Goal: Task Accomplishment & Management: Use online tool/utility

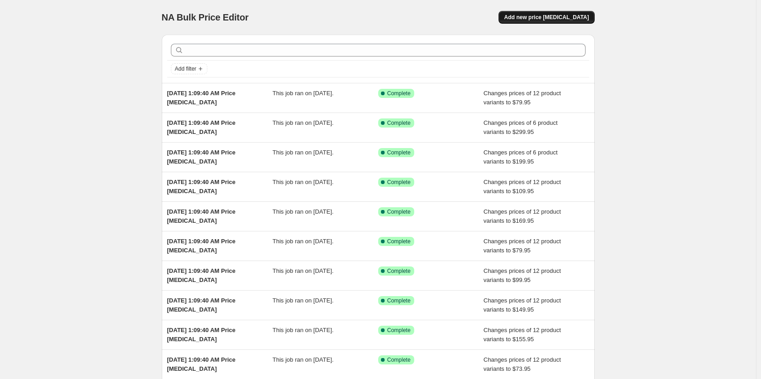
click at [586, 12] on button "Add new price [MEDICAL_DATA]" at bounding box center [547, 17] width 96 height 13
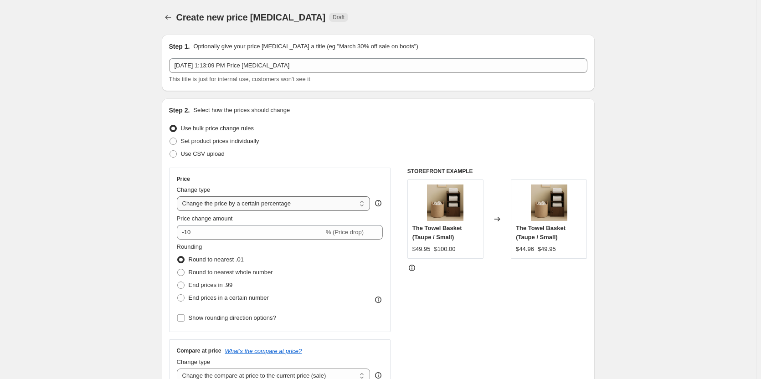
click at [317, 204] on select "Change the price to a certain amount Change the price by a certain amount Chang…" at bounding box center [274, 203] width 194 height 15
select select "to"
click at [179, 196] on select "Change the price to a certain amount Change the price by a certain amount Chang…" at bounding box center [274, 203] width 194 height 15
type input "80.00"
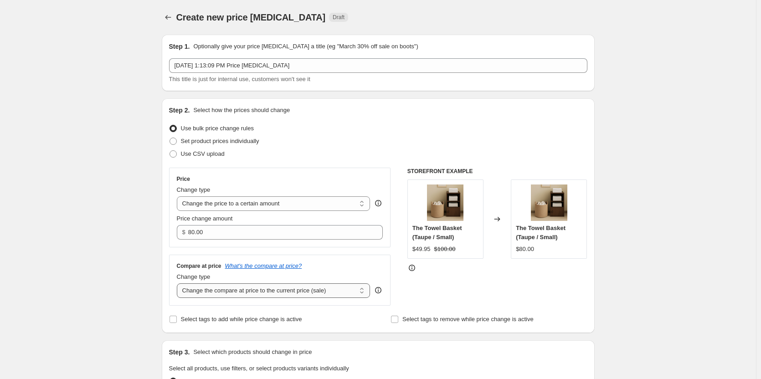
click at [272, 296] on select "Change the compare at price to the current price (sale) Change the compare at p…" at bounding box center [274, 290] width 194 height 15
select select "to"
click at [179, 283] on select "Change the compare at price to the current price (sale) Change the compare at p…" at bounding box center [274, 290] width 194 height 15
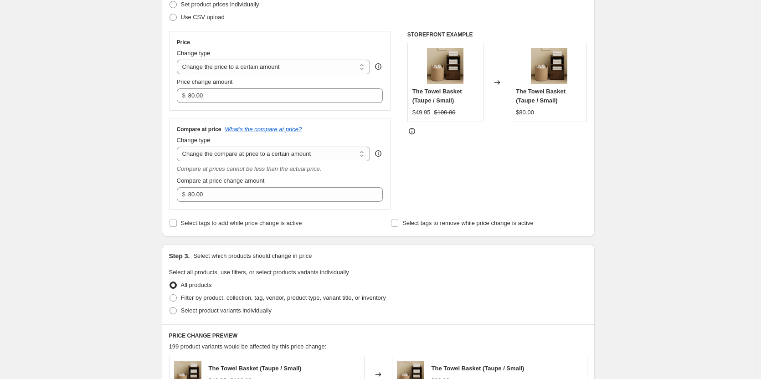
scroll to position [228, 0]
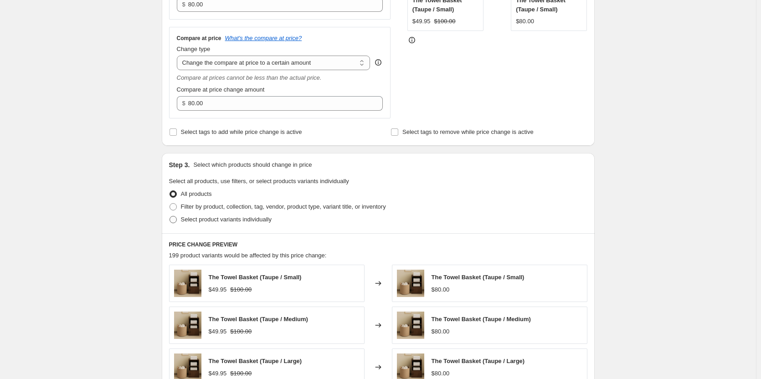
click at [176, 224] on label "Select product variants individually" at bounding box center [220, 219] width 103 height 13
click at [170, 216] on input "Select product variants individually" at bounding box center [170, 216] width 0 height 0
radio input "true"
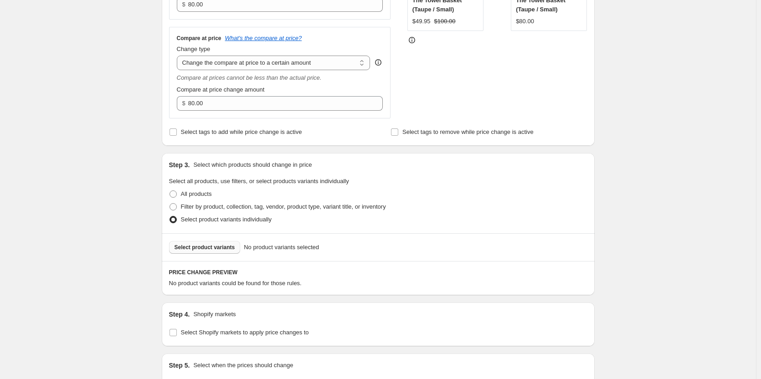
click at [225, 249] on span "Select product variants" at bounding box center [205, 247] width 61 height 7
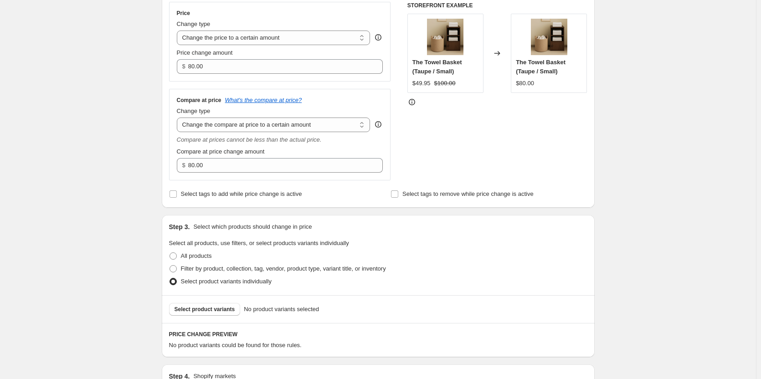
scroll to position [182, 0]
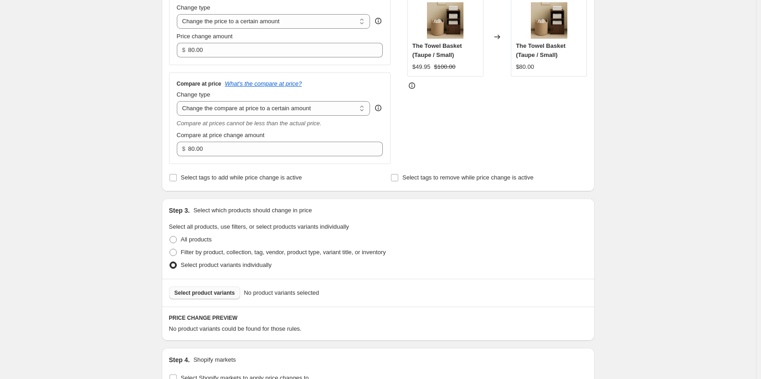
click at [209, 292] on span "Select product variants" at bounding box center [205, 292] width 61 height 7
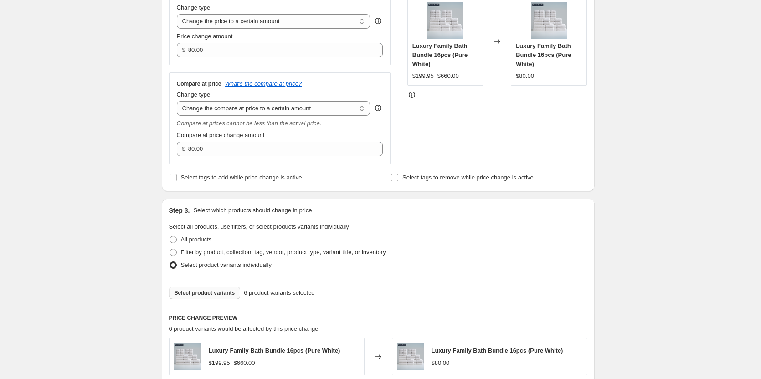
click at [418, 228] on fieldset "Select all products, use filters, or select products variants individually All …" at bounding box center [378, 246] width 418 height 49
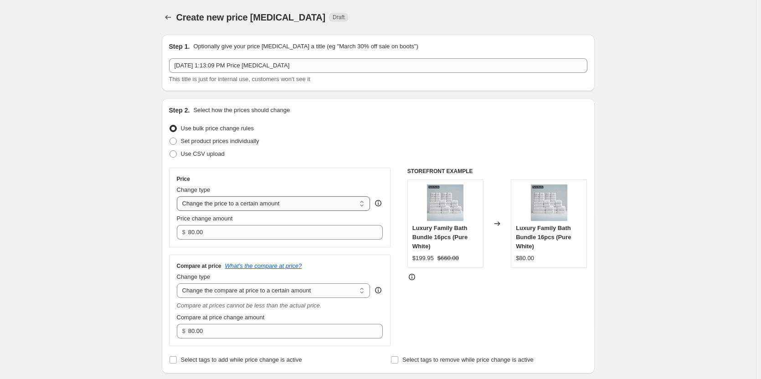
scroll to position [46, 0]
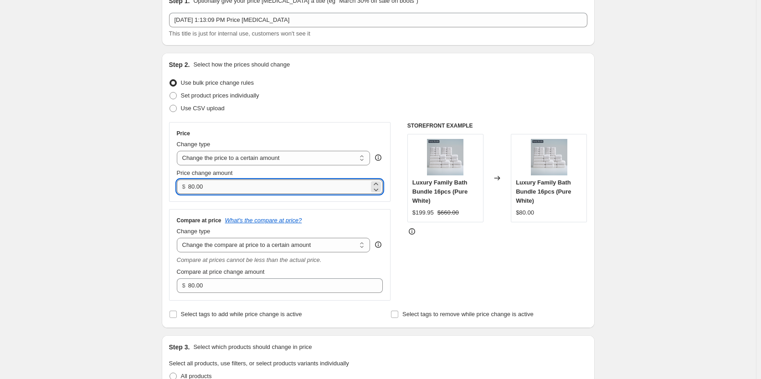
click at [225, 184] on input "80.00" at bounding box center [278, 187] width 181 height 15
paste input "199.95"
type input "199.95"
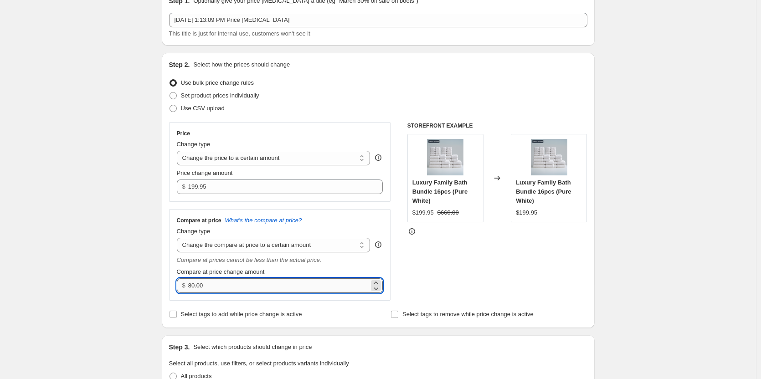
click at [211, 283] on input "80.00" at bounding box center [278, 285] width 181 height 15
paste input "66"
type input "660.00"
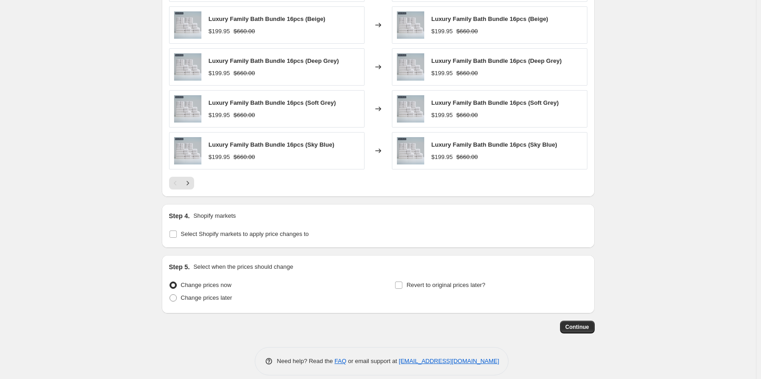
scroll to position [566, 0]
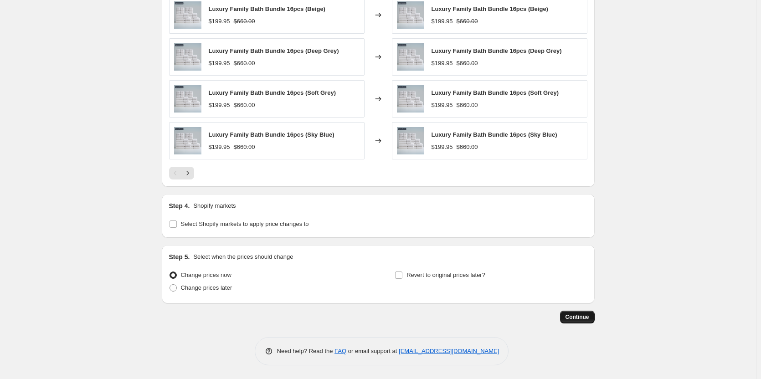
click at [582, 312] on button "Continue" at bounding box center [577, 317] width 35 height 13
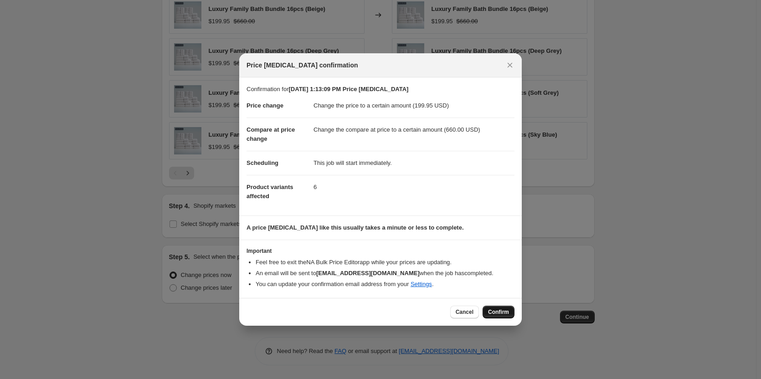
click at [500, 317] on button "Confirm" at bounding box center [499, 312] width 32 height 13
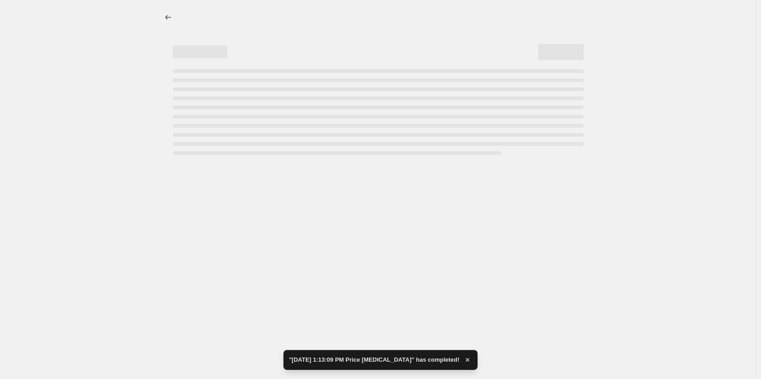
select select "to"
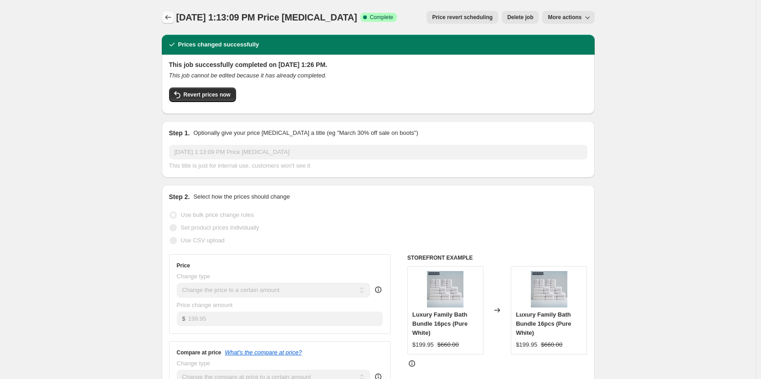
click at [172, 19] on icon "Price change jobs" at bounding box center [168, 17] width 9 height 9
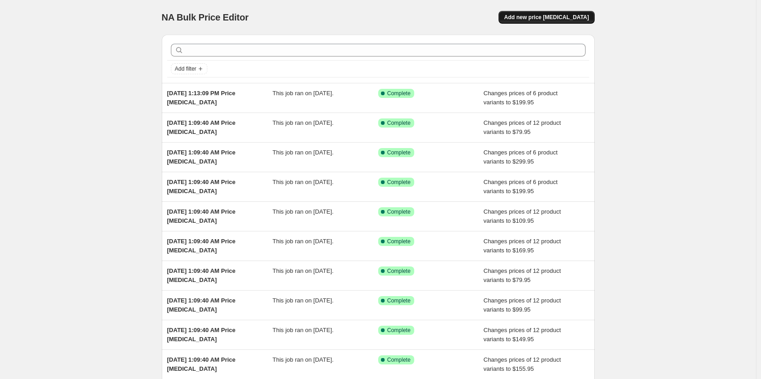
click at [550, 19] on span "Add new price [MEDICAL_DATA]" at bounding box center [546, 17] width 85 height 7
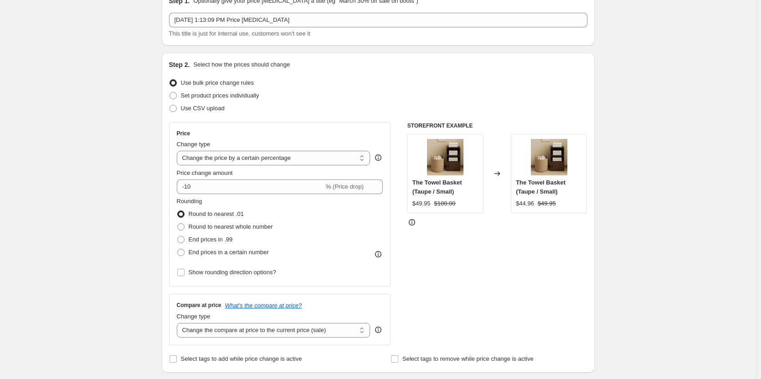
scroll to position [91, 0]
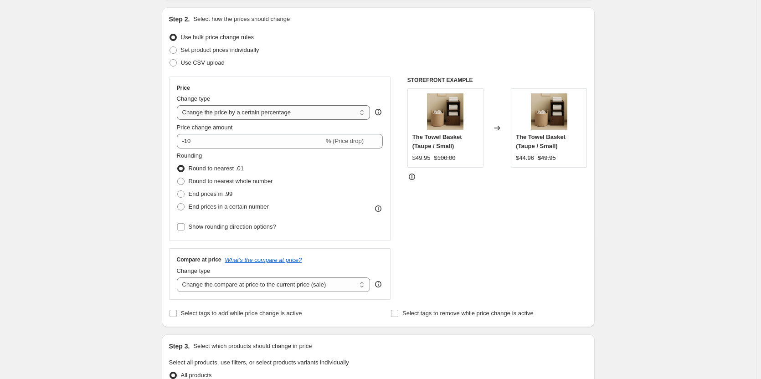
click at [321, 120] on select "Change the price to a certain amount Change the price by a certain amount Chang…" at bounding box center [274, 112] width 194 height 15
select select "to"
click at [179, 105] on select "Change the price to a certain amount Change the price by a certain amount Chang…" at bounding box center [274, 112] width 194 height 15
type input "80.00"
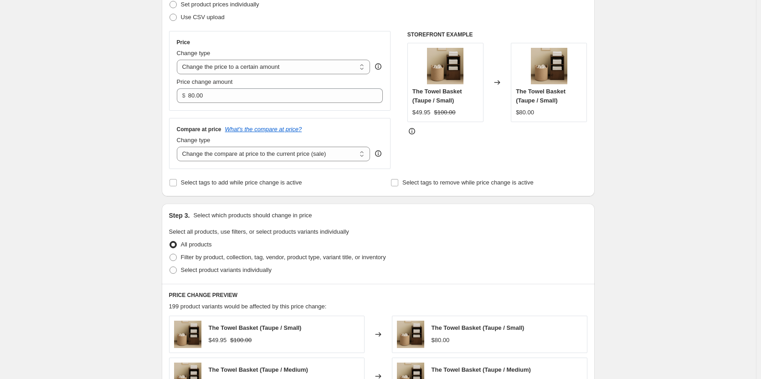
scroll to position [182, 0]
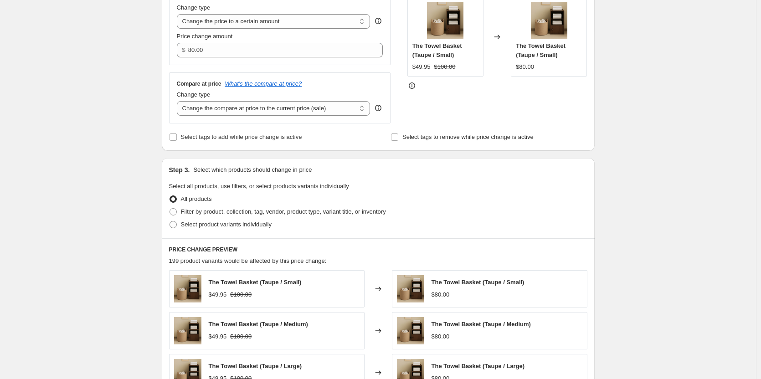
click at [268, 118] on div "Compare at price What's the compare at price? Change type Change the compare at…" at bounding box center [280, 97] width 222 height 51
click at [268, 113] on select "Change the compare at price to the current price (sale) Change the compare at p…" at bounding box center [274, 108] width 194 height 15
select select "to"
click at [179, 101] on select "Change the compare at price to the current price (sale) Change the compare at p…" at bounding box center [274, 108] width 194 height 15
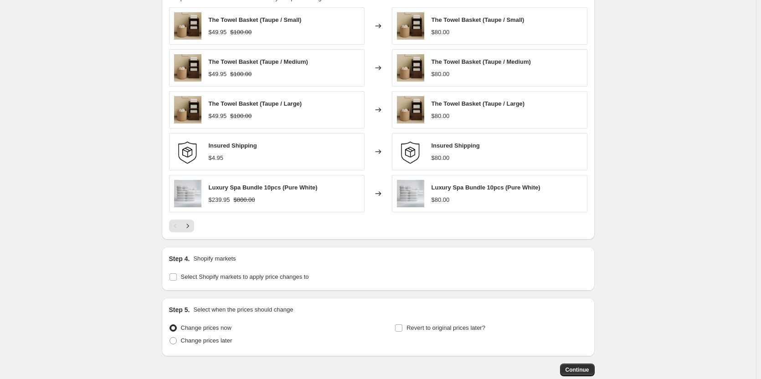
scroll to position [501, 0]
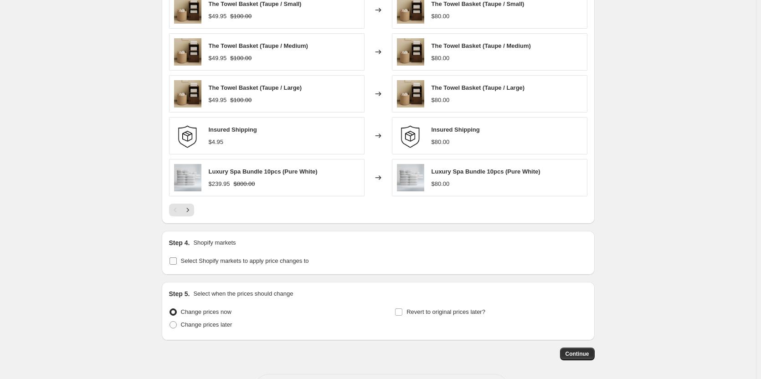
click at [174, 262] on input "Select Shopify markets to apply price changes to" at bounding box center [173, 260] width 7 height 7
checkbox input "true"
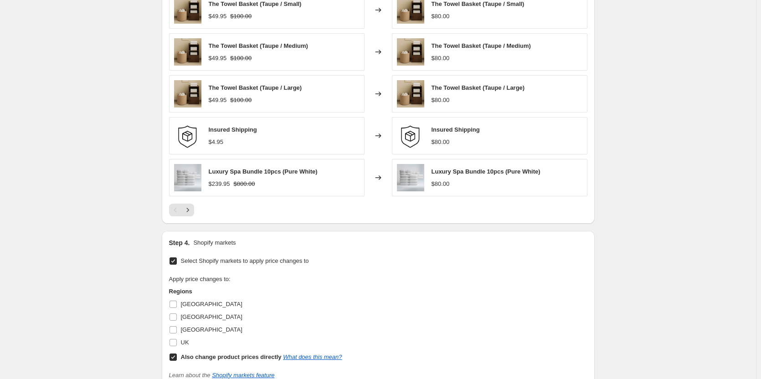
click at [175, 355] on input "Also change product prices directly What does this mean?" at bounding box center [173, 357] width 7 height 7
checkbox input "false"
click at [176, 305] on input "[GEOGRAPHIC_DATA]" at bounding box center [173, 304] width 7 height 7
checkbox input "true"
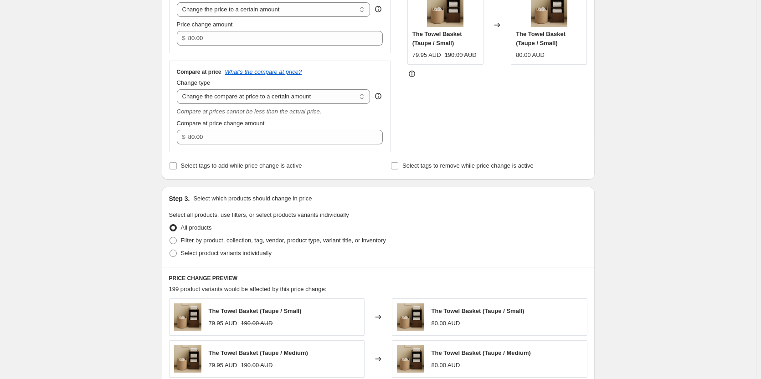
scroll to position [195, 0]
click at [199, 256] on span "Select product variants individually" at bounding box center [226, 252] width 91 height 9
click at [170, 249] on input "Select product variants individually" at bounding box center [170, 249] width 0 height 0
radio input "true"
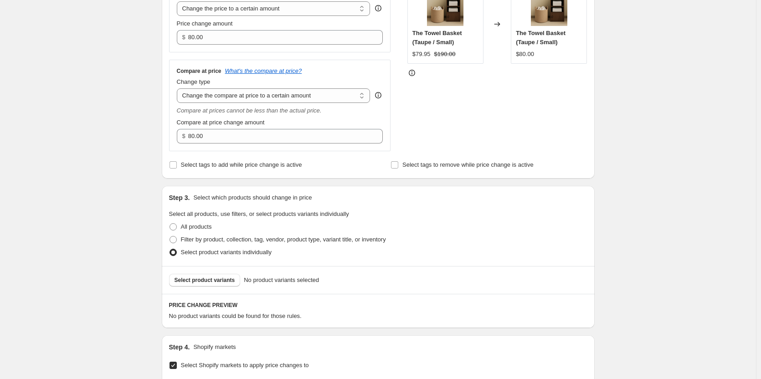
scroll to position [273, 0]
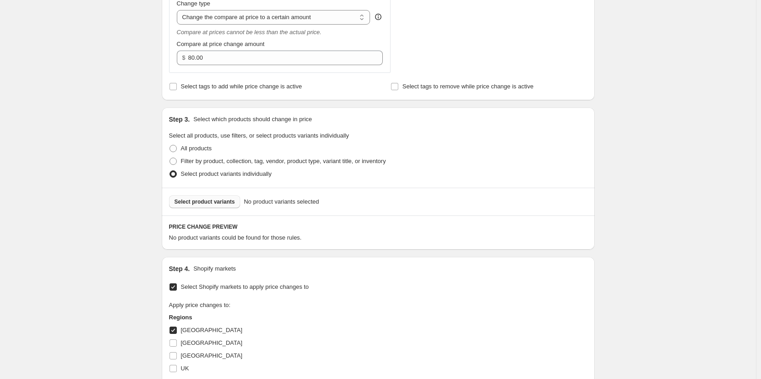
click at [206, 204] on span "Select product variants" at bounding box center [205, 201] width 61 height 7
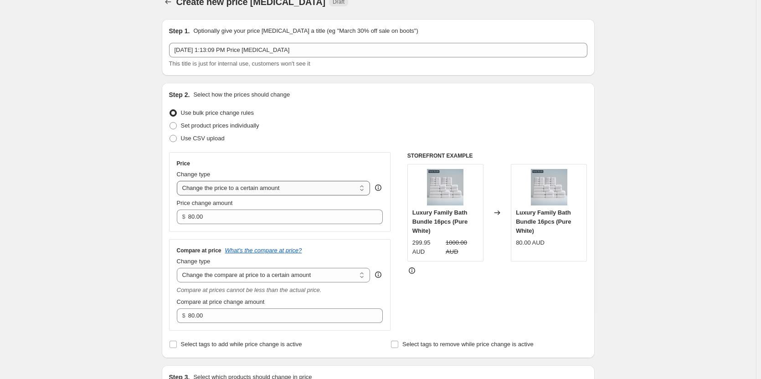
scroll to position [0, 0]
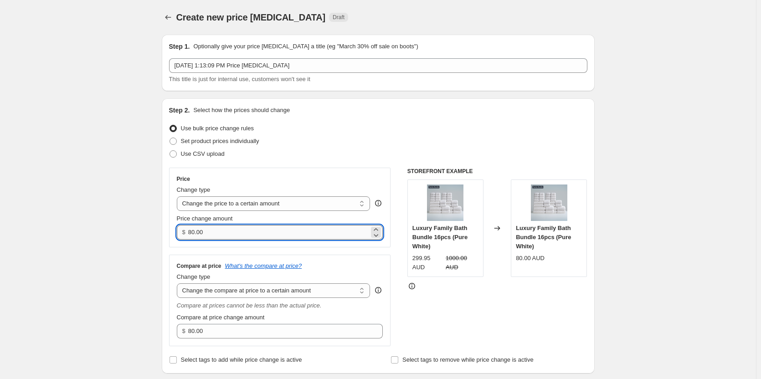
click at [238, 227] on input "80.00" at bounding box center [278, 232] width 181 height 15
paste input "66"
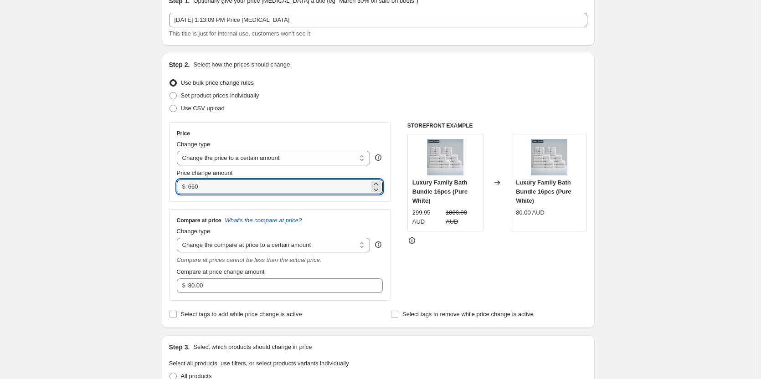
scroll to position [91, 0]
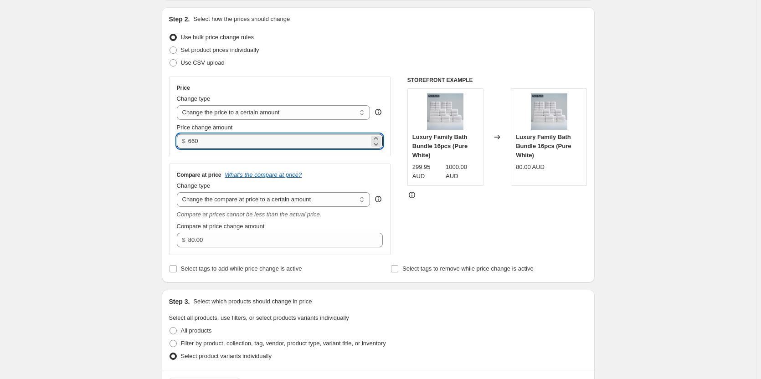
type input "660.00"
click at [253, 237] on input "80.00" at bounding box center [278, 240] width 181 height 15
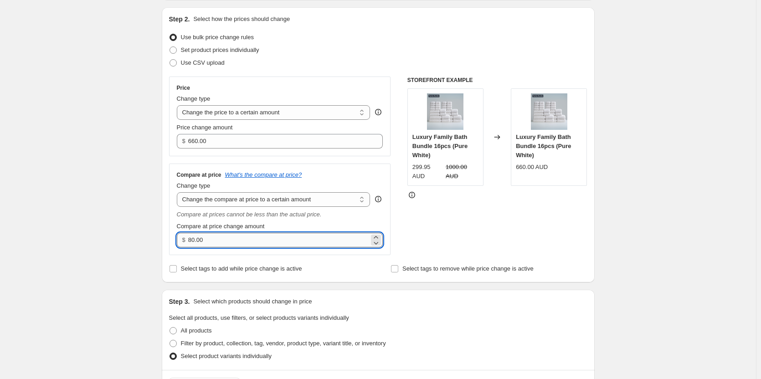
click at [253, 237] on input "80.00" at bounding box center [278, 240] width 181 height 15
paste input "10"
type input "1000.00"
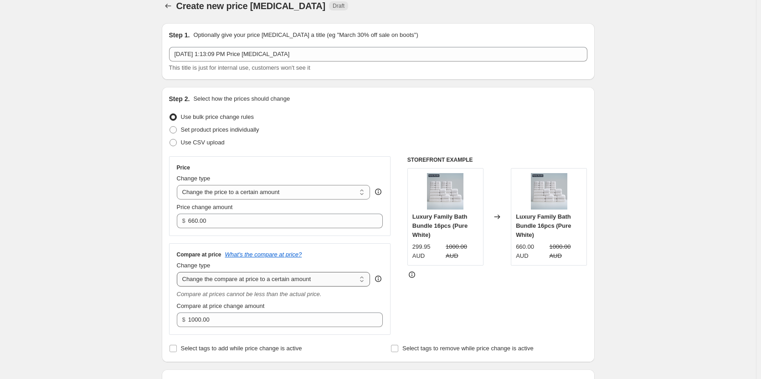
scroll to position [0, 0]
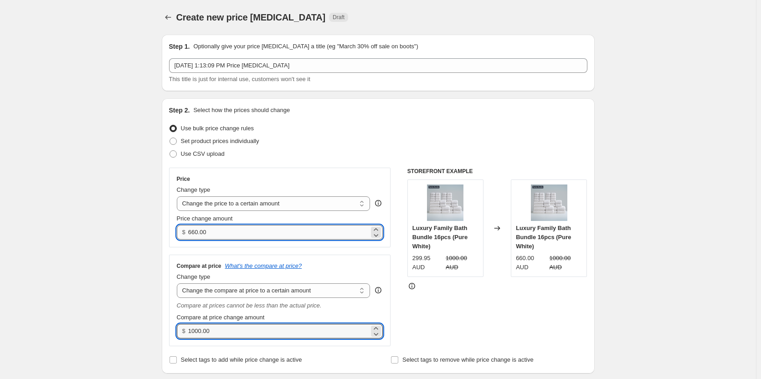
click at [270, 227] on input "660.00" at bounding box center [278, 232] width 181 height 15
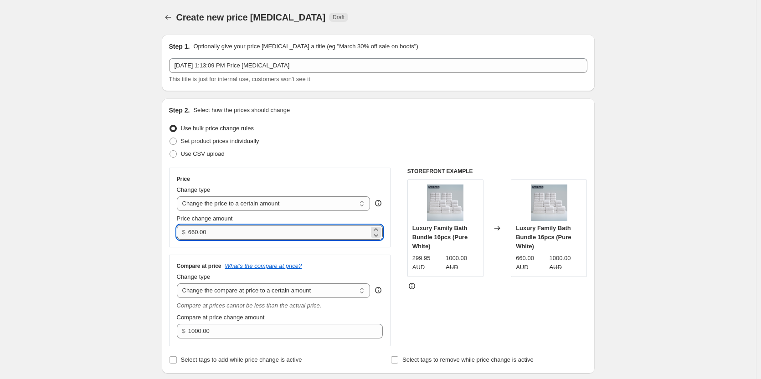
click at [270, 227] on input "660.00" at bounding box center [278, 232] width 181 height 15
paste input "299.95"
type input "299.95"
click at [451, 301] on div "STOREFRONT EXAMPLE Luxury Family Bath Bundle 16pcs (Pure White) 299.95 AUD 1000…" at bounding box center [497, 257] width 180 height 179
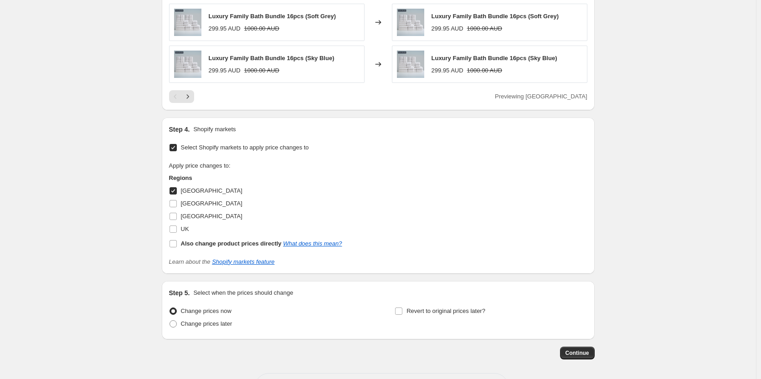
scroll to position [679, 0]
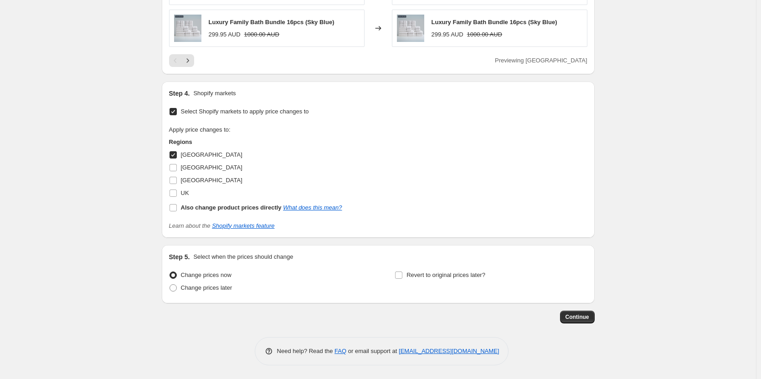
drag, startPoint x: 593, startPoint y: 320, endPoint x: 669, endPoint y: 309, distance: 77.0
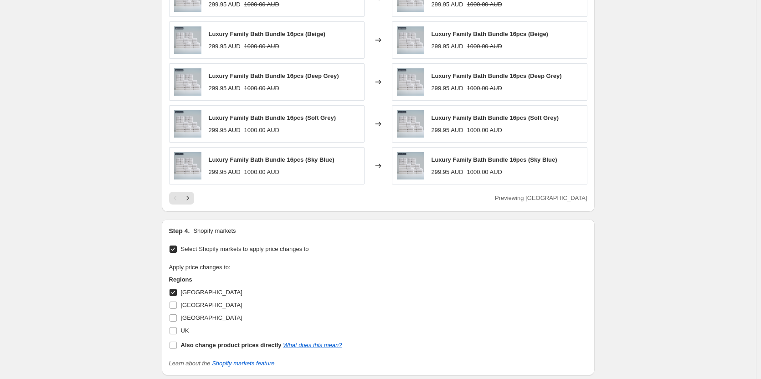
scroll to position [638, 0]
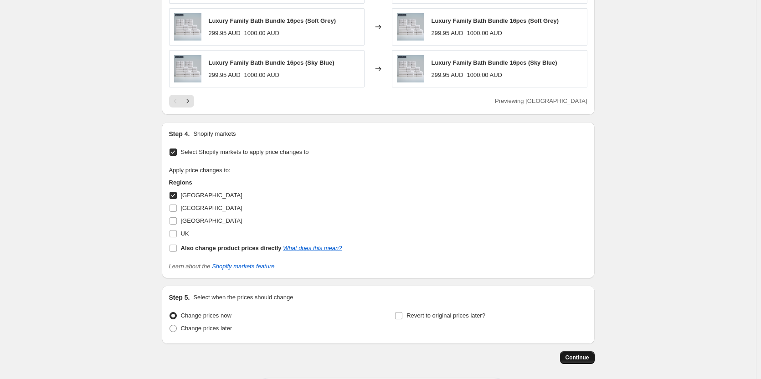
click at [565, 357] on button "Continue" at bounding box center [577, 357] width 35 height 13
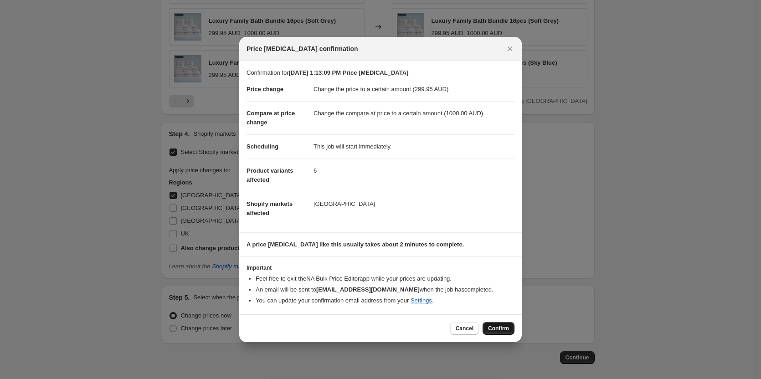
click at [500, 331] on span "Confirm" at bounding box center [498, 328] width 21 height 7
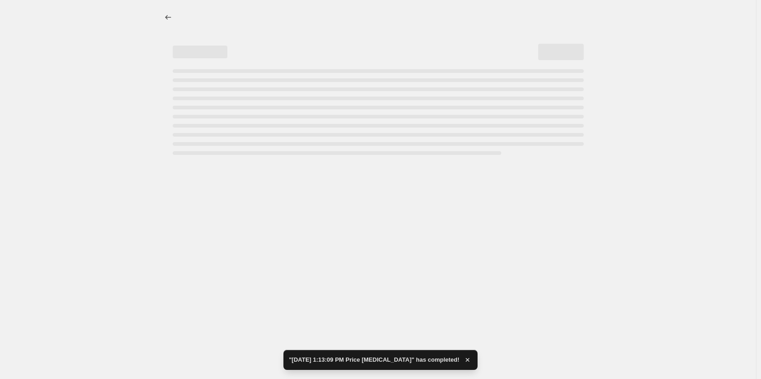
select select "to"
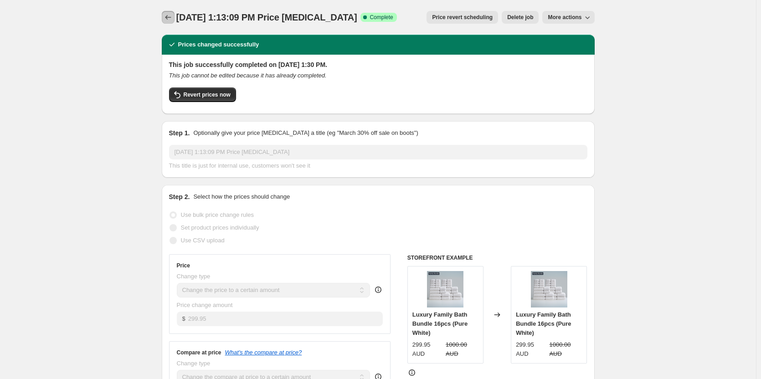
click at [165, 14] on icon "Price change jobs" at bounding box center [168, 17] width 9 height 9
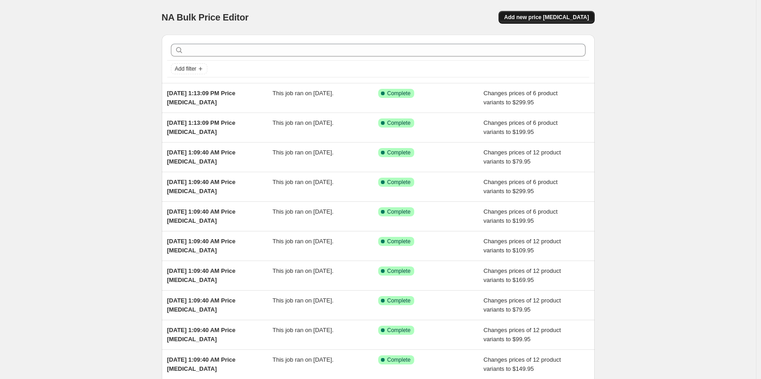
click at [563, 19] on span "Add new price [MEDICAL_DATA]" at bounding box center [546, 17] width 85 height 7
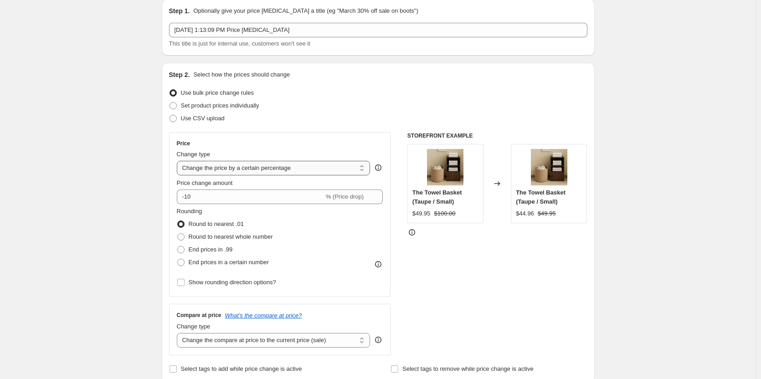
scroll to position [46, 0]
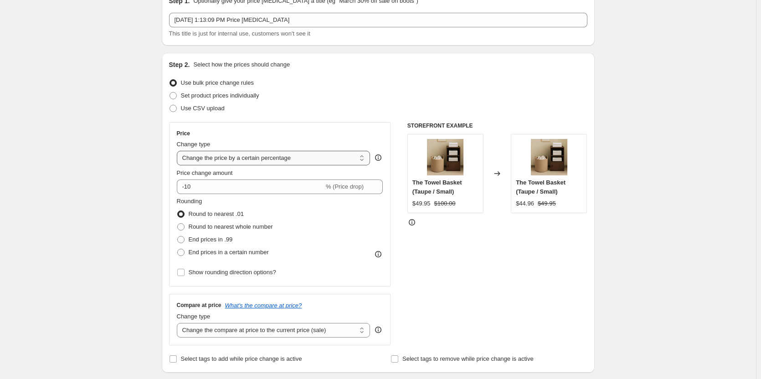
click at [271, 155] on select "Change the price to a certain amount Change the price by a certain amount Chang…" at bounding box center [274, 158] width 194 height 15
click at [341, 160] on select "Change the price to a certain amount Change the price by a certain amount Chang…" at bounding box center [274, 158] width 194 height 15
select select "to"
click at [179, 151] on select "Change the price to a certain amount Change the price by a certain amount Chang…" at bounding box center [274, 158] width 194 height 15
type input "80.00"
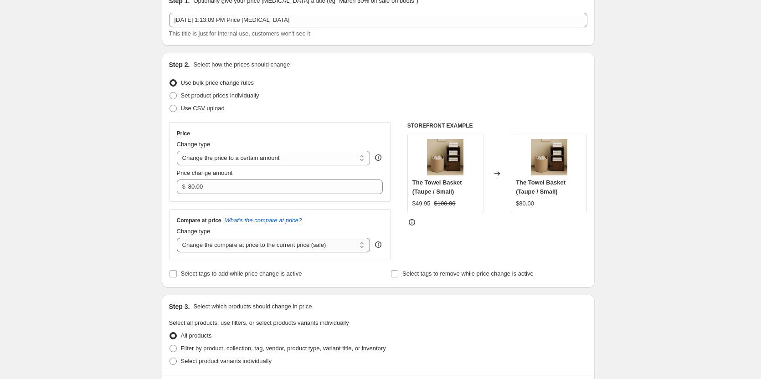
click at [307, 241] on select "Change the compare at price to the current price (sale) Change the compare at p…" at bounding box center [274, 245] width 194 height 15
select select "to"
click at [179, 238] on select "Change the compare at price to the current price (sale) Change the compare at p…" at bounding box center [274, 245] width 194 height 15
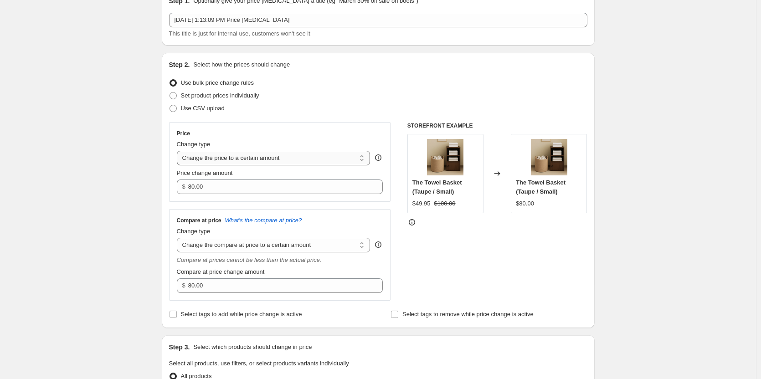
click at [310, 157] on select "Change the price to a certain amount Change the price by a certain amount Chang…" at bounding box center [274, 158] width 194 height 15
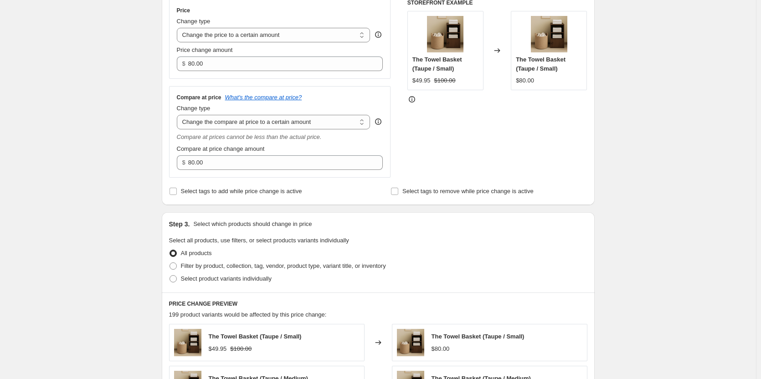
scroll to position [182, 0]
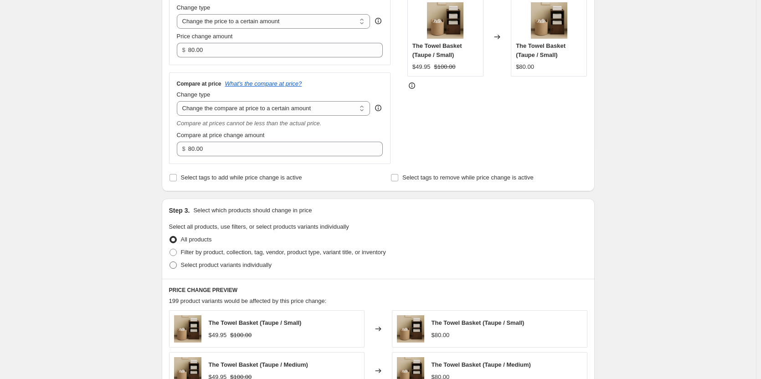
click at [176, 263] on span at bounding box center [173, 265] width 7 height 7
click at [170, 262] on input "Select product variants individually" at bounding box center [170, 262] width 0 height 0
radio input "true"
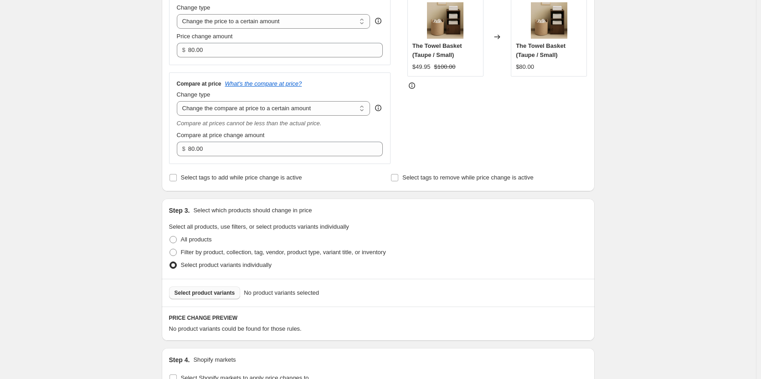
click at [223, 290] on span "Select product variants" at bounding box center [205, 292] width 61 height 7
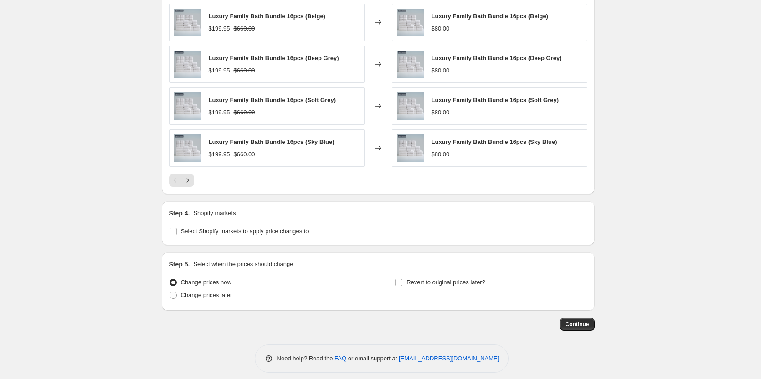
scroll to position [566, 0]
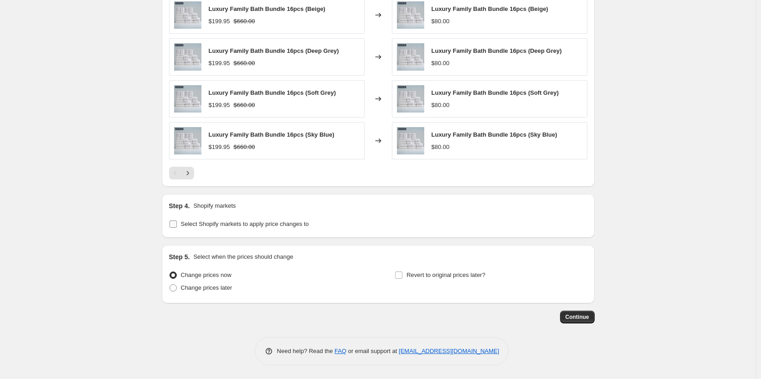
click at [175, 226] on input "Select Shopify markets to apply price changes to" at bounding box center [173, 224] width 7 height 7
checkbox input "true"
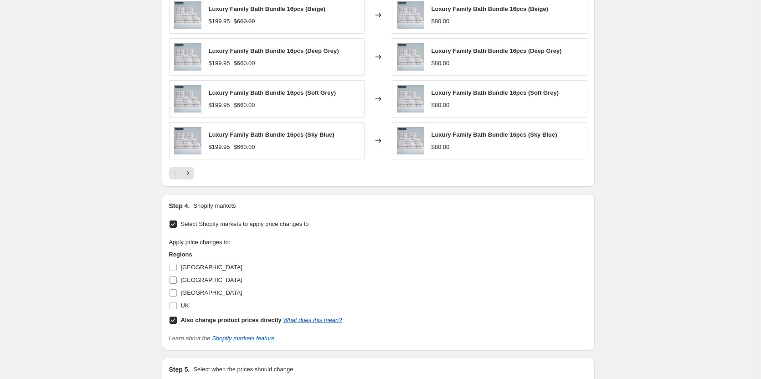
click at [175, 281] on input "[GEOGRAPHIC_DATA]" at bounding box center [173, 280] width 7 height 7
checkbox input "true"
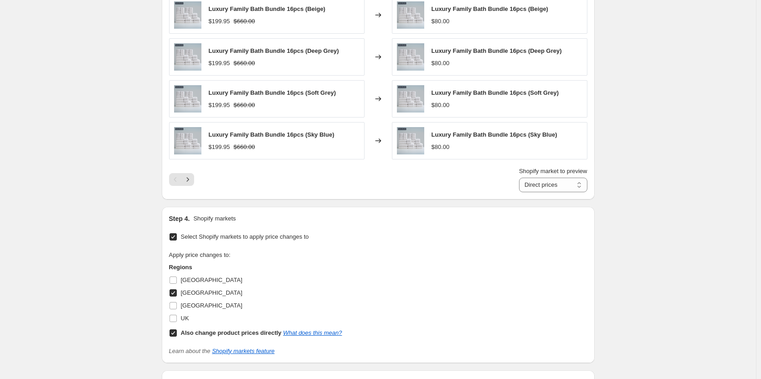
click at [175, 333] on input "Also change product prices directly What does this mean?" at bounding box center [173, 333] width 7 height 7
checkbox input "false"
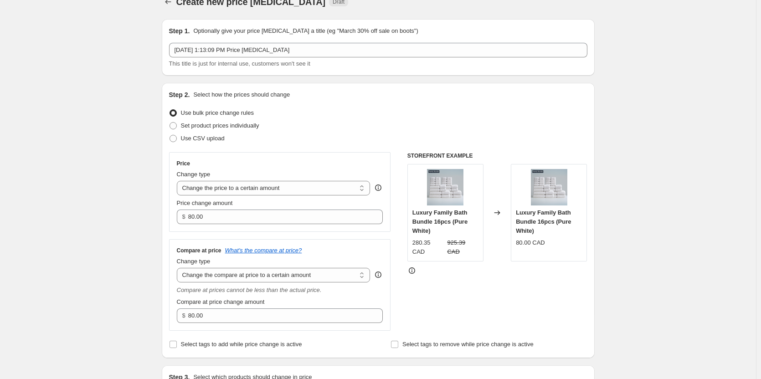
scroll to position [0, 0]
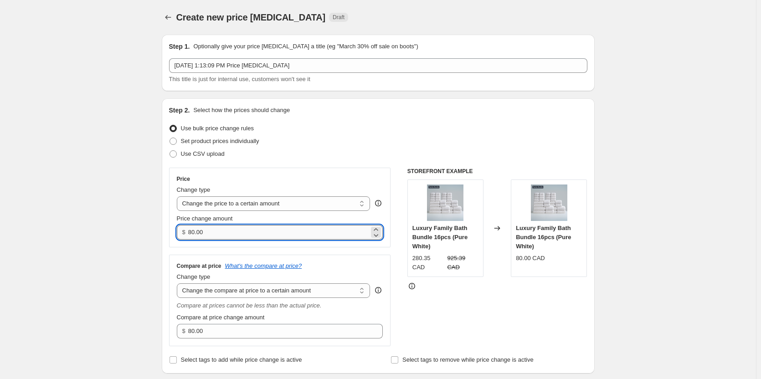
click at [259, 232] on input "80.00" at bounding box center [278, 232] width 181 height 15
click at [271, 228] on input "80.00" at bounding box center [278, 232] width 181 height 15
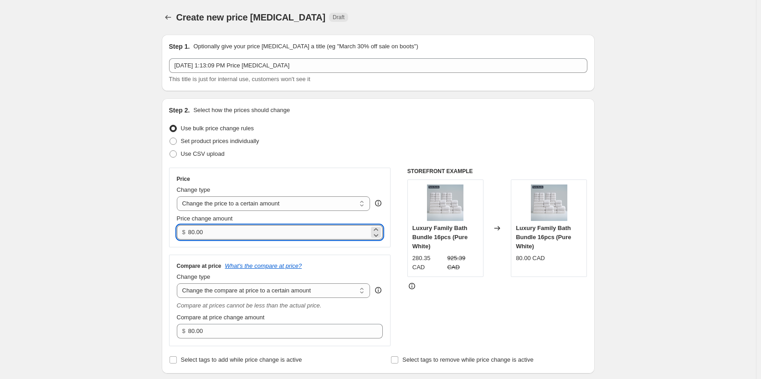
click at [271, 228] on input "80.00" at bounding box center [278, 232] width 181 height 15
paste input "279.95"
type input "279.95"
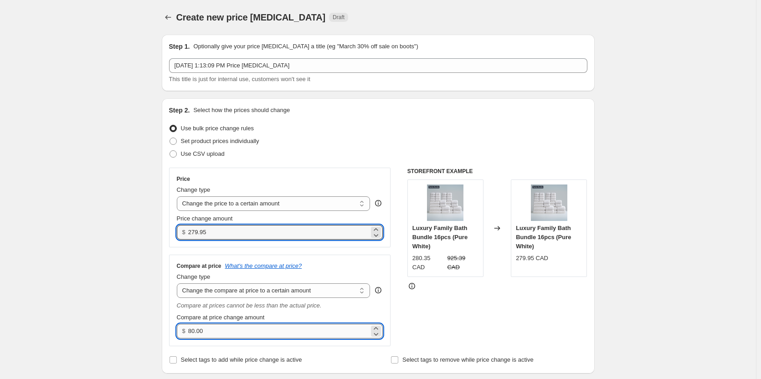
click at [244, 328] on input "80.00" at bounding box center [278, 331] width 181 height 15
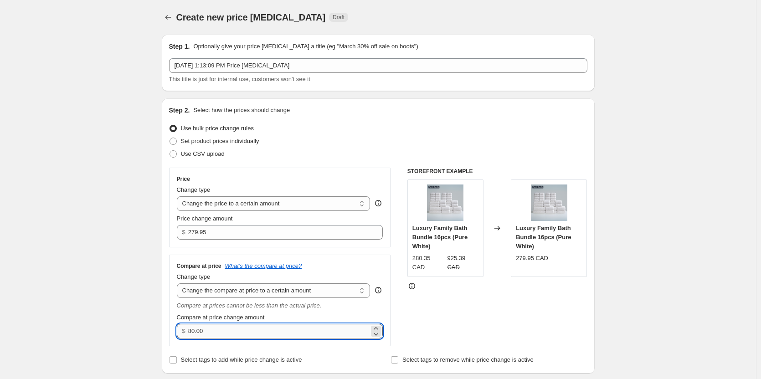
click at [244, 328] on input "80.00" at bounding box center [278, 331] width 181 height 15
paste input "935"
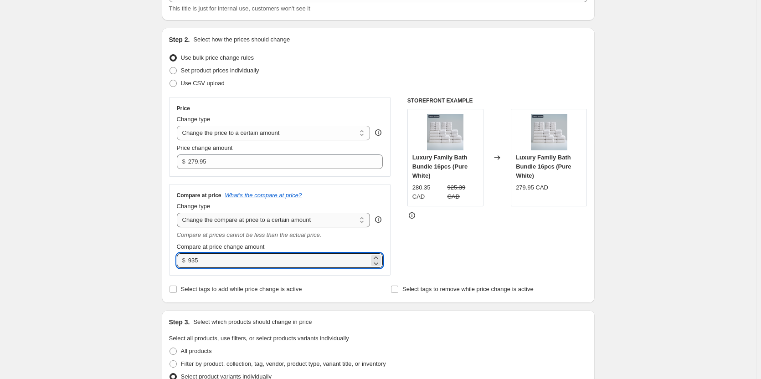
scroll to position [91, 0]
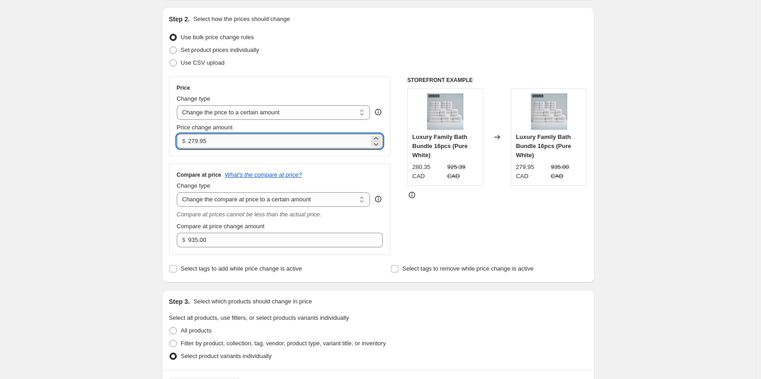
click at [238, 139] on input "279.95" at bounding box center [278, 141] width 181 height 15
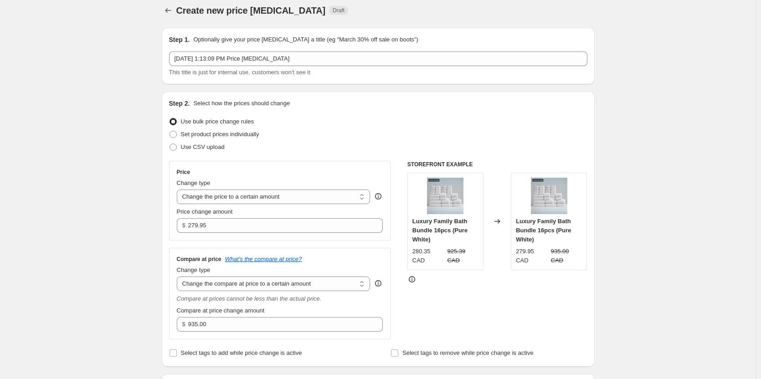
scroll to position [0, 0]
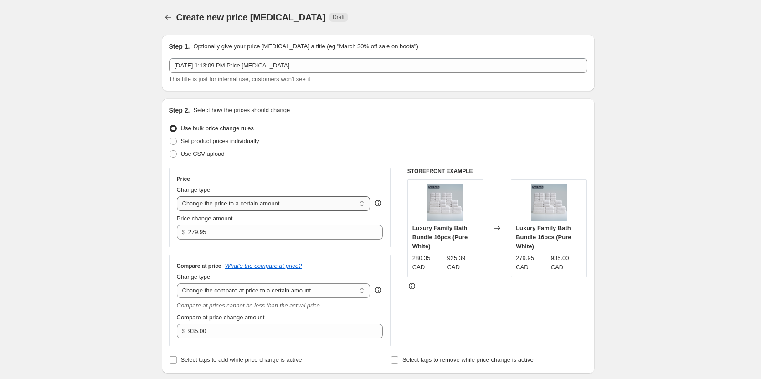
click at [249, 200] on select "Change the price to a certain amount Change the price by a certain amount Chang…" at bounding box center [274, 203] width 194 height 15
click at [322, 206] on select "Change the price to a certain amount Change the price by a certain amount Chang…" at bounding box center [274, 203] width 194 height 15
click at [179, 196] on select "Change the price to a certain amount Change the price by a certain amount Chang…" at bounding box center [274, 203] width 194 height 15
click at [266, 231] on input "279.95" at bounding box center [278, 232] width 181 height 15
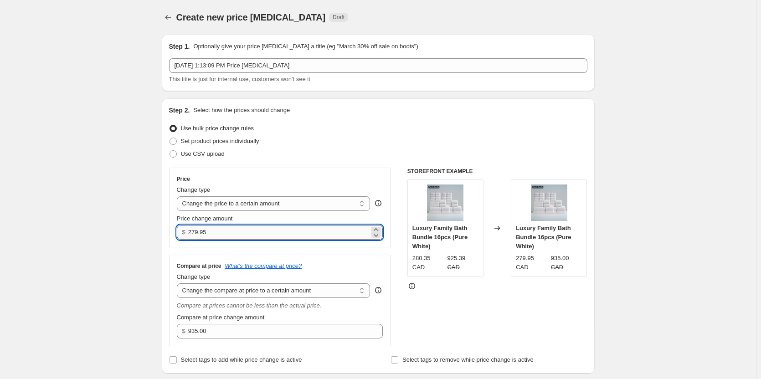
click at [266, 231] on input "279.95" at bounding box center [278, 232] width 181 height 15
click at [269, 230] on input "279.95" at bounding box center [278, 232] width 181 height 15
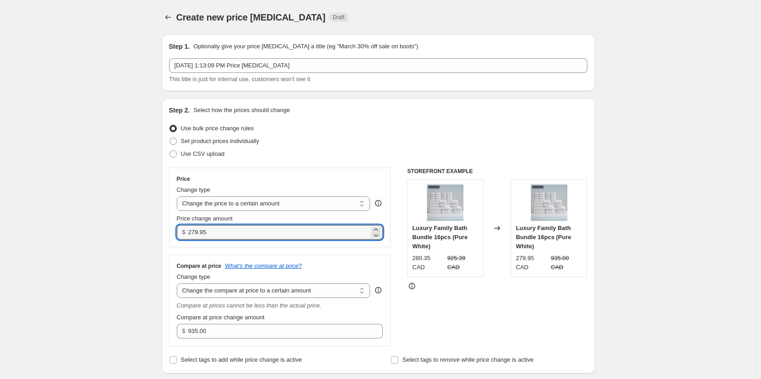
scroll to position [46, 0]
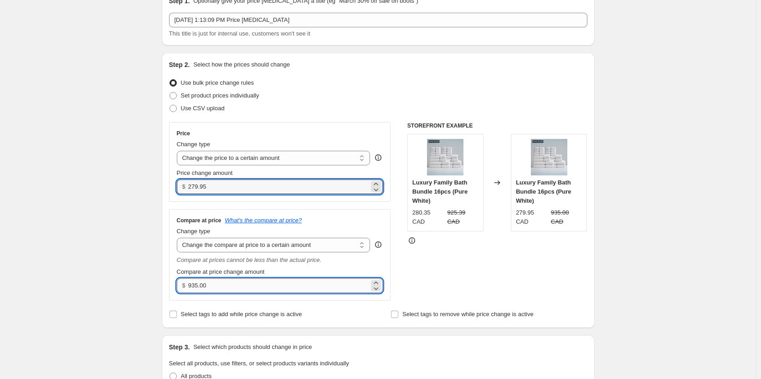
click at [257, 285] on input "935.00" at bounding box center [278, 285] width 181 height 15
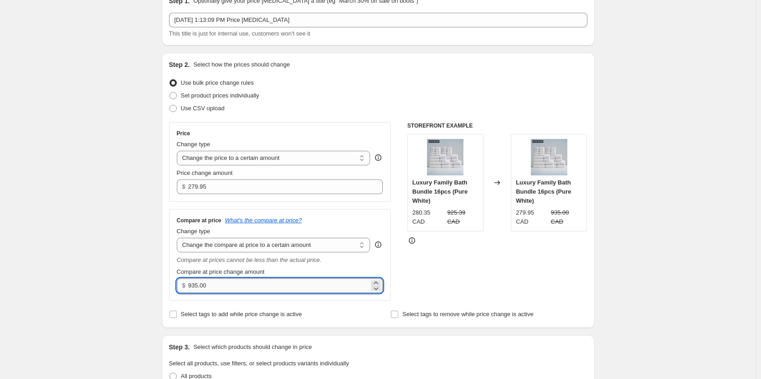
click at [257, 285] on input "935.00" at bounding box center [278, 285] width 181 height 15
paste input "number"
type input "935.00"
click at [275, 311] on span "Select tags to add while price change is active" at bounding box center [241, 314] width 121 height 7
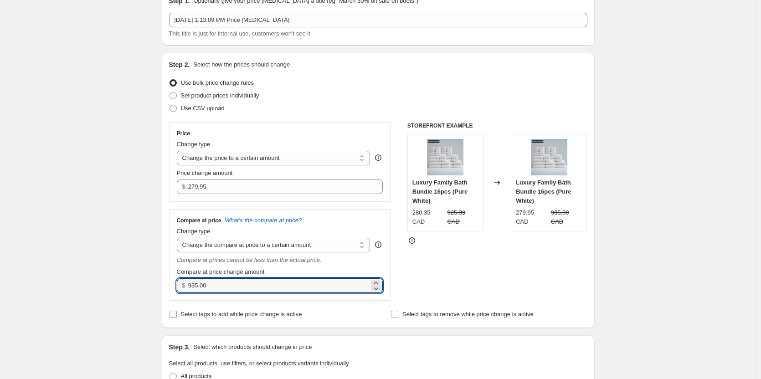
click at [177, 311] on input "Select tags to add while price change is active" at bounding box center [173, 314] width 7 height 7
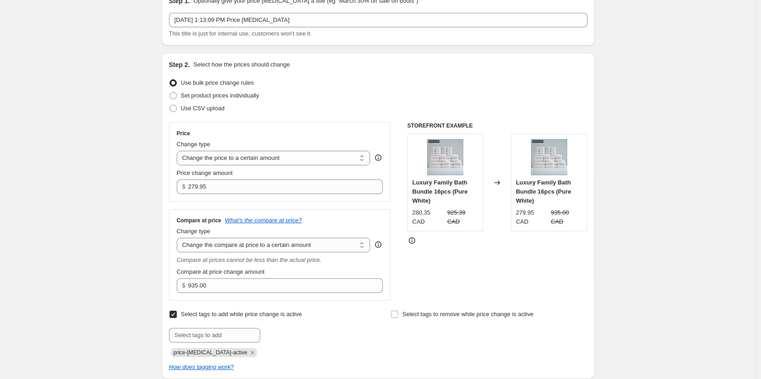
click at [275, 311] on span "Select tags to add while price change is active" at bounding box center [241, 314] width 121 height 7
click at [177, 311] on input "Select tags to add while price change is active" at bounding box center [173, 314] width 7 height 7
checkbox input "false"
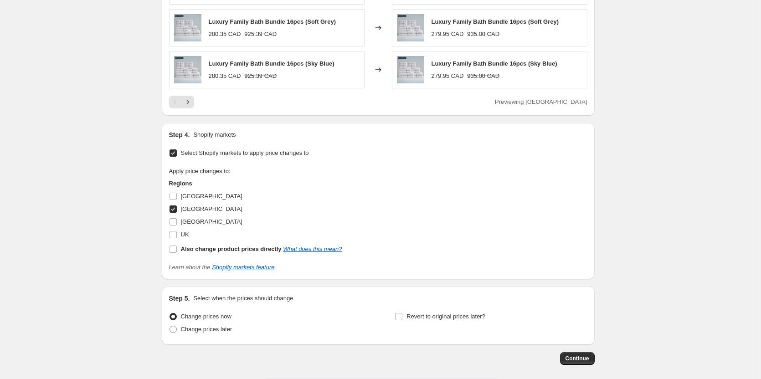
scroll to position [638, 0]
click at [589, 360] on span "Continue" at bounding box center [578, 357] width 24 height 7
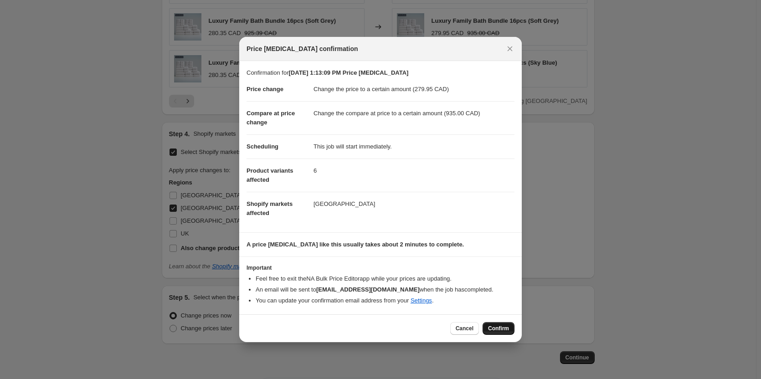
click at [505, 330] on span "Confirm" at bounding box center [498, 328] width 21 height 7
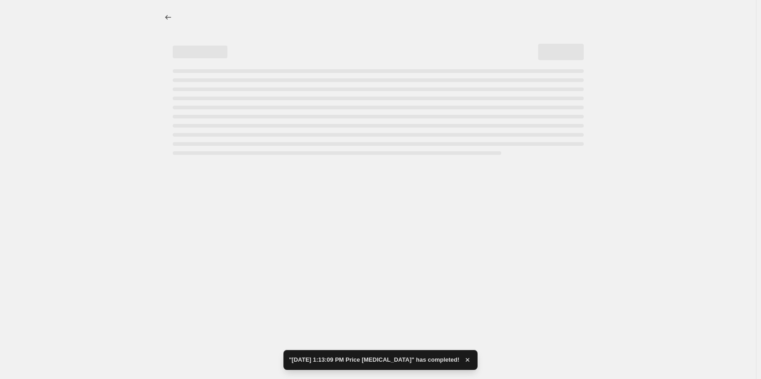
select select "to"
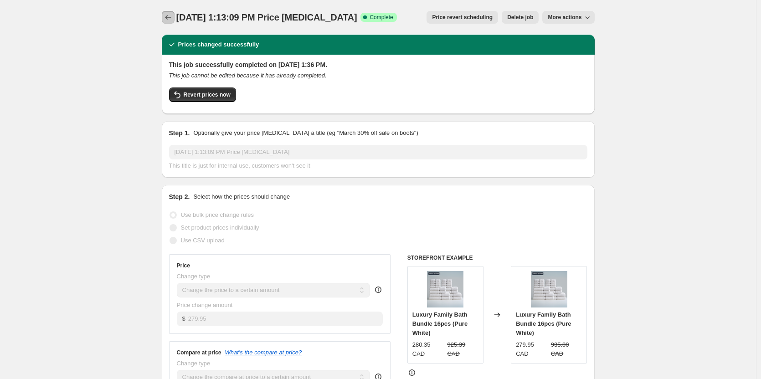
click at [170, 18] on icon "Price change jobs" at bounding box center [168, 17] width 9 height 9
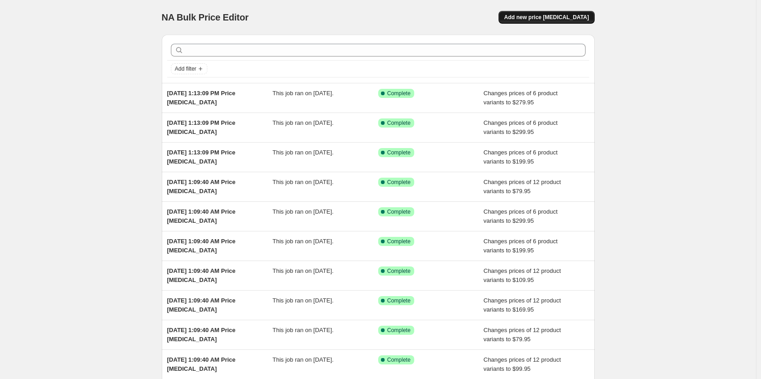
click at [546, 15] on span "Add new price [MEDICAL_DATA]" at bounding box center [546, 17] width 85 height 7
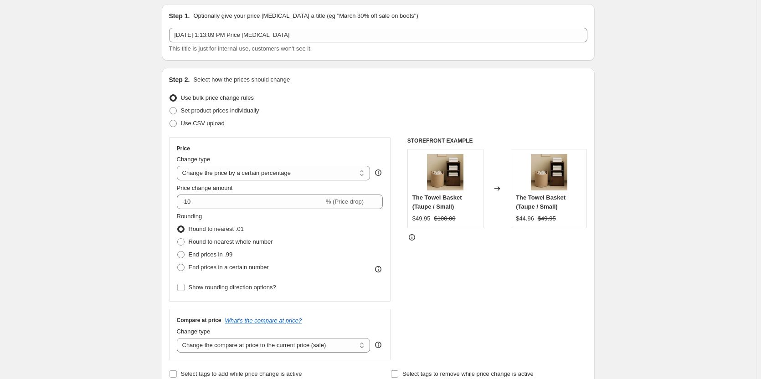
scroll to position [46, 0]
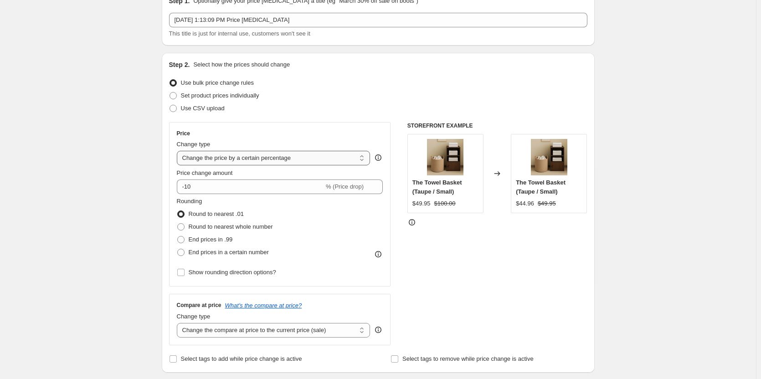
click at [294, 162] on select "Change the price to a certain amount Change the price by a certain amount Chang…" at bounding box center [274, 158] width 194 height 15
select select "to"
click at [179, 151] on select "Change the price to a certain amount Change the price by a certain amount Chang…" at bounding box center [274, 158] width 194 height 15
type input "80.00"
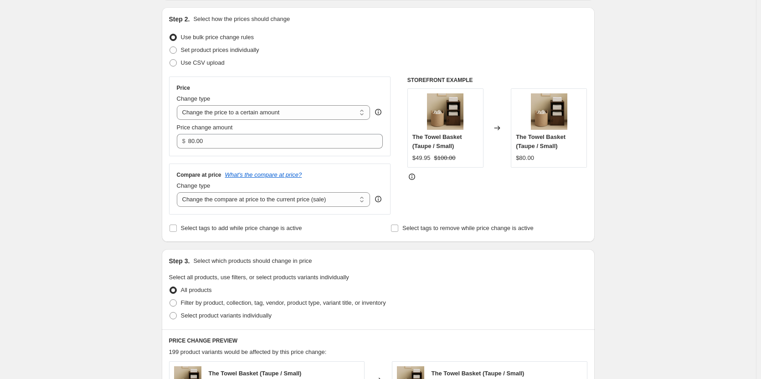
scroll to position [137, 0]
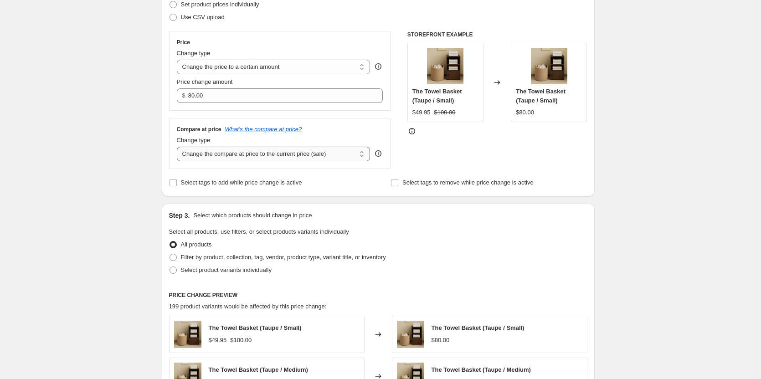
click at [294, 159] on select "Change the compare at price to the current price (sale) Change the compare at p…" at bounding box center [274, 154] width 194 height 15
select select "to"
click at [179, 147] on select "Change the compare at price to the current price (sale) Change the compare at p…" at bounding box center [274, 154] width 194 height 15
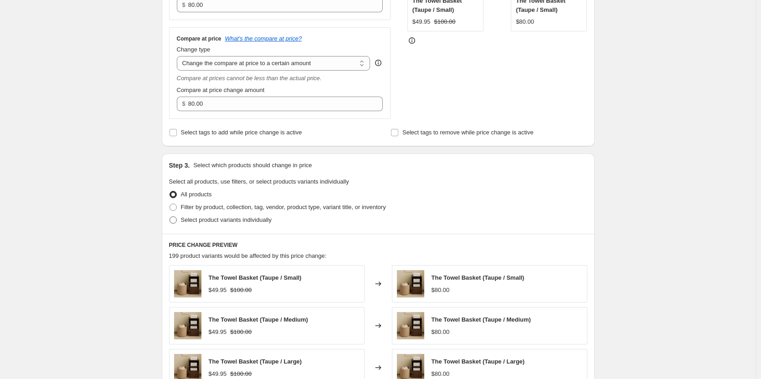
scroll to position [228, 0]
click at [176, 221] on span at bounding box center [173, 219] width 7 height 7
click at [170, 216] on input "Select product variants individually" at bounding box center [170, 216] width 0 height 0
radio input "true"
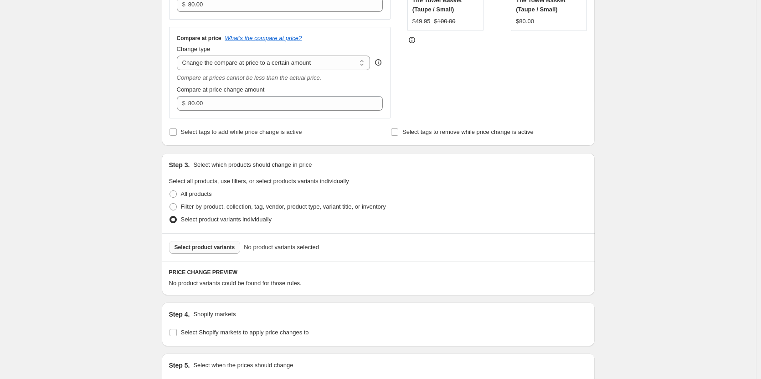
click at [199, 249] on span "Select product variants" at bounding box center [205, 247] width 61 height 7
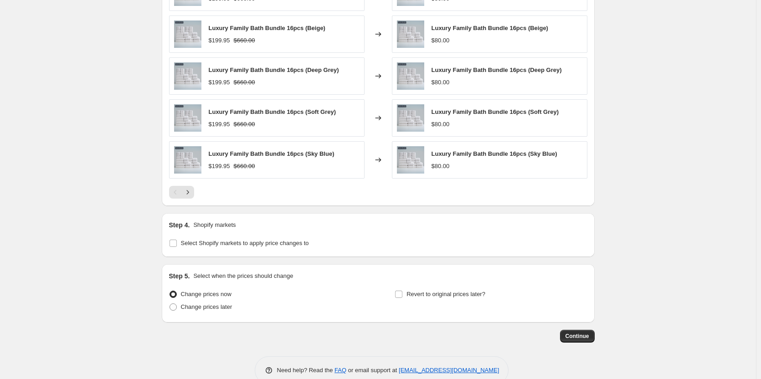
scroll to position [566, 0]
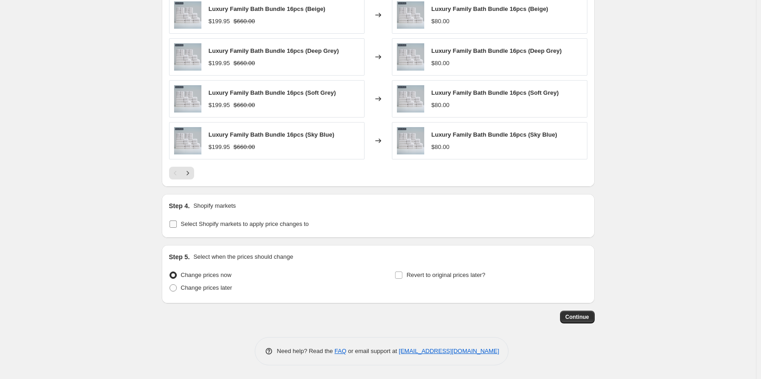
click at [177, 227] on span at bounding box center [173, 224] width 8 height 8
click at [177, 227] on input "Select Shopify markets to apply price changes to" at bounding box center [173, 224] width 7 height 7
checkbox input "true"
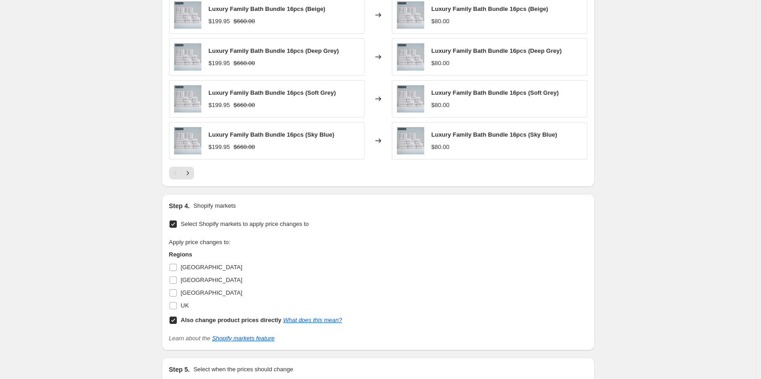
click at [173, 319] on input "Also change product prices directly What does this mean?" at bounding box center [173, 320] width 7 height 7
checkbox input "false"
click at [176, 291] on input "[GEOGRAPHIC_DATA]" at bounding box center [173, 292] width 7 height 7
checkbox input "true"
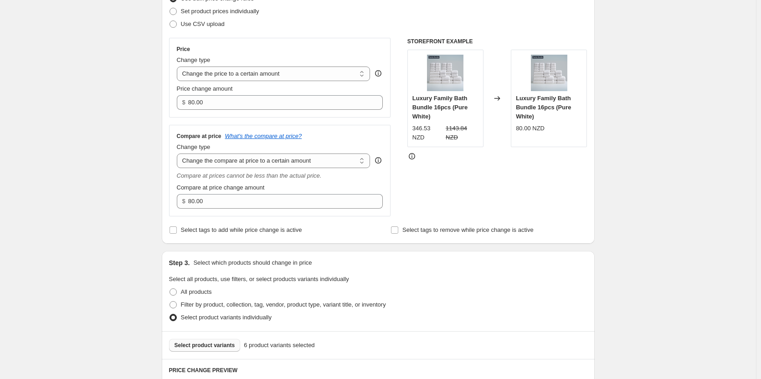
scroll to position [91, 0]
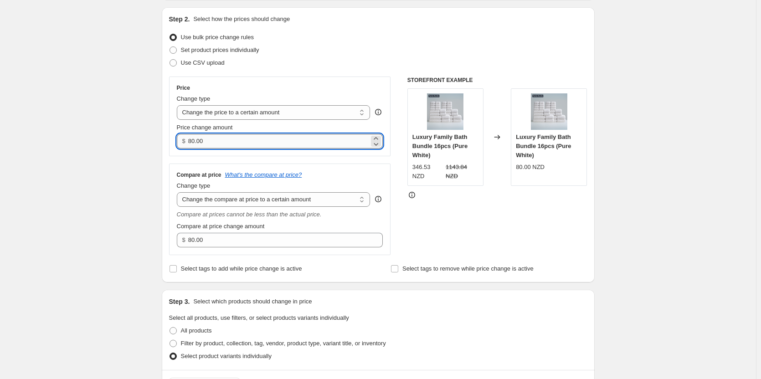
click at [272, 141] on input "80.00" at bounding box center [278, 141] width 181 height 15
paste input "339.95"
type input "339.95"
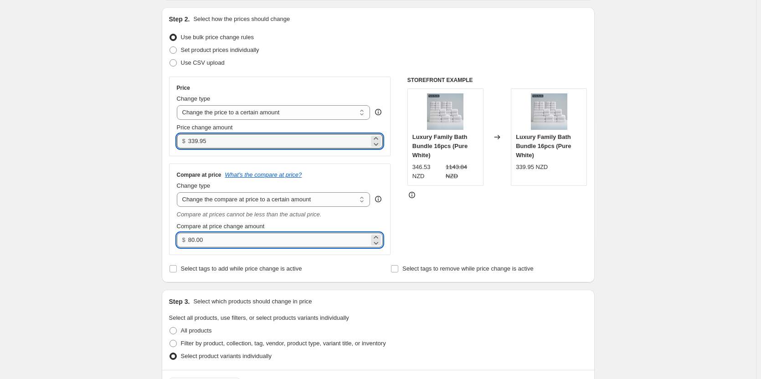
click at [229, 237] on input "80.00" at bounding box center [278, 240] width 181 height 15
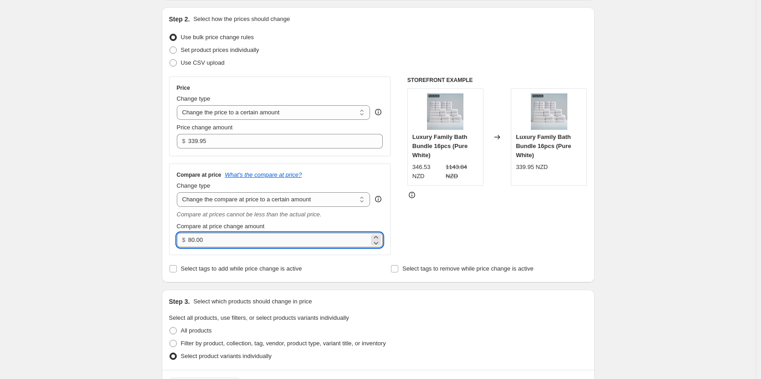
click at [229, 237] on input "80.00" at bounding box center [278, 240] width 181 height 15
paste input "1135"
type input "1135.00"
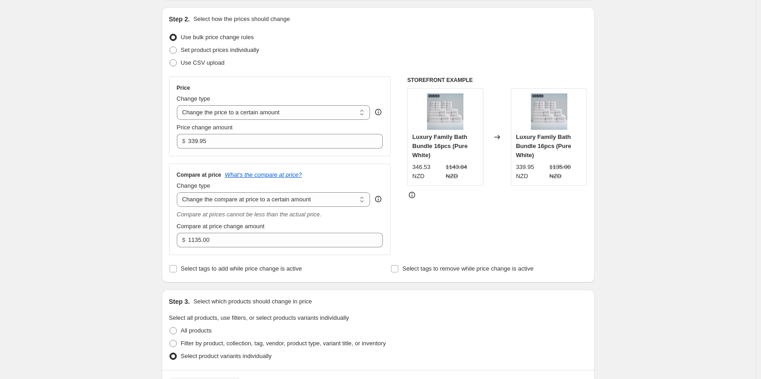
click at [467, 247] on div "STOREFRONT EXAMPLE Luxury Family Bath Bundle 16pcs (Pure White) 346.53 NZD 1143…" at bounding box center [497, 166] width 180 height 179
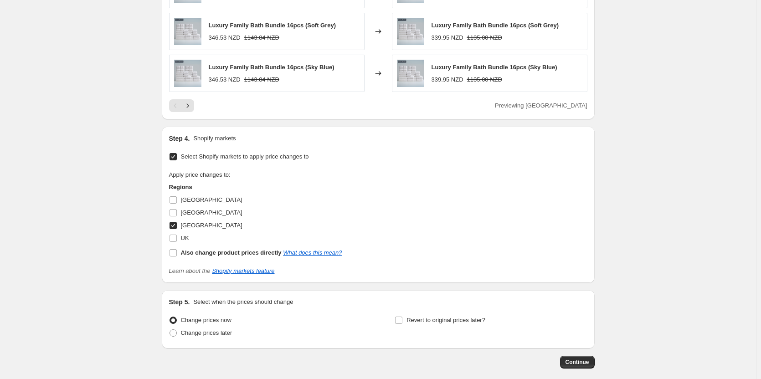
scroll to position [679, 0]
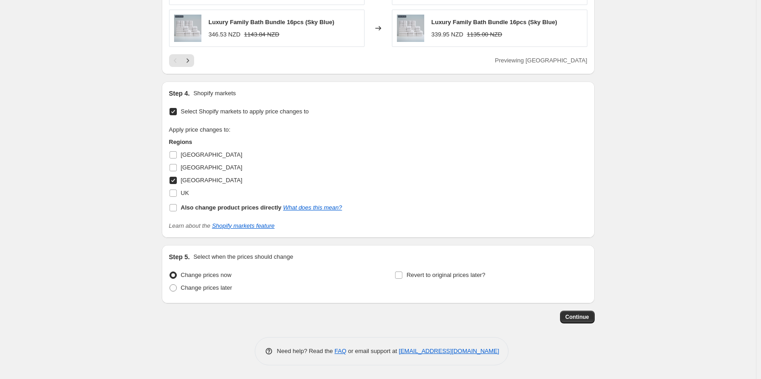
click at [580, 314] on span "Continue" at bounding box center [578, 317] width 24 height 7
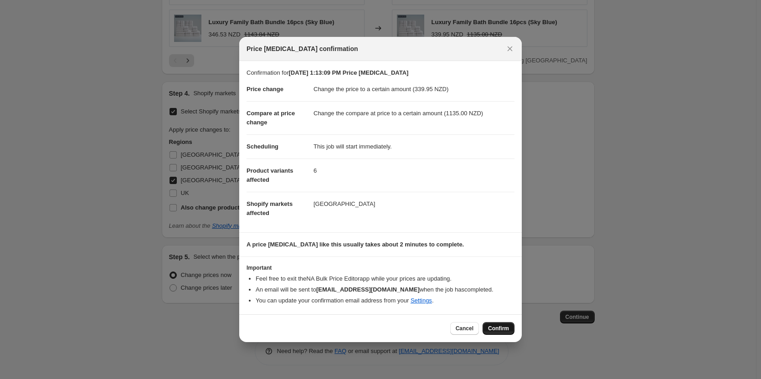
click at [497, 330] on span "Confirm" at bounding box center [498, 328] width 21 height 7
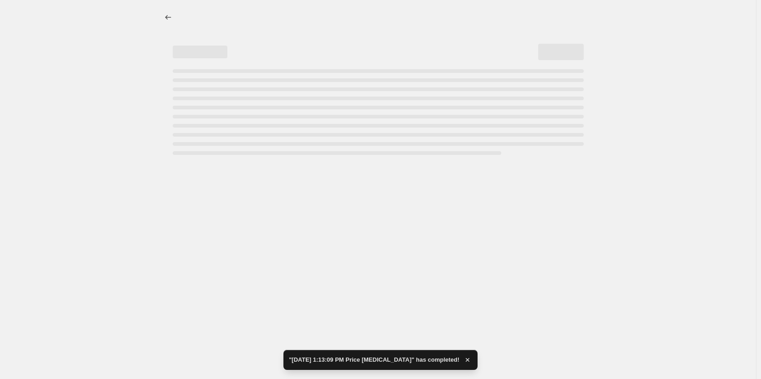
select select "to"
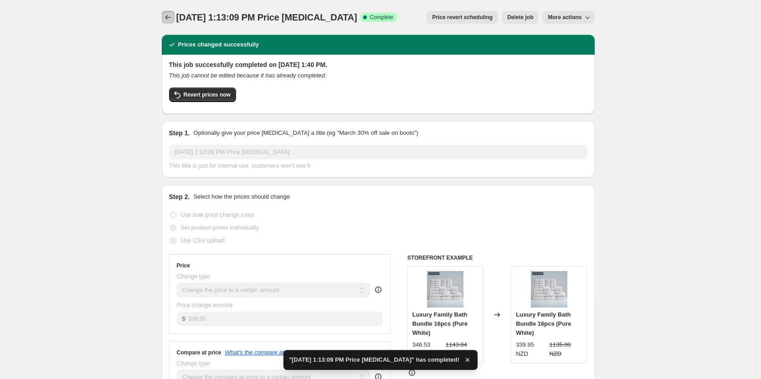
click at [173, 16] on icon "Price change jobs" at bounding box center [168, 17] width 9 height 9
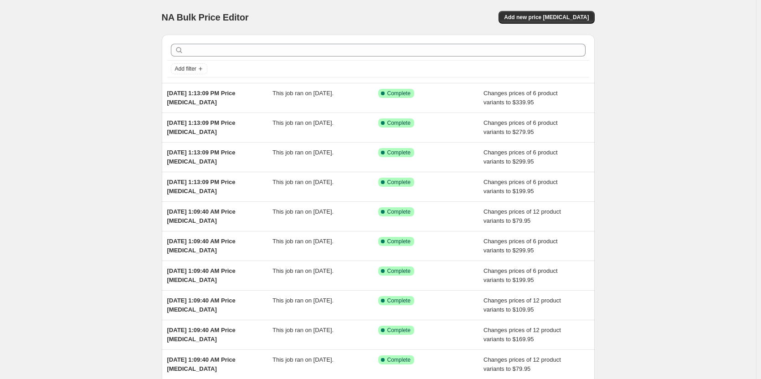
click at [543, 25] on div "NA Bulk Price Editor. This page is ready NA Bulk Price Editor Add new price [ME…" at bounding box center [378, 17] width 433 height 35
click at [543, 16] on span "Add new price [MEDICAL_DATA]" at bounding box center [546, 17] width 85 height 7
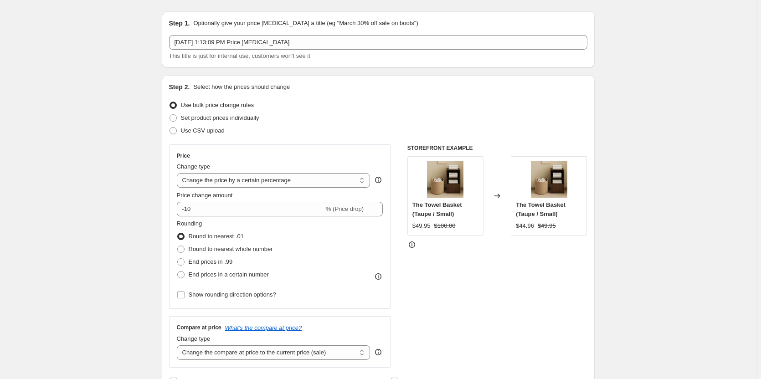
scroll to position [46, 0]
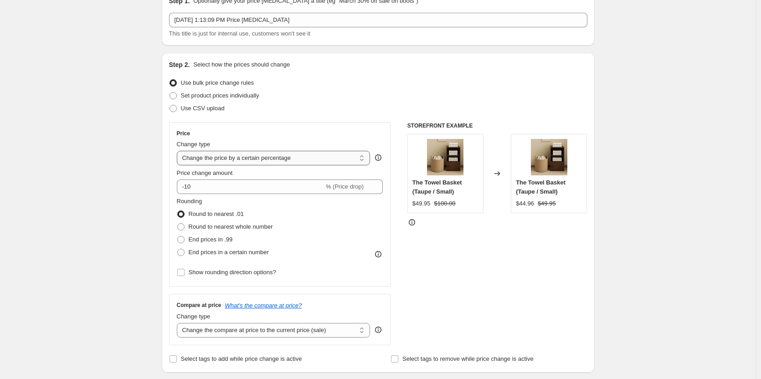
click at [323, 157] on select "Change the price to a certain amount Change the price by a certain amount Chang…" at bounding box center [274, 158] width 194 height 15
select select "to"
click at [179, 151] on select "Change the price to a certain amount Change the price by a certain amount Chang…" at bounding box center [274, 158] width 194 height 15
type input "80.00"
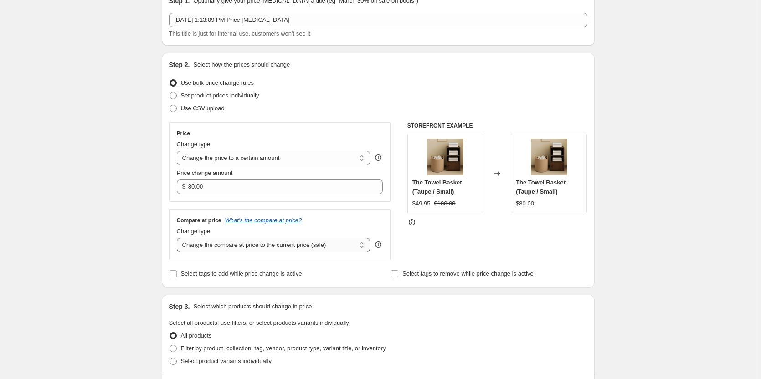
click at [333, 246] on select "Change the compare at price to the current price (sale) Change the compare at p…" at bounding box center [274, 245] width 194 height 15
select select "to"
click at [179, 238] on select "Change the compare at price to the current price (sale) Change the compare at p…" at bounding box center [274, 245] width 194 height 15
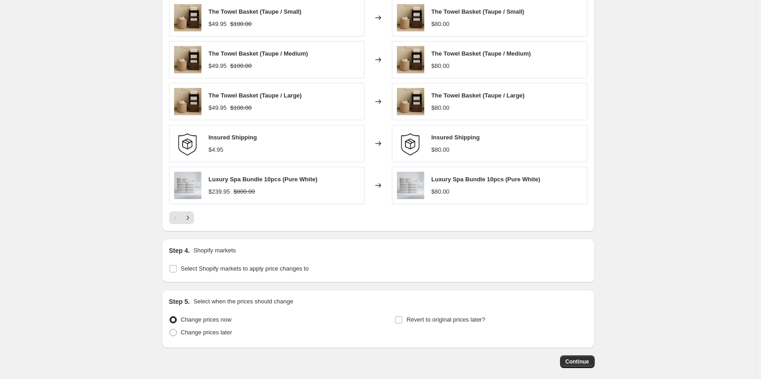
scroll to position [538, 0]
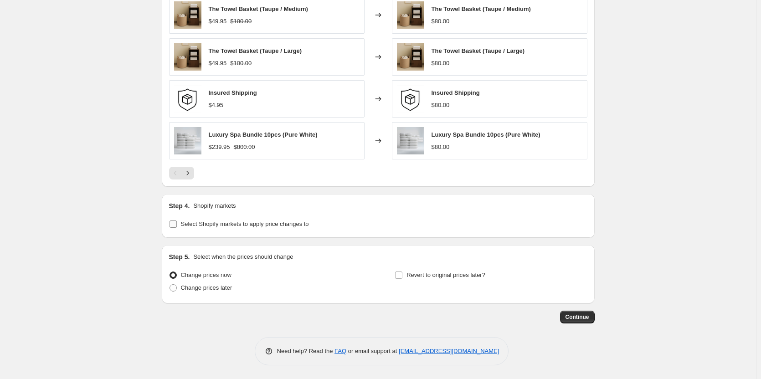
click at [182, 221] on label "Select Shopify markets to apply price changes to" at bounding box center [239, 224] width 140 height 13
click at [177, 221] on input "Select Shopify markets to apply price changes to" at bounding box center [173, 224] width 7 height 7
checkbox input "true"
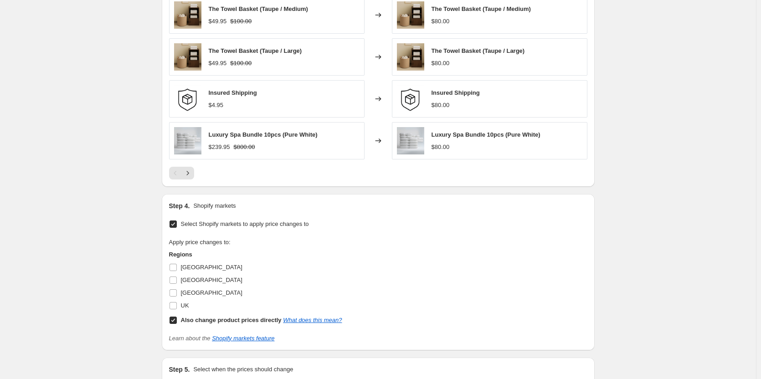
click at [175, 323] on input "Also change product prices directly What does this mean?" at bounding box center [173, 320] width 7 height 7
checkbox input "false"
click at [175, 309] on input "UK" at bounding box center [173, 305] width 7 height 7
checkbox input "true"
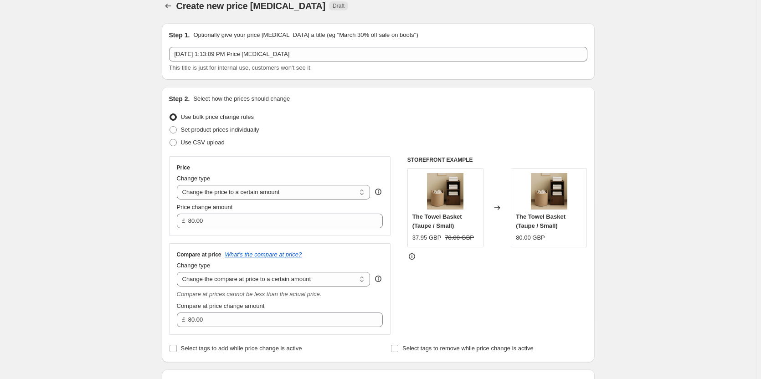
scroll to position [0, 0]
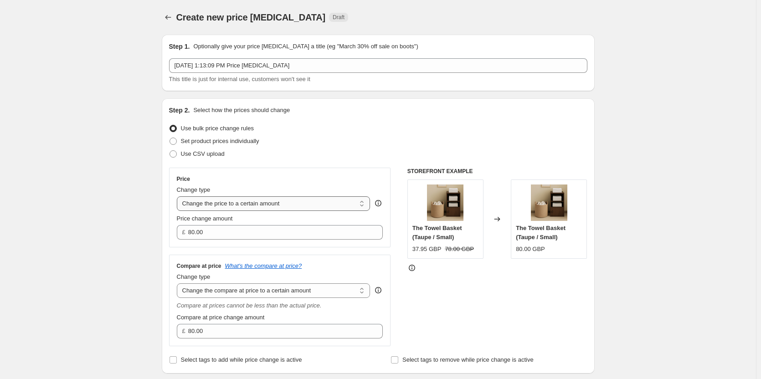
click at [314, 204] on select "Change the price to a certain amount Change the price by a certain amount Chang…" at bounding box center [274, 203] width 194 height 15
click at [332, 289] on select "Change the compare at price to the current price (sale) Change the compare at p…" at bounding box center [274, 290] width 194 height 15
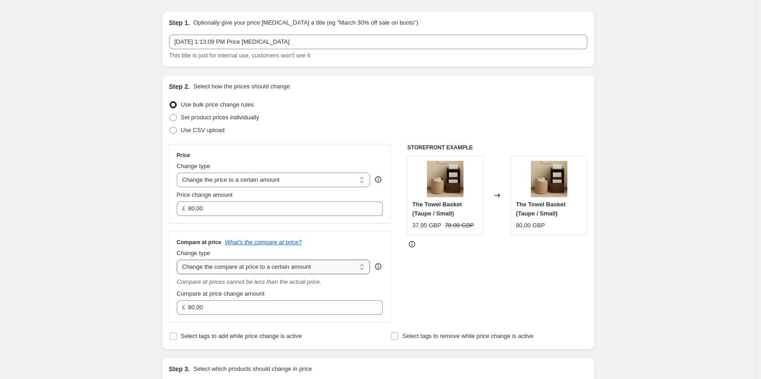
scroll to position [46, 0]
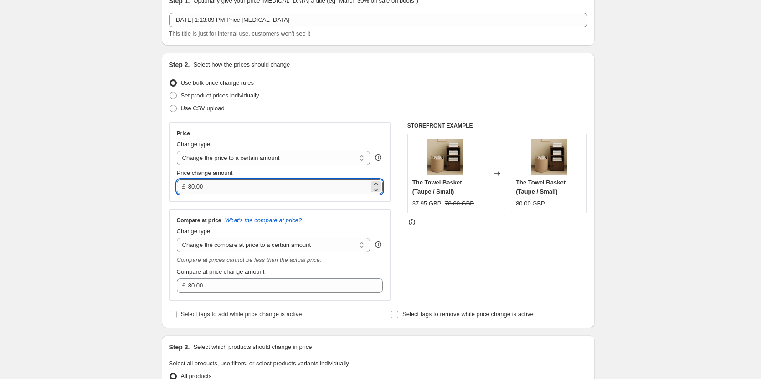
click at [273, 191] on input "80.00" at bounding box center [278, 187] width 181 height 15
paste input "149.95"
type input "149.95"
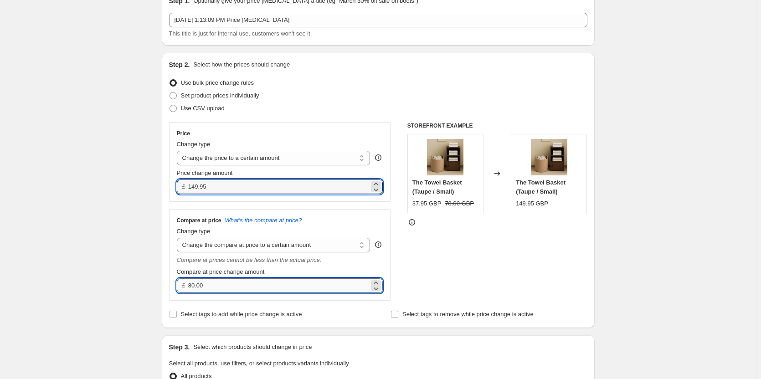
click at [259, 285] on input "80.00" at bounding box center [278, 285] width 181 height 15
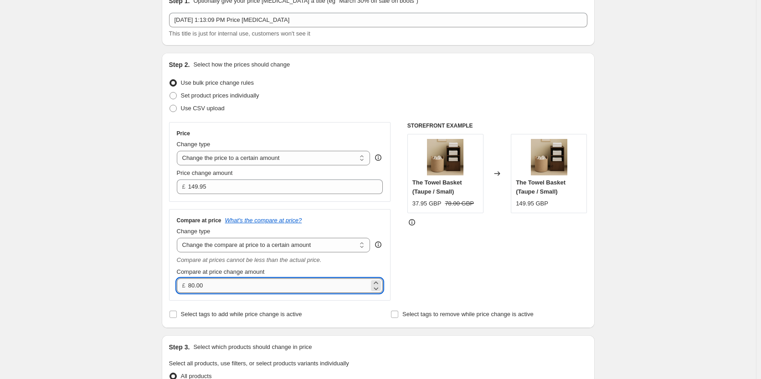
click at [259, 285] on input "80.00" at bounding box center [278, 285] width 181 height 15
click at [258, 286] on input "80.00" at bounding box center [278, 285] width 181 height 15
paste input "5"
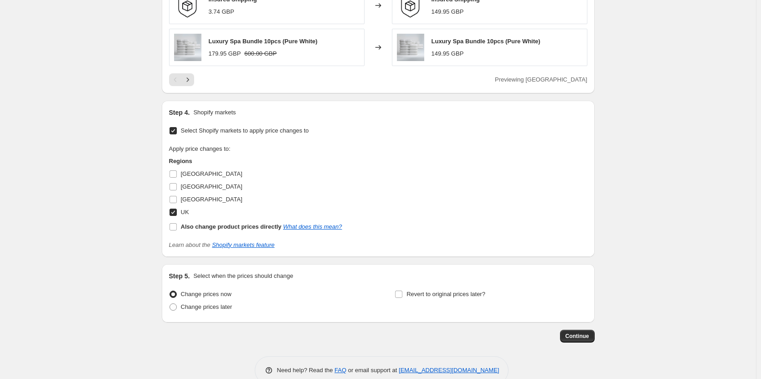
scroll to position [651, 0]
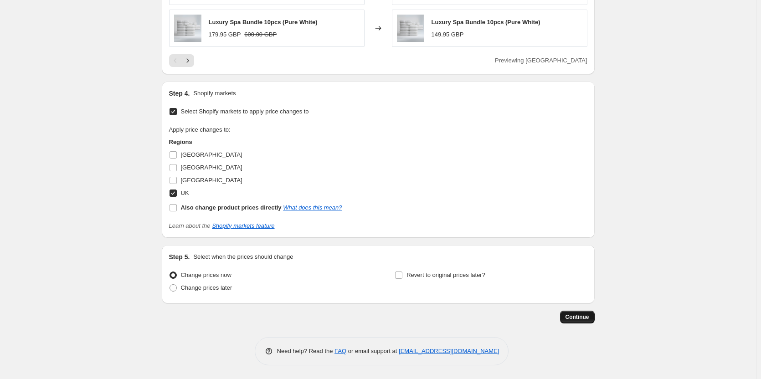
type input "500.00"
click at [572, 314] on span "Continue" at bounding box center [578, 317] width 24 height 7
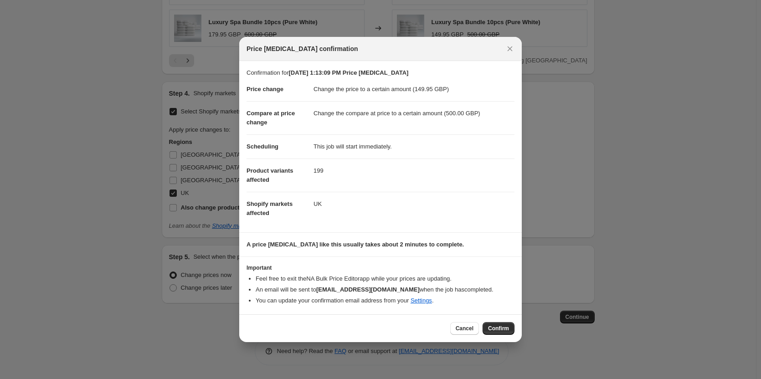
click at [515, 330] on div "Cancel Confirm" at bounding box center [380, 328] width 283 height 28
click at [497, 326] on span "Confirm" at bounding box center [498, 328] width 21 height 7
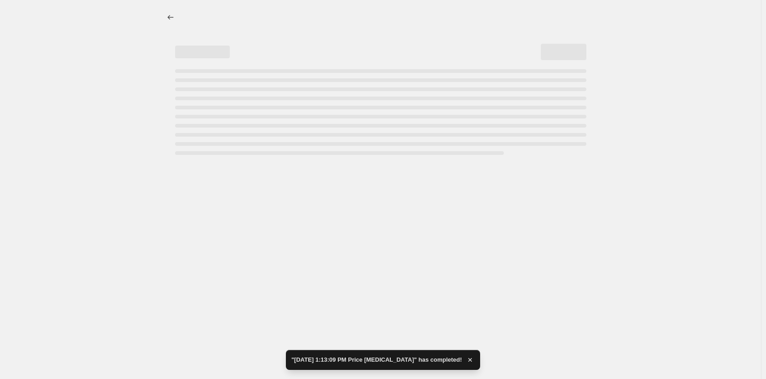
select select "to"
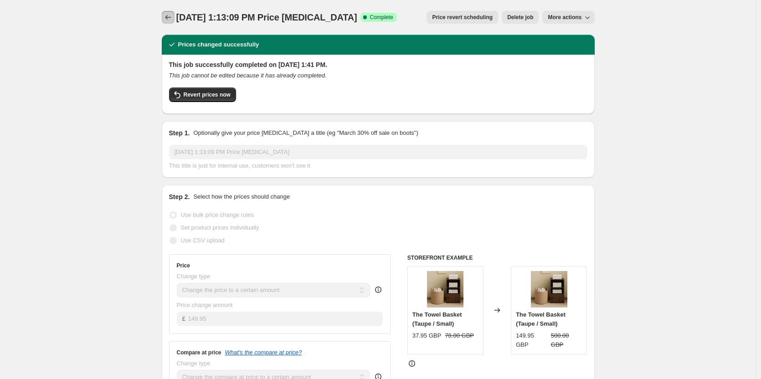
click at [166, 21] on icon "Price change jobs" at bounding box center [168, 17] width 9 height 9
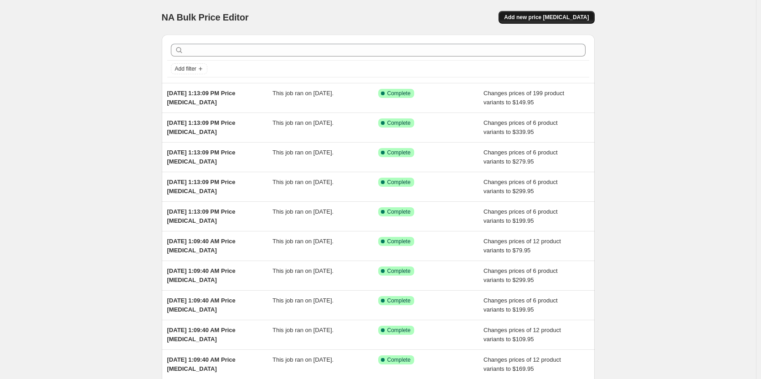
click at [565, 14] on button "Add new price [MEDICAL_DATA]" at bounding box center [547, 17] width 96 height 13
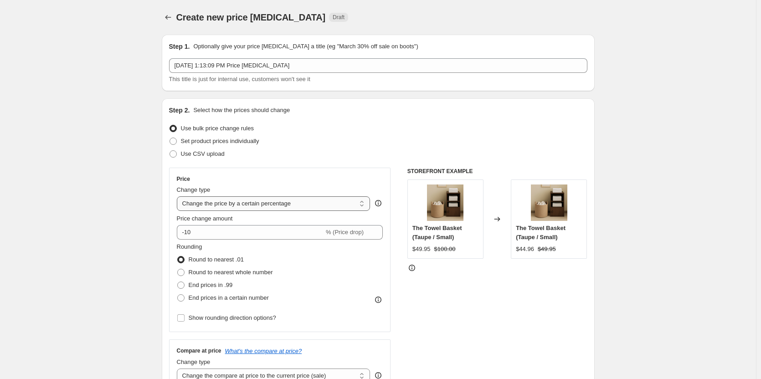
click at [278, 206] on select "Change the price to a certain amount Change the price by a certain amount Chang…" at bounding box center [274, 203] width 194 height 15
select select "to"
click at [179, 196] on select "Change the price to a certain amount Change the price by a certain amount Chang…" at bounding box center [274, 203] width 194 height 15
type input "80.00"
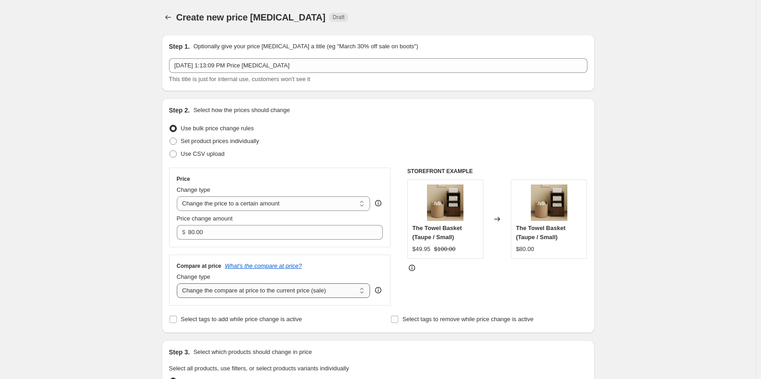
click at [266, 292] on select "Change the compare at price to the current price (sale) Change the compare at p…" at bounding box center [274, 290] width 194 height 15
select select "to"
click at [179, 283] on select "Change the compare at price to the current price (sale) Change the compare at p…" at bounding box center [274, 290] width 194 height 15
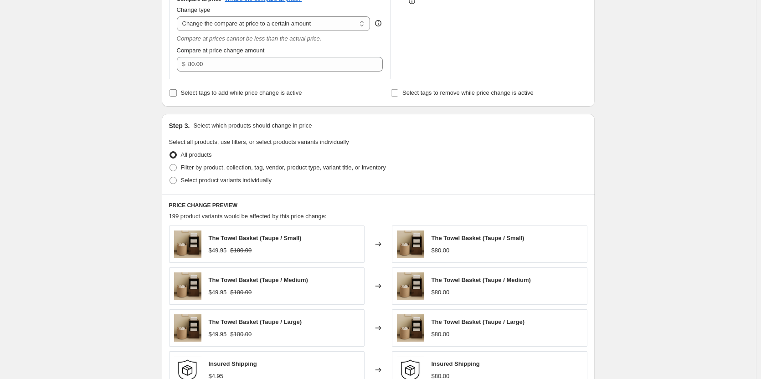
scroll to position [273, 0]
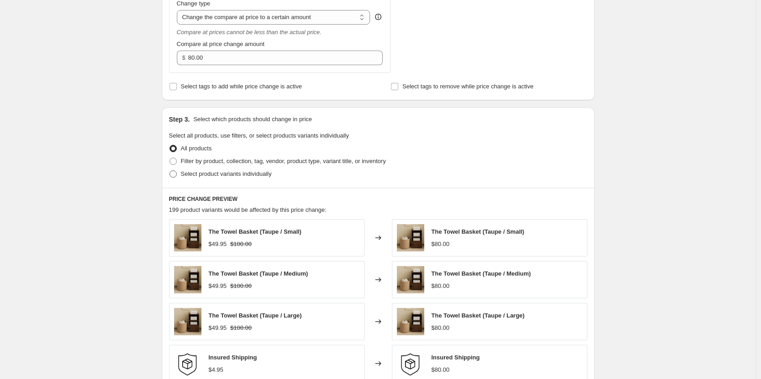
click at [176, 172] on span at bounding box center [173, 173] width 7 height 7
click at [170, 171] on input "Select product variants individually" at bounding box center [170, 170] width 0 height 0
radio input "true"
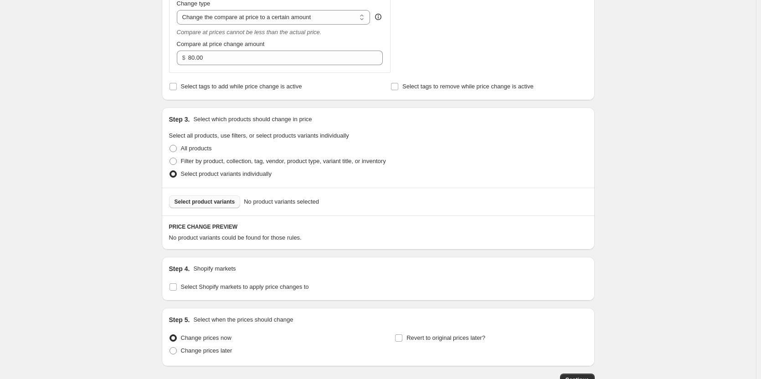
click at [187, 206] on button "Select product variants" at bounding box center [205, 202] width 72 height 13
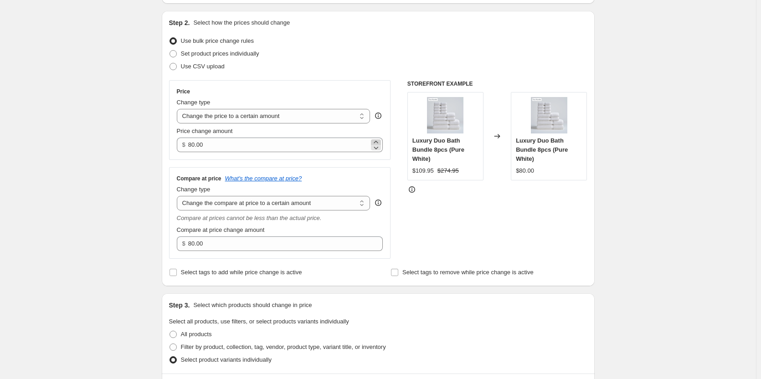
scroll to position [91, 0]
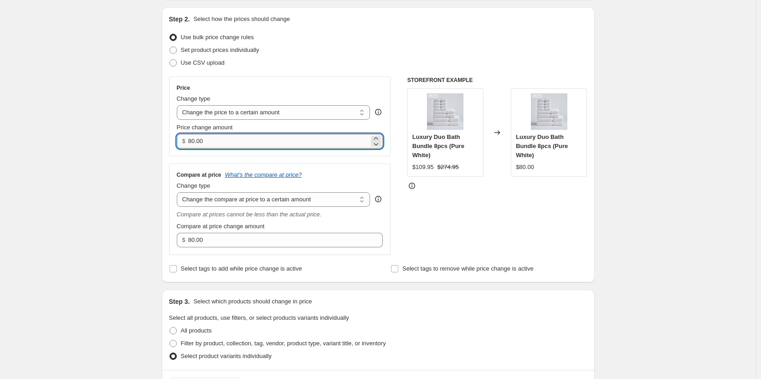
click at [292, 134] on input "80.00" at bounding box center [278, 141] width 181 height 15
click at [292, 139] on input "80.00" at bounding box center [278, 141] width 181 height 15
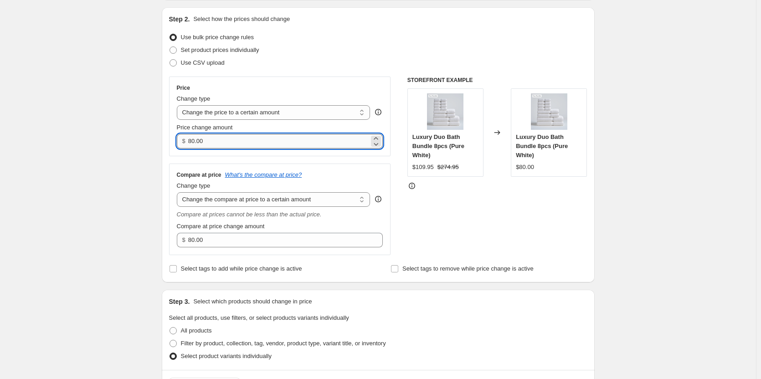
paste input "109.95"
type input "109.95"
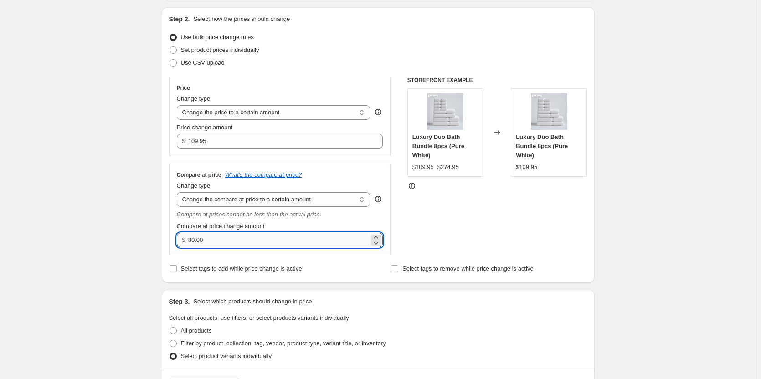
click at [252, 239] on input "80.00" at bounding box center [278, 240] width 181 height 15
paste input "275"
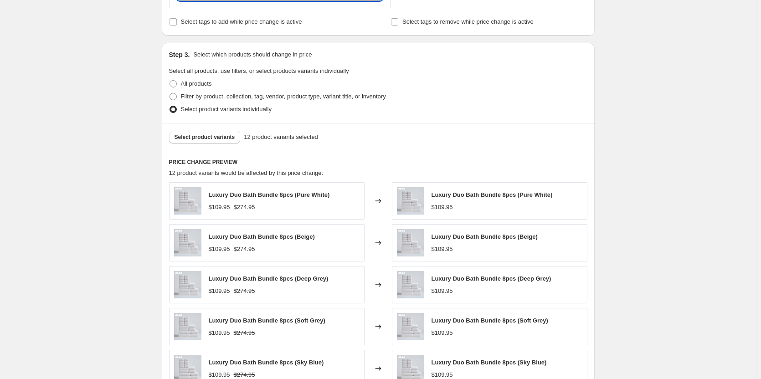
scroll to position [566, 0]
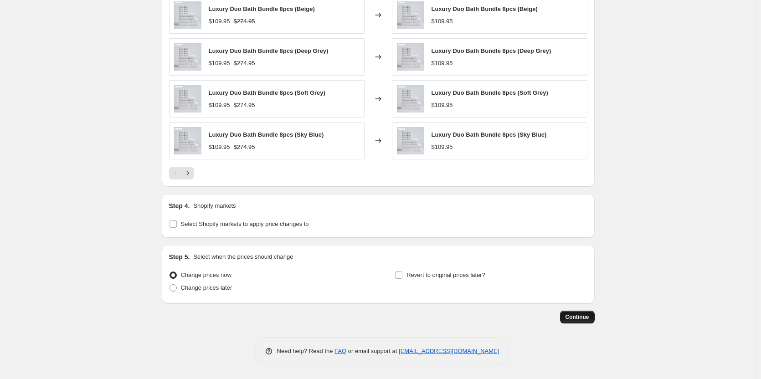
type input "275.00"
click at [566, 319] on button "Continue" at bounding box center [577, 317] width 35 height 13
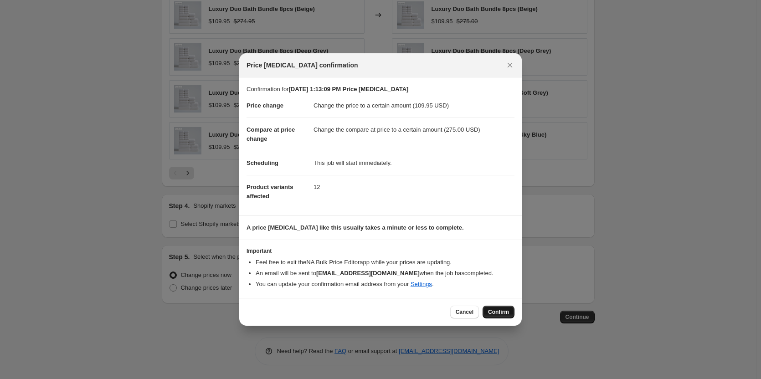
click at [503, 315] on span "Confirm" at bounding box center [498, 312] width 21 height 7
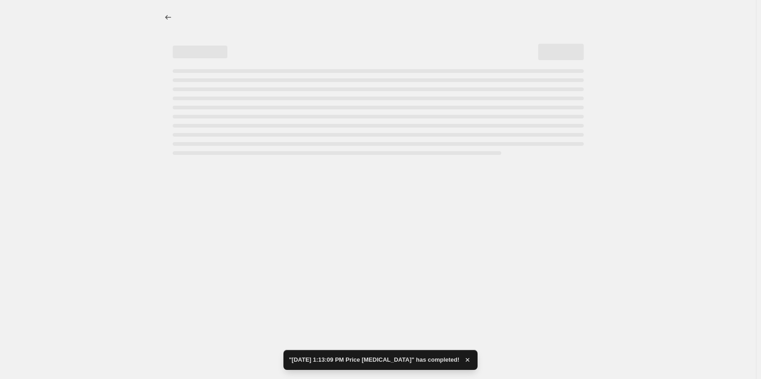
select select "to"
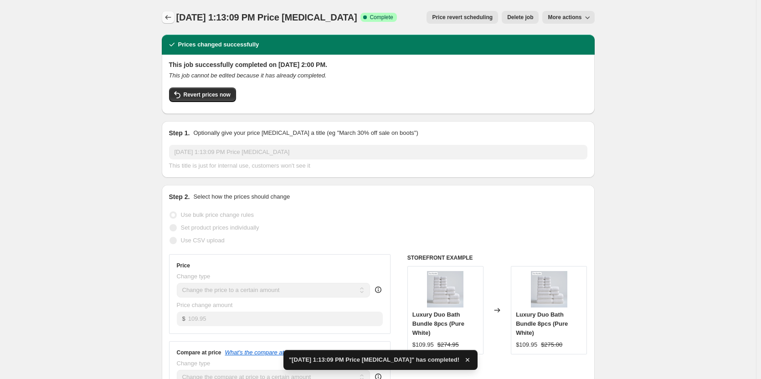
click at [172, 16] on icon "Price change jobs" at bounding box center [168, 17] width 9 height 9
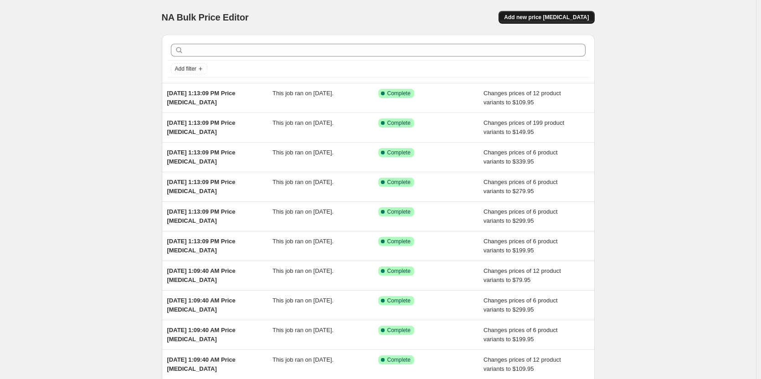
click at [552, 12] on button "Add new price [MEDICAL_DATA]" at bounding box center [547, 17] width 96 height 13
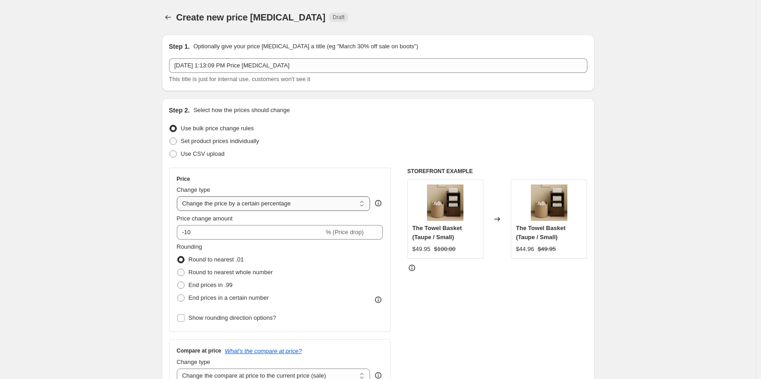
click at [234, 201] on select "Change the price to a certain amount Change the price by a certain amount Chang…" at bounding box center [274, 203] width 194 height 15
select select "to"
click at [179, 196] on select "Change the price to a certain amount Change the price by a certain amount Chang…" at bounding box center [274, 203] width 194 height 15
type input "80.00"
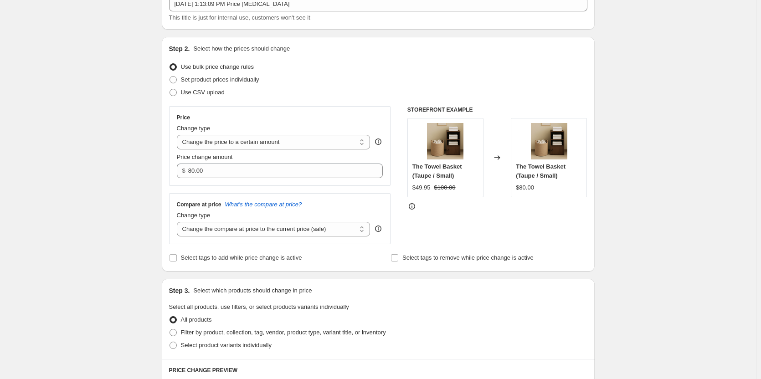
scroll to position [182, 0]
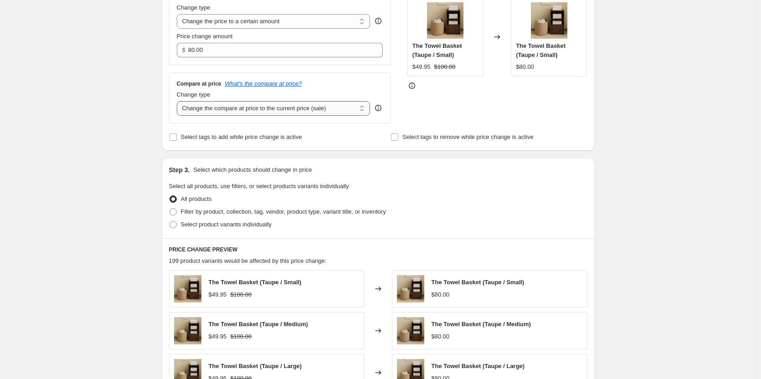
click at [301, 108] on select "Change the compare at price to the current price (sale) Change the compare at p…" at bounding box center [274, 108] width 194 height 15
click at [179, 101] on select "Change the compare at price to the current price (sale) Change the compare at p…" at bounding box center [274, 108] width 194 height 15
click at [279, 109] on select "Change the compare at price to the current price (sale) Change the compare at p…" at bounding box center [274, 108] width 194 height 15
click at [179, 101] on select "Change the compare at price to the current price (sale) Change the compare at p…" at bounding box center [274, 108] width 194 height 15
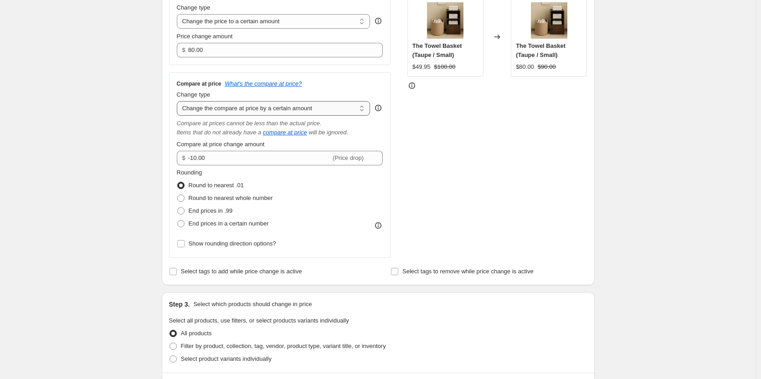
click at [278, 109] on select "Change the compare at price to the current price (sale) Change the compare at p…" at bounding box center [274, 108] width 194 height 15
select select "to"
click at [179, 101] on select "Change the compare at price to the current price (sale) Change the compare at p…" at bounding box center [274, 108] width 194 height 15
type input "80.00"
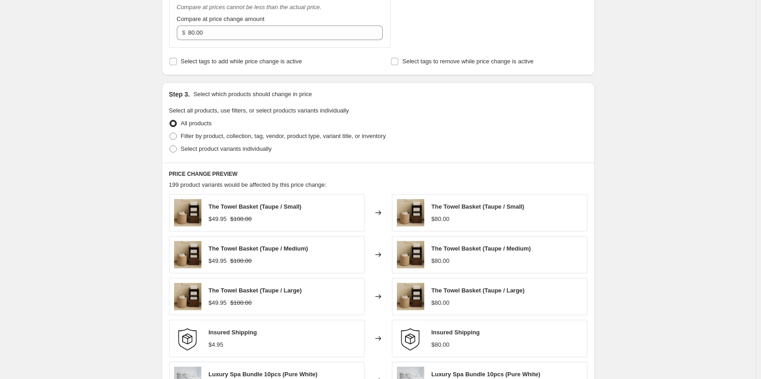
scroll to position [319, 0]
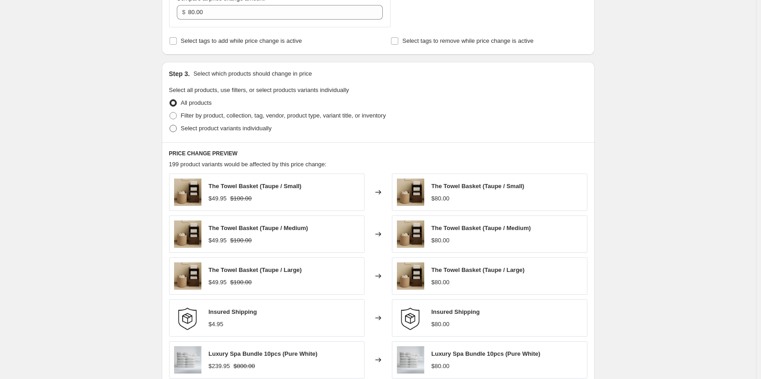
click at [177, 130] on span at bounding box center [173, 128] width 7 height 7
click at [170, 125] on input "Select product variants individually" at bounding box center [170, 125] width 0 height 0
radio input "true"
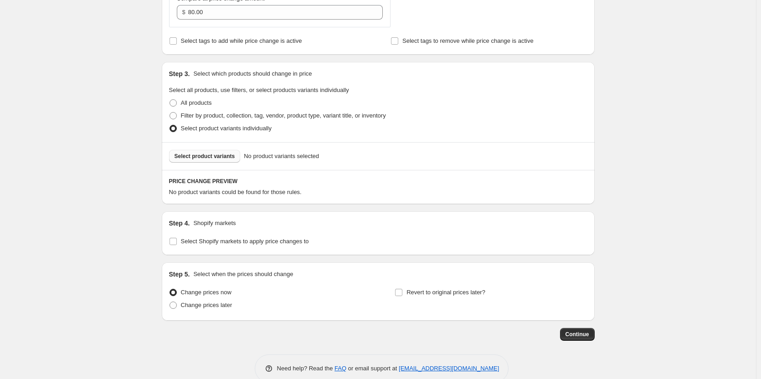
click at [230, 157] on span "Select product variants" at bounding box center [205, 156] width 61 height 7
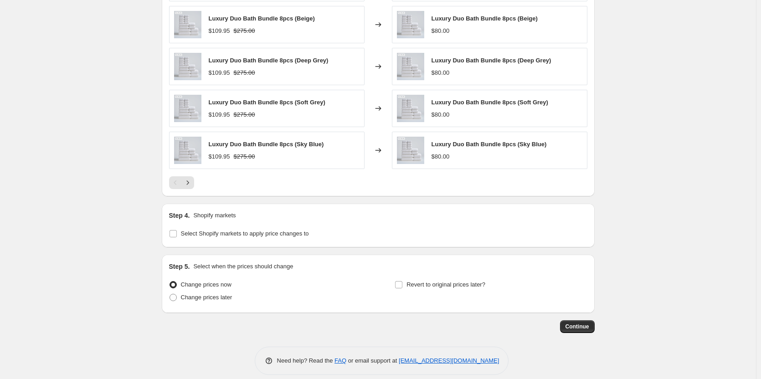
scroll to position [566, 0]
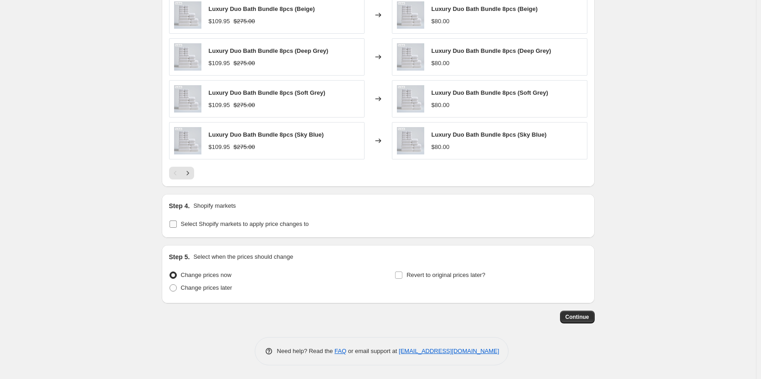
click at [174, 224] on input "Select Shopify markets to apply price changes to" at bounding box center [173, 224] width 7 height 7
checkbox input "true"
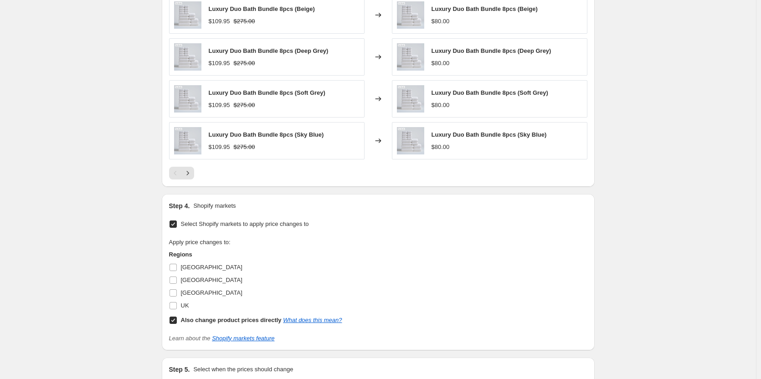
click at [176, 320] on input "Also change product prices directly What does this mean?" at bounding box center [173, 320] width 7 height 7
checkbox input "false"
click at [175, 269] on input "[GEOGRAPHIC_DATA]" at bounding box center [173, 267] width 7 height 7
checkbox input "true"
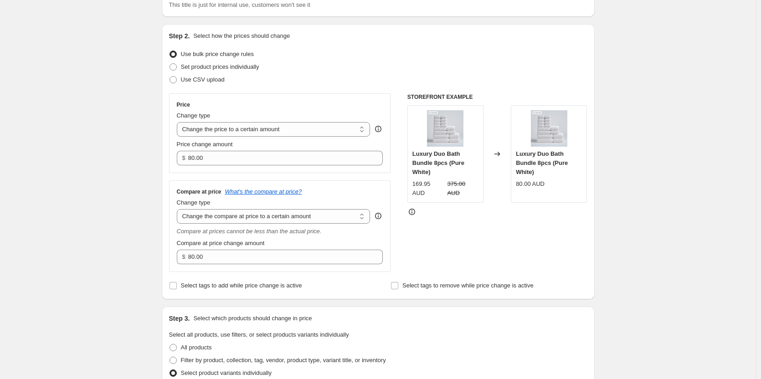
scroll to position [65, 0]
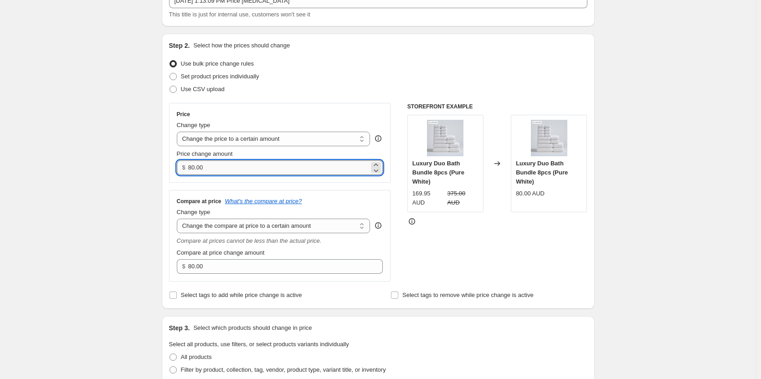
click at [304, 167] on input "80.00" at bounding box center [278, 167] width 181 height 15
paste input "169.95"
type input "169.95"
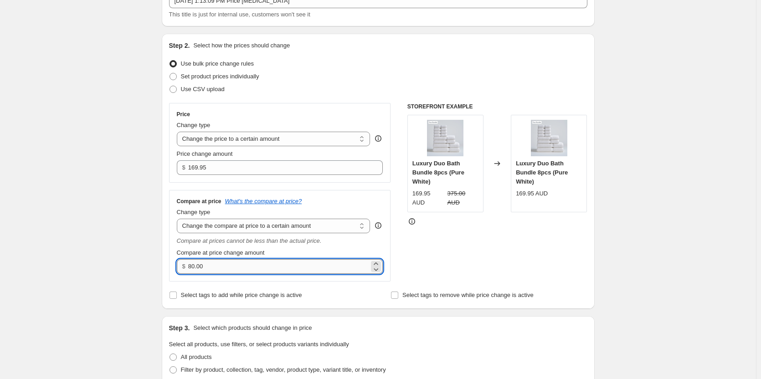
click at [273, 267] on input "80.00" at bounding box center [278, 266] width 181 height 15
paste input "425"
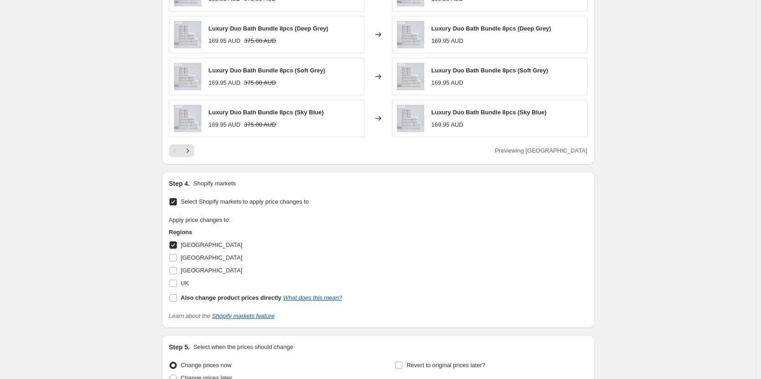
scroll to position [679, 0]
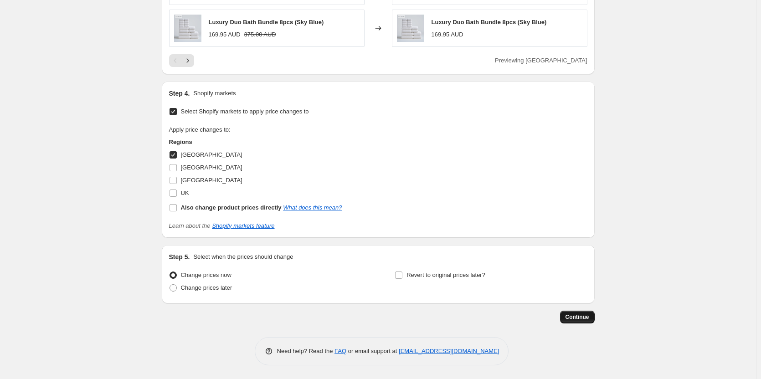
type input "425.00"
drag, startPoint x: 580, startPoint y: 318, endPoint x: 521, endPoint y: 220, distance: 114.5
click at [576, 314] on span "Continue" at bounding box center [578, 317] width 24 height 7
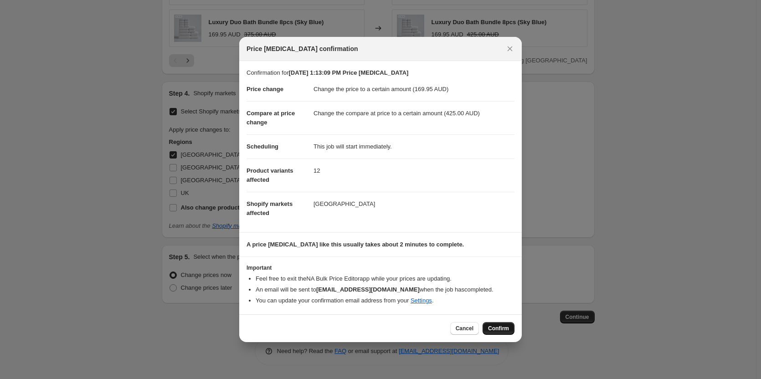
click at [506, 329] on span "Confirm" at bounding box center [498, 328] width 21 height 7
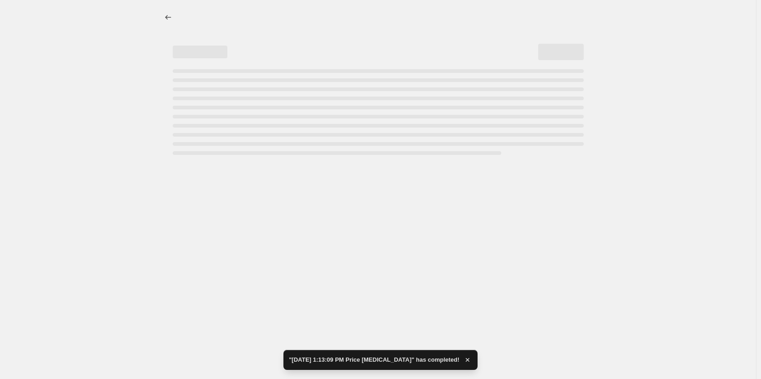
select select "to"
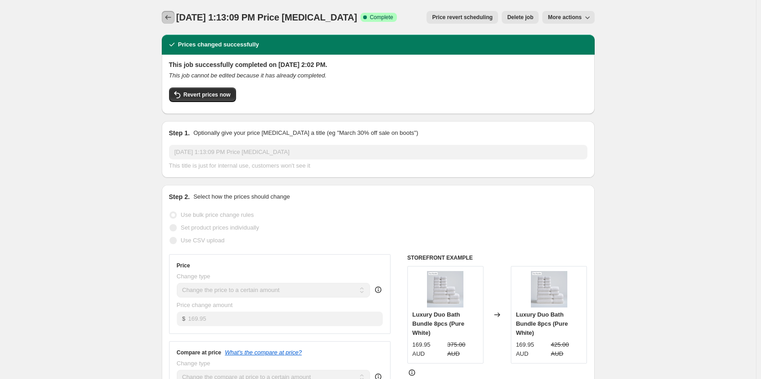
click at [172, 21] on icon "Price change jobs" at bounding box center [168, 17] width 9 height 9
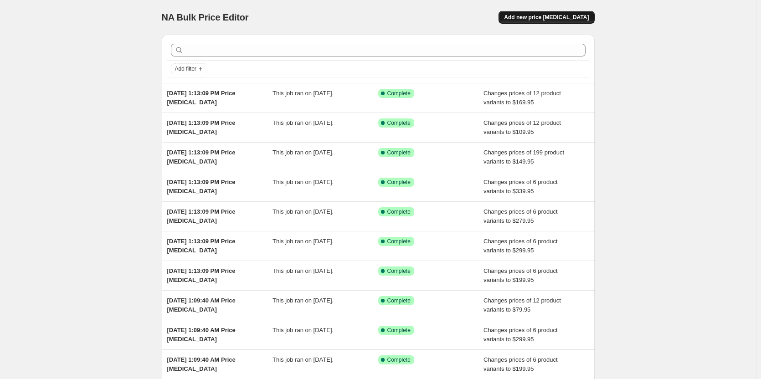
click at [559, 17] on span "Add new price [MEDICAL_DATA]" at bounding box center [546, 17] width 85 height 7
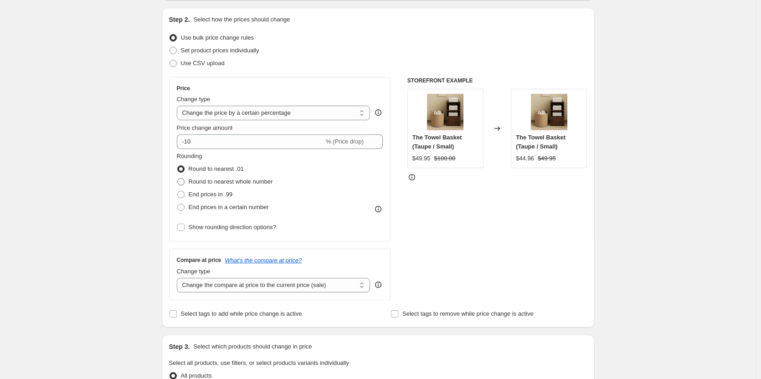
scroll to position [91, 0]
click at [320, 111] on select "Change the price to a certain amount Change the price by a certain amount Chang…" at bounding box center [274, 112] width 194 height 15
select select "to"
click at [179, 105] on select "Change the price to a certain amount Change the price by a certain amount Chang…" at bounding box center [274, 112] width 194 height 15
type input "80.00"
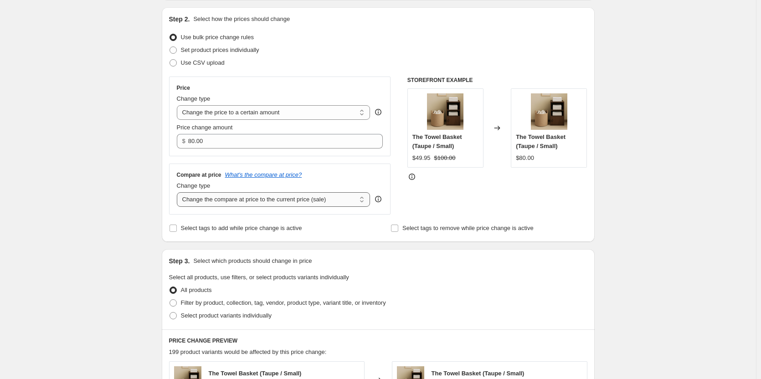
scroll to position [137, 0]
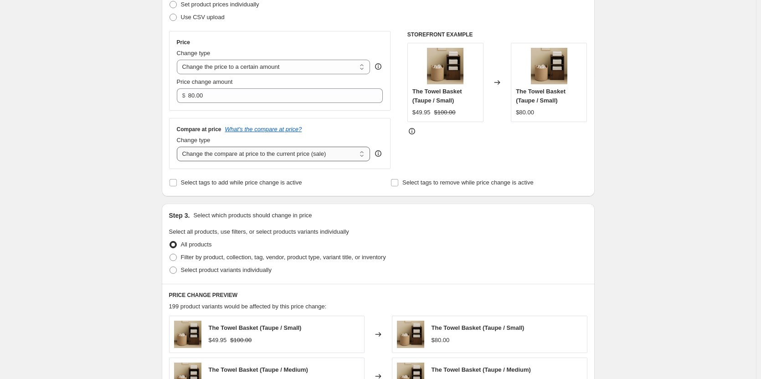
click at [318, 154] on select "Change the compare at price to the current price (sale) Change the compare at p…" at bounding box center [274, 154] width 194 height 15
select select "to"
click at [179, 147] on select "Change the compare at price to the current price (sale) Change the compare at p…" at bounding box center [274, 154] width 194 height 15
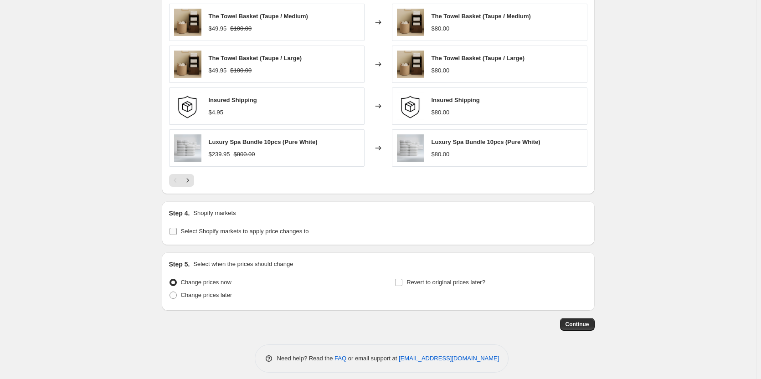
scroll to position [538, 0]
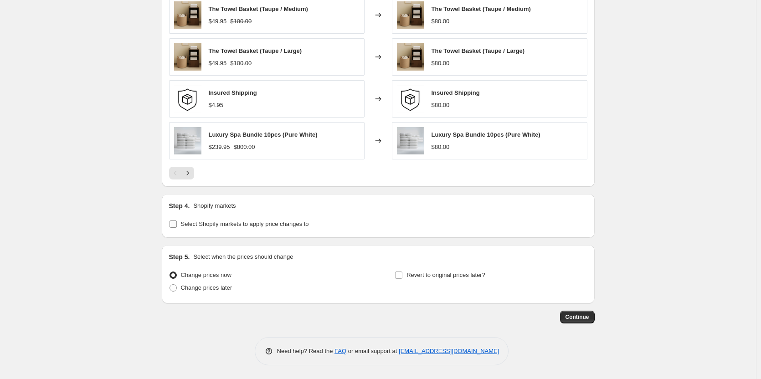
click at [177, 224] on input "Select Shopify markets to apply price changes to" at bounding box center [173, 224] width 7 height 7
checkbox input "true"
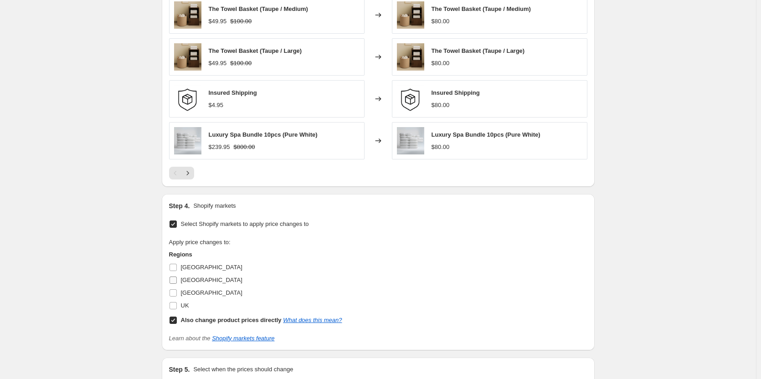
click at [177, 280] on input "[GEOGRAPHIC_DATA]" at bounding box center [173, 280] width 7 height 7
checkbox input "true"
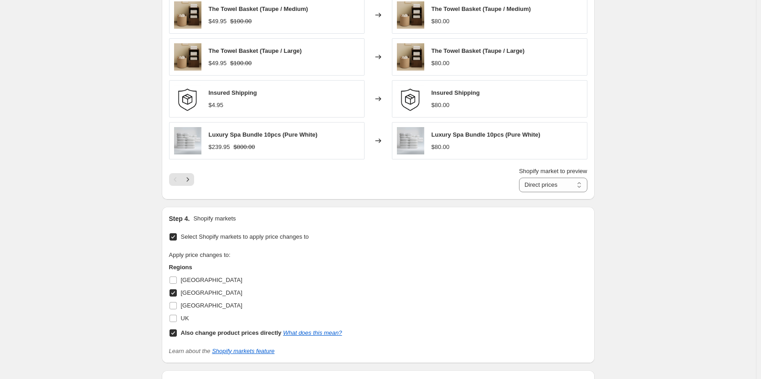
click at [176, 333] on input "Also change product prices directly What does this mean?" at bounding box center [173, 333] width 7 height 7
checkbox input "false"
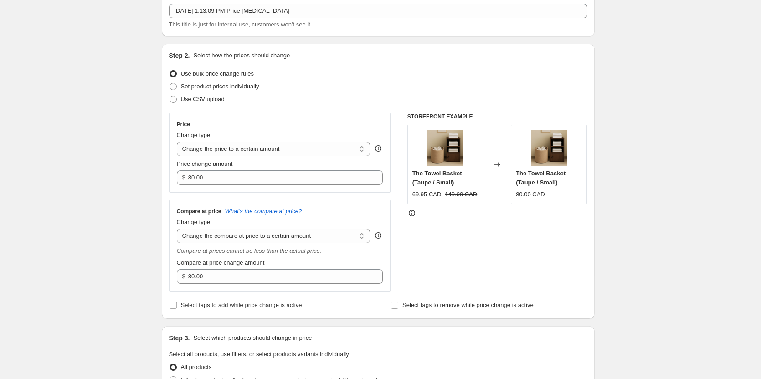
scroll to position [137, 0]
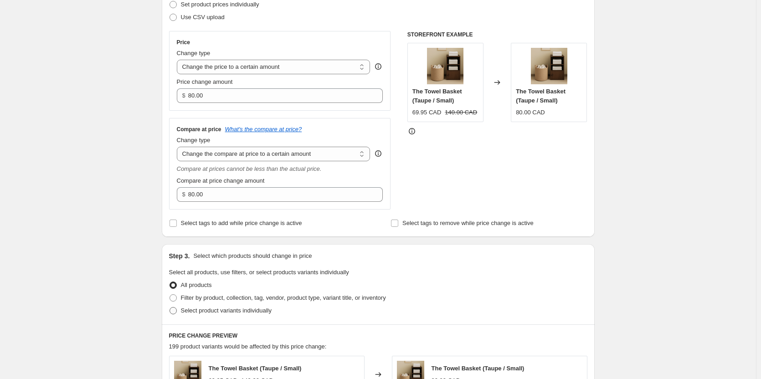
click at [176, 310] on span at bounding box center [173, 310] width 7 height 7
click at [170, 308] on input "Select product variants individually" at bounding box center [170, 307] width 0 height 0
radio input "true"
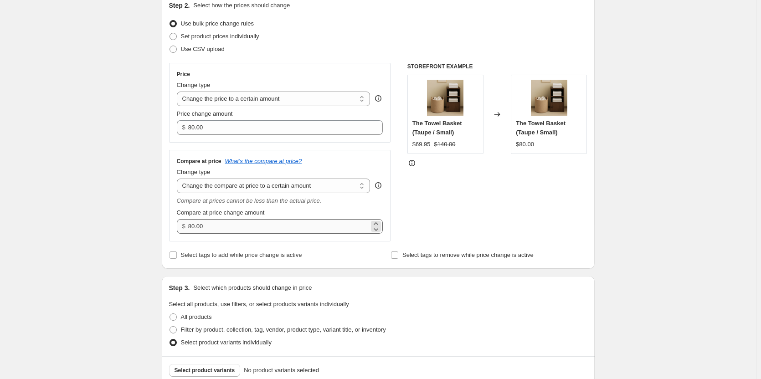
scroll to position [182, 0]
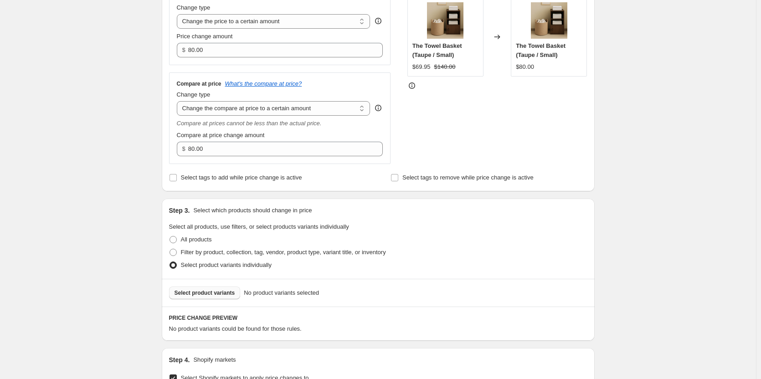
click at [191, 299] on button "Select product variants" at bounding box center [205, 293] width 72 height 13
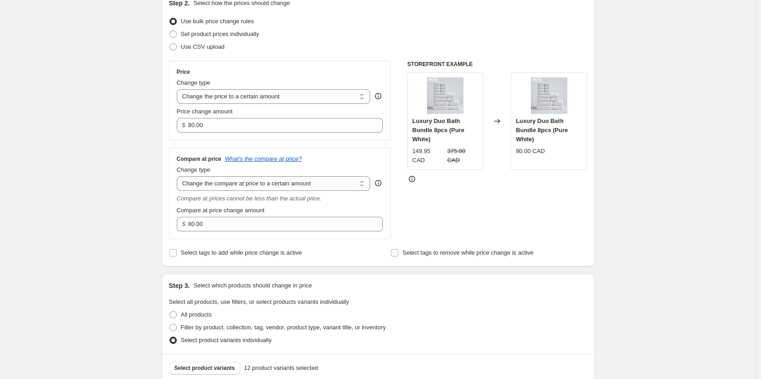
scroll to position [86, 0]
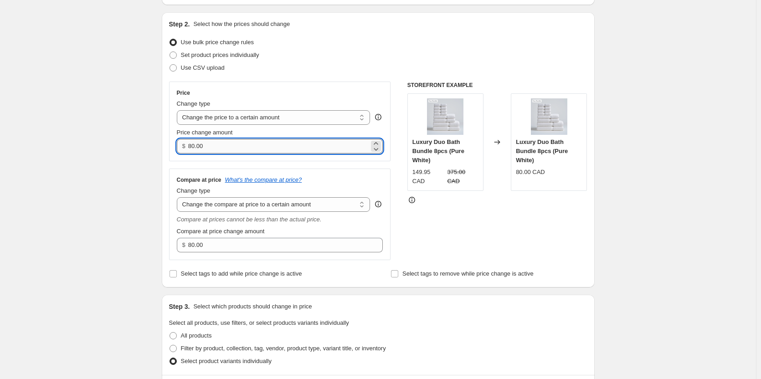
click at [262, 141] on input "80.00" at bounding box center [278, 146] width 181 height 15
paste input "149.95"
type input "149.95"
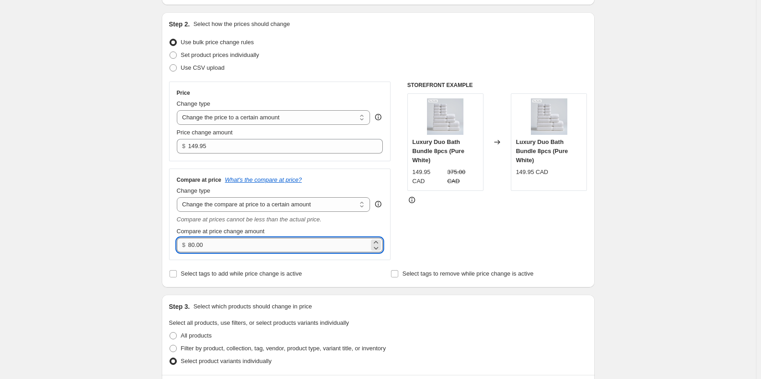
click at [270, 246] on input "80.00" at bounding box center [278, 245] width 181 height 15
paste input "375"
type input "375.00"
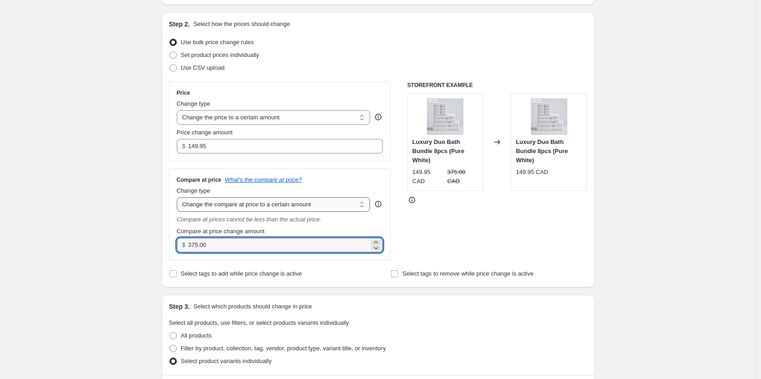
click at [309, 202] on select "Change the compare at price to the current price (sale) Change the compare at p…" at bounding box center [274, 204] width 194 height 15
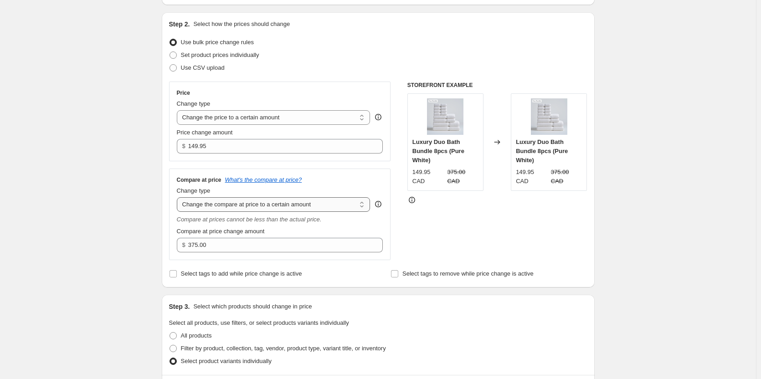
click at [309, 202] on select "Change the compare at price to the current price (sale) Change the compare at p…" at bounding box center [274, 204] width 194 height 15
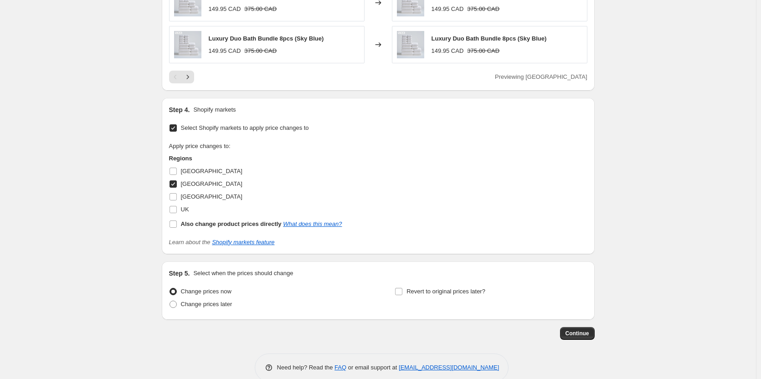
scroll to position [679, 0]
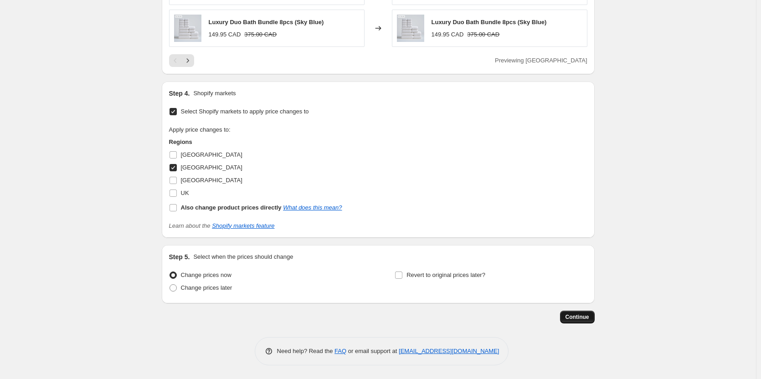
click at [587, 316] on span "Continue" at bounding box center [578, 317] width 24 height 7
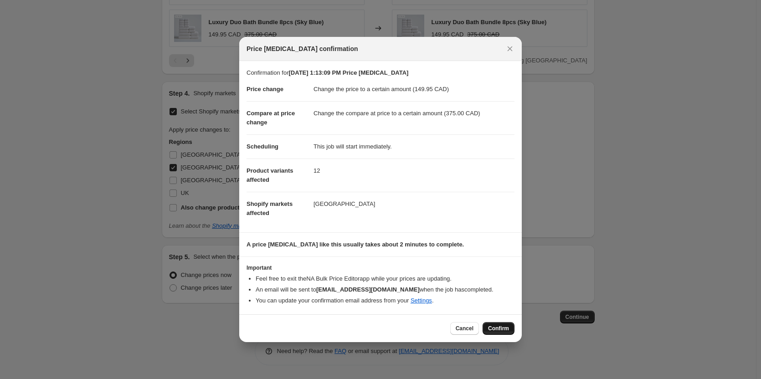
click at [506, 326] on span "Confirm" at bounding box center [498, 328] width 21 height 7
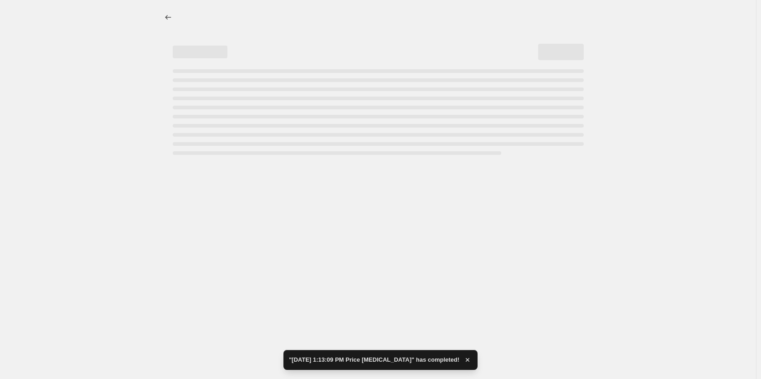
select select "to"
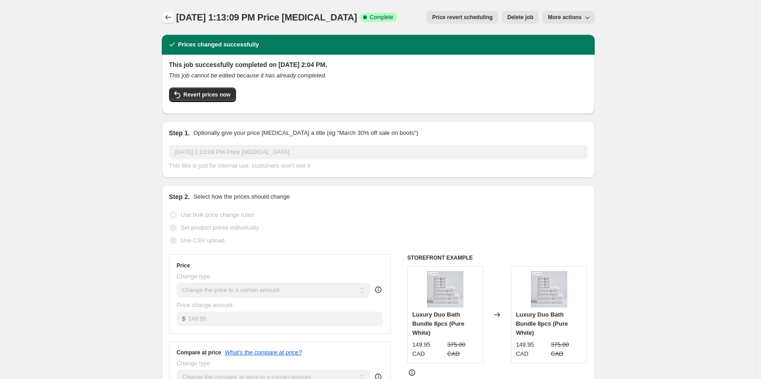
click at [170, 19] on icon "Price change jobs" at bounding box center [168, 17] width 9 height 9
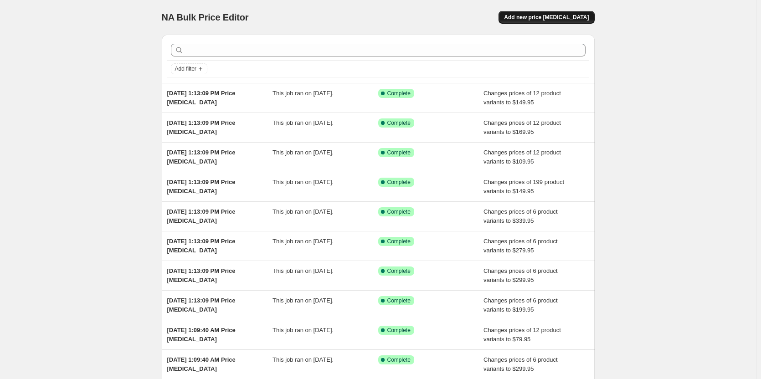
click at [553, 14] on button "Add new price [MEDICAL_DATA]" at bounding box center [547, 17] width 96 height 13
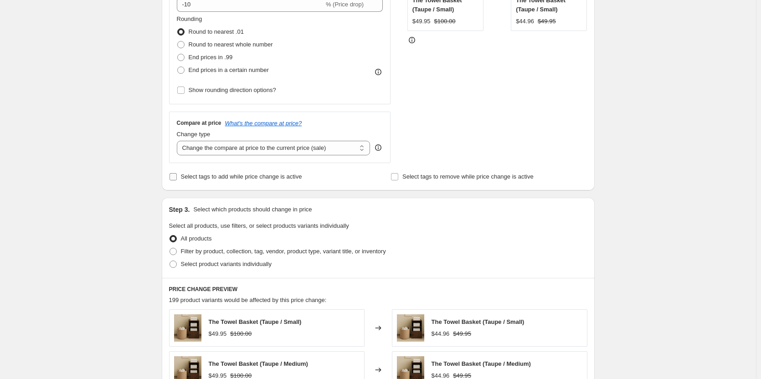
scroll to position [46, 0]
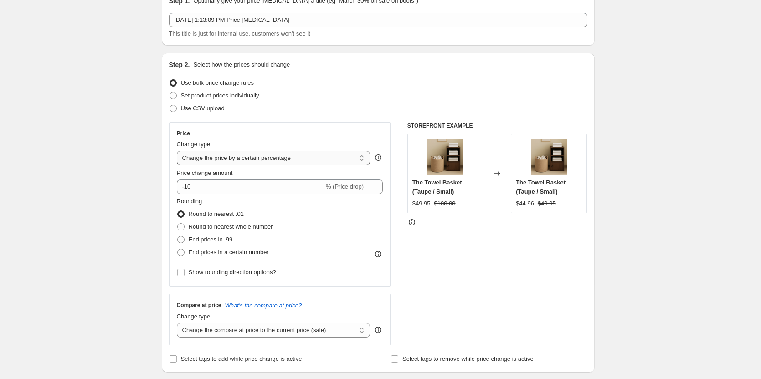
click at [206, 157] on select "Change the price to a certain amount Change the price by a certain amount Chang…" at bounding box center [274, 158] width 194 height 15
select select "to"
click at [179, 151] on select "Change the price to a certain amount Change the price by a certain amount Chang…" at bounding box center [274, 158] width 194 height 15
type input "80.00"
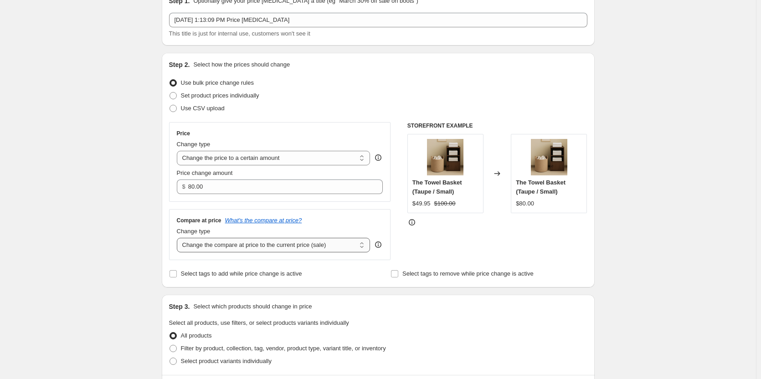
click at [263, 246] on select "Change the compare at price to the current price (sale) Change the compare at p…" at bounding box center [274, 245] width 194 height 15
select select "to"
click at [179, 238] on select "Change the compare at price to the current price (sale) Change the compare at p…" at bounding box center [274, 245] width 194 height 15
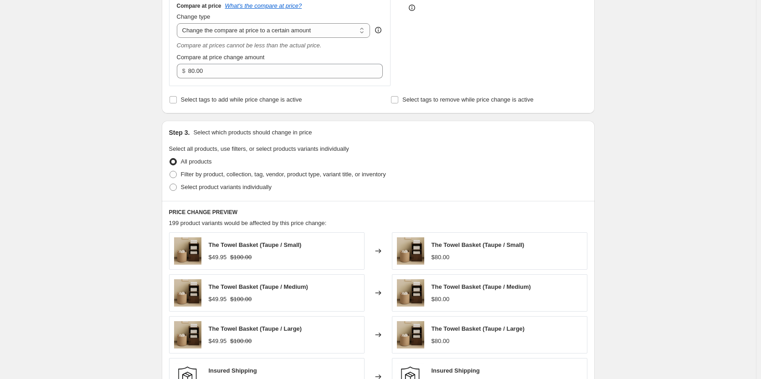
scroll to position [273, 0]
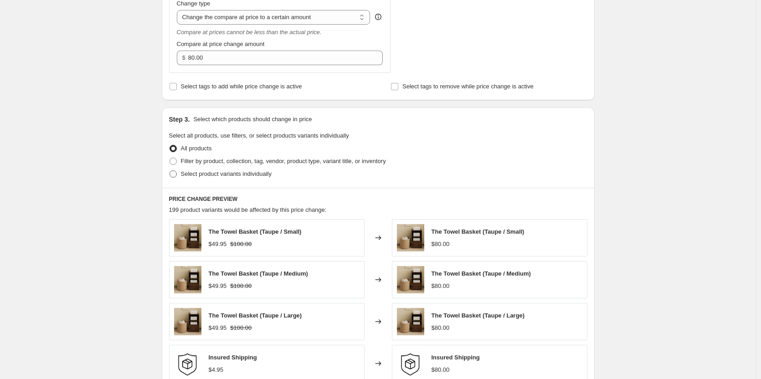
click at [174, 176] on span at bounding box center [173, 173] width 7 height 7
click at [170, 171] on input "Select product variants individually" at bounding box center [170, 170] width 0 height 0
radio input "true"
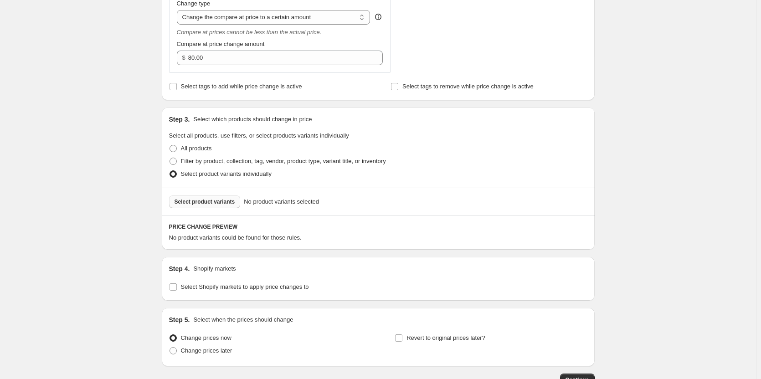
click at [213, 204] on span "Select product variants" at bounding box center [205, 201] width 61 height 7
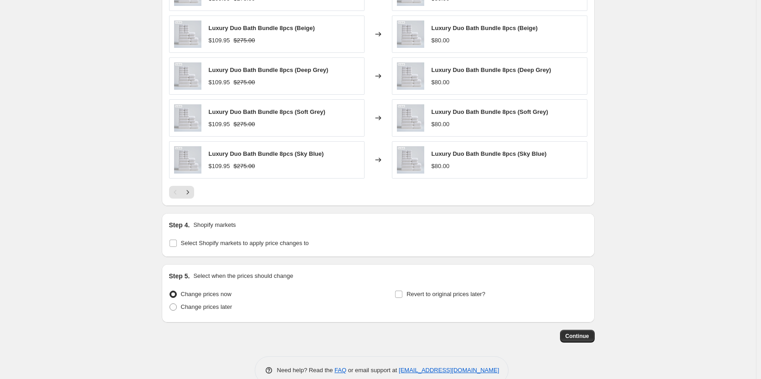
scroll to position [566, 0]
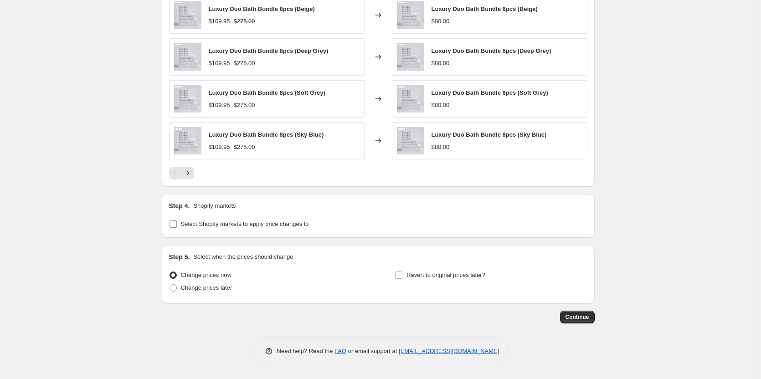
click at [172, 225] on input "Select Shopify markets to apply price changes to" at bounding box center [173, 224] width 7 height 7
checkbox input "true"
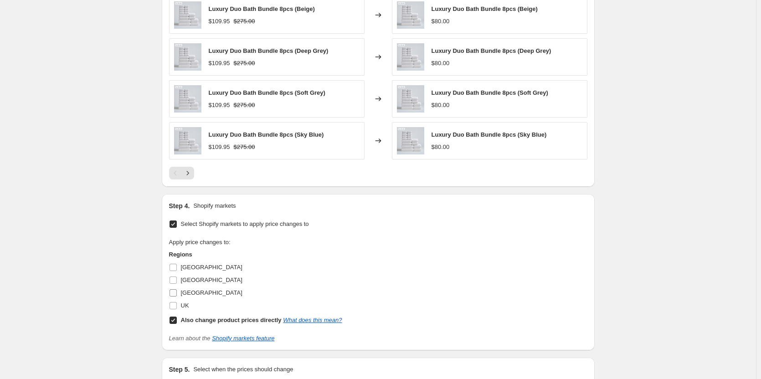
click at [175, 294] on input "[GEOGRAPHIC_DATA]" at bounding box center [173, 292] width 7 height 7
checkbox input "true"
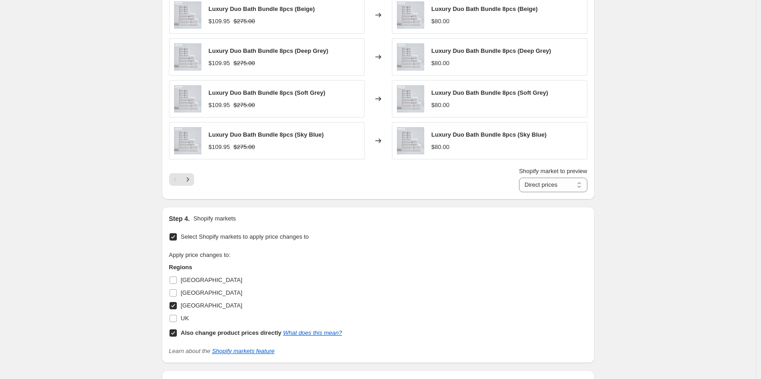
click at [176, 335] on input "Also change product prices directly What does this mean?" at bounding box center [173, 333] width 7 height 7
checkbox input "false"
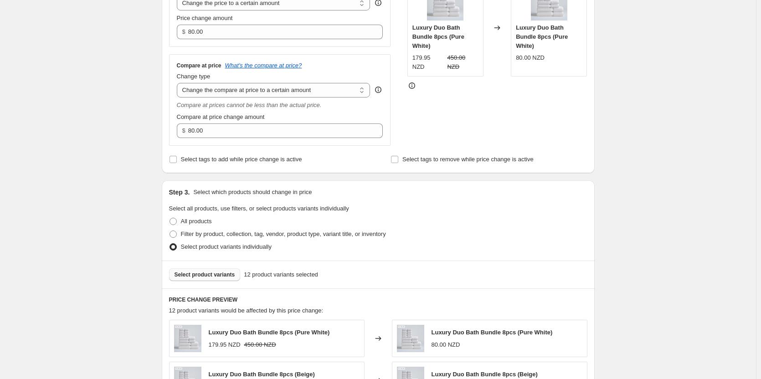
scroll to position [65, 0]
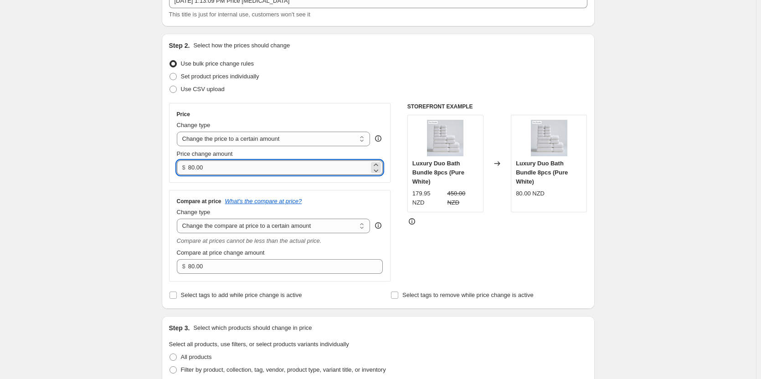
click at [255, 169] on input "80.00" at bounding box center [278, 167] width 181 height 15
paste input "179.95"
type input "179.95"
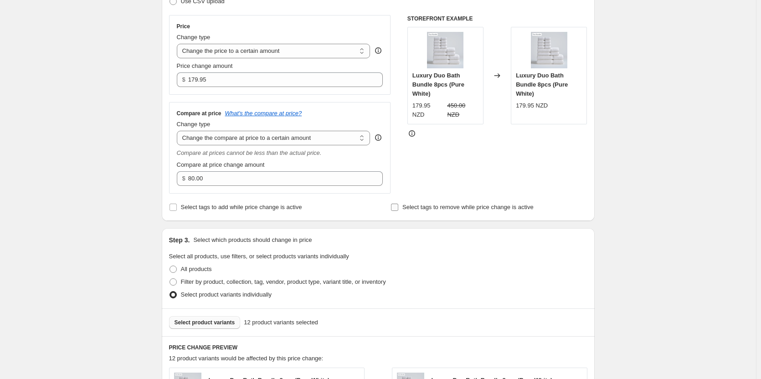
scroll to position [156, 0]
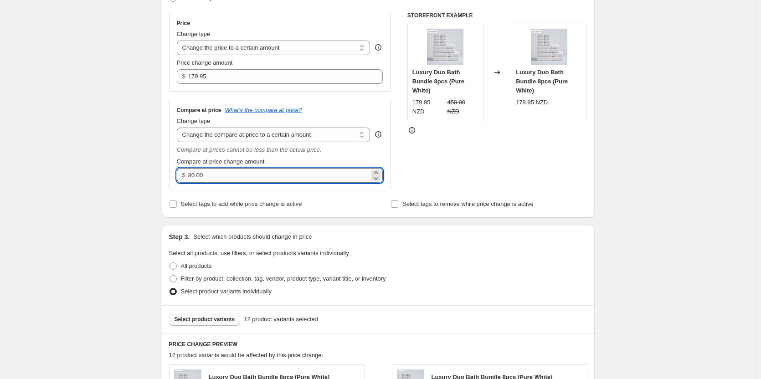
click at [274, 179] on input "80.00" at bounding box center [278, 175] width 181 height 15
paste input "45"
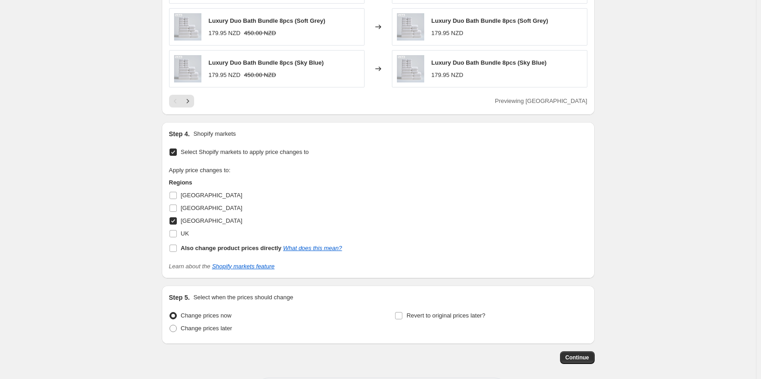
scroll to position [679, 0]
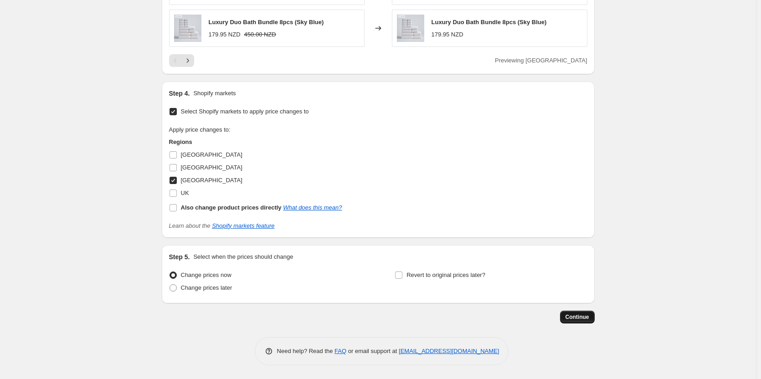
type input "450.03"
click at [575, 318] on span "Continue" at bounding box center [578, 317] width 24 height 7
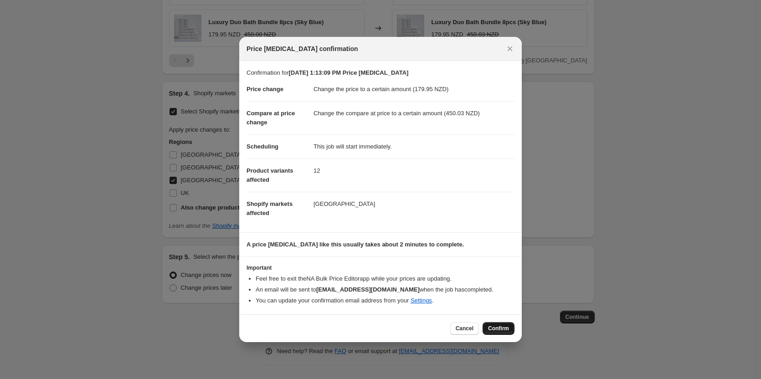
click at [507, 327] on span "Confirm" at bounding box center [498, 328] width 21 height 7
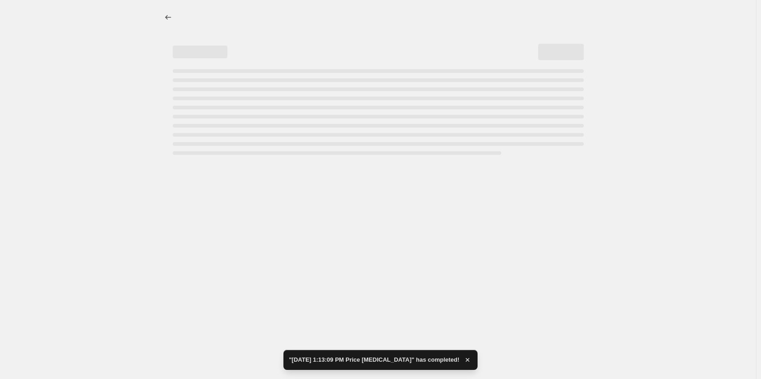
select select "to"
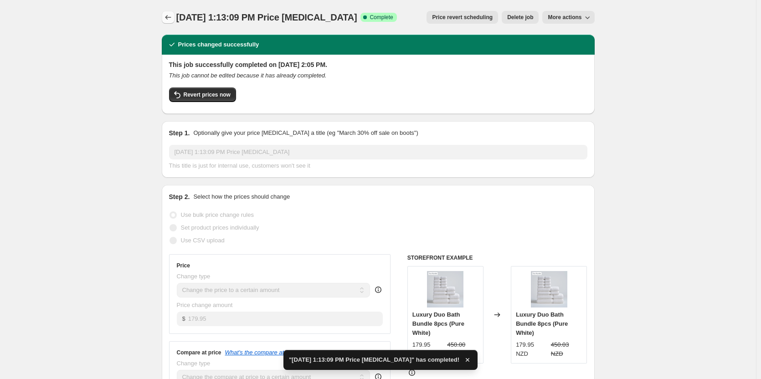
click at [170, 13] on button "Price change jobs" at bounding box center [168, 17] width 13 height 13
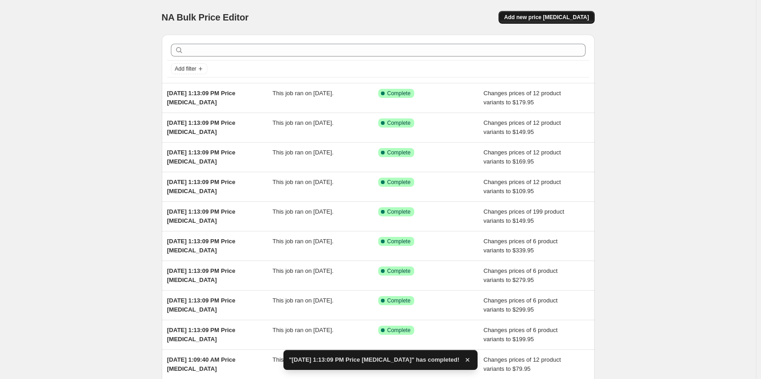
click at [575, 13] on button "Add new price [MEDICAL_DATA]" at bounding box center [547, 17] width 96 height 13
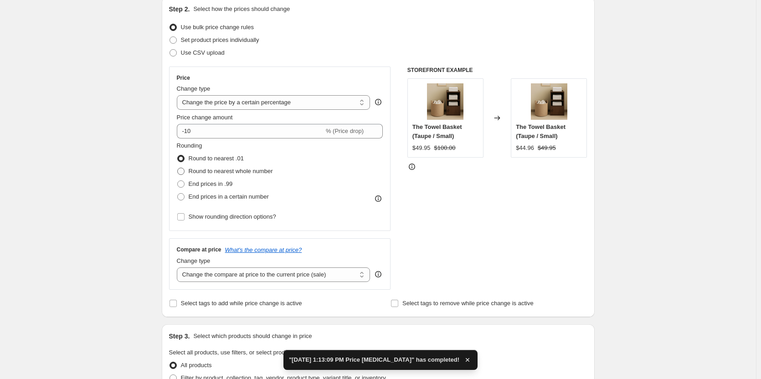
scroll to position [91, 0]
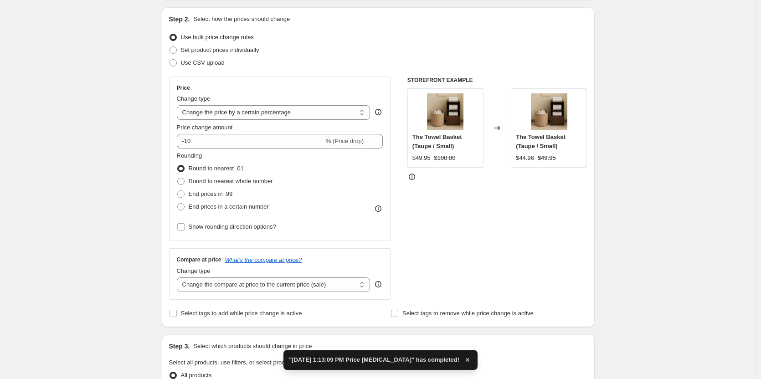
click at [286, 122] on div "Price Change type Change the price to a certain amount Change the price by a ce…" at bounding box center [280, 158] width 206 height 149
click at [288, 114] on select "Change the price to a certain amount Change the price by a certain amount Chang…" at bounding box center [274, 112] width 194 height 15
select select "to"
click at [179, 105] on select "Change the price to a certain amount Change the price by a certain amount Chang…" at bounding box center [274, 112] width 194 height 15
type input "80.00"
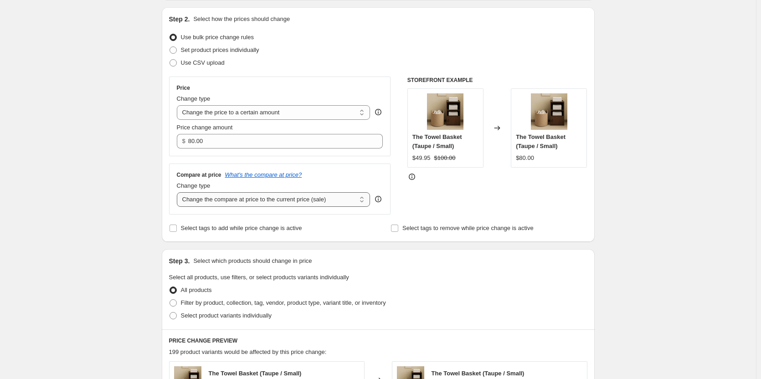
click at [283, 195] on select "Change the compare at price to the current price (sale) Change the compare at p…" at bounding box center [274, 199] width 194 height 15
click at [271, 199] on select "Change the compare at price to the current price (sale) Change the compare at p…" at bounding box center [274, 199] width 194 height 15
click at [284, 195] on select "Change the compare at price to the current price (sale) Change the compare at p…" at bounding box center [274, 199] width 194 height 15
select select "to"
click at [179, 192] on select "Change the compare at price to the current price (sale) Change the compare at p…" at bounding box center [274, 199] width 194 height 15
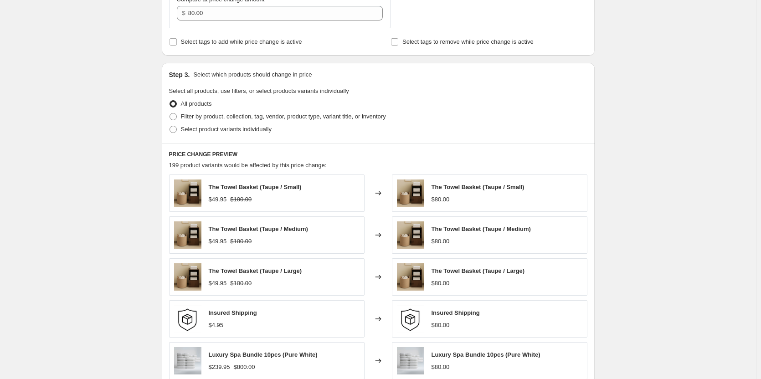
scroll to position [319, 0]
click at [180, 131] on label "Select product variants individually" at bounding box center [220, 128] width 103 height 13
click at [170, 125] on input "Select product variants individually" at bounding box center [170, 125] width 0 height 0
radio input "true"
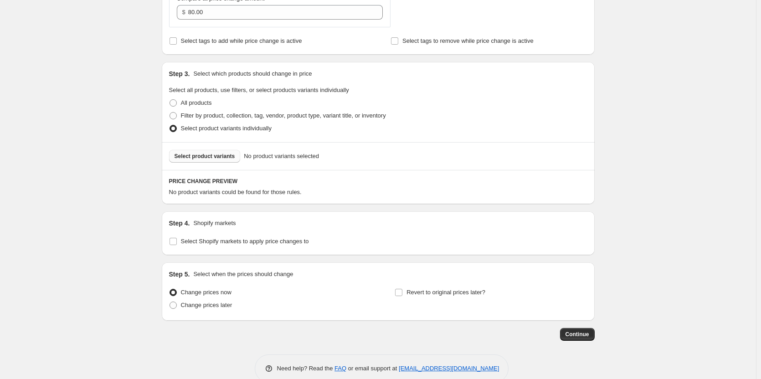
click at [210, 153] on span "Select product variants" at bounding box center [205, 156] width 61 height 7
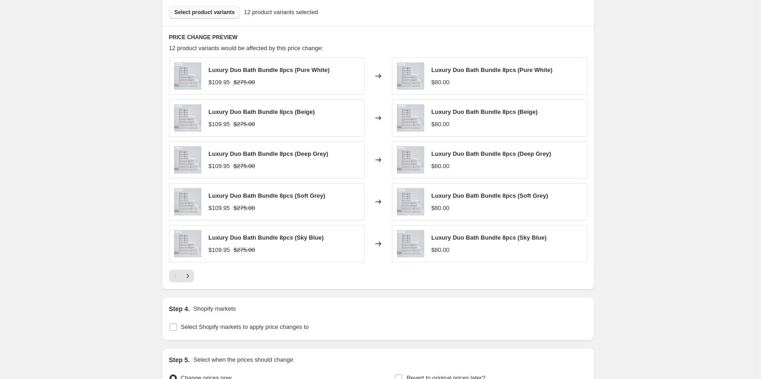
scroll to position [566, 0]
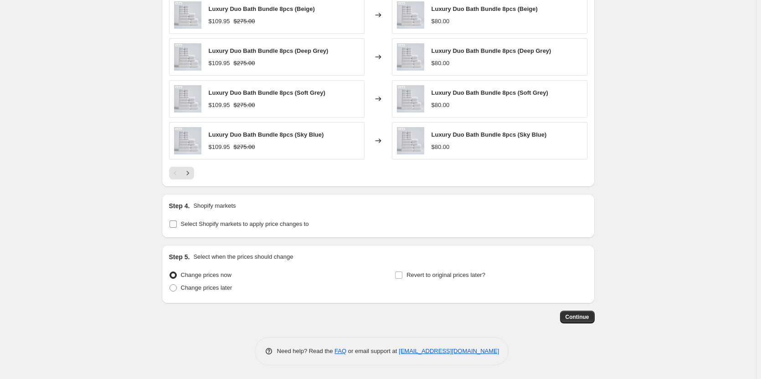
click at [174, 223] on input "Select Shopify markets to apply price changes to" at bounding box center [173, 224] width 7 height 7
checkbox input "true"
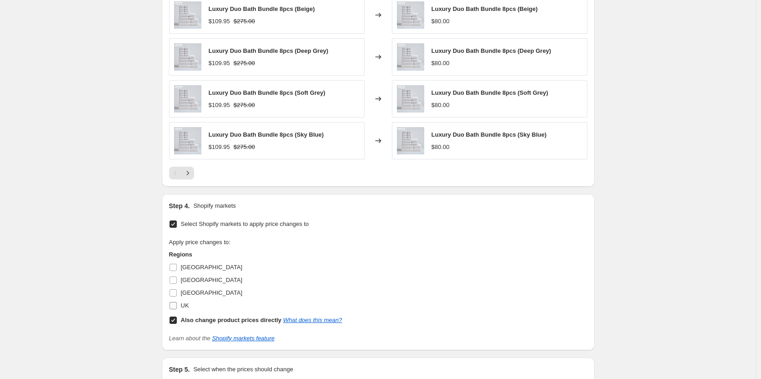
click at [177, 304] on input "UK" at bounding box center [173, 305] width 7 height 7
checkbox input "true"
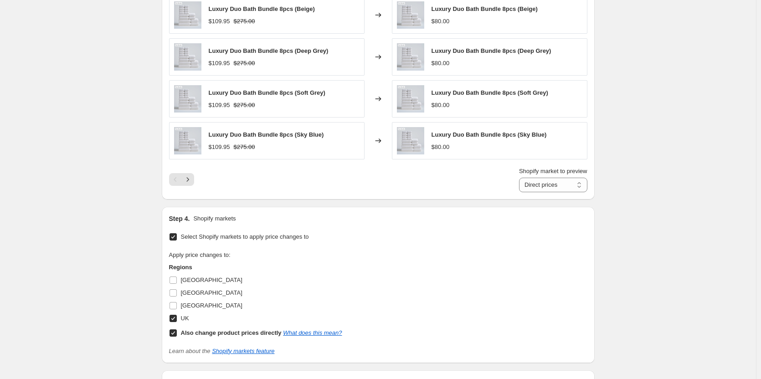
click at [170, 332] on div "Step 4. Shopify markets Select Shopify markets to apply price changes to Apply …" at bounding box center [378, 285] width 433 height 156
click at [173, 334] on input "Also change product prices directly What does this mean?" at bounding box center [173, 333] width 7 height 7
checkbox input "false"
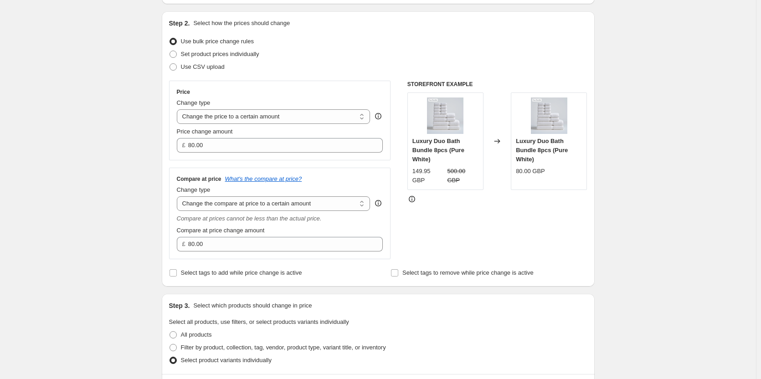
scroll to position [86, 0]
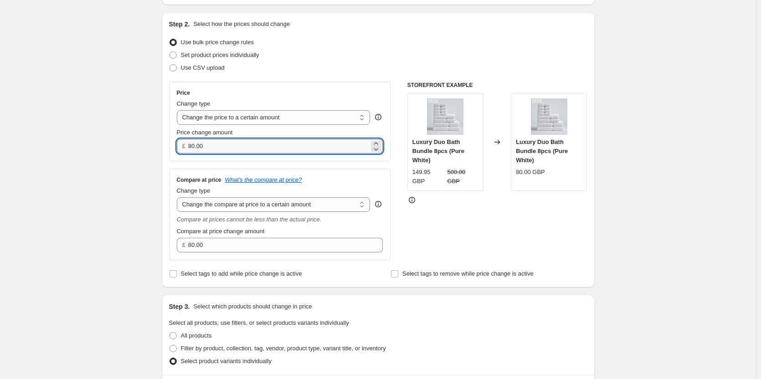
click at [329, 139] on input "80.00" at bounding box center [278, 146] width 181 height 15
click at [327, 145] on input "80.00" at bounding box center [278, 146] width 181 height 15
paste input "79.95"
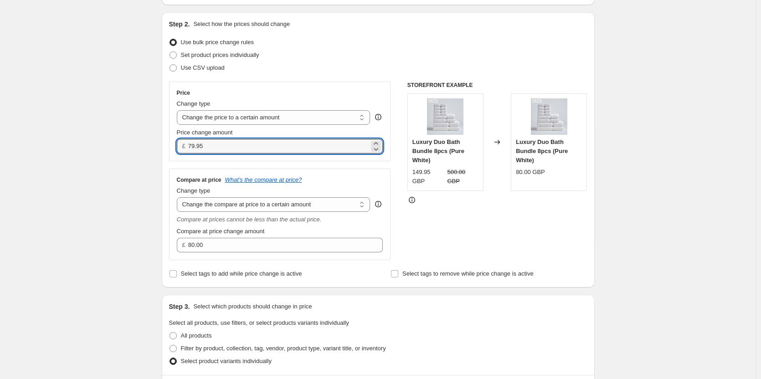
type input "79.95"
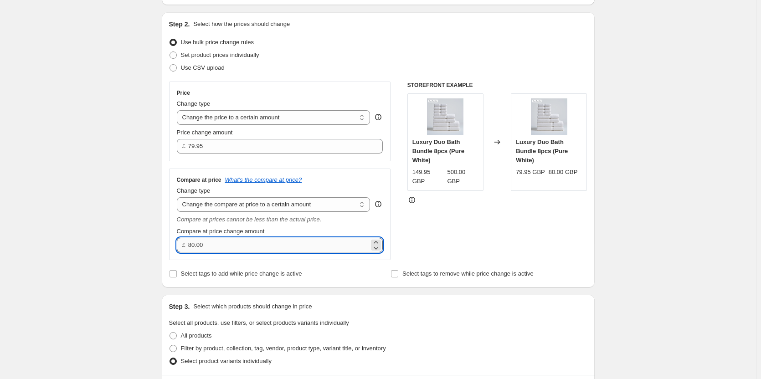
click at [257, 249] on input "80.00" at bounding box center [278, 245] width 181 height 15
paste input "2"
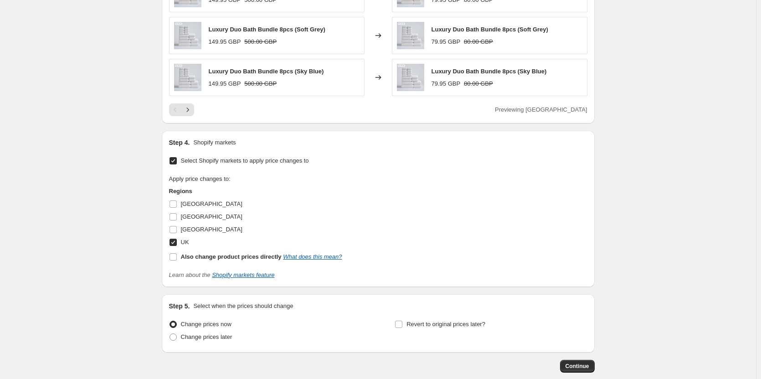
scroll to position [679, 0]
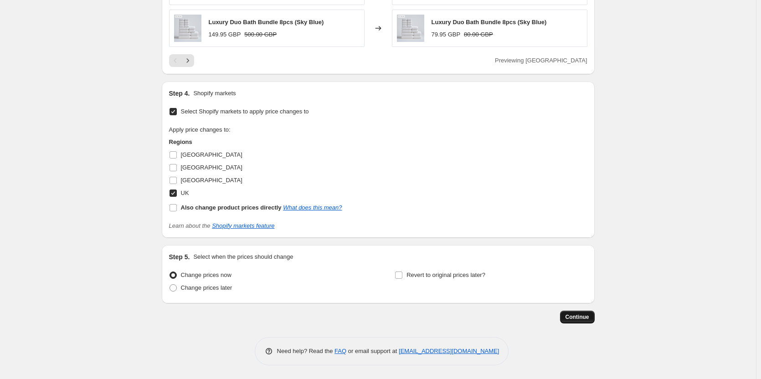
type input "200.00"
click at [580, 314] on span "Continue" at bounding box center [578, 317] width 24 height 7
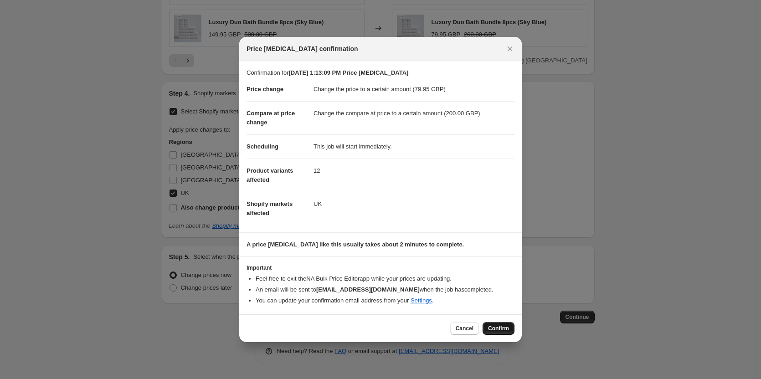
click at [505, 328] on span "Confirm" at bounding box center [498, 328] width 21 height 7
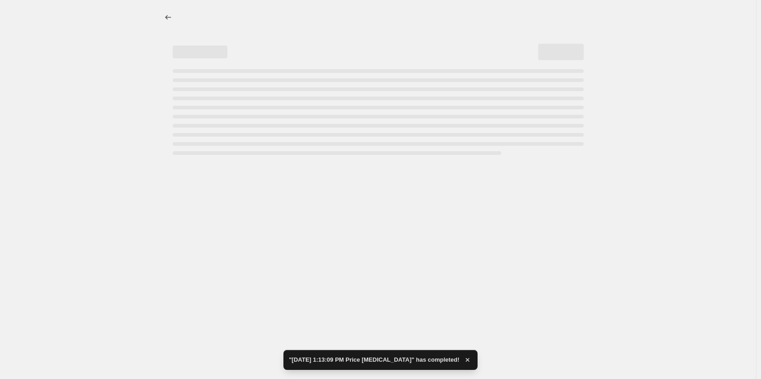
select select "to"
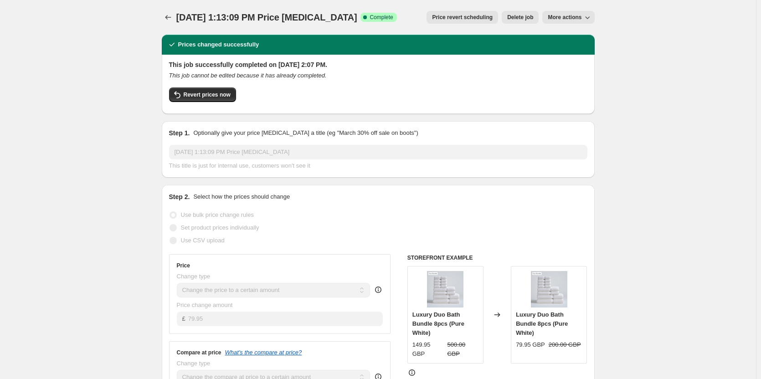
click at [566, 21] on button "More actions" at bounding box center [568, 17] width 52 height 13
click at [165, 16] on button "Price change jobs" at bounding box center [168, 17] width 13 height 13
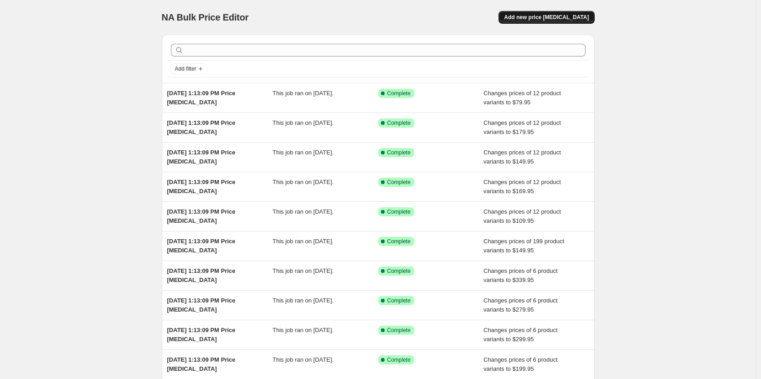
click at [550, 18] on span "Add new price [MEDICAL_DATA]" at bounding box center [546, 17] width 85 height 7
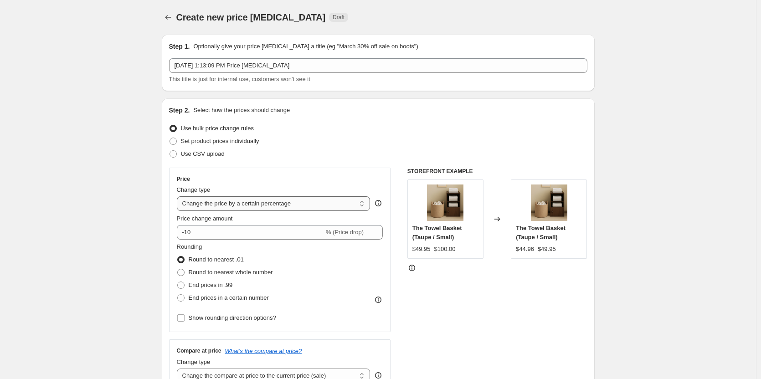
click at [259, 199] on select "Change the price to a certain amount Change the price by a certain amount Chang…" at bounding box center [274, 203] width 194 height 15
select select "to"
click at [179, 196] on select "Change the price to a certain amount Change the price by a certain amount Chang…" at bounding box center [274, 203] width 194 height 15
type input "80.00"
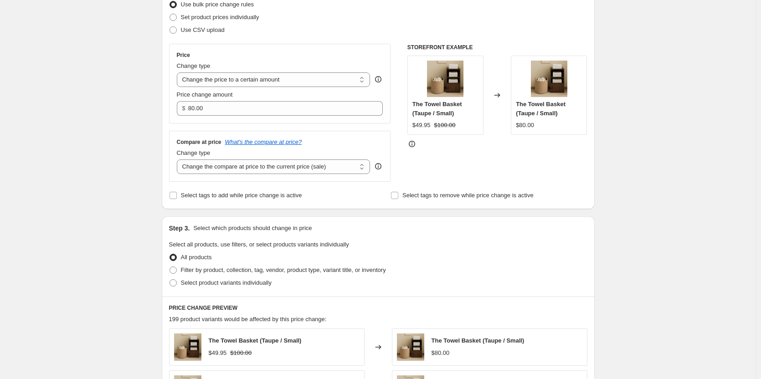
scroll to position [137, 0]
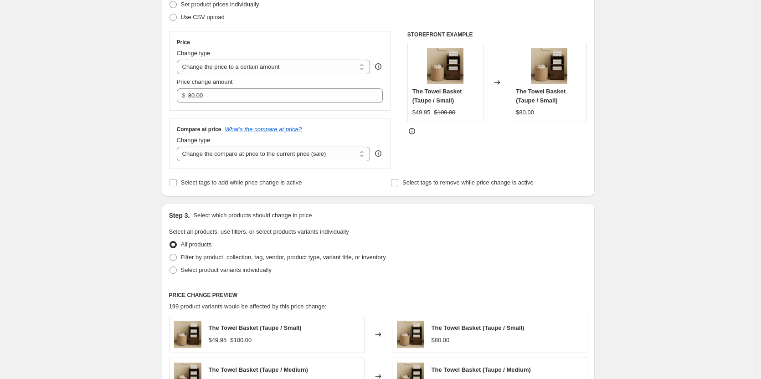
click at [264, 162] on div "Compare at price What's the compare at price? Change type Change the compare at…" at bounding box center [280, 143] width 222 height 51
click at [264, 159] on select "Change the compare at price to the current price (sale) Change the compare at p…" at bounding box center [274, 154] width 194 height 15
select select "to"
click at [179, 147] on select "Change the compare at price to the current price (sale) Change the compare at p…" at bounding box center [274, 154] width 194 height 15
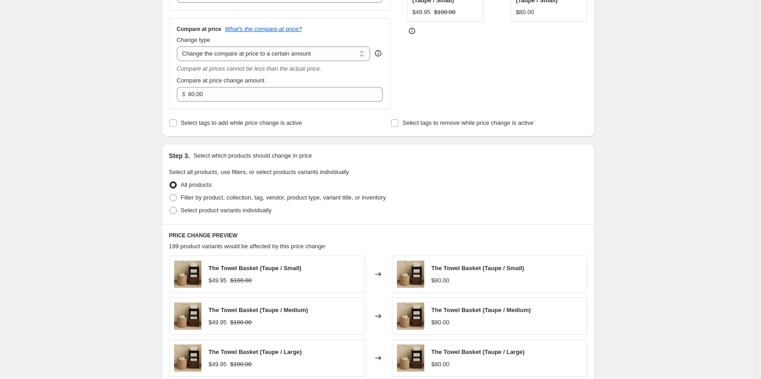
scroll to position [319, 0]
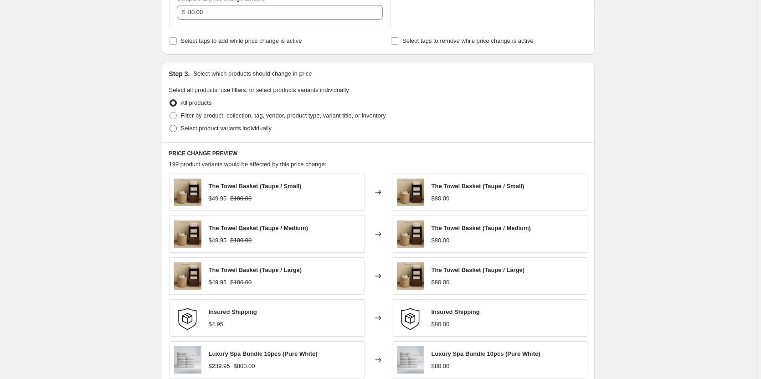
drag, startPoint x: 175, startPoint y: 127, endPoint x: 185, endPoint y: 131, distance: 10.2
click at [175, 127] on span at bounding box center [173, 128] width 7 height 7
click at [170, 125] on input "Select product variants individually" at bounding box center [170, 125] width 0 height 0
radio input "true"
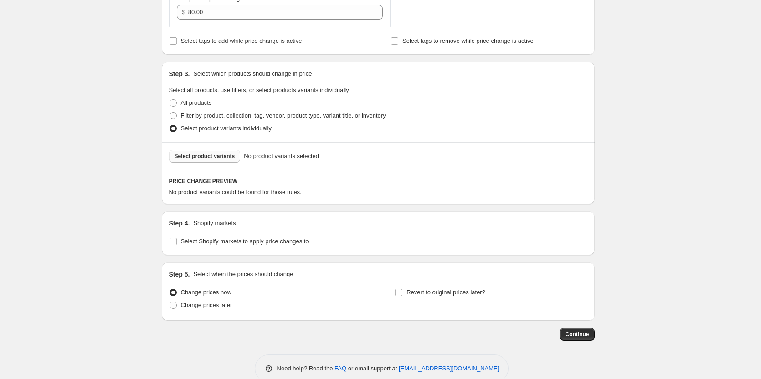
click at [216, 155] on span "Select product variants" at bounding box center [205, 156] width 61 height 7
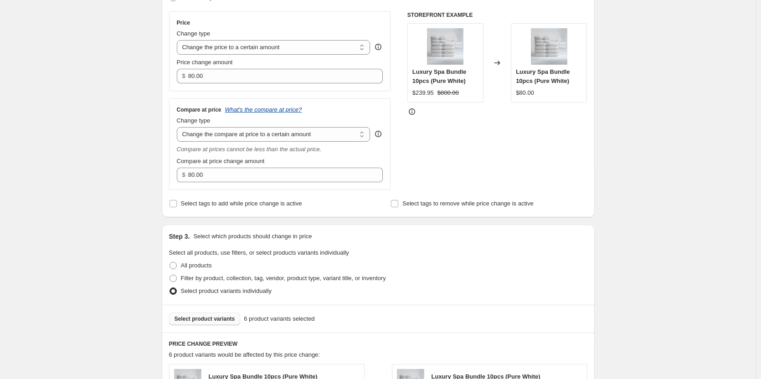
scroll to position [156, 0]
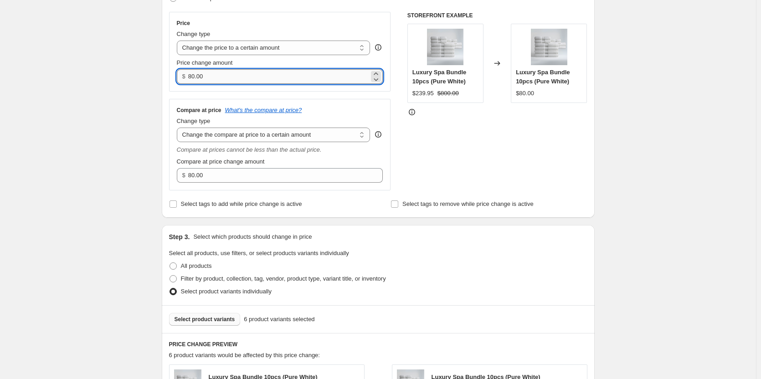
click at [266, 76] on input "80.00" at bounding box center [278, 76] width 181 height 15
paste input "239.95"
type input "239.95"
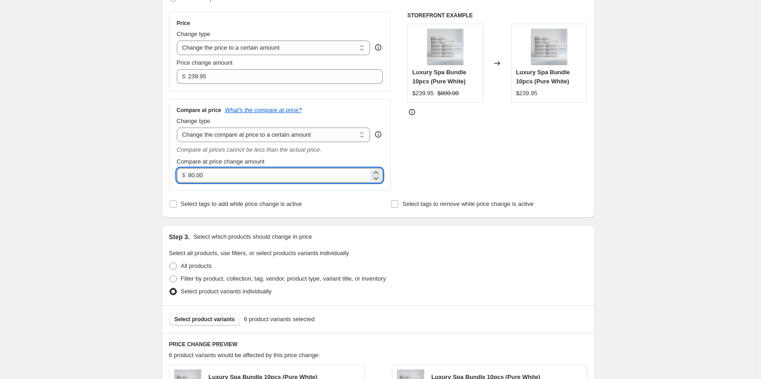
click at [221, 176] on input "80.00" at bounding box center [278, 175] width 181 height 15
paste input "number"
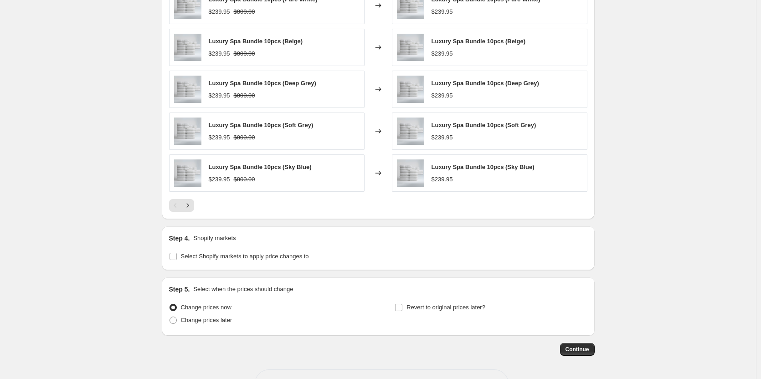
scroll to position [566, 0]
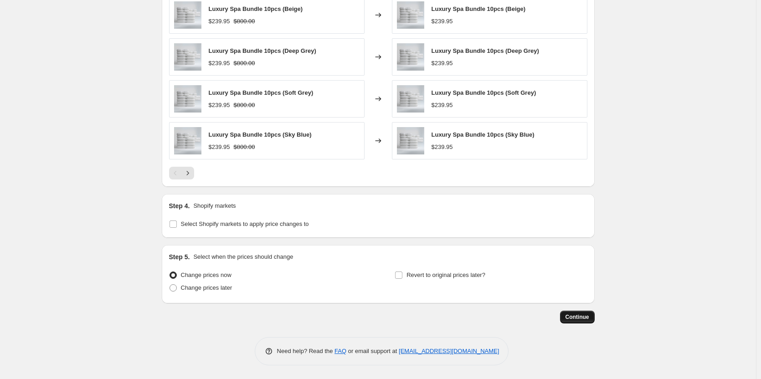
type input "800.00"
click at [573, 312] on button "Continue" at bounding box center [577, 317] width 35 height 13
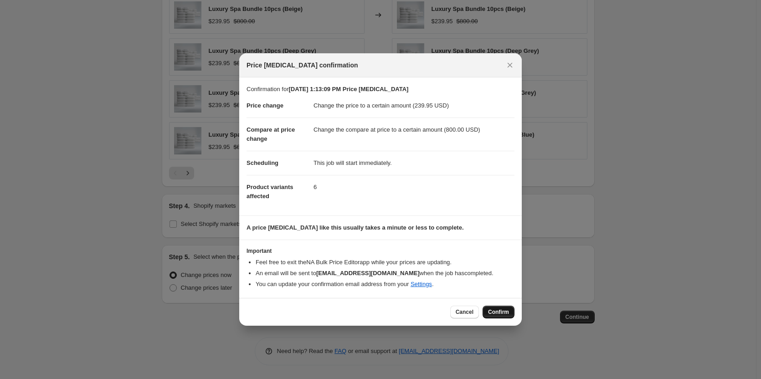
click at [510, 313] on button "Confirm" at bounding box center [499, 312] width 32 height 13
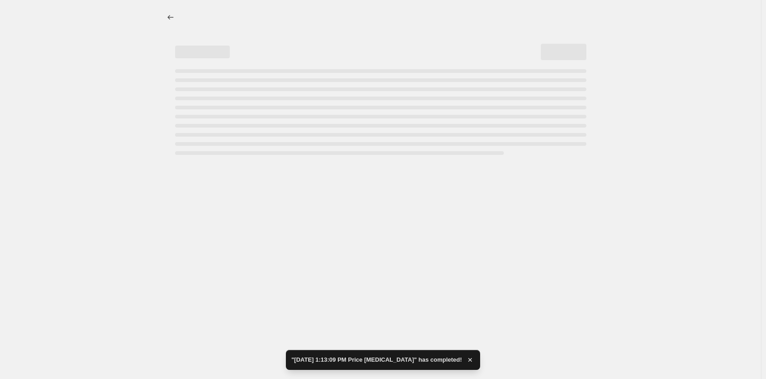
select select "to"
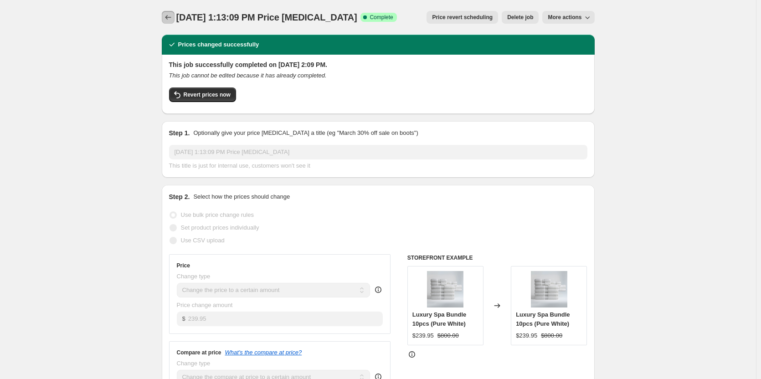
click at [165, 14] on button "Price change jobs" at bounding box center [168, 17] width 13 height 13
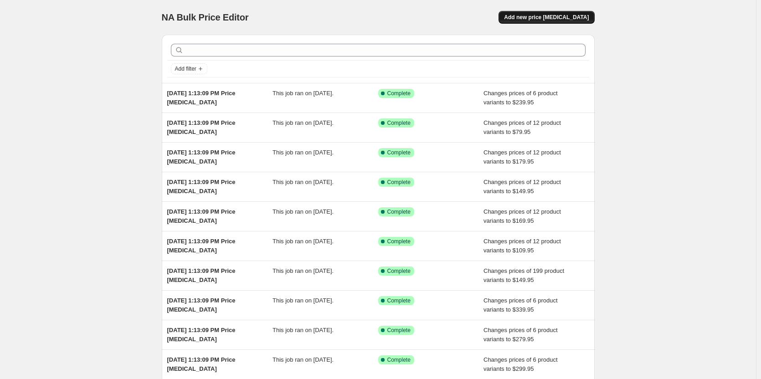
click at [540, 15] on span "Add new price [MEDICAL_DATA]" at bounding box center [546, 17] width 85 height 7
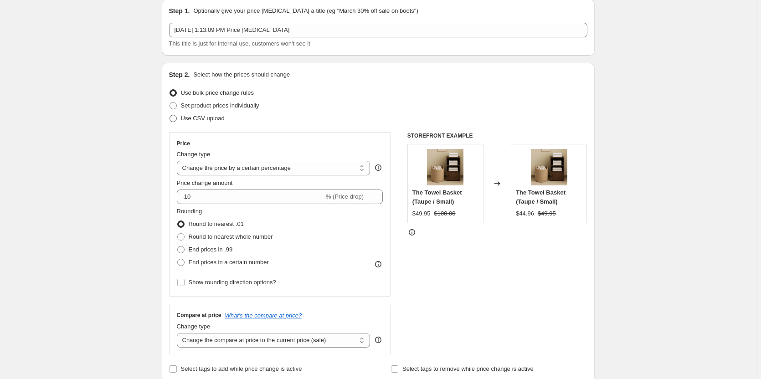
scroll to position [46, 0]
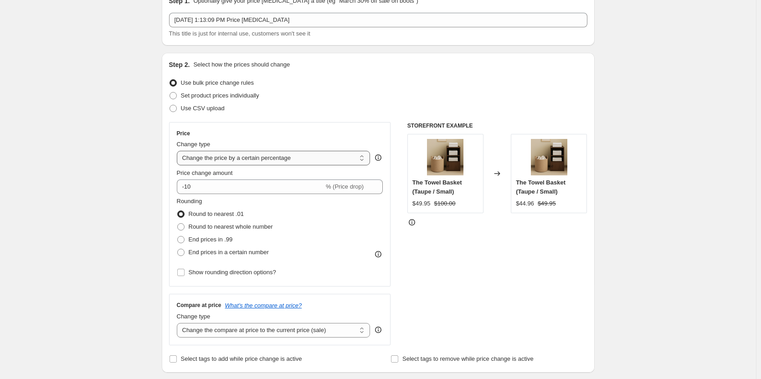
click at [288, 163] on select "Change the price to a certain amount Change the price by a certain amount Chang…" at bounding box center [274, 158] width 194 height 15
select select "by"
click at [179, 151] on select "Change the price to a certain amount Change the price by a certain amount Chang…" at bounding box center [274, 158] width 194 height 15
type input "-10.00"
click at [291, 160] on select "Change the price to a certain amount Change the price by a certain amount Chang…" at bounding box center [274, 158] width 194 height 15
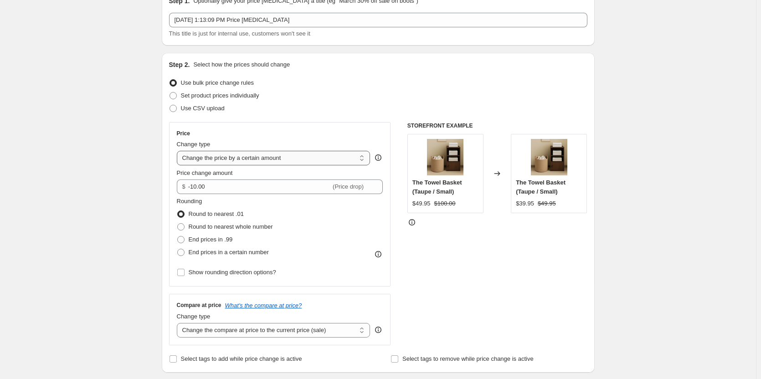
select select "to"
click at [179, 151] on select "Change the price to a certain amount Change the price by a certain amount Chang…" at bounding box center [274, 158] width 194 height 15
type input "80.00"
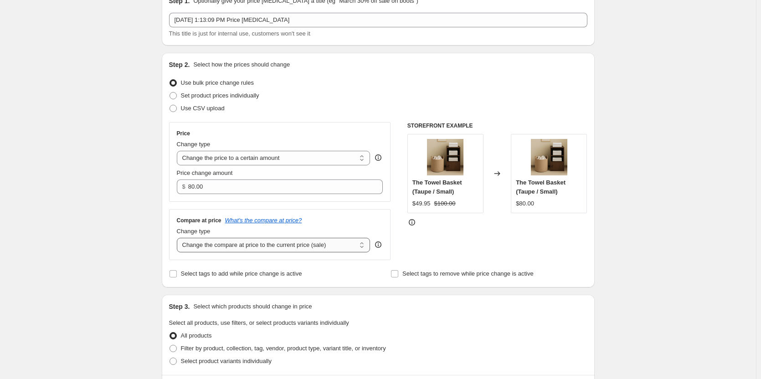
click at [267, 242] on select "Change the compare at price to the current price (sale) Change the compare at p…" at bounding box center [274, 245] width 194 height 15
select select "to"
click at [179, 238] on select "Change the compare at price to the current price (sale) Change the compare at p…" at bounding box center [274, 245] width 194 height 15
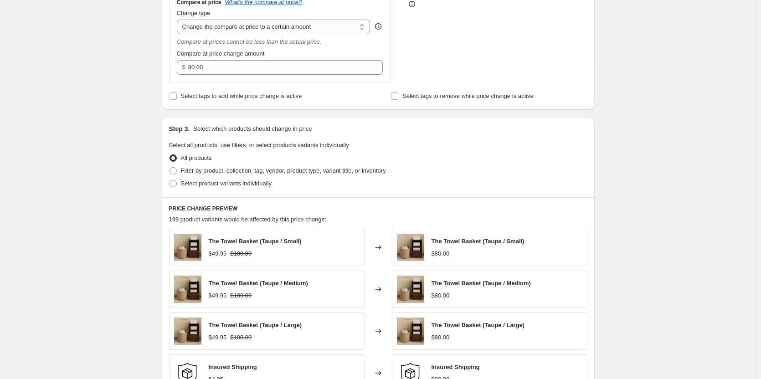
scroll to position [273, 0]
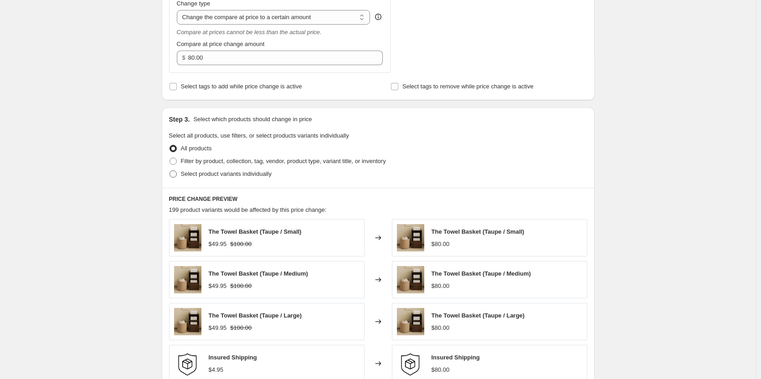
click at [177, 175] on span at bounding box center [173, 173] width 7 height 7
click at [170, 171] on input "Select product variants individually" at bounding box center [170, 170] width 0 height 0
radio input "true"
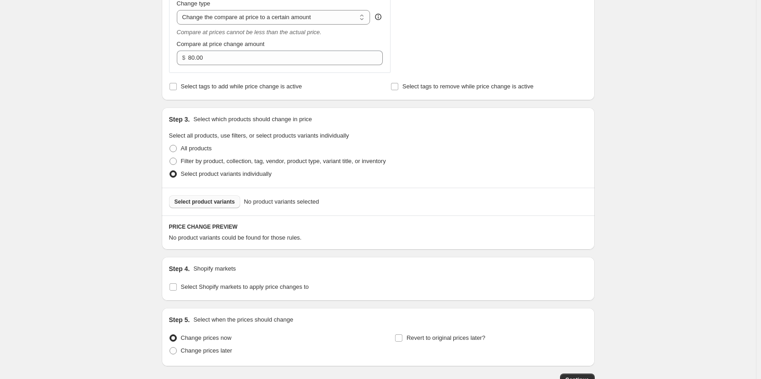
click at [225, 200] on span "Select product variants" at bounding box center [205, 201] width 61 height 7
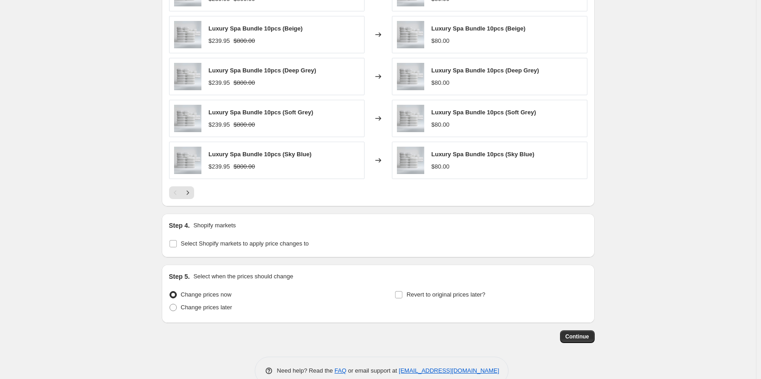
scroll to position [547, 0]
click at [174, 244] on input "Select Shopify markets to apply price changes to" at bounding box center [173, 243] width 7 height 7
checkbox input "true"
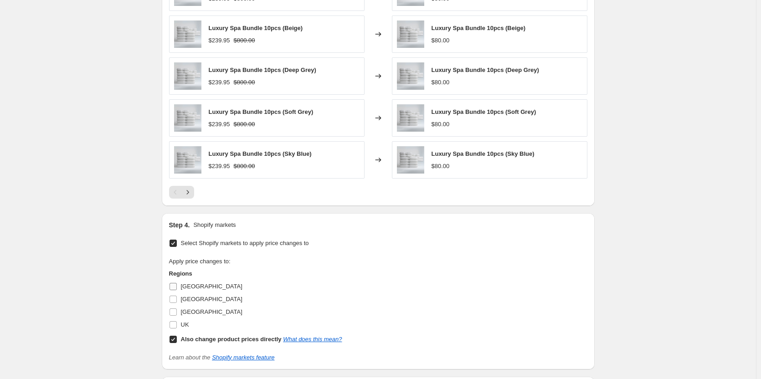
click at [175, 286] on input "[GEOGRAPHIC_DATA]" at bounding box center [173, 286] width 7 height 7
checkbox input "true"
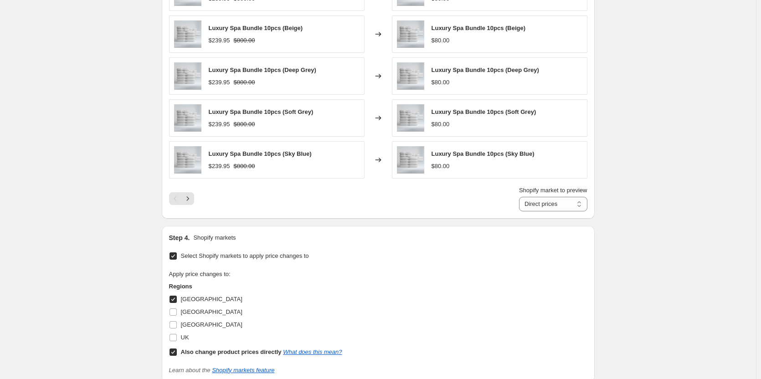
click at [173, 350] on input "Also change product prices directly What does this mean?" at bounding box center [173, 352] width 7 height 7
checkbox input "false"
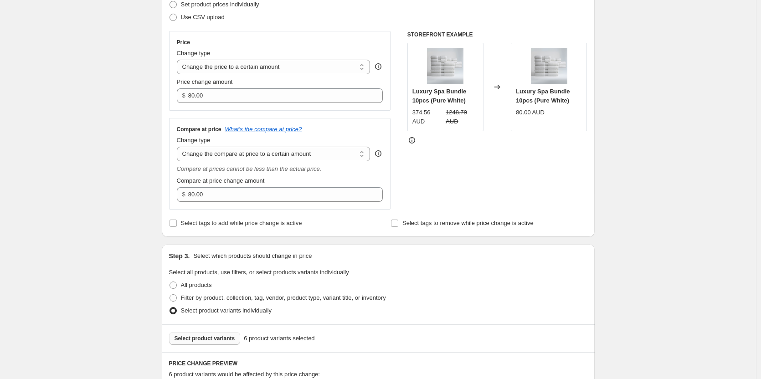
scroll to position [91, 0]
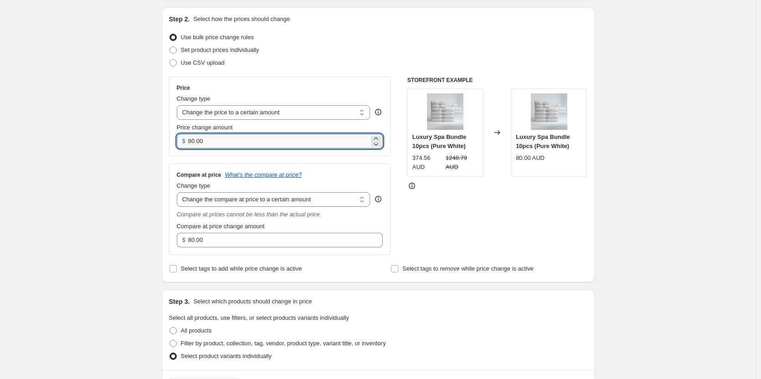
click at [271, 145] on input "80.00" at bounding box center [278, 141] width 181 height 15
paste input "369.95"
type input "369.95"
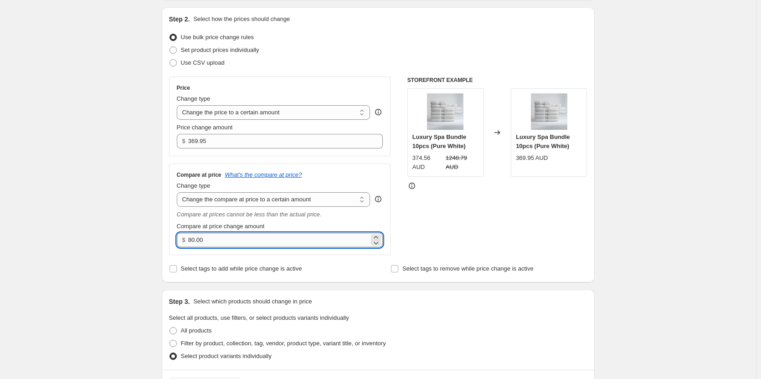
click at [252, 234] on input "80.00" at bounding box center [278, 240] width 181 height 15
paste input "123"
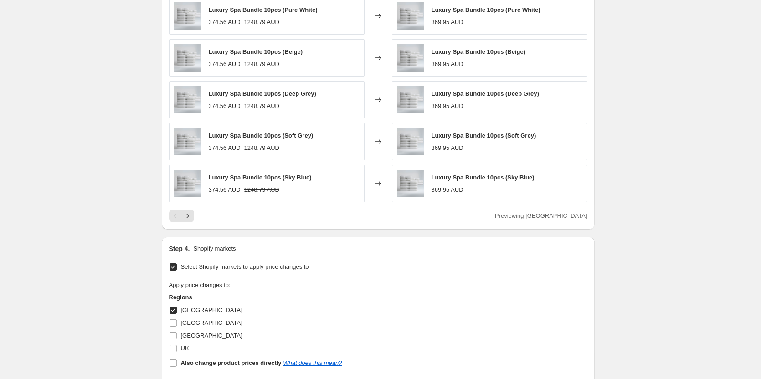
scroll to position [679, 0]
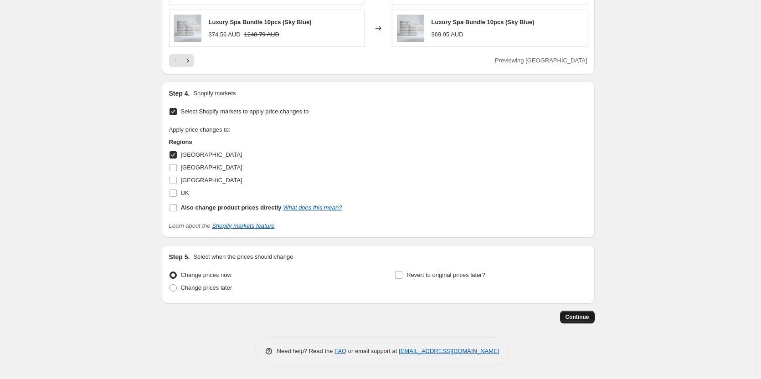
type input "1230.00"
click at [592, 322] on button "Continue" at bounding box center [577, 317] width 35 height 13
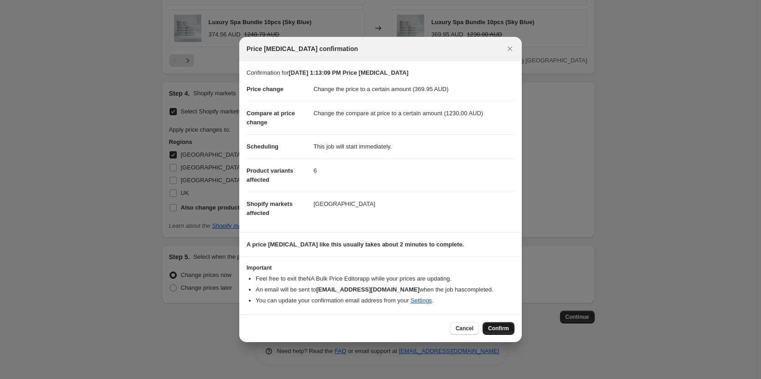
click at [505, 328] on span "Confirm" at bounding box center [498, 328] width 21 height 7
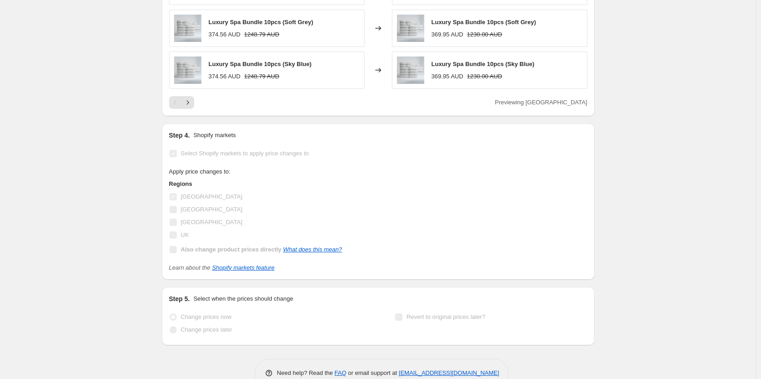
scroll to position [702, 0]
select select "to"
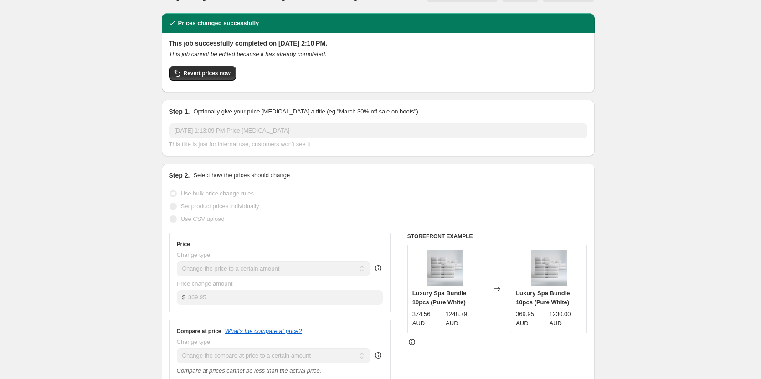
scroll to position [0, 0]
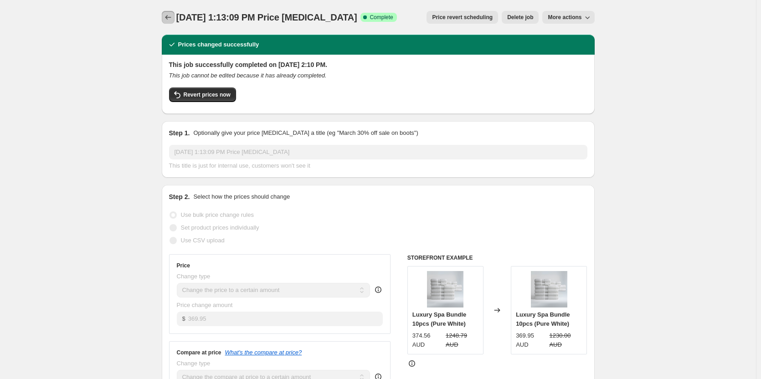
click at [175, 21] on button "Price change jobs" at bounding box center [168, 17] width 13 height 13
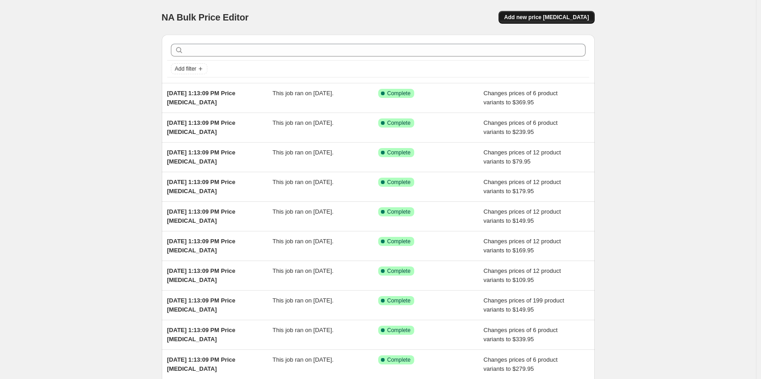
click at [592, 18] on button "Add new price [MEDICAL_DATA]" at bounding box center [547, 17] width 96 height 13
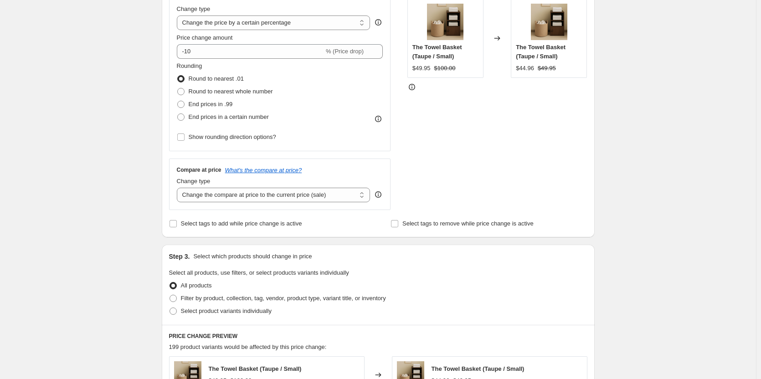
scroll to position [182, 0]
click at [332, 18] on select "Change the price to a certain amount Change the price by a certain amount Chang…" at bounding box center [274, 21] width 194 height 15
select select "to"
click at [179, 14] on select "Change the price to a certain amount Change the price by a certain amount Chang…" at bounding box center [274, 21] width 194 height 15
type input "80.00"
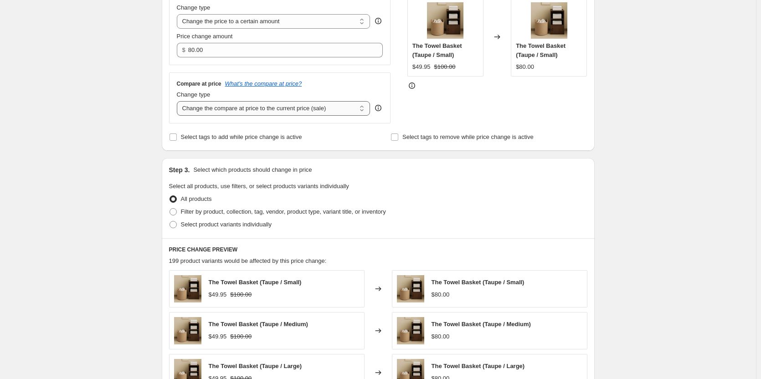
click at [332, 108] on select "Change the compare at price to the current price (sale) Change the compare at p…" at bounding box center [274, 108] width 194 height 15
select select "to"
click at [179, 101] on select "Change the compare at price to the current price (sale) Change the compare at p…" at bounding box center [274, 108] width 194 height 15
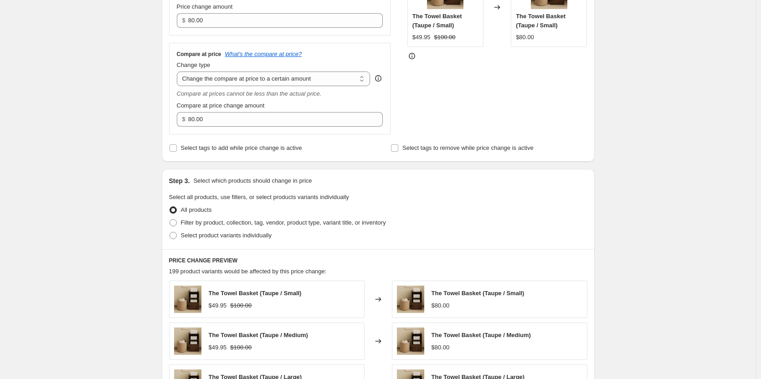
scroll to position [228, 0]
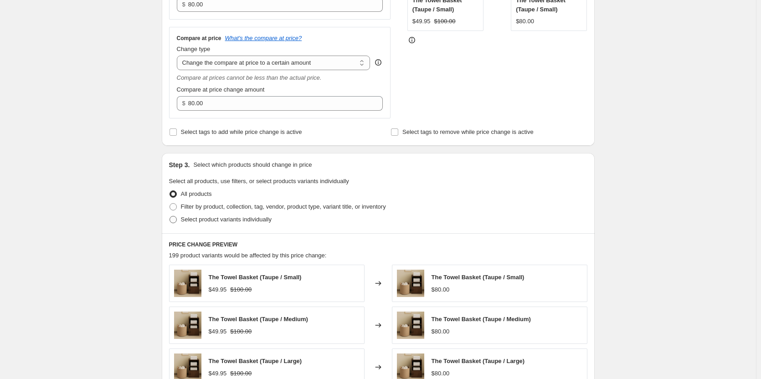
click at [177, 218] on span at bounding box center [173, 219] width 7 height 7
click at [170, 216] on input "Select product variants individually" at bounding box center [170, 216] width 0 height 0
radio input "true"
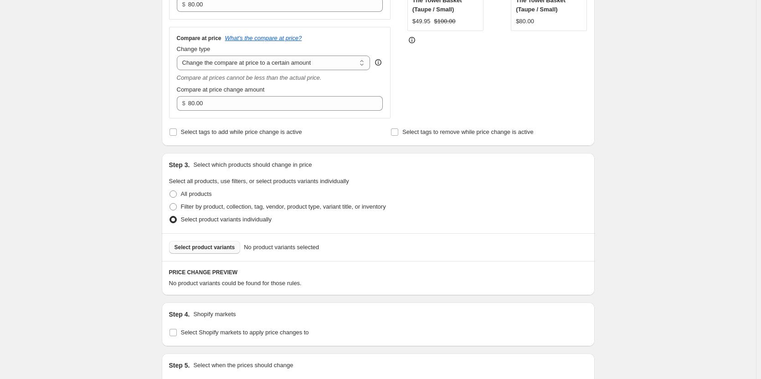
click at [200, 242] on button "Select product variants" at bounding box center [205, 247] width 72 height 13
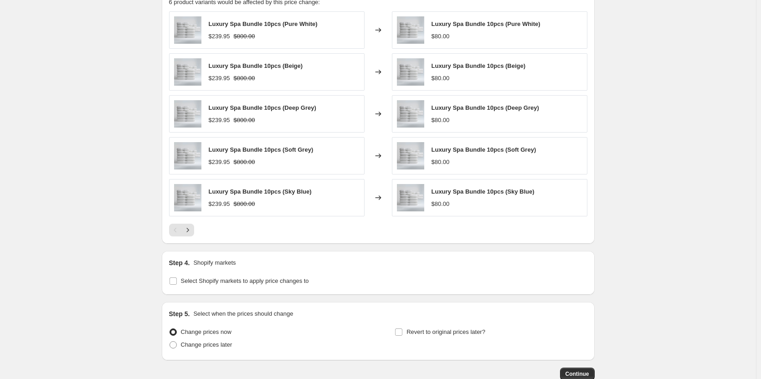
scroll to position [566, 0]
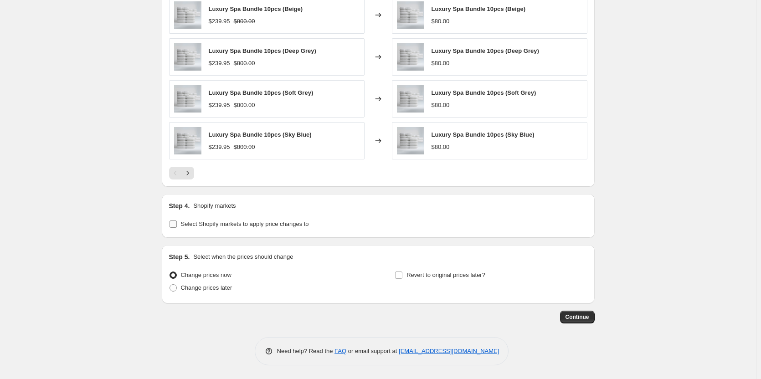
click at [177, 227] on input "Select Shopify markets to apply price changes to" at bounding box center [173, 224] width 7 height 7
checkbox input "true"
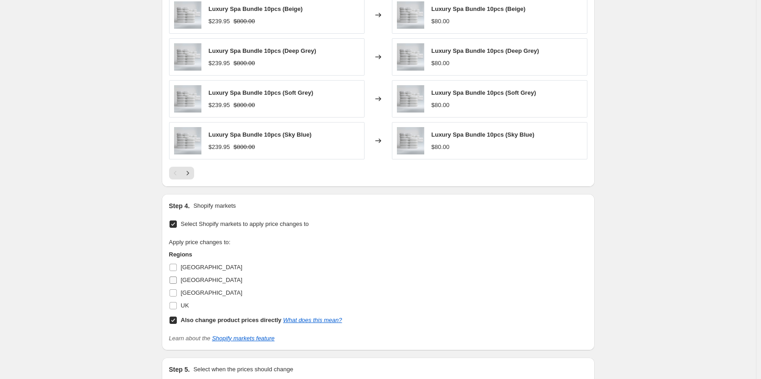
click at [174, 277] on input "[GEOGRAPHIC_DATA]" at bounding box center [173, 280] width 7 height 7
checkbox input "true"
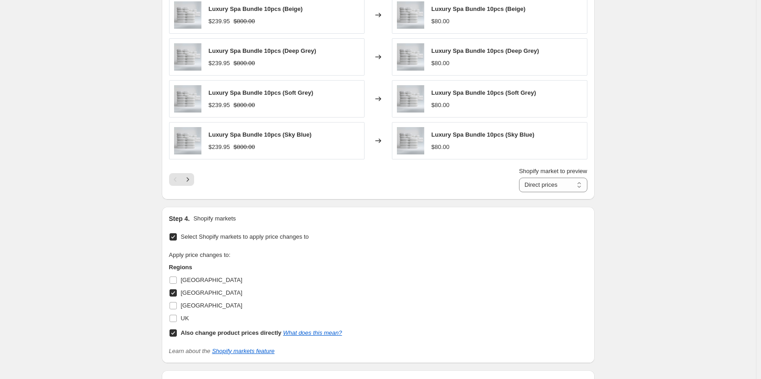
click at [175, 335] on input "Also change product prices directly What does this mean?" at bounding box center [173, 333] width 7 height 7
checkbox input "false"
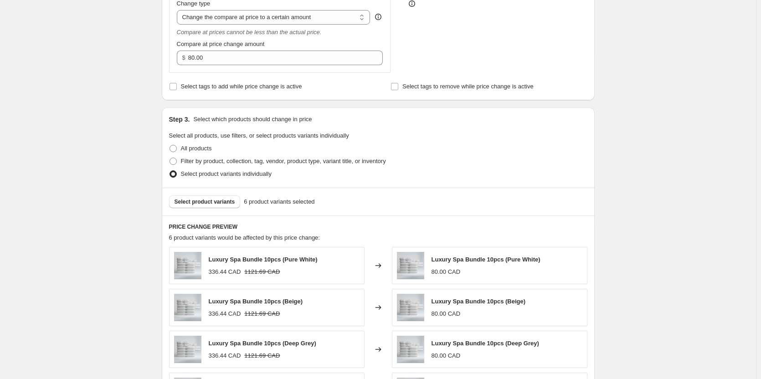
scroll to position [91, 0]
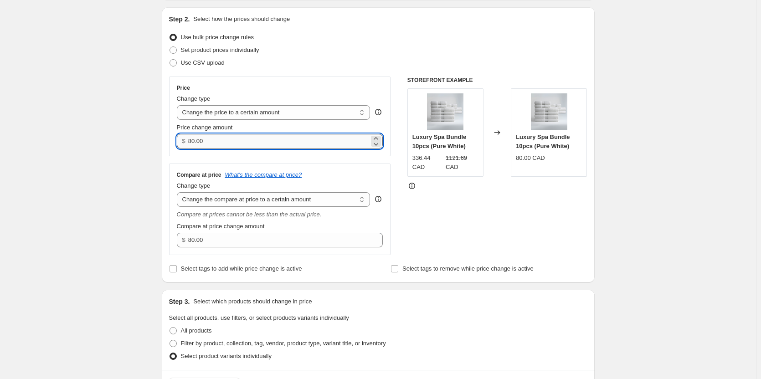
click at [272, 139] on input "80.00" at bounding box center [278, 141] width 181 height 15
paste input "334.95"
type input "334.95"
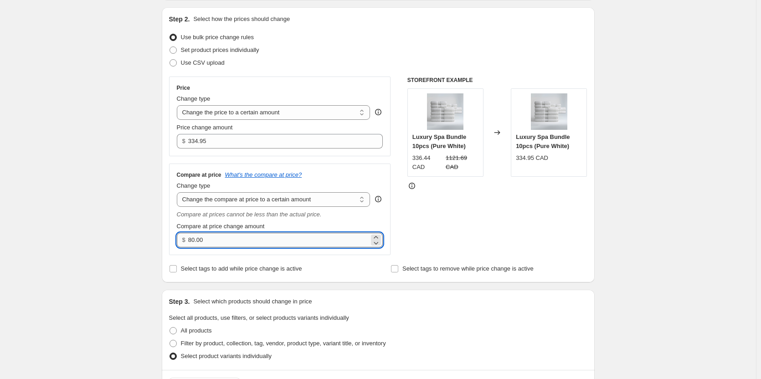
click at [233, 237] on input "80.00" at bounding box center [278, 240] width 181 height 15
paste input "6"
click at [329, 232] on div "Compare at price change amount $ 600.00" at bounding box center [280, 235] width 206 height 26
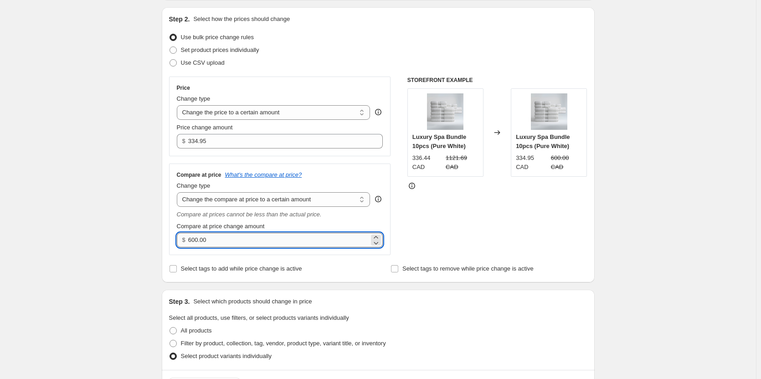
click at [326, 240] on input "600.00" at bounding box center [278, 240] width 181 height 15
paste input "1115"
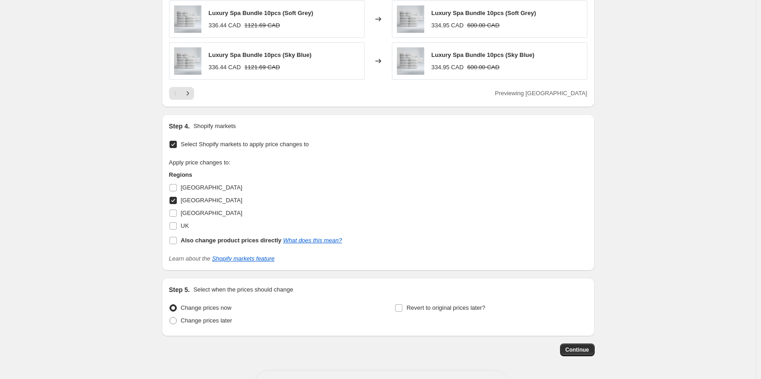
scroll to position [679, 0]
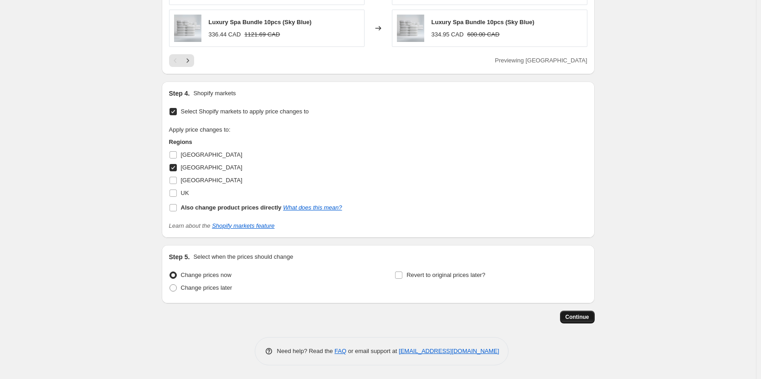
type input "1115.00"
click at [589, 317] on span "Continue" at bounding box center [578, 317] width 24 height 7
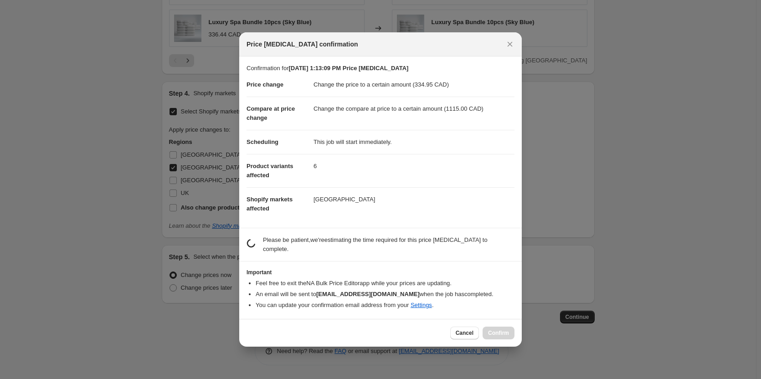
scroll to position [0, 0]
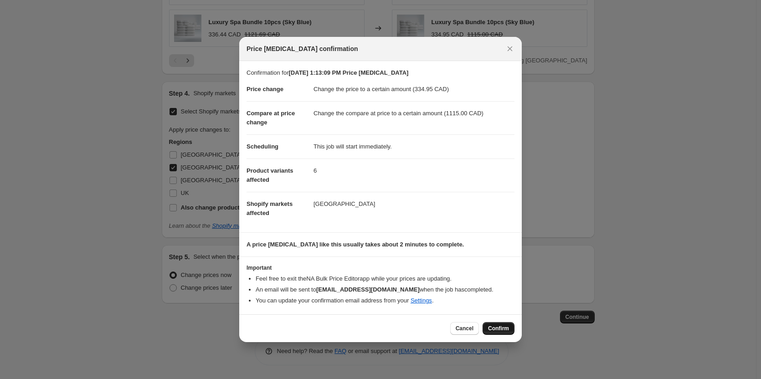
click at [507, 330] on span "Confirm" at bounding box center [498, 328] width 21 height 7
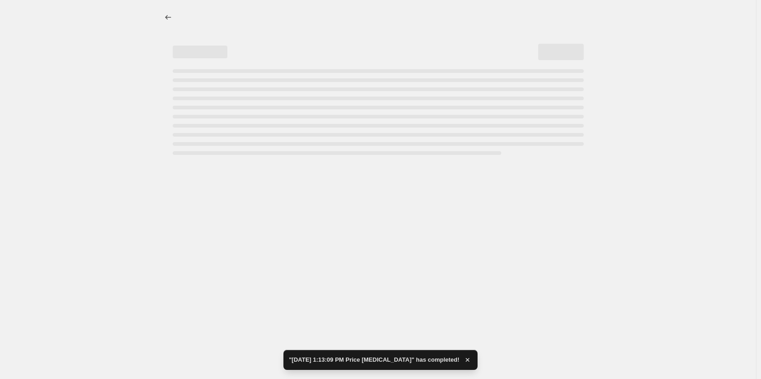
select select "to"
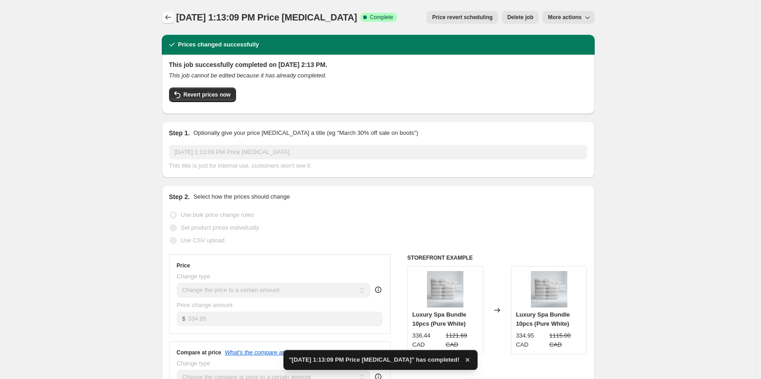
click at [167, 21] on icon "Price change jobs" at bounding box center [168, 17] width 9 height 9
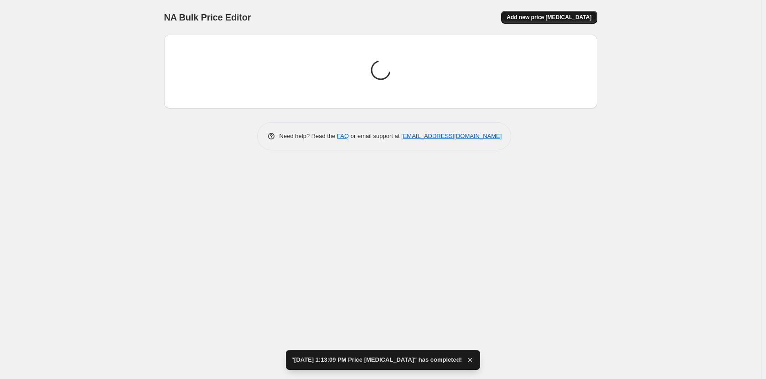
click at [550, 16] on span "Add new price [MEDICAL_DATA]" at bounding box center [548, 17] width 85 height 7
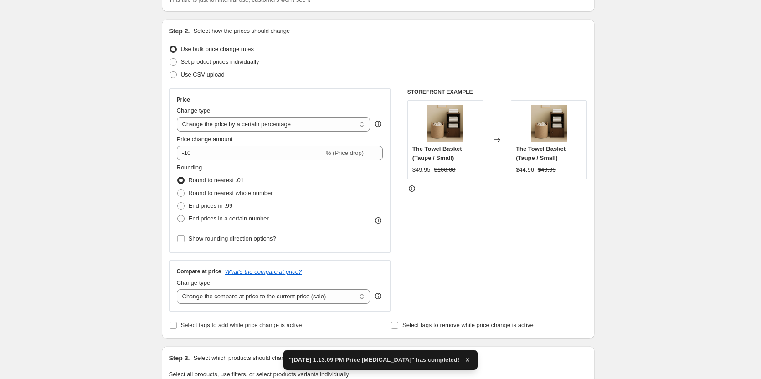
scroll to position [91, 0]
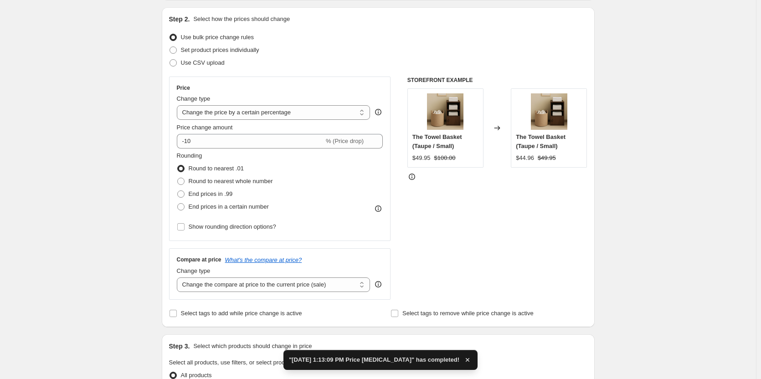
click at [297, 122] on div "Price Change type Change the price to a certain amount Change the price by a ce…" at bounding box center [280, 158] width 206 height 149
click at [297, 119] on select "Change the price to a certain amount Change the price by a certain amount Chang…" at bounding box center [274, 112] width 194 height 15
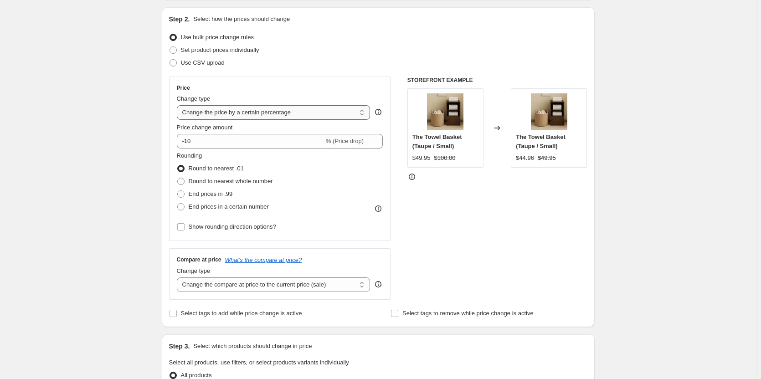
select select "to"
click at [179, 105] on select "Change the price to a certain amount Change the price by a certain amount Chang…" at bounding box center [274, 112] width 194 height 15
type input "80.00"
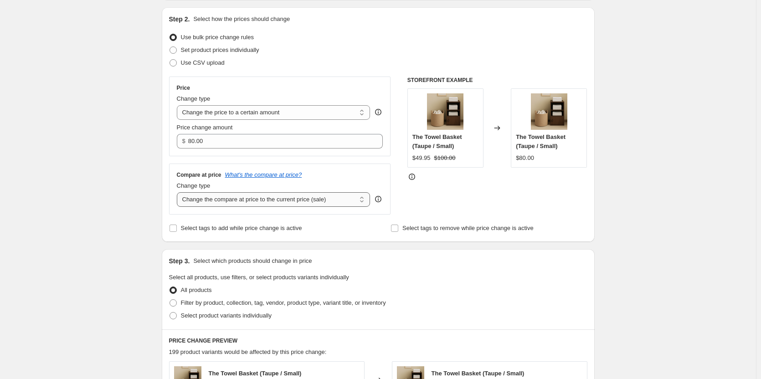
click at [326, 196] on select "Change the compare at price to the current price (sale) Change the compare at p…" at bounding box center [274, 199] width 194 height 15
select select "to"
click at [179, 192] on select "Change the compare at price to the current price (sale) Change the compare at p…" at bounding box center [274, 199] width 194 height 15
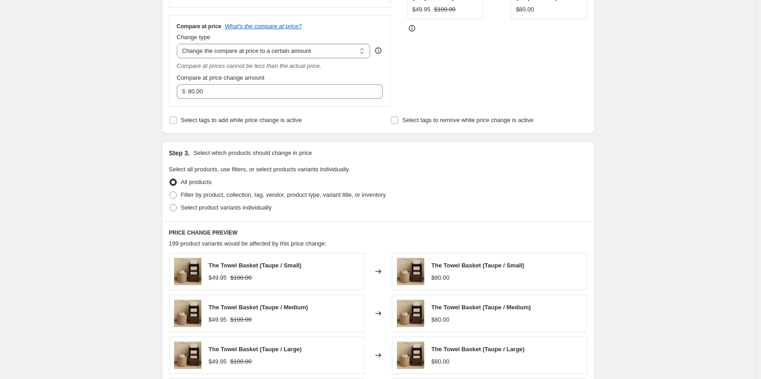
scroll to position [365, 0]
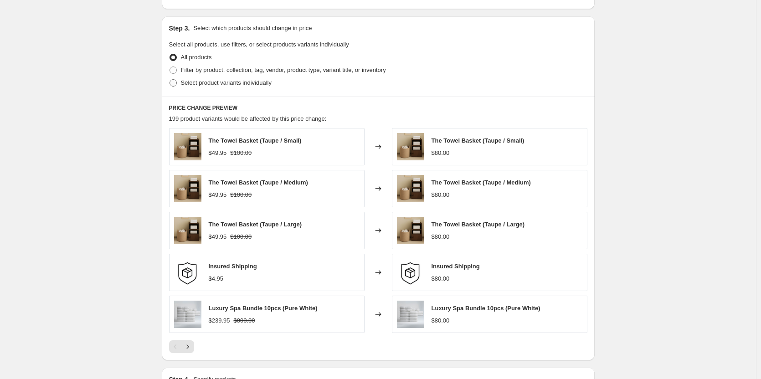
click at [173, 84] on span at bounding box center [173, 82] width 7 height 7
click at [170, 80] on input "Select product variants individually" at bounding box center [170, 79] width 0 height 0
radio input "true"
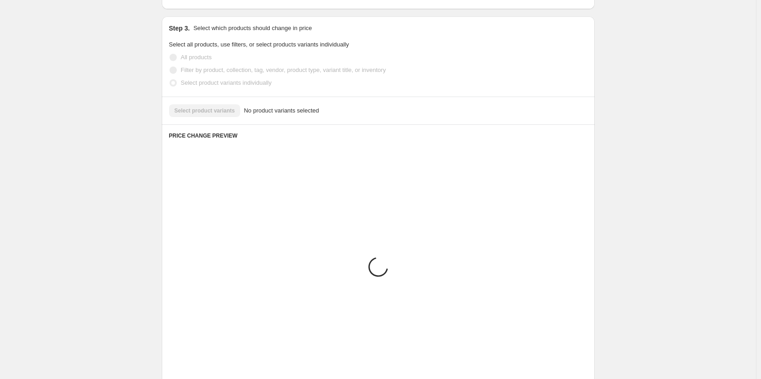
scroll to position [336, 0]
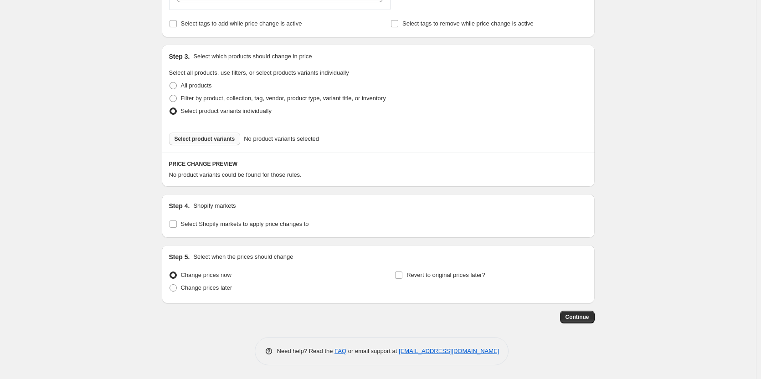
click at [216, 141] on span "Select product variants" at bounding box center [205, 138] width 61 height 7
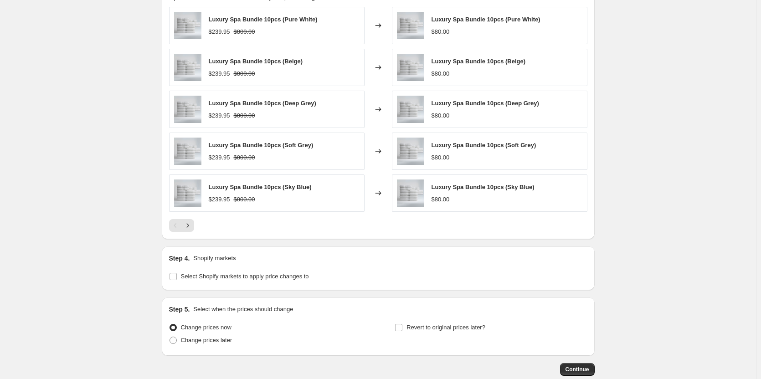
scroll to position [566, 0]
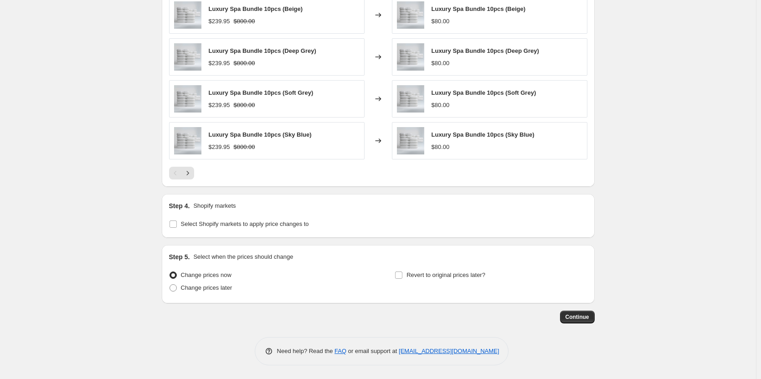
click at [170, 224] on div "Step 4. Shopify markets Select Shopify markets to apply price changes to" at bounding box center [378, 216] width 433 height 44
click at [172, 224] on input "Select Shopify markets to apply price changes to" at bounding box center [173, 224] width 7 height 7
checkbox input "true"
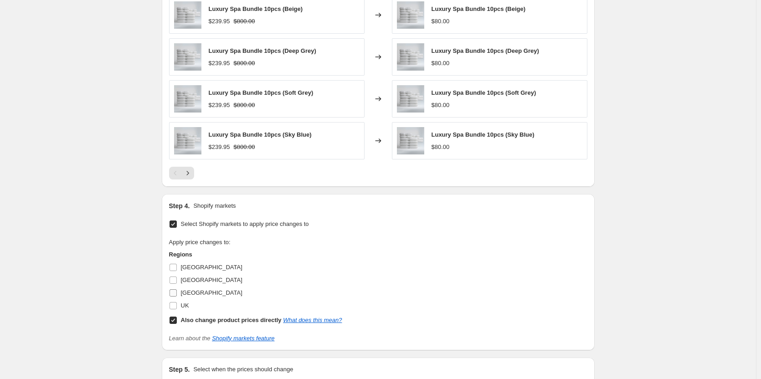
click at [176, 292] on input "[GEOGRAPHIC_DATA]" at bounding box center [173, 292] width 7 height 7
checkbox input "true"
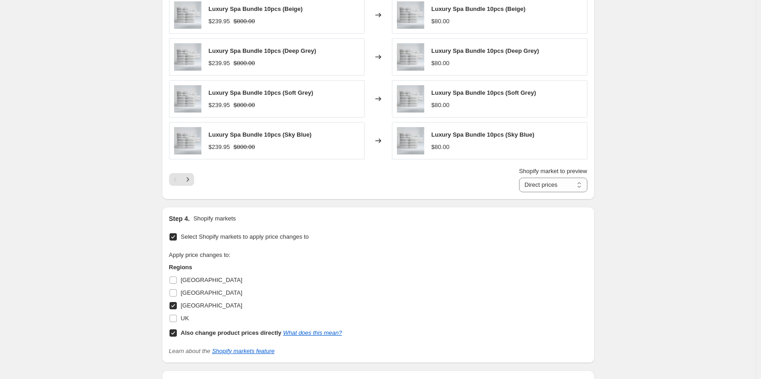
click at [175, 330] on input "Also change product prices directly What does this mean?" at bounding box center [173, 333] width 7 height 7
checkbox input "false"
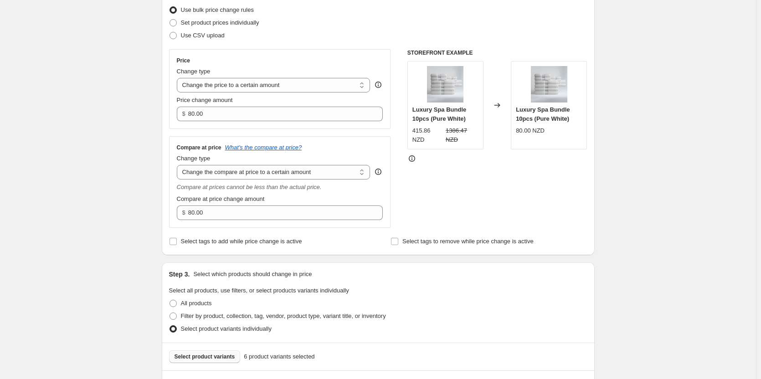
scroll to position [0, 0]
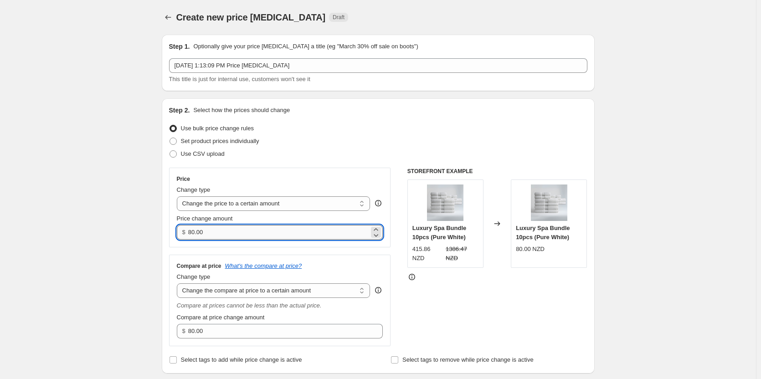
click at [259, 229] on input "80.00" at bounding box center [278, 232] width 181 height 15
paste input "409.95"
type input "409.95"
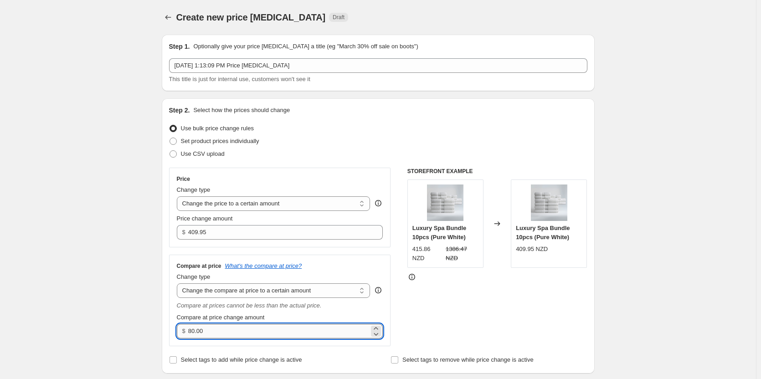
click at [278, 329] on input "80.00" at bounding box center [278, 331] width 181 height 15
paste input "1365"
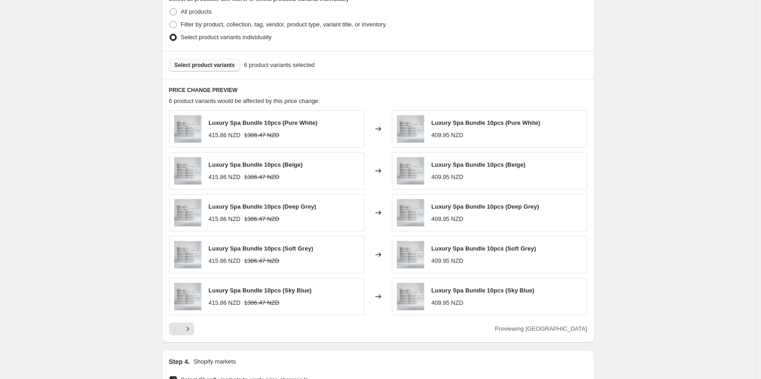
scroll to position [679, 0]
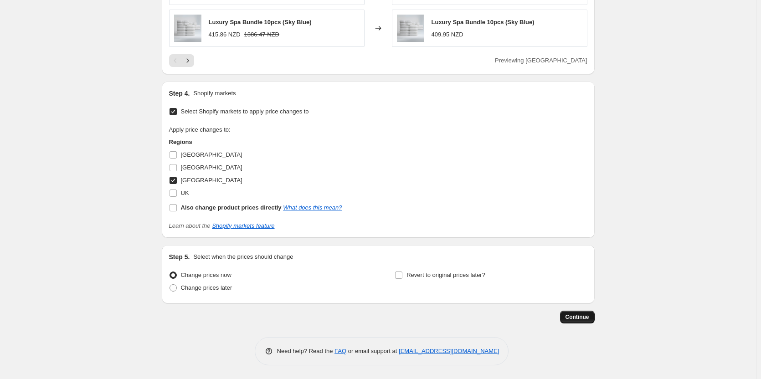
type input "1365.00"
click at [573, 315] on span "Continue" at bounding box center [578, 317] width 24 height 7
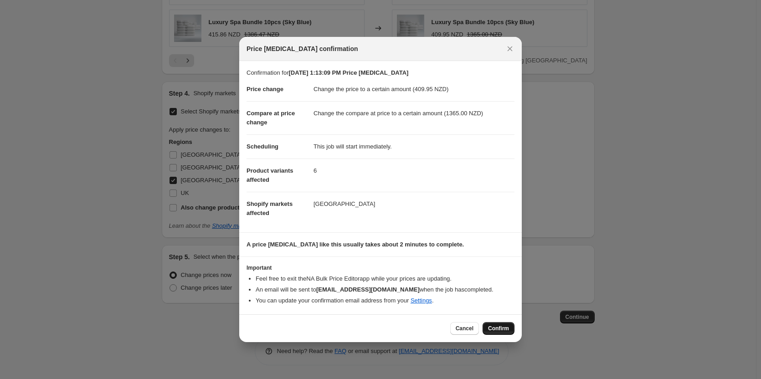
click at [489, 332] on span "Confirm" at bounding box center [498, 328] width 21 height 7
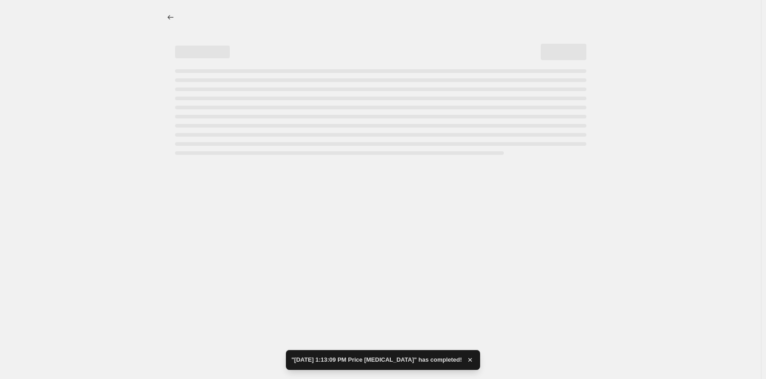
select select "to"
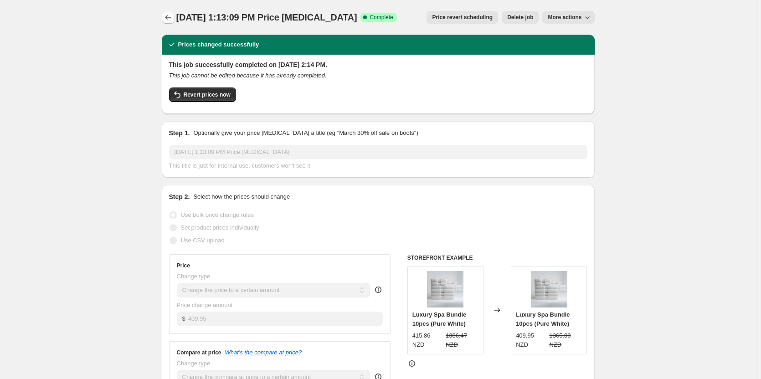
click at [170, 15] on icon "Price change jobs" at bounding box center [168, 17] width 9 height 9
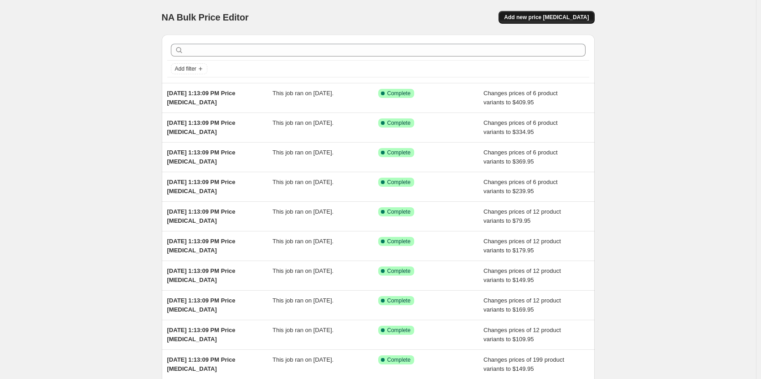
click at [568, 14] on button "Add new price [MEDICAL_DATA]" at bounding box center [547, 17] width 96 height 13
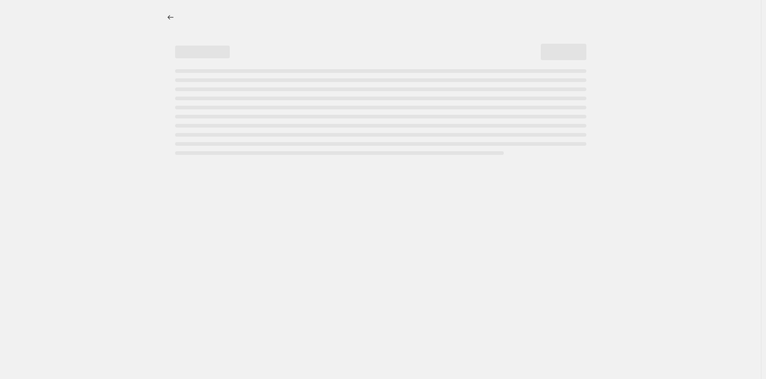
select select "percentage"
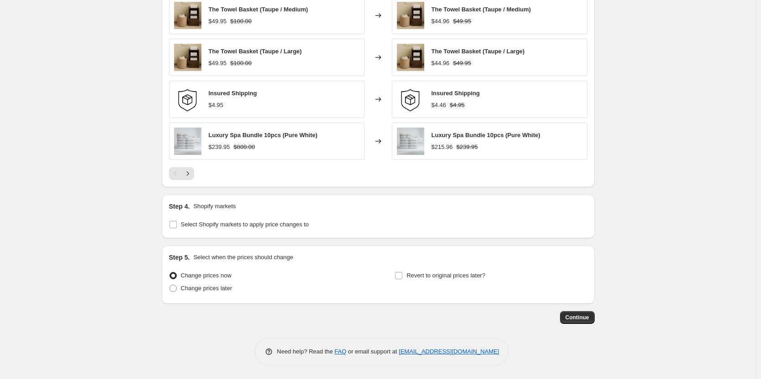
scroll to position [583, 0]
click at [176, 225] on input "Select Shopify markets to apply price changes to" at bounding box center [173, 224] width 7 height 7
checkbox input "true"
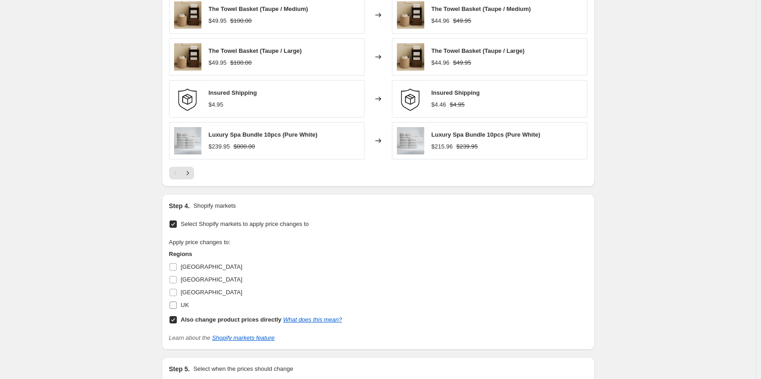
click at [174, 307] on input "UK" at bounding box center [173, 305] width 7 height 7
checkbox input "true"
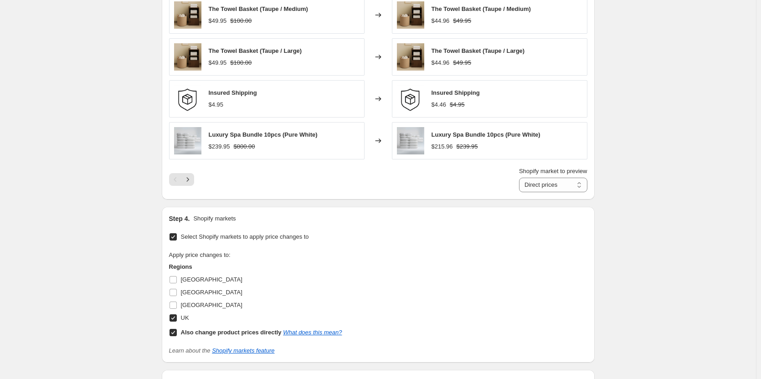
click at [176, 327] on label "Also change product prices directly What does this mean?" at bounding box center [255, 332] width 173 height 13
click at [176, 329] on input "Also change product prices directly What does this mean?" at bounding box center [173, 332] width 7 height 7
checkbox input "false"
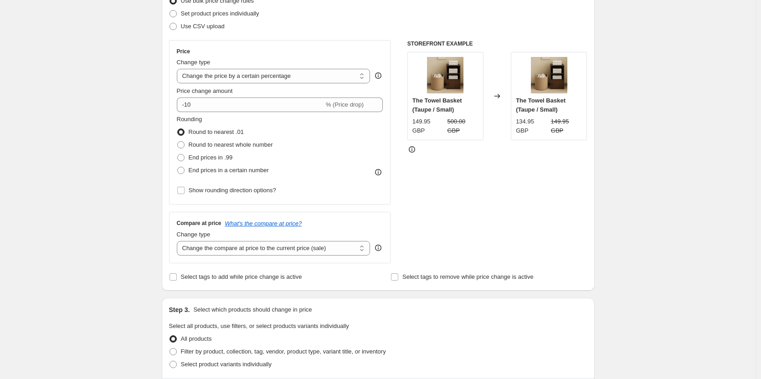
scroll to position [36, 0]
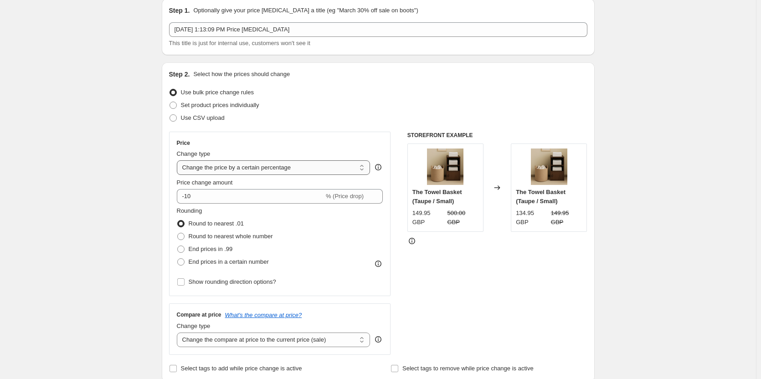
click at [319, 174] on select "Change the price to a certain amount Change the price by a certain amount Chang…" at bounding box center [274, 167] width 194 height 15
select select "to"
click at [179, 160] on select "Change the price to a certain amount Change the price by a certain amount Chang…" at bounding box center [274, 167] width 194 height 15
type input "80.00"
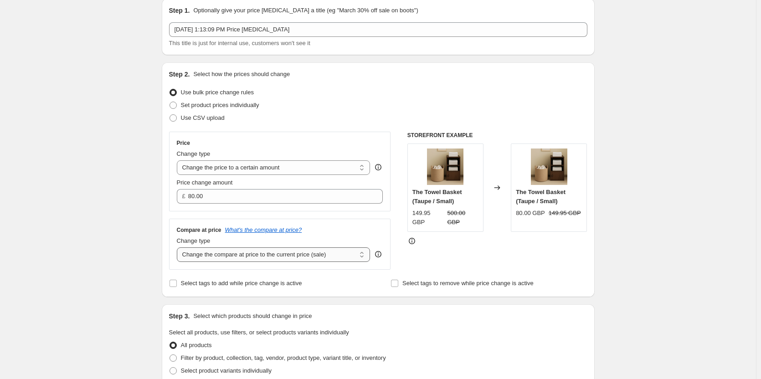
click at [329, 254] on select "Change the compare at price to the current price (sale) Change the compare at p…" at bounding box center [274, 254] width 194 height 15
select select "to"
click at [179, 247] on select "Change the compare at price to the current price (sale) Change the compare at p…" at bounding box center [274, 254] width 194 height 15
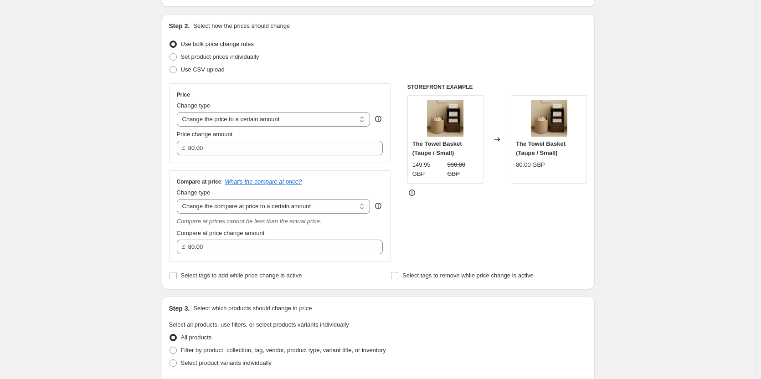
scroll to position [264, 0]
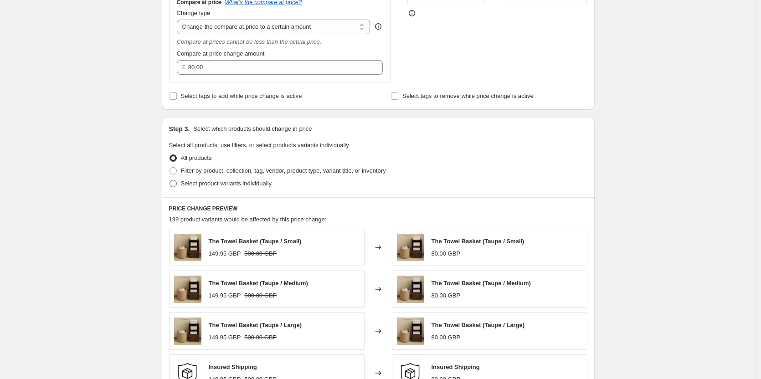
click at [177, 181] on span at bounding box center [173, 183] width 7 height 7
click at [170, 180] on input "Select product variants individually" at bounding box center [170, 180] width 0 height 0
radio input "true"
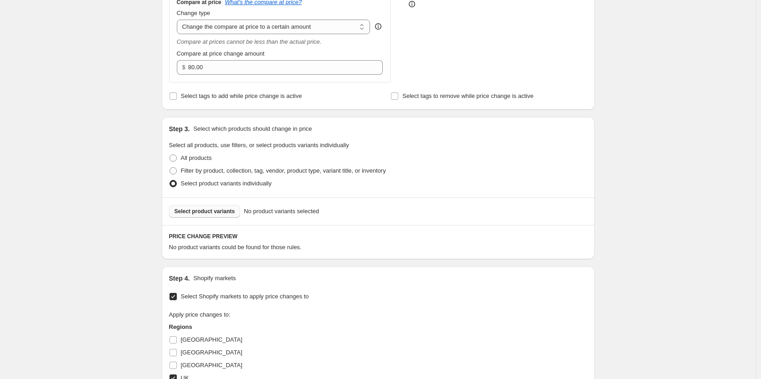
click at [209, 215] on span "Select product variants" at bounding box center [205, 211] width 61 height 7
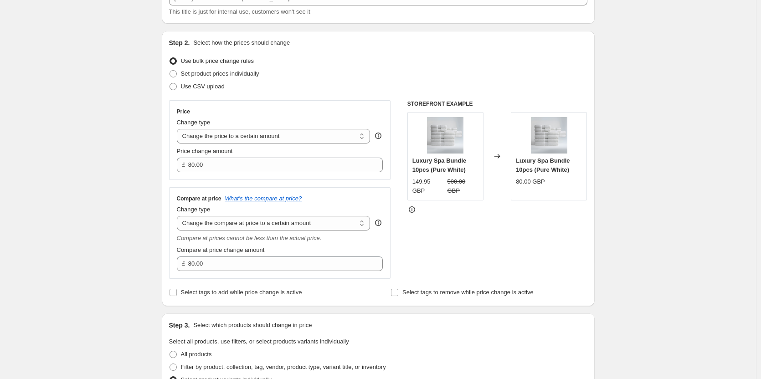
scroll to position [0, 0]
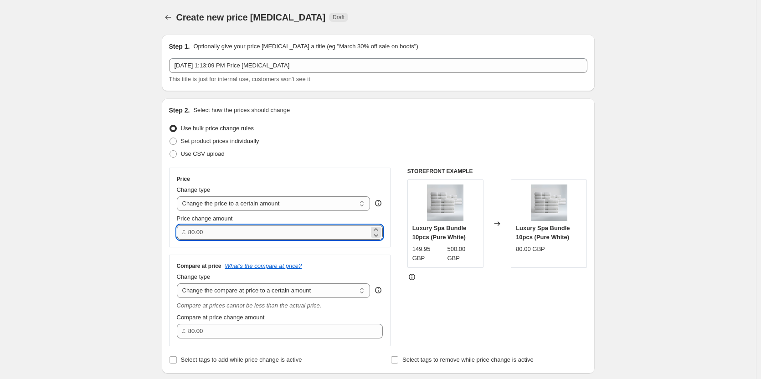
click at [247, 238] on input "80.00" at bounding box center [278, 232] width 181 height 15
paste input "179.95"
type input "179.95"
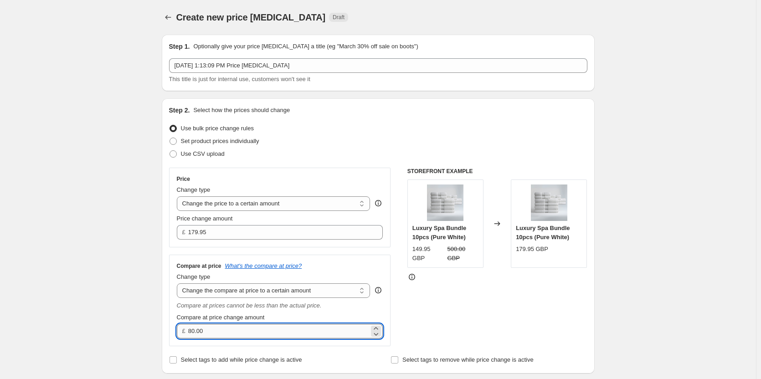
click at [253, 335] on input "80.00" at bounding box center [278, 331] width 181 height 15
paste input "6"
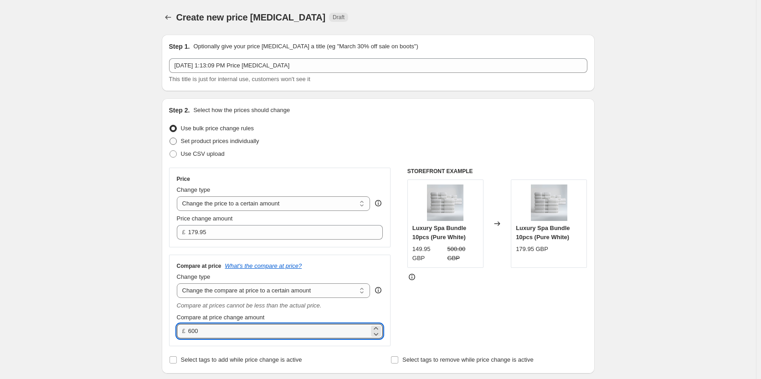
type input "600.00"
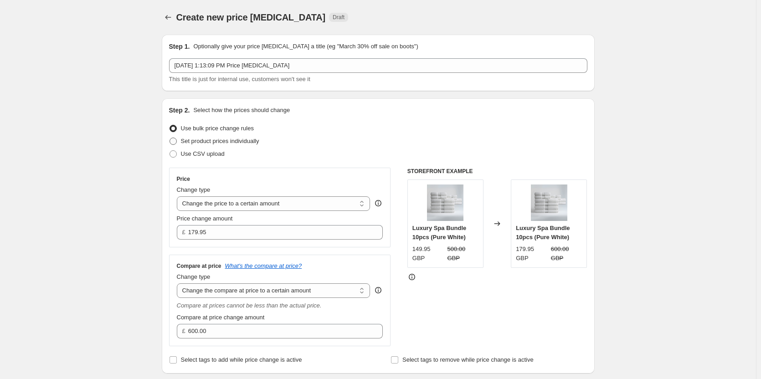
click at [180, 139] on label "Set product prices individually" at bounding box center [214, 141] width 90 height 13
click at [170, 138] on input "Set product prices individually" at bounding box center [170, 138] width 0 height 0
radio input "true"
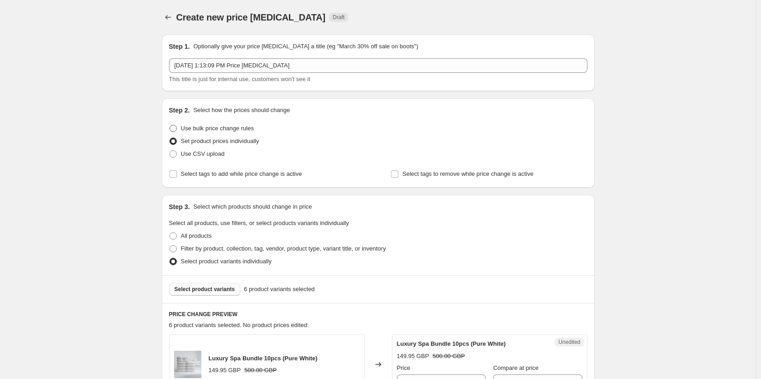
click at [180, 132] on label "Use bulk price change rules" at bounding box center [211, 128] width 85 height 13
click at [170, 125] on input "Use bulk price change rules" at bounding box center [170, 125] width 0 height 0
radio input "true"
select select "to"
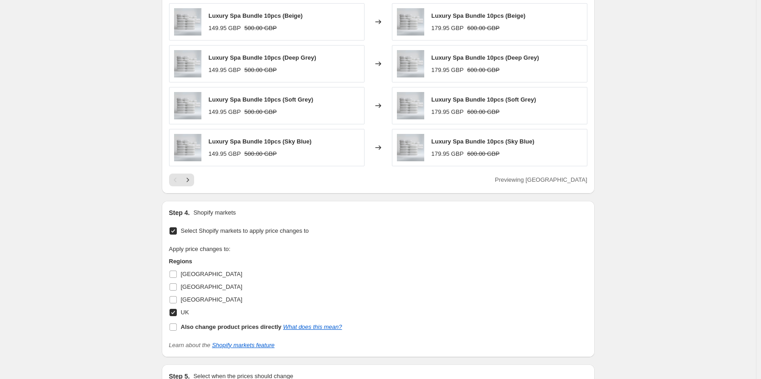
scroll to position [679, 0]
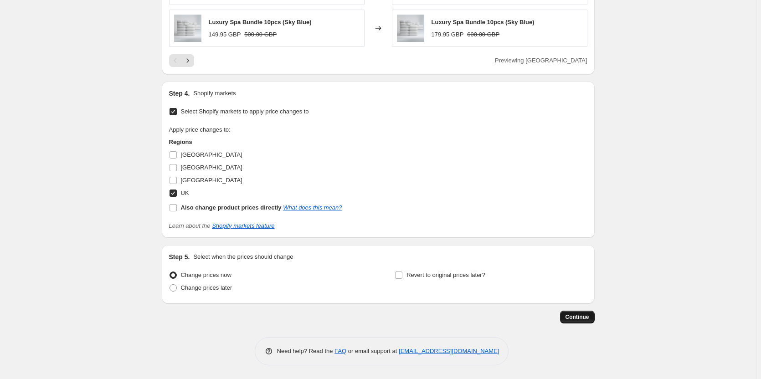
click at [571, 316] on span "Continue" at bounding box center [578, 317] width 24 height 7
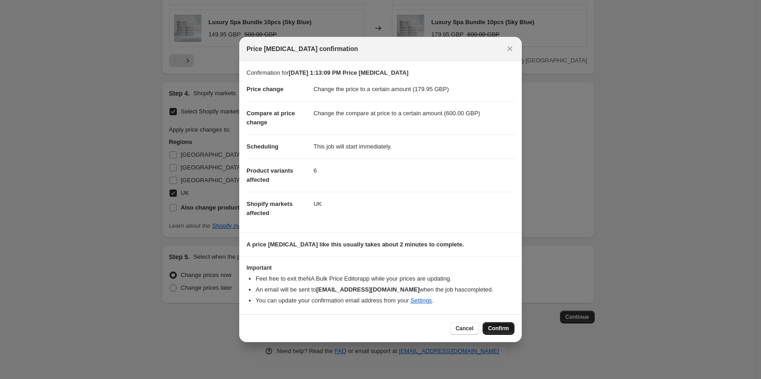
click at [502, 327] on span "Confirm" at bounding box center [498, 328] width 21 height 7
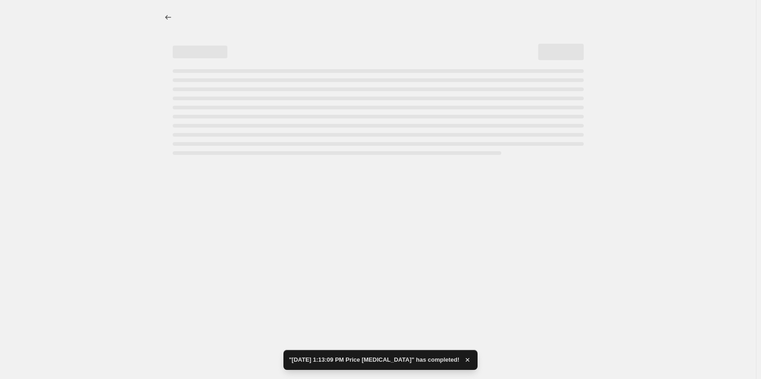
select select "to"
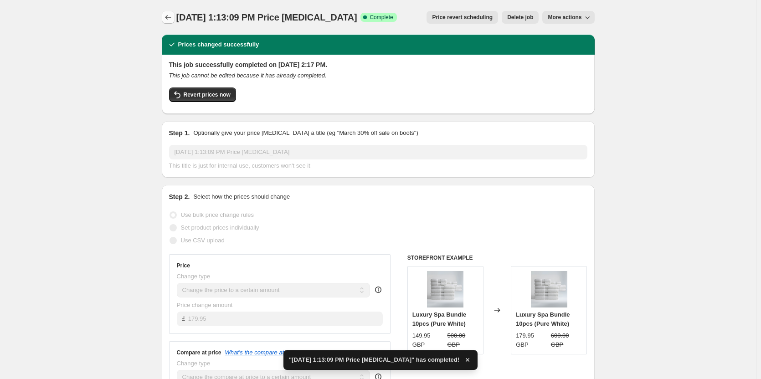
click at [173, 15] on icon "Price change jobs" at bounding box center [168, 17] width 9 height 9
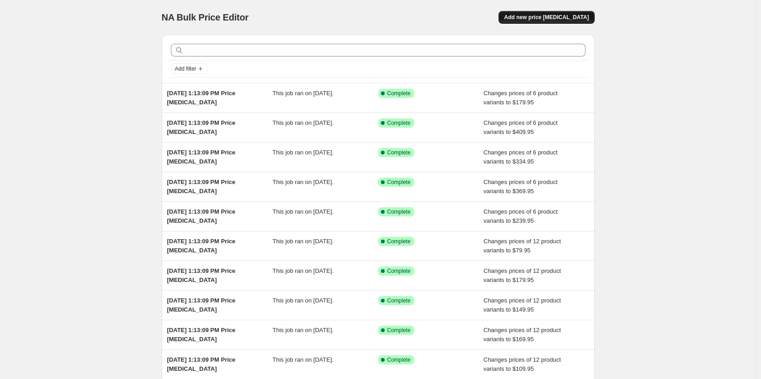
click at [541, 13] on button "Add new price [MEDICAL_DATA]" at bounding box center [547, 17] width 96 height 13
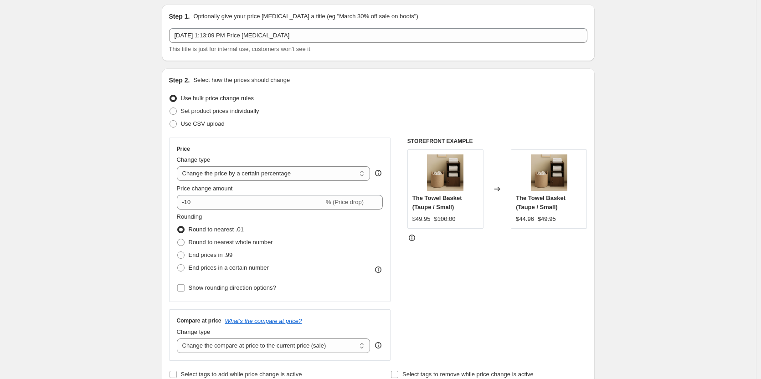
scroll to position [46, 0]
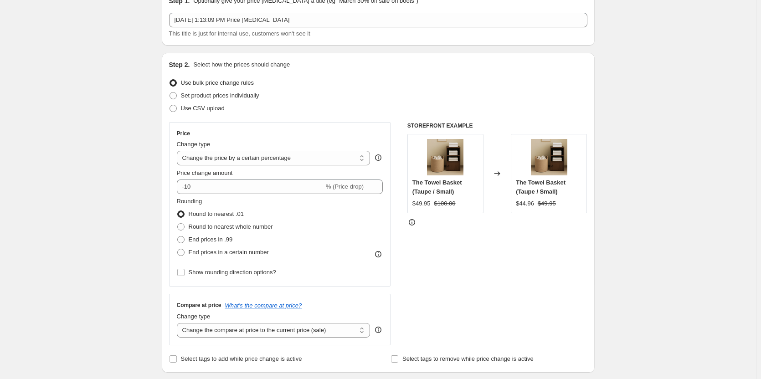
click at [340, 149] on div "Change type" at bounding box center [274, 144] width 194 height 9
click at [344, 157] on select "Change the price to a certain amount Change the price by a certain amount Chang…" at bounding box center [274, 158] width 194 height 15
select select "to"
click at [179, 151] on select "Change the price to a certain amount Change the price by a certain amount Chang…" at bounding box center [274, 158] width 194 height 15
type input "80.00"
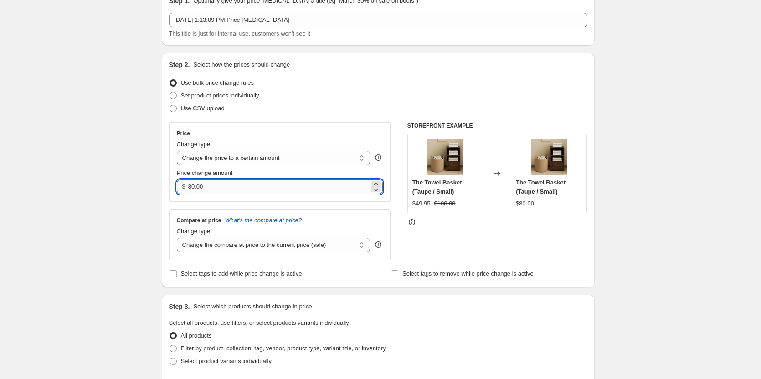
click at [359, 192] on input "80.00" at bounding box center [278, 187] width 181 height 15
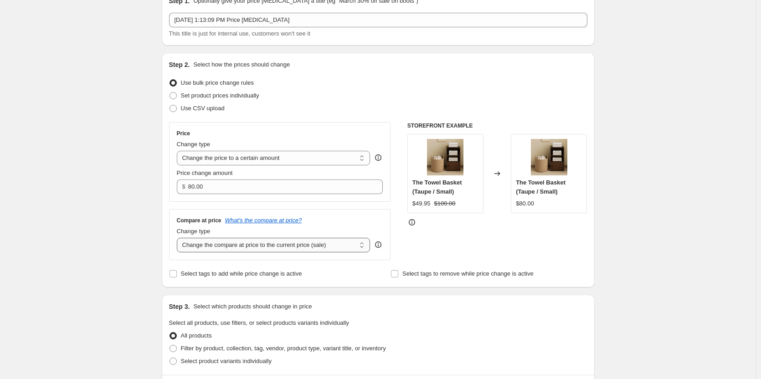
click at [342, 244] on select "Change the compare at price to the current price (sale) Change the compare at p…" at bounding box center [274, 245] width 194 height 15
select select "to"
click at [179, 238] on select "Change the compare at price to the current price (sale) Change the compare at p…" at bounding box center [274, 245] width 194 height 15
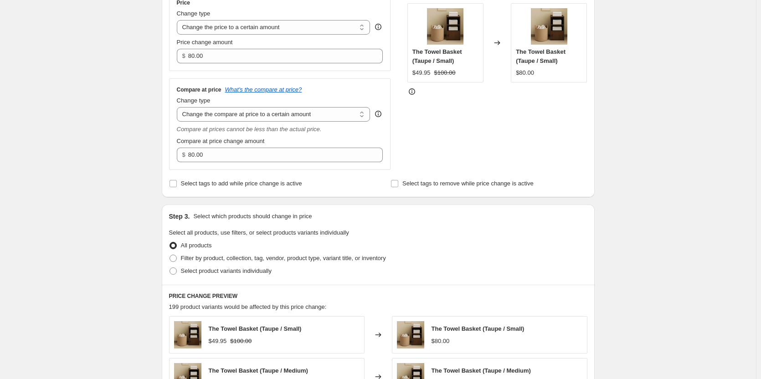
scroll to position [182, 0]
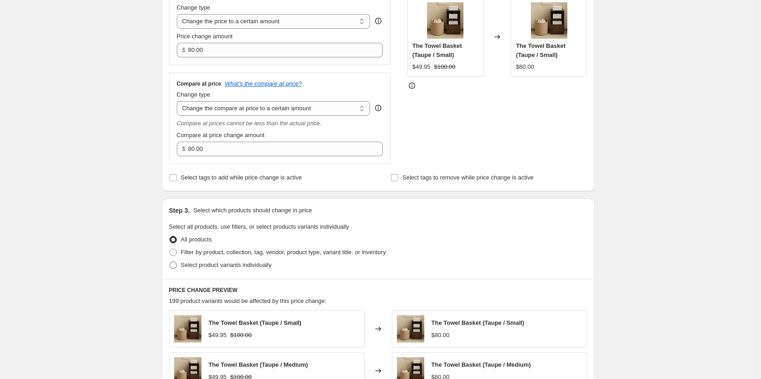
click at [181, 263] on label "Select product variants individually" at bounding box center [220, 265] width 103 height 13
click at [170, 262] on input "Select product variants individually" at bounding box center [170, 262] width 0 height 0
radio input "true"
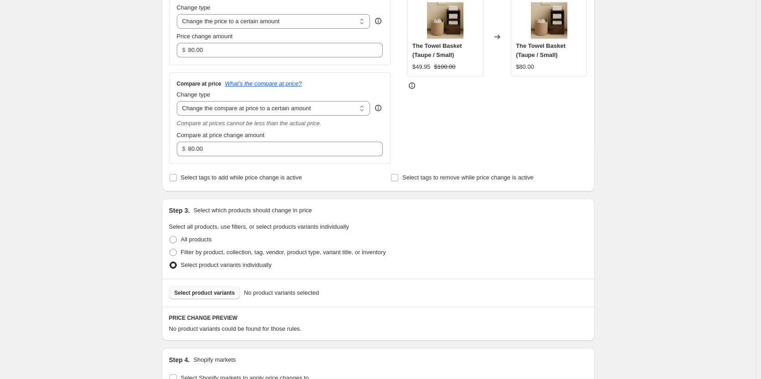
click at [214, 295] on span "Select product variants" at bounding box center [205, 292] width 61 height 7
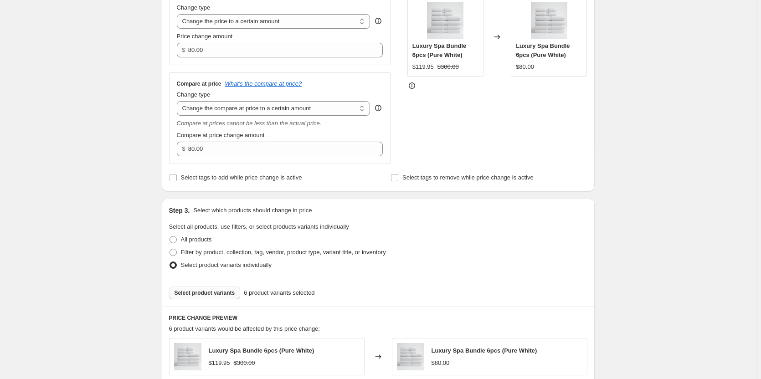
scroll to position [91, 0]
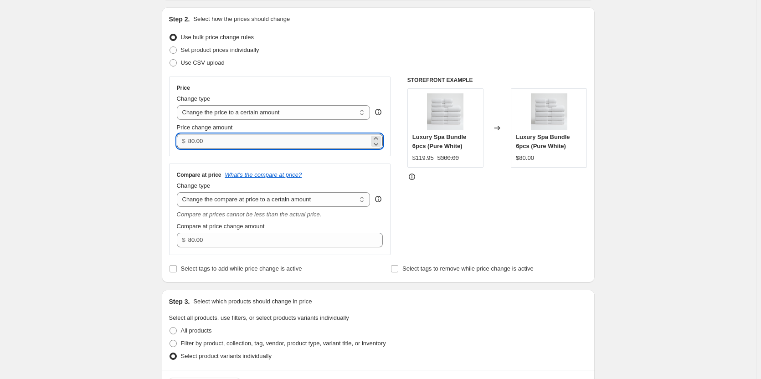
click at [249, 144] on input "80.00" at bounding box center [278, 141] width 181 height 15
paste input "119.95"
type input "119.95"
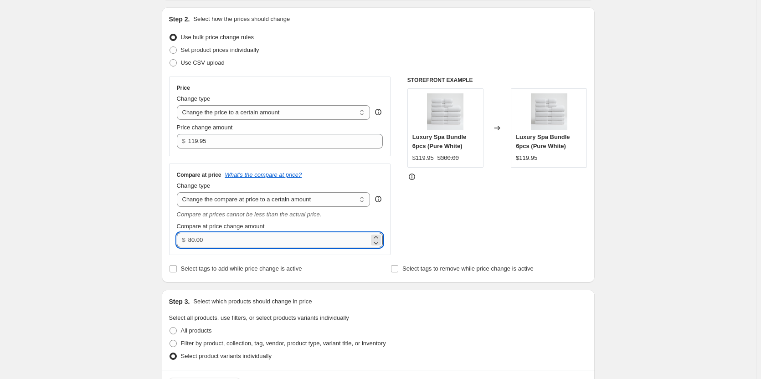
click at [235, 234] on input "80.00" at bounding box center [278, 240] width 181 height 15
paste input "3"
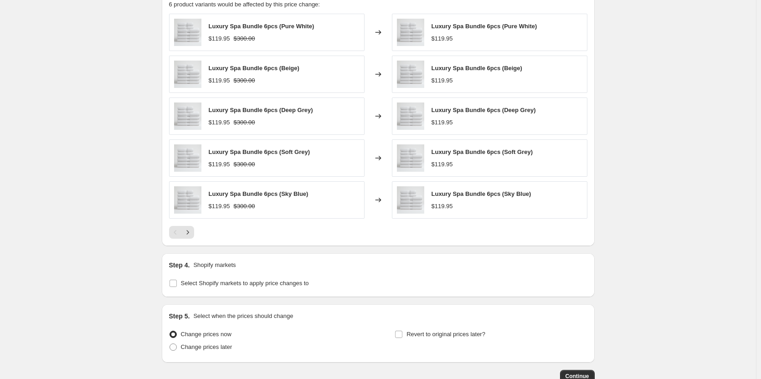
scroll to position [566, 0]
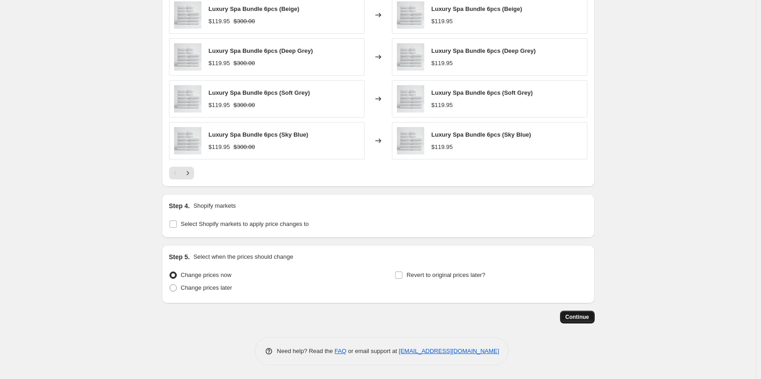
type input "300.00"
click at [578, 321] on span "Continue" at bounding box center [578, 317] width 24 height 7
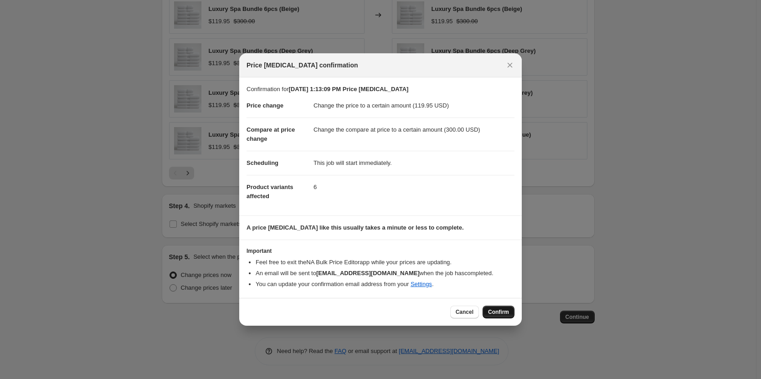
click at [496, 315] on span "Confirm" at bounding box center [498, 312] width 21 height 7
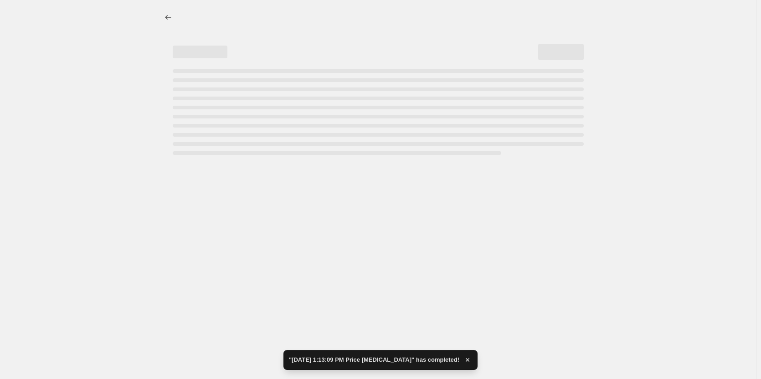
select select "to"
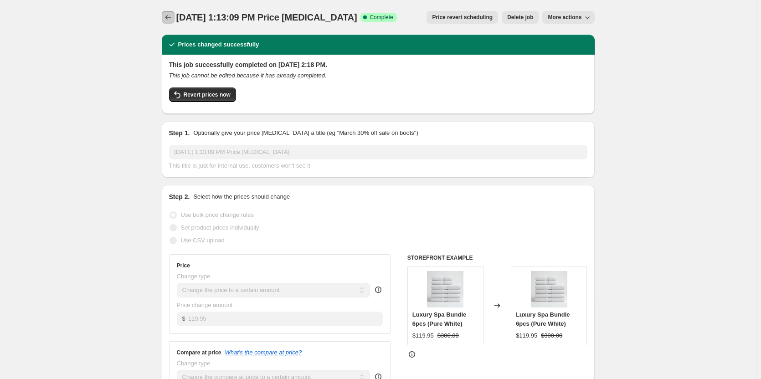
click at [169, 20] on icon "Price change jobs" at bounding box center [168, 17] width 9 height 9
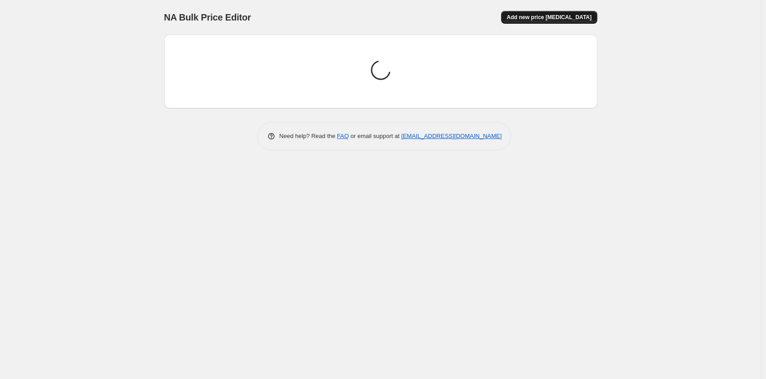
click at [546, 16] on span "Add new price [MEDICAL_DATA]" at bounding box center [548, 17] width 85 height 7
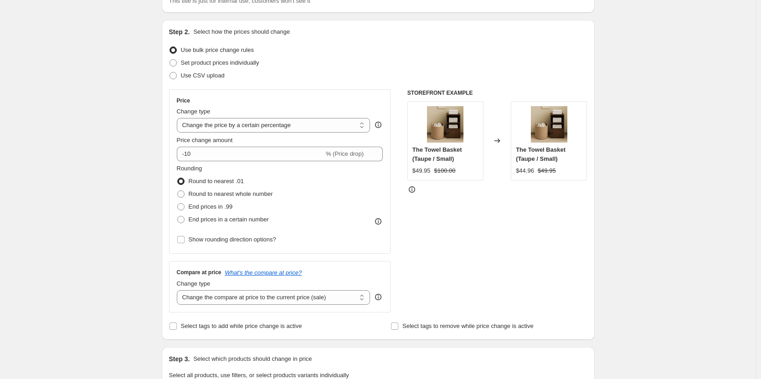
scroll to position [91, 0]
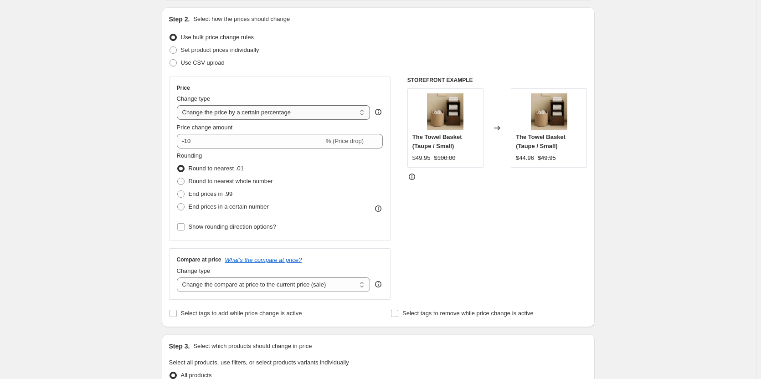
click at [296, 114] on select "Change the price to a certain amount Change the price by a certain amount Chang…" at bounding box center [274, 112] width 194 height 15
select select "to"
click at [179, 105] on select "Change the price to a certain amount Change the price by a certain amount Chang…" at bounding box center [274, 112] width 194 height 15
type input "80.00"
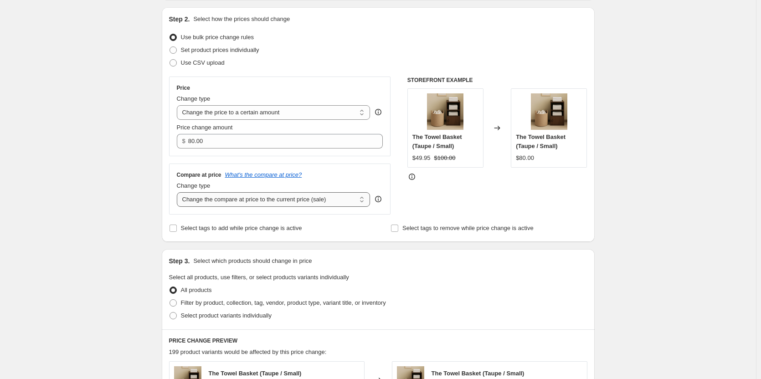
click at [315, 201] on select "Change the compare at price to the current price (sale) Change the compare at p…" at bounding box center [274, 199] width 194 height 15
select select "to"
click at [179, 192] on select "Change the compare at price to the current price (sale) Change the compare at p…" at bounding box center [274, 199] width 194 height 15
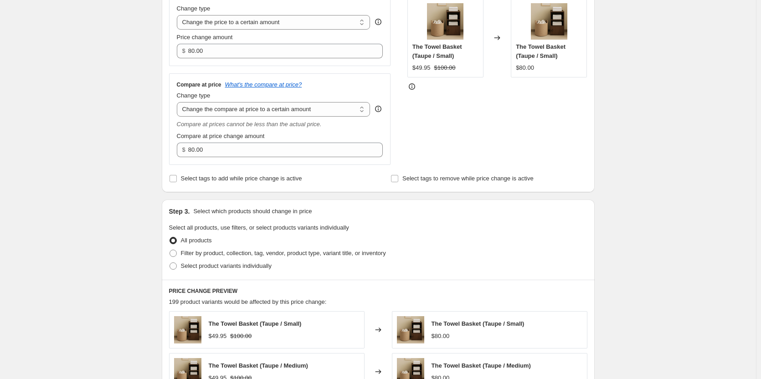
scroll to position [182, 0]
click at [175, 265] on span at bounding box center [173, 265] width 7 height 7
click at [170, 262] on input "Select product variants individually" at bounding box center [170, 262] width 0 height 0
radio input "true"
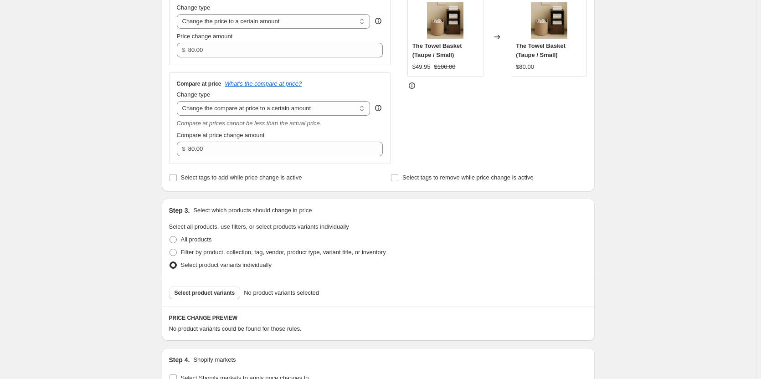
click at [225, 302] on div "Select product variants No product variants selected" at bounding box center [378, 293] width 433 height 28
click at [224, 299] on button "Select product variants" at bounding box center [205, 293] width 72 height 13
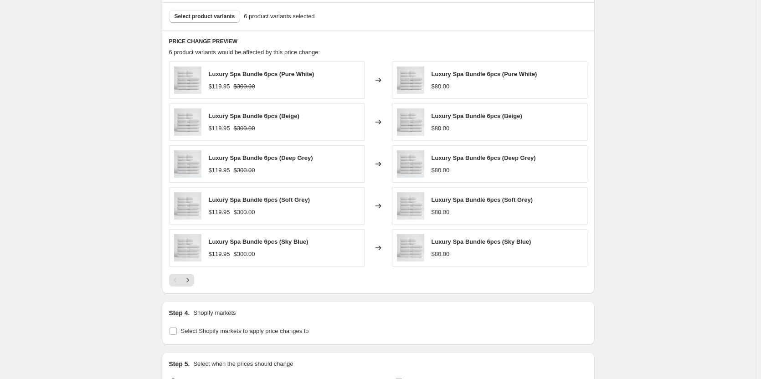
scroll to position [566, 0]
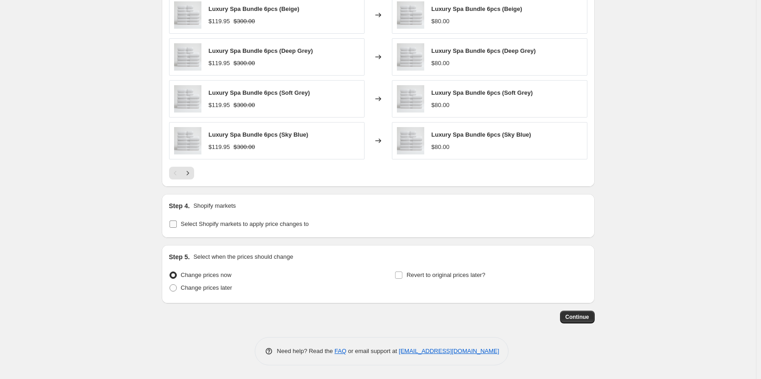
click at [173, 222] on input "Select Shopify markets to apply price changes to" at bounding box center [173, 224] width 7 height 7
checkbox input "true"
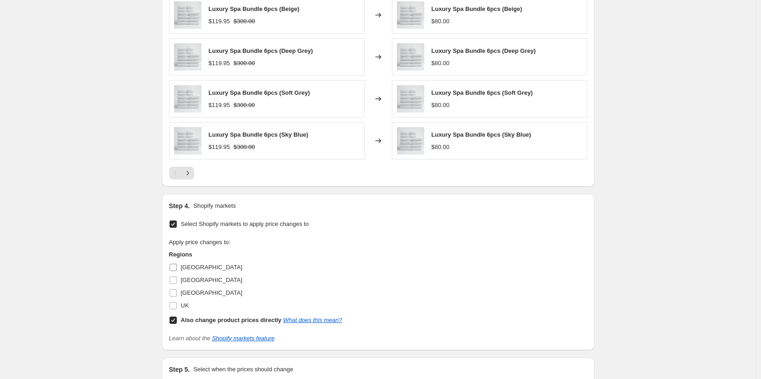
click at [175, 268] on input "[GEOGRAPHIC_DATA]" at bounding box center [173, 267] width 7 height 7
checkbox input "true"
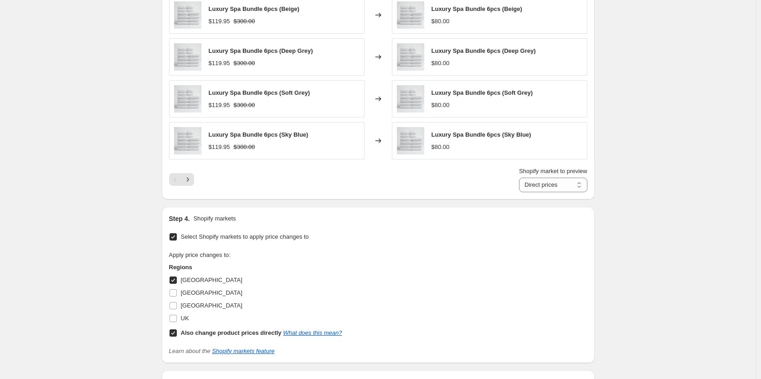
click at [175, 335] on input "Also change product prices directly What does this mean?" at bounding box center [173, 333] width 7 height 7
checkbox input "false"
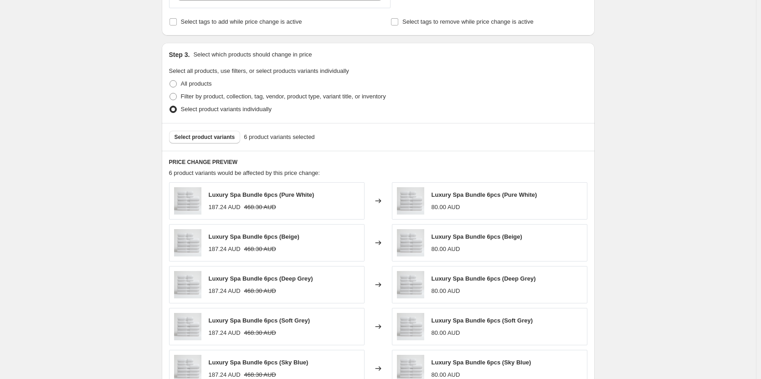
scroll to position [65, 0]
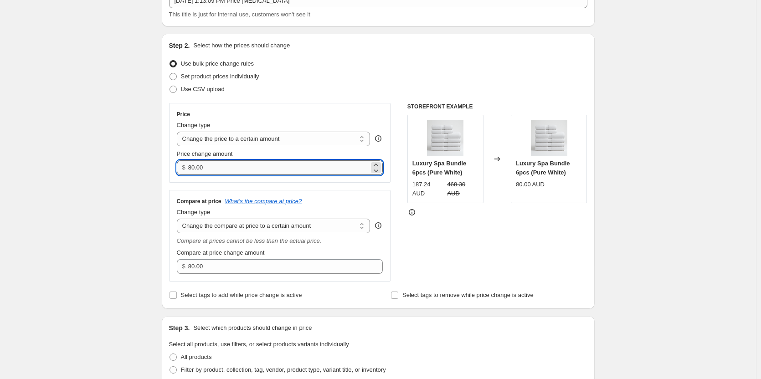
click at [335, 166] on input "80.00" at bounding box center [278, 167] width 181 height 15
paste input "184.95"
type input "184.95"
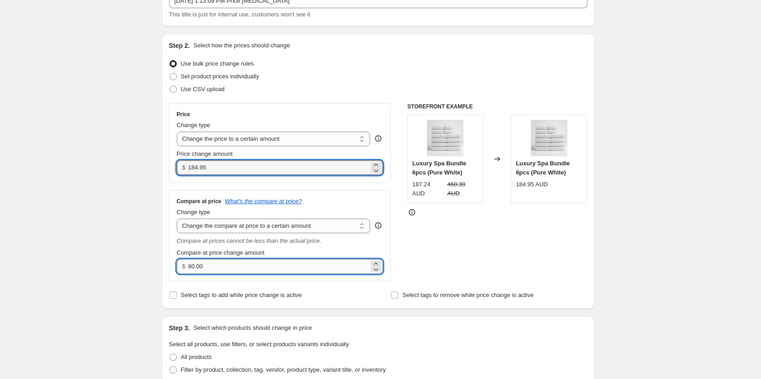
click at [277, 261] on input "80.00" at bounding box center [278, 266] width 181 height 15
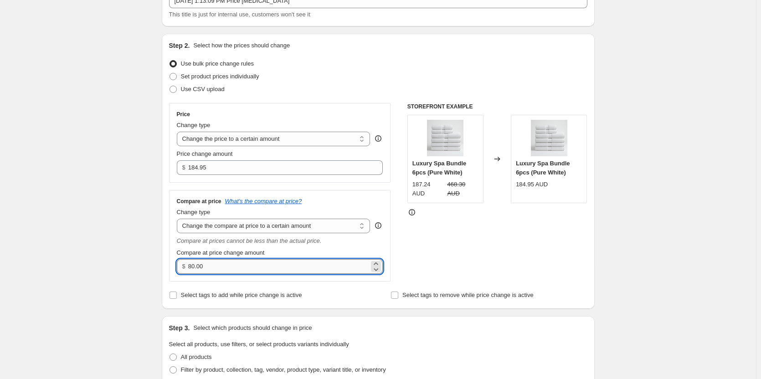
paste input "465"
click at [277, 261] on input "80.00465" at bounding box center [278, 266] width 181 height 15
paste input "number"
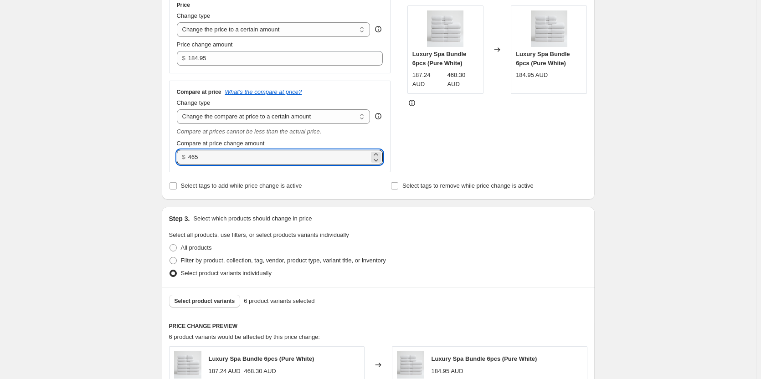
scroll to position [201, 0]
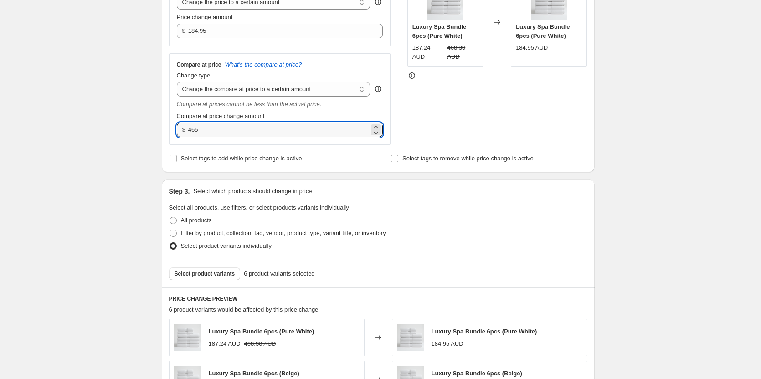
type input "465.00"
click at [419, 258] on div "Step 3. Select which products should change in price Select all products, use f…" at bounding box center [378, 220] width 433 height 80
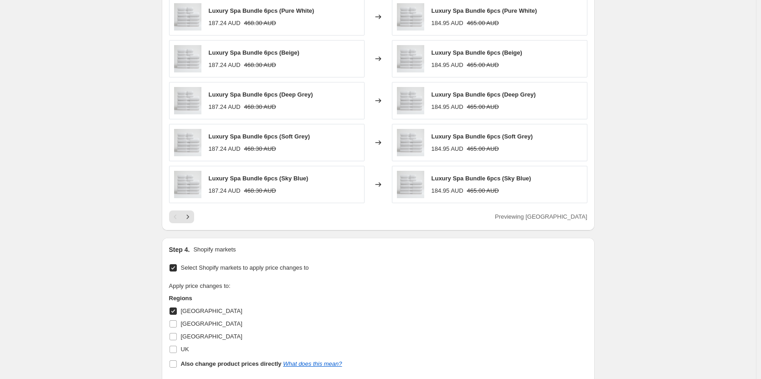
scroll to position [679, 0]
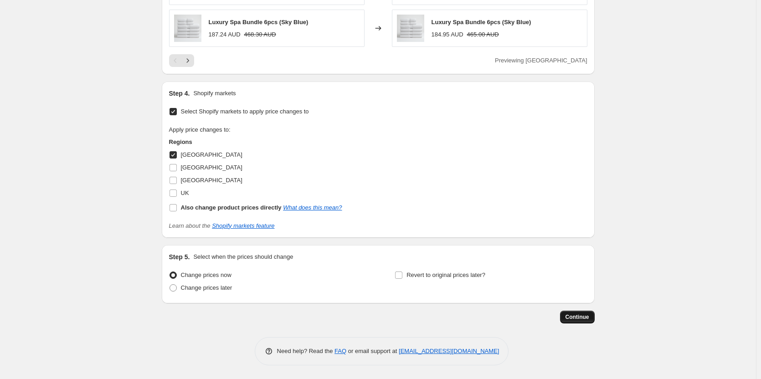
click at [582, 311] on button "Continue" at bounding box center [577, 317] width 35 height 13
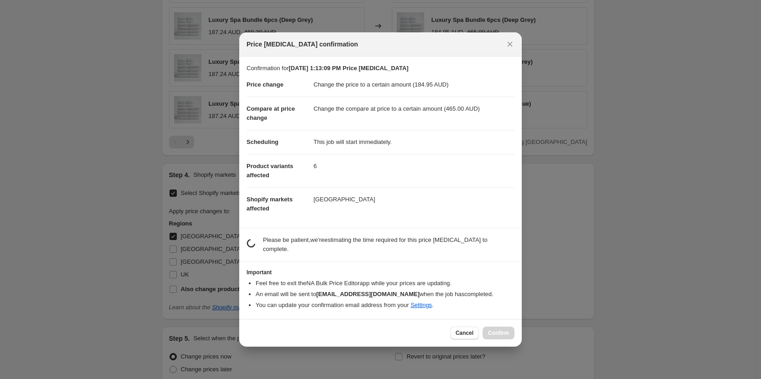
scroll to position [0, 0]
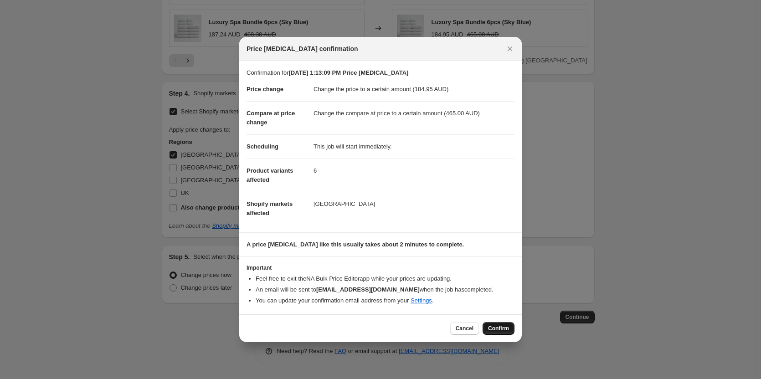
click at [497, 328] on span "Confirm" at bounding box center [498, 328] width 21 height 7
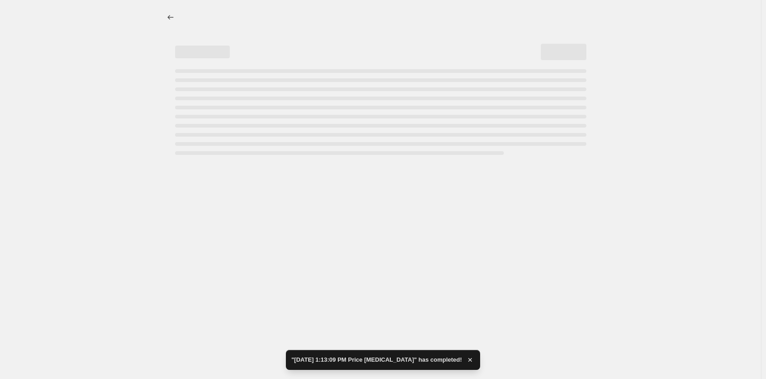
select select "to"
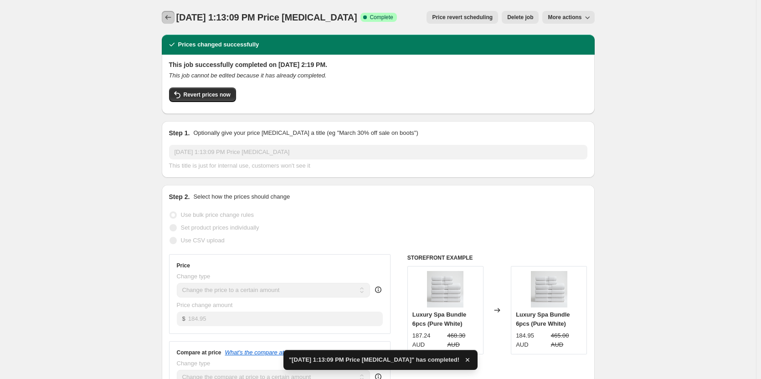
click at [170, 20] on icon "Price change jobs" at bounding box center [168, 17] width 9 height 9
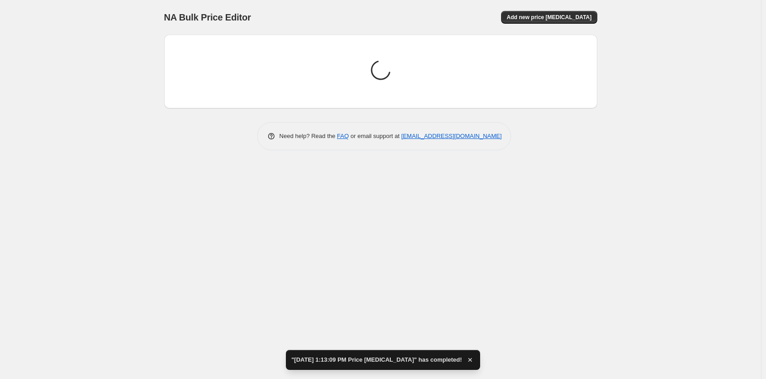
click at [526, 24] on div "NA Bulk Price Editor. This page is ready NA Bulk Price Editor Add new price [ME…" at bounding box center [380, 17] width 433 height 35
click at [535, 18] on span "Add new price [MEDICAL_DATA]" at bounding box center [548, 17] width 85 height 7
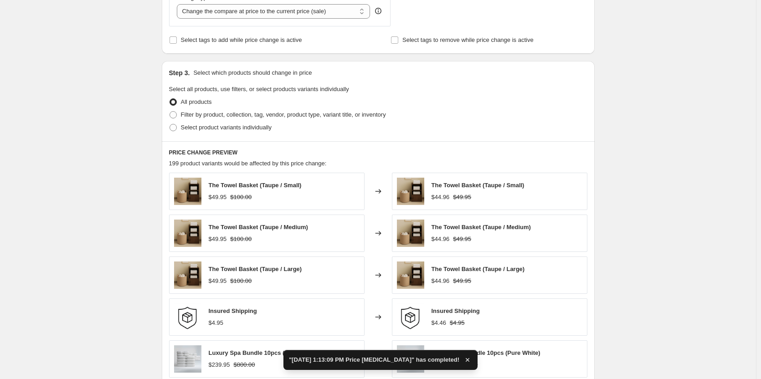
scroll to position [46, 0]
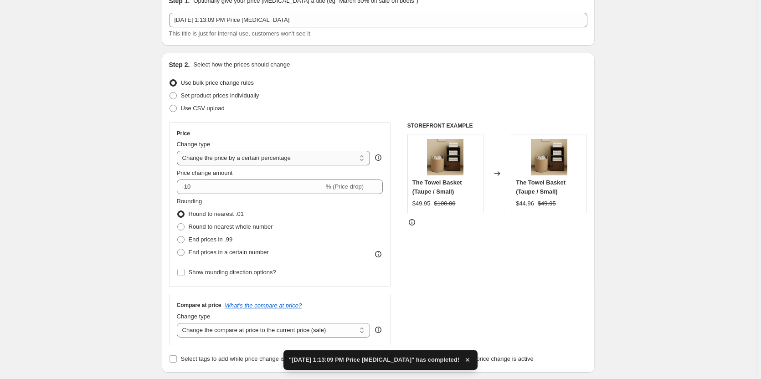
click at [237, 163] on select "Change the price to a certain amount Change the price by a certain amount Chang…" at bounding box center [274, 158] width 194 height 15
select select "to"
click at [179, 151] on select "Change the price to a certain amount Change the price by a certain amount Chang…" at bounding box center [274, 158] width 194 height 15
type input "80.00"
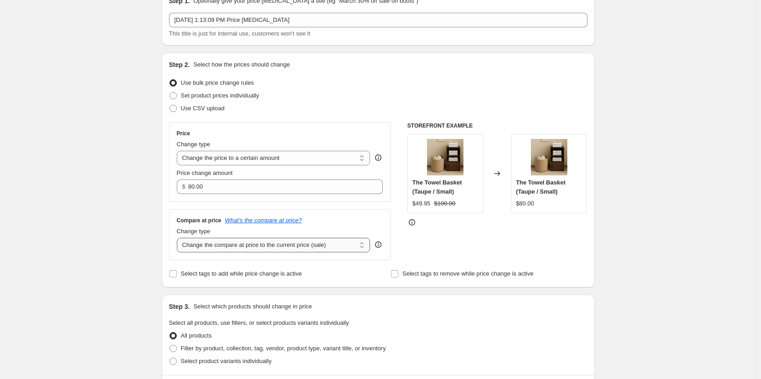
click at [265, 238] on select "Change the compare at price to the current price (sale) Change the compare at p…" at bounding box center [274, 245] width 194 height 15
select select "to"
click at [179, 238] on select "Change the compare at price to the current price (sale) Change the compare at p…" at bounding box center [274, 245] width 194 height 15
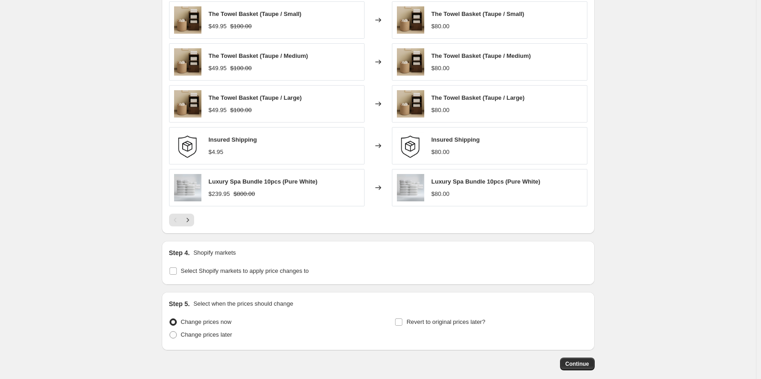
scroll to position [538, 0]
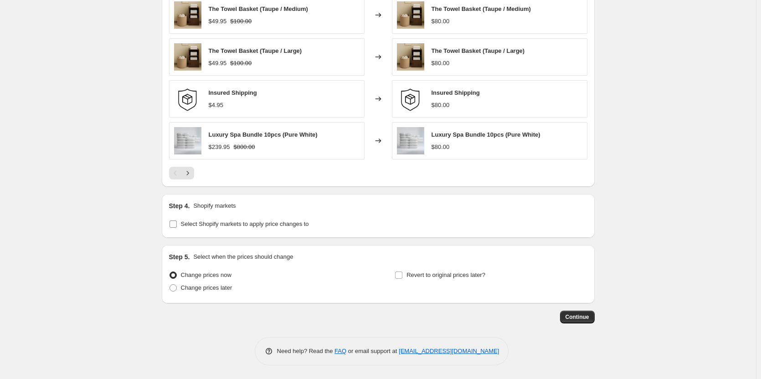
click at [171, 227] on span at bounding box center [173, 224] width 8 height 8
click at [171, 227] on input "Select Shopify markets to apply price changes to" at bounding box center [173, 224] width 7 height 7
checkbox input "true"
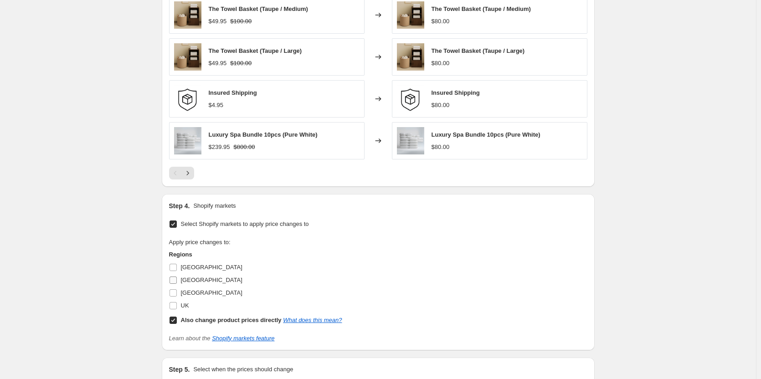
click at [176, 280] on input "[GEOGRAPHIC_DATA]" at bounding box center [173, 280] width 7 height 7
checkbox input "true"
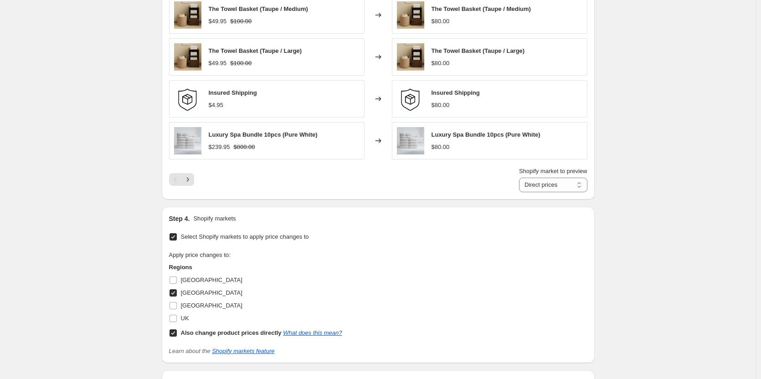
click at [177, 333] on input "Also change product prices directly What does this mean?" at bounding box center [173, 333] width 7 height 7
checkbox input "false"
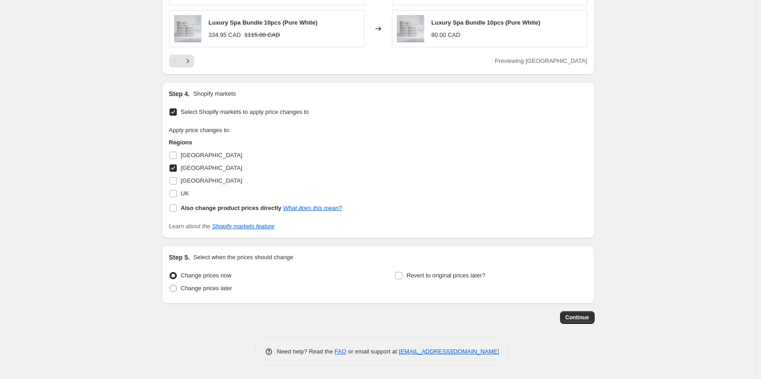
scroll to position [651, 0]
click at [584, 319] on span "Continue" at bounding box center [578, 317] width 24 height 7
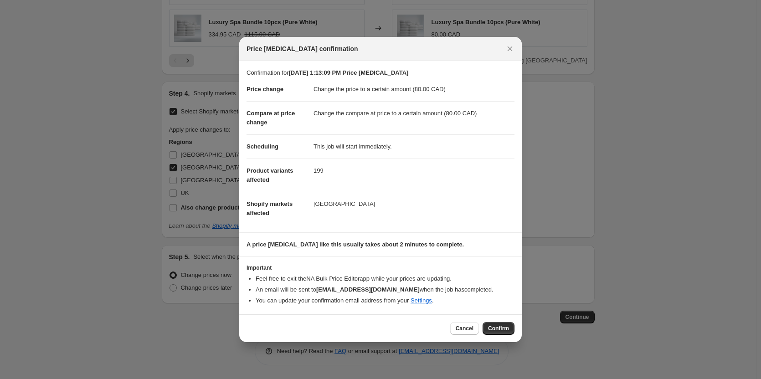
click at [517, 48] on div "Price [MEDICAL_DATA] confirmation" at bounding box center [380, 49] width 283 height 24
click at [515, 48] on button "Close" at bounding box center [510, 48] width 13 height 13
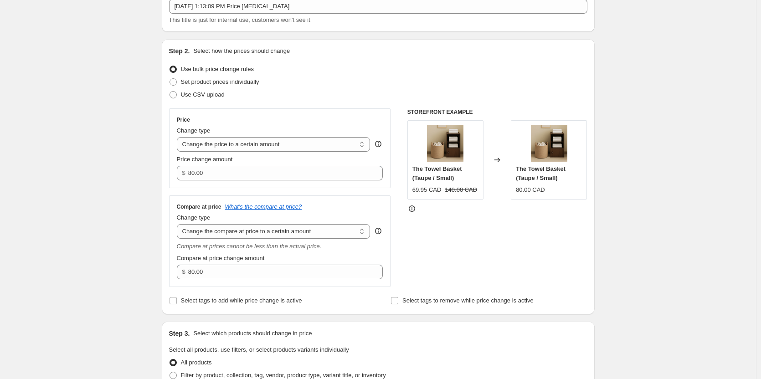
scroll to position [182, 0]
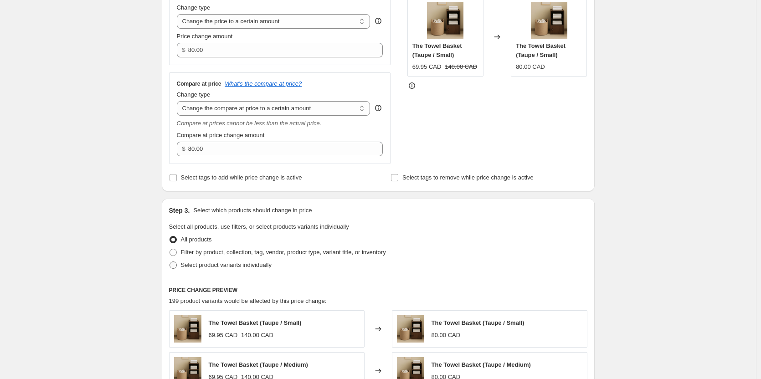
click at [171, 267] on span at bounding box center [173, 265] width 7 height 7
click at [170, 262] on input "Select product variants individually" at bounding box center [170, 262] width 0 height 0
radio input "true"
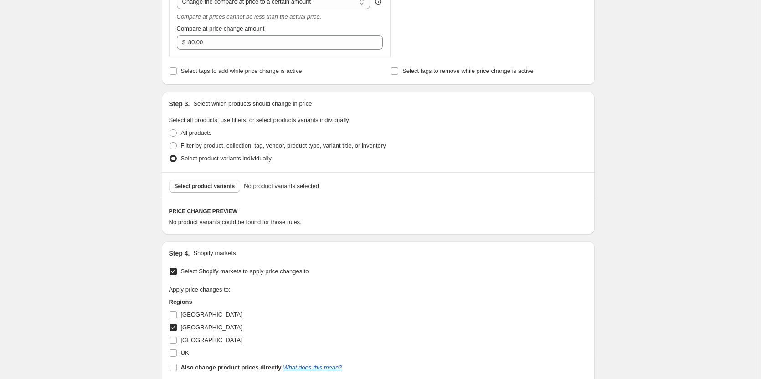
scroll to position [319, 0]
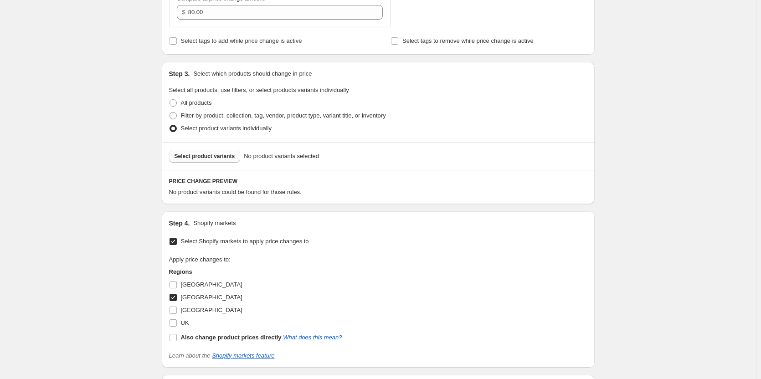
click at [215, 160] on span "Select product variants" at bounding box center [205, 156] width 61 height 7
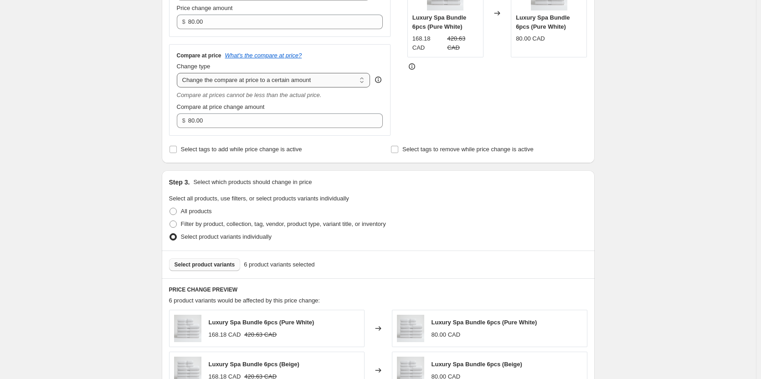
scroll to position [132, 0]
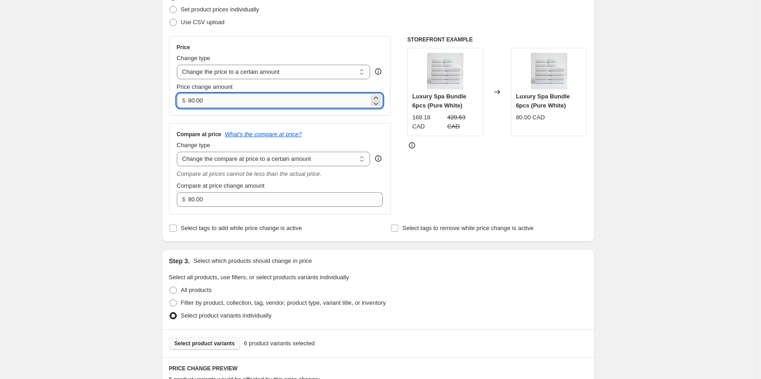
click at [226, 105] on input "80.00" at bounding box center [278, 100] width 181 height 15
paste input "169.95"
type input "169.95"
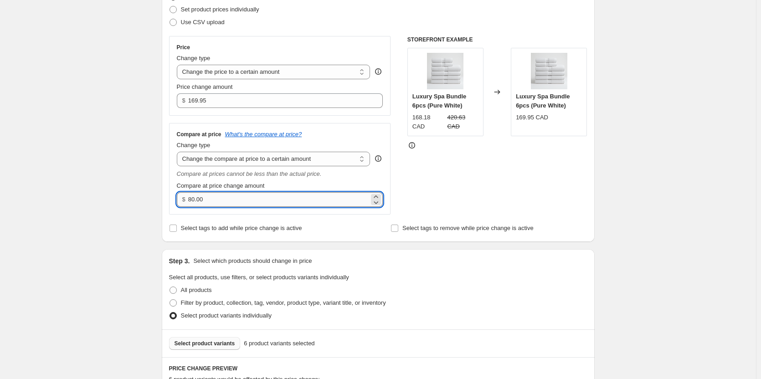
click at [242, 204] on input "80.00" at bounding box center [278, 199] width 181 height 15
paste input "425"
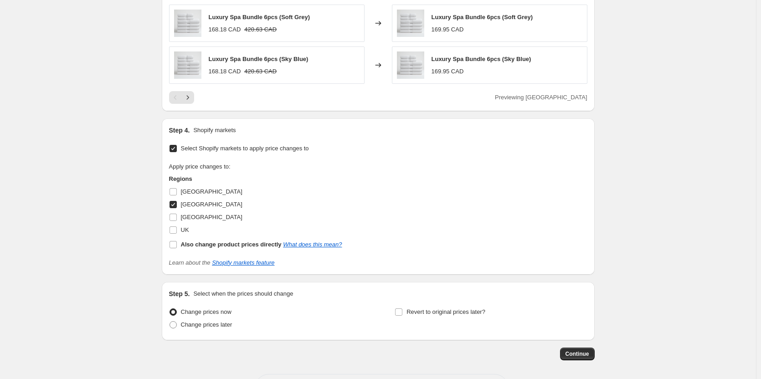
scroll to position [679, 0]
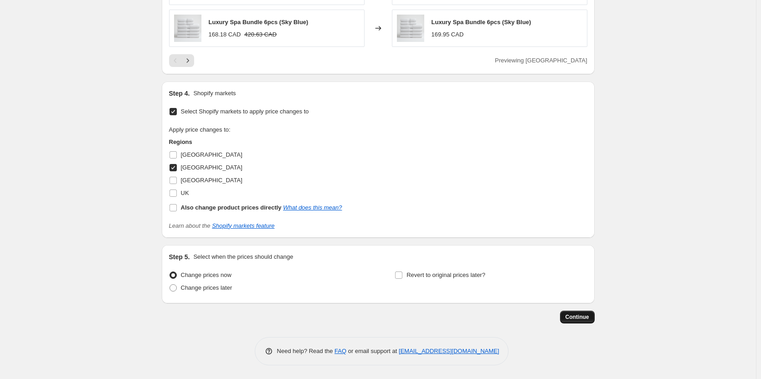
type input "425.00"
click at [587, 320] on span "Continue" at bounding box center [578, 317] width 24 height 7
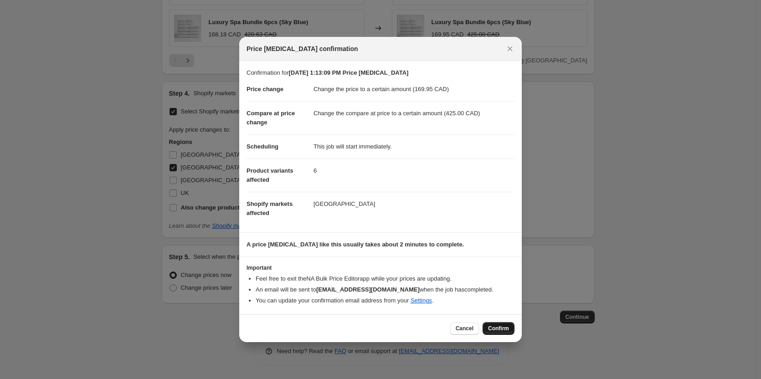
click at [502, 326] on span "Confirm" at bounding box center [498, 328] width 21 height 7
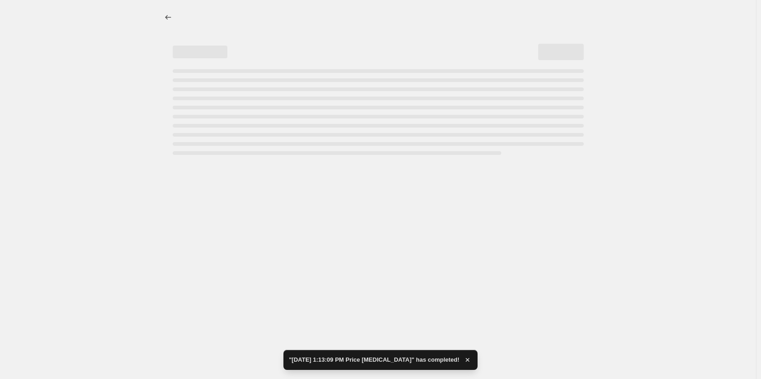
select select "to"
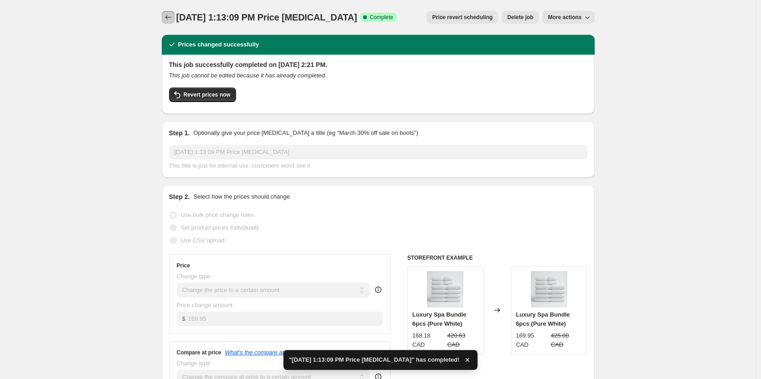
click at [173, 19] on icon "Price change jobs" at bounding box center [168, 17] width 9 height 9
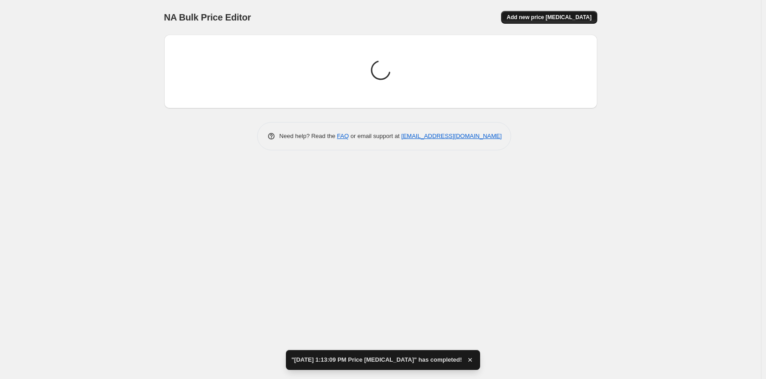
click at [544, 13] on button "Add new price [MEDICAL_DATA]" at bounding box center [549, 17] width 96 height 13
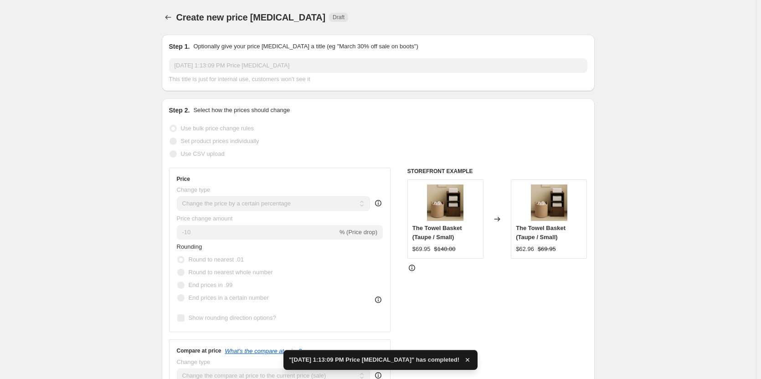
scroll to position [91, 0]
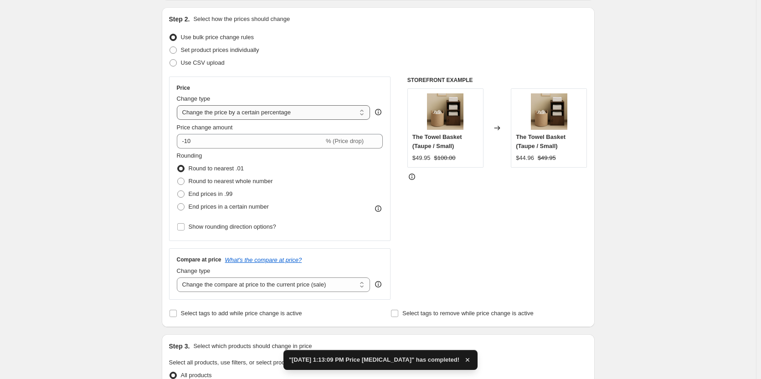
click at [297, 118] on select "Change the price to a certain amount Change the price by a certain amount Chang…" at bounding box center [274, 112] width 194 height 15
select select "to"
click at [179, 105] on select "Change the price to a certain amount Change the price by a certain amount Chang…" at bounding box center [274, 112] width 194 height 15
type input "80.00"
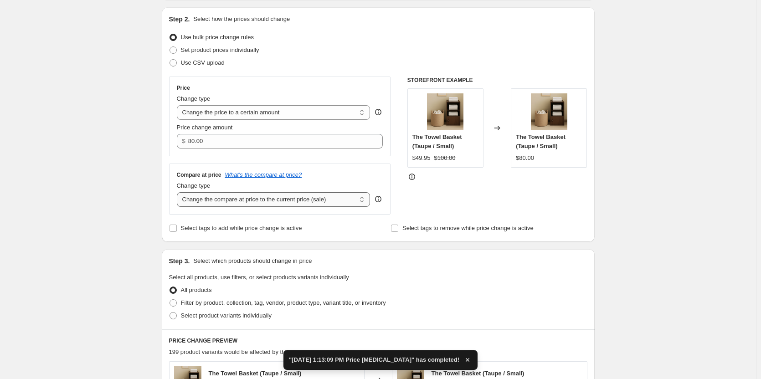
click at [318, 196] on select "Change the compare at price to the current price (sale) Change the compare at p…" at bounding box center [274, 199] width 194 height 15
select select "to"
click at [179, 192] on select "Change the compare at price to the current price (sale) Change the compare at p…" at bounding box center [274, 199] width 194 height 15
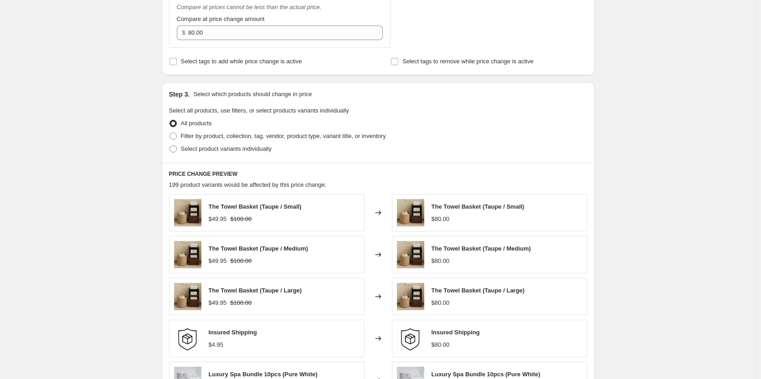
scroll to position [319, 0]
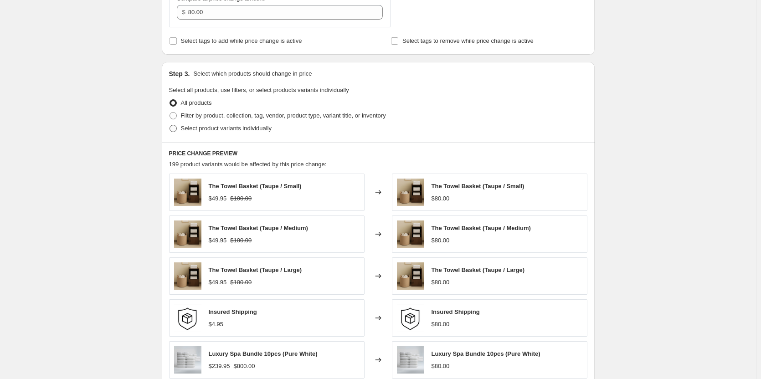
click at [176, 130] on span at bounding box center [173, 128] width 7 height 7
click at [170, 125] on input "Select product variants individually" at bounding box center [170, 125] width 0 height 0
radio input "true"
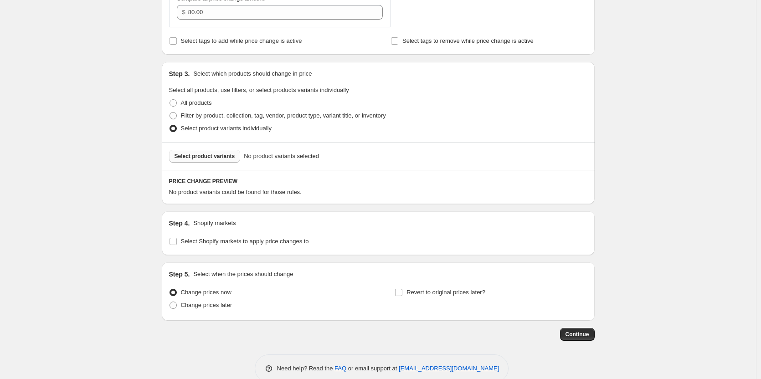
click at [204, 158] on span "Select product variants" at bounding box center [205, 156] width 61 height 7
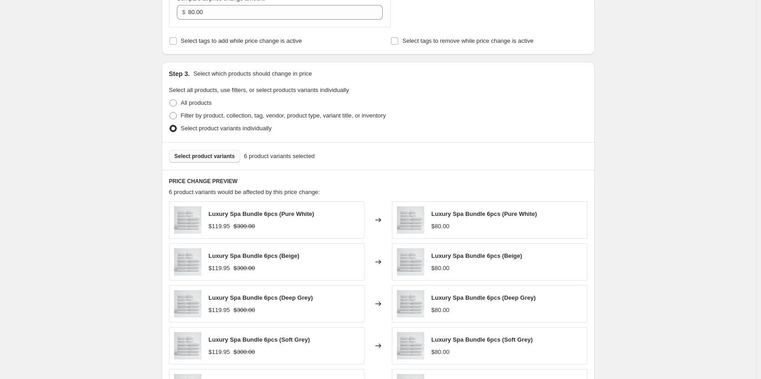
scroll to position [566, 0]
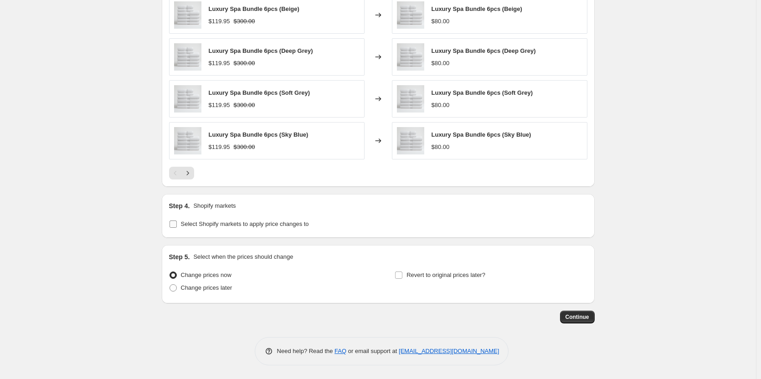
click at [176, 225] on input "Select Shopify markets to apply price changes to" at bounding box center [173, 224] width 7 height 7
checkbox input "true"
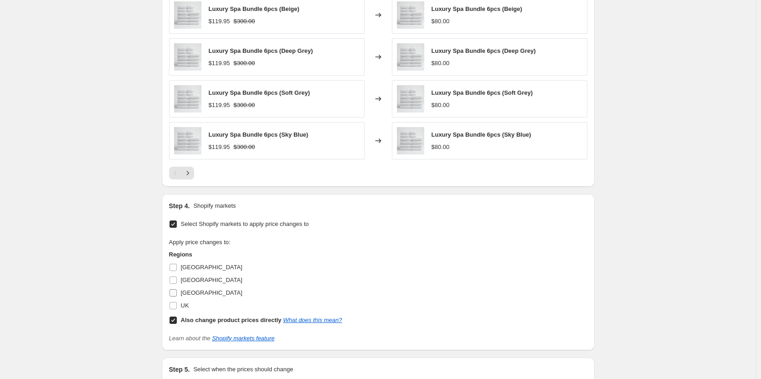
click at [177, 289] on span at bounding box center [173, 293] width 8 height 8
click at [177, 289] on input "[GEOGRAPHIC_DATA]" at bounding box center [173, 292] width 7 height 7
checkbox input "true"
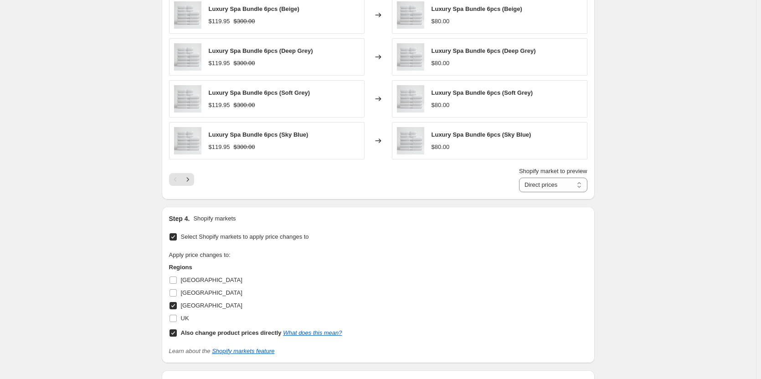
click at [174, 333] on input "Also change product prices directly What does this mean?" at bounding box center [173, 333] width 7 height 7
checkbox input "false"
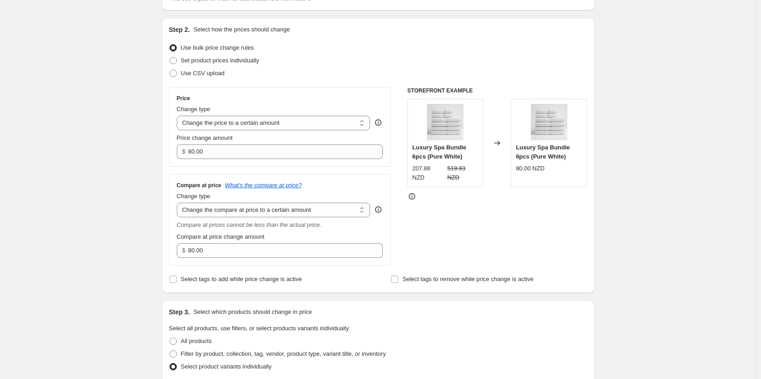
scroll to position [65, 0]
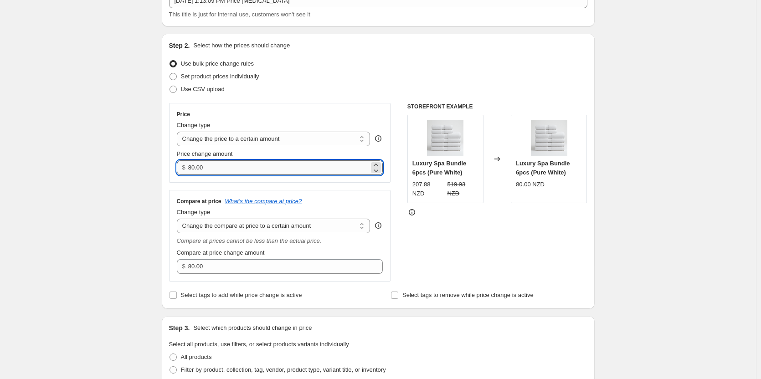
click at [233, 167] on input "80.00" at bounding box center [278, 167] width 181 height 15
paste input "294.95"
type input "294.95"
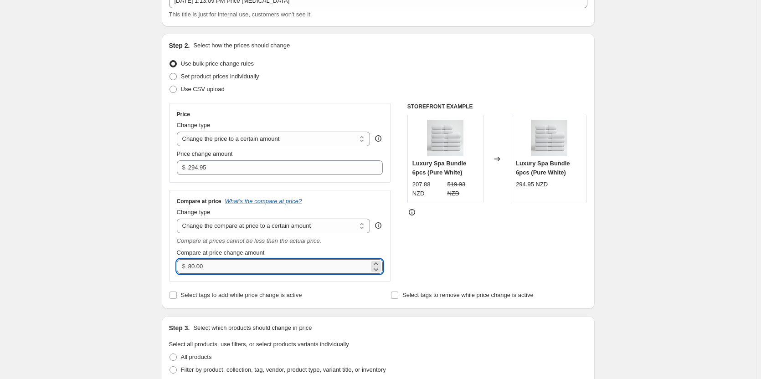
click at [246, 263] on input "80.00" at bounding box center [278, 266] width 181 height 15
paste input "735"
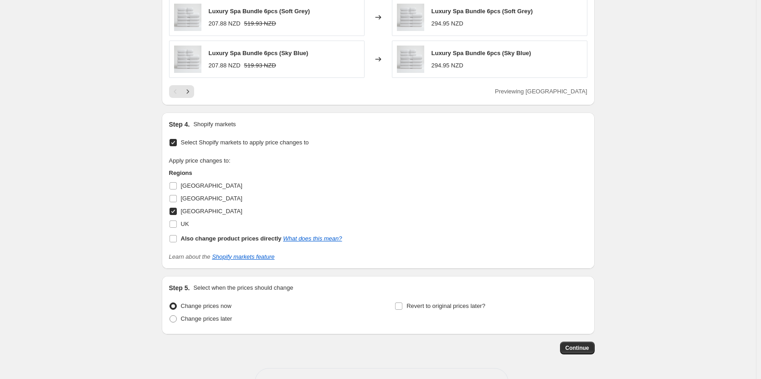
scroll to position [679, 0]
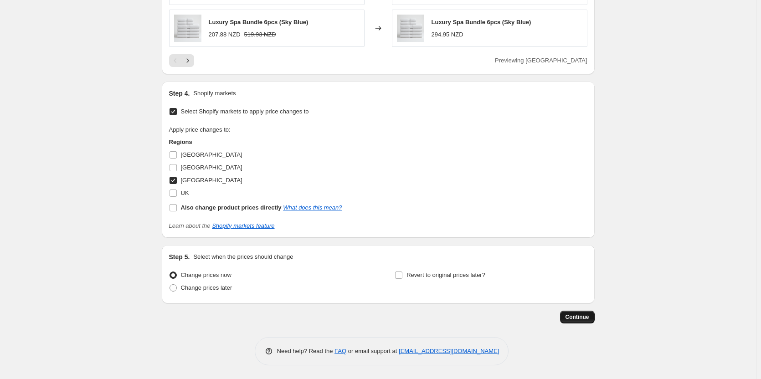
type input "735.00"
click at [577, 317] on span "Continue" at bounding box center [578, 317] width 24 height 7
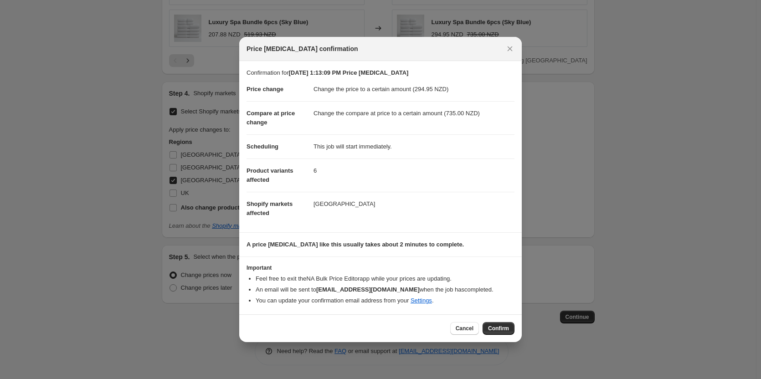
click at [499, 332] on span "Confirm" at bounding box center [498, 328] width 21 height 7
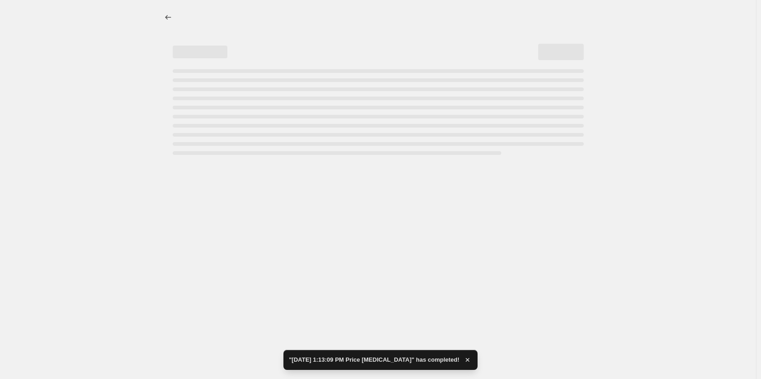
select select "to"
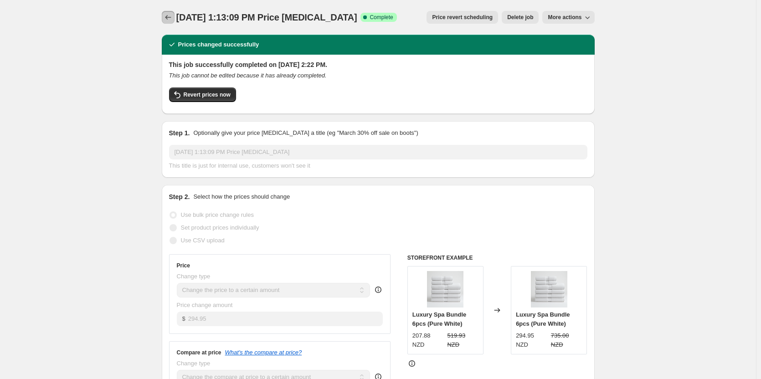
click at [170, 22] on button "Price change jobs" at bounding box center [168, 17] width 13 height 13
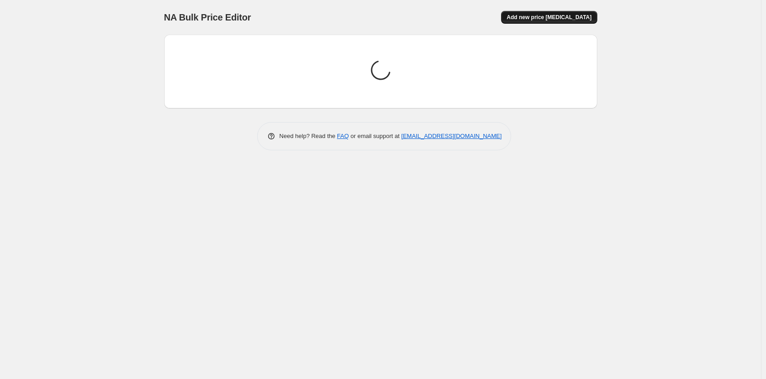
click at [550, 14] on button "Add new price [MEDICAL_DATA]" at bounding box center [549, 17] width 96 height 13
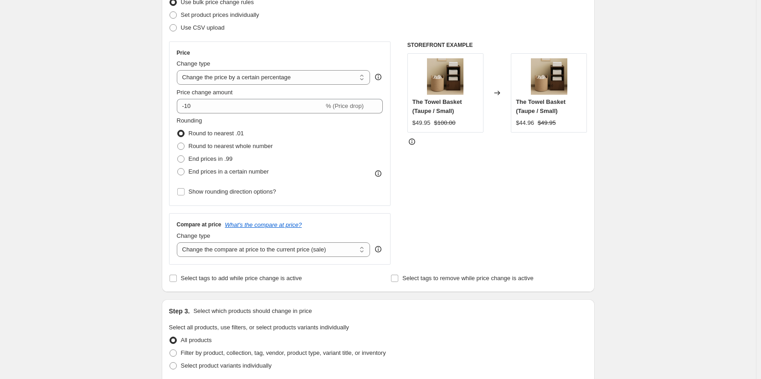
scroll to position [91, 0]
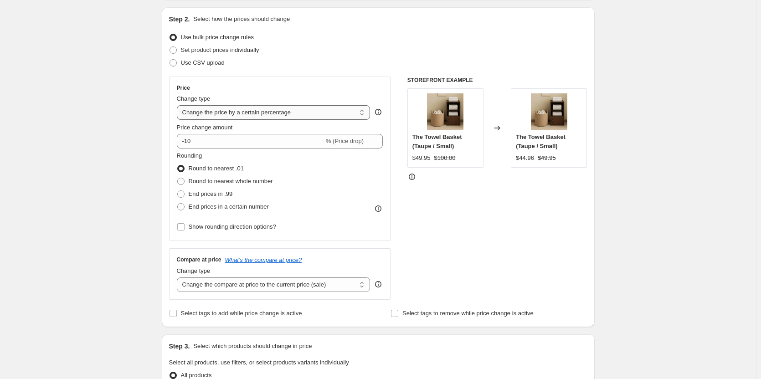
click at [304, 117] on select "Change the price to a certain amount Change the price by a certain amount Chang…" at bounding box center [274, 112] width 194 height 15
select select "to"
click at [179, 105] on select "Change the price to a certain amount Change the price by a certain amount Chang…" at bounding box center [274, 112] width 194 height 15
type input "80.00"
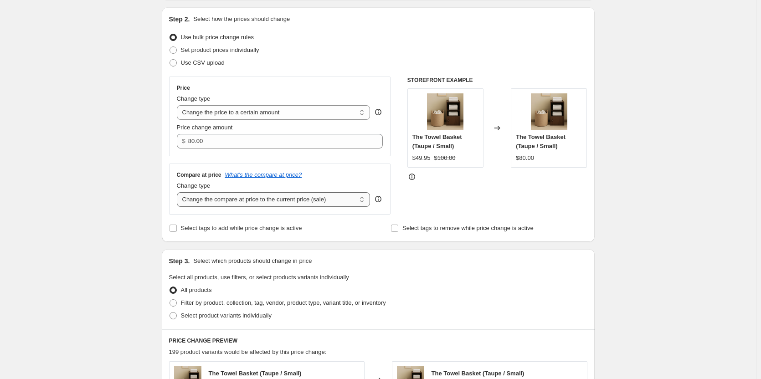
click at [295, 197] on select "Change the compare at price to the current price (sale) Change the compare at p…" at bounding box center [274, 199] width 194 height 15
select select "to"
click at [179, 192] on select "Change the compare at price to the current price (sale) Change the compare at p…" at bounding box center [274, 199] width 194 height 15
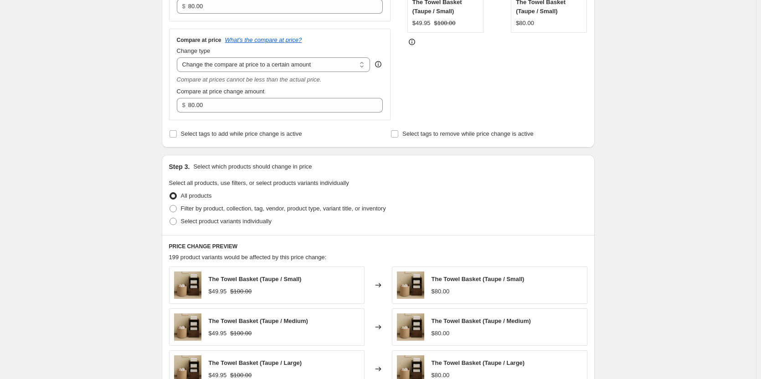
scroll to position [273, 0]
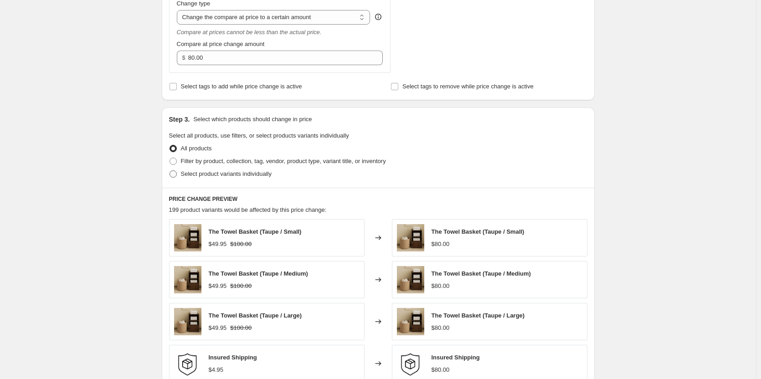
click at [177, 177] on span at bounding box center [173, 173] width 7 height 7
click at [170, 171] on input "Select product variants individually" at bounding box center [170, 170] width 0 height 0
radio input "true"
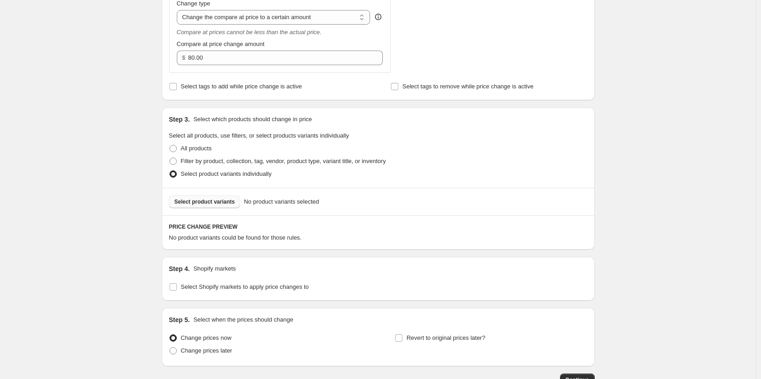
click at [217, 204] on span "Select product variants" at bounding box center [205, 201] width 61 height 7
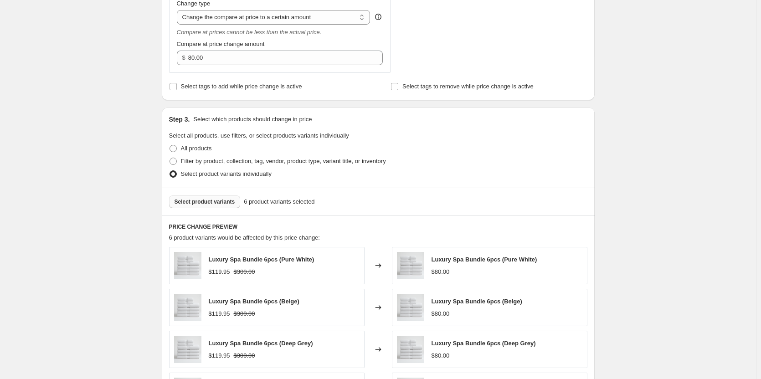
scroll to position [566, 0]
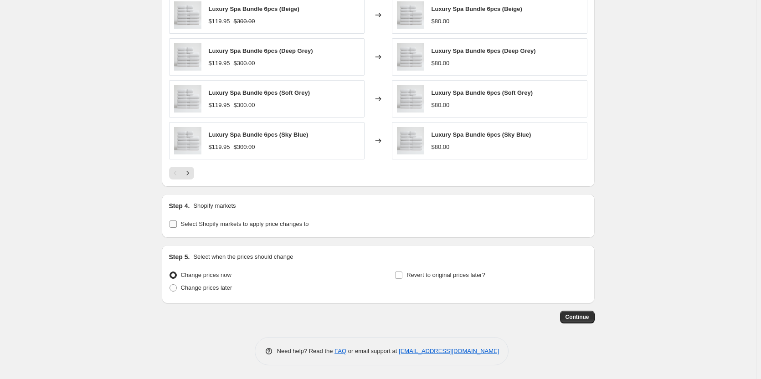
click at [173, 225] on input "Select Shopify markets to apply price changes to" at bounding box center [173, 224] width 7 height 7
checkbox input "true"
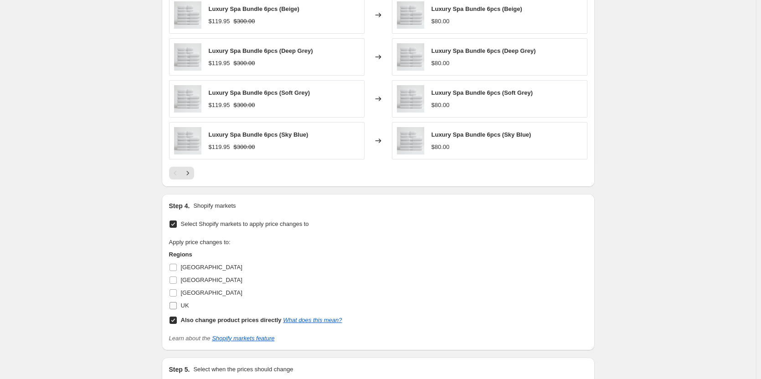
click at [175, 300] on label "UK" at bounding box center [179, 305] width 20 height 13
click at [175, 302] on input "UK" at bounding box center [173, 305] width 7 height 7
checkbox input "true"
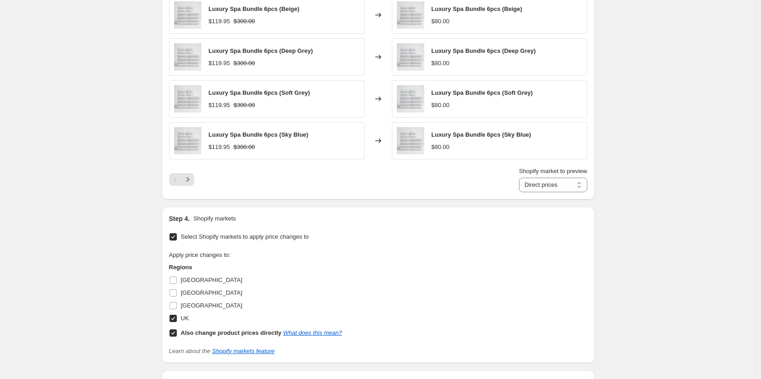
click at [177, 336] on input "Also change product prices directly What does this mean?" at bounding box center [173, 333] width 7 height 7
checkbox input "false"
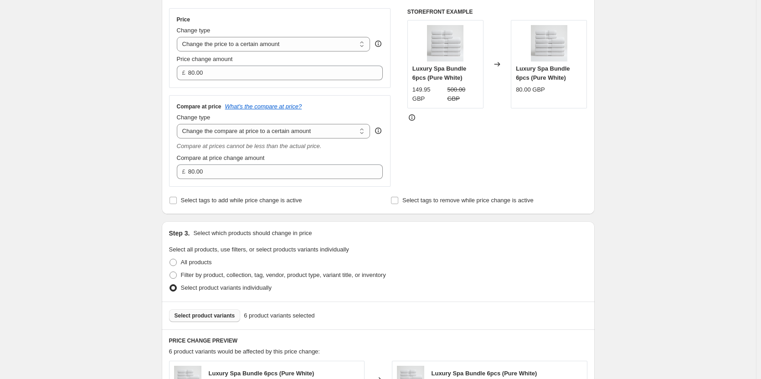
scroll to position [156, 0]
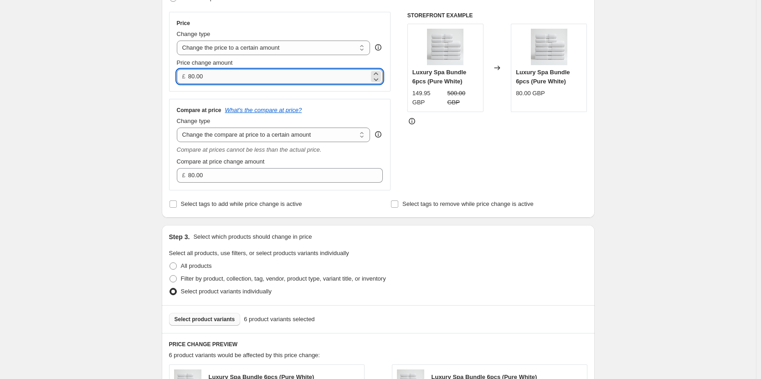
click at [251, 76] on input "80.00" at bounding box center [278, 76] width 181 height 15
paste input "9.95"
type input "89.95"
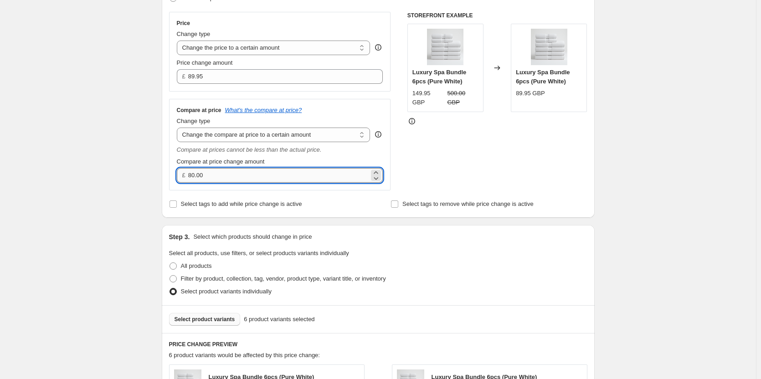
click at [282, 180] on input "80.00" at bounding box center [278, 175] width 181 height 15
paste input "225"
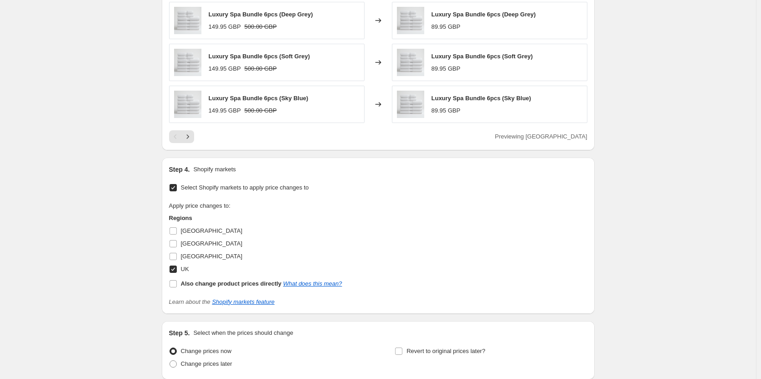
scroll to position [657, 0]
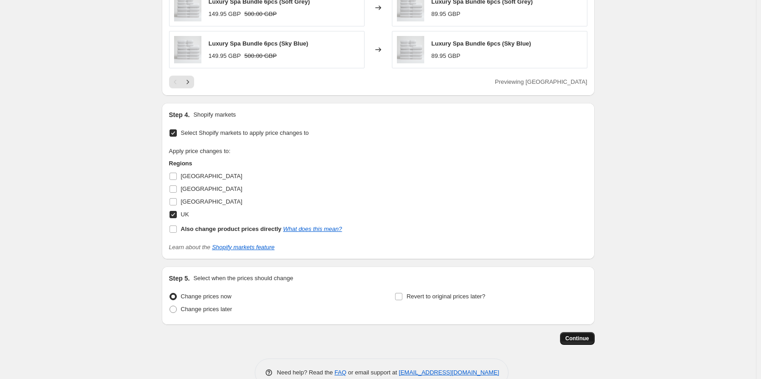
type input "225.00"
click at [580, 334] on button "Continue" at bounding box center [577, 338] width 35 height 13
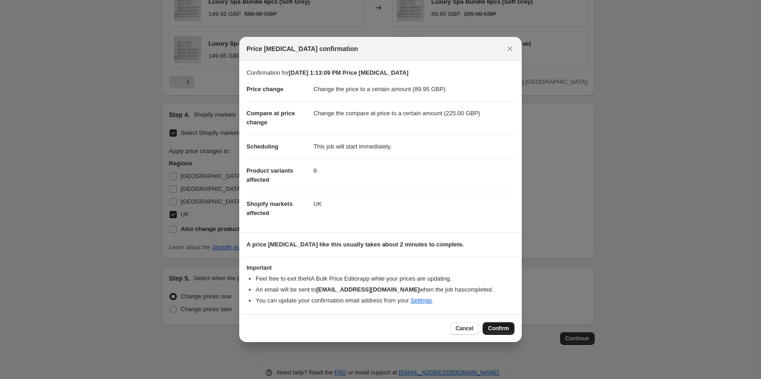
click at [484, 327] on button "Confirm" at bounding box center [499, 328] width 32 height 13
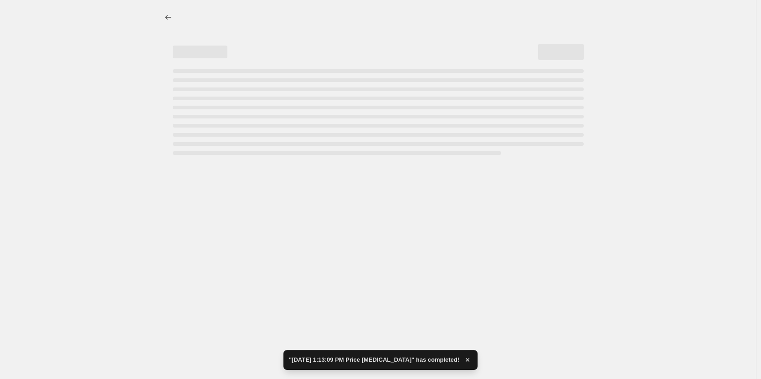
select select "to"
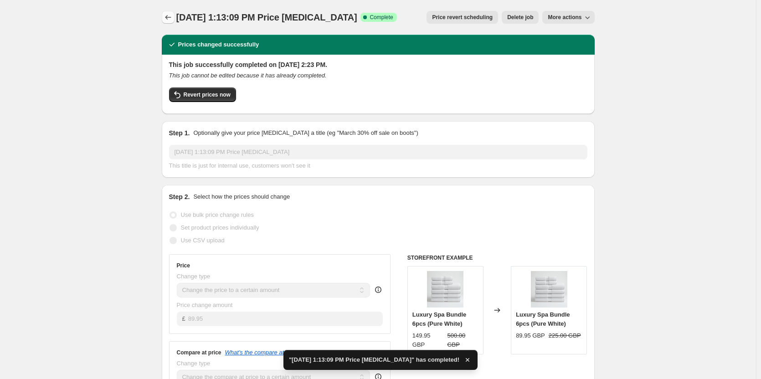
click at [175, 15] on button "Price change jobs" at bounding box center [168, 17] width 13 height 13
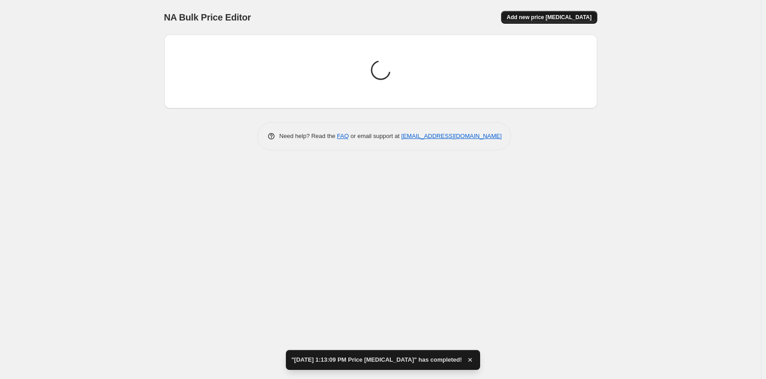
click at [541, 14] on span "Add new price [MEDICAL_DATA]" at bounding box center [548, 17] width 85 height 7
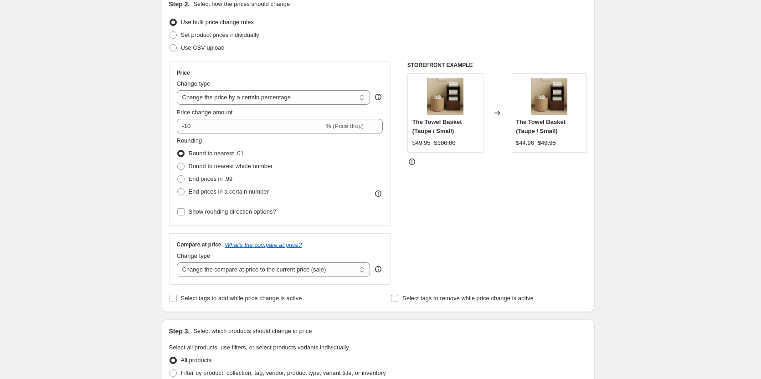
scroll to position [91, 0]
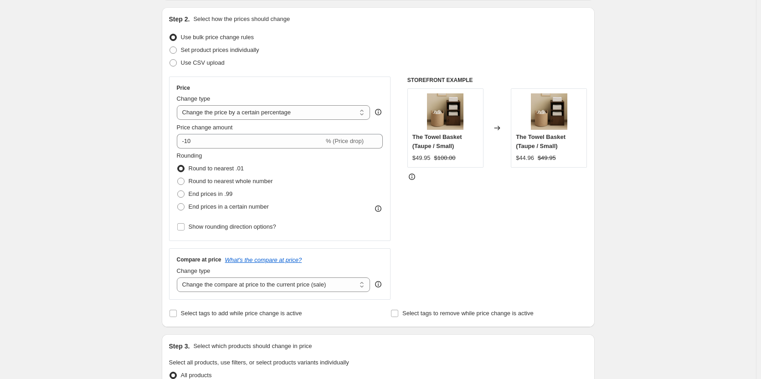
click at [247, 126] on div "Price change amount" at bounding box center [280, 127] width 206 height 9
click at [248, 121] on div "Price Change type Change the price to a certain amount Change the price by a ce…" at bounding box center [280, 158] width 206 height 149
click at [252, 113] on select "Change the price to a certain amount Change the price by a certain amount Chang…" at bounding box center [274, 112] width 194 height 15
select select "to"
click at [179, 105] on select "Change the price to a certain amount Change the price by a certain amount Chang…" at bounding box center [274, 112] width 194 height 15
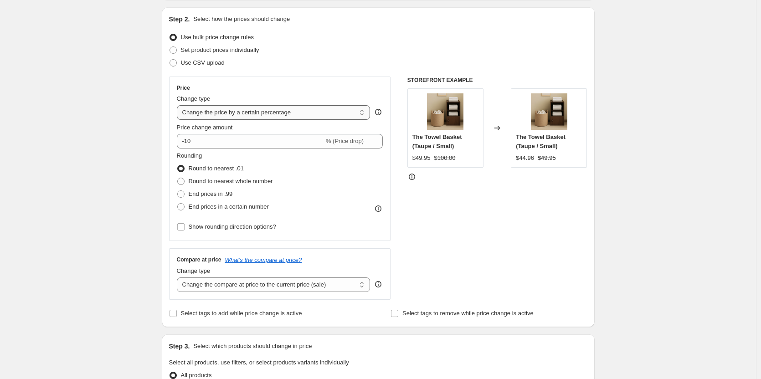
type input "80.00"
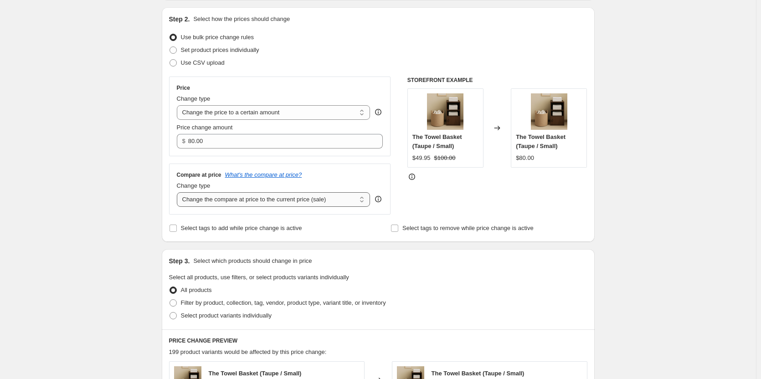
click at [247, 203] on select "Change the compare at price to the current price (sale) Change the compare at p…" at bounding box center [274, 199] width 194 height 15
select select "to"
click at [179, 192] on select "Change the compare at price to the current price (sale) Change the compare at p…" at bounding box center [274, 199] width 194 height 15
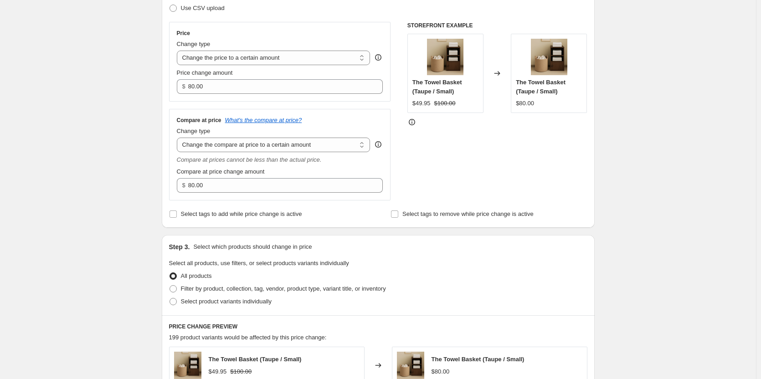
scroll to position [182, 0]
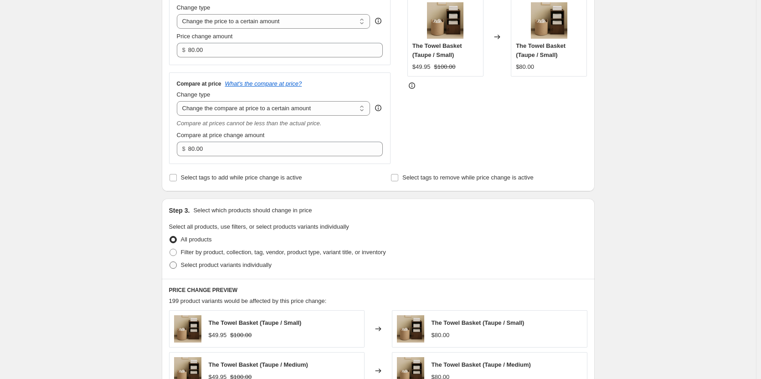
click at [177, 265] on span at bounding box center [173, 265] width 7 height 7
click at [170, 262] on input "Select product variants individually" at bounding box center [170, 262] width 0 height 0
radio input "true"
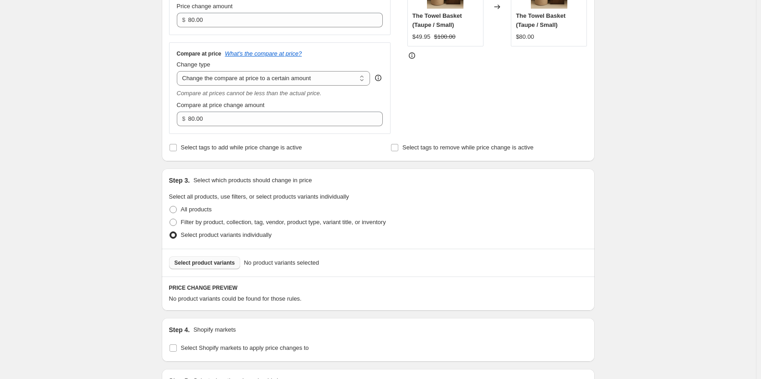
scroll to position [228, 0]
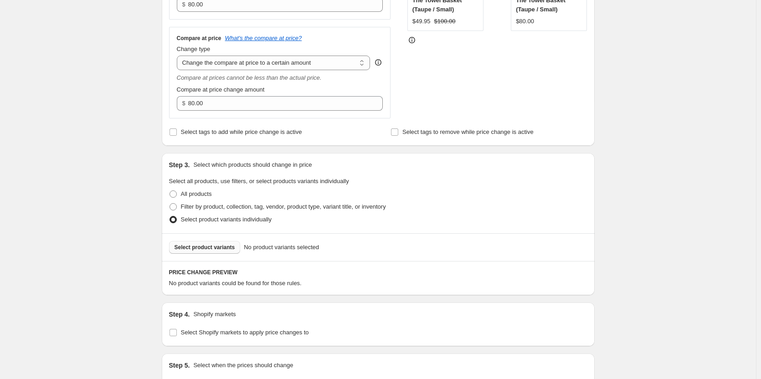
click at [217, 243] on button "Select product variants" at bounding box center [205, 247] width 72 height 13
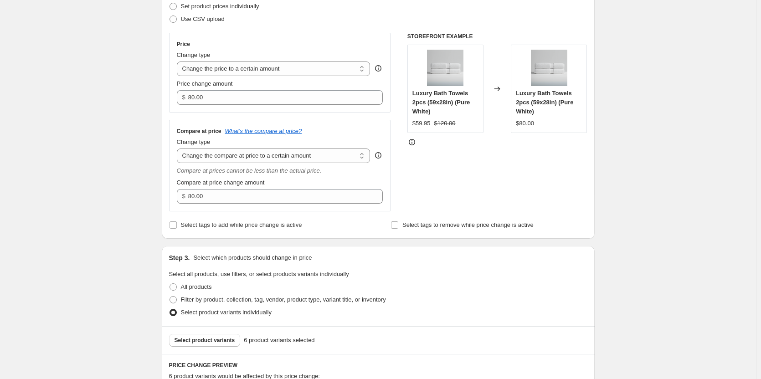
scroll to position [0, 0]
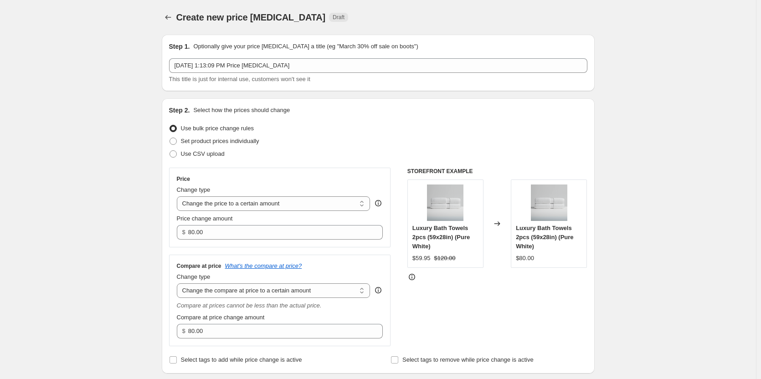
click at [234, 224] on div "Price change amount $ 80.00" at bounding box center [280, 227] width 206 height 26
click at [232, 228] on input "80.00" at bounding box center [278, 232] width 181 height 15
paste input "59.95"
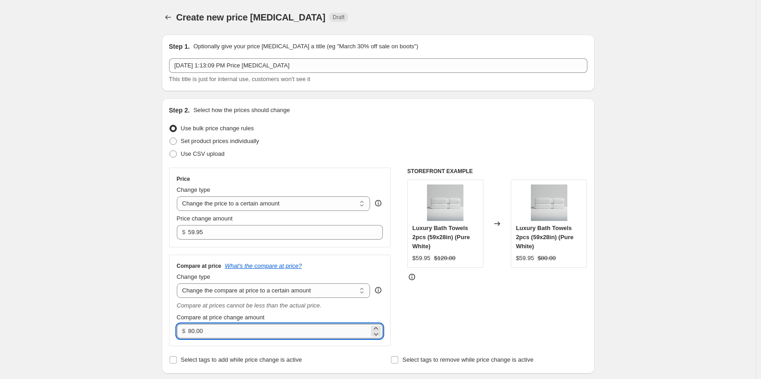
click at [253, 337] on input "80.00" at bounding box center [278, 331] width 181 height 15
paste input "12"
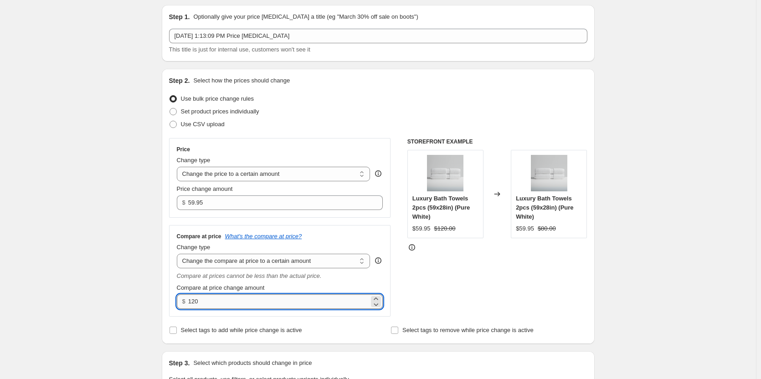
scroll to position [46, 0]
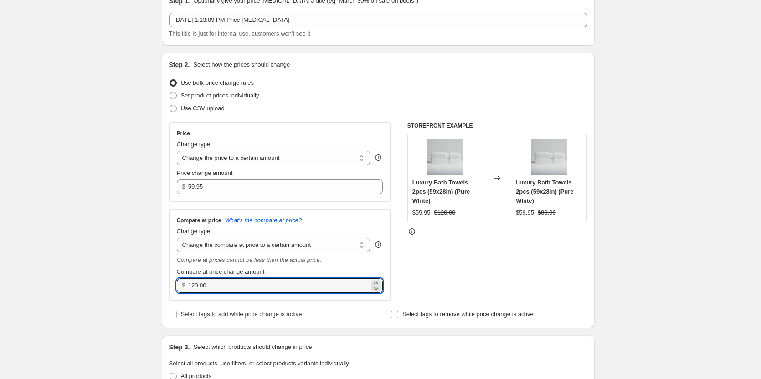
click at [445, 261] on div "STOREFRONT EXAMPLE Luxury Bath Towels 2pcs (59x28in) (Pure White) $59.95 $120.0…" at bounding box center [497, 211] width 180 height 179
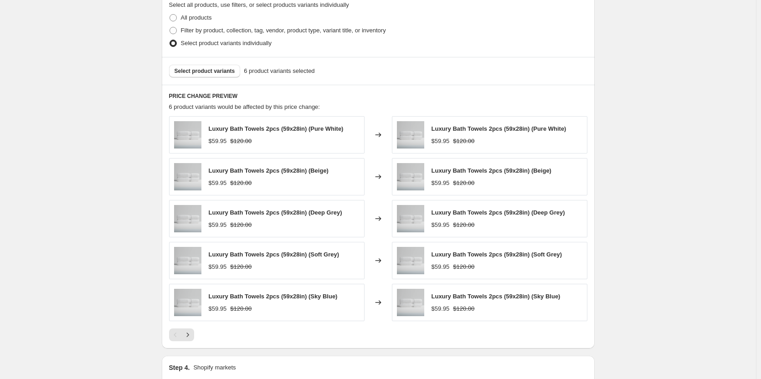
scroll to position [566, 0]
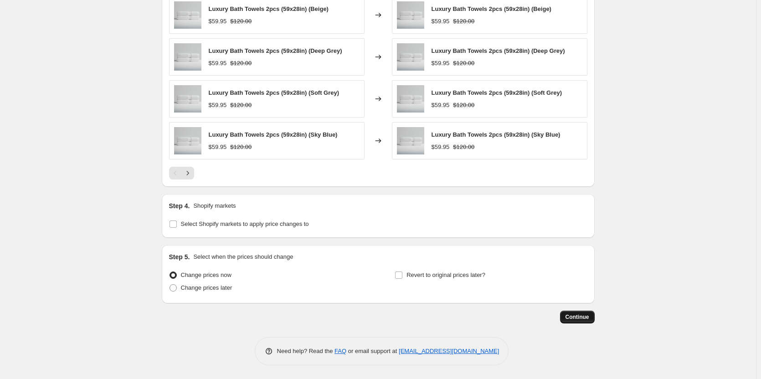
click at [578, 320] on span "Continue" at bounding box center [578, 317] width 24 height 7
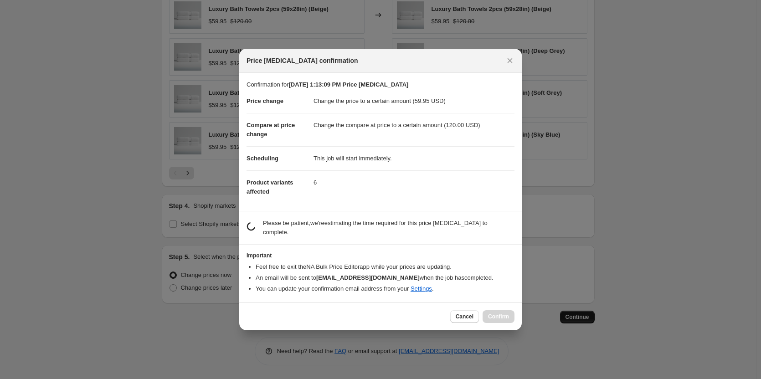
scroll to position [0, 0]
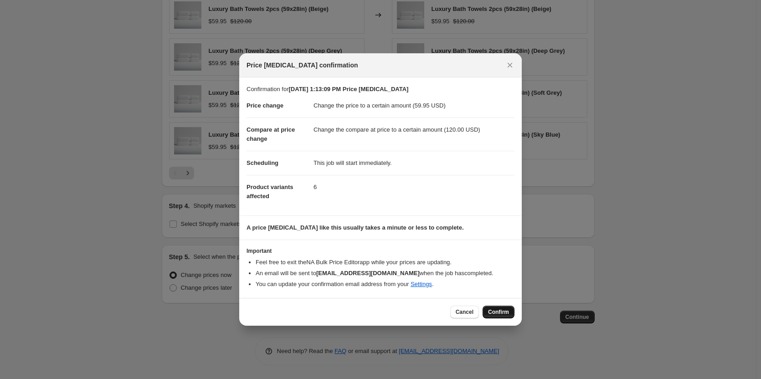
click at [503, 311] on span "Confirm" at bounding box center [498, 312] width 21 height 7
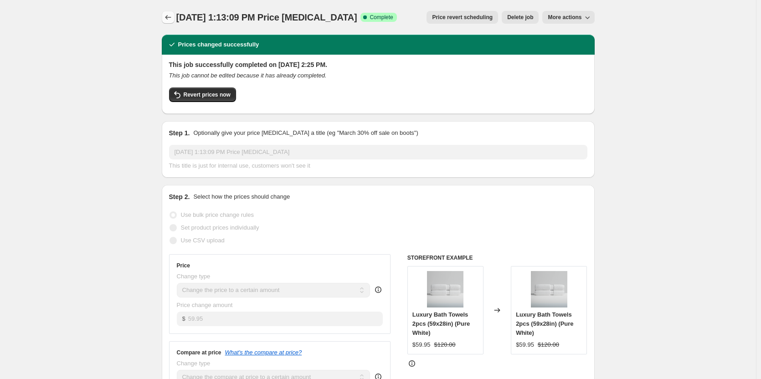
click at [166, 17] on icon "Price change jobs" at bounding box center [168, 17] width 9 height 9
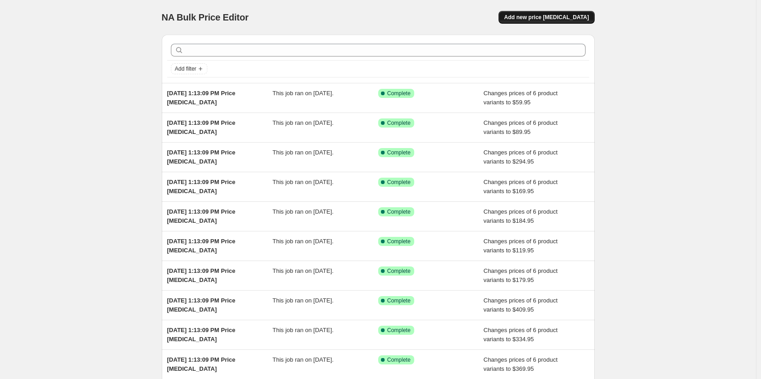
click at [536, 15] on span "Add new price [MEDICAL_DATA]" at bounding box center [546, 17] width 85 height 7
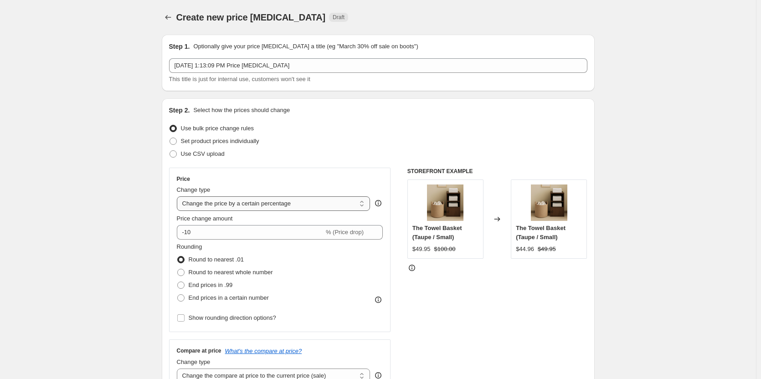
click at [255, 199] on select "Change the price to a certain amount Change the price by a certain amount Chang…" at bounding box center [274, 203] width 194 height 15
click at [179, 196] on select "Change the price to a certain amount Change the price by a certain amount Chang…" at bounding box center [274, 203] width 194 height 15
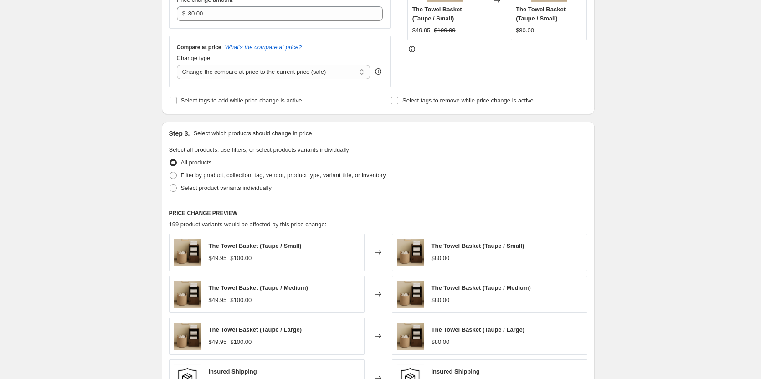
scroll to position [228, 0]
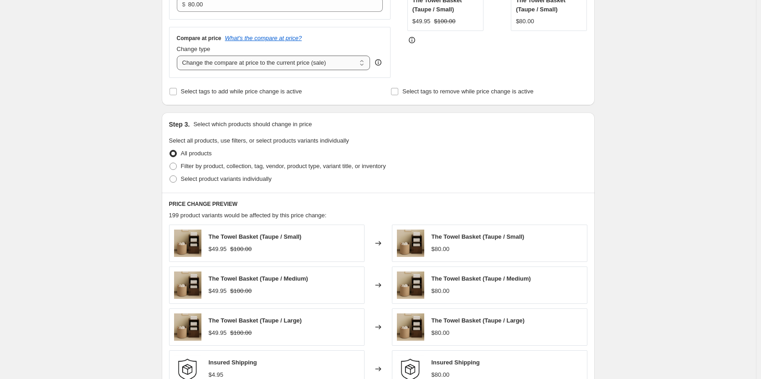
click at [250, 65] on select "Change the compare at price to the current price (sale) Change the compare at p…" at bounding box center [274, 63] width 194 height 15
click at [179, 56] on select "Change the compare at price to the current price (sale) Change the compare at p…" at bounding box center [274, 63] width 194 height 15
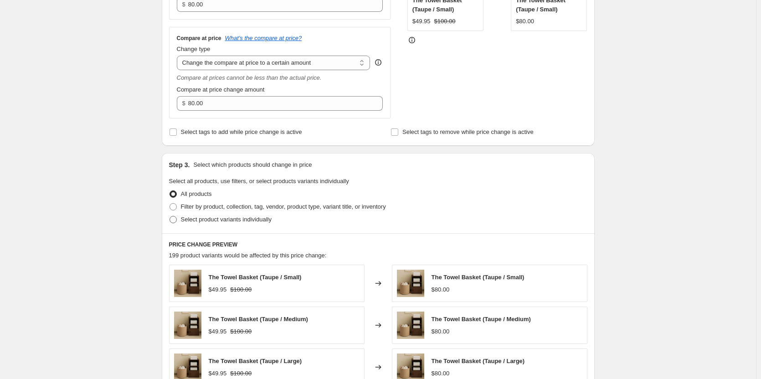
click at [177, 219] on span at bounding box center [173, 219] width 7 height 7
click at [170, 216] on input "Select product variants individually" at bounding box center [170, 216] width 0 height 0
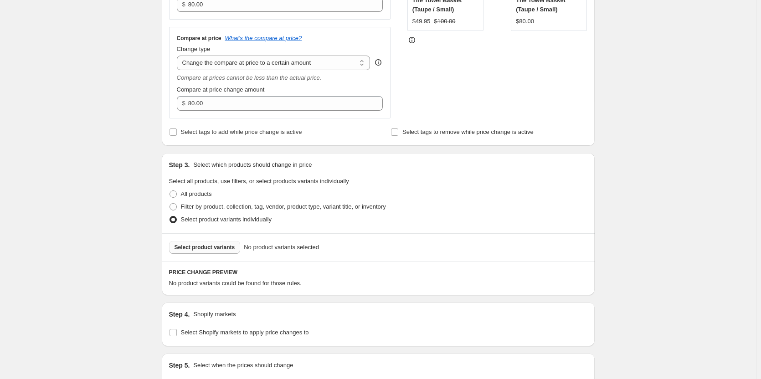
click at [214, 247] on span "Select product variants" at bounding box center [205, 247] width 61 height 7
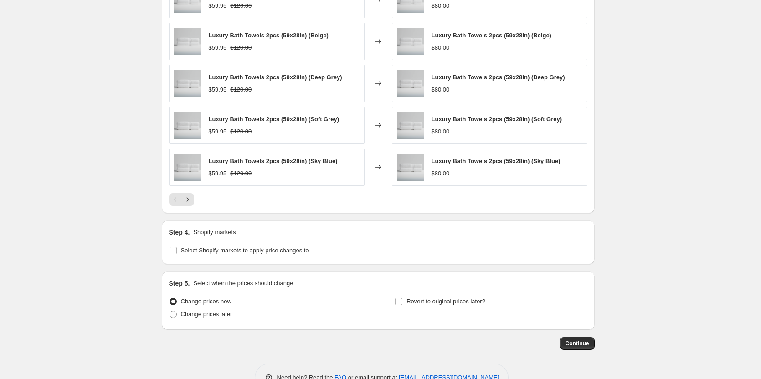
scroll to position [566, 0]
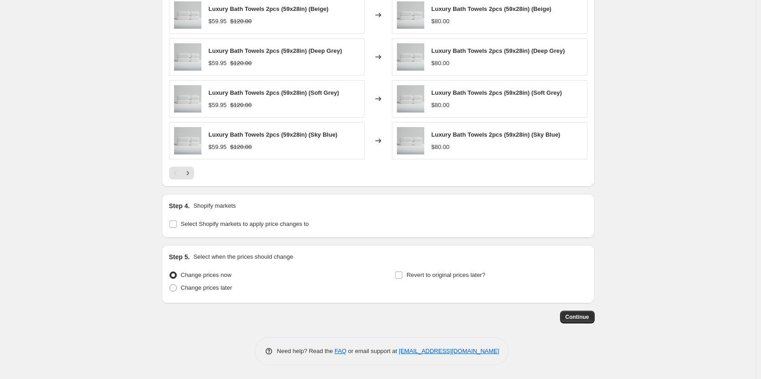
click at [170, 223] on div "Step 4. Shopify markets Select Shopify markets to apply price changes to" at bounding box center [378, 216] width 433 height 44
click at [173, 223] on input "Select Shopify markets to apply price changes to" at bounding box center [173, 224] width 7 height 7
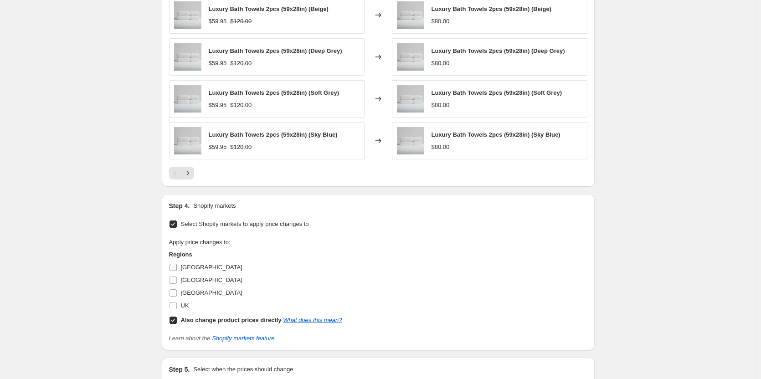
click at [182, 270] on label "[GEOGRAPHIC_DATA]" at bounding box center [205, 267] width 73 height 13
click at [177, 270] on input "[GEOGRAPHIC_DATA]" at bounding box center [173, 267] width 7 height 7
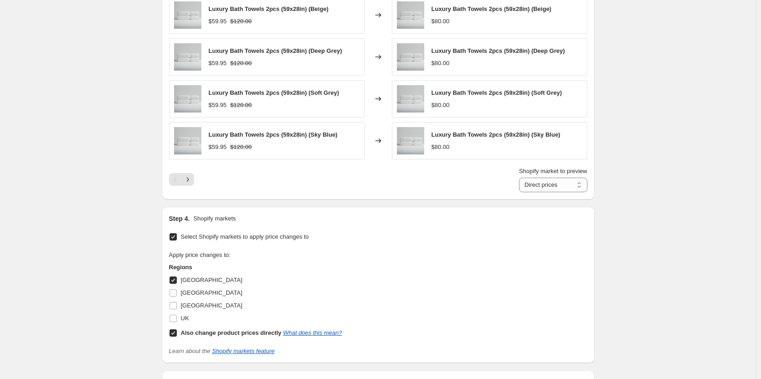
click at [174, 331] on input "Also change product prices directly What does this mean?" at bounding box center [173, 333] width 7 height 7
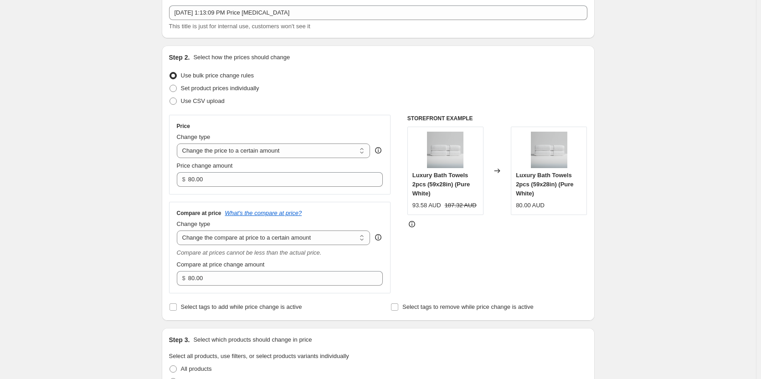
scroll to position [0, 0]
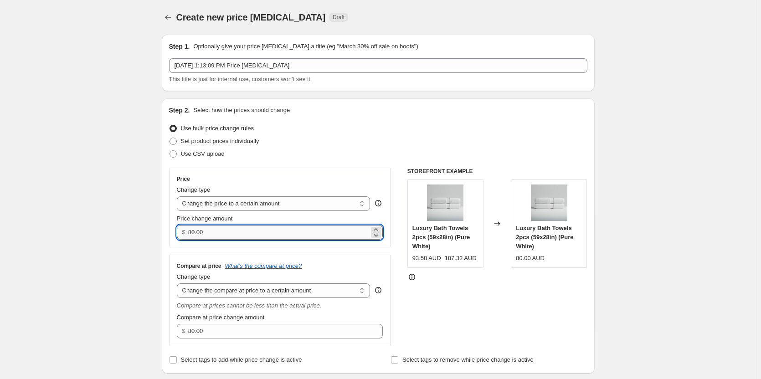
click at [254, 229] on input "80.00" at bounding box center [278, 232] width 181 height 15
paste input "94.95"
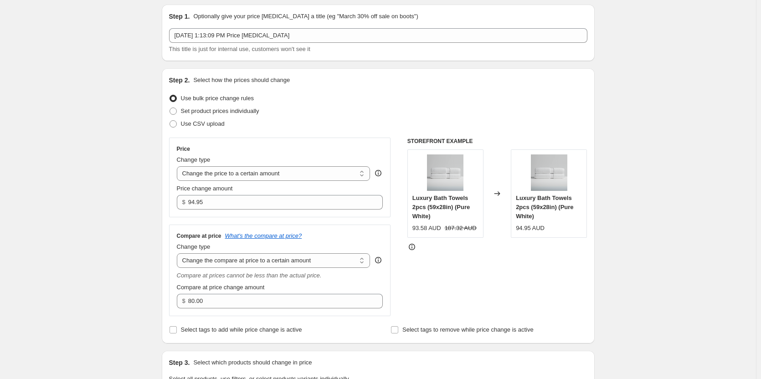
scroll to position [46, 0]
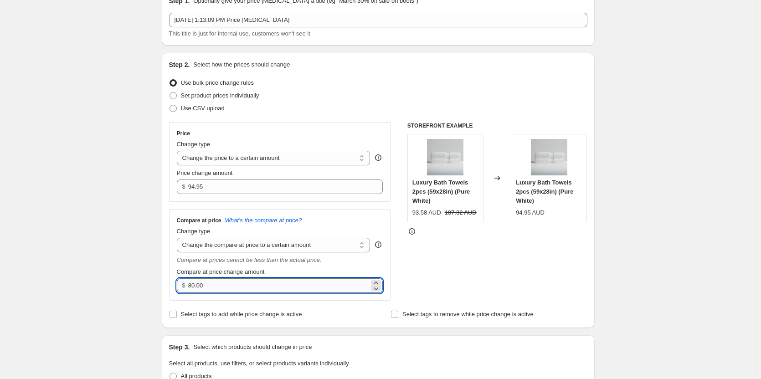
click at [237, 285] on input "80.00" at bounding box center [278, 285] width 181 height 15
paste input "19"
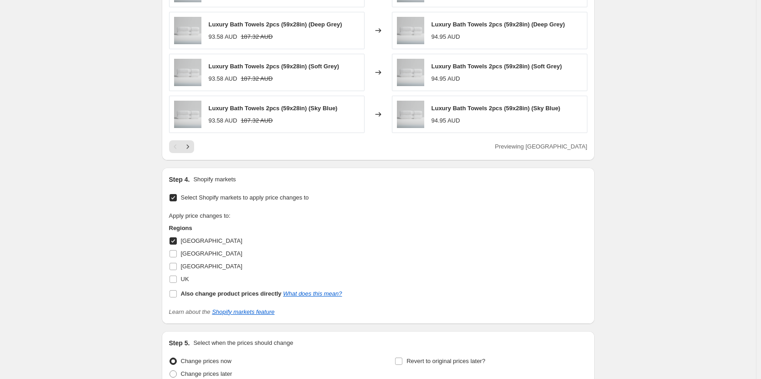
scroll to position [679, 0]
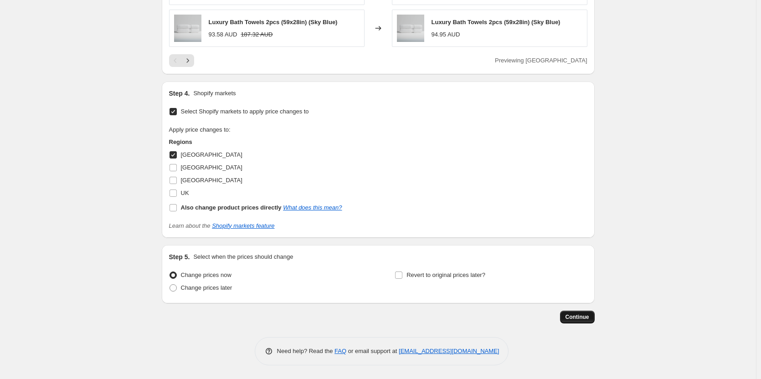
click at [569, 315] on span "Continue" at bounding box center [578, 317] width 24 height 7
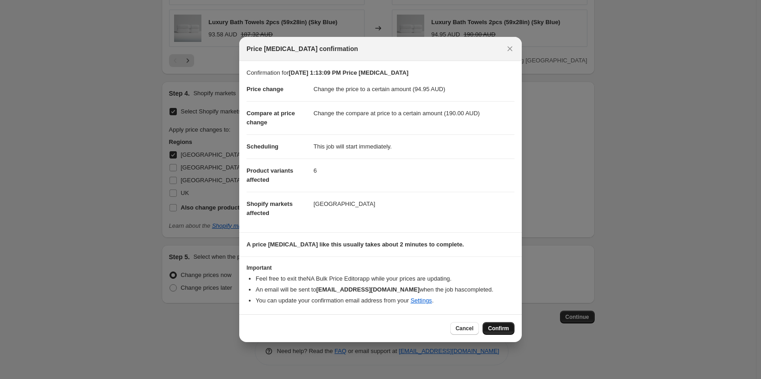
click at [499, 333] on button "Confirm" at bounding box center [499, 328] width 32 height 13
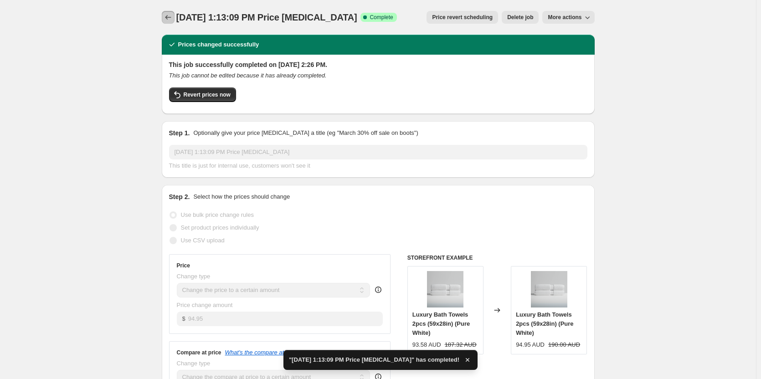
click at [172, 18] on icon "Price change jobs" at bounding box center [168, 17] width 9 height 9
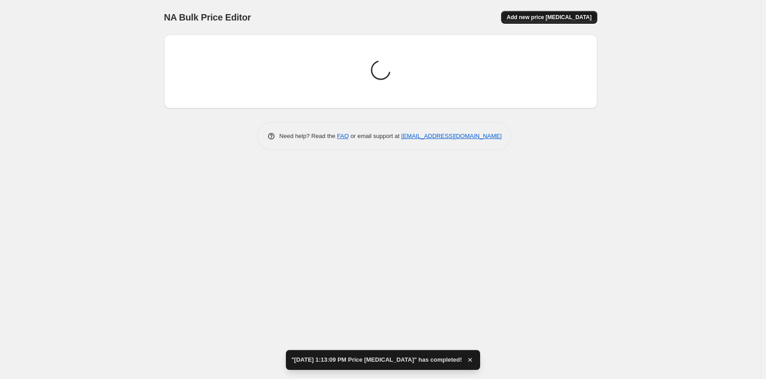
click at [536, 16] on span "Add new price [MEDICAL_DATA]" at bounding box center [548, 17] width 85 height 7
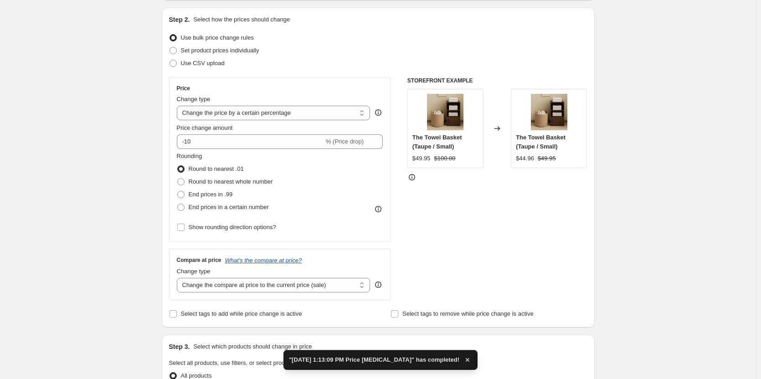
scroll to position [91, 0]
click at [299, 113] on select "Change the price to a certain amount Change the price by a certain amount Chang…" at bounding box center [274, 112] width 194 height 15
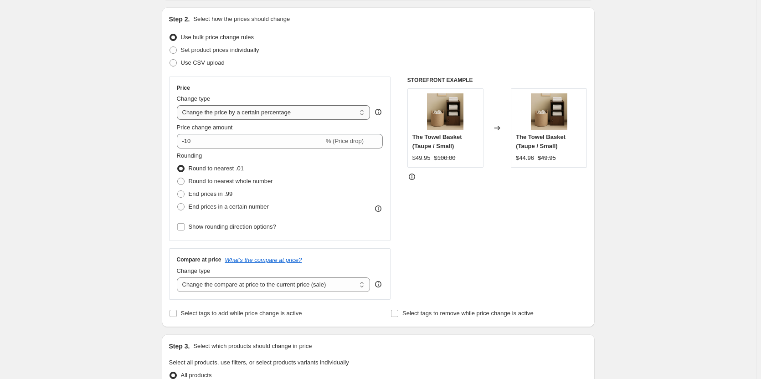
click at [179, 105] on select "Change the price to a certain amount Change the price by a certain amount Chang…" at bounding box center [274, 112] width 194 height 15
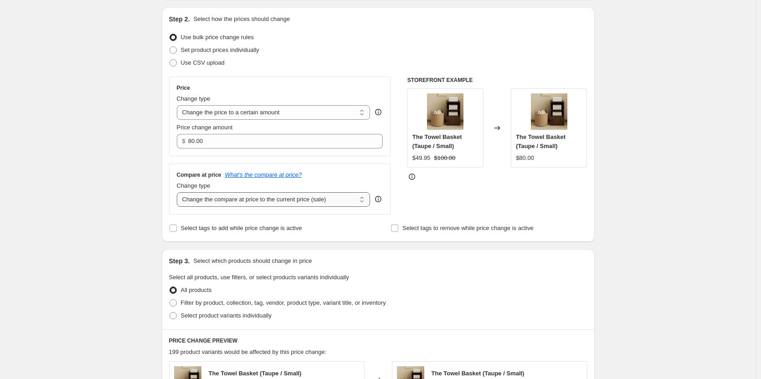
click at [317, 193] on select "Change the compare at price to the current price (sale) Change the compare at p…" at bounding box center [274, 199] width 194 height 15
click at [179, 192] on select "Change the compare at price to the current price (sale) Change the compare at p…" at bounding box center [274, 199] width 194 height 15
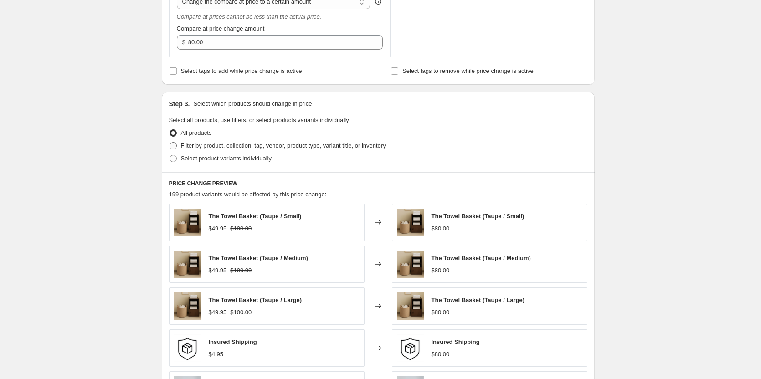
scroll to position [273, 0]
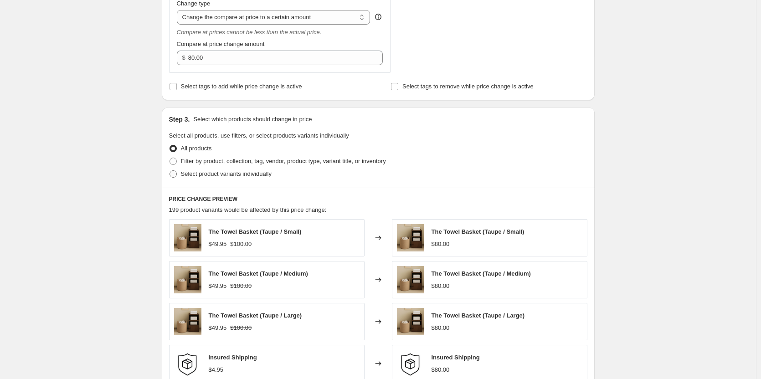
click at [177, 173] on span at bounding box center [173, 173] width 7 height 7
click at [170, 171] on input "Select product variants individually" at bounding box center [170, 170] width 0 height 0
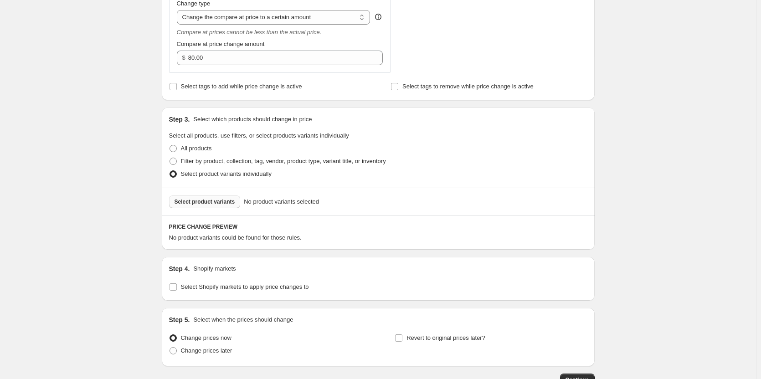
click at [209, 207] on button "Select product variants" at bounding box center [205, 202] width 72 height 13
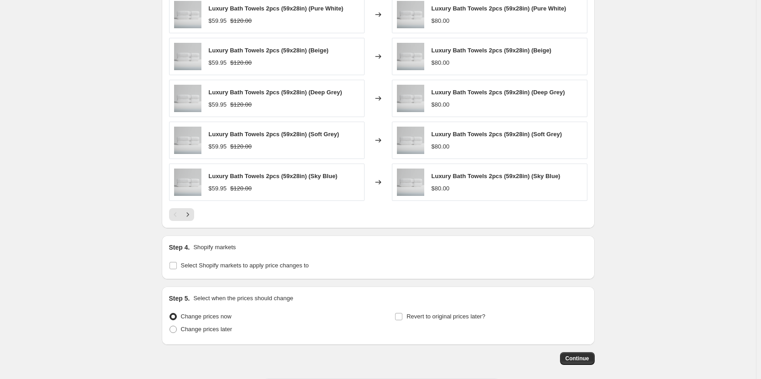
scroll to position [566, 0]
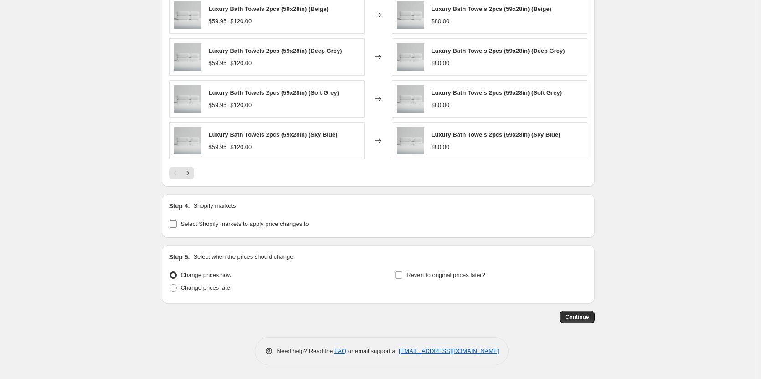
click at [177, 224] on input "Select Shopify markets to apply price changes to" at bounding box center [173, 224] width 7 height 7
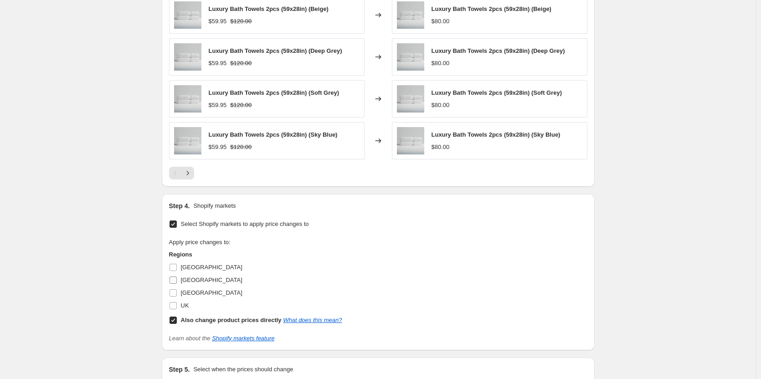
click at [174, 281] on input "[GEOGRAPHIC_DATA]" at bounding box center [173, 280] width 7 height 7
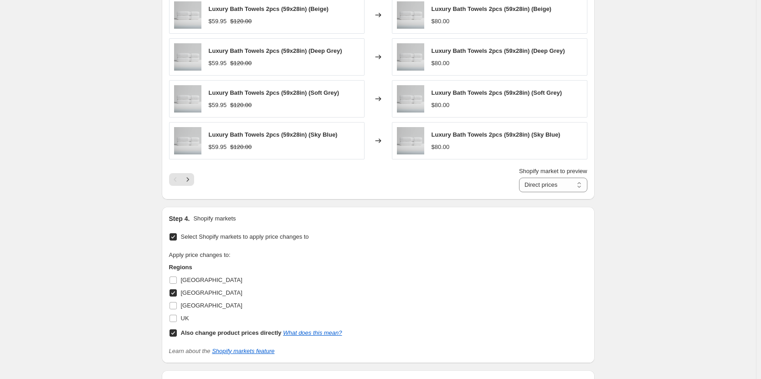
click at [177, 330] on span at bounding box center [173, 333] width 8 height 8
click at [177, 330] on input "Also change product prices directly What does this mean?" at bounding box center [173, 333] width 7 height 7
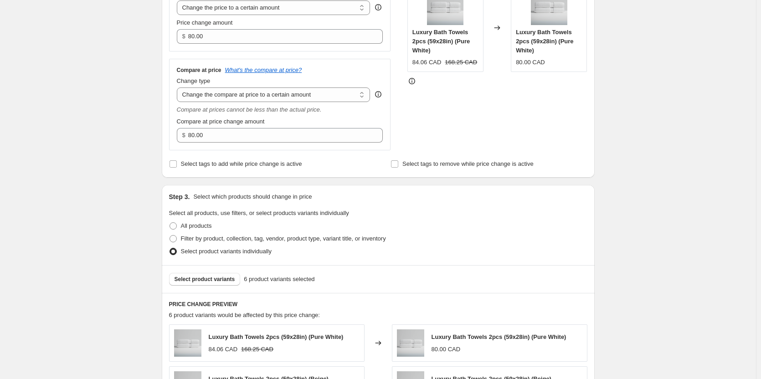
scroll to position [41, 0]
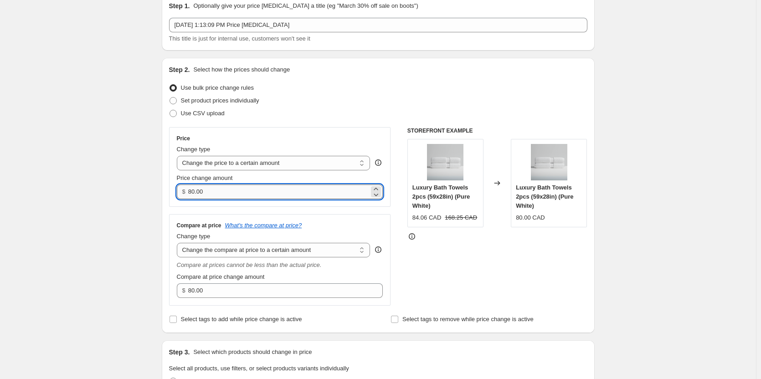
click at [327, 188] on input "80.00" at bounding box center [278, 192] width 181 height 15
paste input "4.95"
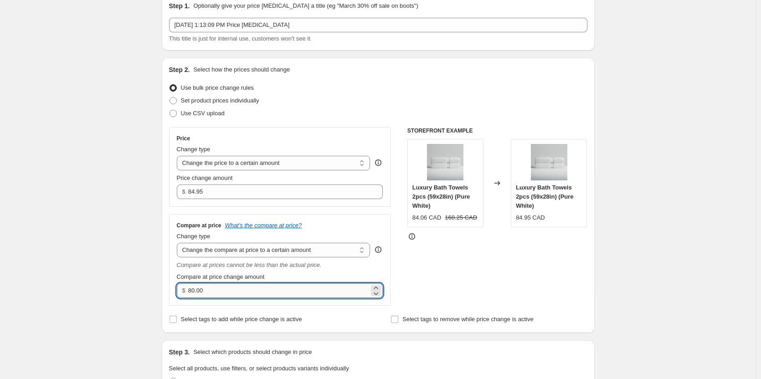
click at [225, 293] on input "80.00" at bounding box center [278, 290] width 181 height 15
paste input "17"
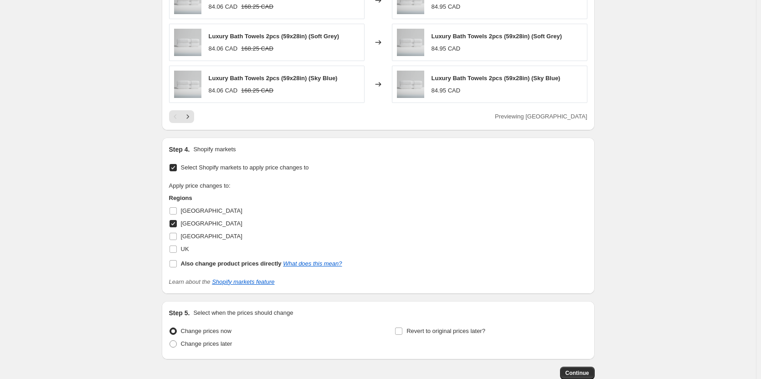
scroll to position [679, 0]
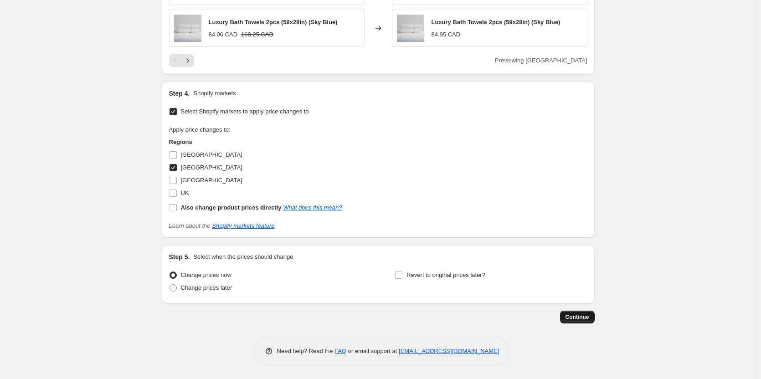
click at [578, 322] on button "Continue" at bounding box center [577, 317] width 35 height 13
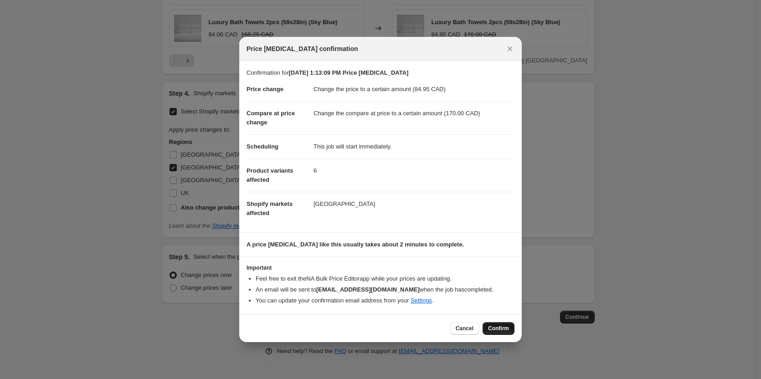
click at [505, 325] on span "Confirm" at bounding box center [498, 328] width 21 height 7
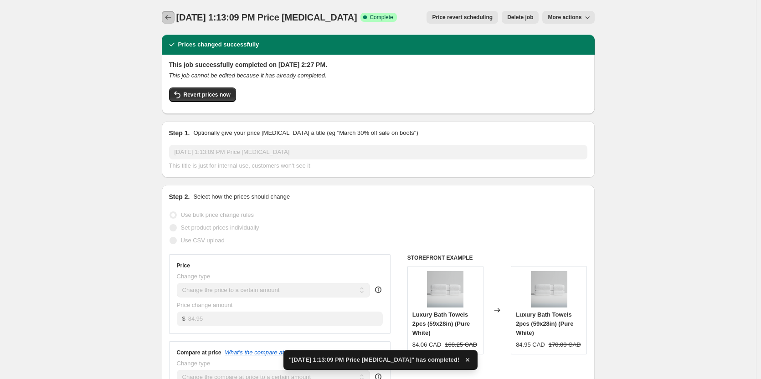
click at [175, 19] on button "Price change jobs" at bounding box center [168, 17] width 13 height 13
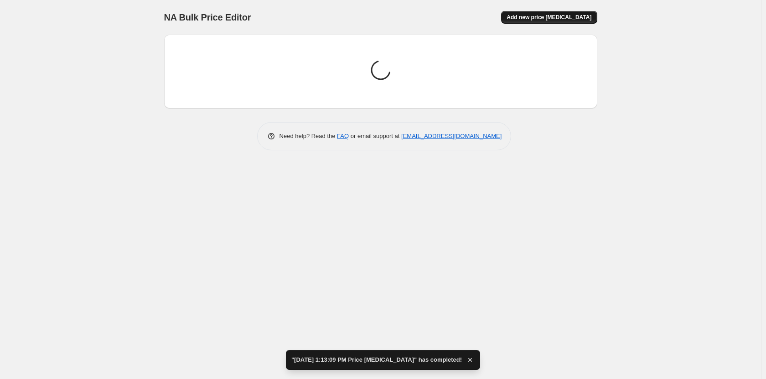
click at [563, 15] on span "Add new price [MEDICAL_DATA]" at bounding box center [548, 17] width 85 height 7
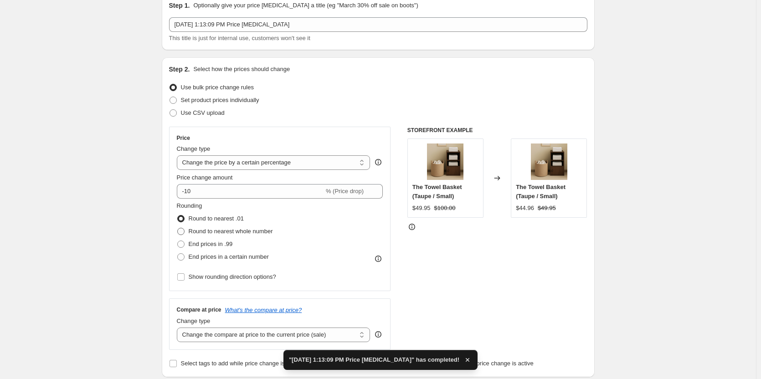
scroll to position [91, 0]
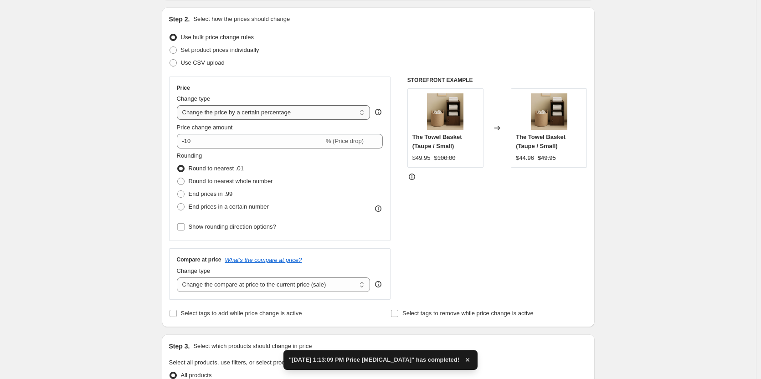
click at [297, 118] on select "Change the price to a certain amount Change the price by a certain amount Chang…" at bounding box center [274, 112] width 194 height 15
click at [179, 105] on select "Change the price to a certain amount Change the price by a certain amount Chang…" at bounding box center [274, 112] width 194 height 15
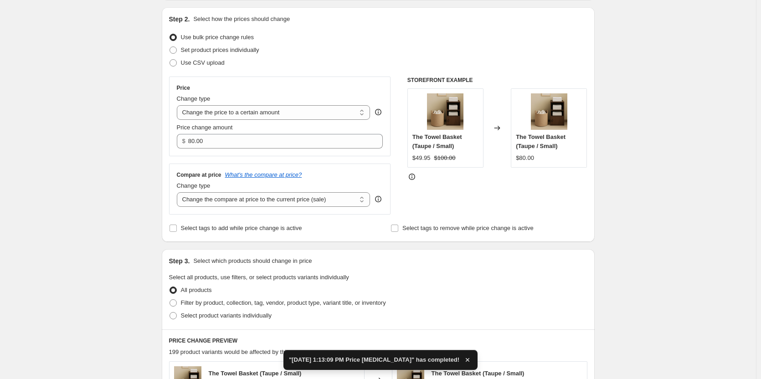
scroll to position [182, 0]
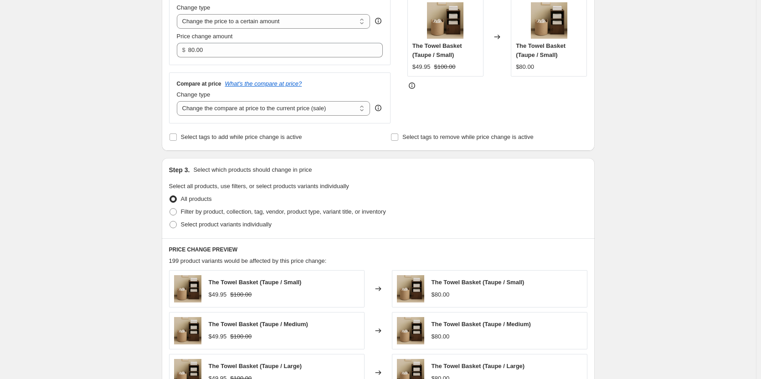
click at [307, 123] on div "Compare at price What's the compare at price? Change type Change the compare at…" at bounding box center [280, 97] width 222 height 51
click at [309, 107] on select "Change the compare at price to the current price (sale) Change the compare at p…" at bounding box center [274, 108] width 194 height 15
click at [179, 101] on select "Change the compare at price to the current price (sale) Change the compare at p…" at bounding box center [274, 108] width 194 height 15
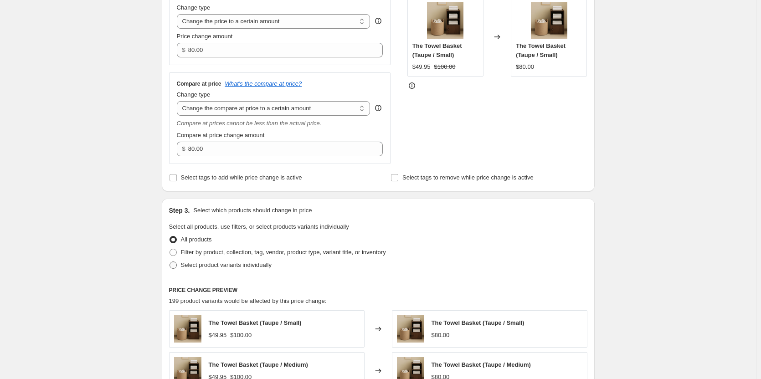
click at [180, 267] on label "Select product variants individually" at bounding box center [220, 265] width 103 height 13
click at [170, 262] on input "Select product variants individually" at bounding box center [170, 262] width 0 height 0
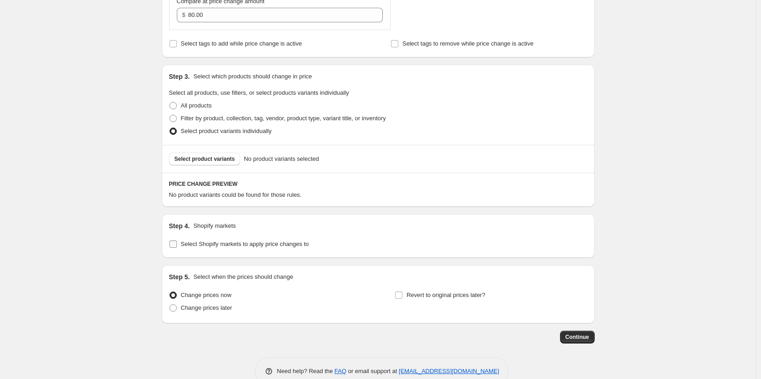
scroll to position [319, 0]
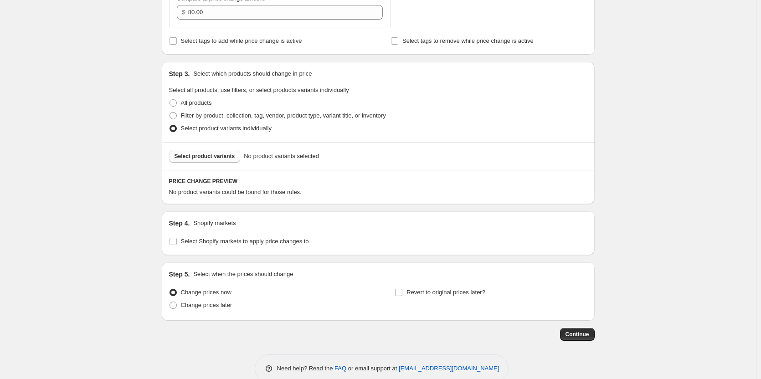
click at [217, 158] on span "Select product variants" at bounding box center [205, 156] width 61 height 7
click at [218, 161] on button "Select product variants" at bounding box center [205, 156] width 72 height 13
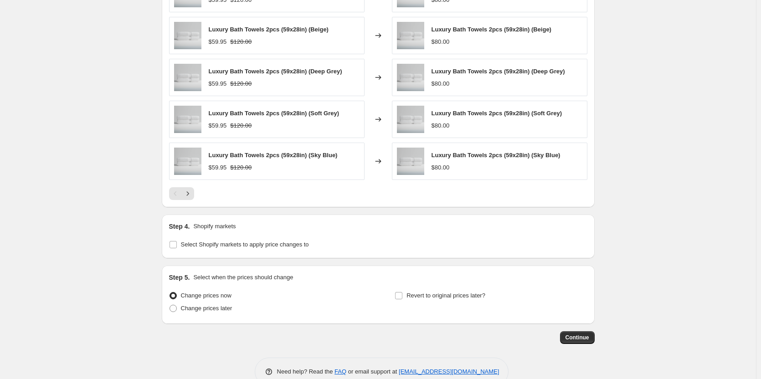
scroll to position [566, 0]
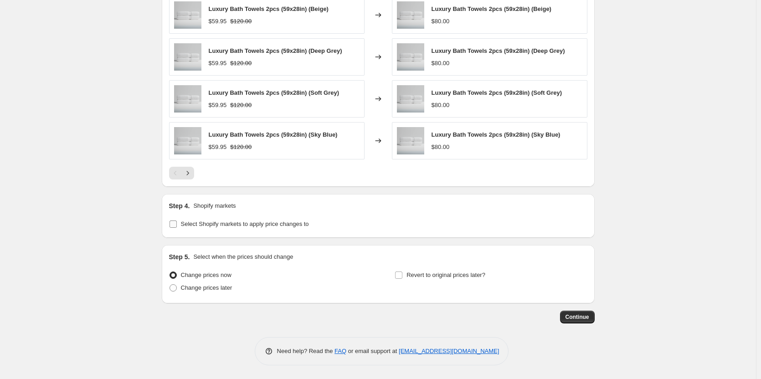
click at [175, 227] on input "Select Shopify markets to apply price changes to" at bounding box center [173, 224] width 7 height 7
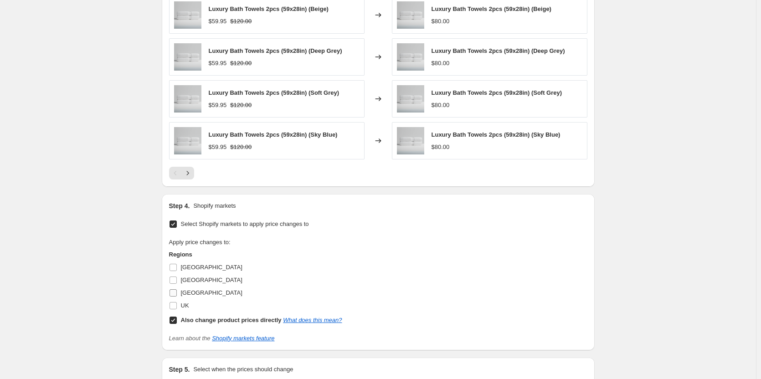
click at [177, 293] on input "[GEOGRAPHIC_DATA]" at bounding box center [173, 292] width 7 height 7
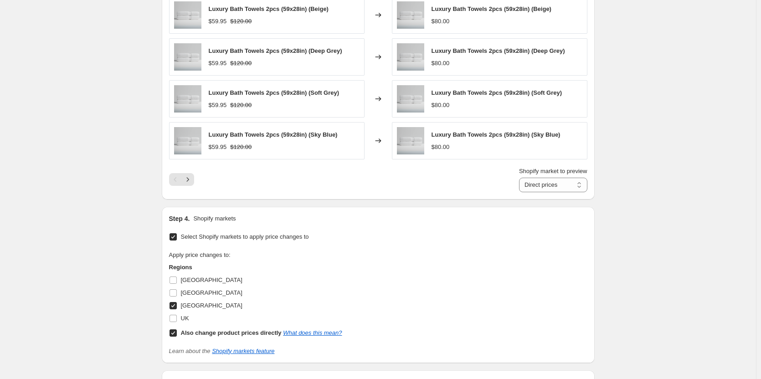
click at [176, 333] on input "Also change product prices directly What does this mean?" at bounding box center [173, 333] width 7 height 7
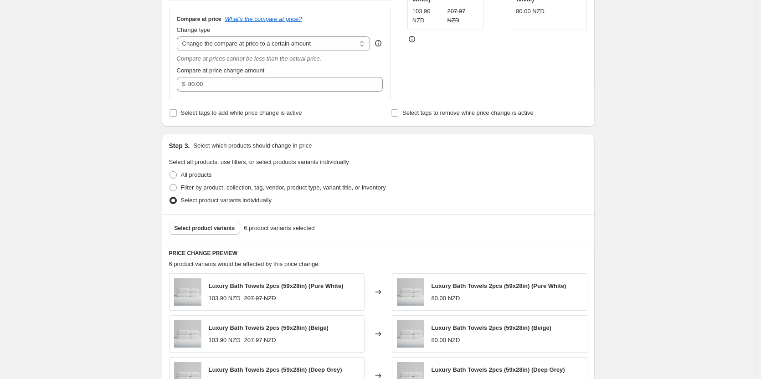
scroll to position [0, 0]
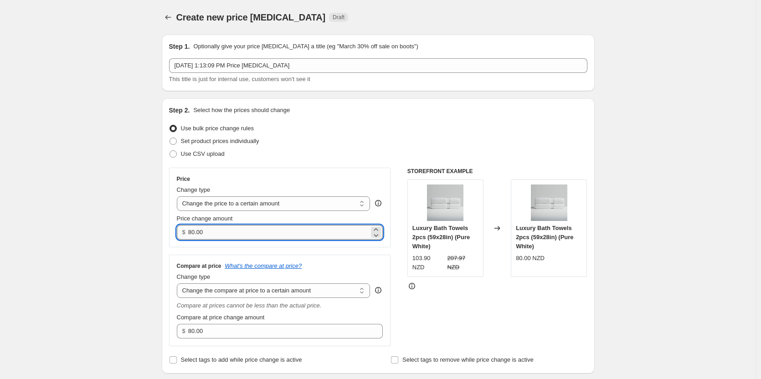
click at [285, 229] on input "80.00" at bounding box center [278, 232] width 181 height 15
paste input "104.95"
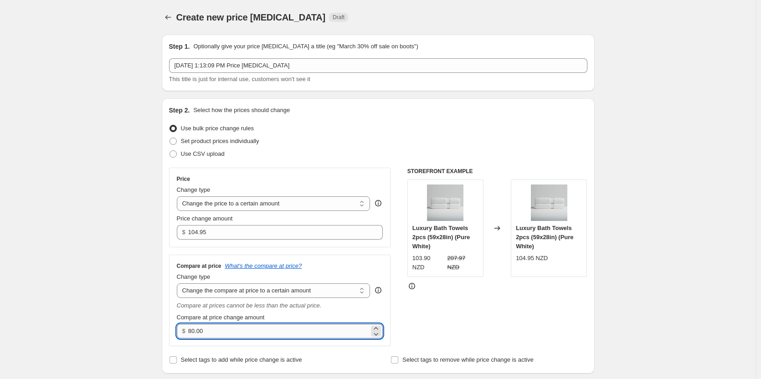
click at [239, 335] on input "80.00" at bounding box center [278, 331] width 181 height 15
paste input "21"
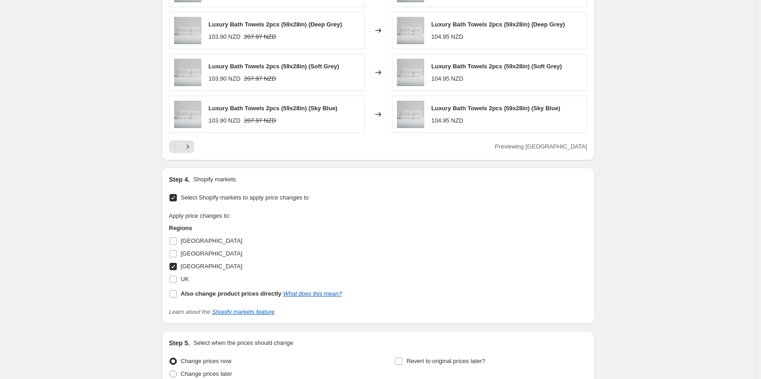
scroll to position [679, 0]
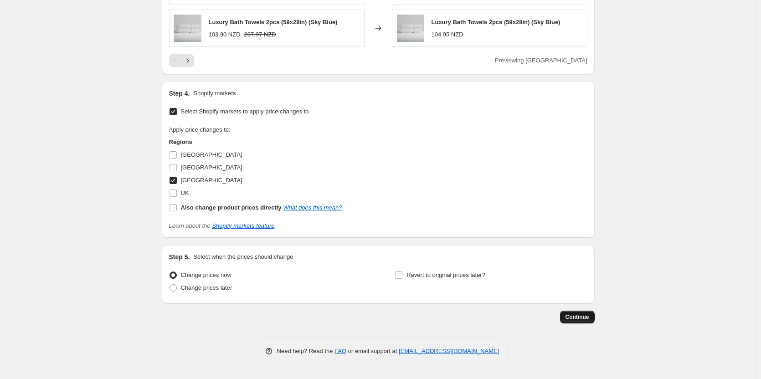
click at [590, 322] on button "Continue" at bounding box center [577, 317] width 35 height 13
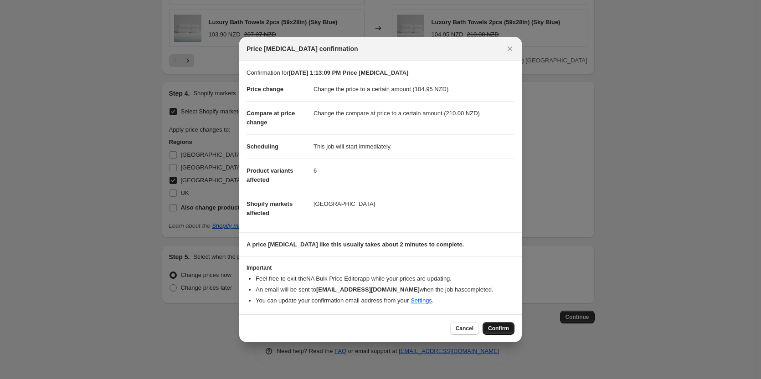
click at [503, 326] on span "Confirm" at bounding box center [498, 328] width 21 height 7
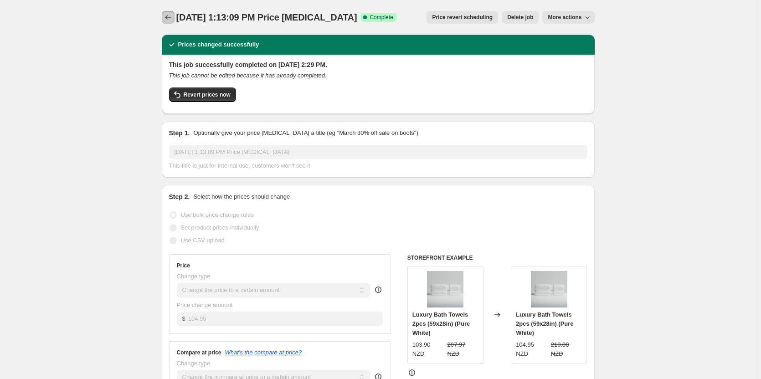
click at [165, 17] on button "Price change jobs" at bounding box center [168, 17] width 13 height 13
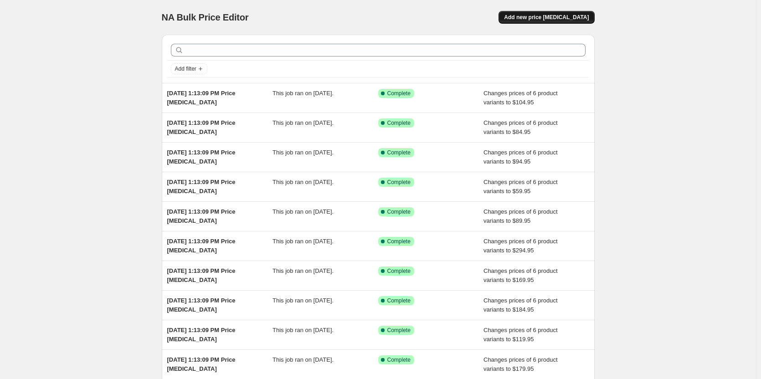
click at [579, 16] on span "Add new price [MEDICAL_DATA]" at bounding box center [546, 17] width 85 height 7
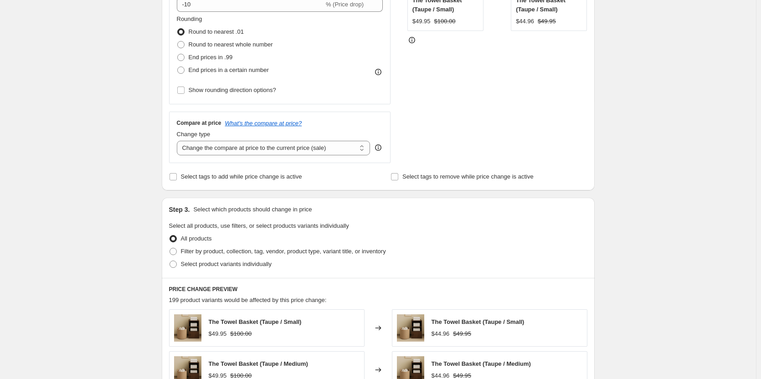
scroll to position [137, 0]
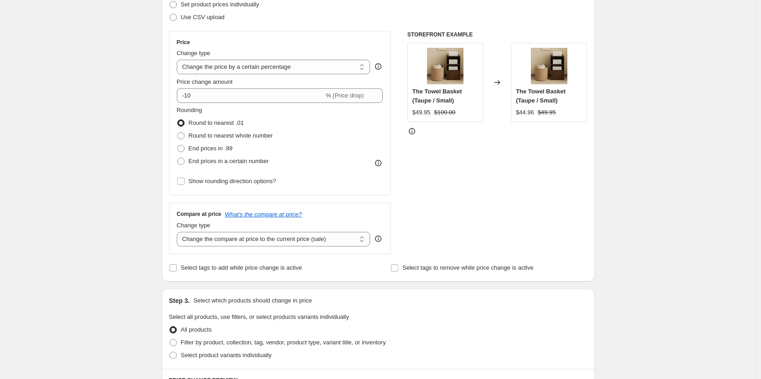
click at [315, 79] on div "Price change amount" at bounding box center [280, 81] width 206 height 9
click at [315, 66] on select "Change the price to a certain amount Change the price by a certain amount Chang…" at bounding box center [274, 67] width 194 height 15
click at [179, 60] on select "Change the price to a certain amount Change the price by a certain amount Chang…" at bounding box center [274, 67] width 194 height 15
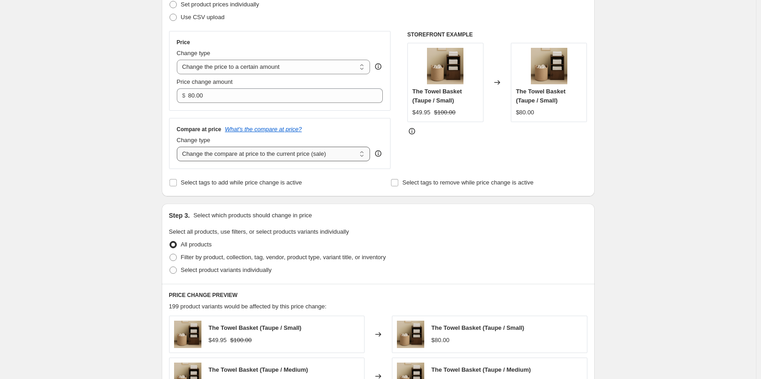
click at [282, 157] on select "Change the compare at price to the current price (sale) Change the compare at p…" at bounding box center [274, 154] width 194 height 15
click at [260, 152] on select "Change the compare at price to the current price (sale) Change the compare at p…" at bounding box center [274, 154] width 194 height 15
drag, startPoint x: 265, startPoint y: 152, endPoint x: 265, endPoint y: 157, distance: 5.0
click at [265, 152] on select "Change the compare at price to the current price (sale) Change the compare at p…" at bounding box center [274, 154] width 194 height 15
click at [179, 147] on select "Change the compare at price to the current price (sale) Change the compare at p…" at bounding box center [274, 154] width 194 height 15
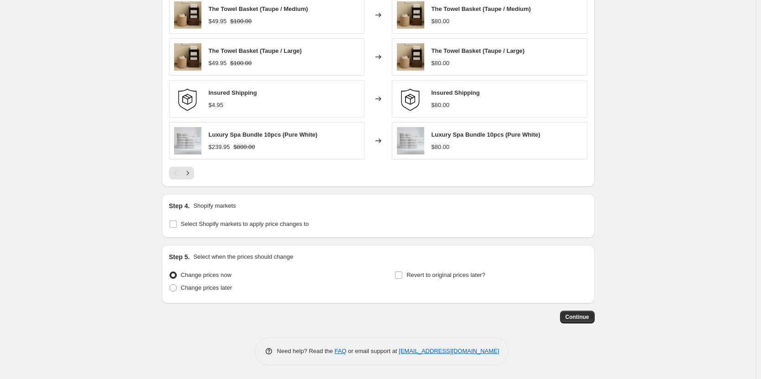
scroll to position [265, 0]
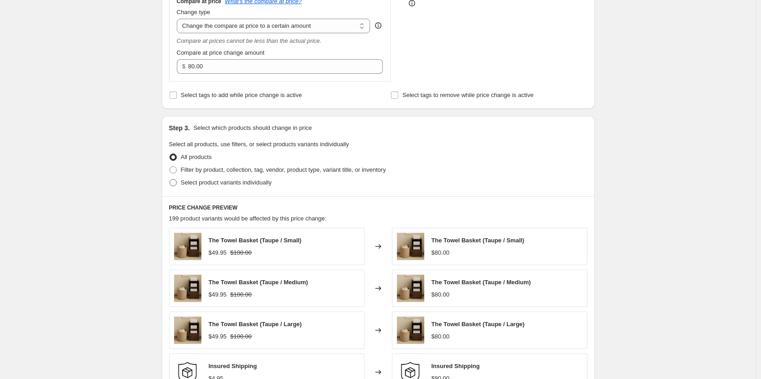
click at [173, 183] on span at bounding box center [173, 182] width 7 height 7
click at [170, 180] on input "Select product variants individually" at bounding box center [170, 179] width 0 height 0
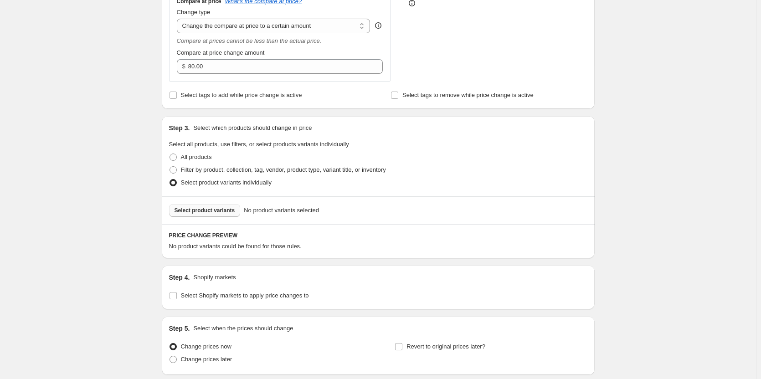
click at [216, 216] on button "Select product variants" at bounding box center [205, 210] width 72 height 13
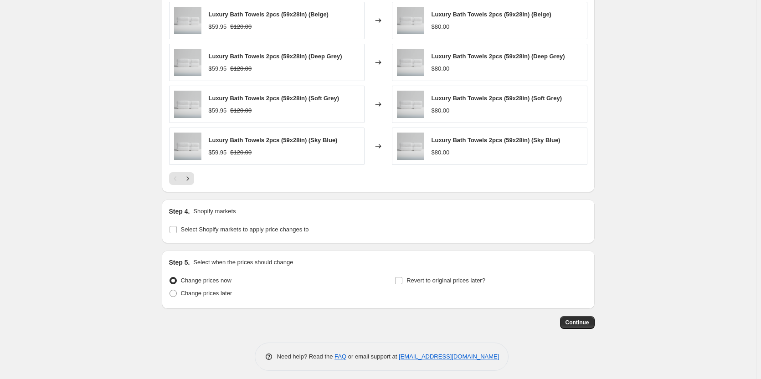
scroll to position [566, 0]
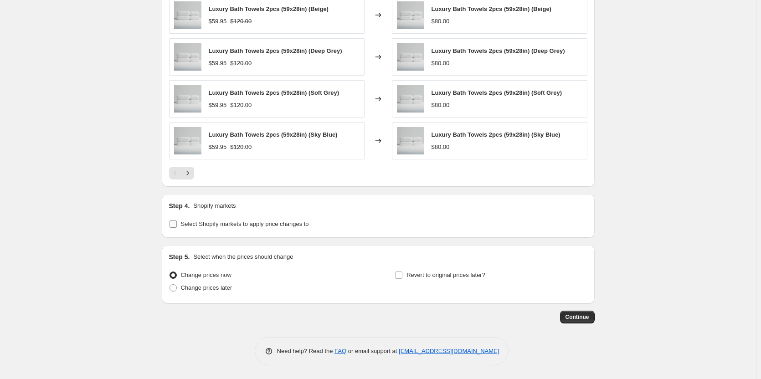
click at [180, 226] on label "Select Shopify markets to apply price changes to" at bounding box center [239, 224] width 140 height 13
click at [177, 226] on input "Select Shopify markets to apply price changes to" at bounding box center [173, 224] width 7 height 7
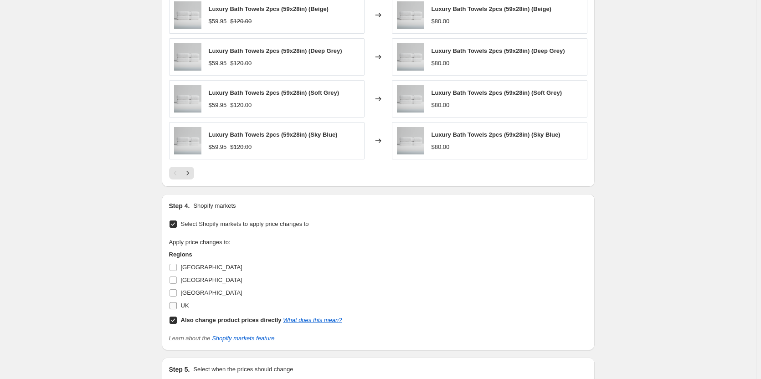
click at [174, 305] on input "UK" at bounding box center [173, 305] width 7 height 7
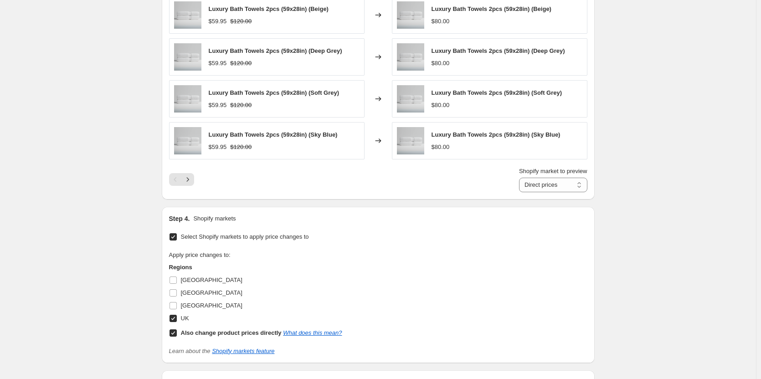
click at [176, 332] on input "Also change product prices directly What does this mean?" at bounding box center [173, 333] width 7 height 7
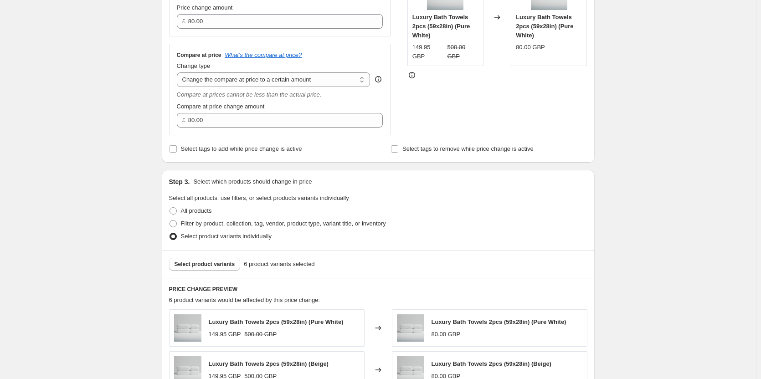
scroll to position [201, 0]
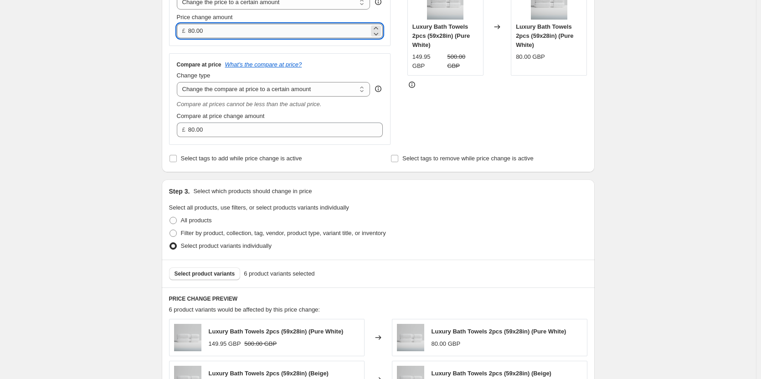
click at [285, 35] on input "80.00" at bounding box center [278, 31] width 181 height 15
click at [285, 36] on input "80.00" at bounding box center [278, 31] width 181 height 15
paste input "44.95"
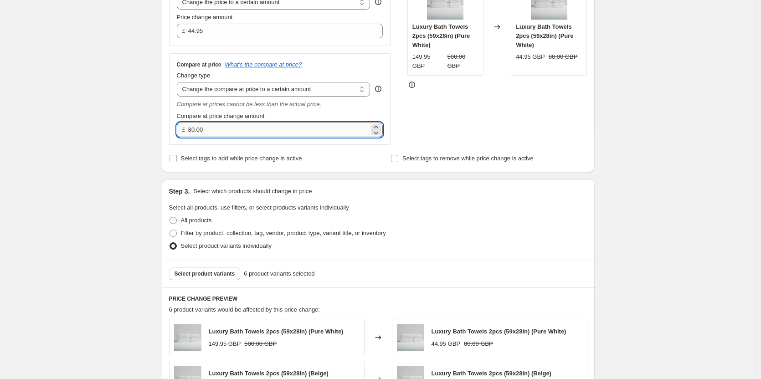
click at [249, 131] on input "80.00" at bounding box center [278, 130] width 181 height 15
paste input "9"
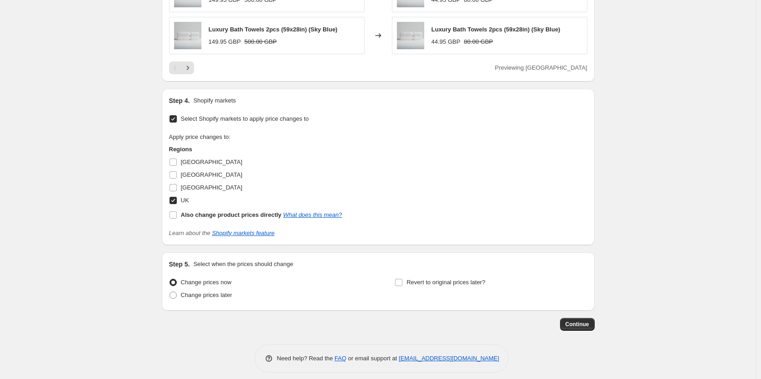
scroll to position [679, 0]
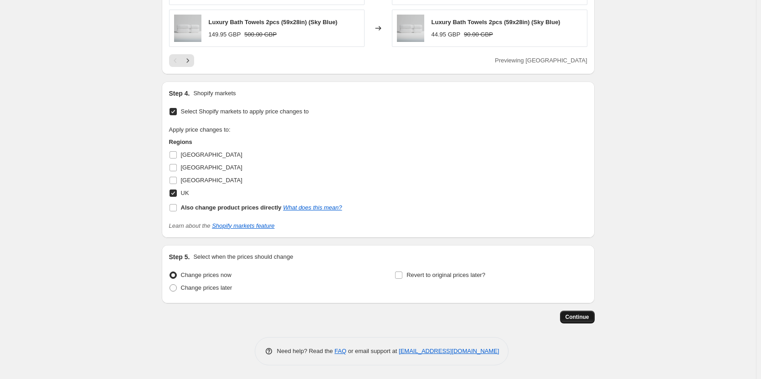
click at [580, 314] on span "Continue" at bounding box center [578, 317] width 24 height 7
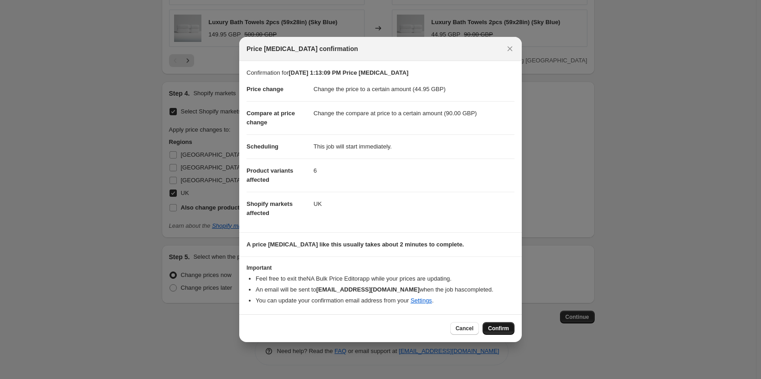
click at [494, 324] on button "Confirm" at bounding box center [499, 328] width 32 height 13
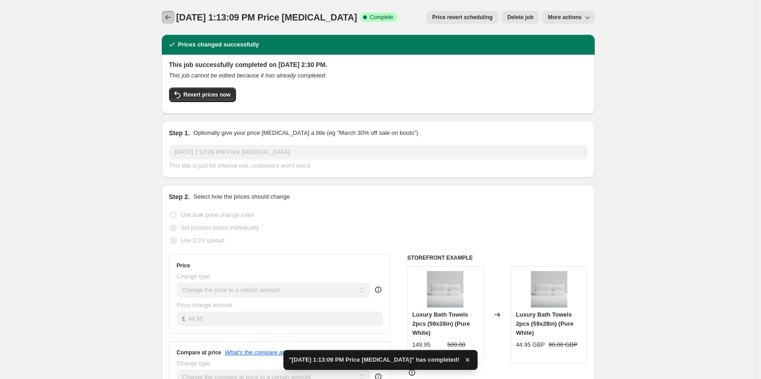
click at [168, 13] on button "Price change jobs" at bounding box center [168, 17] width 13 height 13
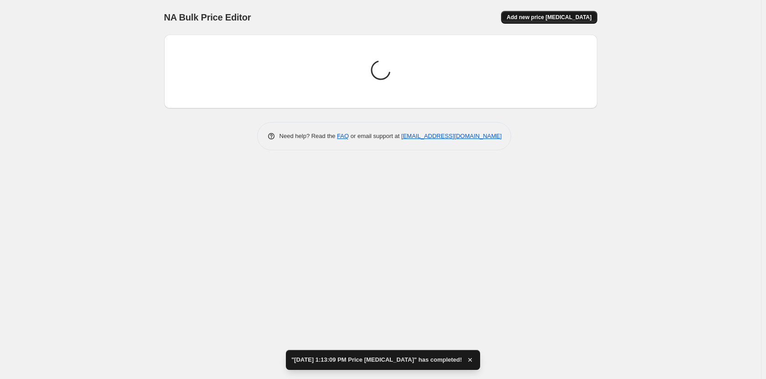
click at [578, 13] on button "Add new price [MEDICAL_DATA]" at bounding box center [549, 17] width 96 height 13
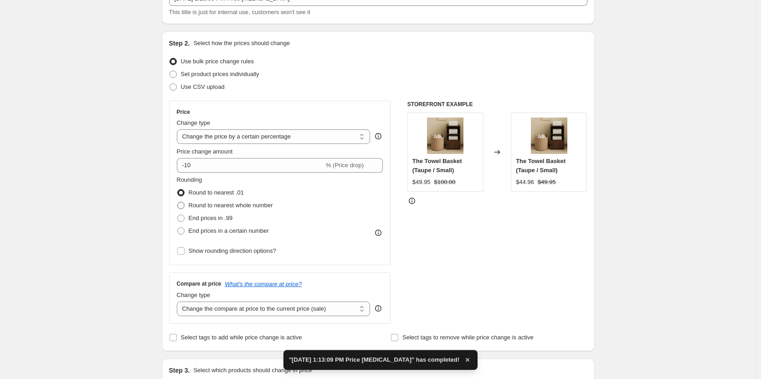
scroll to position [137, 0]
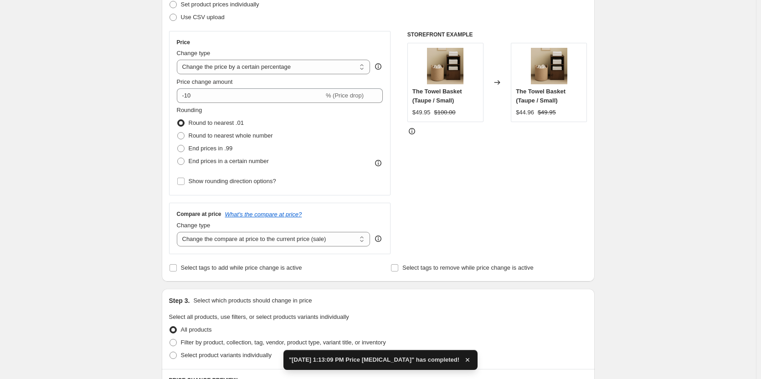
click at [300, 77] on div "Price change amount" at bounding box center [280, 81] width 206 height 9
drag, startPoint x: 301, startPoint y: 67, endPoint x: 301, endPoint y: 73, distance: 5.9
click at [301, 67] on select "Change the price to a certain amount Change the price by a certain amount Chang…" at bounding box center [274, 67] width 194 height 15
click at [179, 60] on select "Change the price to a certain amount Change the price by a certain amount Chang…" at bounding box center [274, 67] width 194 height 15
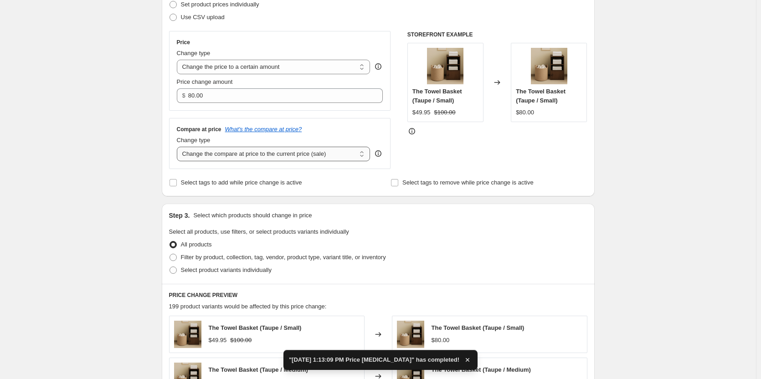
click at [306, 152] on select "Change the compare at price to the current price (sale) Change the compare at p…" at bounding box center [274, 154] width 194 height 15
click at [179, 147] on select "Change the compare at price to the current price (sale) Change the compare at p…" at bounding box center [274, 154] width 194 height 15
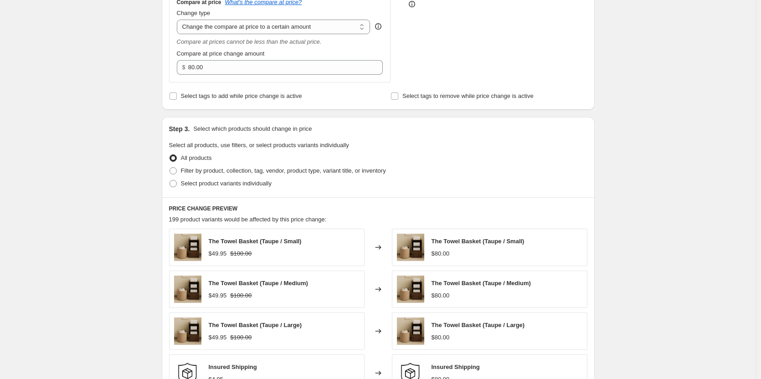
scroll to position [273, 0]
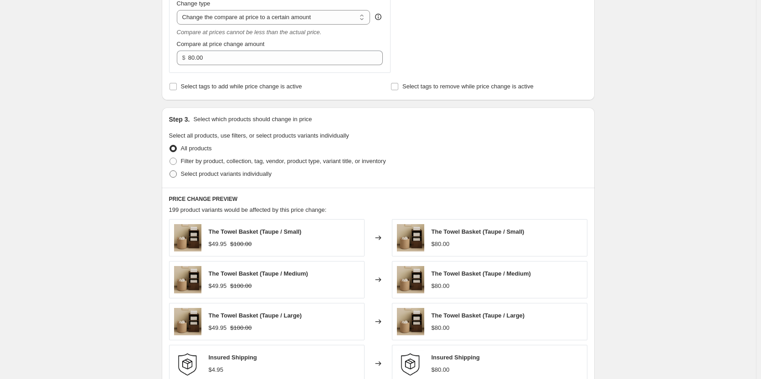
click at [177, 174] on span at bounding box center [173, 174] width 8 height 8
click at [170, 171] on input "Select product variants individually" at bounding box center [170, 170] width 0 height 0
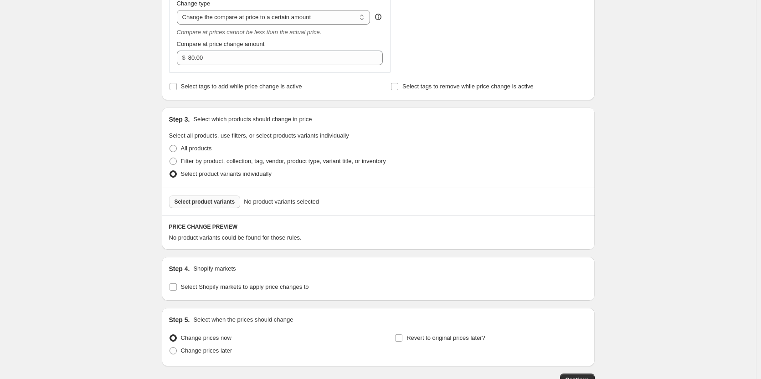
click at [216, 197] on button "Select product variants" at bounding box center [205, 202] width 72 height 13
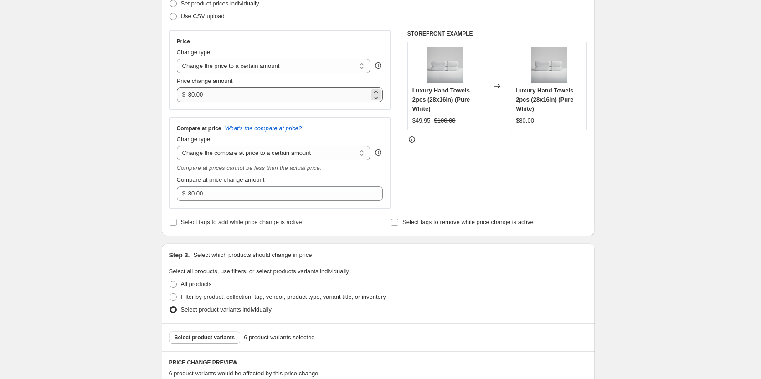
scroll to position [137, 0]
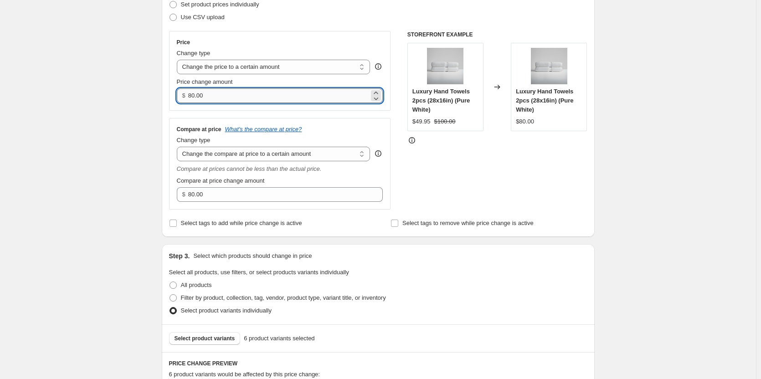
click at [254, 98] on input "80.00" at bounding box center [278, 95] width 181 height 15
click at [254, 97] on input "80.00" at bounding box center [278, 95] width 181 height 15
paste input "49.95"
click at [368, 124] on div "Compare at price What's the compare at price? Change type Change the compare at…" at bounding box center [280, 164] width 222 height 92
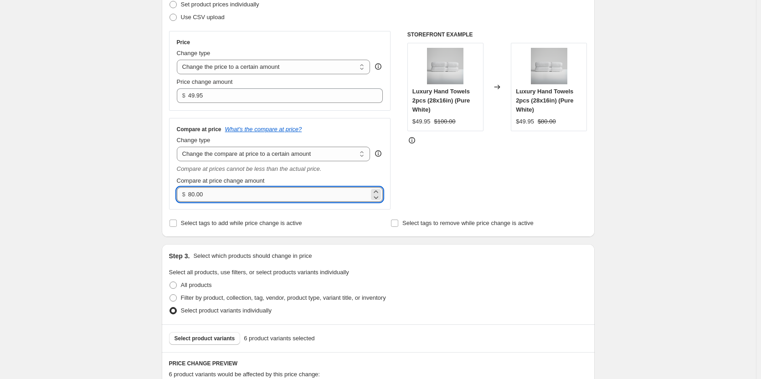
click at [245, 200] on input "80.00" at bounding box center [278, 194] width 181 height 15
paste input "1"
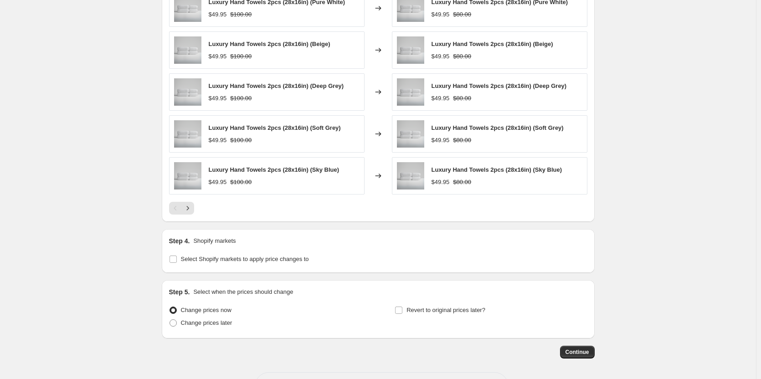
scroll to position [566, 0]
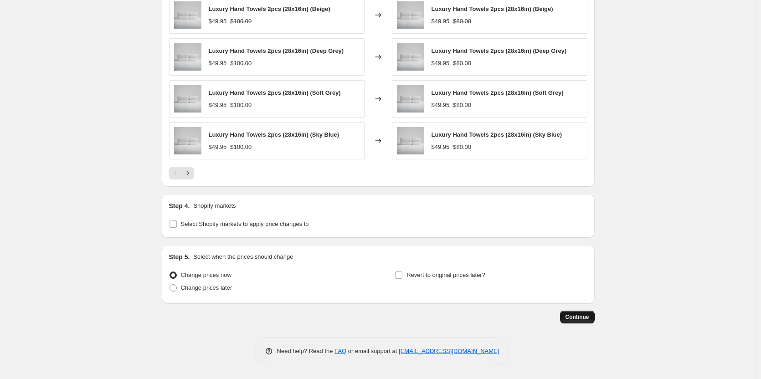
click at [571, 320] on span "Continue" at bounding box center [578, 317] width 24 height 7
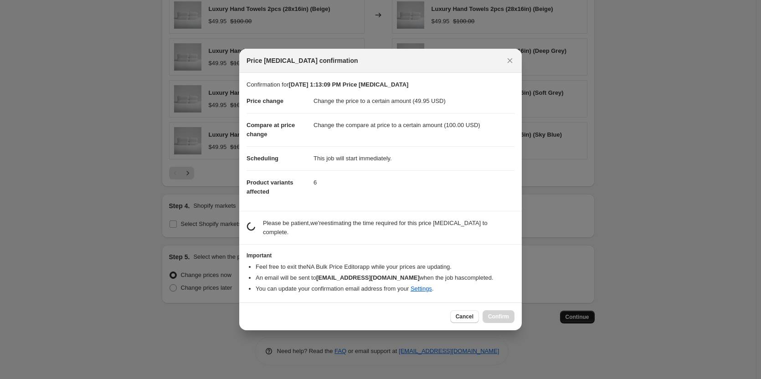
scroll to position [0, 0]
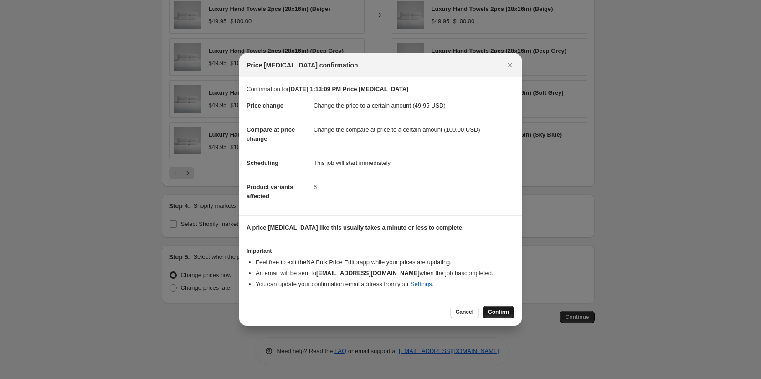
click at [504, 315] on span "Confirm" at bounding box center [498, 312] width 21 height 7
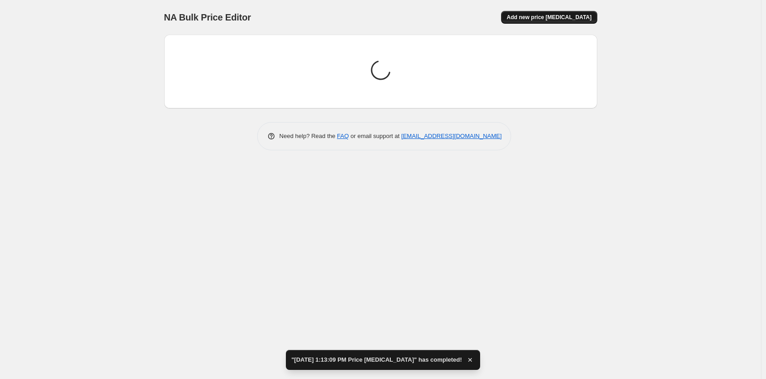
click at [546, 18] on span "Add new price [MEDICAL_DATA]" at bounding box center [548, 17] width 85 height 7
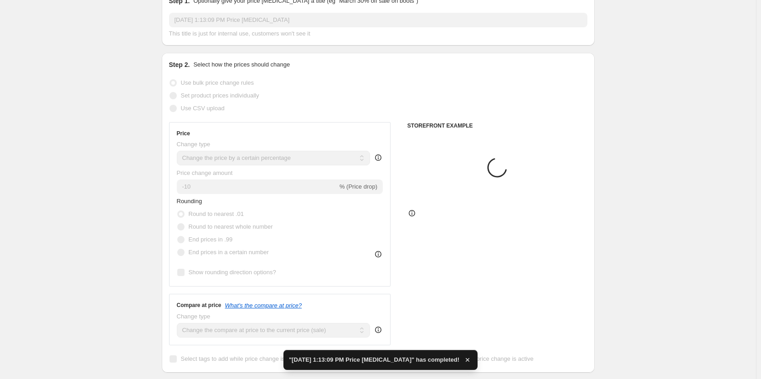
scroll to position [137, 0]
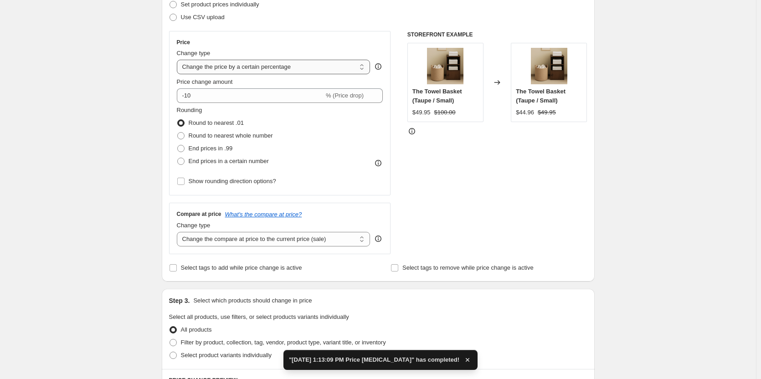
click at [316, 69] on select "Change the price to a certain amount Change the price by a certain amount Chang…" at bounding box center [274, 67] width 194 height 15
select select "to"
click at [179, 60] on select "Change the price to a certain amount Change the price by a certain amount Chang…" at bounding box center [274, 67] width 194 height 15
type input "80.00"
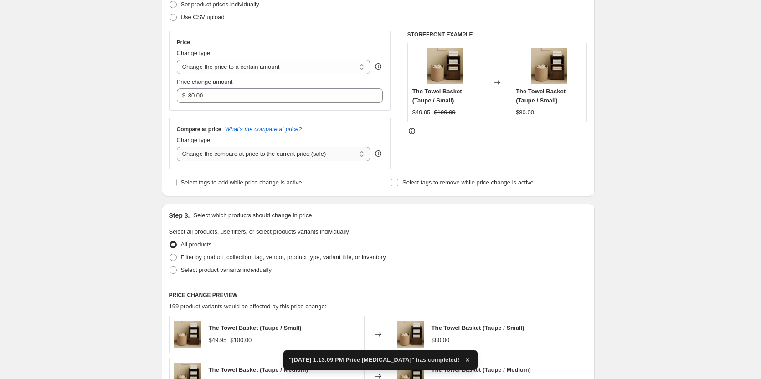
click at [303, 154] on select "Change the compare at price to the current price (sale) Change the compare at p…" at bounding box center [274, 154] width 194 height 15
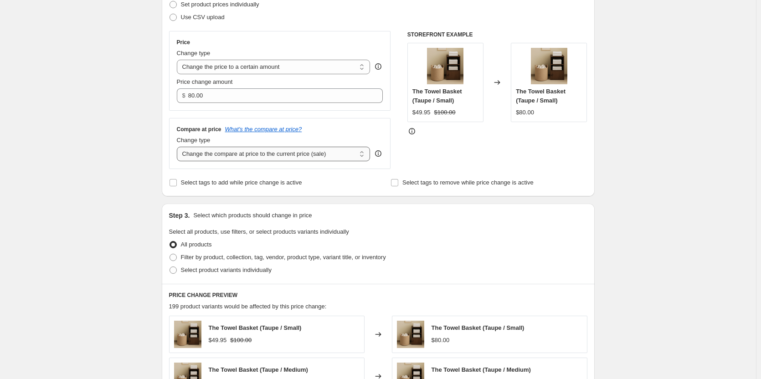
select select "to"
click at [179, 147] on select "Change the compare at price to the current price (sale) Change the compare at p…" at bounding box center [274, 154] width 194 height 15
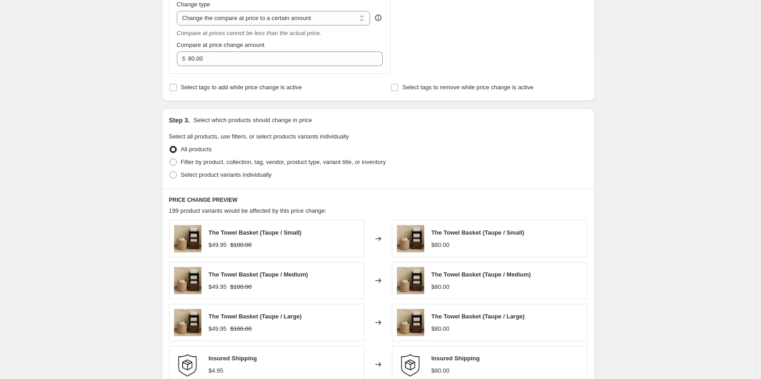
scroll to position [273, 0]
click at [182, 176] on label "Select product variants individually" at bounding box center [220, 174] width 103 height 13
click at [170, 171] on input "Select product variants individually" at bounding box center [170, 170] width 0 height 0
radio input "true"
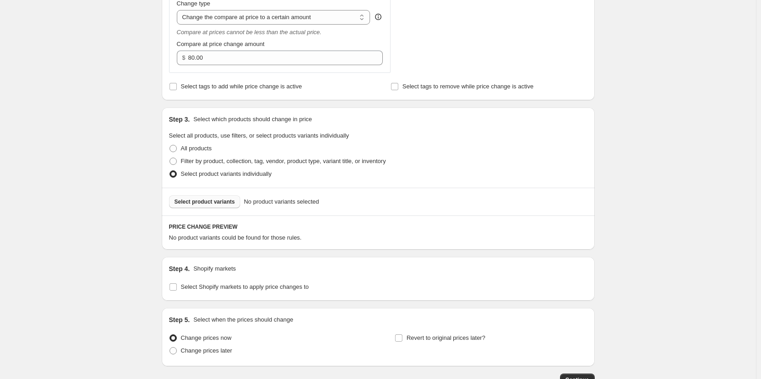
click at [208, 205] on span "Select product variants" at bounding box center [205, 201] width 61 height 7
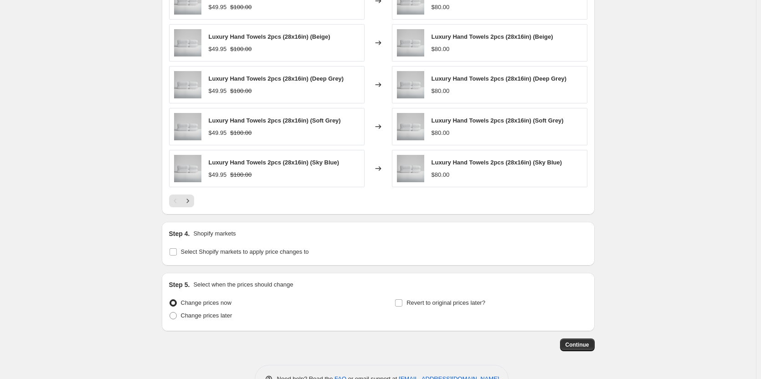
scroll to position [566, 0]
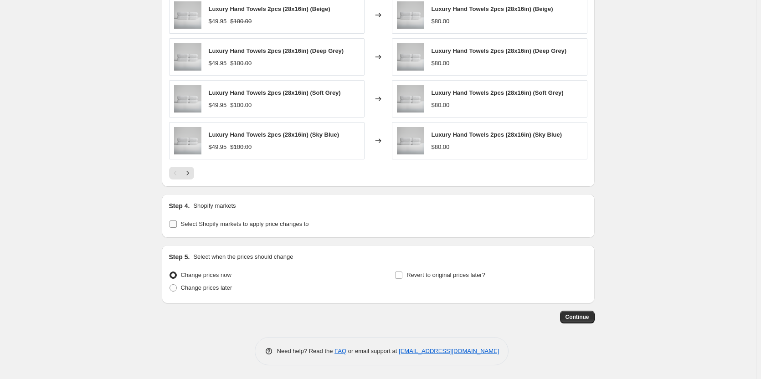
click at [185, 223] on span "Select Shopify markets to apply price changes to" at bounding box center [245, 224] width 128 height 7
click at [177, 223] on input "Select Shopify markets to apply price changes to" at bounding box center [173, 224] width 7 height 7
checkbox input "true"
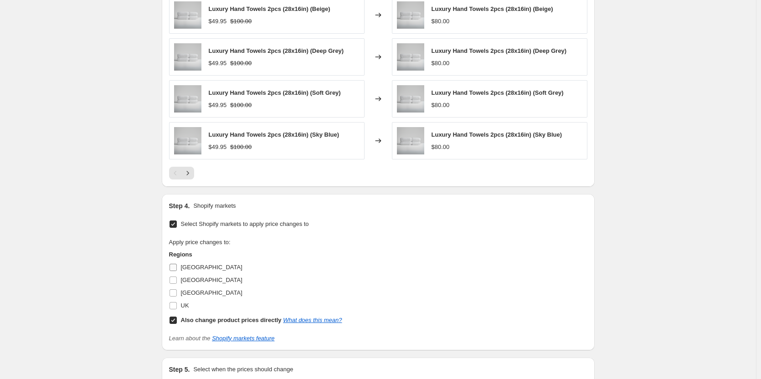
click at [184, 268] on span "[GEOGRAPHIC_DATA]" at bounding box center [212, 267] width 62 height 7
click at [177, 268] on input "[GEOGRAPHIC_DATA]" at bounding box center [173, 267] width 7 height 7
checkbox input "true"
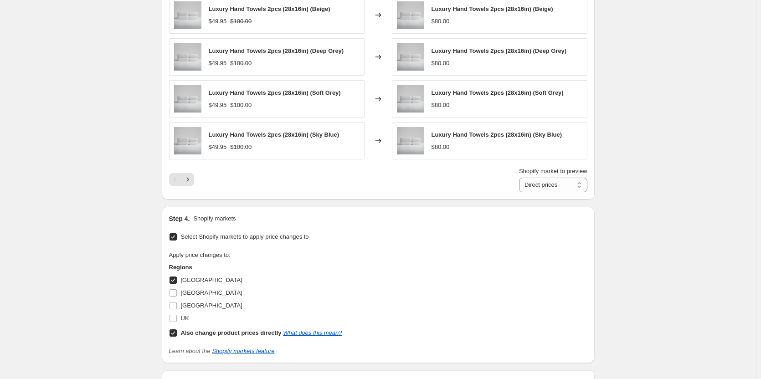
click at [172, 336] on input "Also change product prices directly What does this mean?" at bounding box center [173, 333] width 7 height 7
checkbox input "false"
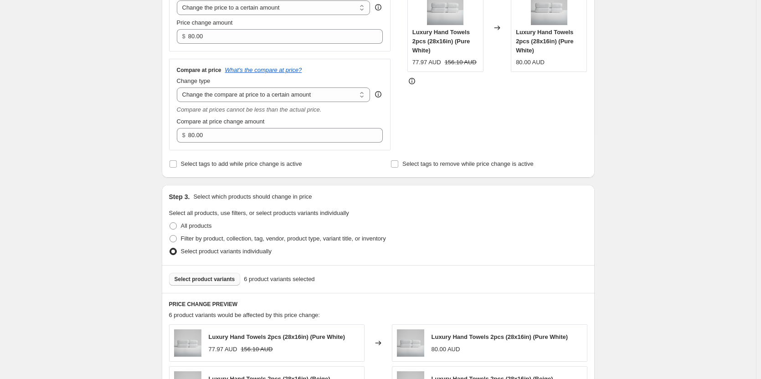
scroll to position [65, 0]
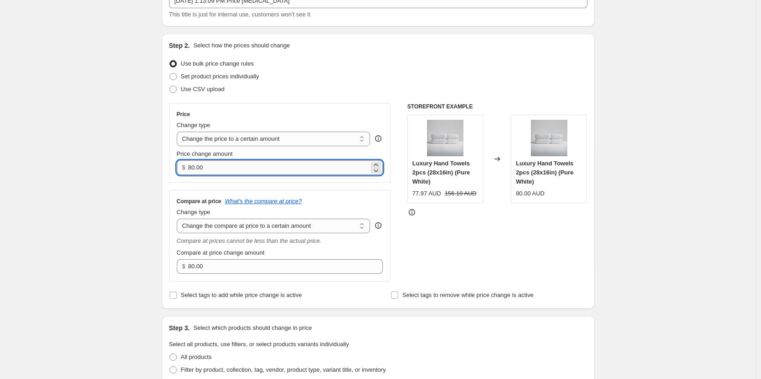
click at [246, 165] on input "80.00" at bounding box center [278, 167] width 181 height 15
paste input "79.95"
type input "79.95"
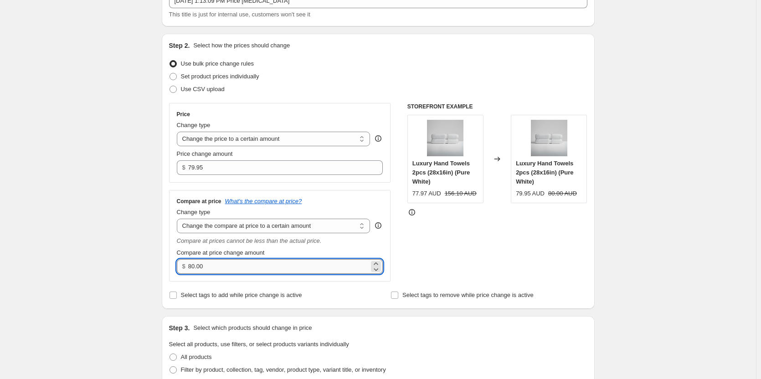
click at [219, 270] on input "80.00" at bounding box center [278, 266] width 181 height 15
paste input "16"
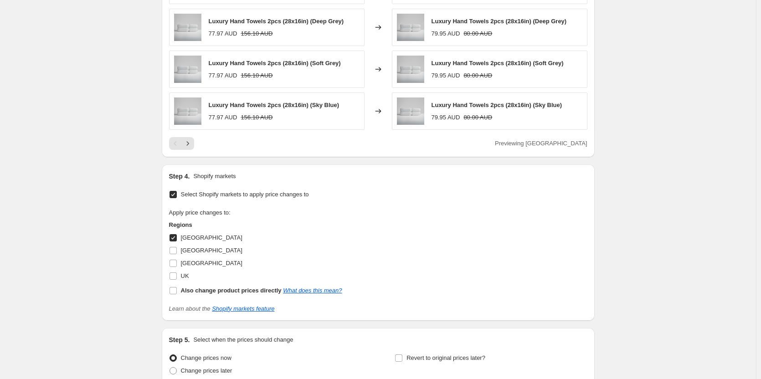
scroll to position [679, 0]
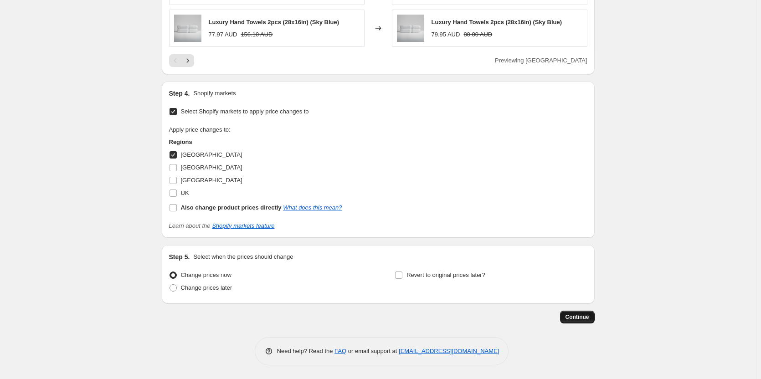
type input "160.00"
click at [574, 311] on button "Continue" at bounding box center [577, 317] width 35 height 13
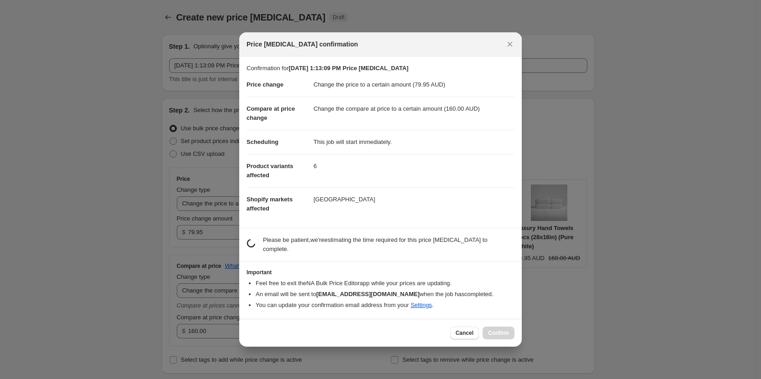
scroll to position [0, 0]
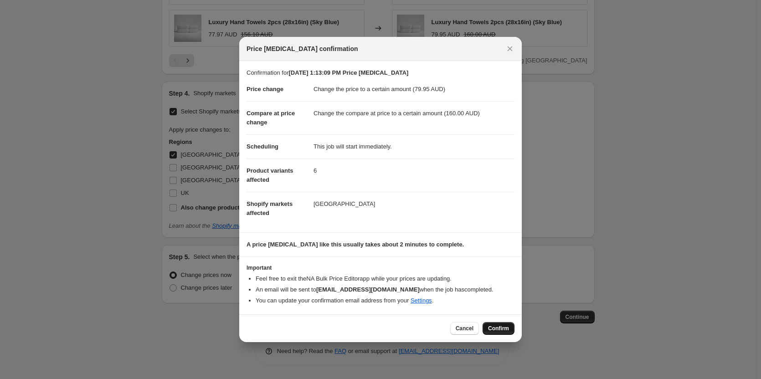
click at [498, 331] on span "Confirm" at bounding box center [498, 328] width 21 height 7
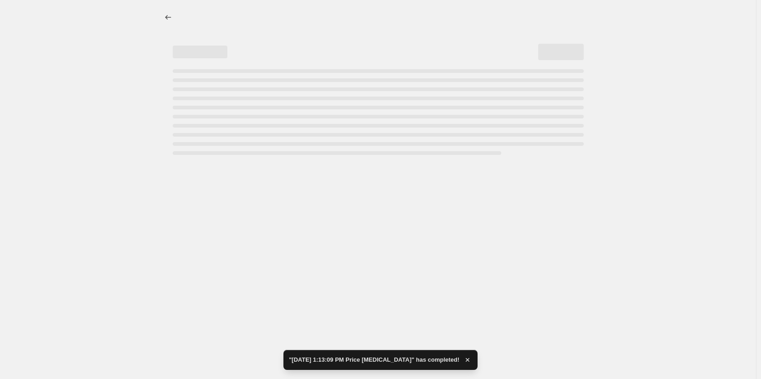
select select "to"
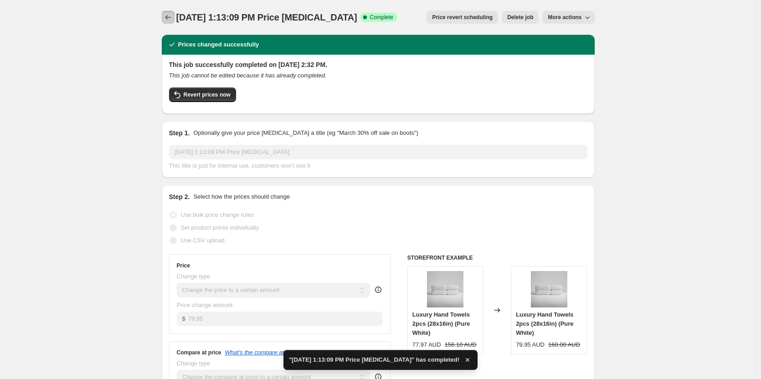
click at [170, 23] on button "Price change jobs" at bounding box center [168, 17] width 13 height 13
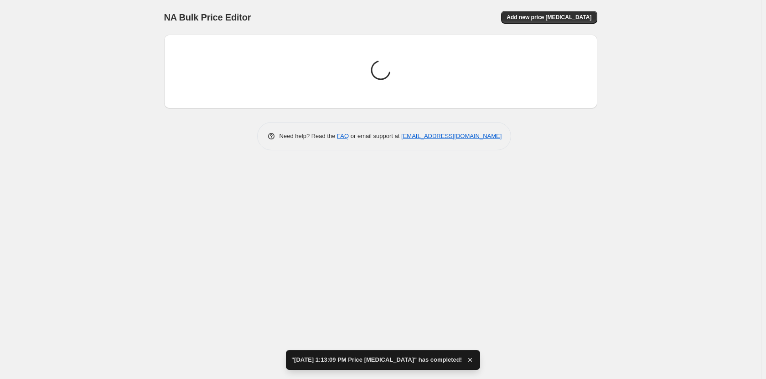
click at [588, 10] on div "NA Bulk Price Editor. This page is ready NA Bulk Price Editor Add new price [ME…" at bounding box center [380, 17] width 433 height 35
click at [587, 12] on button "Add new price [MEDICAL_DATA]" at bounding box center [549, 17] width 96 height 13
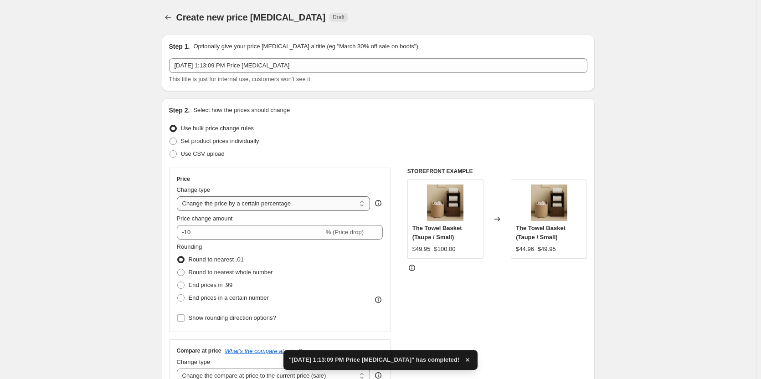
click at [299, 198] on select "Change the price to a certain amount Change the price by a certain amount Chang…" at bounding box center [274, 203] width 194 height 15
select select "to"
click at [179, 196] on select "Change the price to a certain amount Change the price by a certain amount Chang…" at bounding box center [274, 203] width 194 height 15
type input "80.00"
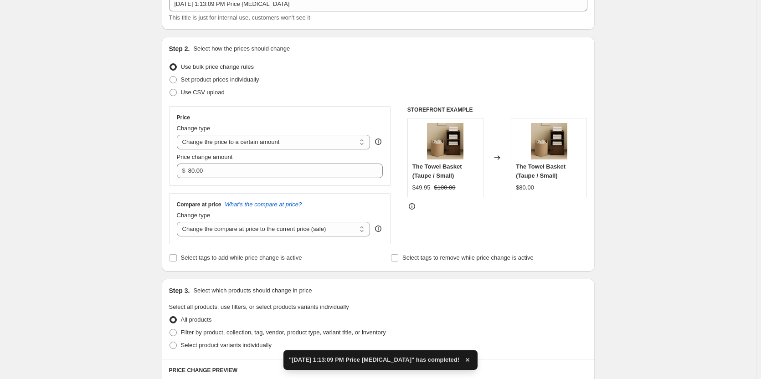
scroll to position [182, 0]
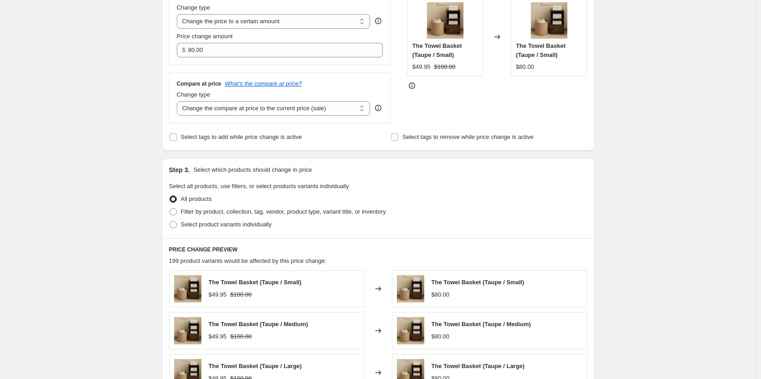
click at [341, 120] on div "Compare at price What's the compare at price? Change type Change the compare at…" at bounding box center [280, 97] width 222 height 51
drag, startPoint x: 342, startPoint y: 109, endPoint x: 336, endPoint y: 114, distance: 7.5
click at [342, 109] on select "Change the compare at price to the current price (sale) Change the compare at p…" at bounding box center [274, 108] width 194 height 15
select select "to"
click at [179, 101] on select "Change the compare at price to the current price (sale) Change the compare at p…" at bounding box center [274, 108] width 194 height 15
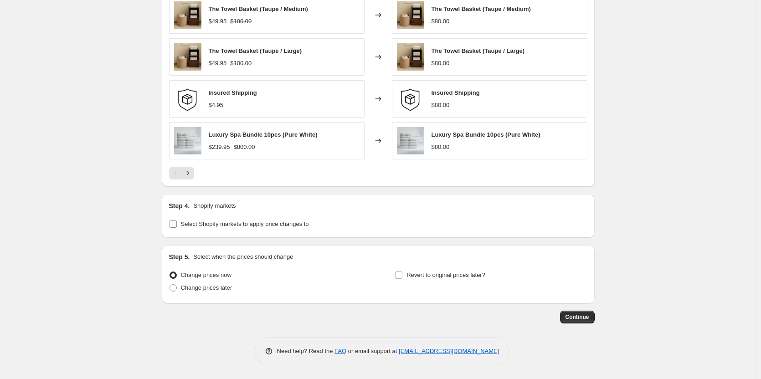
scroll to position [265, 0]
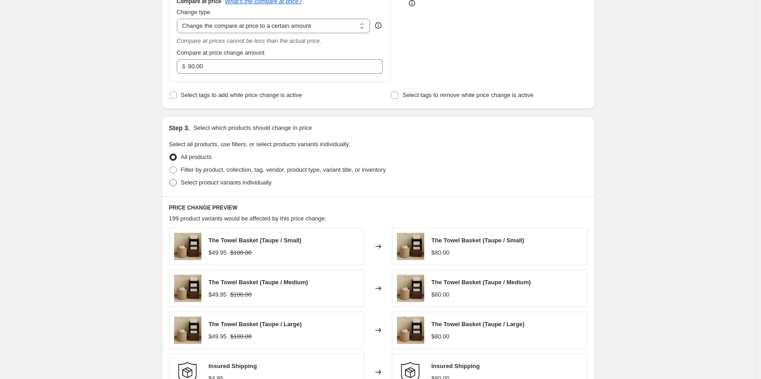
click at [174, 182] on span at bounding box center [173, 182] width 7 height 7
click at [170, 180] on input "Select product variants individually" at bounding box center [170, 179] width 0 height 0
radio input "true"
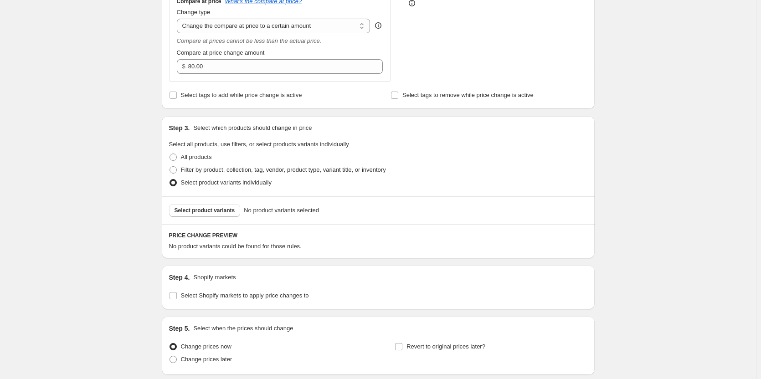
click at [200, 208] on span "Select product variants" at bounding box center [205, 210] width 61 height 7
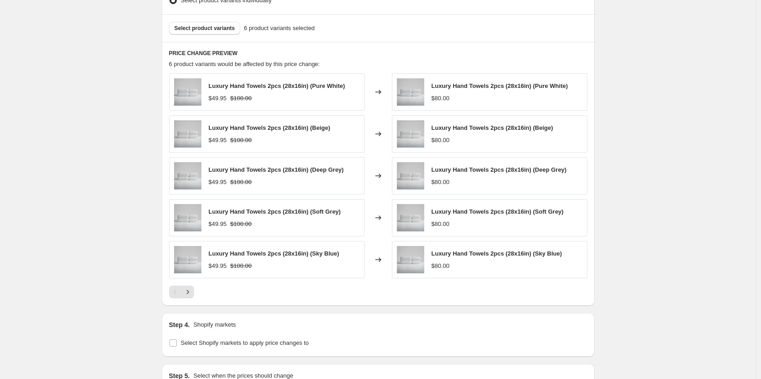
scroll to position [538, 0]
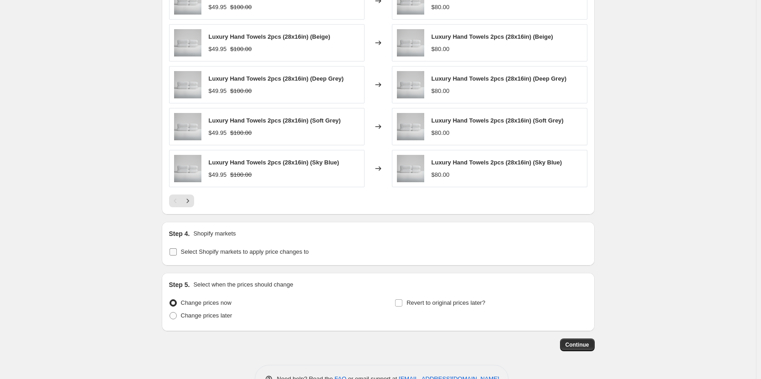
click at [177, 256] on span at bounding box center [173, 252] width 8 height 8
click at [177, 256] on input "Select Shopify markets to apply price changes to" at bounding box center [173, 251] width 7 height 7
checkbox input "true"
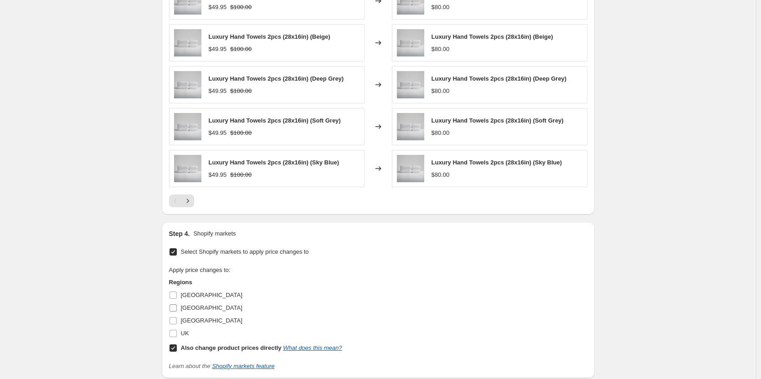
click at [177, 310] on input "[GEOGRAPHIC_DATA]" at bounding box center [173, 307] width 7 height 7
checkbox input "true"
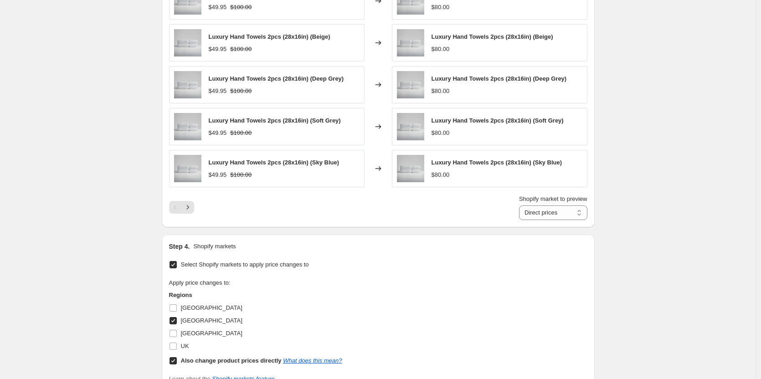
click at [175, 360] on input "Also change product prices directly What does this mean?" at bounding box center [173, 360] width 7 height 7
checkbox input "false"
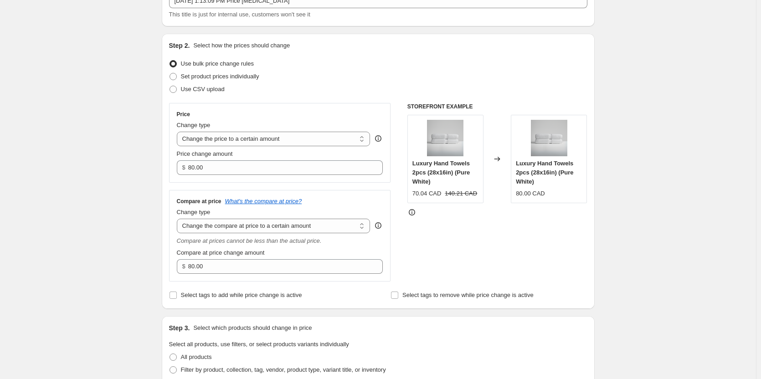
scroll to position [0, 0]
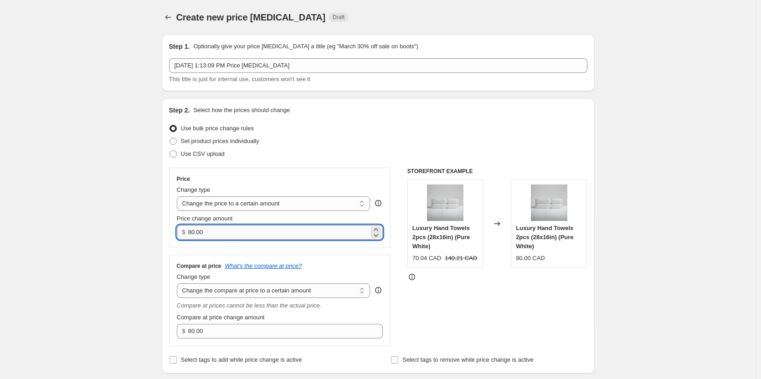
click at [233, 232] on input "80.00" at bounding box center [278, 232] width 181 height 15
paste input "69.95"
type input "69.95"
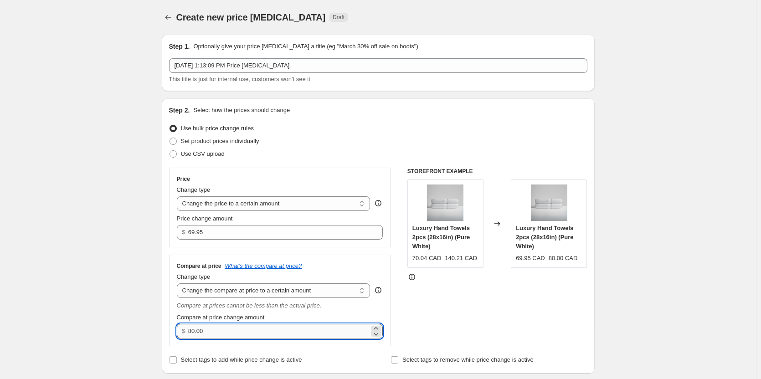
click at [232, 334] on input "80.00" at bounding box center [278, 331] width 181 height 15
paste input "14"
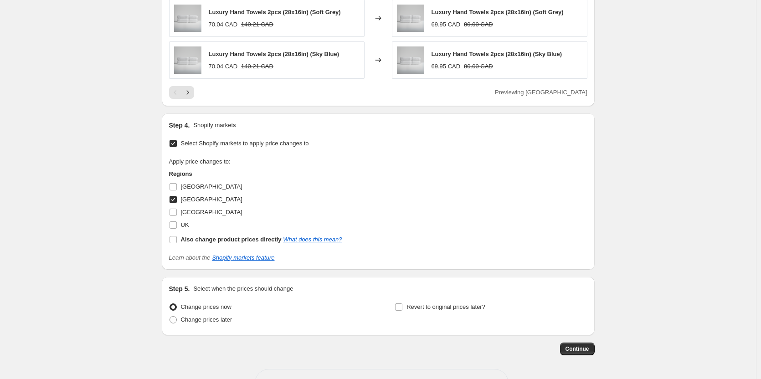
scroll to position [679, 0]
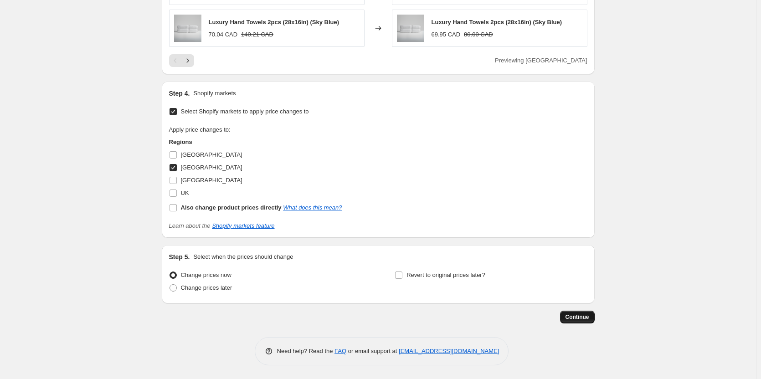
type input "140.00"
click at [580, 316] on span "Continue" at bounding box center [578, 317] width 24 height 7
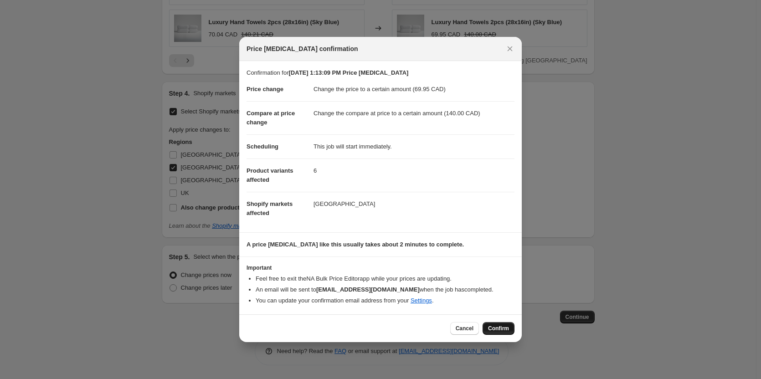
click at [500, 332] on span "Confirm" at bounding box center [498, 328] width 21 height 7
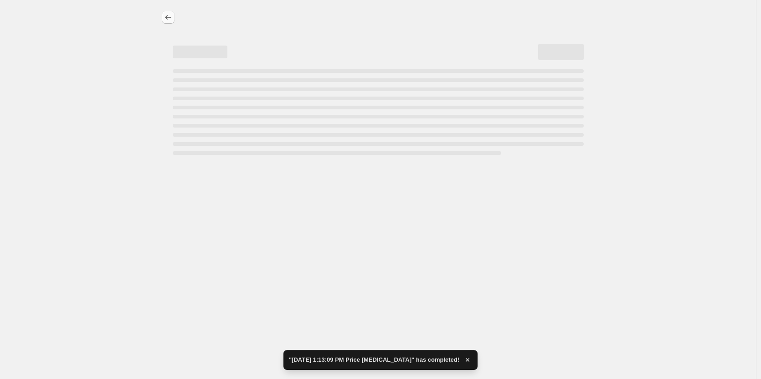
select select "to"
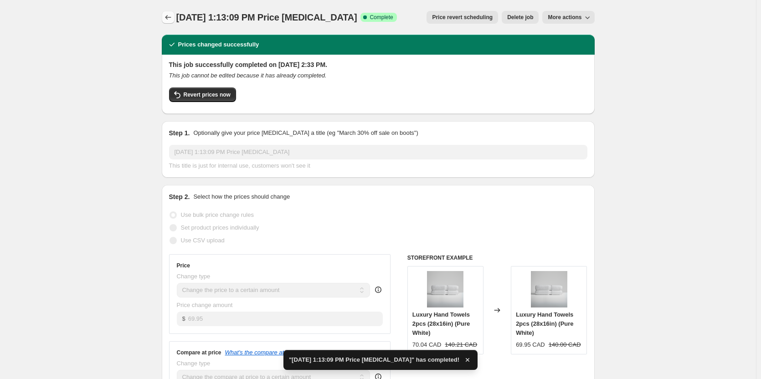
click at [166, 15] on icon "Price change jobs" at bounding box center [168, 17] width 9 height 9
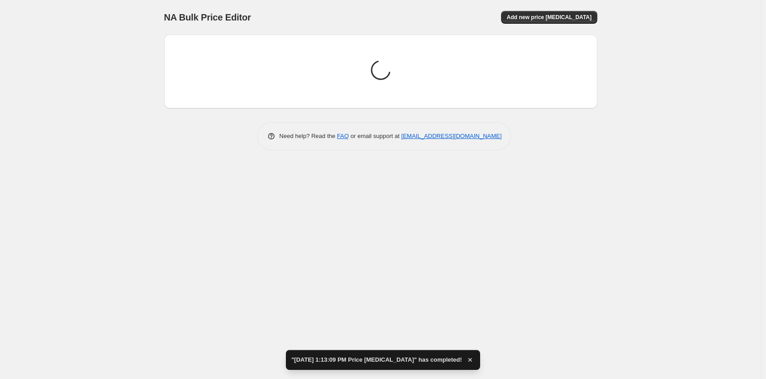
click at [576, 24] on div "NA Bulk Price Editor. This page is ready NA Bulk Price Editor Add new price [ME…" at bounding box center [380, 17] width 433 height 35
click at [576, 21] on button "Add new price [MEDICAL_DATA]" at bounding box center [549, 17] width 96 height 13
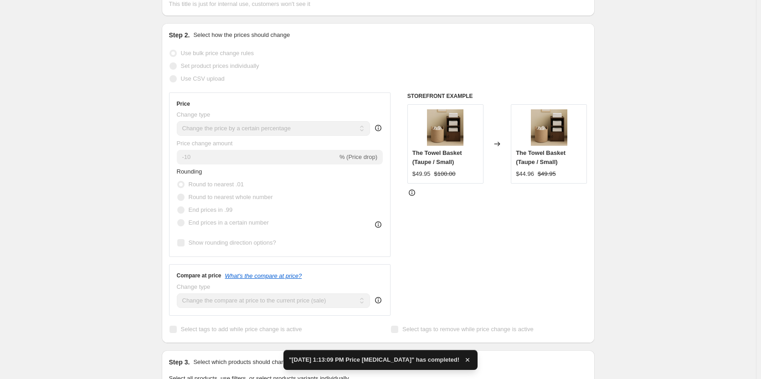
scroll to position [137, 0]
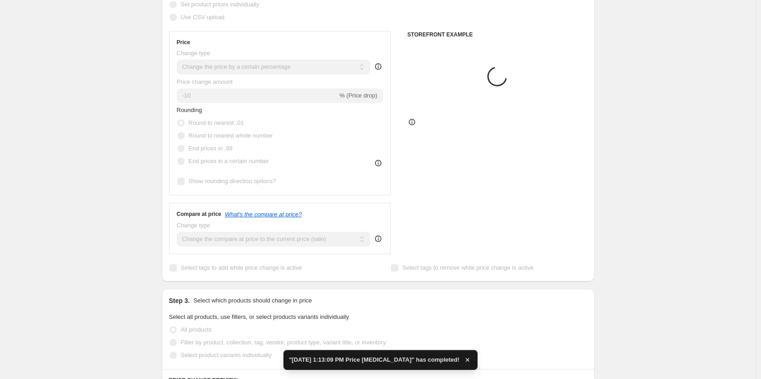
click at [347, 68] on select "Change the price to a certain amount Change the price by a certain amount Chang…" at bounding box center [274, 67] width 194 height 15
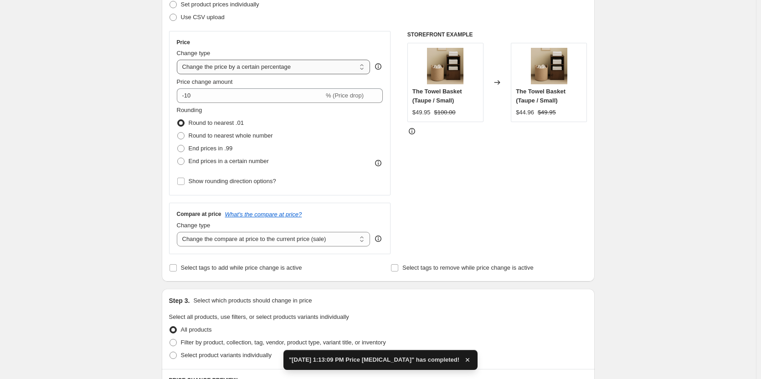
click at [348, 68] on select "Change the price to a certain amount Change the price by a certain amount Chang…" at bounding box center [274, 67] width 194 height 15
select select "to"
click at [179, 60] on select "Change the price to a certain amount Change the price by a certain amount Chang…" at bounding box center [274, 67] width 194 height 15
type input "80.00"
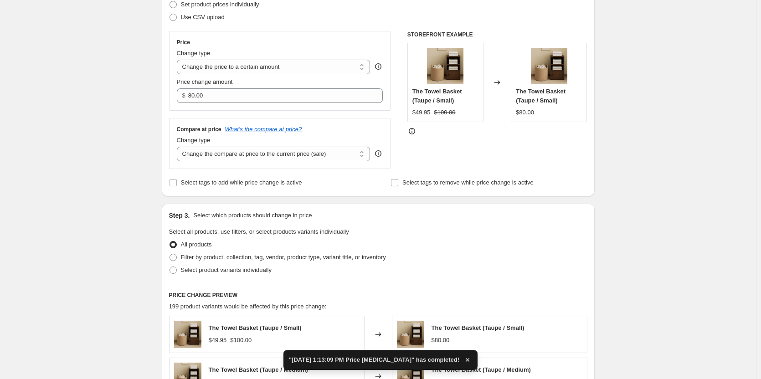
click at [352, 105] on div "Price Change type Change the price to a certain amount Change the price by a ce…" at bounding box center [280, 71] width 222 height 80
drag, startPoint x: 356, startPoint y: 145, endPoint x: 357, endPoint y: 152, distance: 6.4
click at [356, 147] on div "Change type Change the compare at price to the current price (sale) Change the …" at bounding box center [274, 149] width 194 height 26
drag, startPoint x: 357, startPoint y: 152, endPoint x: 353, endPoint y: 155, distance: 5.2
click at [357, 152] on select "Change the compare at price to the current price (sale) Change the compare at p…" at bounding box center [274, 154] width 194 height 15
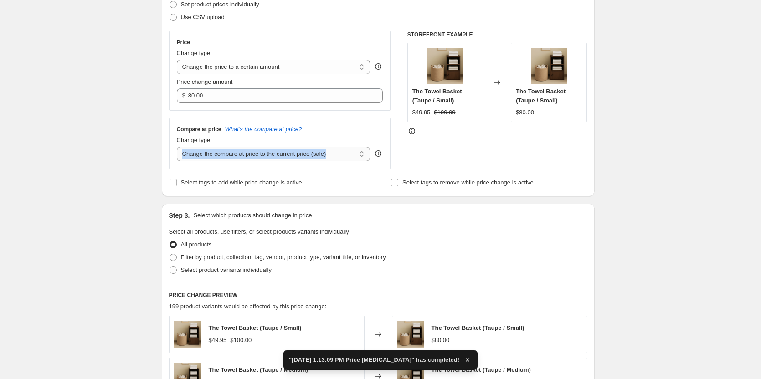
select select "to"
click at [179, 147] on select "Change the compare at price to the current price (sale) Change the compare at p…" at bounding box center [274, 154] width 194 height 15
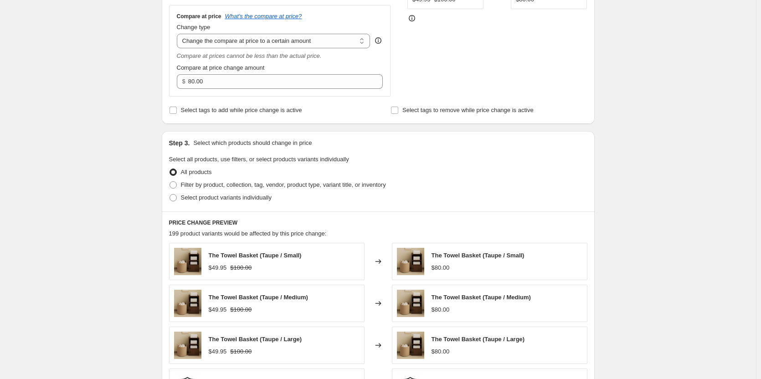
scroll to position [319, 0]
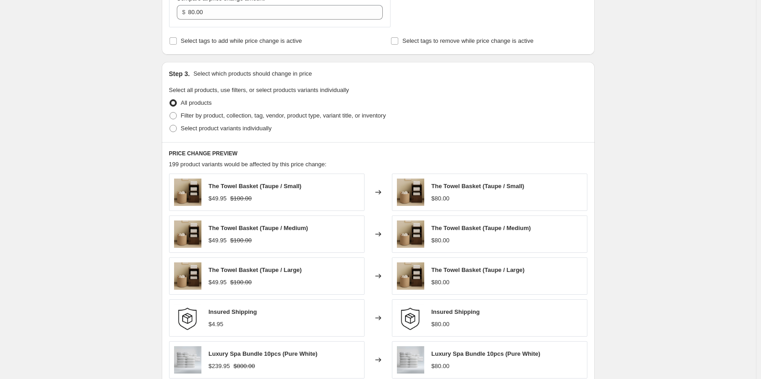
click at [216, 137] on div "Step 3. Select which products should change in price Select all products, use f…" at bounding box center [378, 102] width 433 height 80
click at [218, 130] on span "Select product variants individually" at bounding box center [226, 128] width 91 height 7
click at [170, 125] on input "Select product variants individually" at bounding box center [170, 125] width 0 height 0
radio input "true"
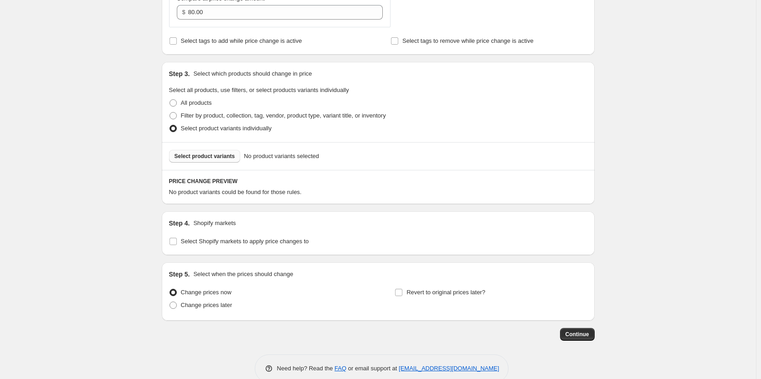
click at [222, 158] on span "Select product variants" at bounding box center [205, 156] width 61 height 7
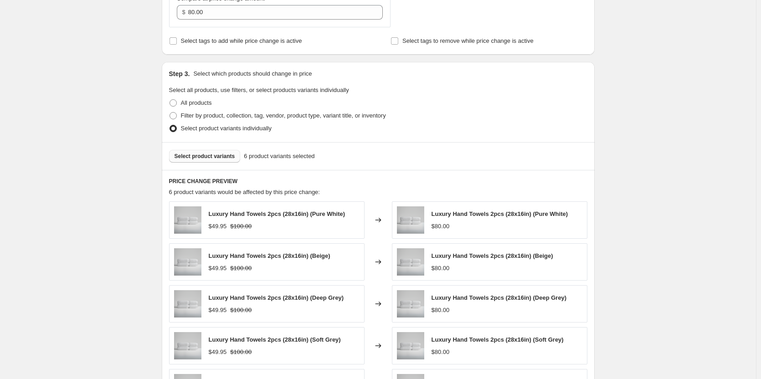
click at [197, 152] on button "Select product variants" at bounding box center [205, 156] width 72 height 13
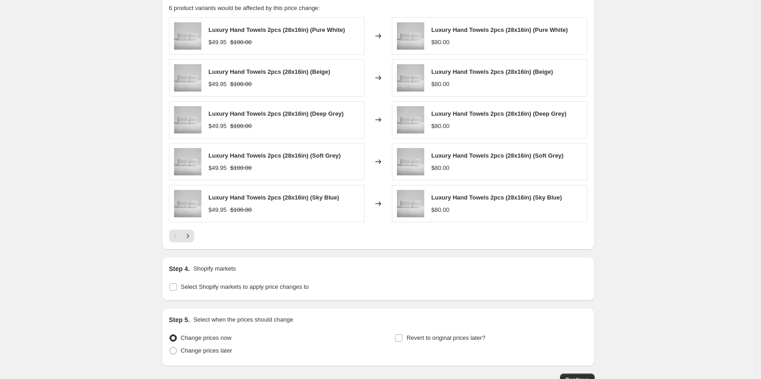
scroll to position [566, 0]
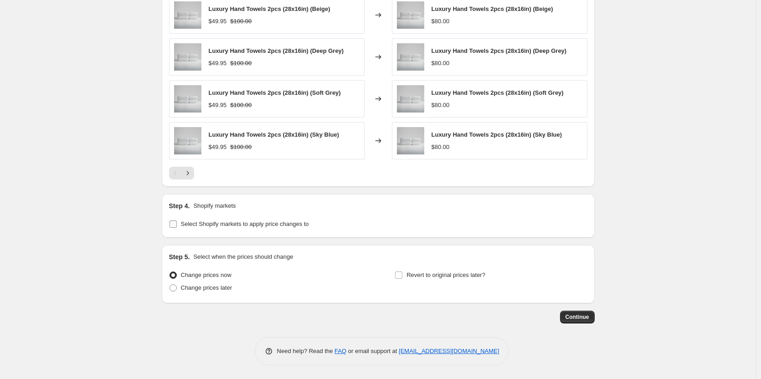
click at [176, 221] on input "Select Shopify markets to apply price changes to" at bounding box center [173, 224] width 7 height 7
checkbox input "true"
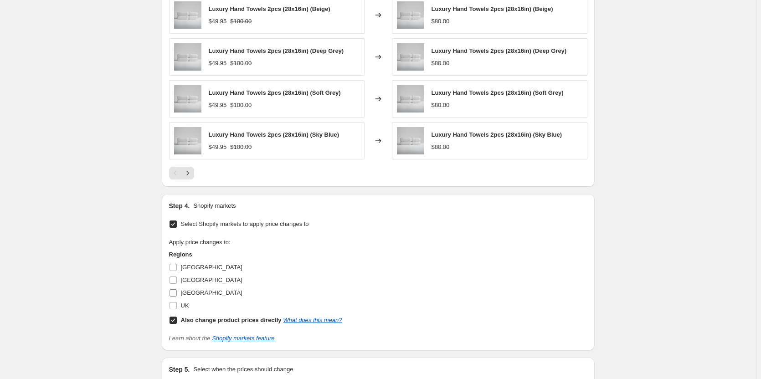
click at [177, 294] on input "[GEOGRAPHIC_DATA]" at bounding box center [173, 292] width 7 height 7
checkbox input "true"
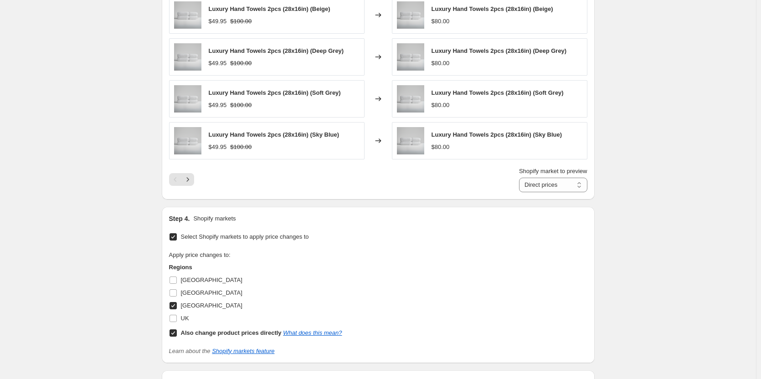
click at [173, 336] on input "Also change product prices directly What does this mean?" at bounding box center [173, 333] width 7 height 7
checkbox input "false"
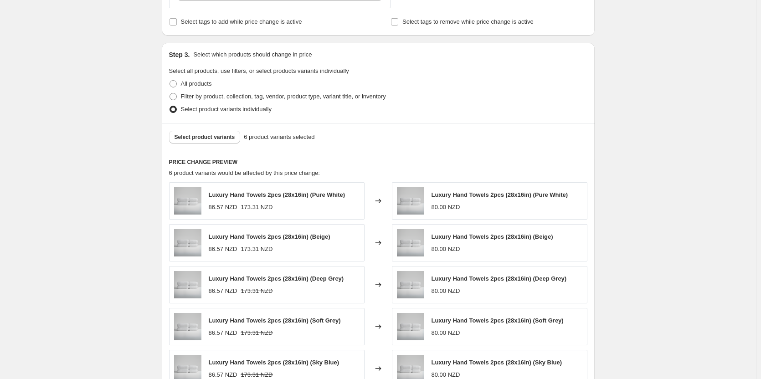
scroll to position [65, 0]
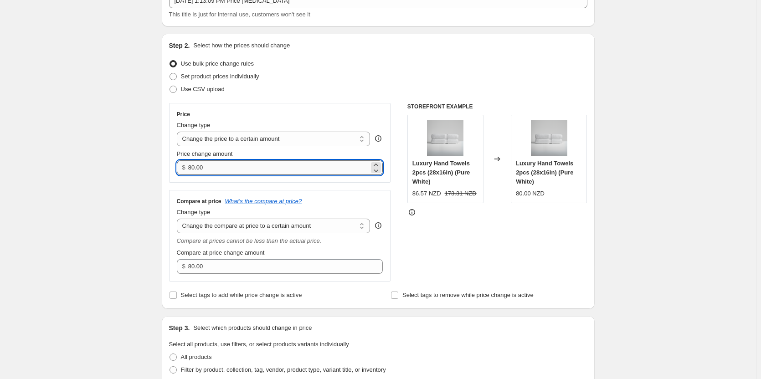
click at [288, 167] on input "80.00" at bounding box center [278, 167] width 181 height 15
paste input "9.95"
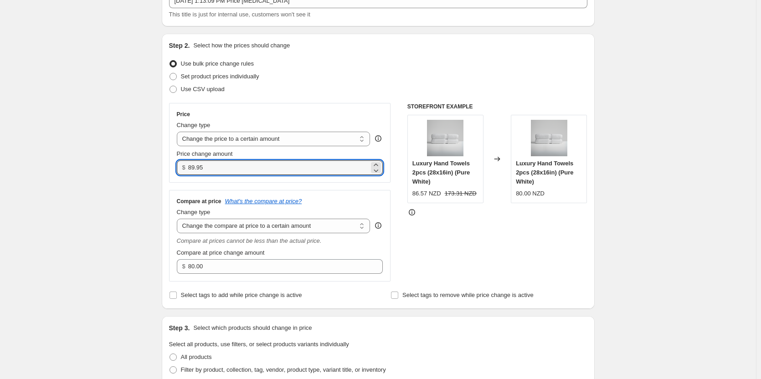
type input "89.95"
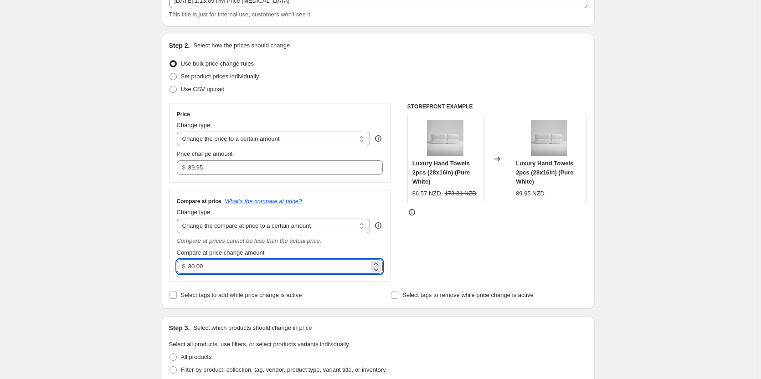
click at [219, 263] on input "80.00" at bounding box center [278, 266] width 181 height 15
paste input "18"
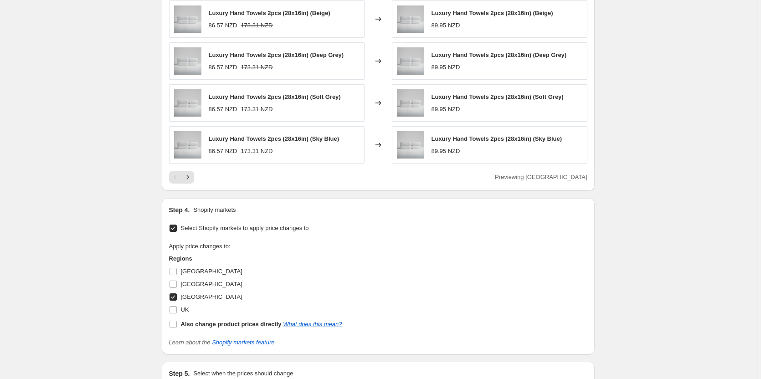
scroll to position [679, 0]
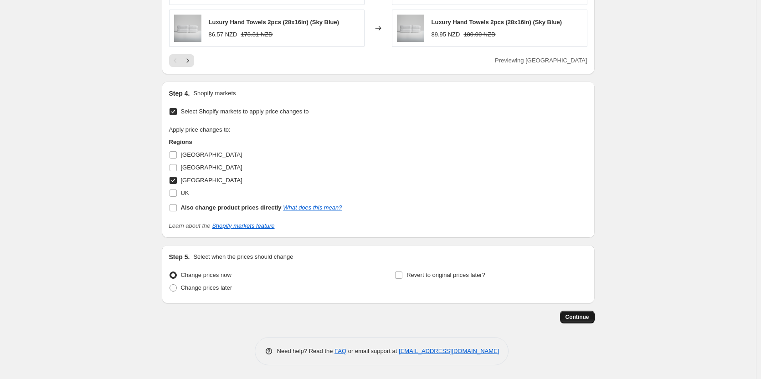
type input "180.00"
click at [580, 322] on button "Continue" at bounding box center [577, 317] width 35 height 13
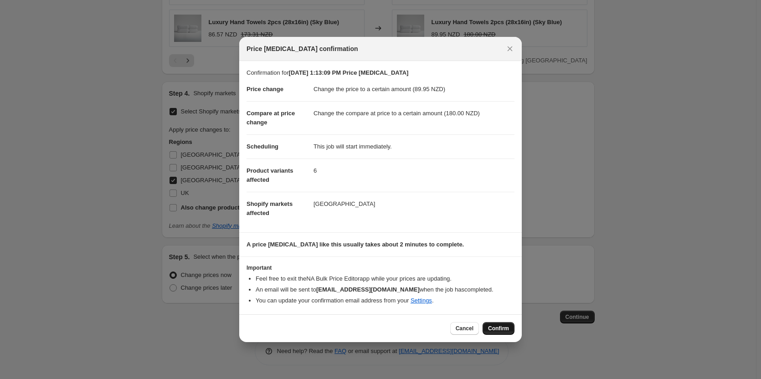
click at [507, 330] on span "Confirm" at bounding box center [498, 328] width 21 height 7
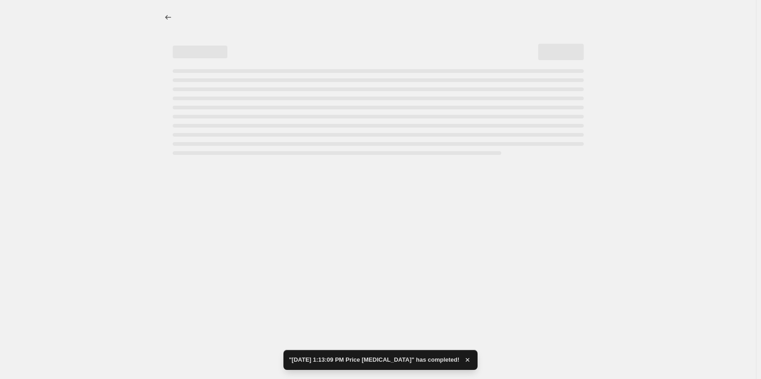
select select "to"
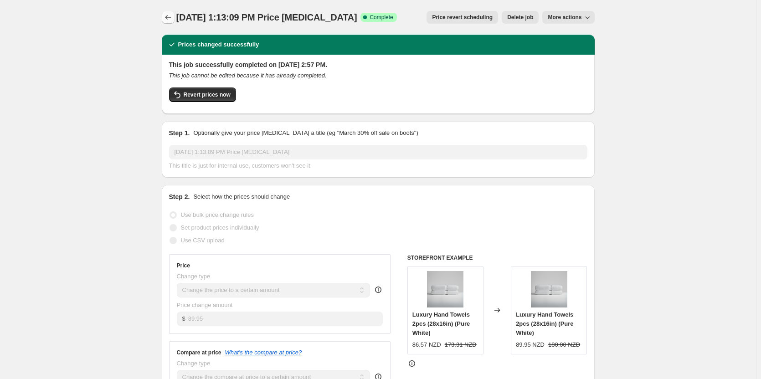
click at [169, 17] on icon "Price change jobs" at bounding box center [168, 17] width 9 height 9
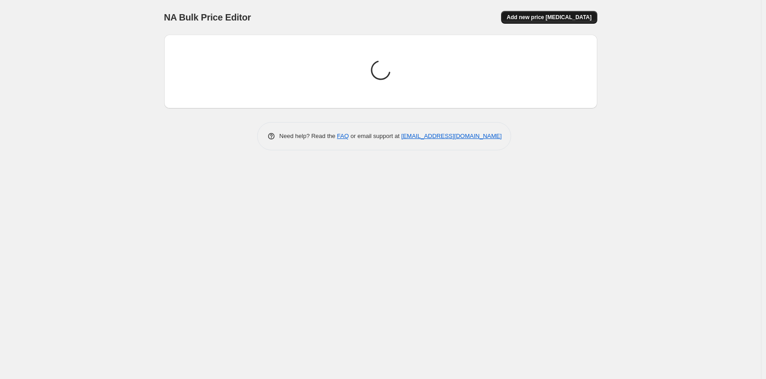
click at [558, 17] on span "Add new price [MEDICAL_DATA]" at bounding box center [548, 17] width 85 height 7
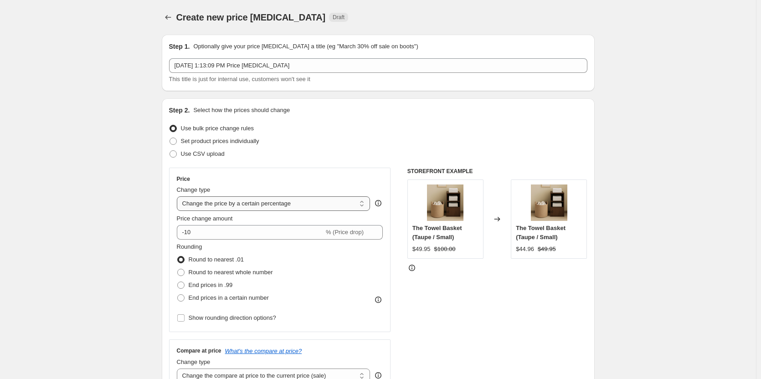
click at [270, 204] on select "Change the price to a certain amount Change the price by a certain amount Chang…" at bounding box center [274, 203] width 194 height 15
select select "to"
click at [179, 196] on select "Change the price to a certain amount Change the price by a certain amount Chang…" at bounding box center [274, 203] width 194 height 15
type input "80.00"
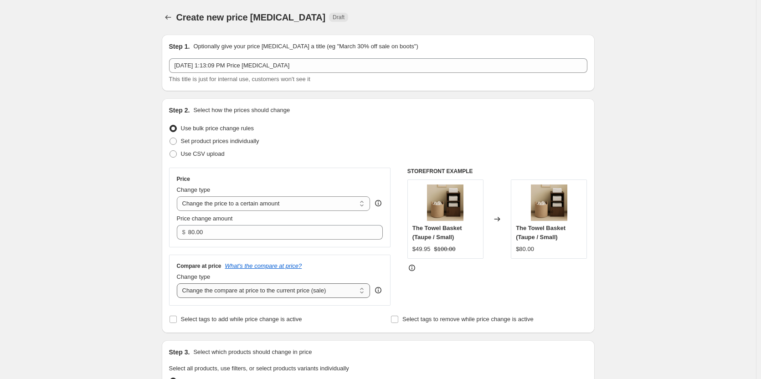
click at [268, 294] on select "Change the compare at price to the current price (sale) Change the compare at p…" at bounding box center [274, 290] width 194 height 15
select select "to"
click at [179, 283] on select "Change the compare at price to the current price (sale) Change the compare at p…" at bounding box center [274, 290] width 194 height 15
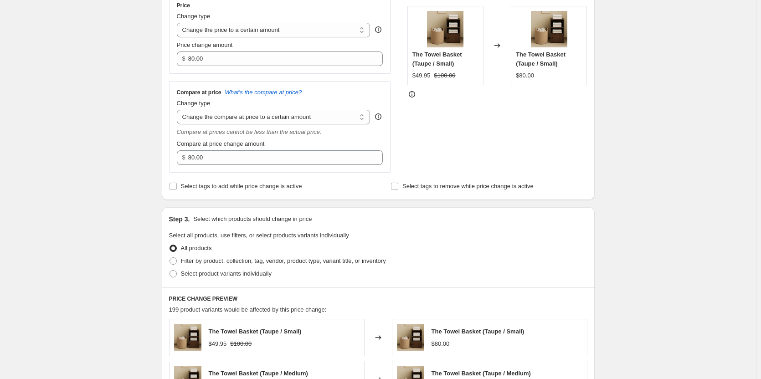
scroll to position [228, 0]
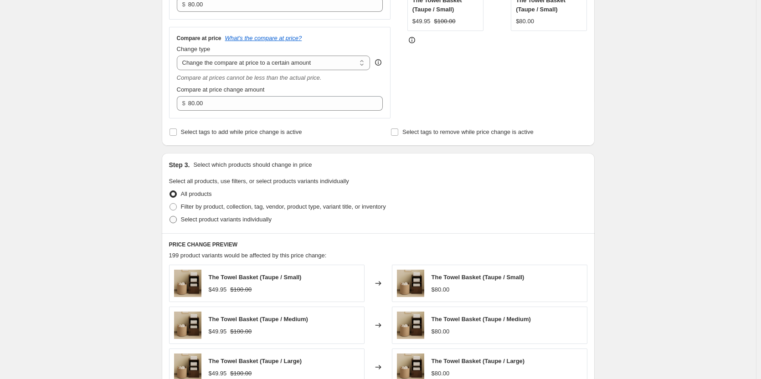
click at [173, 221] on span at bounding box center [173, 219] width 7 height 7
click at [170, 216] on input "Select product variants individually" at bounding box center [170, 216] width 0 height 0
radio input "true"
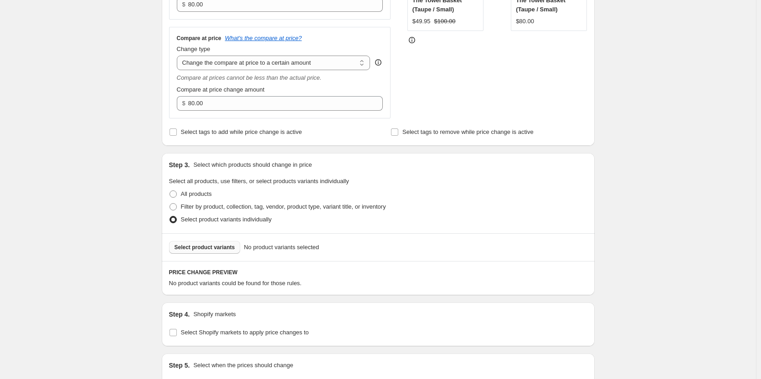
click at [228, 252] on button "Select product variants" at bounding box center [205, 247] width 72 height 13
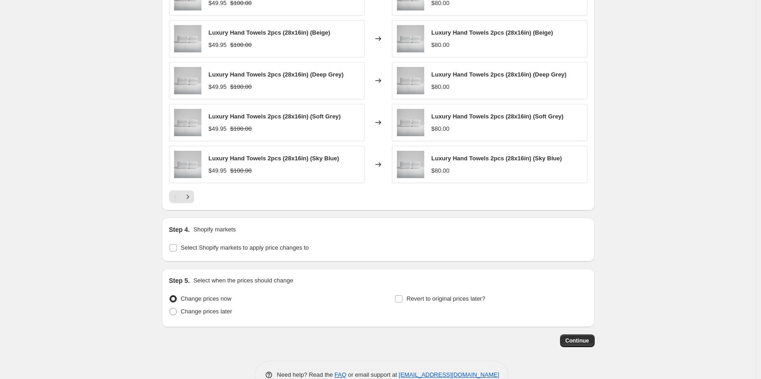
scroll to position [566, 0]
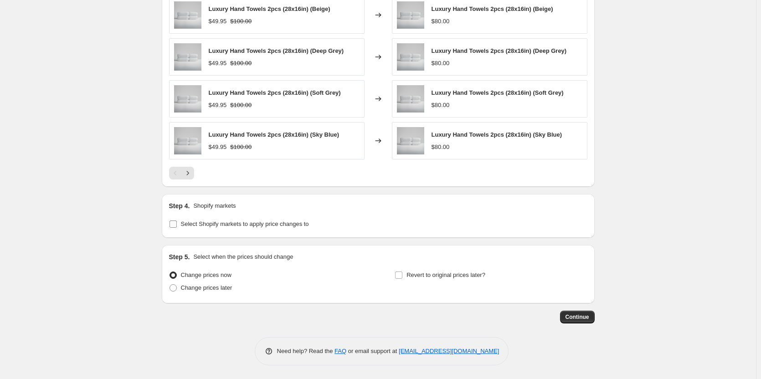
click at [174, 224] on input "Select Shopify markets to apply price changes to" at bounding box center [173, 224] width 7 height 7
checkbox input "true"
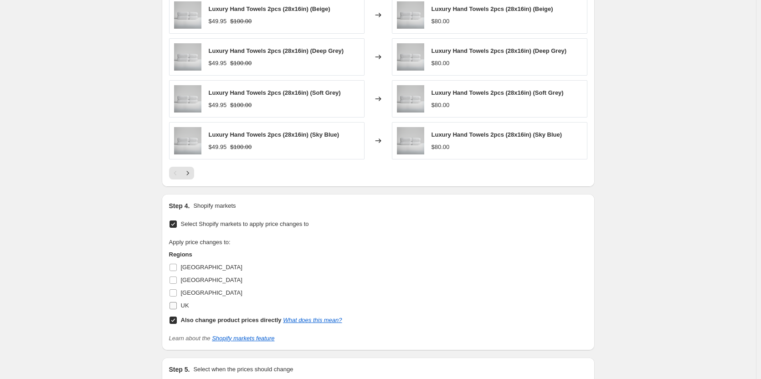
click at [184, 304] on span "UK" at bounding box center [185, 305] width 8 height 7
click at [177, 304] on input "UK" at bounding box center [173, 305] width 7 height 7
checkbox input "true"
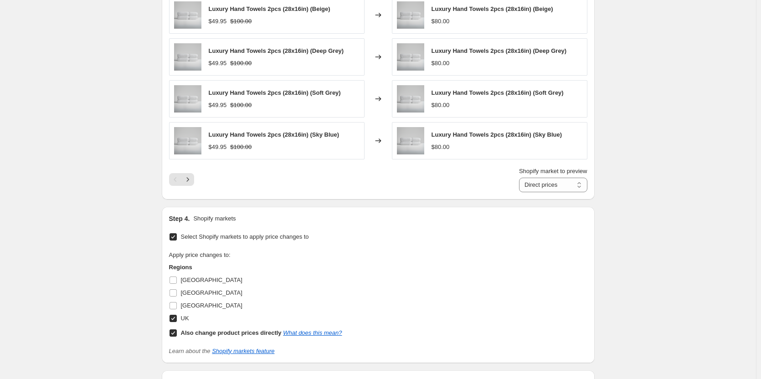
click at [174, 332] on input "Also change product prices directly What does this mean?" at bounding box center [173, 333] width 7 height 7
checkbox input "false"
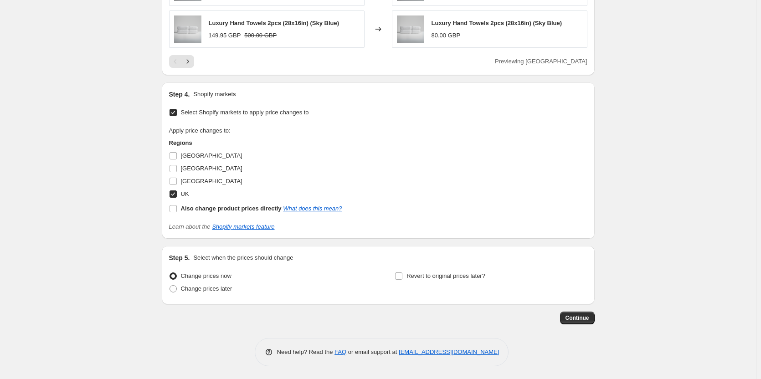
scroll to position [679, 0]
click at [587, 320] on span "Continue" at bounding box center [578, 317] width 24 height 7
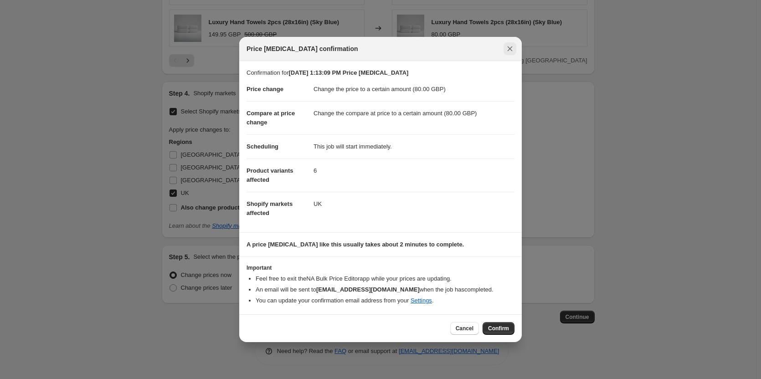
click at [508, 52] on icon "Close" at bounding box center [509, 48] width 9 height 9
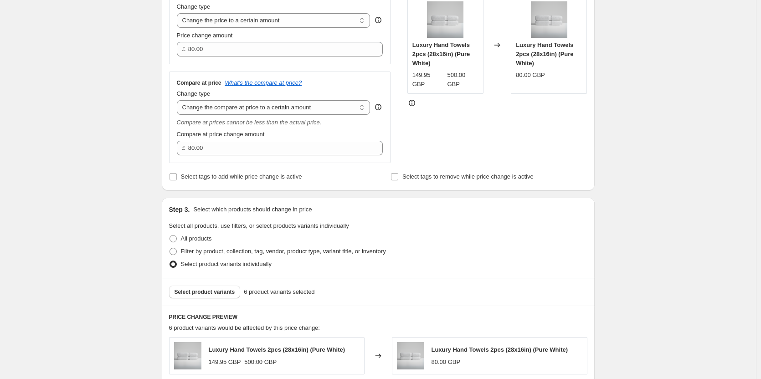
scroll to position [132, 0]
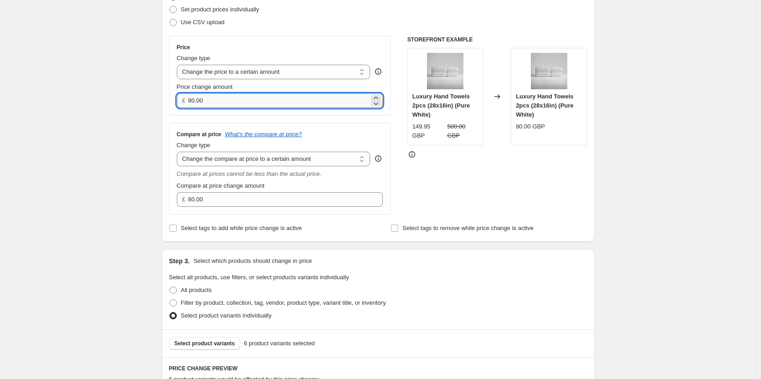
click at [290, 96] on input "80.00" at bounding box center [278, 100] width 181 height 15
paste input "34.95"
type input "34.95"
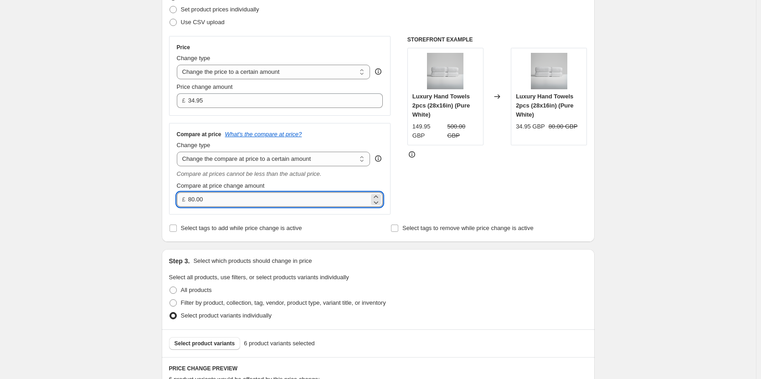
click at [240, 204] on input "80.00" at bounding box center [278, 199] width 181 height 15
click at [240, 203] on input "80.00" at bounding box center [278, 199] width 181 height 15
paste input "7"
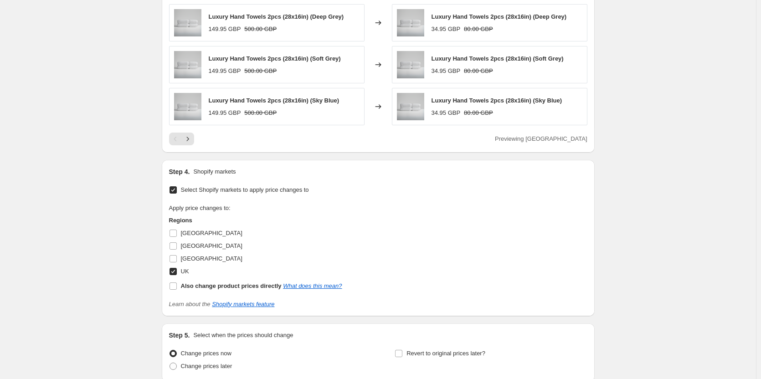
scroll to position [633, 0]
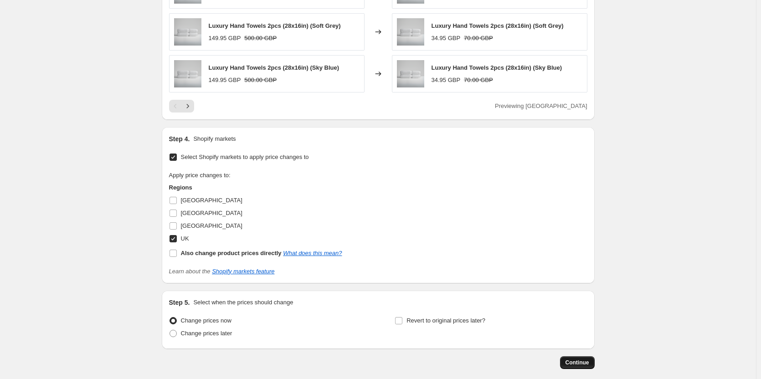
type input "70.00"
click at [581, 364] on span "Continue" at bounding box center [578, 362] width 24 height 7
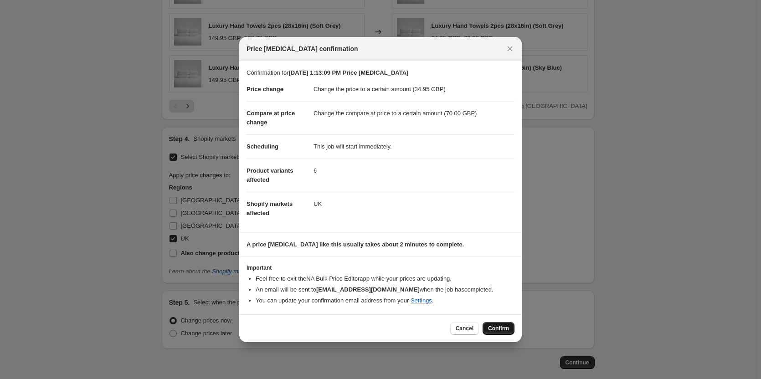
click at [508, 332] on span "Confirm" at bounding box center [498, 328] width 21 height 7
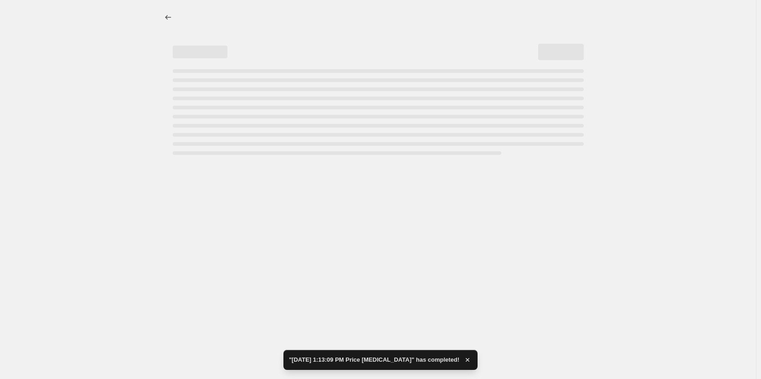
select select "to"
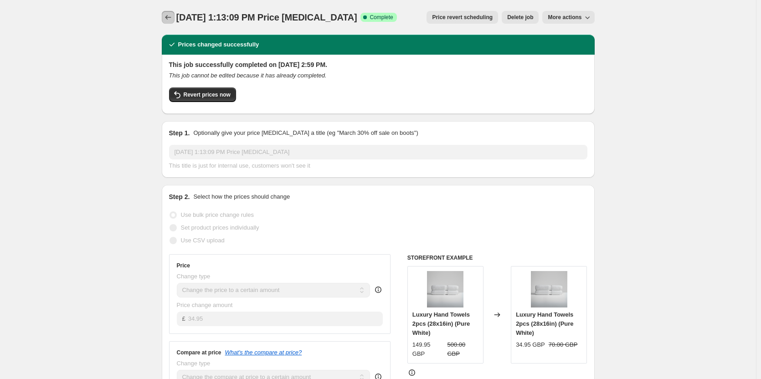
click at [171, 15] on icon "Price change jobs" at bounding box center [168, 17] width 9 height 9
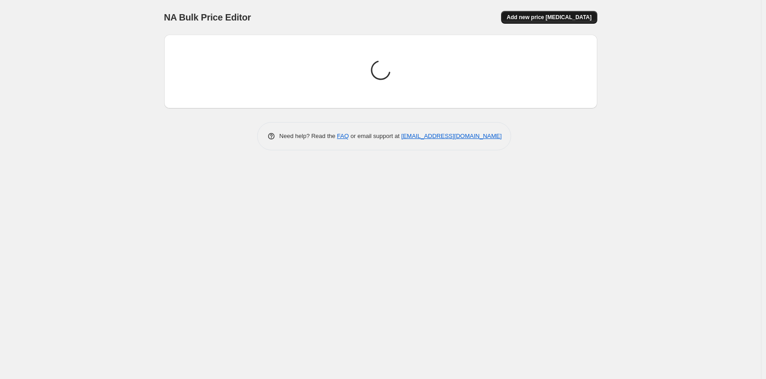
click at [586, 13] on button "Add new price [MEDICAL_DATA]" at bounding box center [549, 17] width 96 height 13
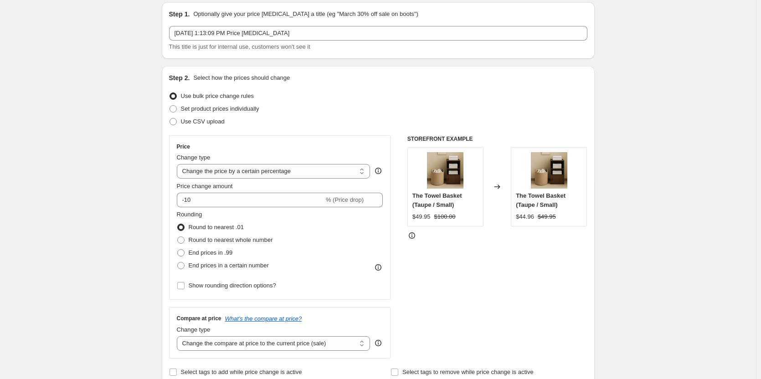
scroll to position [46, 0]
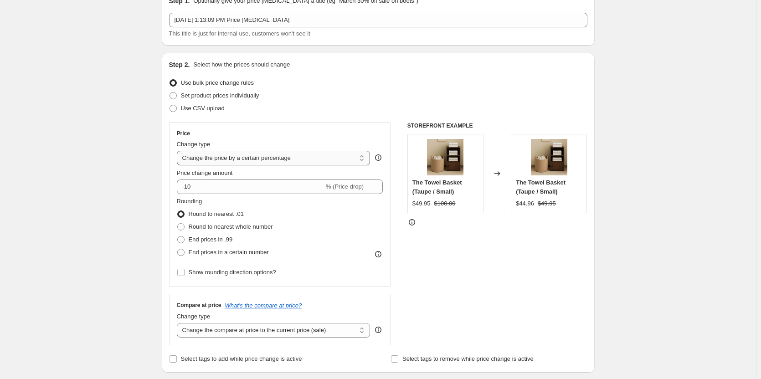
click at [278, 152] on select "Change the price to a certain amount Change the price by a certain amount Chang…" at bounding box center [274, 158] width 194 height 15
select select "to"
click at [179, 151] on select "Change the price to a certain amount Change the price by a certain amount Chang…" at bounding box center [274, 158] width 194 height 15
type input "80.00"
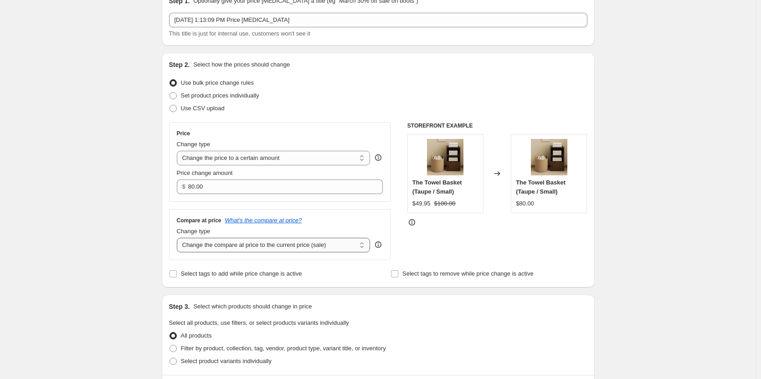
click at [299, 246] on select "Change the compare at price to the current price (sale) Change the compare at p…" at bounding box center [274, 245] width 194 height 15
select select "to"
click at [179, 238] on select "Change the compare at price to the current price (sale) Change the compare at p…" at bounding box center [274, 245] width 194 height 15
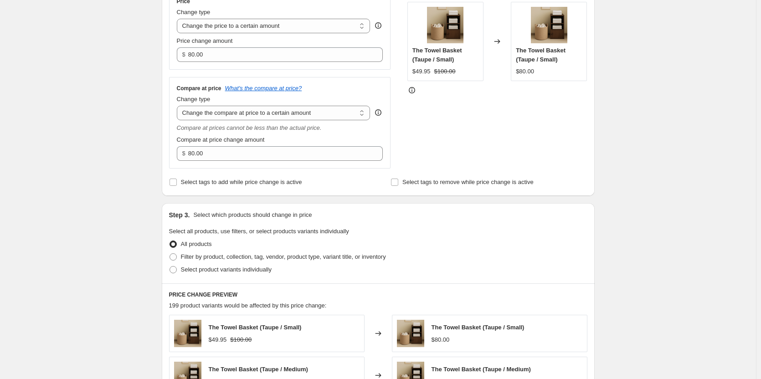
scroll to position [182, 0]
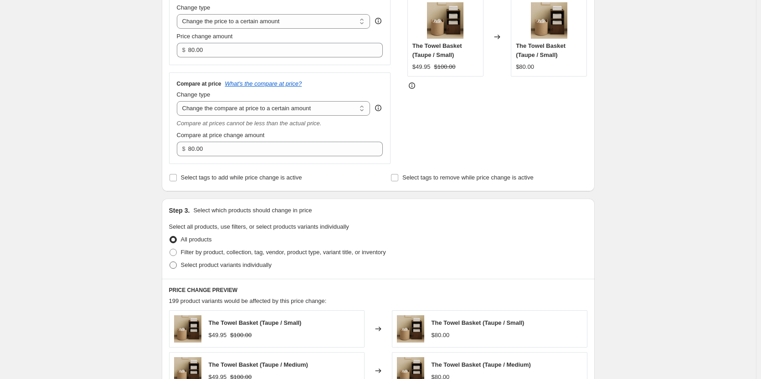
click at [177, 264] on span at bounding box center [173, 265] width 7 height 7
click at [170, 262] on input "Select product variants individually" at bounding box center [170, 262] width 0 height 0
radio input "true"
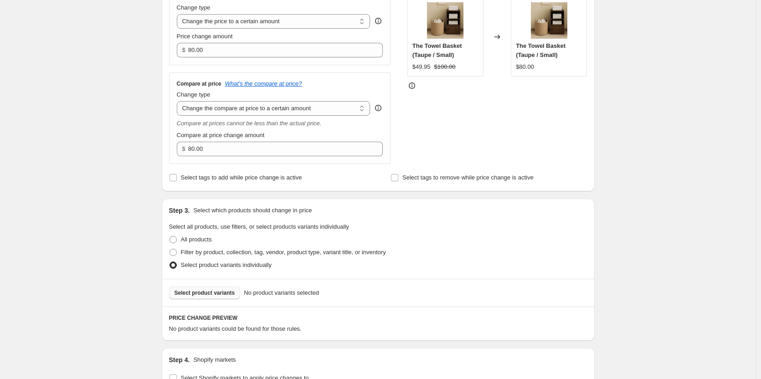
click at [221, 291] on span "Select product variants" at bounding box center [205, 292] width 61 height 7
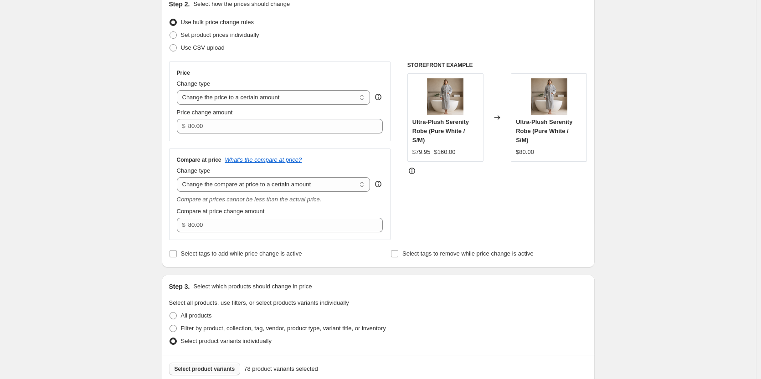
scroll to position [91, 0]
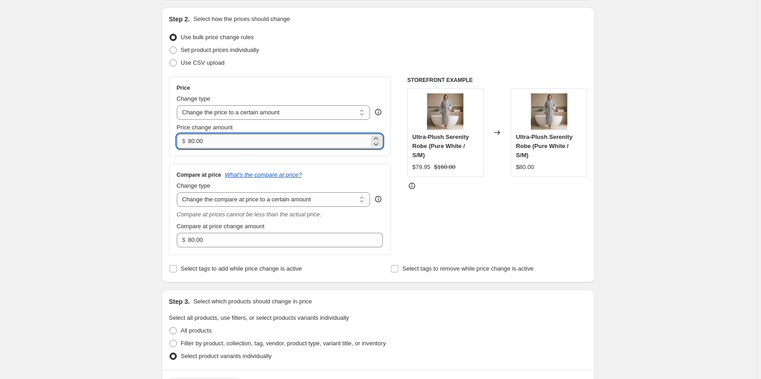
click at [235, 137] on input "80.00" at bounding box center [278, 141] width 181 height 15
paste input "79.95"
type input "79.95"
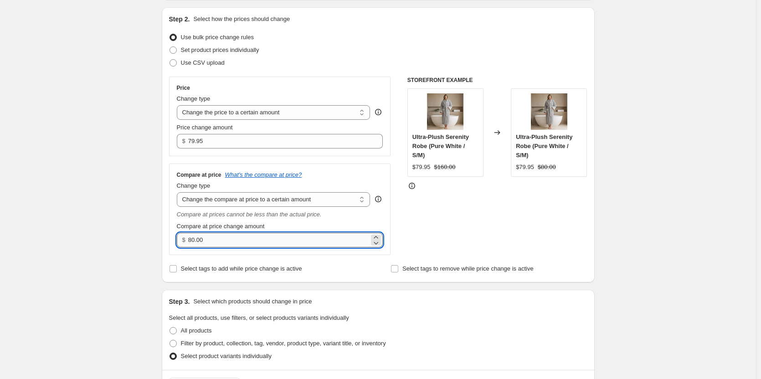
click at [216, 240] on input "80.00" at bounding box center [278, 240] width 181 height 15
paste input "16"
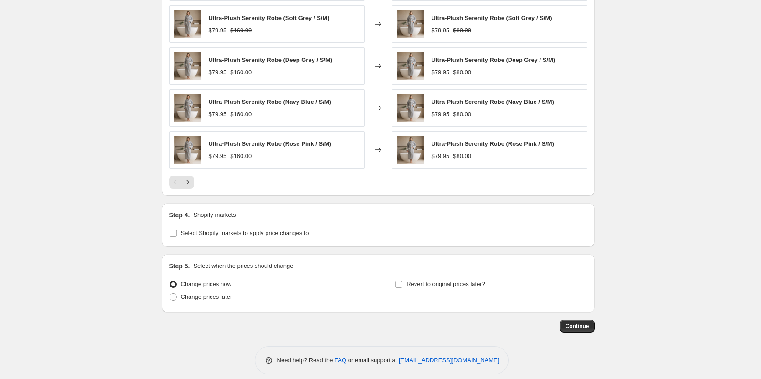
scroll to position [566, 0]
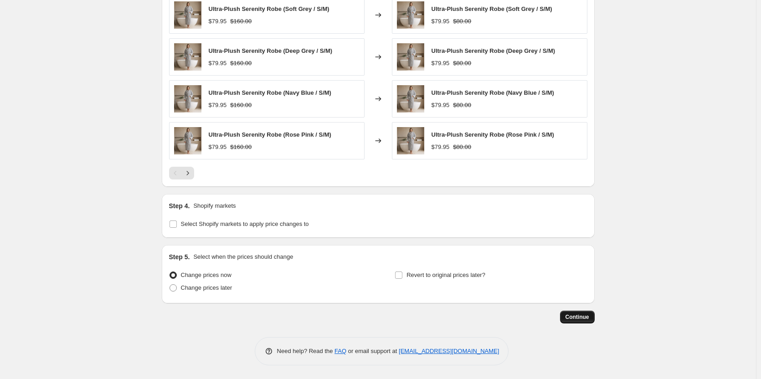
type input "160.00"
click at [576, 311] on button "Continue" at bounding box center [577, 317] width 35 height 13
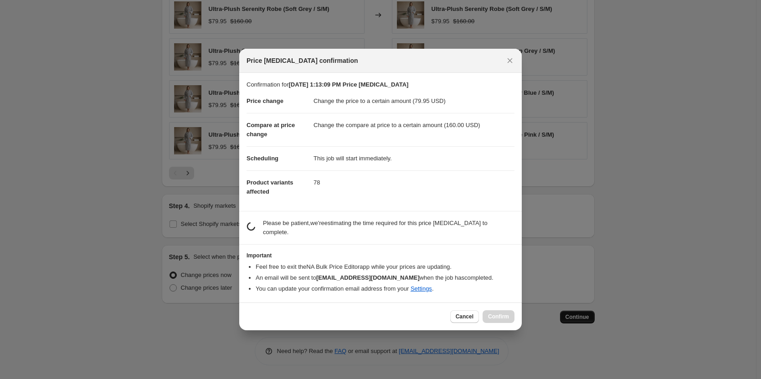
scroll to position [0, 0]
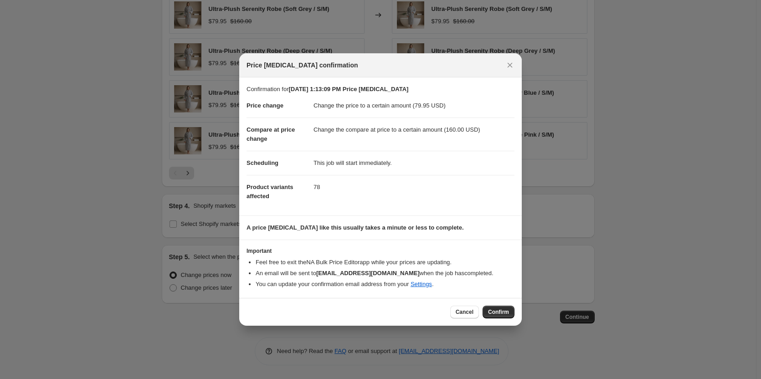
drag, startPoint x: 474, startPoint y: 314, endPoint x: 517, endPoint y: 326, distance: 44.3
click at [518, 379] on div "Price change job confirmation Confirmation for Aug 29, 2025, 1:13:09 PM Price c…" at bounding box center [380, 379] width 761 height 0
click at [511, 320] on div "Cancel Confirm" at bounding box center [380, 312] width 283 height 28
click at [509, 312] on span "Confirm" at bounding box center [498, 312] width 21 height 7
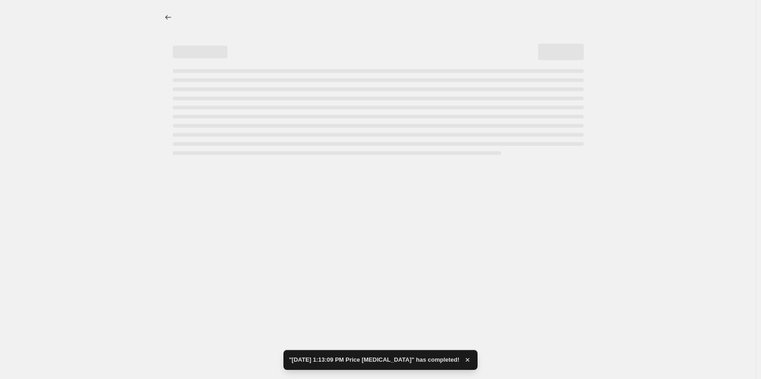
select select "to"
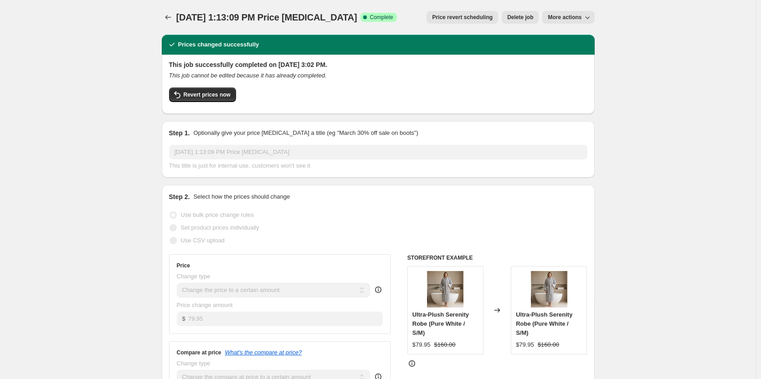
click at [169, 17] on icon "Price change jobs" at bounding box center [168, 17] width 9 height 9
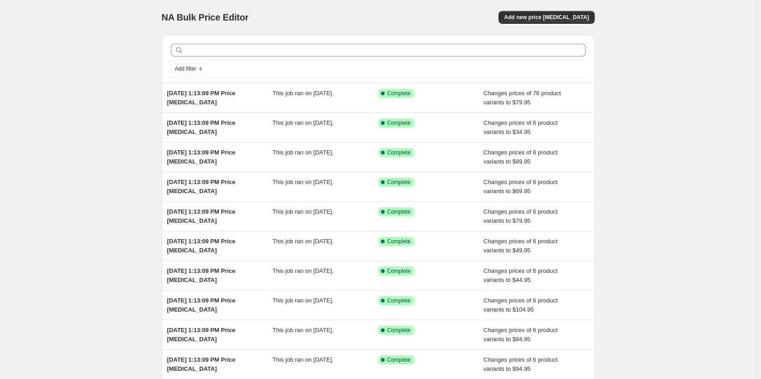
click at [575, 9] on div "NA Bulk Price Editor. This page is ready NA Bulk Price Editor Add new price [ME…" at bounding box center [378, 17] width 433 height 35
click at [575, 13] on button "Add new price [MEDICAL_DATA]" at bounding box center [547, 17] width 96 height 13
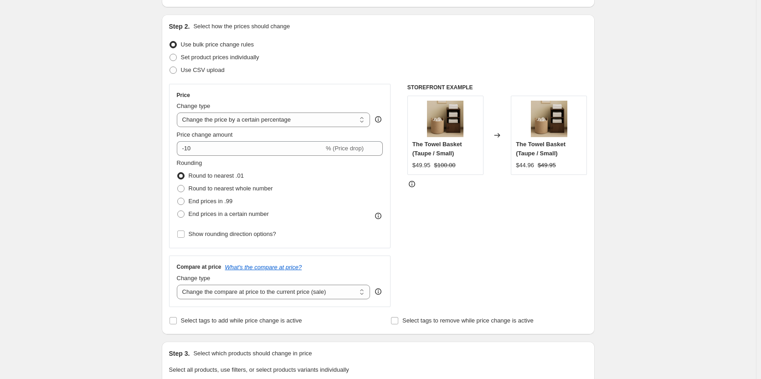
scroll to position [91, 0]
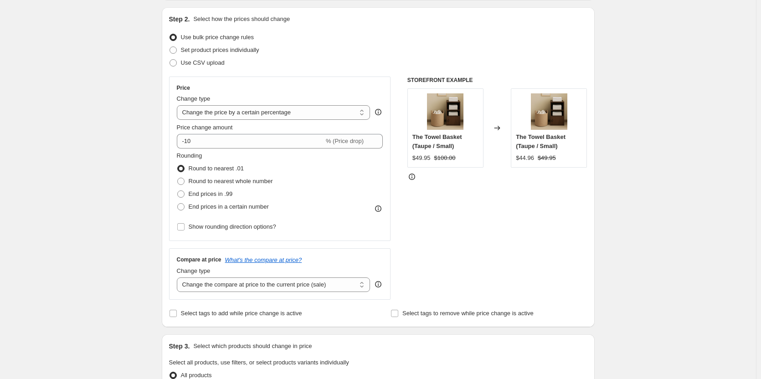
click at [263, 121] on div "Price Change type Change the price to a certain amount Change the price by a ce…" at bounding box center [280, 158] width 206 height 149
click at [275, 149] on div "Price Change type Change the price to a certain amount Change the price by a ce…" at bounding box center [280, 158] width 206 height 149
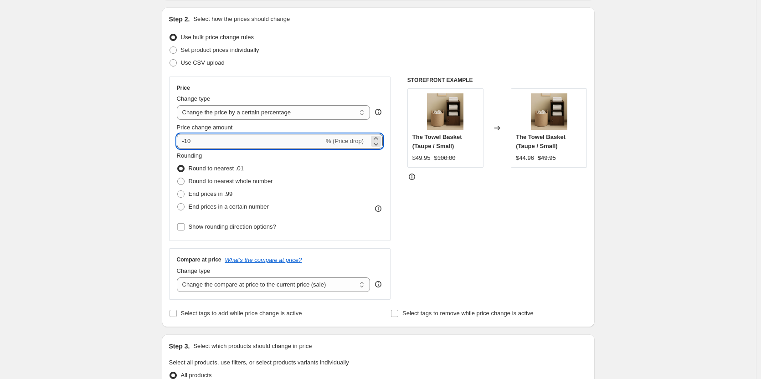
click at [280, 134] on input "-10" at bounding box center [250, 141] width 147 height 15
click at [284, 115] on select "Change the price to a certain amount Change the price by a certain amount Chang…" at bounding box center [274, 112] width 194 height 15
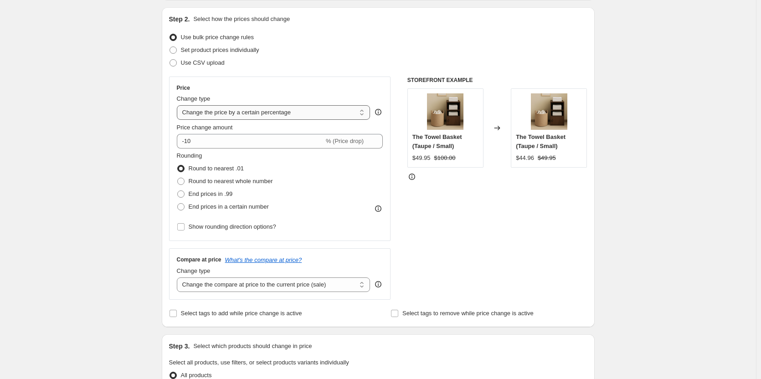
select select "to"
click at [179, 105] on select "Change the price to a certain amount Change the price by a certain amount Chang…" at bounding box center [274, 112] width 194 height 15
type input "80.00"
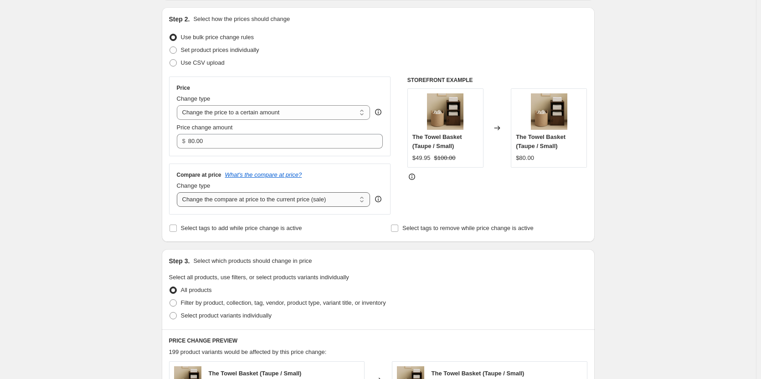
click at [271, 204] on select "Change the compare at price to the current price (sale) Change the compare at p…" at bounding box center [274, 199] width 194 height 15
click at [179, 192] on select "Change the compare at price to the current price (sale) Change the compare at p…" at bounding box center [274, 199] width 194 height 15
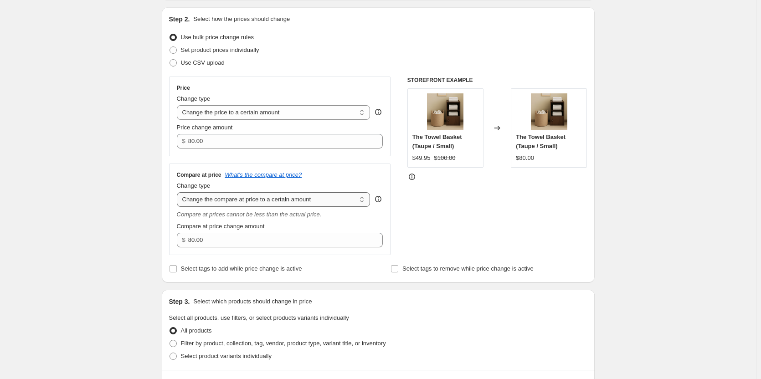
click at [270, 196] on select "Change the compare at price to the current price (sale) Change the compare at p…" at bounding box center [274, 199] width 194 height 15
click at [179, 192] on select "Change the compare at price to the current price (sale) Change the compare at p…" at bounding box center [274, 199] width 194 height 15
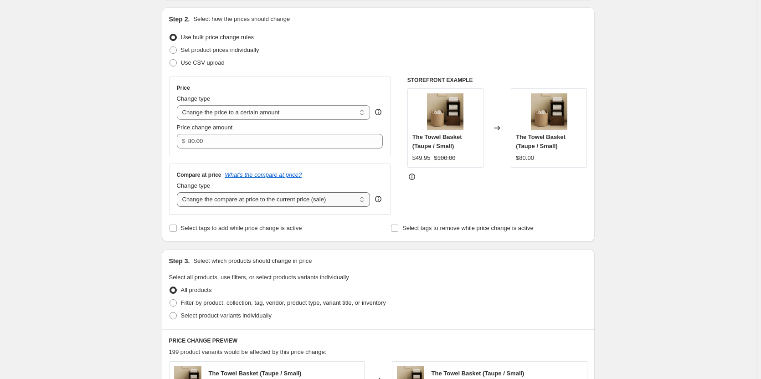
click at [267, 196] on select "Change the compare at price to the current price (sale) Change the compare at p…" at bounding box center [274, 199] width 194 height 15
select select "to"
click at [179, 192] on select "Change the compare at price to the current price (sale) Change the compare at p…" at bounding box center [274, 199] width 194 height 15
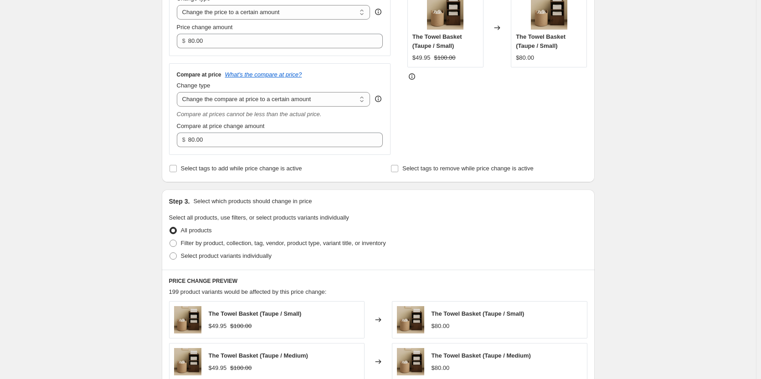
scroll to position [273, 0]
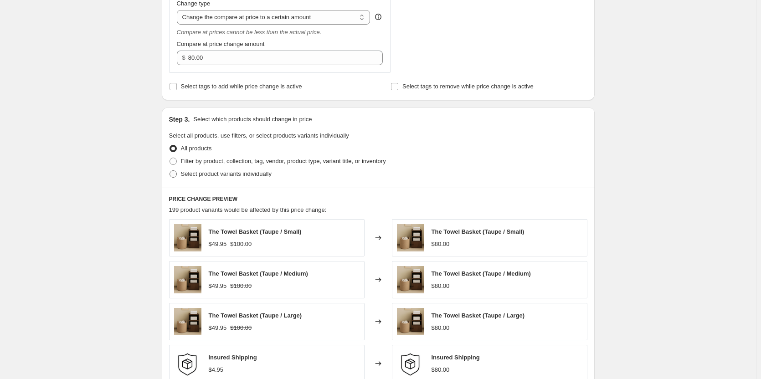
click at [180, 172] on label "Select product variants individually" at bounding box center [220, 174] width 103 height 13
click at [170, 171] on input "Select product variants individually" at bounding box center [170, 170] width 0 height 0
radio input "true"
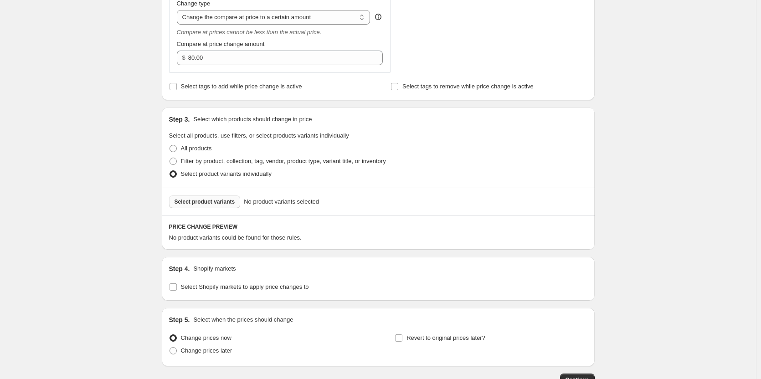
click at [216, 202] on span "Select product variants" at bounding box center [205, 201] width 61 height 7
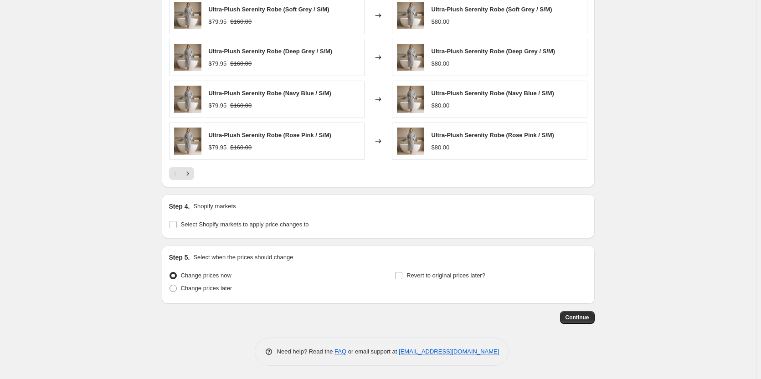
scroll to position [566, 0]
click at [172, 225] on input "Select Shopify markets to apply price changes to" at bounding box center [173, 224] width 7 height 7
checkbox input "true"
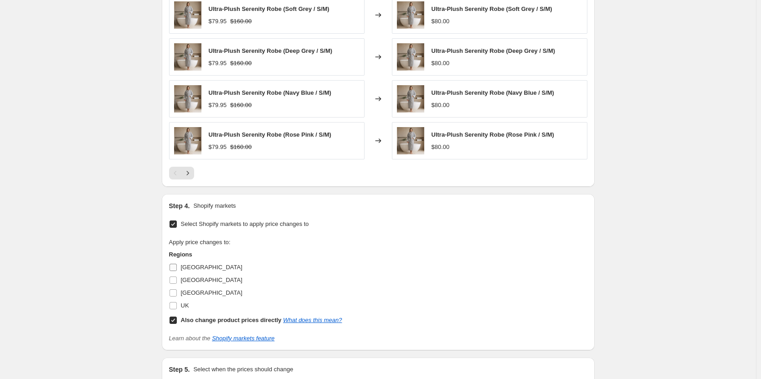
click at [175, 268] on input "[GEOGRAPHIC_DATA]" at bounding box center [173, 267] width 7 height 7
checkbox input "true"
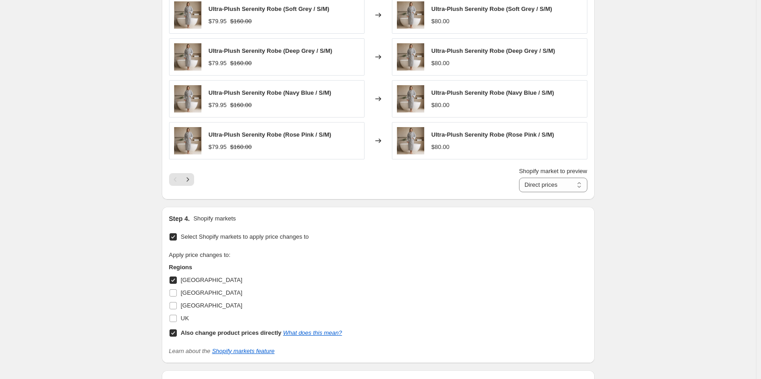
click at [177, 333] on input "Also change product prices directly What does this mean?" at bounding box center [173, 333] width 7 height 7
checkbox input "false"
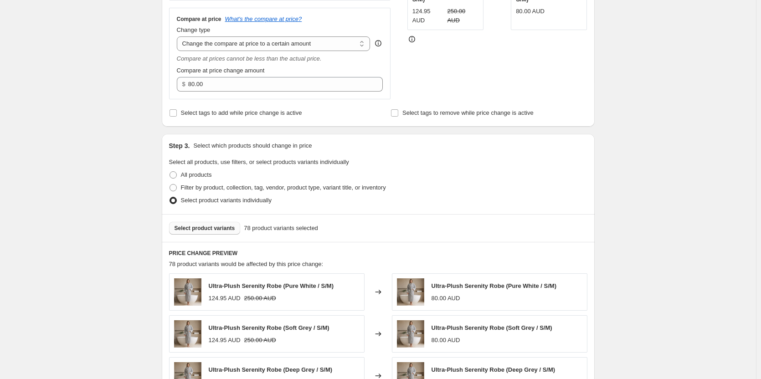
scroll to position [0, 0]
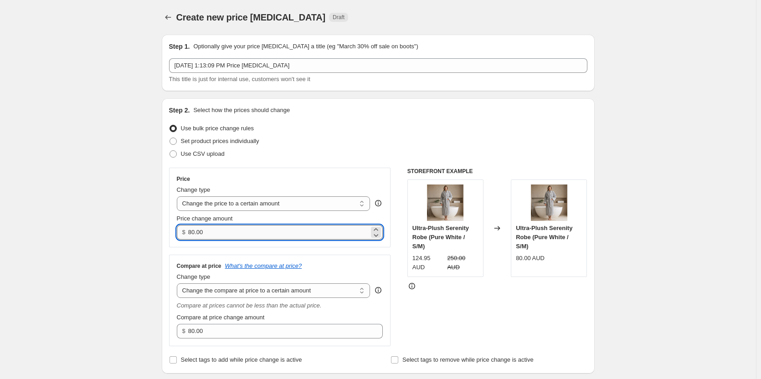
click at [288, 227] on input "80.00" at bounding box center [278, 232] width 181 height 15
paste input "124.95"
type input "124.95"
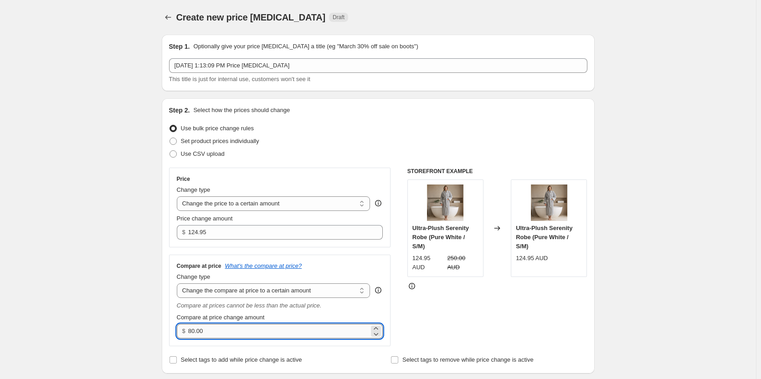
click at [248, 329] on input "80.00" at bounding box center [278, 331] width 181 height 15
paste input "25"
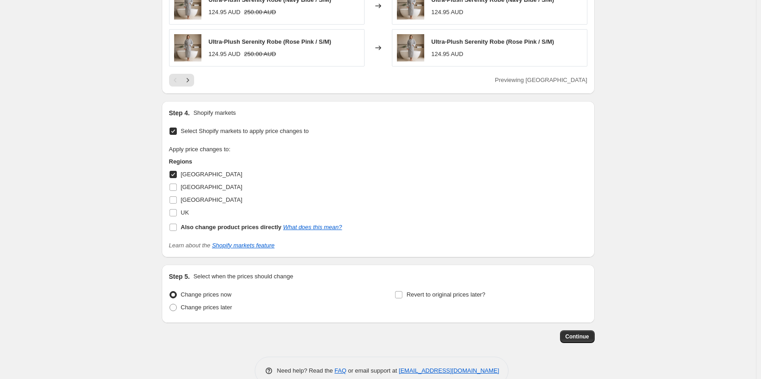
scroll to position [679, 0]
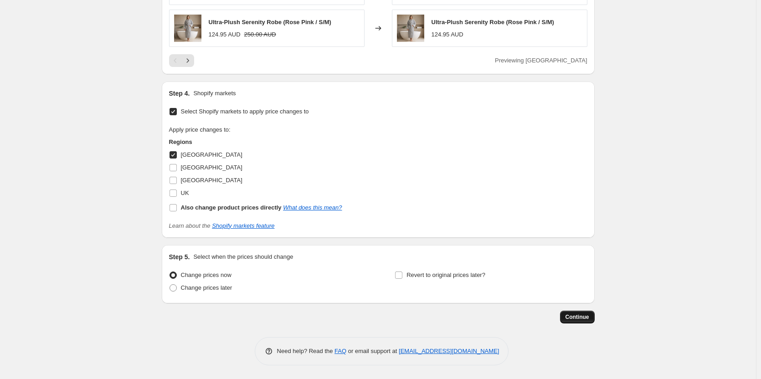
click at [589, 316] on span "Continue" at bounding box center [578, 317] width 24 height 7
type input "250.00"
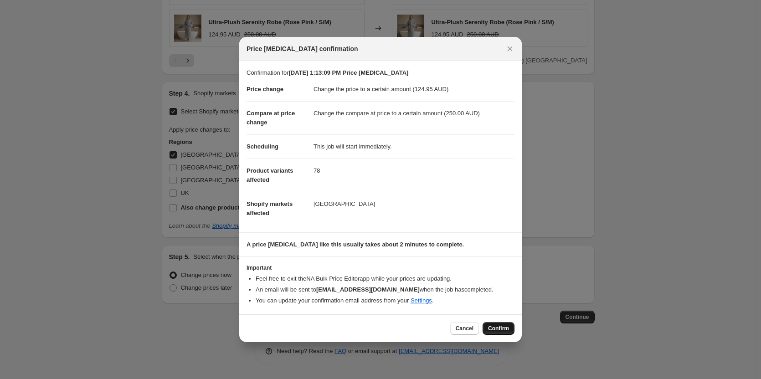
click at [511, 326] on button "Confirm" at bounding box center [499, 328] width 32 height 13
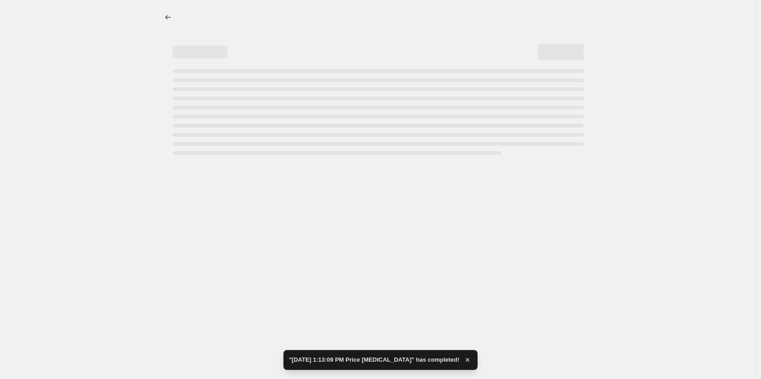
select select "to"
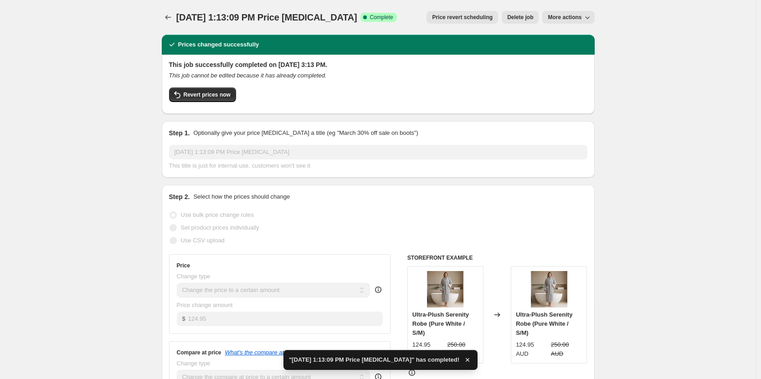
click at [164, 14] on div at bounding box center [169, 17] width 15 height 13
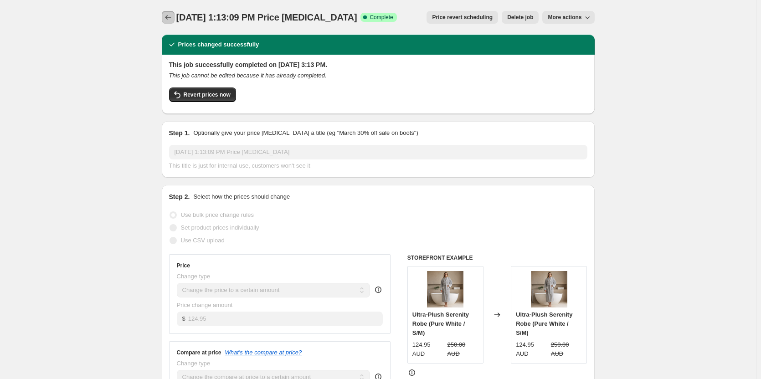
click at [164, 15] on button "Price change jobs" at bounding box center [168, 17] width 13 height 13
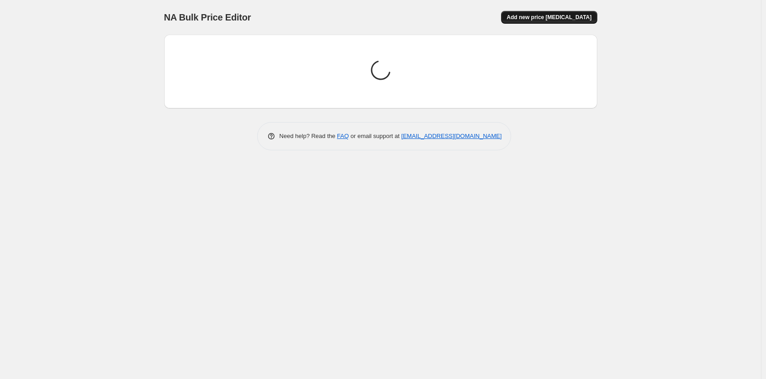
click at [556, 15] on span "Add new price [MEDICAL_DATA]" at bounding box center [548, 17] width 85 height 7
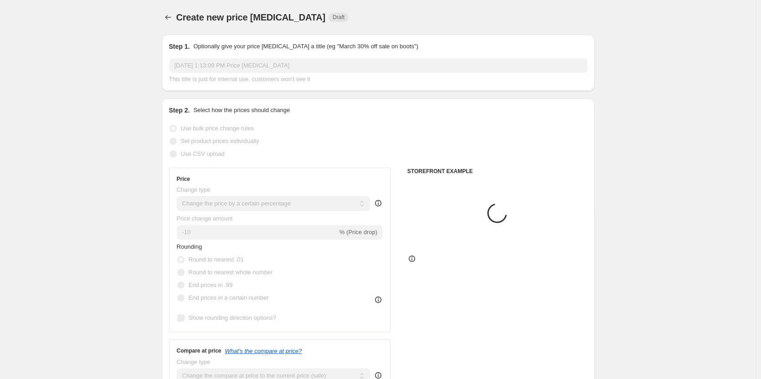
scroll to position [46, 0]
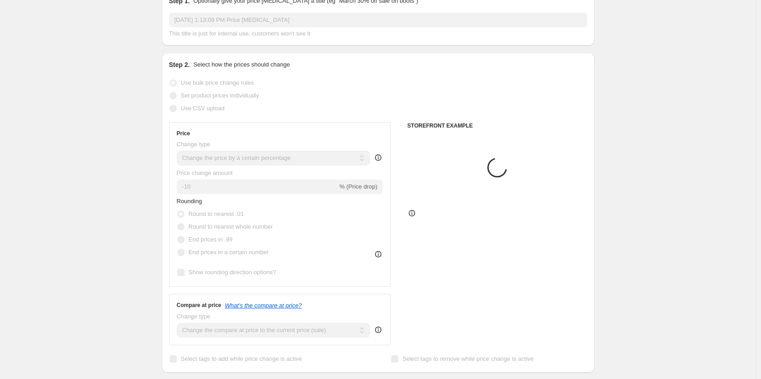
click at [296, 150] on div "Change type Change the price to a certain amount Change the price by a certain …" at bounding box center [274, 153] width 194 height 26
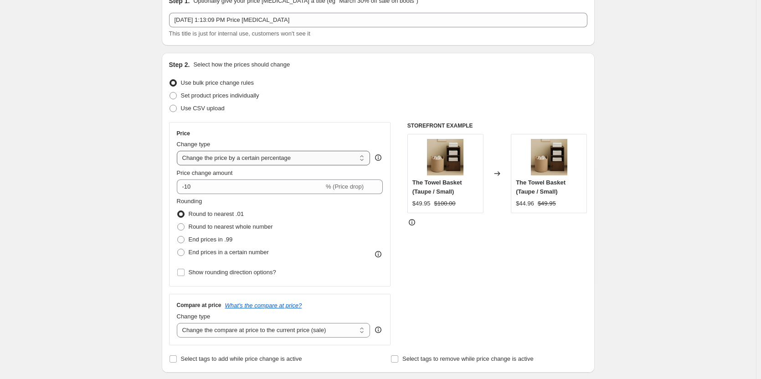
click at [290, 165] on select "Change the price to a certain amount Change the price by a certain amount Chang…" at bounding box center [274, 158] width 194 height 15
select select "to"
click at [179, 151] on select "Change the price to a certain amount Change the price by a certain amount Chang…" at bounding box center [274, 158] width 194 height 15
type input "80.00"
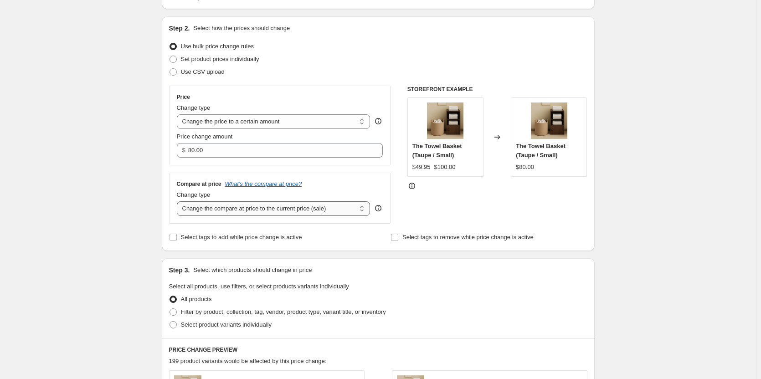
scroll to position [137, 0]
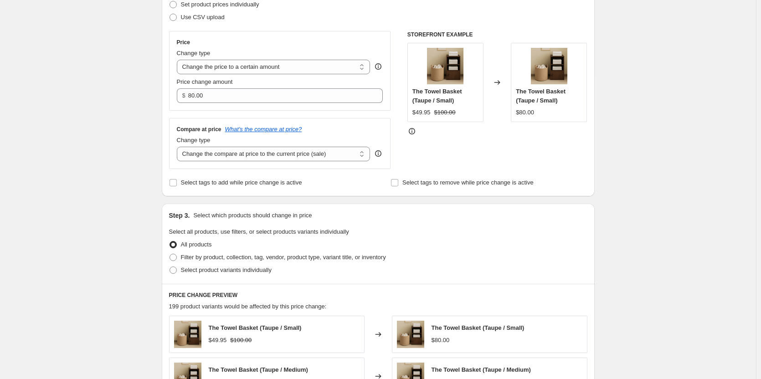
click at [268, 163] on div "Compare at price What's the compare at price? Change type Change the compare at…" at bounding box center [280, 143] width 222 height 51
click at [268, 157] on select "Change the compare at price to the current price (sale) Change the compare at p…" at bounding box center [274, 154] width 194 height 15
select select "to"
click at [179, 147] on select "Change the compare at price to the current price (sale) Change the compare at p…" at bounding box center [274, 154] width 194 height 15
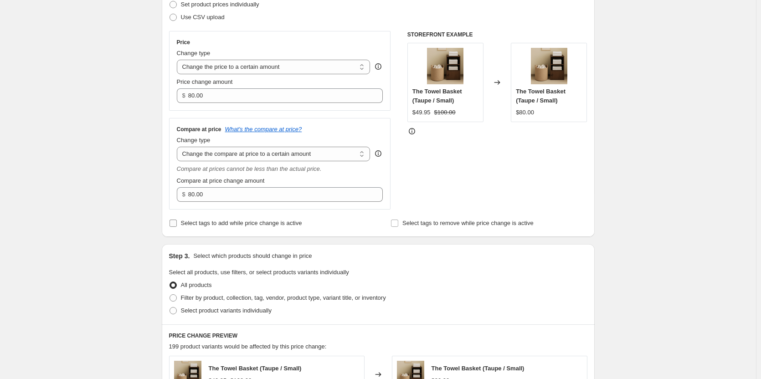
click at [176, 223] on input "Select tags to add while price change is active" at bounding box center [173, 223] width 7 height 7
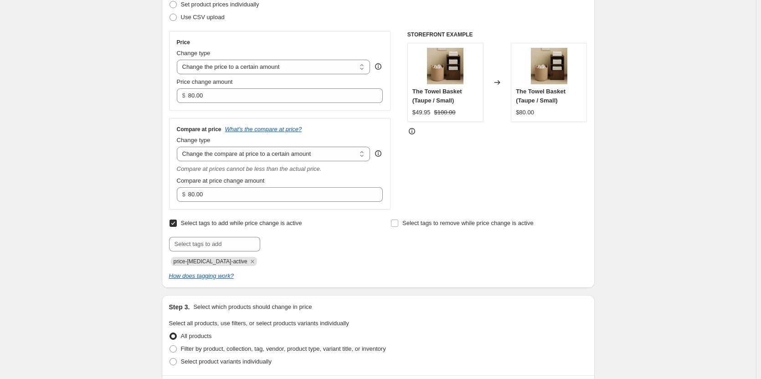
click at [175, 226] on input "Select tags to add while price change is active" at bounding box center [173, 223] width 7 height 7
checkbox input "false"
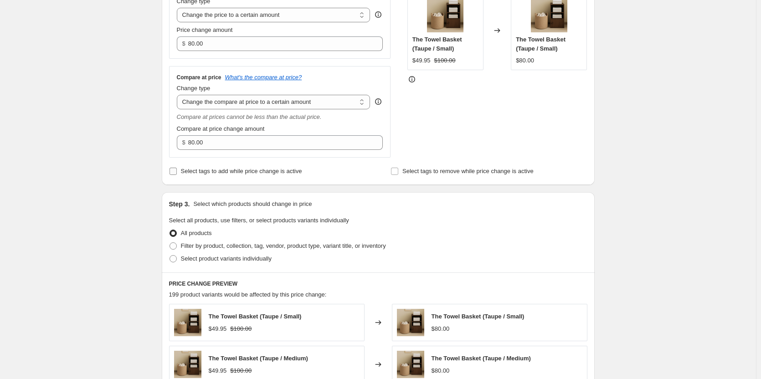
scroll to position [228, 0]
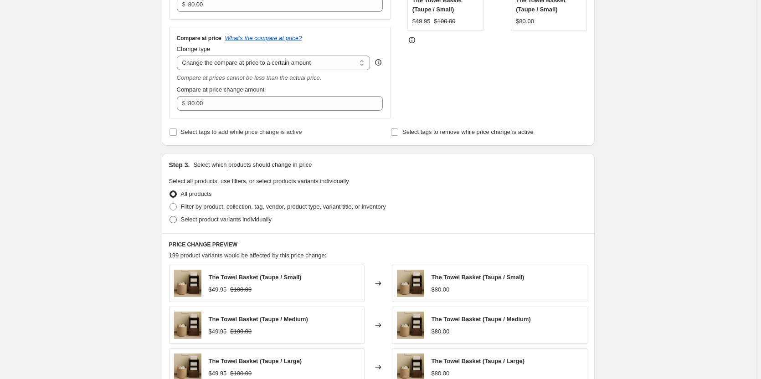
click at [174, 218] on span at bounding box center [173, 219] width 7 height 7
click at [170, 216] on input "Select product variants individually" at bounding box center [170, 216] width 0 height 0
radio input "true"
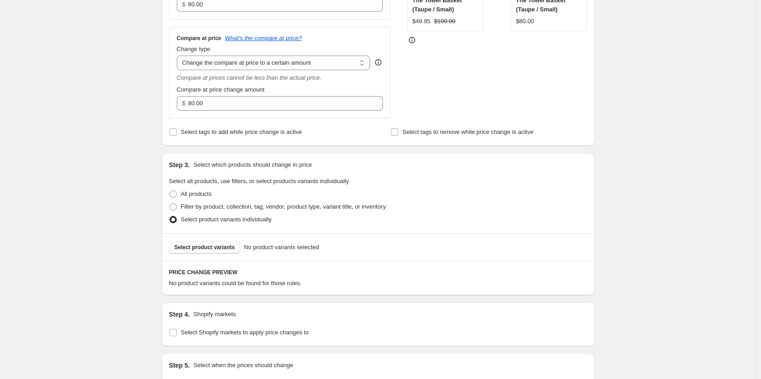
click at [221, 252] on button "Select product variants" at bounding box center [205, 247] width 72 height 13
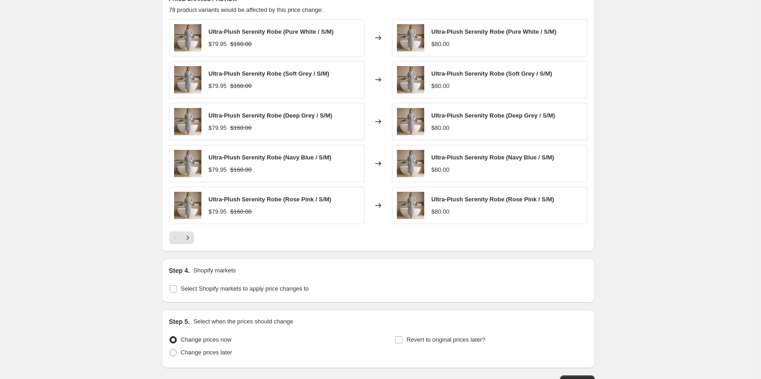
scroll to position [547, 0]
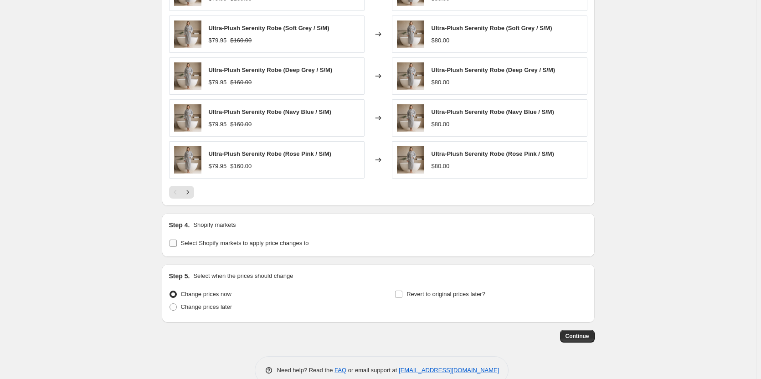
click at [177, 242] on input "Select Shopify markets to apply price changes to" at bounding box center [173, 243] width 7 height 7
checkbox input "true"
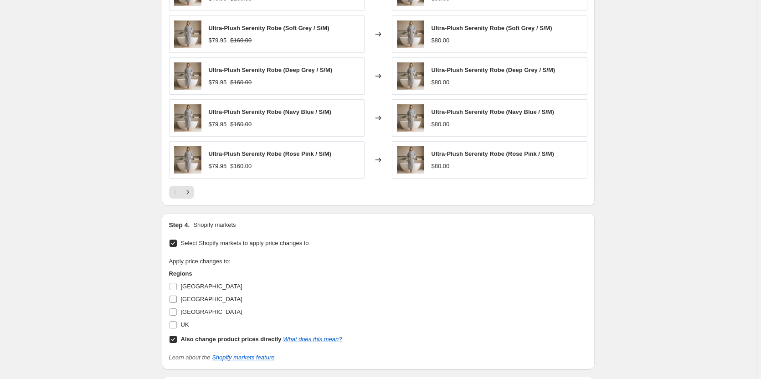
click at [171, 299] on span at bounding box center [173, 299] width 8 height 8
click at [171, 299] on input "[GEOGRAPHIC_DATA]" at bounding box center [173, 299] width 7 height 7
checkbox input "true"
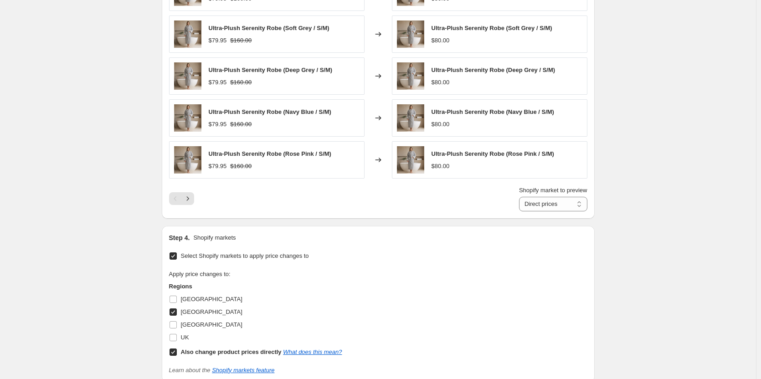
click at [174, 353] on input "Also change product prices directly What does this mean?" at bounding box center [173, 352] width 7 height 7
checkbox input "false"
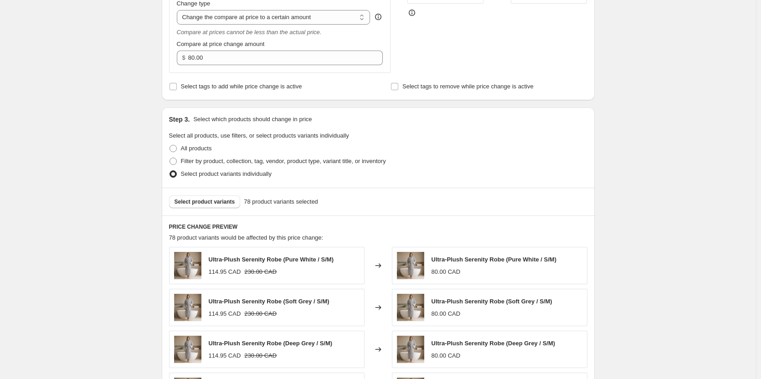
scroll to position [0, 0]
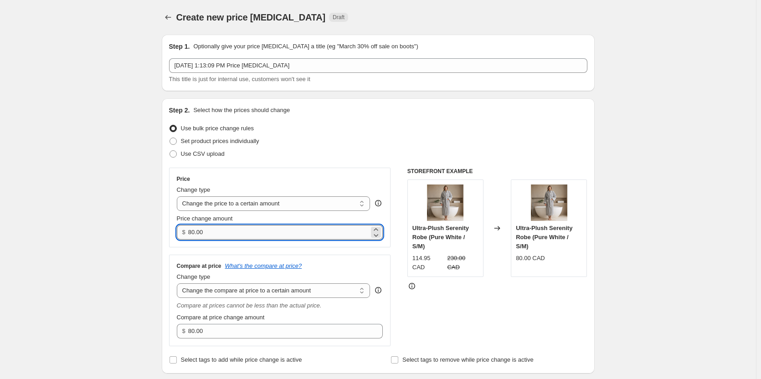
click at [253, 228] on input "80.00" at bounding box center [278, 232] width 181 height 15
paste input "114.95"
type input "114.95"
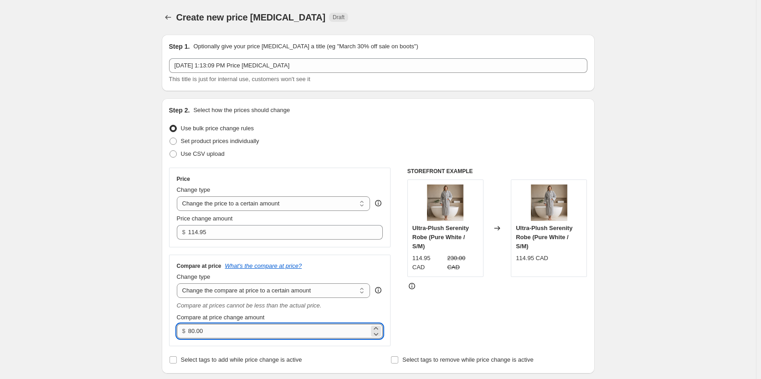
click at [242, 329] on input "80.00" at bounding box center [278, 331] width 181 height 15
paste input "23"
type input "230.00"
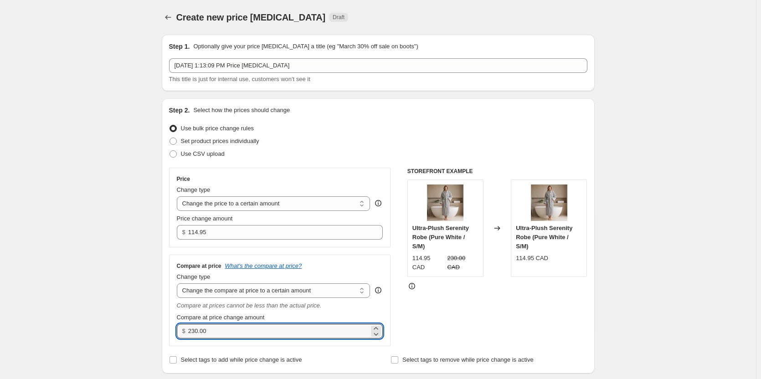
click at [544, 326] on div "STOREFRONT EXAMPLE Ultra-Plush Serenity Robe (Pure White / S/M) 114.95 CAD 230.…" at bounding box center [497, 257] width 180 height 179
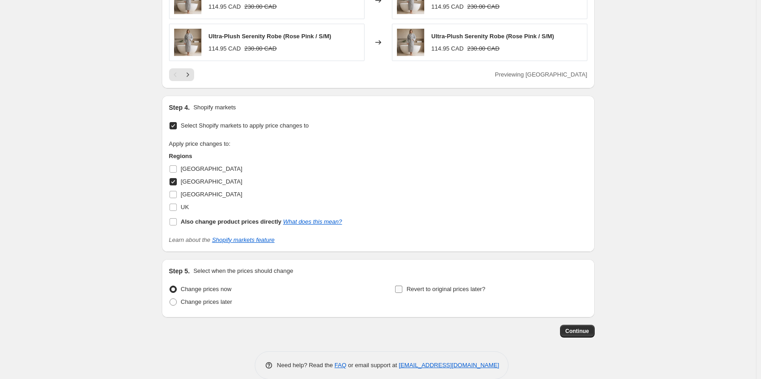
scroll to position [679, 0]
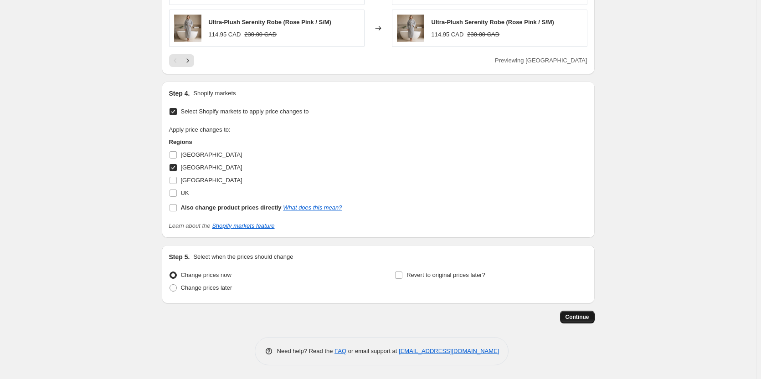
click at [573, 320] on span "Continue" at bounding box center [578, 317] width 24 height 7
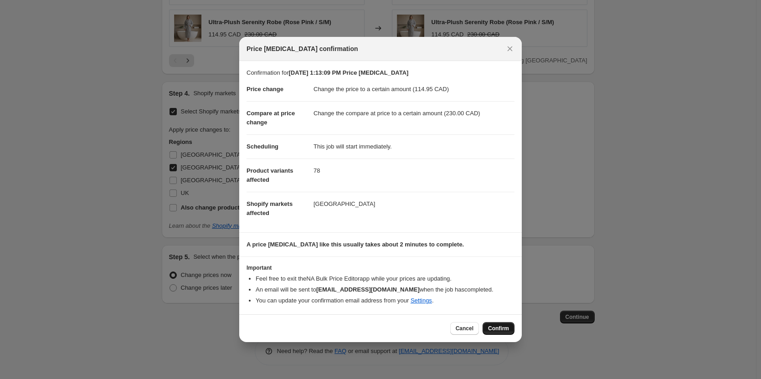
click at [496, 329] on span "Confirm" at bounding box center [498, 328] width 21 height 7
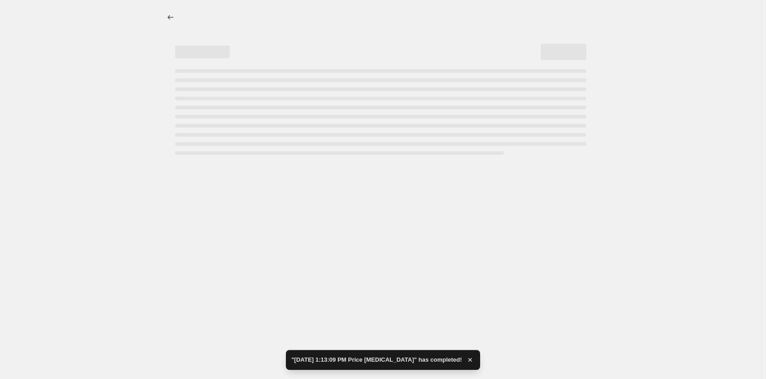
select select "to"
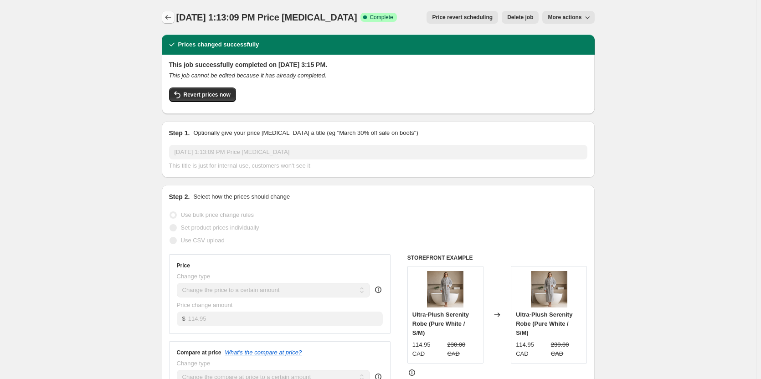
click at [170, 15] on icon "Price change jobs" at bounding box center [168, 17] width 9 height 9
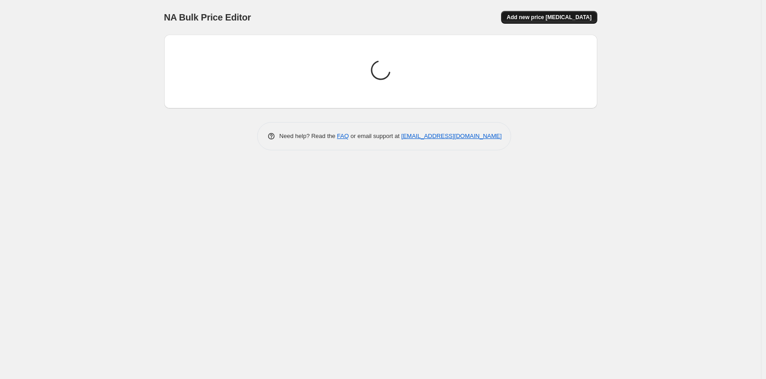
click at [547, 14] on button "Add new price [MEDICAL_DATA]" at bounding box center [549, 17] width 96 height 13
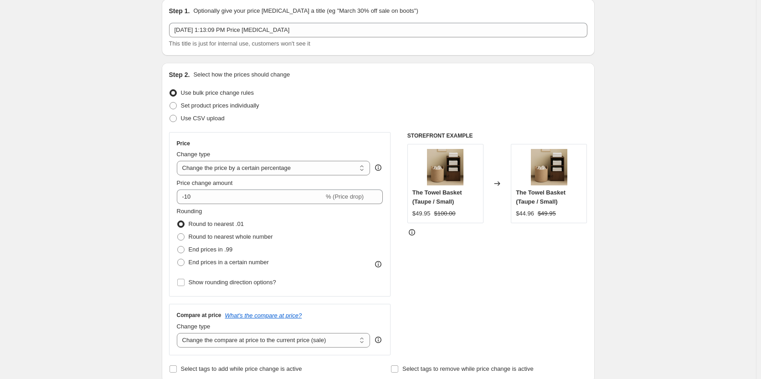
scroll to position [46, 0]
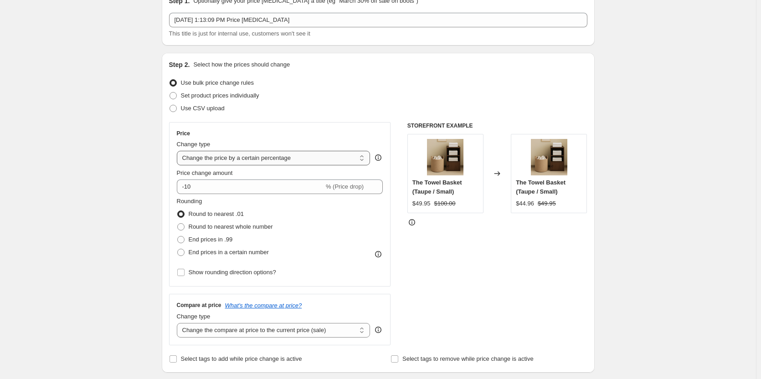
click at [286, 156] on select "Change the price to a certain amount Change the price by a certain amount Chang…" at bounding box center [274, 158] width 194 height 15
select select "to"
click at [179, 151] on select "Change the price to a certain amount Change the price by a certain amount Chang…" at bounding box center [274, 158] width 194 height 15
type input "80.00"
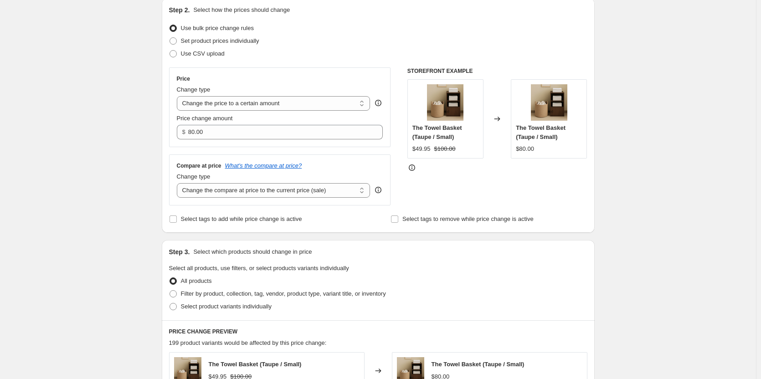
scroll to position [137, 0]
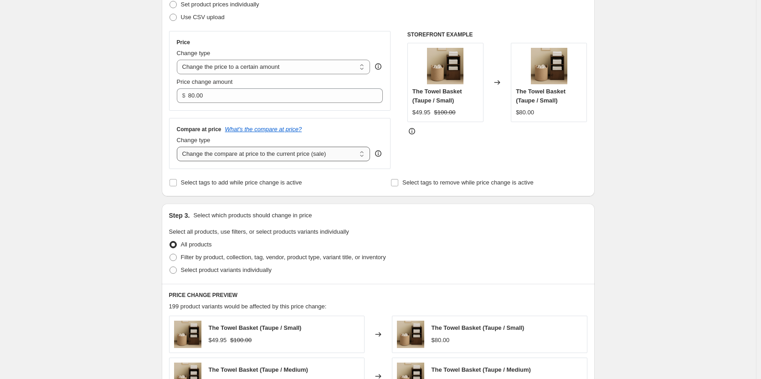
click at [267, 156] on select "Change the compare at price to the current price (sale) Change the compare at p…" at bounding box center [274, 154] width 194 height 15
select select "to"
click at [179, 147] on select "Change the compare at price to the current price (sale) Change the compare at p…" at bounding box center [274, 154] width 194 height 15
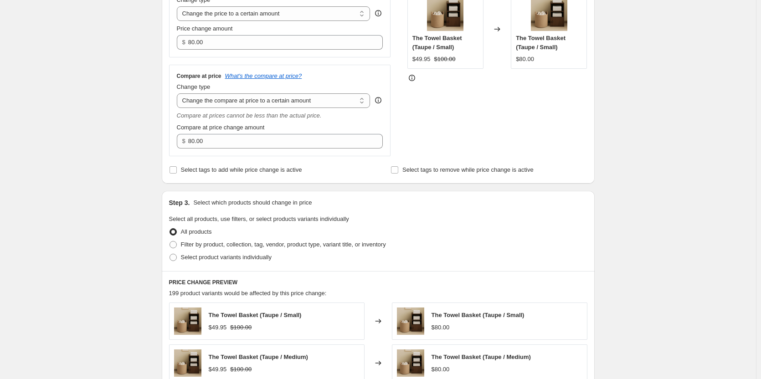
scroll to position [273, 0]
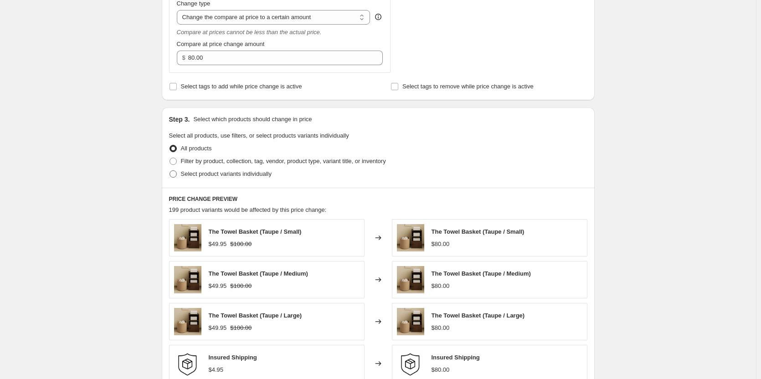
click at [176, 174] on span at bounding box center [173, 173] width 7 height 7
click at [170, 171] on input "Select product variants individually" at bounding box center [170, 170] width 0 height 0
radio input "true"
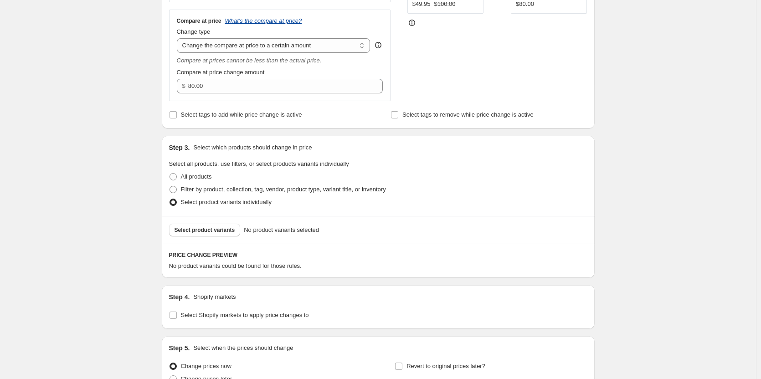
scroll to position [319, 0]
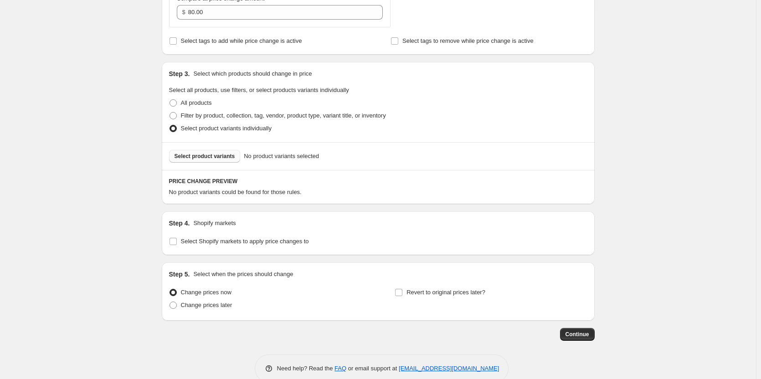
click at [200, 153] on span "Select product variants" at bounding box center [205, 156] width 61 height 7
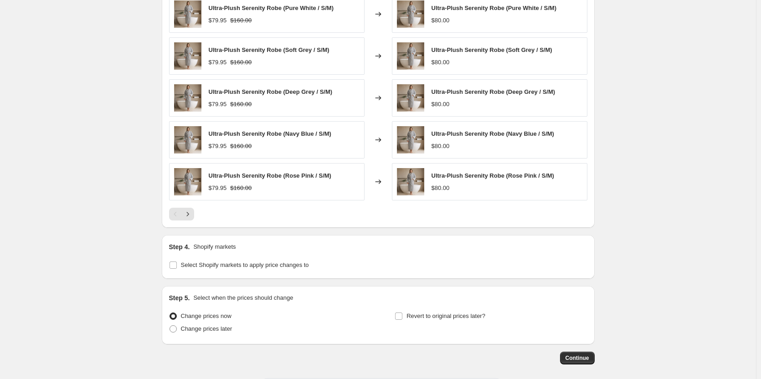
scroll to position [566, 0]
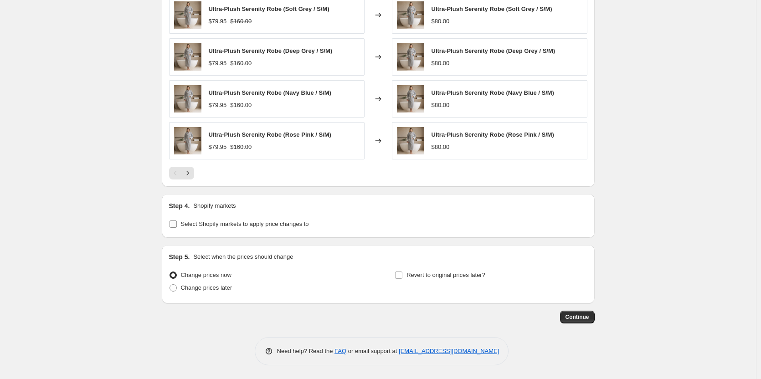
click at [176, 224] on input "Select Shopify markets to apply price changes to" at bounding box center [173, 224] width 7 height 7
checkbox input "true"
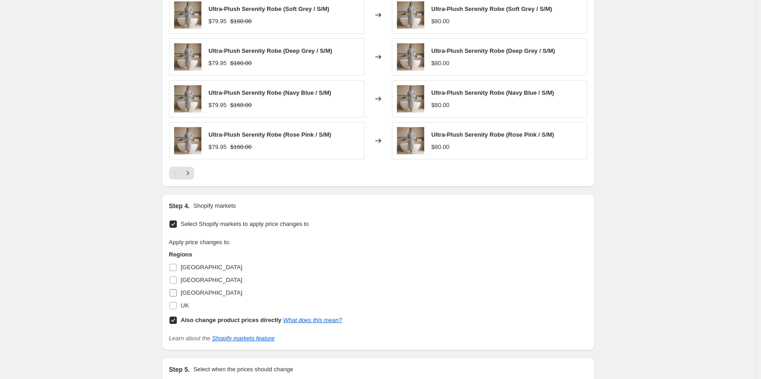
click at [175, 295] on input "[GEOGRAPHIC_DATA]" at bounding box center [173, 292] width 7 height 7
checkbox input "true"
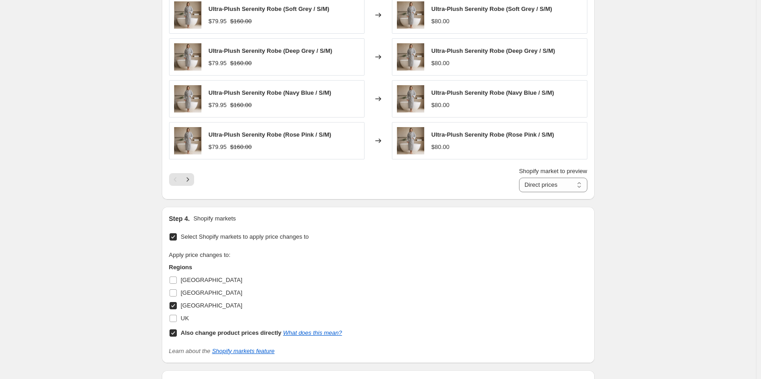
click at [175, 332] on input "Also change product prices directly What does this mean?" at bounding box center [173, 333] width 7 height 7
checkbox input "false"
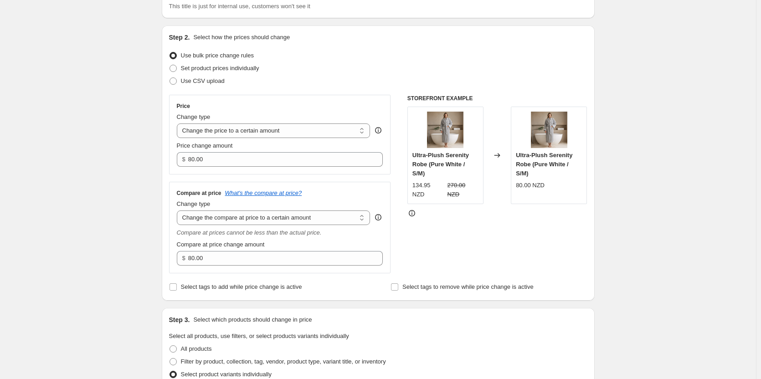
scroll to position [0, 0]
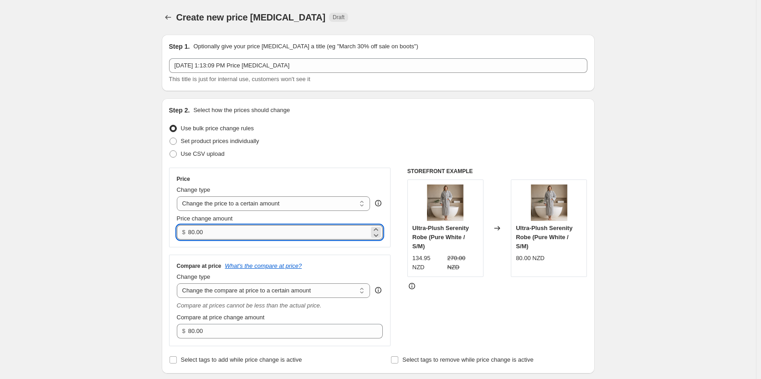
click at [240, 227] on input "80.00" at bounding box center [278, 232] width 181 height 15
paste input "134.95"
type input "134.95"
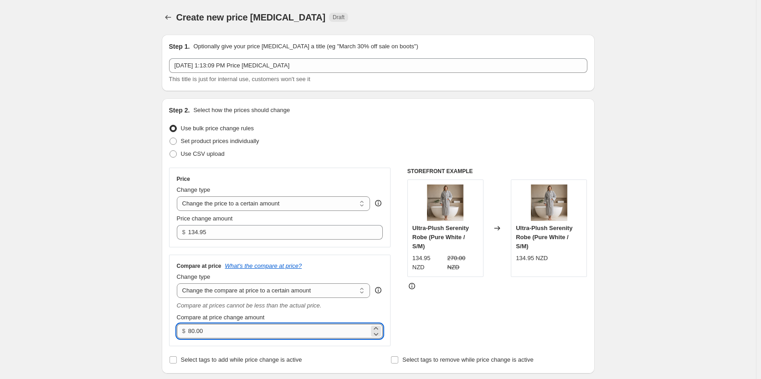
click at [251, 329] on input "80.00" at bounding box center [278, 331] width 181 height 15
paste input "27"
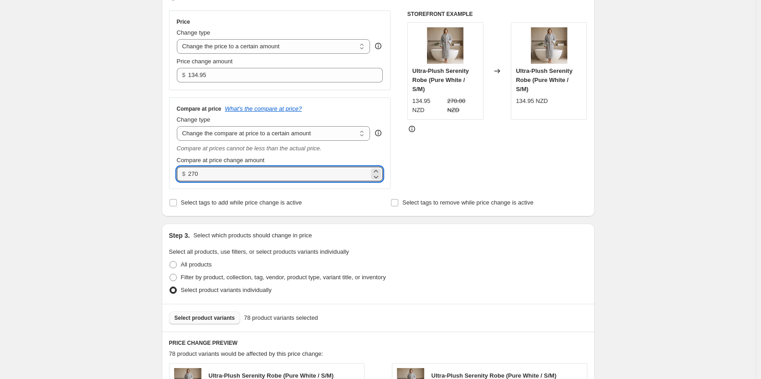
scroll to position [182, 0]
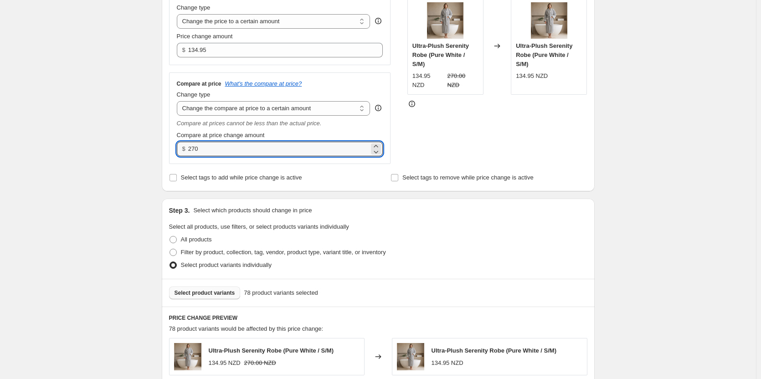
type input "270.00"
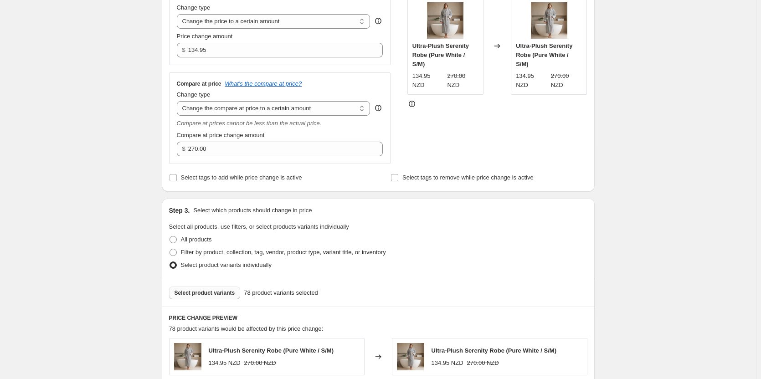
click at [583, 225] on fieldset "Select all products, use filters, or select products variants individually All …" at bounding box center [378, 246] width 418 height 49
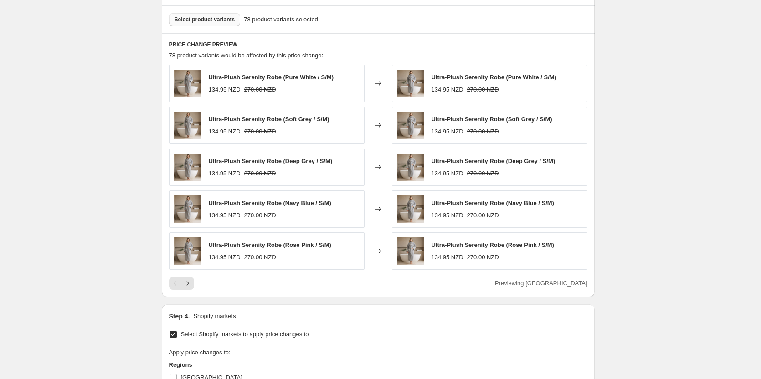
scroll to position [679, 0]
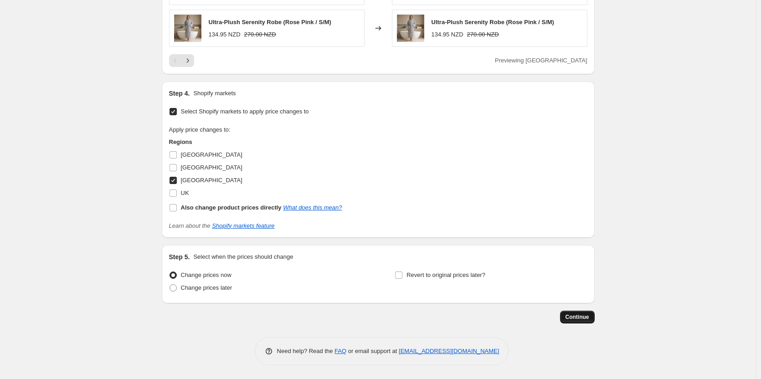
click at [581, 314] on span "Continue" at bounding box center [578, 317] width 24 height 7
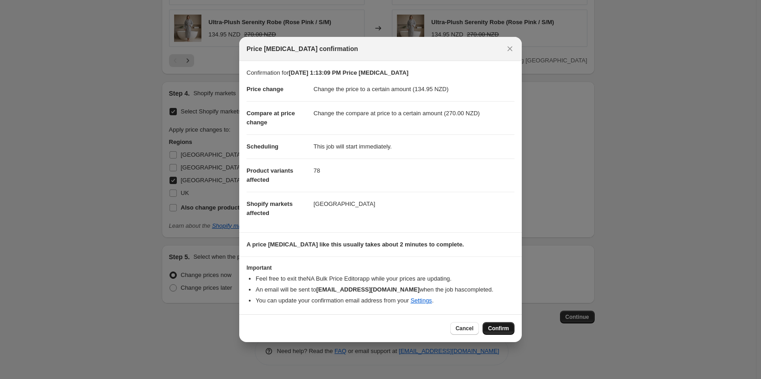
click at [497, 333] on button "Confirm" at bounding box center [499, 328] width 32 height 13
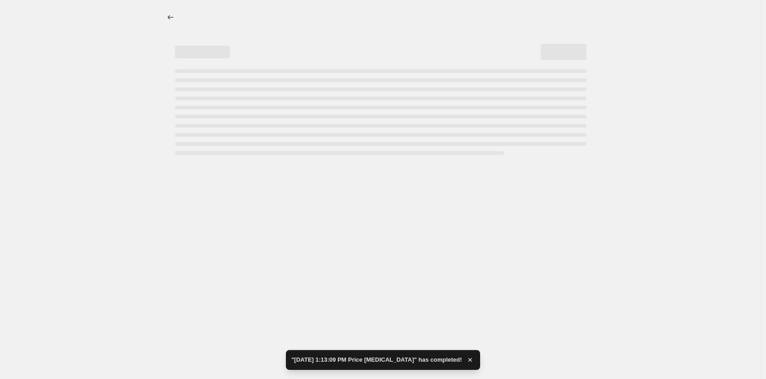
select select "to"
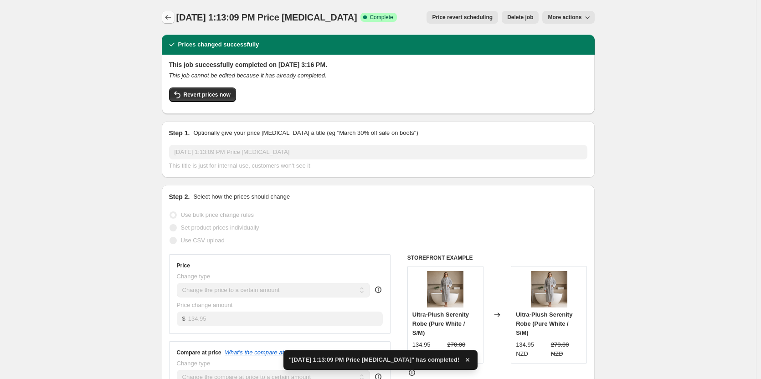
click at [169, 15] on icon "Price change jobs" at bounding box center [168, 17] width 9 height 9
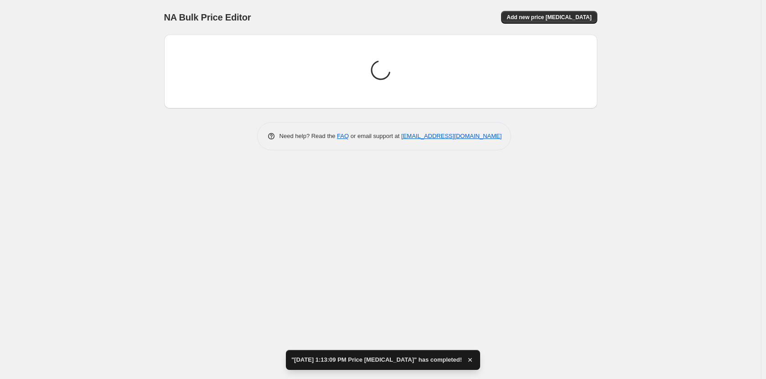
click at [541, 6] on div "NA Bulk Price Editor. This page is ready NA Bulk Price Editor Add new price [ME…" at bounding box center [380, 17] width 433 height 35
click at [543, 11] on button "Add new price [MEDICAL_DATA]" at bounding box center [549, 17] width 96 height 13
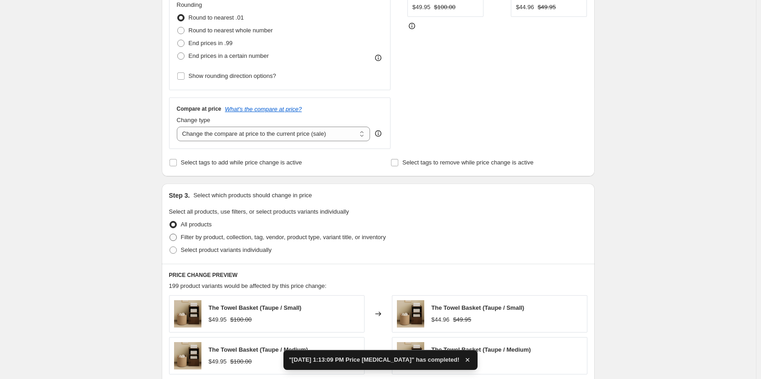
scroll to position [137, 0]
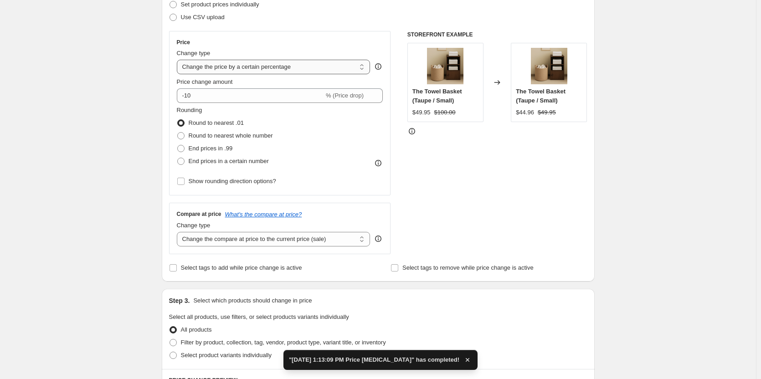
click at [243, 72] on select "Change the price to a certain amount Change the price by a certain amount Chang…" at bounding box center [274, 67] width 194 height 15
select select "to"
click at [179, 60] on select "Change the price to a certain amount Change the price by a certain amount Chang…" at bounding box center [274, 67] width 194 height 15
type input "80.00"
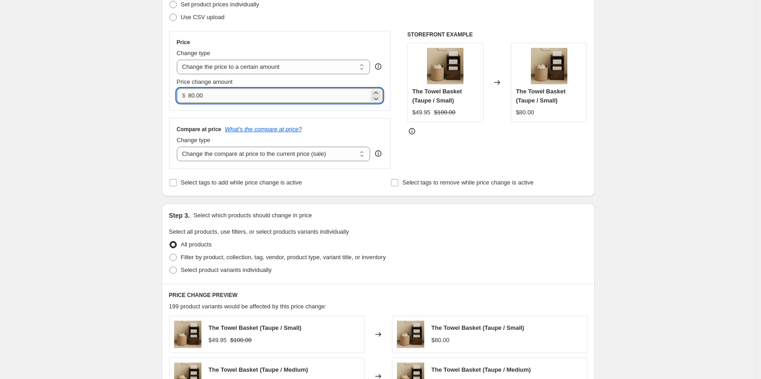
click at [244, 93] on input "80.00" at bounding box center [278, 95] width 181 height 15
drag, startPoint x: 295, startPoint y: 147, endPoint x: 296, endPoint y: 157, distance: 9.6
click at [295, 148] on select "Change the compare at price to the current price (sale) Change the compare at p…" at bounding box center [274, 154] width 194 height 15
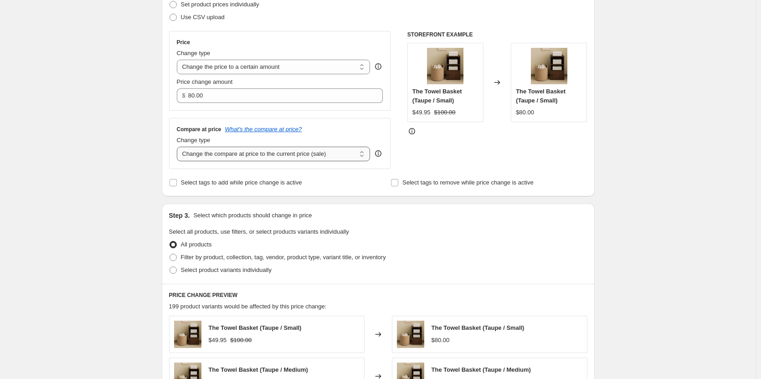
select select "to"
click at [179, 147] on select "Change the compare at price to the current price (sale) Change the compare at p…" at bounding box center [274, 154] width 194 height 15
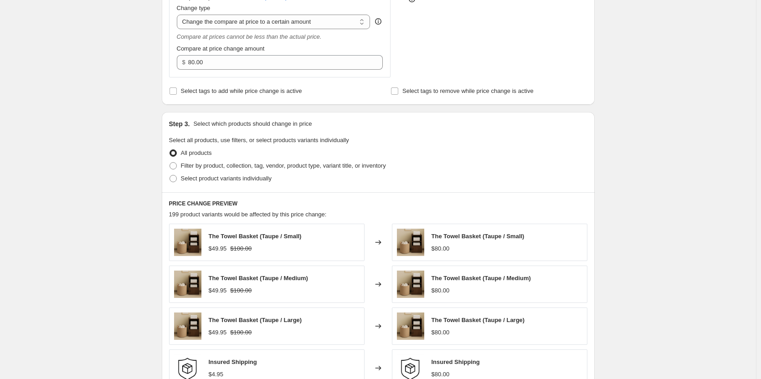
scroll to position [273, 0]
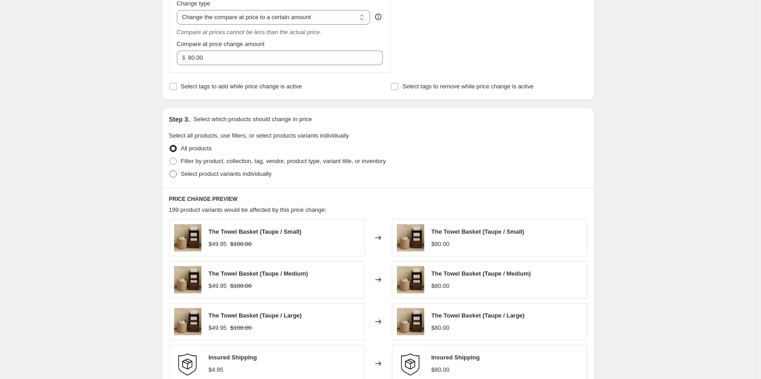
click at [176, 172] on span at bounding box center [173, 173] width 7 height 7
click at [170, 171] on input "Select product variants individually" at bounding box center [170, 170] width 0 height 0
radio input "true"
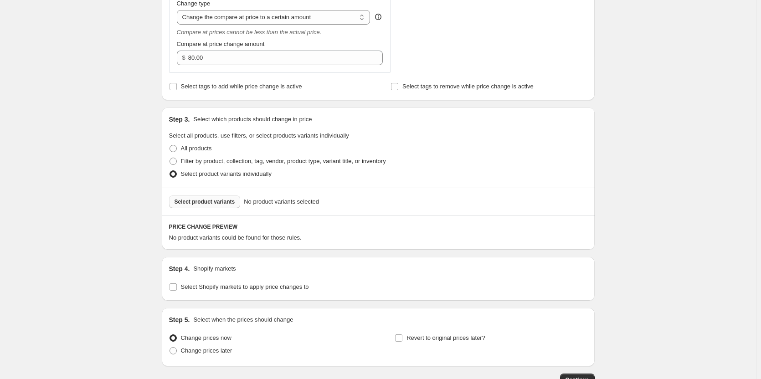
click at [206, 207] on button "Select product variants" at bounding box center [205, 202] width 72 height 13
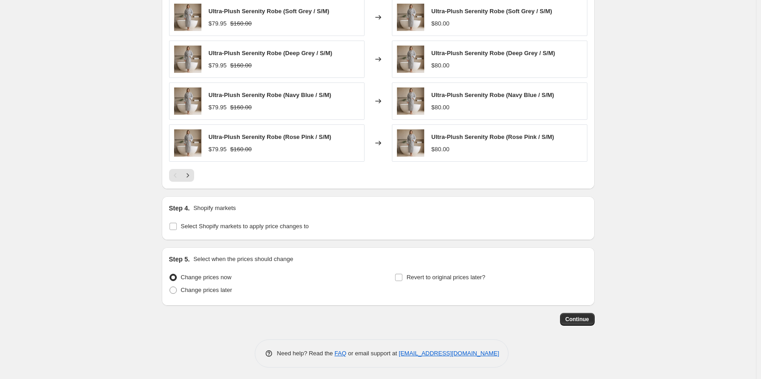
scroll to position [566, 0]
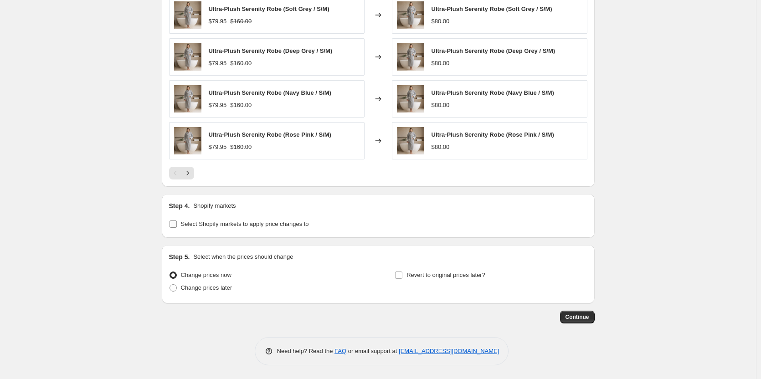
click at [171, 222] on span at bounding box center [173, 224] width 8 height 8
click at [171, 222] on input "Select Shopify markets to apply price changes to" at bounding box center [173, 224] width 7 height 7
checkbox input "true"
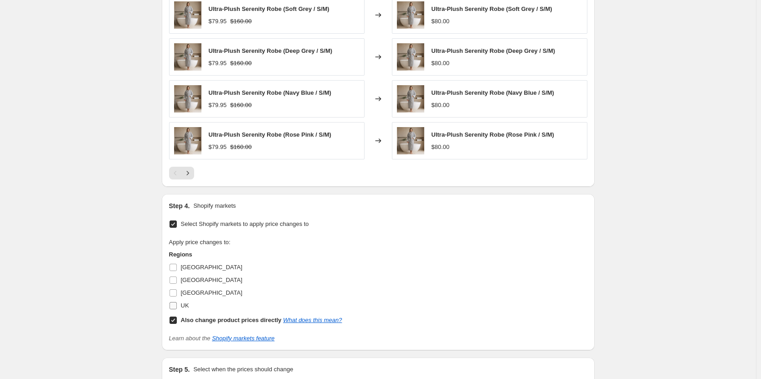
click at [181, 310] on label "UK" at bounding box center [179, 305] width 20 height 13
click at [177, 309] on input "UK" at bounding box center [173, 305] width 7 height 7
checkbox input "true"
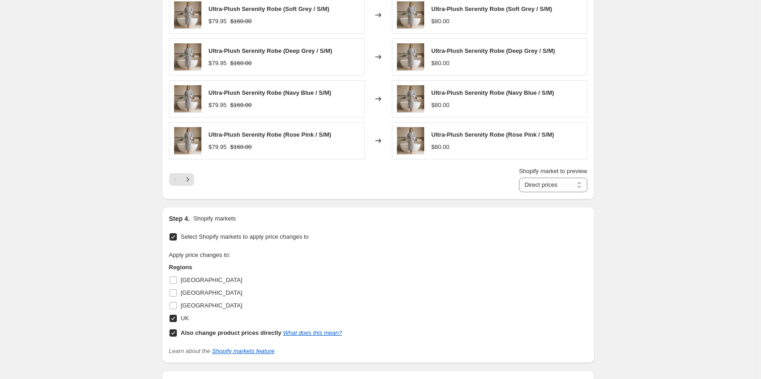
click at [176, 333] on input "Also change product prices directly What does this mean?" at bounding box center [173, 333] width 7 height 7
checkbox input "false"
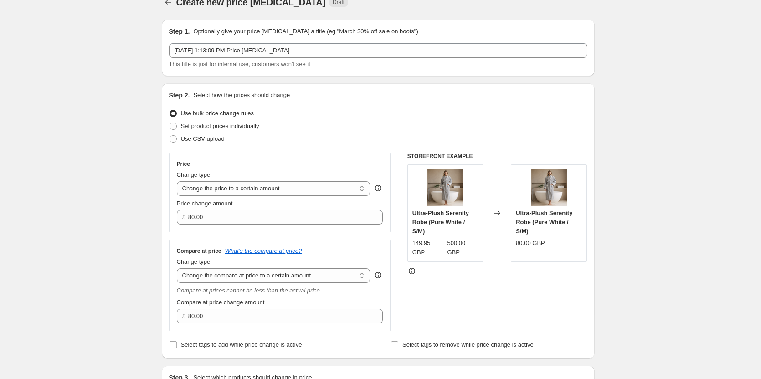
scroll to position [0, 0]
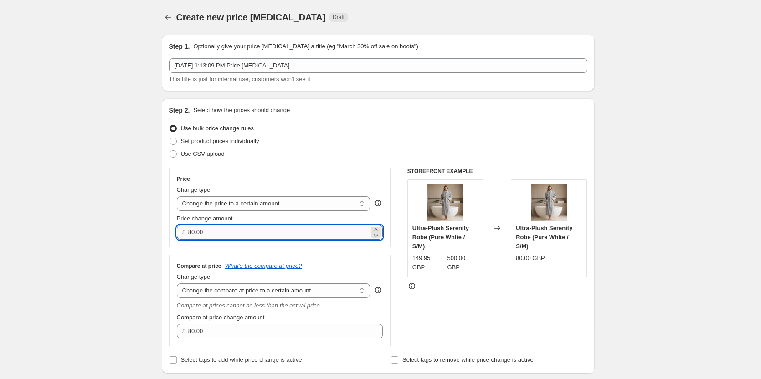
click at [242, 228] on input "80.00" at bounding box center [278, 232] width 181 height 15
paste input "59.95"
type input "59.95"
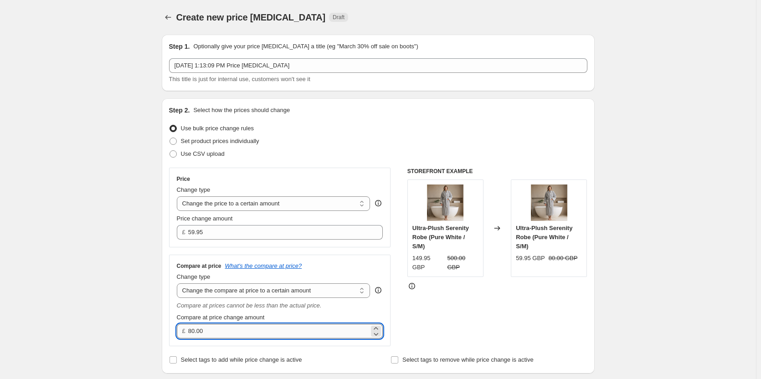
click at [240, 337] on input "80.00" at bounding box center [278, 331] width 181 height 15
click at [240, 338] on input "80.00" at bounding box center [278, 331] width 181 height 15
paste input "12"
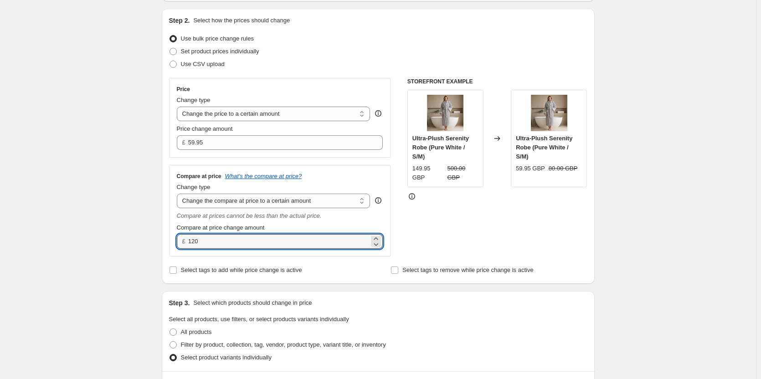
scroll to position [137, 0]
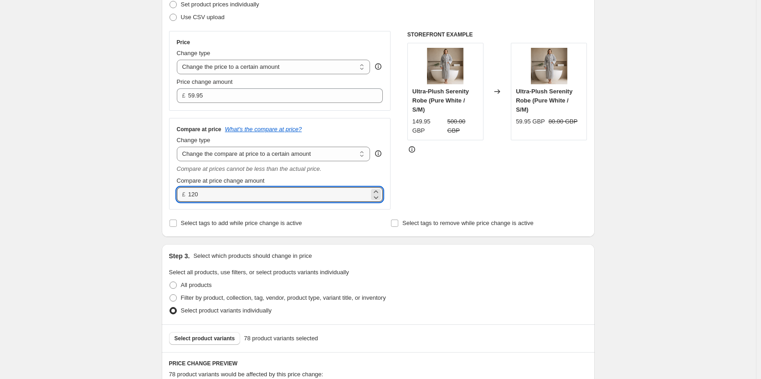
type input "120.00"
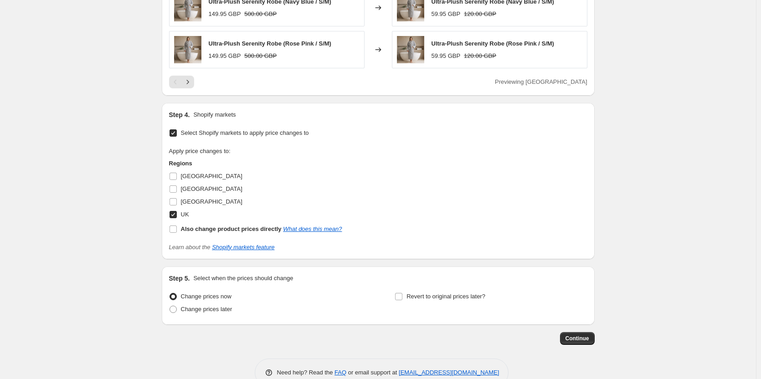
scroll to position [679, 0]
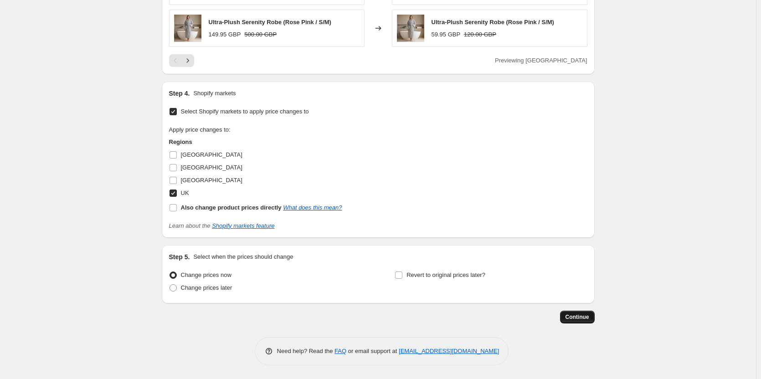
click at [577, 315] on span "Continue" at bounding box center [578, 317] width 24 height 7
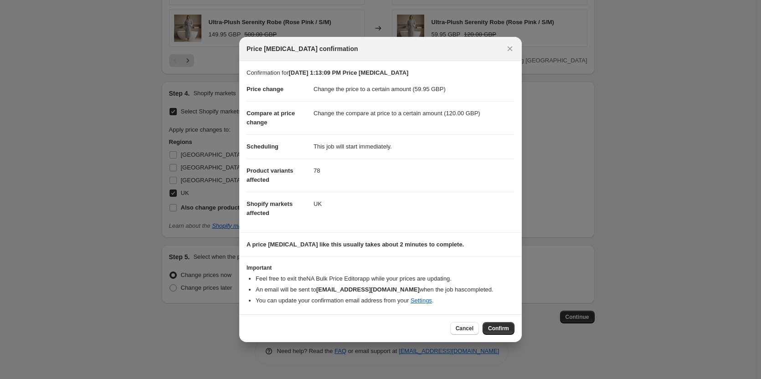
click at [502, 327] on span "Confirm" at bounding box center [498, 328] width 21 height 7
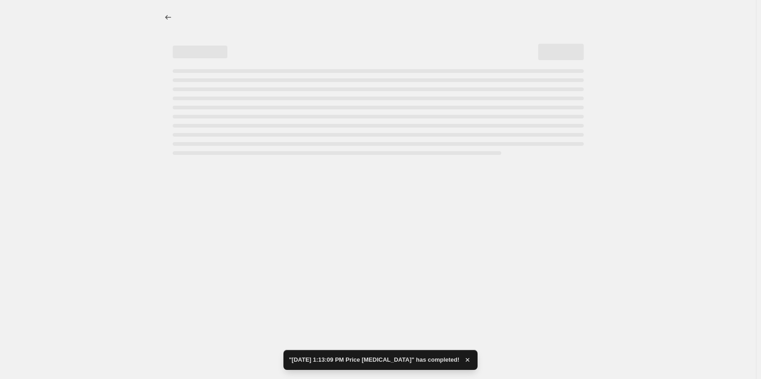
select select "to"
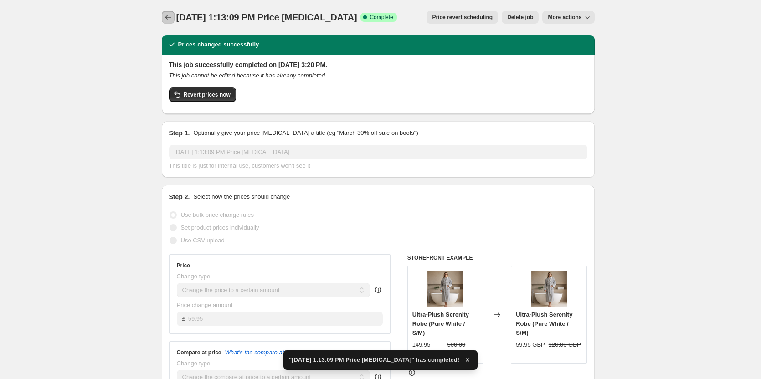
click at [164, 18] on button "Price change jobs" at bounding box center [168, 17] width 13 height 13
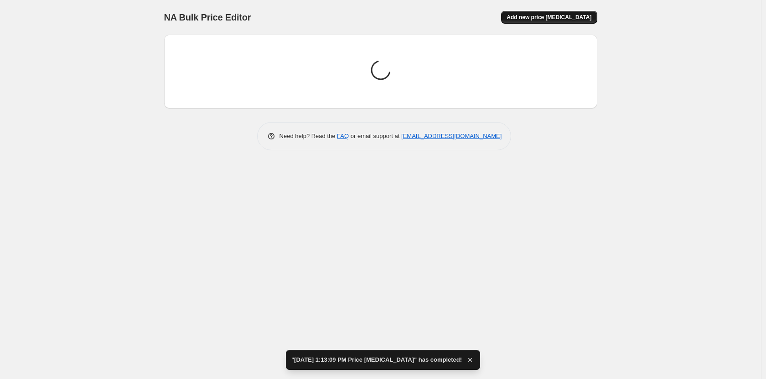
click at [569, 18] on span "Add new price [MEDICAL_DATA]" at bounding box center [548, 17] width 85 height 7
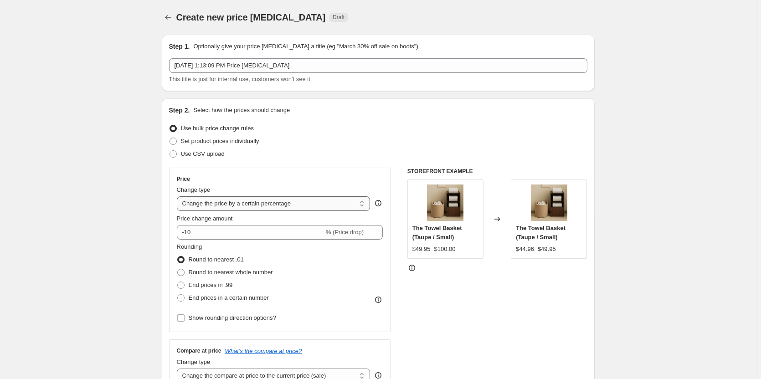
click at [233, 206] on select "Change the price to a certain amount Change the price by a certain amount Chang…" at bounding box center [274, 203] width 194 height 15
select select "to"
click at [179, 196] on select "Change the price to a certain amount Change the price by a certain amount Chang…" at bounding box center [274, 203] width 194 height 15
type input "80.00"
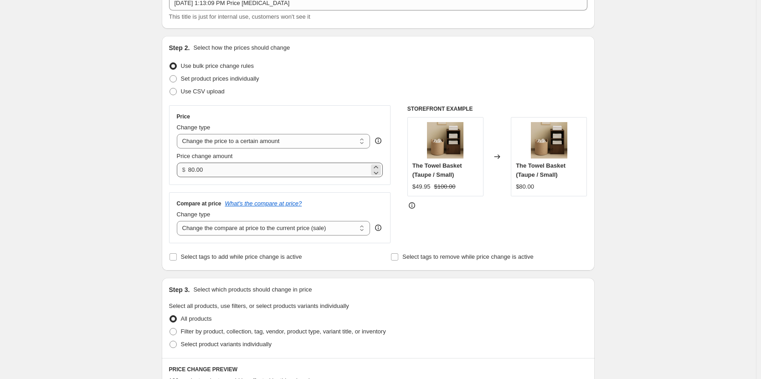
scroll to position [91, 0]
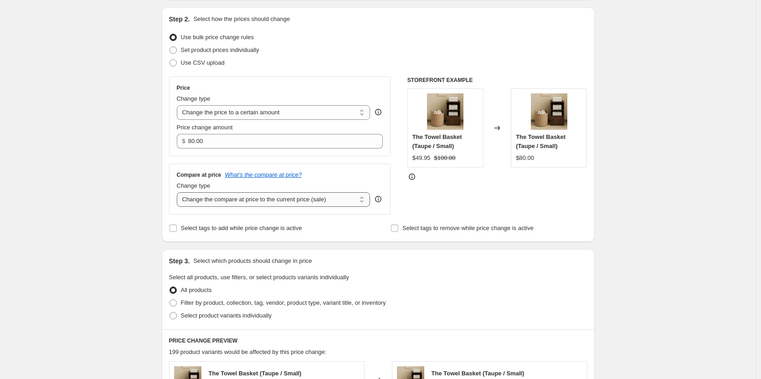
click at [257, 206] on select "Change the compare at price to the current price (sale) Change the compare at p…" at bounding box center [274, 199] width 194 height 15
select select "to"
click at [179, 192] on select "Change the compare at price to the current price (sale) Change the compare at p…" at bounding box center [274, 199] width 194 height 15
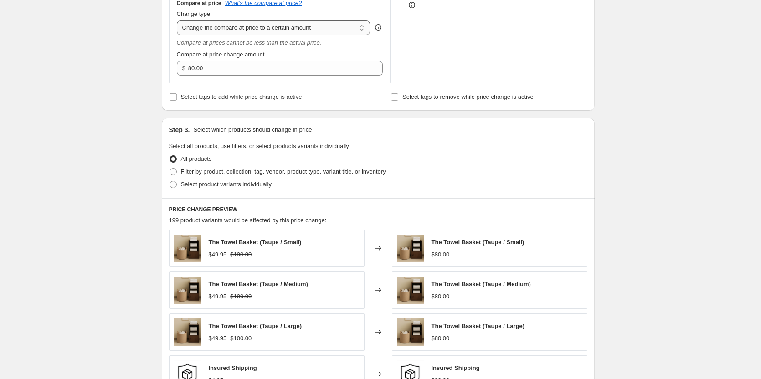
scroll to position [273, 0]
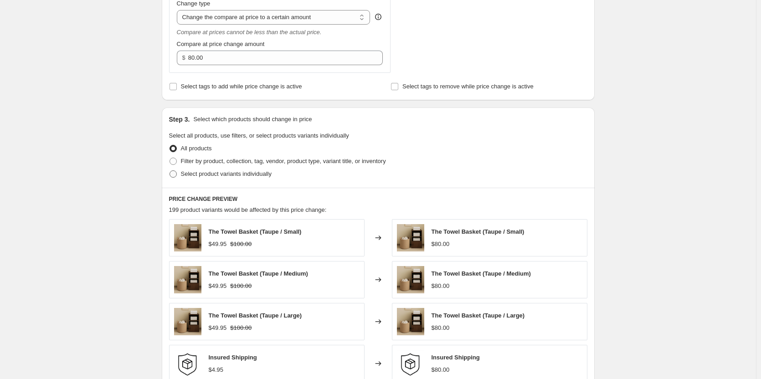
click at [183, 176] on span "Select product variants individually" at bounding box center [226, 173] width 91 height 7
click at [170, 171] on input "Select product variants individually" at bounding box center [170, 170] width 0 height 0
radio input "true"
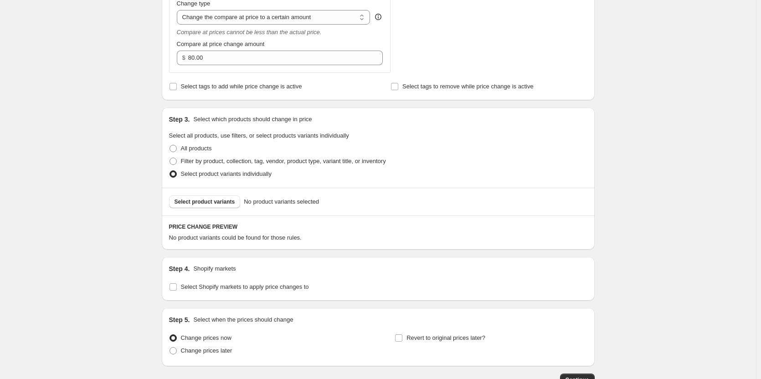
click at [200, 211] on div "Select product variants No product variants selected" at bounding box center [378, 202] width 433 height 28
click at [201, 205] on span "Select product variants" at bounding box center [205, 201] width 61 height 7
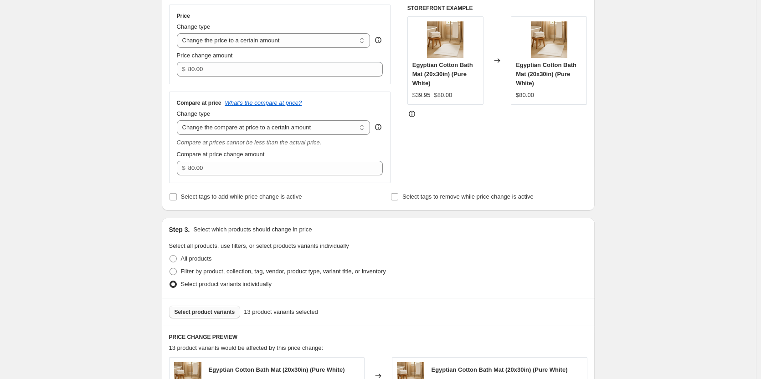
scroll to position [162, 0]
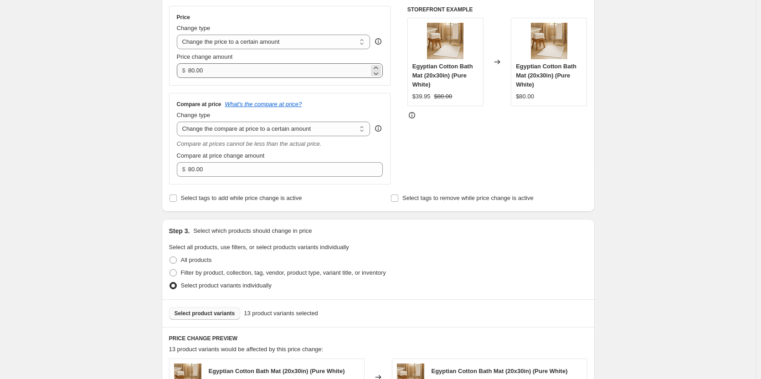
drag, startPoint x: 217, startPoint y: 78, endPoint x: 225, endPoint y: 63, distance: 16.5
click at [217, 78] on div "Price Change type Change the price to a certain amount Change the price by a ce…" at bounding box center [280, 46] width 222 height 80
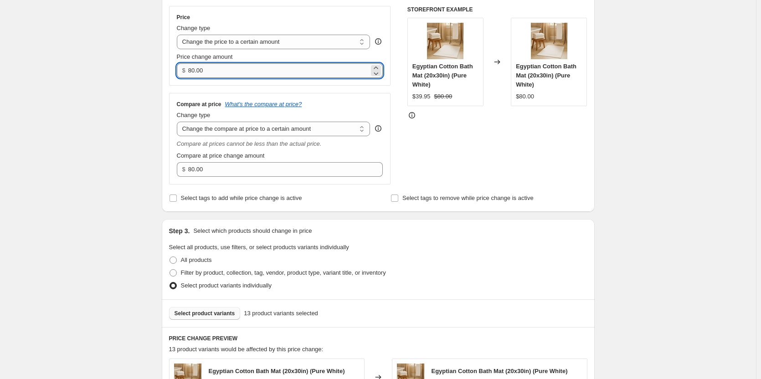
click at [225, 63] on input "80.00" at bounding box center [278, 70] width 181 height 15
click at [226, 67] on input "80.00" at bounding box center [278, 70] width 181 height 15
paste input "39.95"
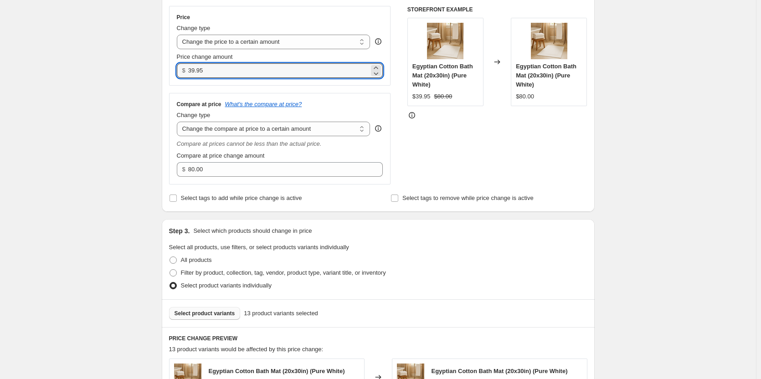
type input "39.95"
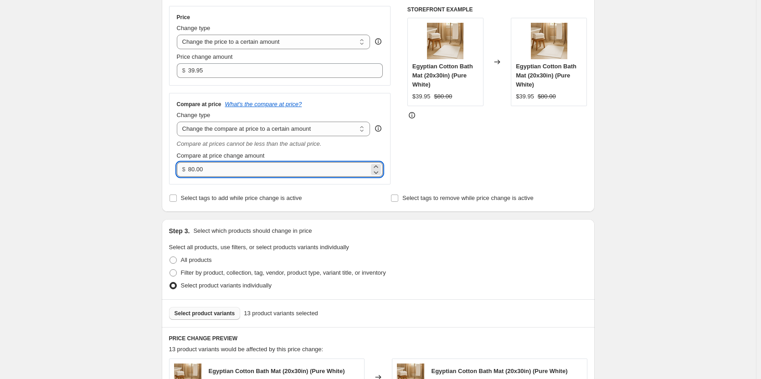
click at [245, 172] on input "80.00" at bounding box center [278, 169] width 181 height 15
paste input "number"
type input "80.00"
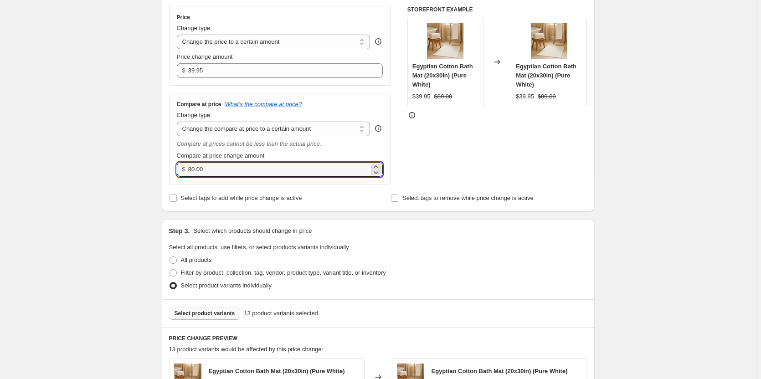
click at [399, 228] on div "Step 3. Select which products should change in price" at bounding box center [378, 231] width 418 height 9
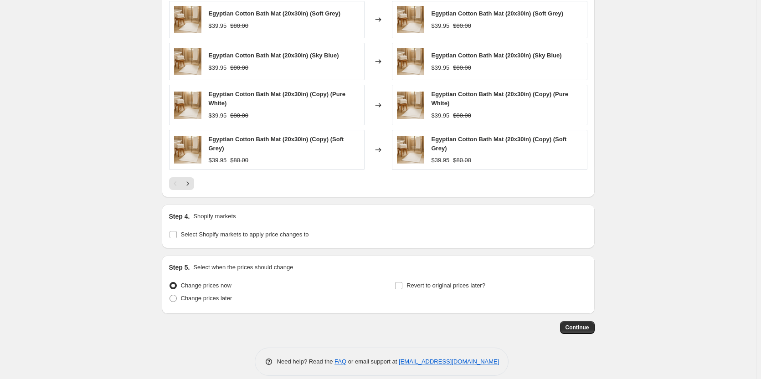
scroll to position [572, 0]
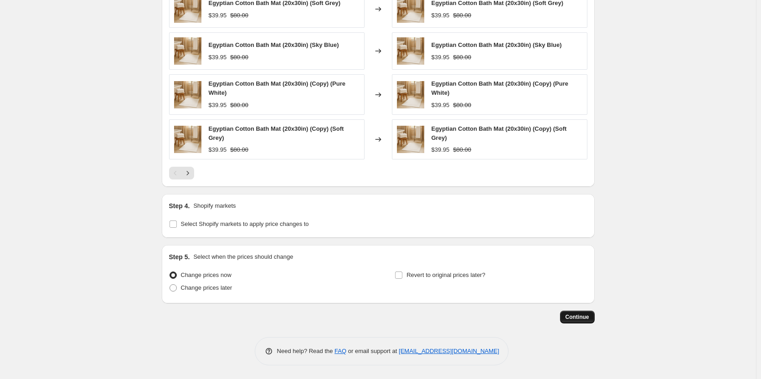
click at [575, 321] on span "Continue" at bounding box center [578, 317] width 24 height 7
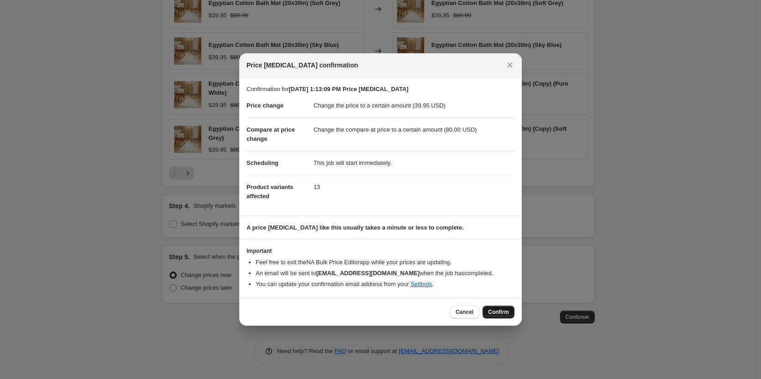
click at [502, 309] on span "Confirm" at bounding box center [498, 312] width 21 height 7
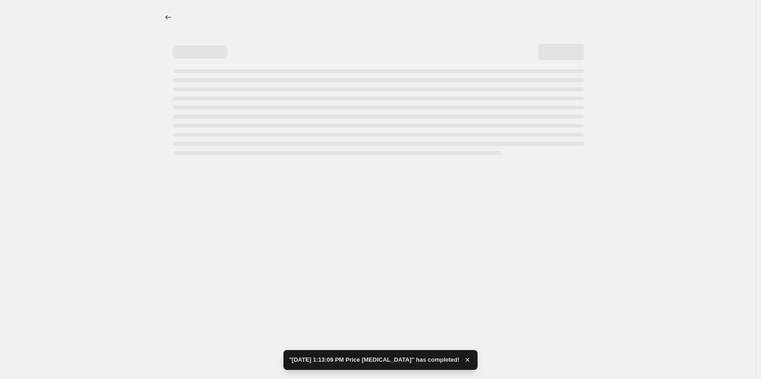
select select "to"
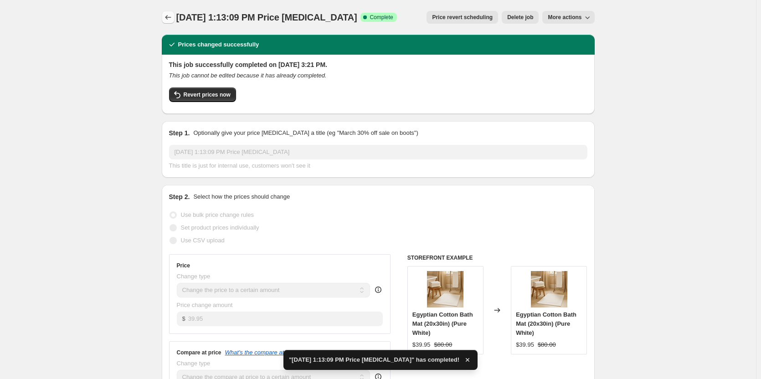
click at [167, 23] on button "Price change jobs" at bounding box center [168, 17] width 13 height 13
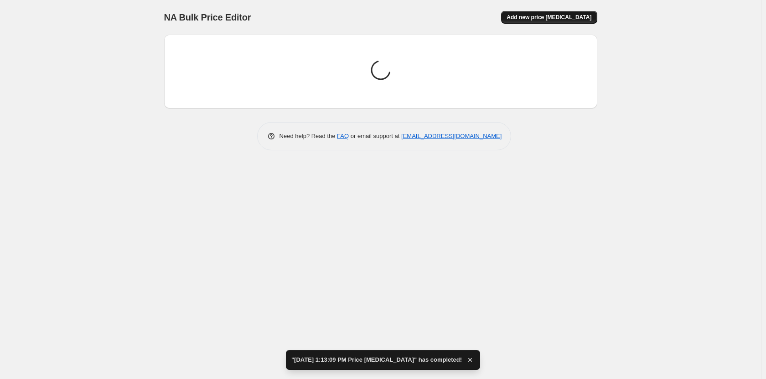
click at [559, 17] on span "Add new price [MEDICAL_DATA]" at bounding box center [548, 17] width 85 height 7
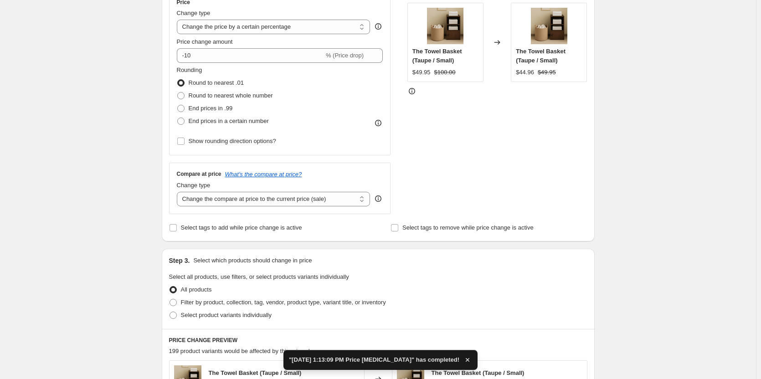
scroll to position [91, 0]
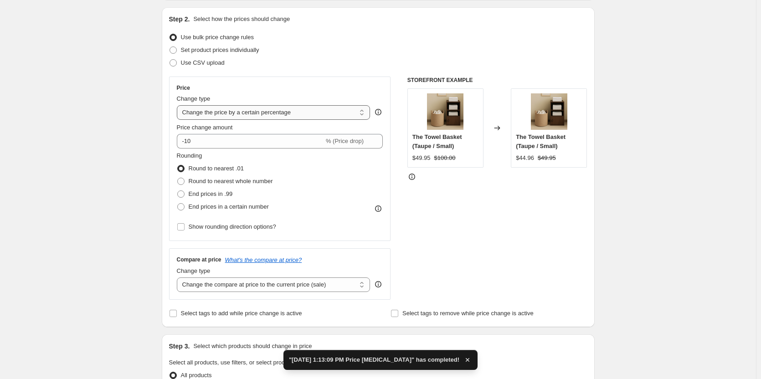
drag, startPoint x: 276, startPoint y: 113, endPoint x: 275, endPoint y: 119, distance: 6.4
click at [276, 113] on select "Change the price to a certain amount Change the price by a certain amount Chang…" at bounding box center [274, 112] width 194 height 15
select select "to"
click at [179, 105] on select "Change the price to a certain amount Change the price by a certain amount Chang…" at bounding box center [274, 112] width 194 height 15
type input "80.00"
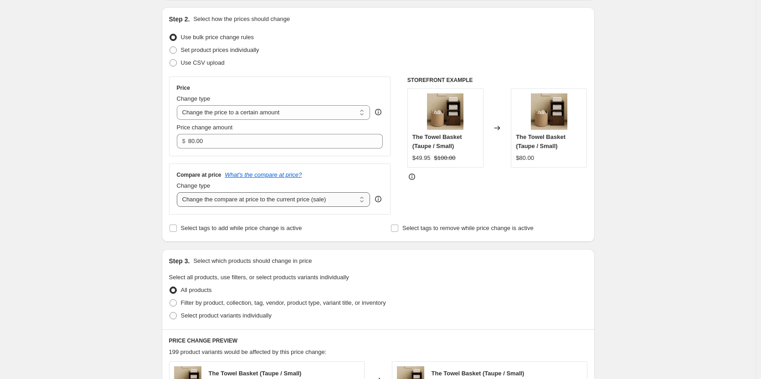
click at [281, 198] on select "Change the compare at price to the current price (sale) Change the compare at p…" at bounding box center [274, 199] width 194 height 15
select select "to"
click at [179, 192] on select "Change the compare at price to the current price (sale) Change the compare at p…" at bounding box center [274, 199] width 194 height 15
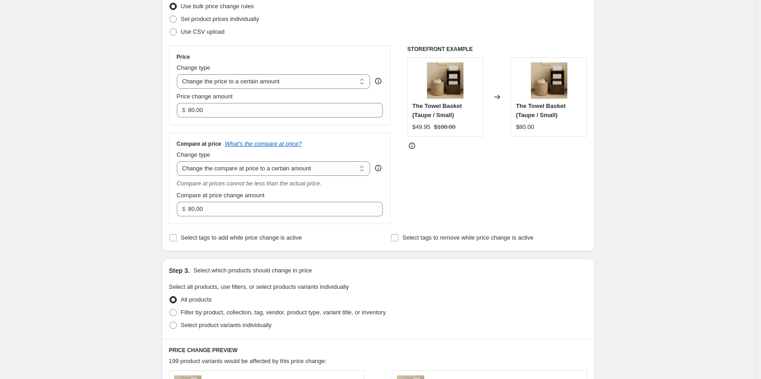
scroll to position [137, 0]
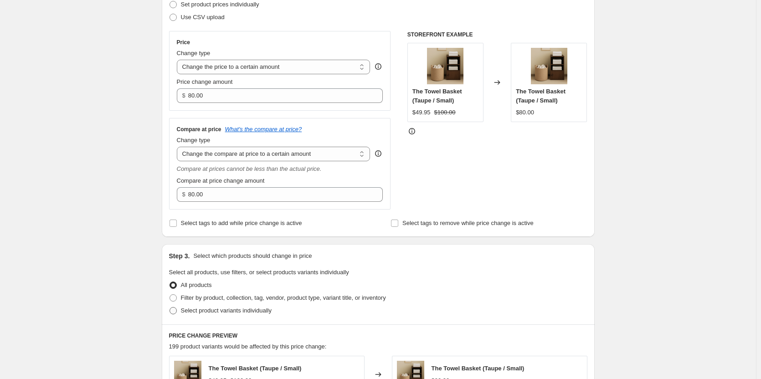
click at [177, 309] on span at bounding box center [173, 310] width 7 height 7
click at [170, 308] on input "Select product variants individually" at bounding box center [170, 307] width 0 height 0
radio input "true"
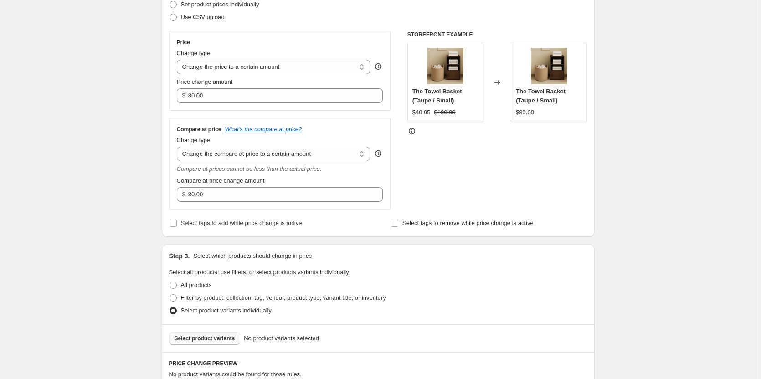
click at [213, 338] on span "Select product variants" at bounding box center [205, 338] width 61 height 7
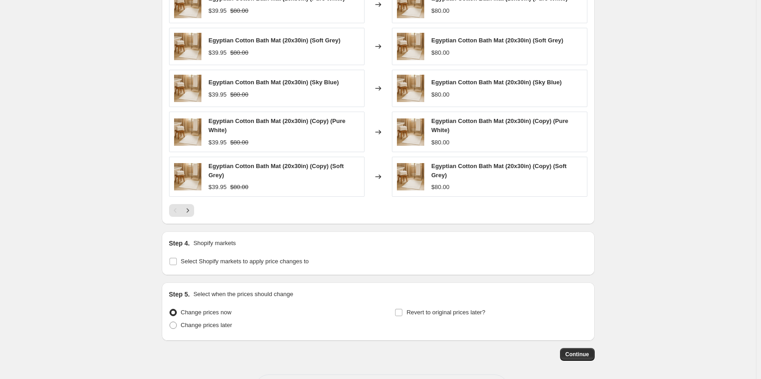
scroll to position [572, 0]
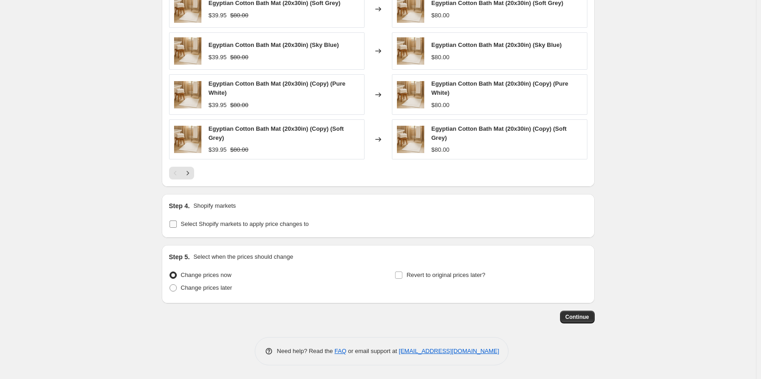
click at [172, 222] on input "Select Shopify markets to apply price changes to" at bounding box center [173, 224] width 7 height 7
checkbox input "true"
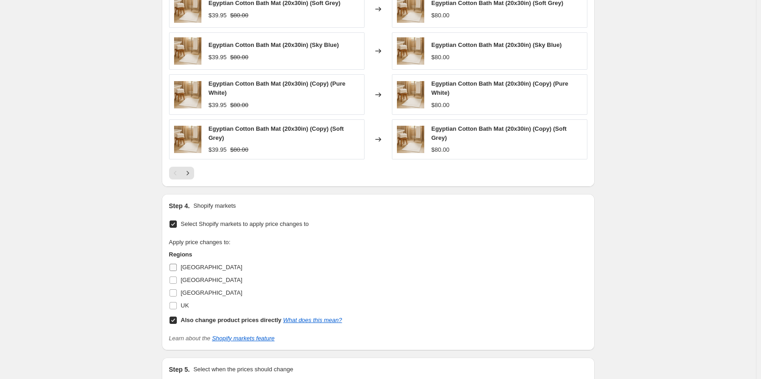
click at [177, 269] on input "[GEOGRAPHIC_DATA]" at bounding box center [173, 267] width 7 height 7
checkbox input "true"
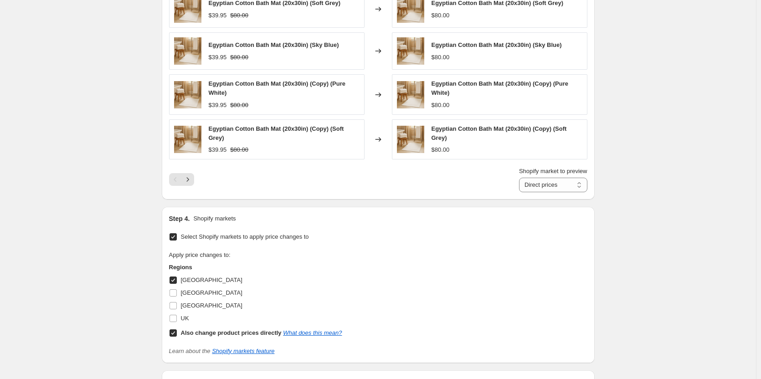
click at [174, 330] on input "Also change product prices directly What does this mean?" at bounding box center [173, 333] width 7 height 7
checkbox input "false"
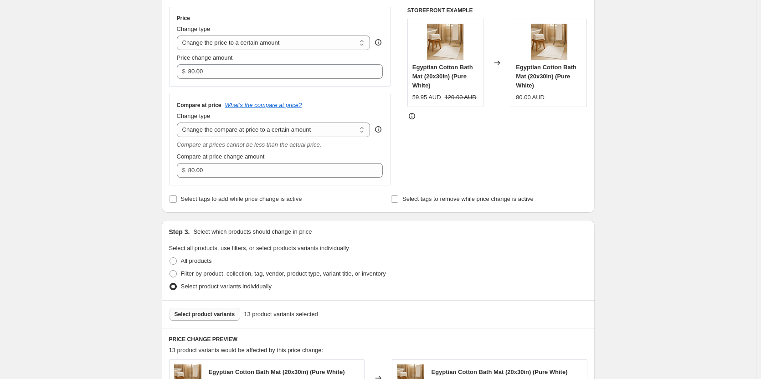
scroll to position [25, 0]
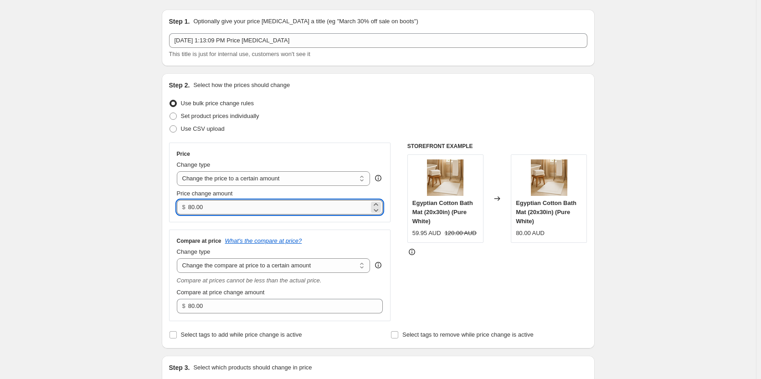
click at [235, 209] on input "80.00" at bounding box center [278, 207] width 181 height 15
paste input "59.95"
type input "59.95"
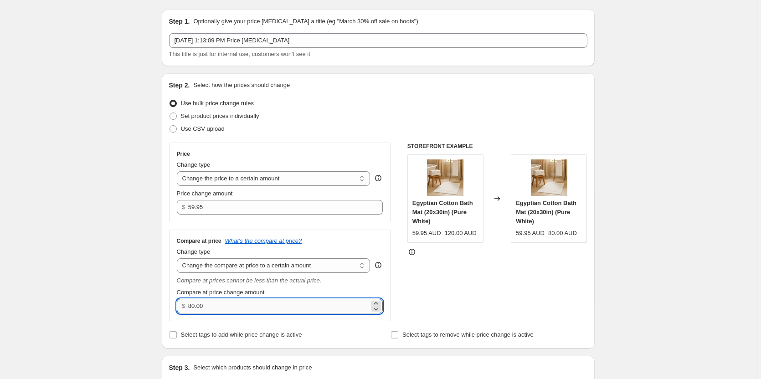
click at [250, 305] on input "80.00" at bounding box center [278, 306] width 181 height 15
paste input "12"
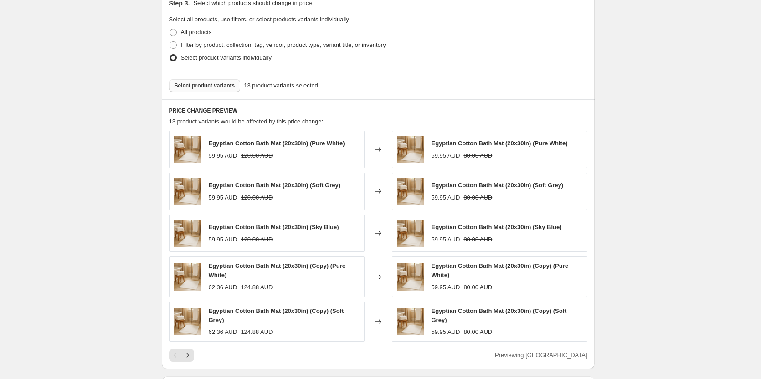
scroll to position [685, 0]
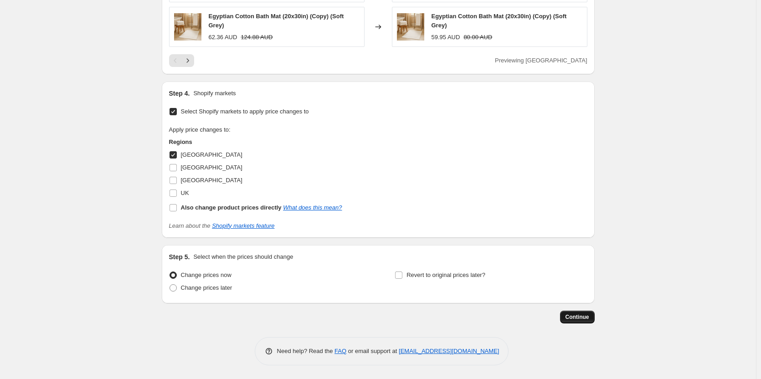
type input "120.00"
click at [587, 319] on span "Continue" at bounding box center [578, 317] width 24 height 7
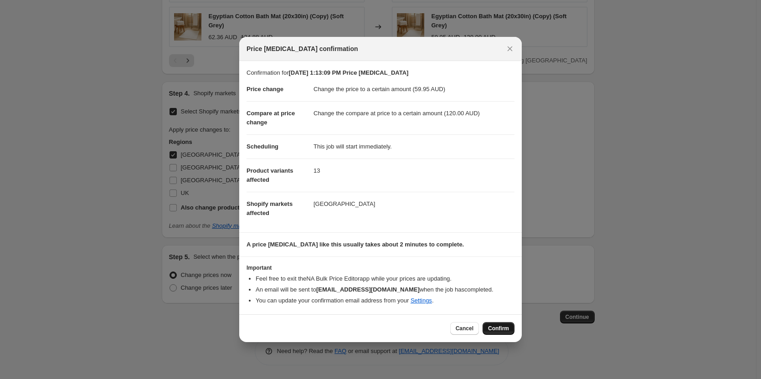
click at [505, 328] on span "Confirm" at bounding box center [498, 328] width 21 height 7
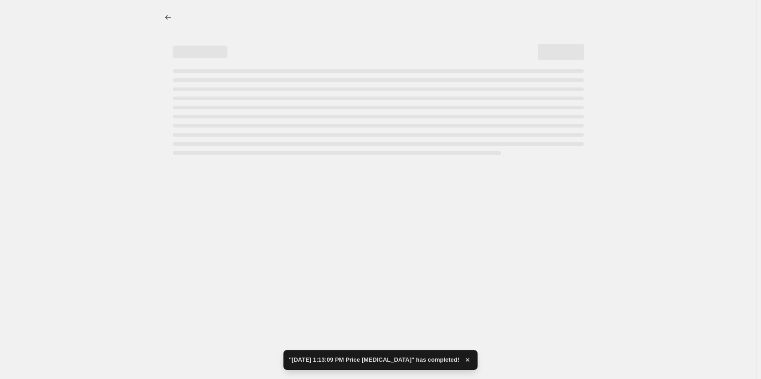
select select "to"
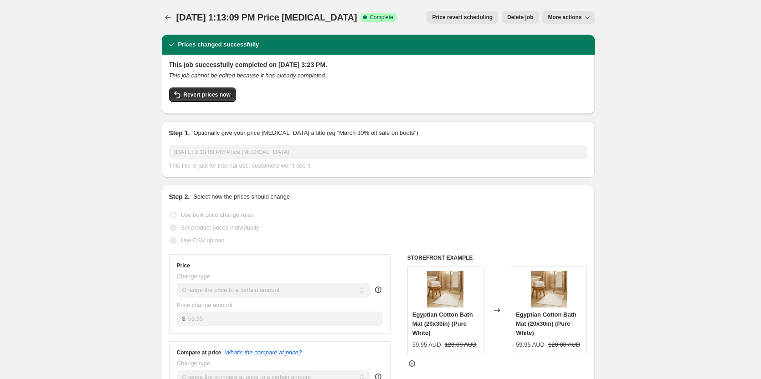
click at [180, 15] on span "[DATE] 1:13:09 PM Price [MEDICAL_DATA]" at bounding box center [266, 17] width 181 height 10
click at [176, 15] on div at bounding box center [169, 17] width 15 height 13
click at [172, 16] on icon "Price change jobs" at bounding box center [168, 17] width 9 height 9
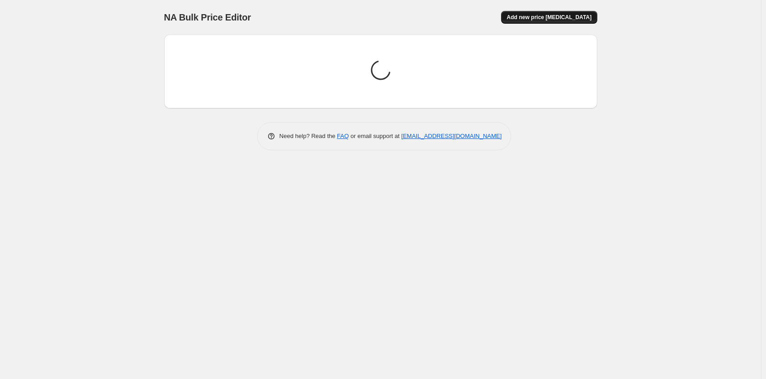
click at [562, 18] on span "Add new price [MEDICAL_DATA]" at bounding box center [548, 17] width 85 height 7
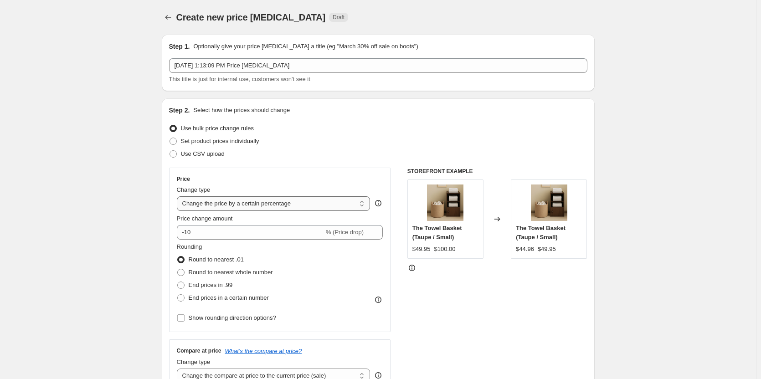
click at [228, 202] on select "Change the price to a certain amount Change the price by a certain amount Chang…" at bounding box center [274, 203] width 194 height 15
select select "to"
click at [179, 196] on select "Change the price to a certain amount Change the price by a certain amount Chang…" at bounding box center [274, 203] width 194 height 15
type input "80.00"
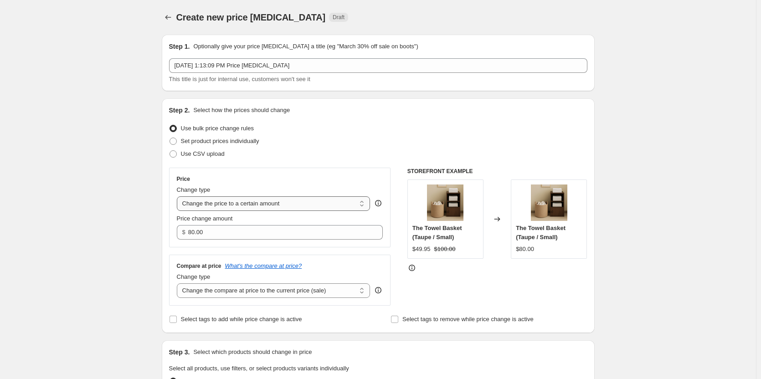
scroll to position [91, 0]
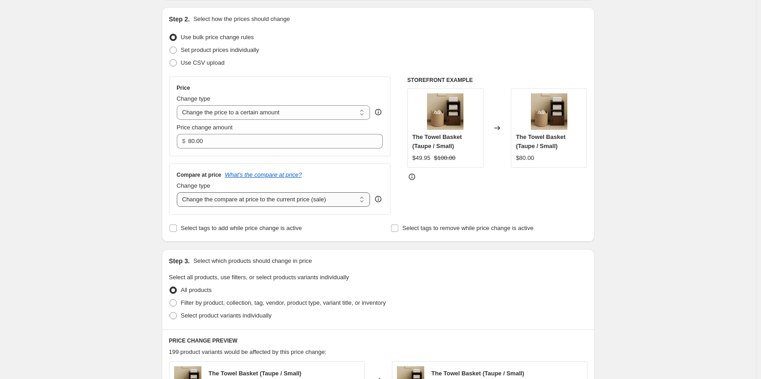
click at [305, 199] on select "Change the compare at price to the current price (sale) Change the compare at p…" at bounding box center [274, 199] width 194 height 15
select select "to"
click at [179, 192] on select "Change the compare at price to the current price (sale) Change the compare at p…" at bounding box center [274, 199] width 194 height 15
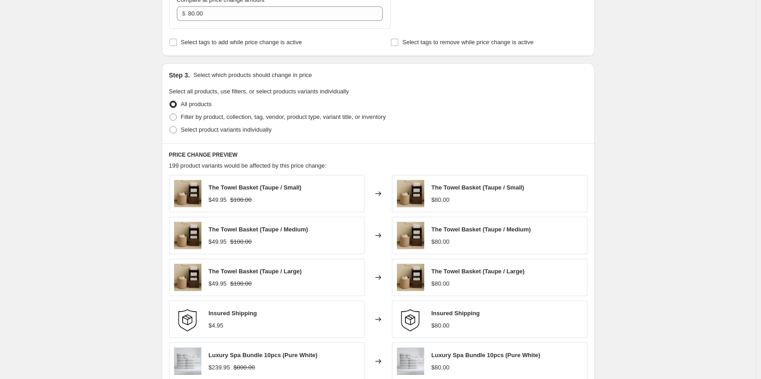
scroll to position [319, 0]
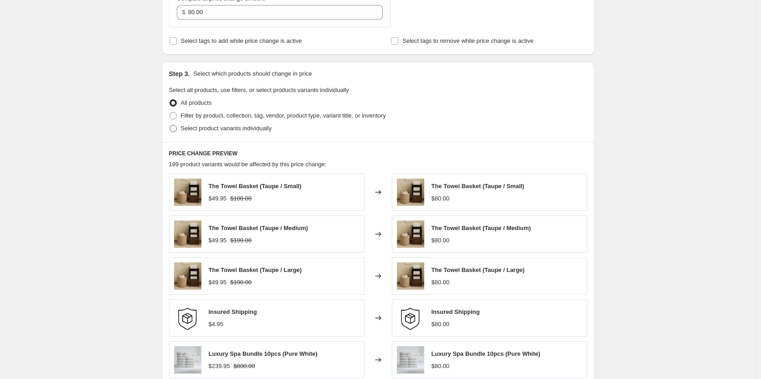
click at [177, 133] on label "Select product variants individually" at bounding box center [220, 128] width 103 height 13
click at [170, 125] on input "Select product variants individually" at bounding box center [170, 125] width 0 height 0
radio input "true"
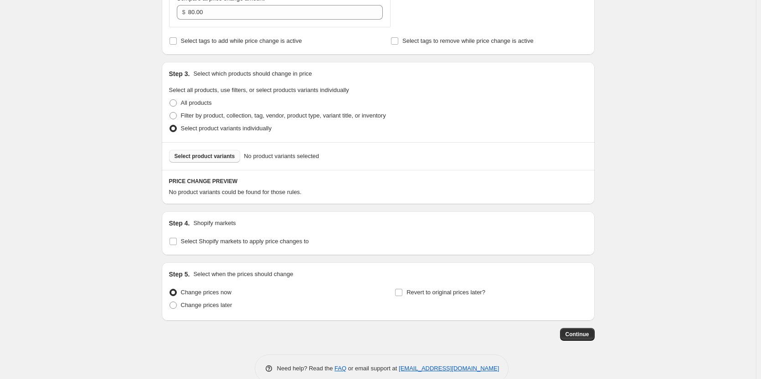
click at [209, 159] on span "Select product variants" at bounding box center [205, 156] width 61 height 7
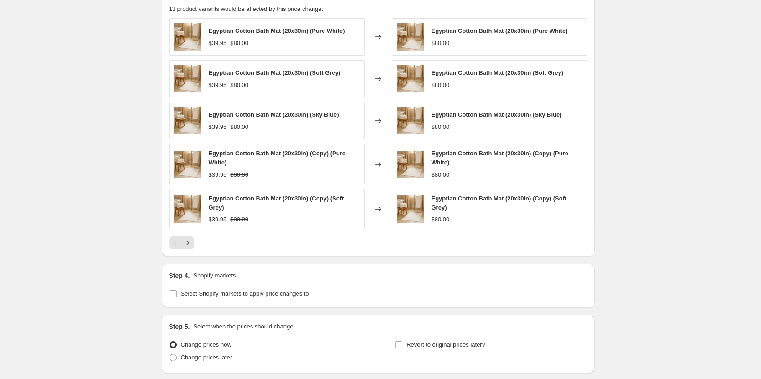
scroll to position [572, 0]
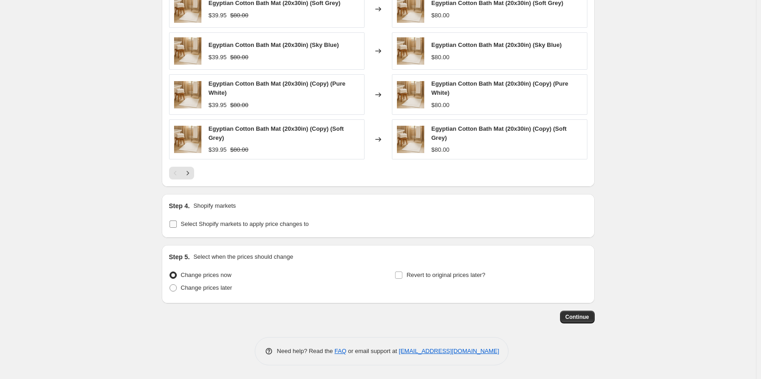
click at [172, 225] on input "Select Shopify markets to apply price changes to" at bounding box center [173, 224] width 7 height 7
checkbox input "true"
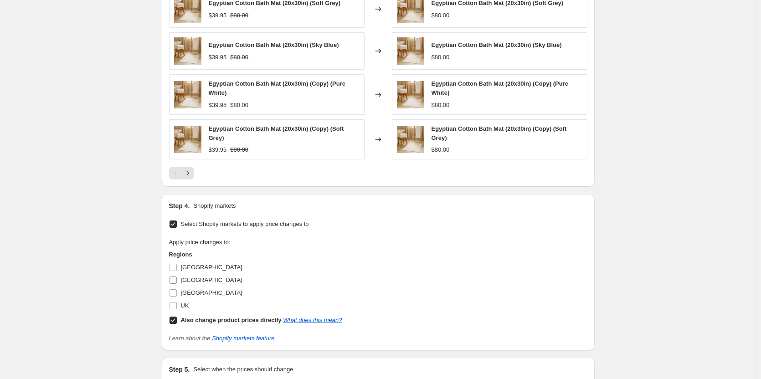
click at [175, 275] on label "[GEOGRAPHIC_DATA]" at bounding box center [205, 280] width 73 height 13
click at [175, 277] on input "[GEOGRAPHIC_DATA]" at bounding box center [173, 280] width 7 height 7
checkbox input "true"
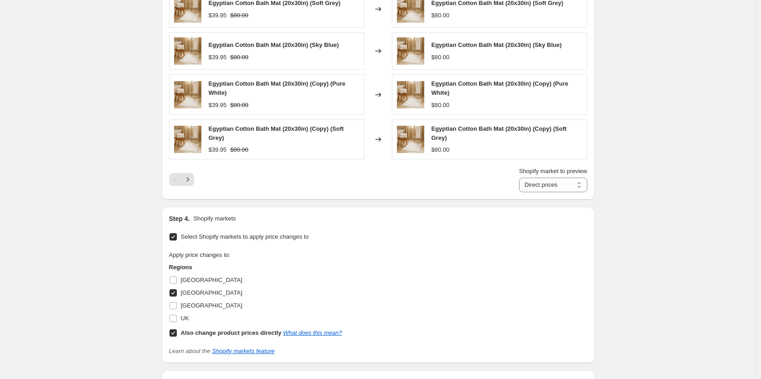
click at [172, 330] on input "Also change product prices directly What does this mean?" at bounding box center [173, 333] width 7 height 7
checkbox input "false"
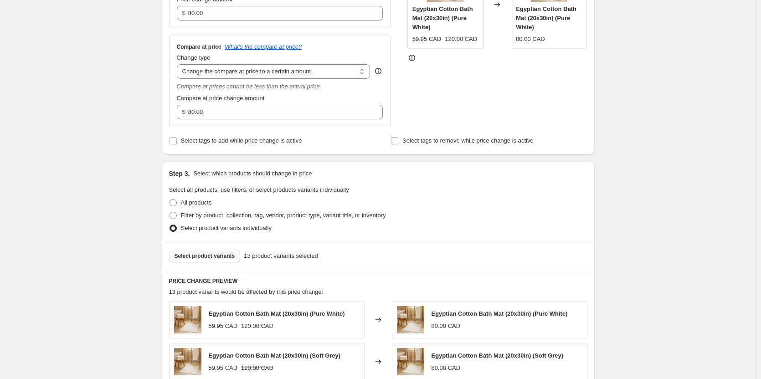
scroll to position [71, 0]
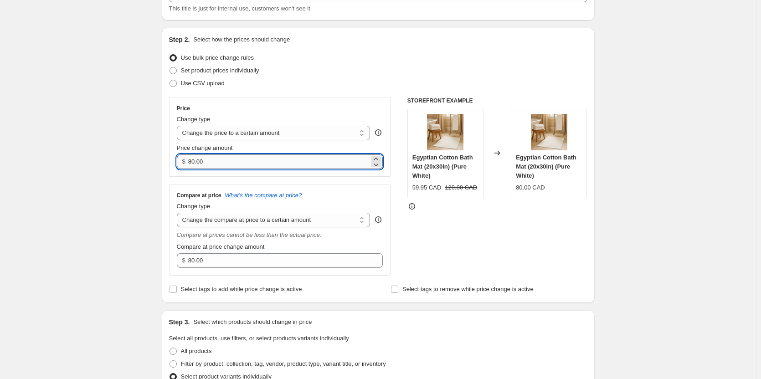
click at [257, 164] on input "80.00" at bounding box center [278, 161] width 181 height 15
paste input "59.95"
type input "59.95"
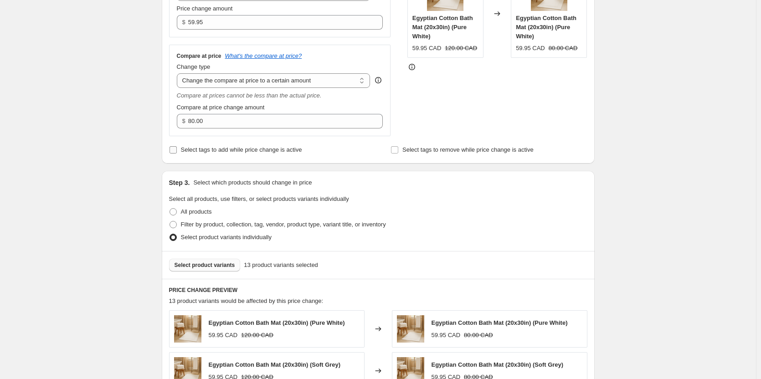
scroll to position [207, 0]
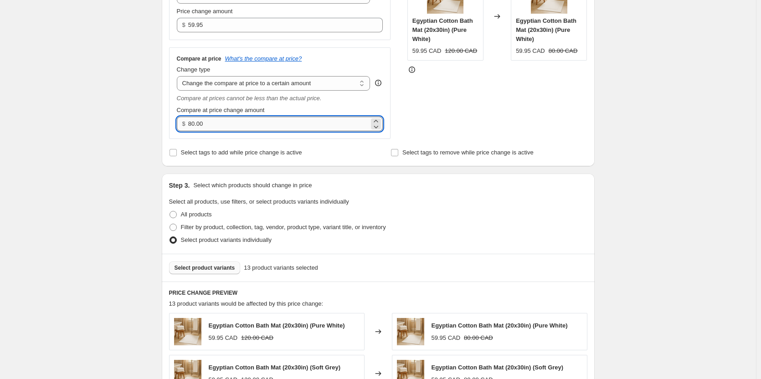
click at [222, 126] on input "80.00" at bounding box center [278, 124] width 181 height 15
paste input "12"
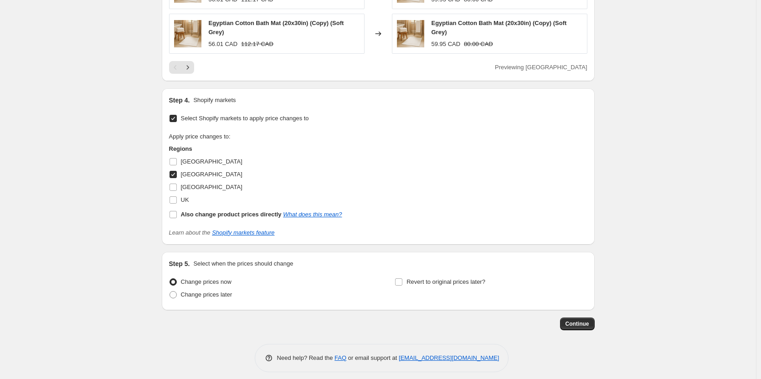
scroll to position [685, 0]
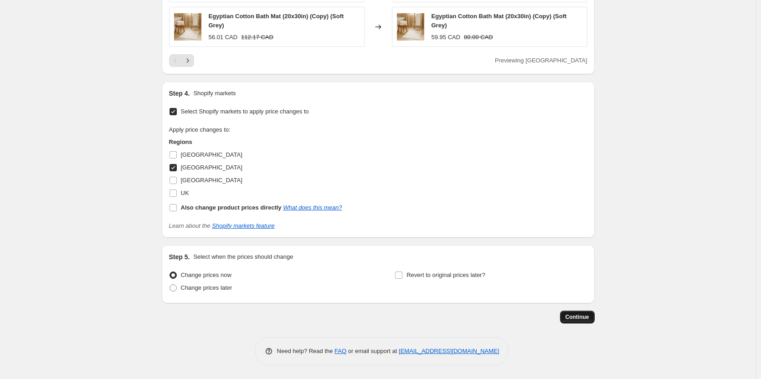
type input "120.00"
click at [575, 315] on span "Continue" at bounding box center [578, 317] width 24 height 7
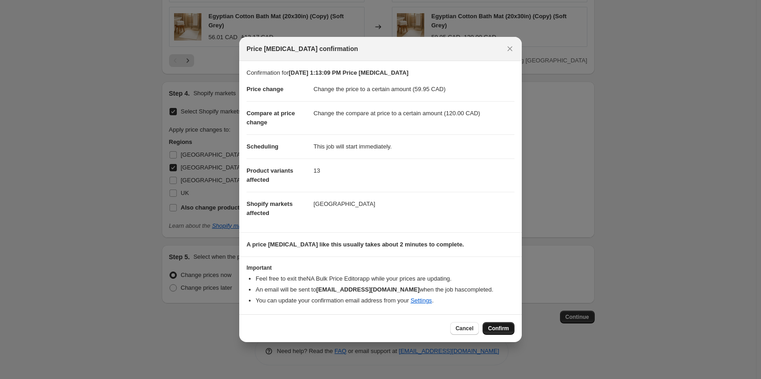
click at [500, 328] on span "Confirm" at bounding box center [498, 328] width 21 height 7
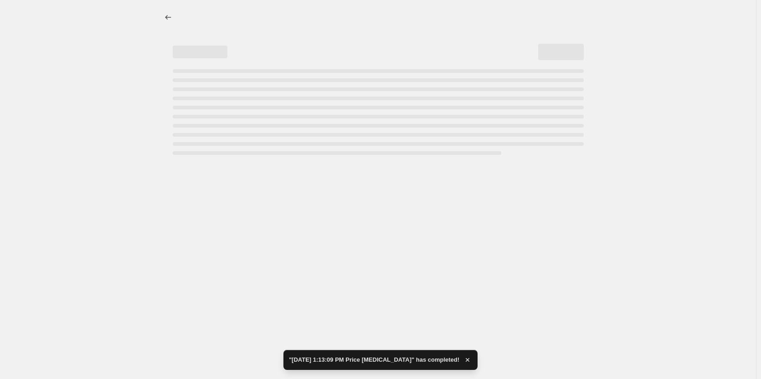
select select "to"
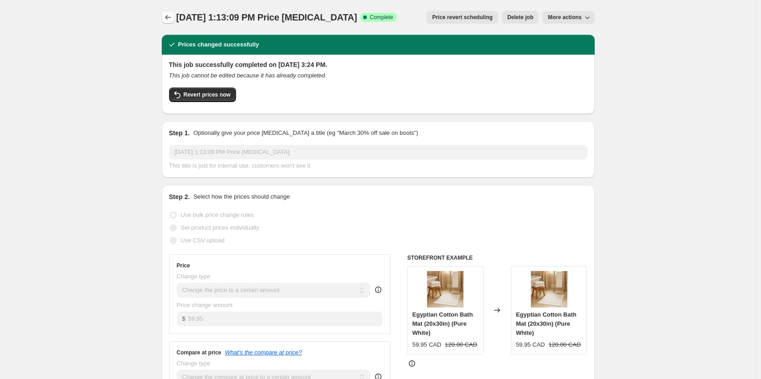
click at [168, 11] on button "Price change jobs" at bounding box center [168, 17] width 13 height 13
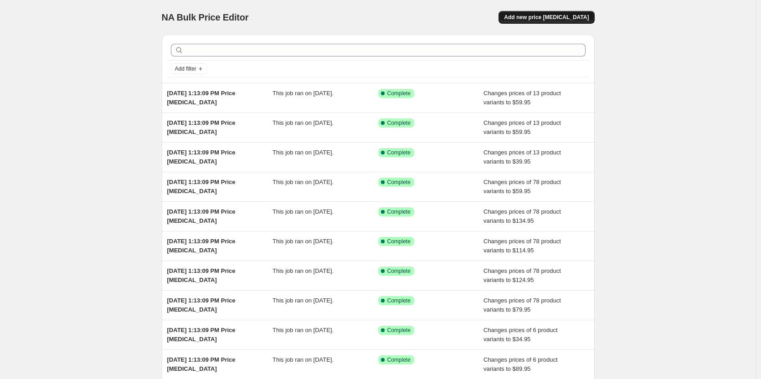
click at [549, 15] on span "Add new price [MEDICAL_DATA]" at bounding box center [546, 17] width 85 height 7
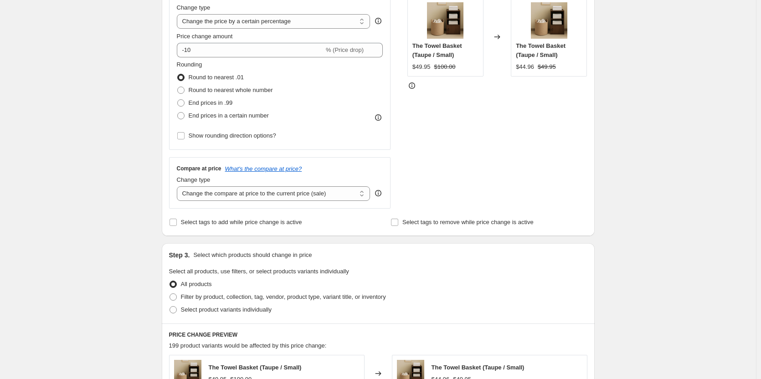
scroll to position [91, 0]
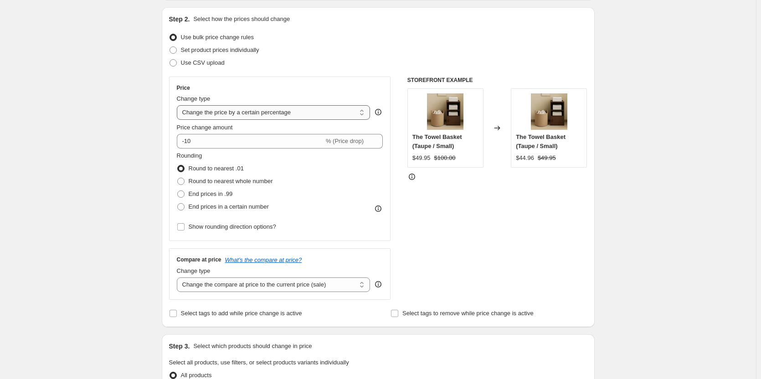
click at [282, 116] on select "Change the price to a certain amount Change the price by a certain amount Chang…" at bounding box center [274, 112] width 194 height 15
select select "to"
click at [179, 105] on select "Change the price to a certain amount Change the price by a certain amount Chang…" at bounding box center [274, 112] width 194 height 15
type input "80.00"
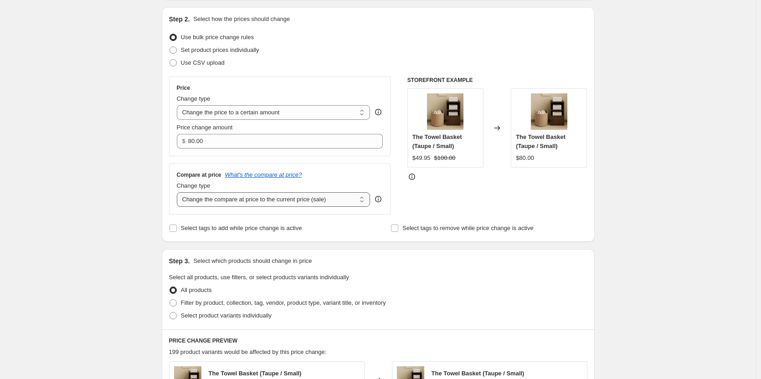
click at [254, 200] on select "Change the compare at price to the current price (sale) Change the compare at p…" at bounding box center [274, 199] width 194 height 15
select select "to"
click at [179, 192] on select "Change the compare at price to the current price (sale) Change the compare at p…" at bounding box center [274, 199] width 194 height 15
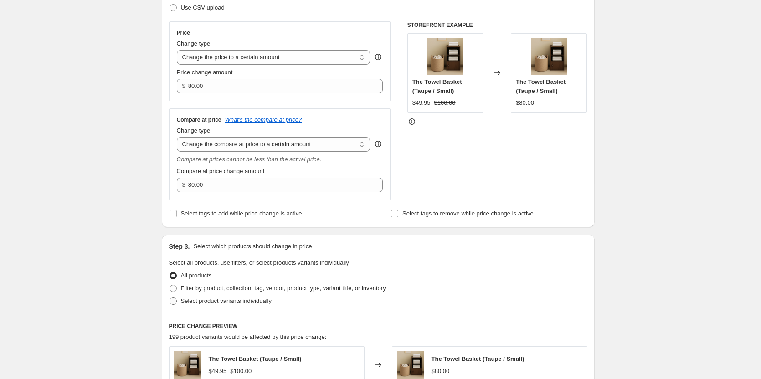
scroll to position [228, 0]
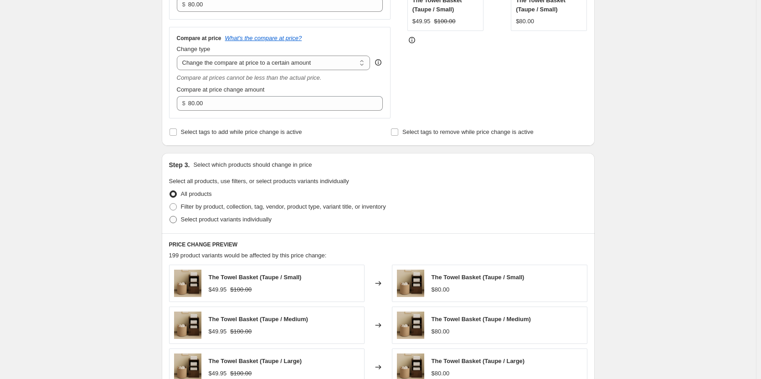
click at [177, 219] on span at bounding box center [173, 219] width 7 height 7
click at [170, 216] on input "Select product variants individually" at bounding box center [170, 216] width 0 height 0
radio input "true"
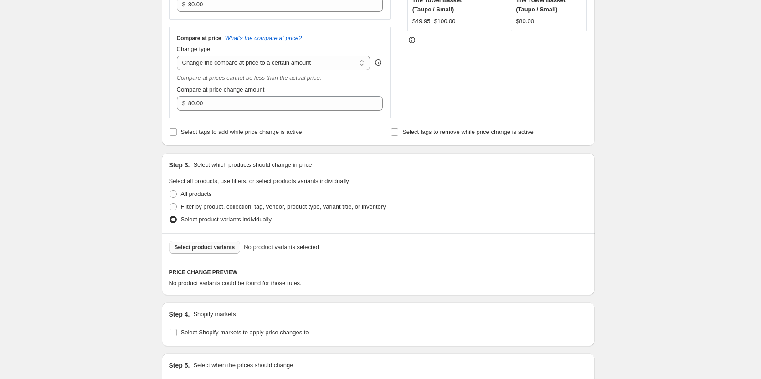
click at [212, 248] on span "Select product variants" at bounding box center [205, 247] width 61 height 7
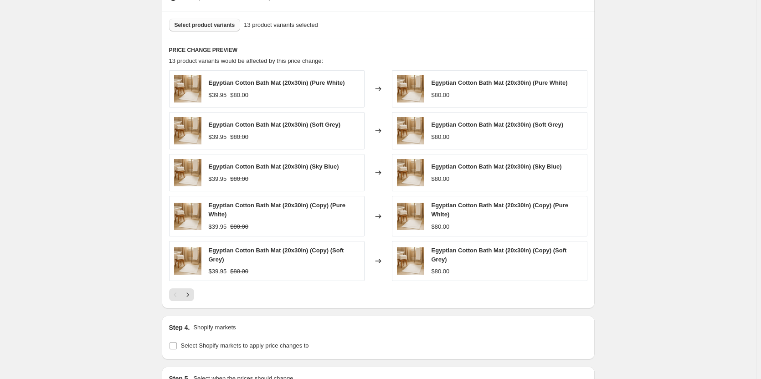
scroll to position [299, 0]
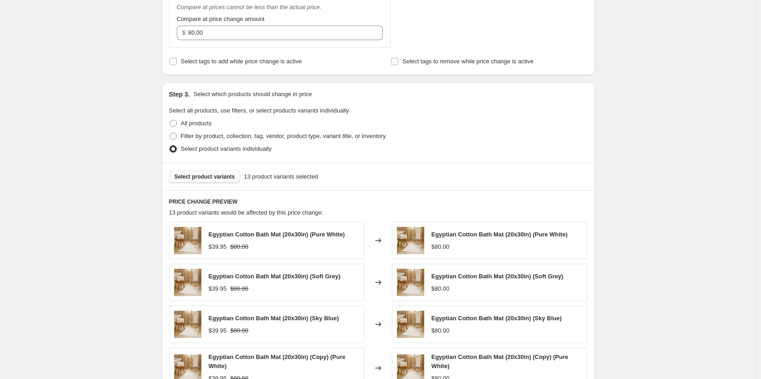
click at [207, 178] on span "Select product variants" at bounding box center [205, 176] width 61 height 7
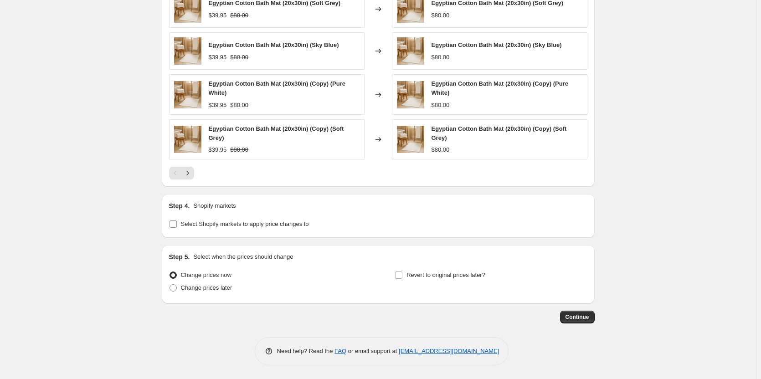
click at [177, 223] on input "Select Shopify markets to apply price changes to" at bounding box center [173, 224] width 7 height 7
checkbox input "true"
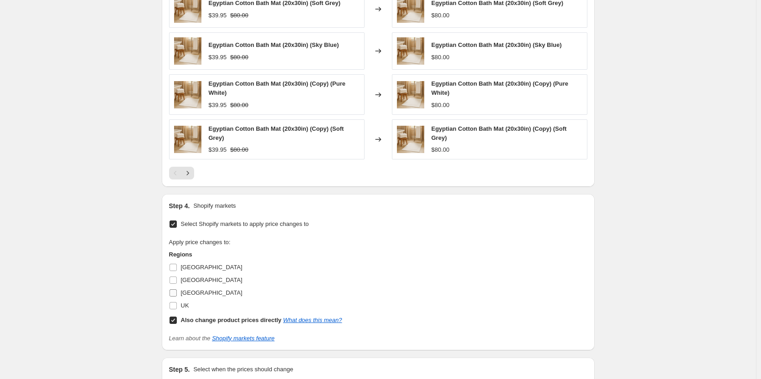
click at [176, 294] on input "[GEOGRAPHIC_DATA]" at bounding box center [173, 292] width 7 height 7
checkbox input "true"
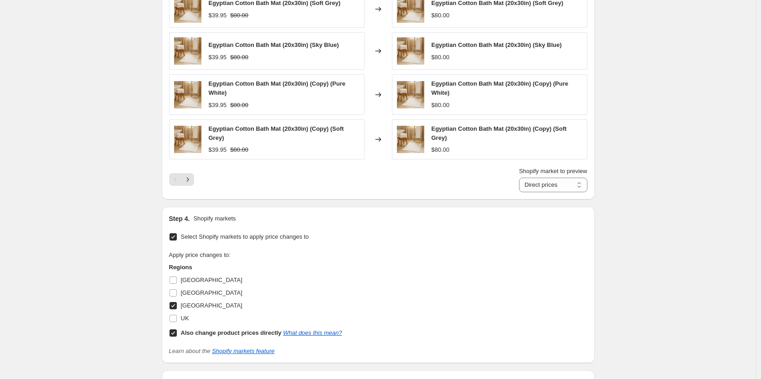
click at [174, 334] on input "Also change product prices directly What does this mean?" at bounding box center [173, 333] width 7 height 7
checkbox input "false"
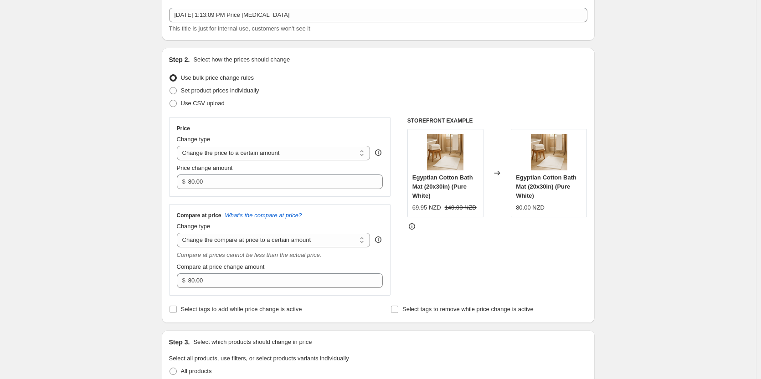
scroll to position [0, 0]
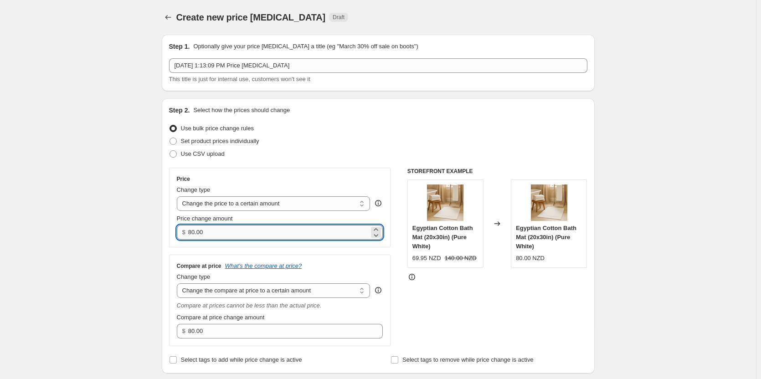
click at [247, 227] on input "80.00" at bounding box center [278, 232] width 181 height 15
click at [246, 227] on input "80.00" at bounding box center [278, 232] width 181 height 15
paste input "69.95"
type input "69.95"
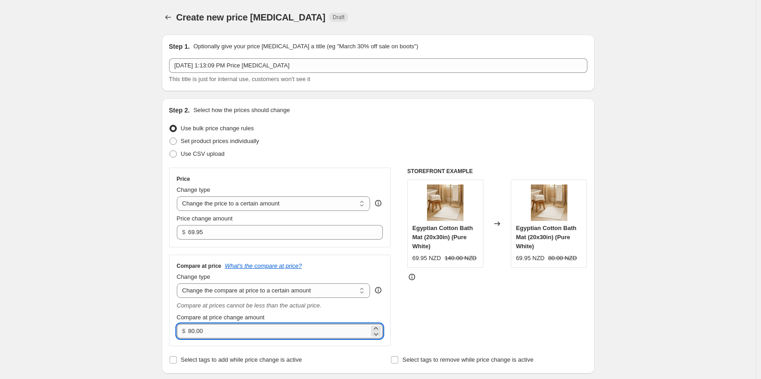
click at [242, 333] on input "80.00" at bounding box center [278, 331] width 181 height 15
paste input "14"
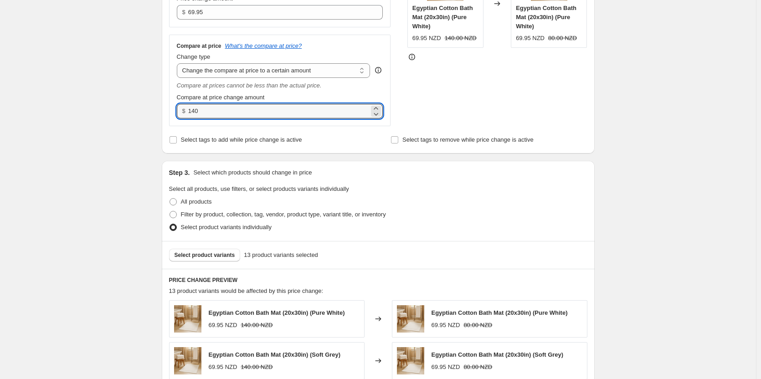
scroll to position [273, 0]
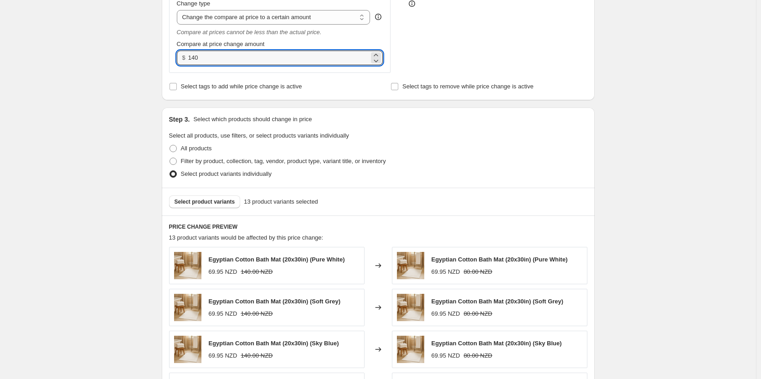
type input "140.00"
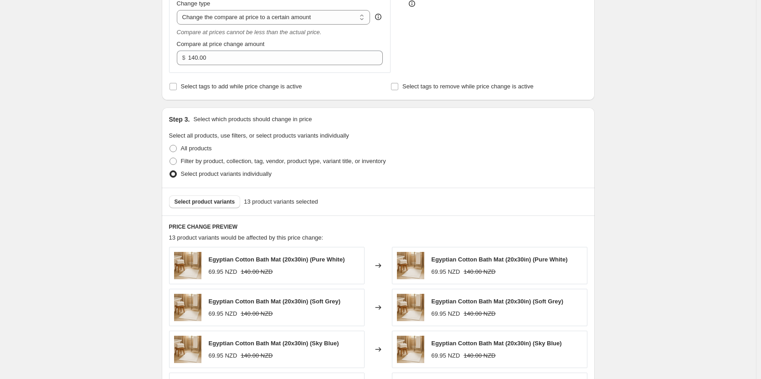
click at [643, 166] on div "Create new price change job. This page is ready Create new price change job Dra…" at bounding box center [378, 259] width 756 height 1064
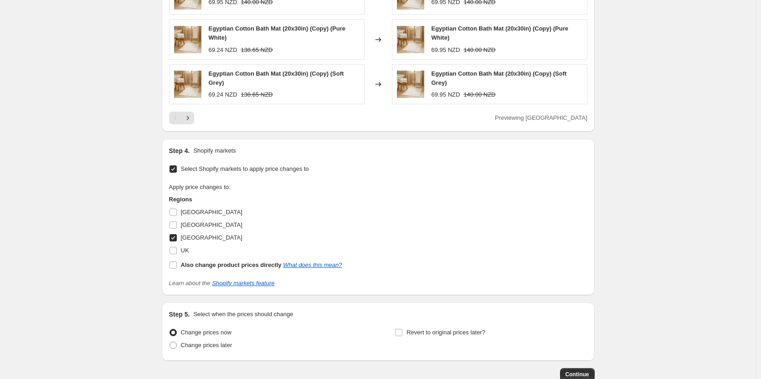
scroll to position [685, 0]
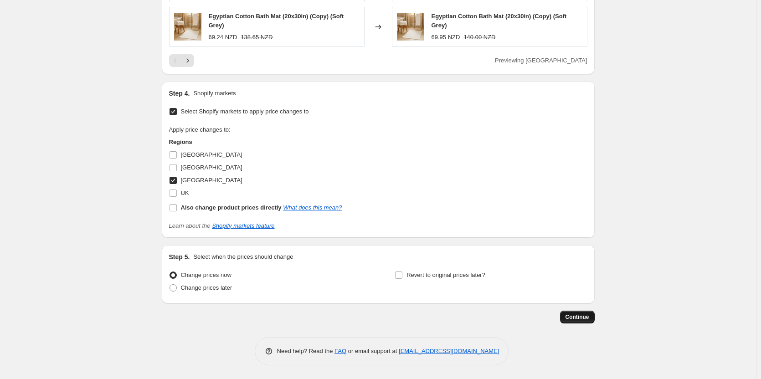
click at [571, 313] on button "Continue" at bounding box center [577, 317] width 35 height 13
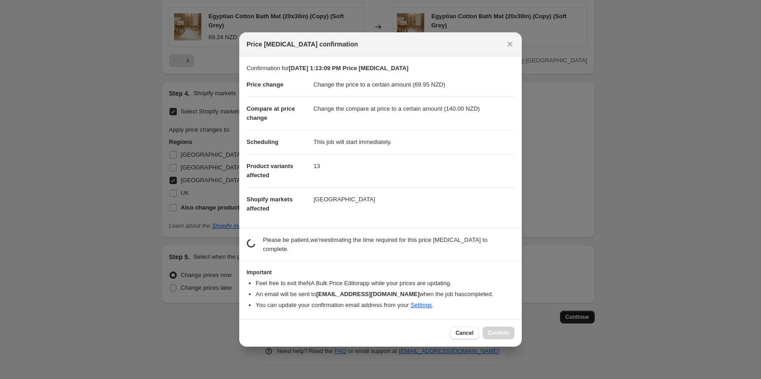
scroll to position [0, 0]
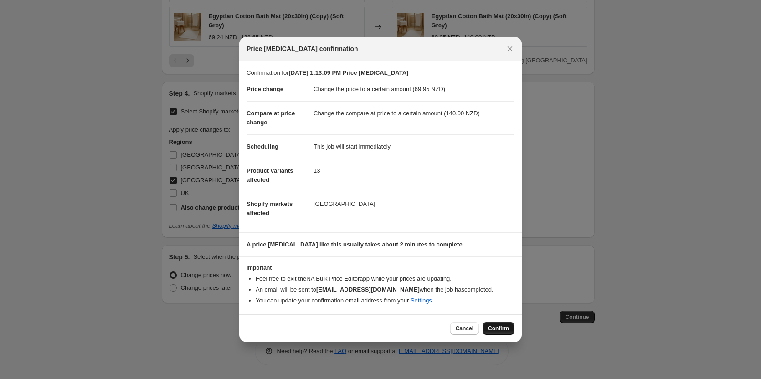
click at [501, 332] on span "Confirm" at bounding box center [498, 328] width 21 height 7
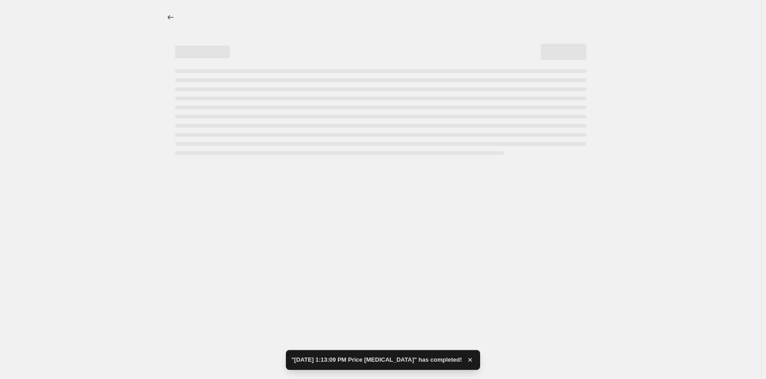
select select "to"
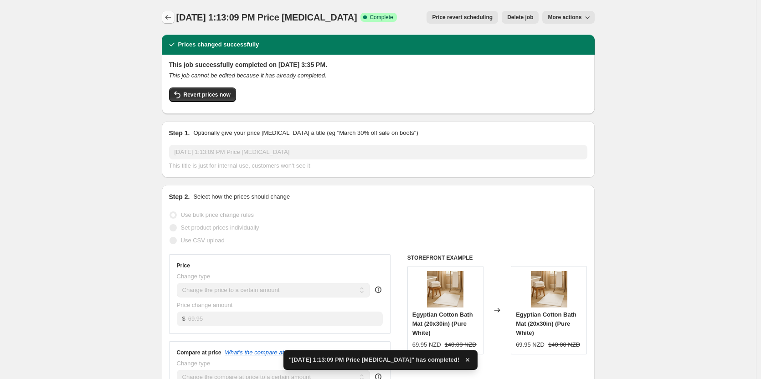
click at [166, 20] on icon "Price change jobs" at bounding box center [168, 17] width 9 height 9
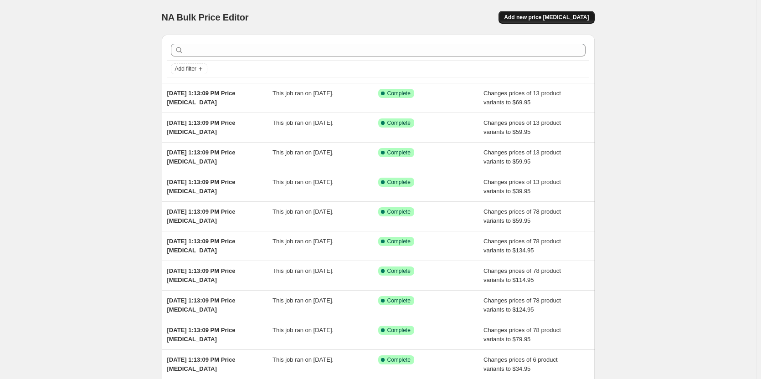
click at [571, 13] on button "Add new price [MEDICAL_DATA]" at bounding box center [547, 17] width 96 height 13
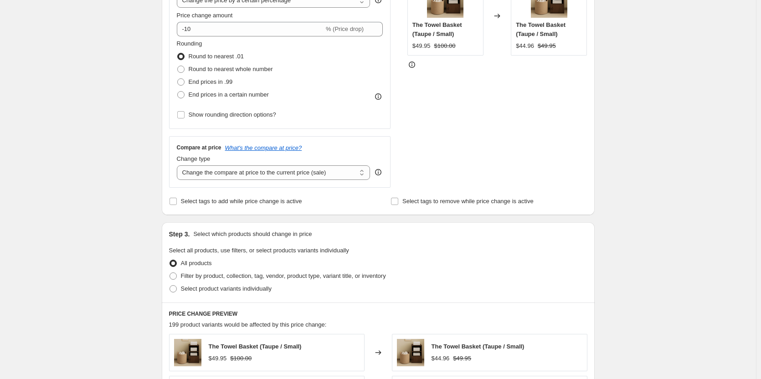
scroll to position [91, 0]
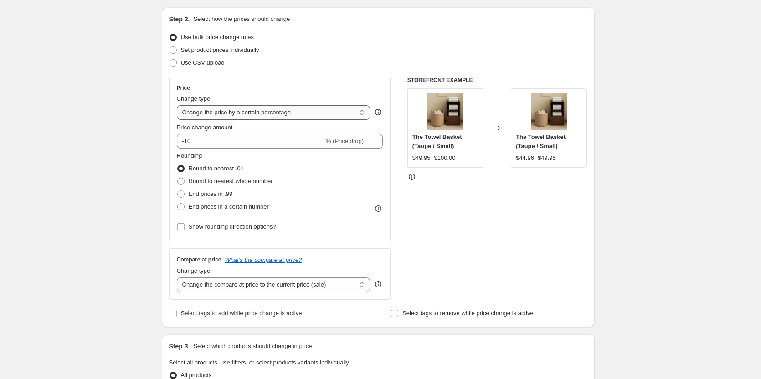
click at [257, 113] on select "Change the price to a certain amount Change the price by a certain amount Chang…" at bounding box center [274, 112] width 194 height 15
select select "to"
click at [179, 105] on select "Change the price to a certain amount Change the price by a certain amount Chang…" at bounding box center [274, 112] width 194 height 15
type input "80.00"
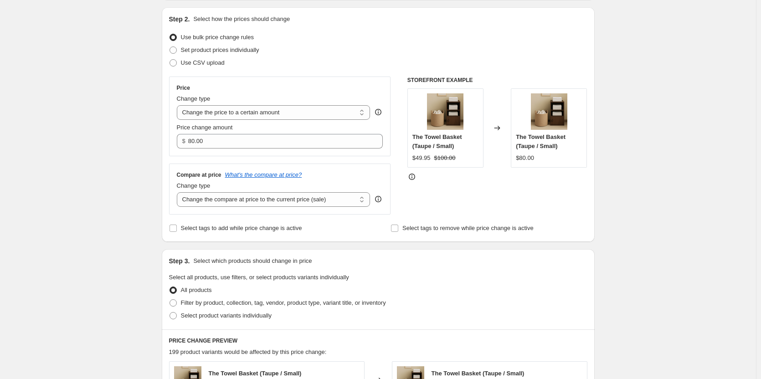
click at [299, 191] on div "Change type Change the compare at price to the current price (sale) Change the …" at bounding box center [274, 194] width 194 height 26
click at [299, 196] on select "Change the compare at price to the current price (sale) Change the compare at p…" at bounding box center [274, 199] width 194 height 15
select select "to"
click at [179, 192] on select "Change the compare at price to the current price (sale) Change the compare at p…" at bounding box center [274, 199] width 194 height 15
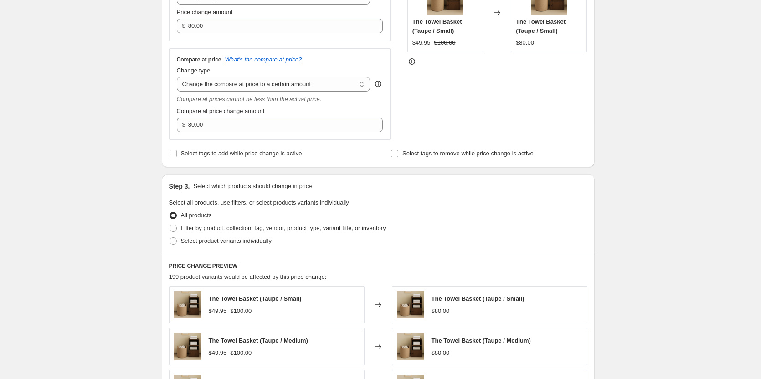
scroll to position [228, 0]
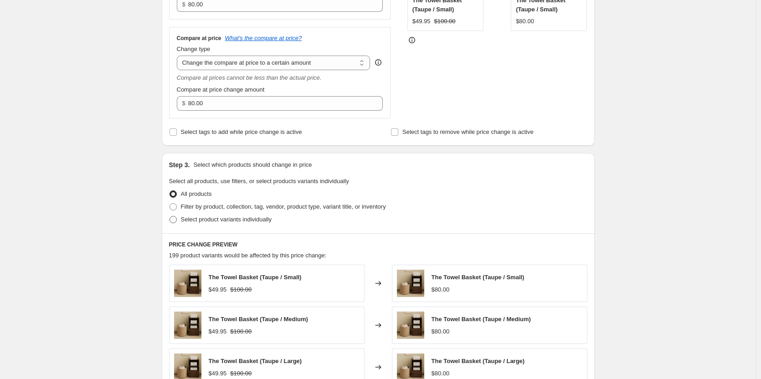
click at [177, 219] on span at bounding box center [173, 219] width 7 height 7
click at [170, 216] on input "Select product variants individually" at bounding box center [170, 216] width 0 height 0
radio input "true"
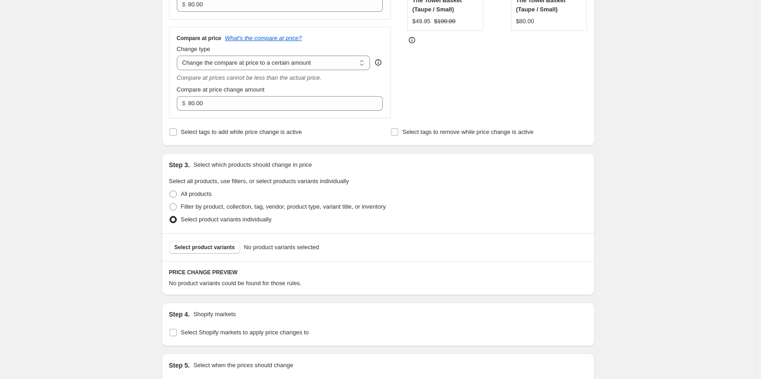
click at [221, 240] on div "Select product variants No product variants selected" at bounding box center [378, 247] width 433 height 28
click at [221, 245] on span "Select product variants" at bounding box center [205, 247] width 61 height 7
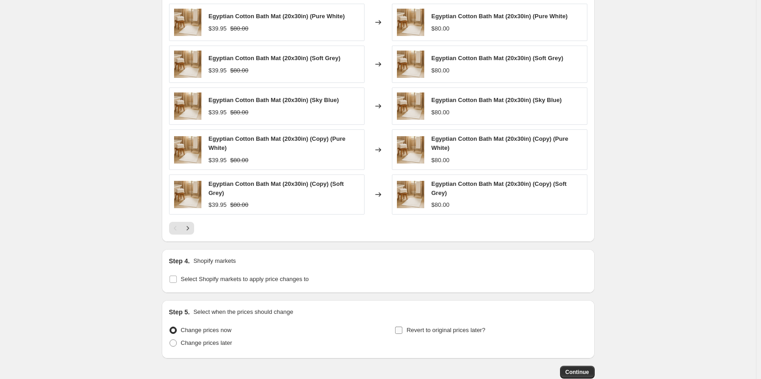
scroll to position [572, 0]
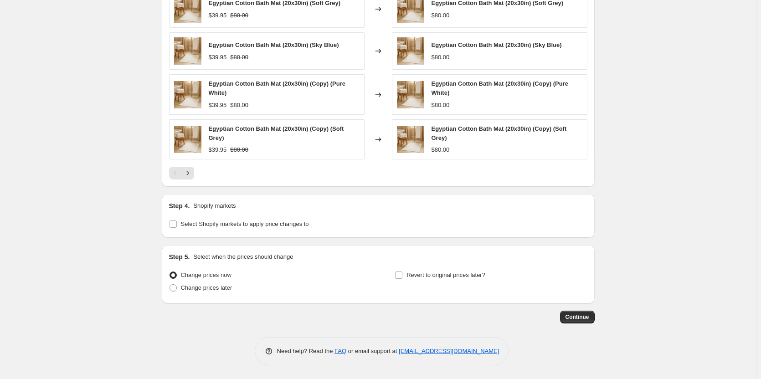
click at [177, 232] on div "Step 4. Shopify markets Select Shopify markets to apply price changes to" at bounding box center [378, 216] width 433 height 44
click at [176, 226] on input "Select Shopify markets to apply price changes to" at bounding box center [173, 224] width 7 height 7
checkbox input "true"
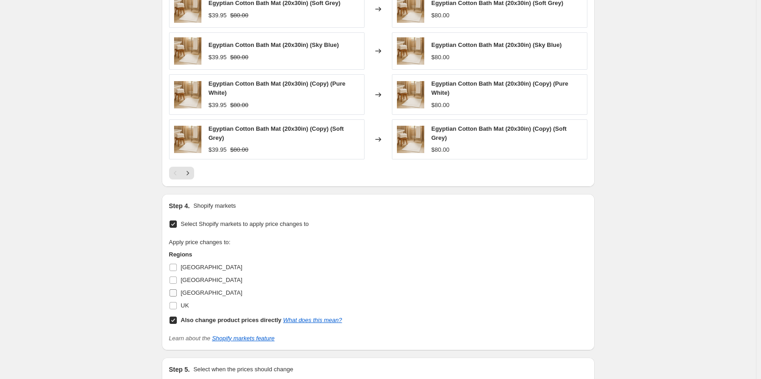
click at [172, 302] on input "UK" at bounding box center [173, 305] width 7 height 7
checkbox input "true"
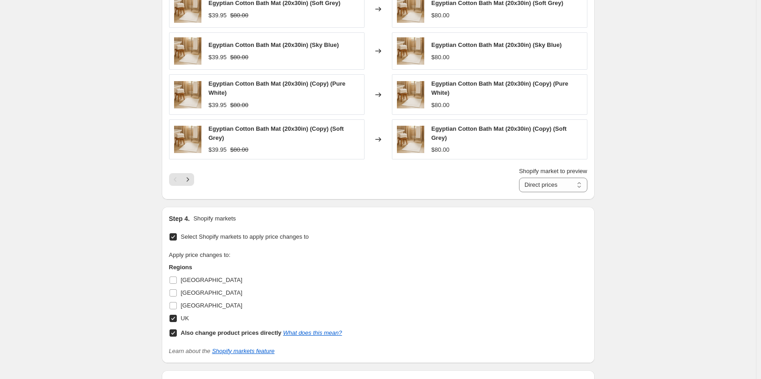
click at [174, 333] on input "Also change product prices directly What does this mean?" at bounding box center [173, 333] width 7 height 7
checkbox input "false"
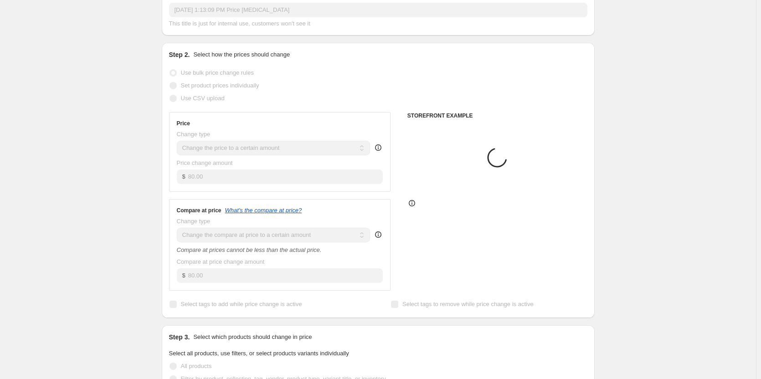
scroll to position [0, 0]
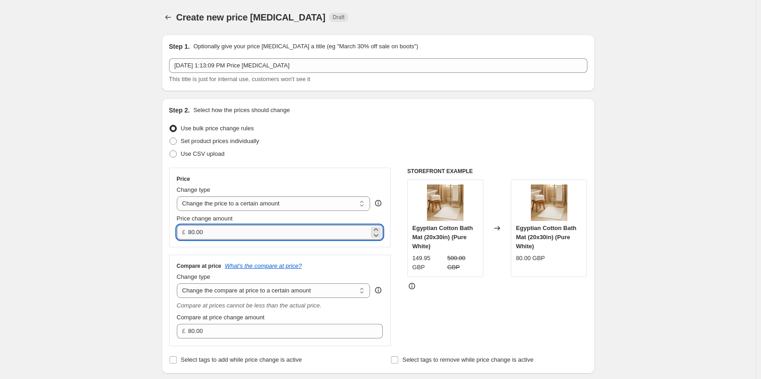
click at [244, 237] on input "80.00" at bounding box center [278, 232] width 181 height 15
paste input "29.95"
type input "29.95"
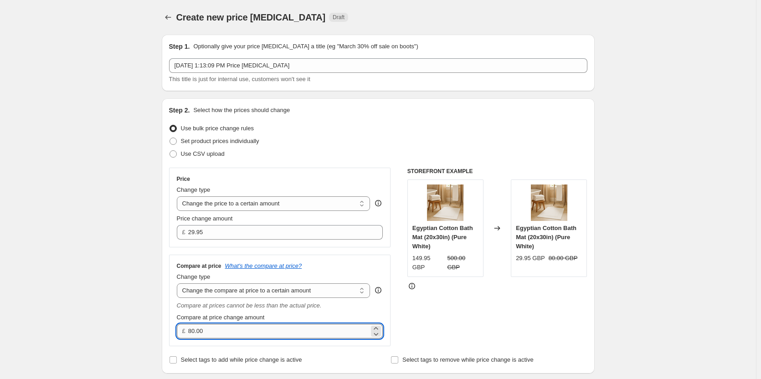
click at [229, 326] on input "80.00" at bounding box center [278, 331] width 181 height 15
paste input "6"
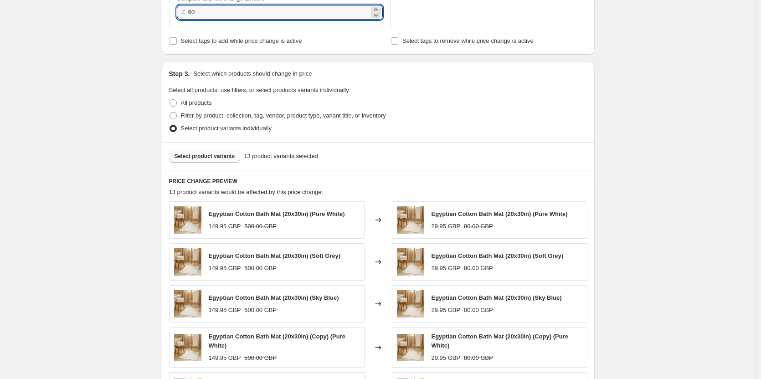
type input "60.00"
click at [626, 246] on div "Create new price change job. This page is ready Create new price change job Dra…" at bounding box center [378, 213] width 756 height 1064
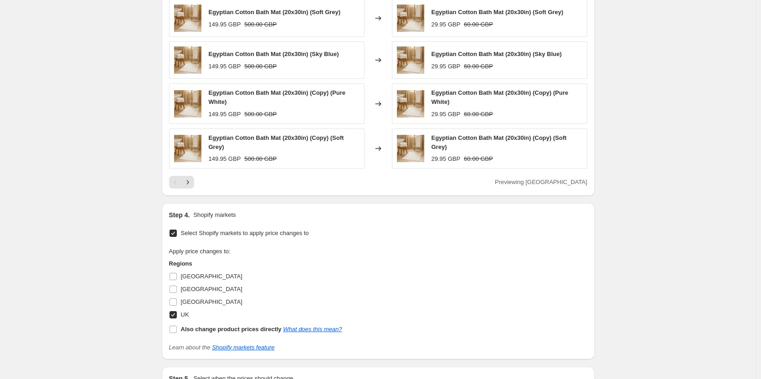
scroll to position [684, 0]
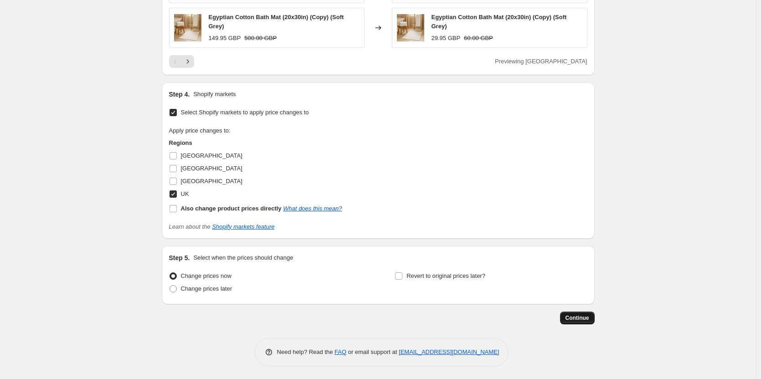
click at [589, 315] on span "Continue" at bounding box center [578, 317] width 24 height 7
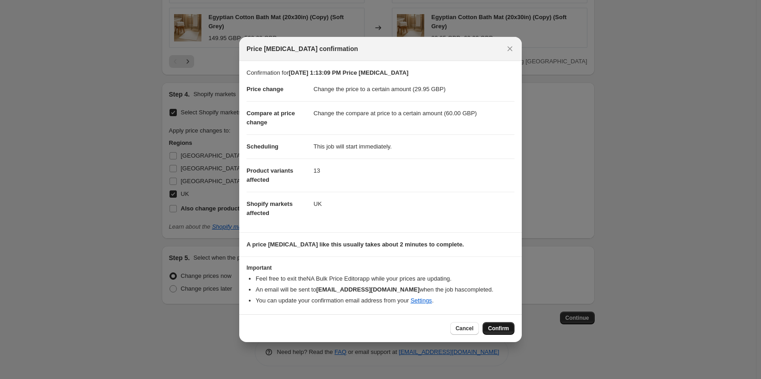
click at [495, 330] on span "Confirm" at bounding box center [498, 328] width 21 height 7
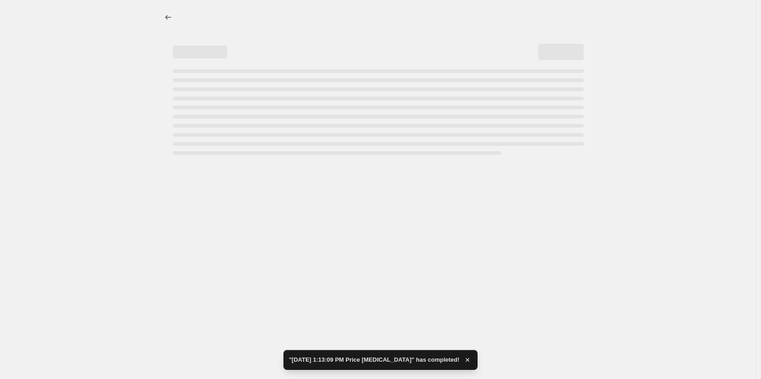
select select "to"
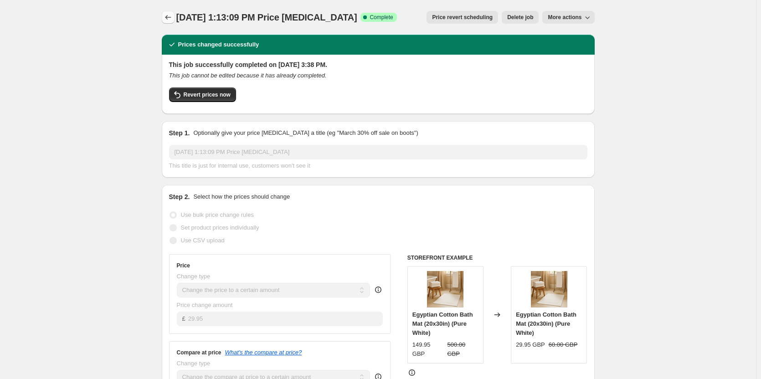
click at [168, 22] on button "Price change jobs" at bounding box center [168, 17] width 13 height 13
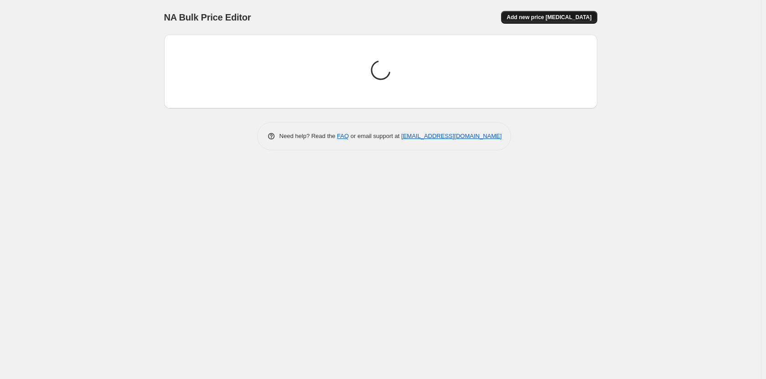
click at [519, 20] on button "Add new price [MEDICAL_DATA]" at bounding box center [549, 17] width 96 height 13
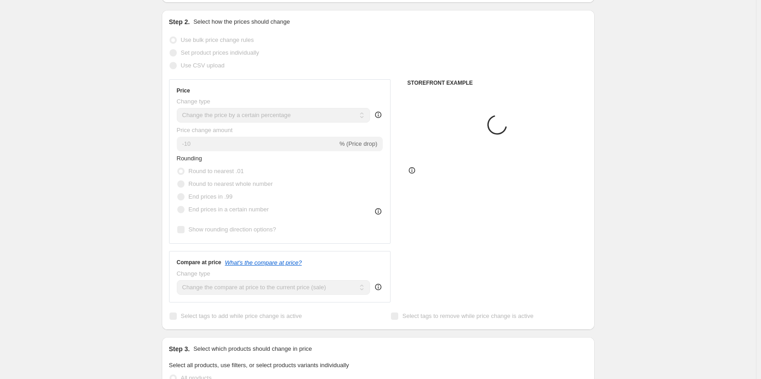
scroll to position [91, 0]
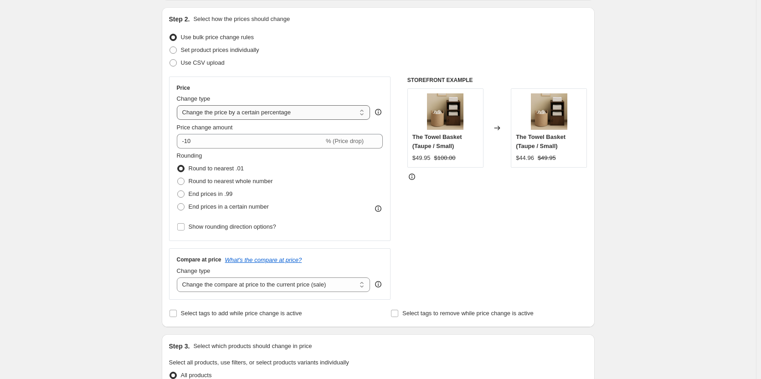
drag, startPoint x: 292, startPoint y: 108, endPoint x: 294, endPoint y: 114, distance: 6.9
click at [292, 110] on select "Change the price to a certain amount Change the price by a certain amount Chang…" at bounding box center [274, 112] width 194 height 15
select select "to"
click at [179, 105] on select "Change the price to a certain amount Change the price by a certain amount Chang…" at bounding box center [274, 112] width 194 height 15
type input "80.00"
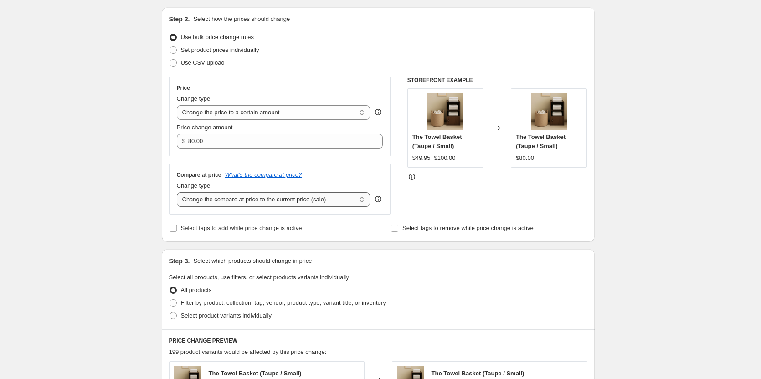
click at [293, 196] on select "Change the compare at price to the current price (sale) Change the compare at p…" at bounding box center [274, 199] width 194 height 15
select select "to"
click at [179, 192] on select "Change the compare at price to the current price (sale) Change the compare at p…" at bounding box center [274, 199] width 194 height 15
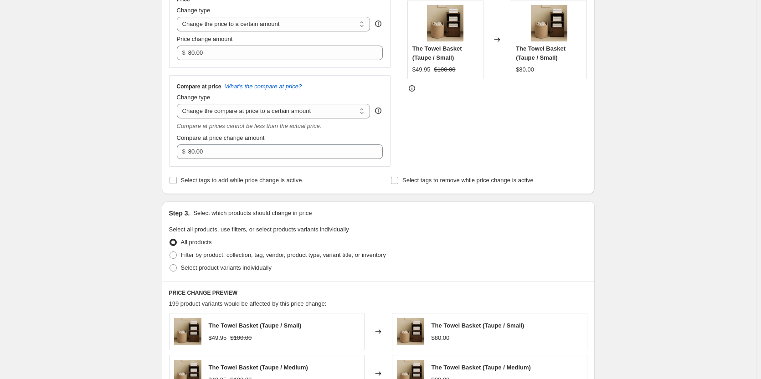
scroll to position [182, 0]
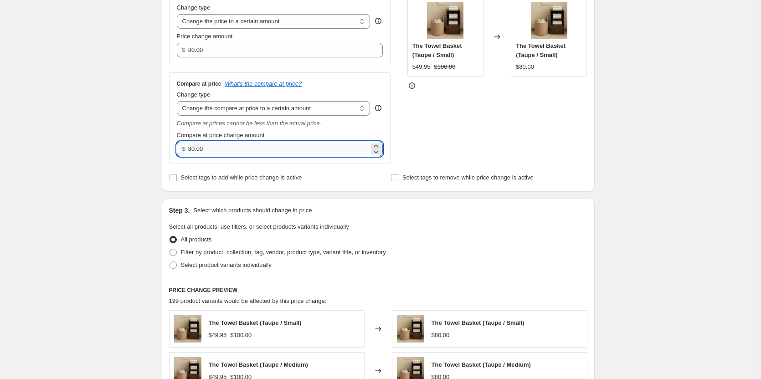
click at [266, 151] on input "80.00" at bounding box center [278, 149] width 181 height 15
click at [345, 182] on div "Select tags to add while price change is active" at bounding box center [267, 177] width 196 height 13
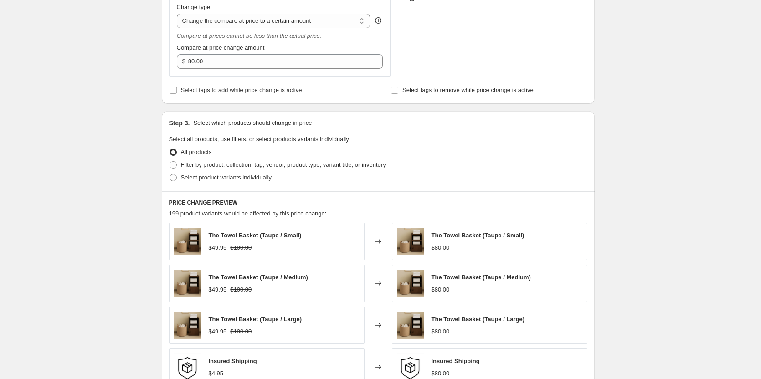
scroll to position [273, 0]
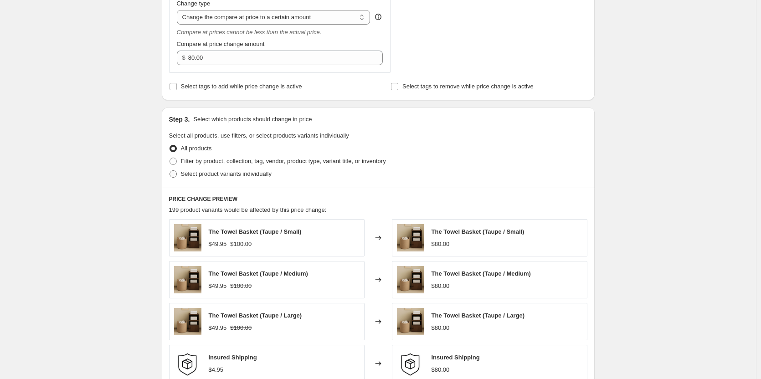
click at [176, 171] on span at bounding box center [173, 173] width 7 height 7
click at [170, 171] on input "Select product variants individually" at bounding box center [170, 170] width 0 height 0
radio input "true"
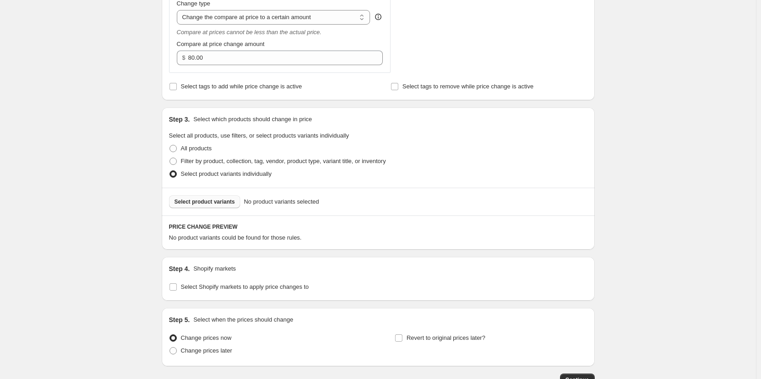
click at [218, 199] on span "Select product variants" at bounding box center [205, 201] width 61 height 7
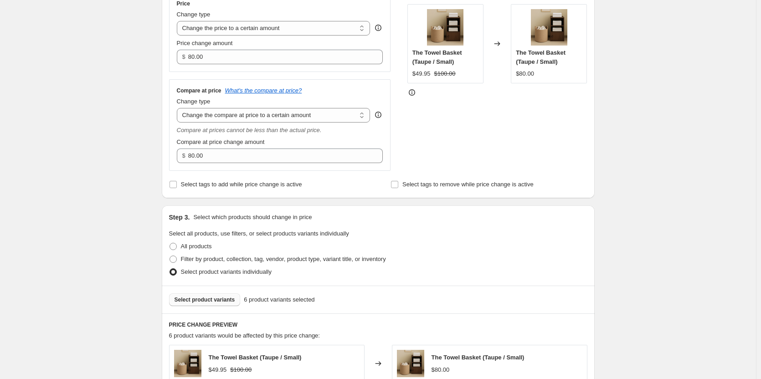
scroll to position [65, 0]
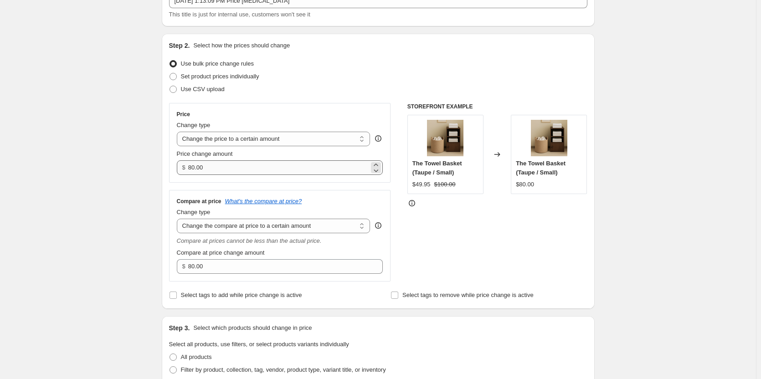
drag, startPoint x: 216, startPoint y: 180, endPoint x: 217, endPoint y: 170, distance: 9.7
click at [216, 180] on div "Price Change type Change the price to a certain amount Change the price by a ce…" at bounding box center [280, 143] width 222 height 80
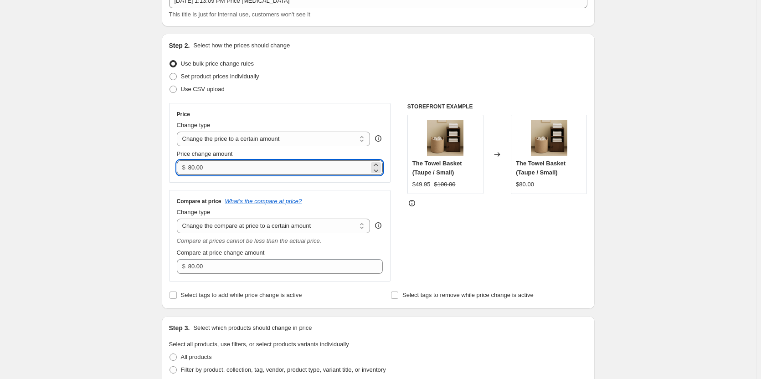
click at [217, 170] on input "80.00" at bounding box center [278, 167] width 181 height 15
paste input "49.95"
type input "49.95"
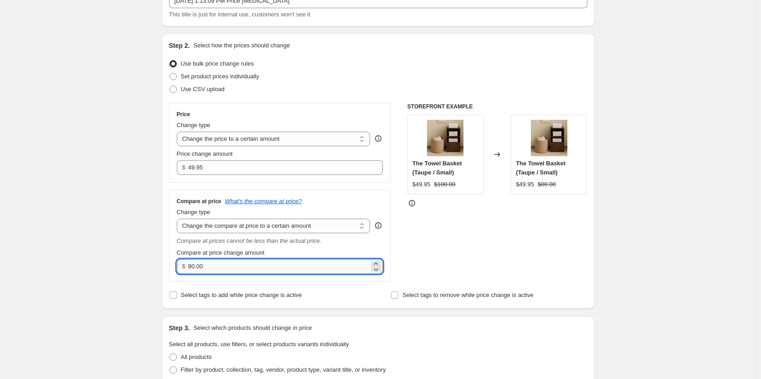
click at [216, 268] on input "80.00" at bounding box center [278, 266] width 181 height 15
paste input "1"
type input "100.00"
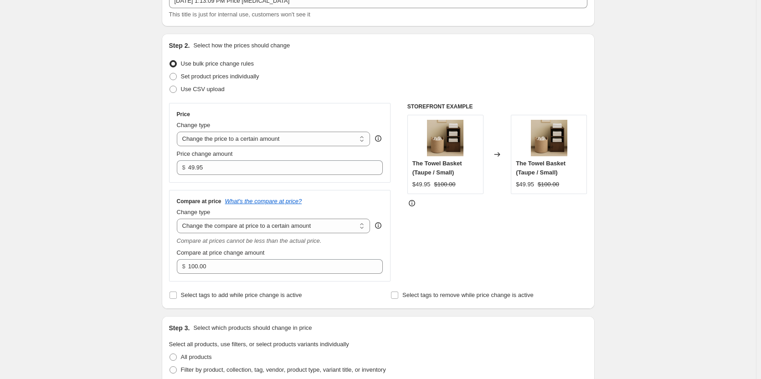
click at [547, 257] on div "STOREFRONT EXAMPLE The Towel Basket (Taupe / Small) $49.95 $100.00 Changed to T…" at bounding box center [497, 192] width 180 height 179
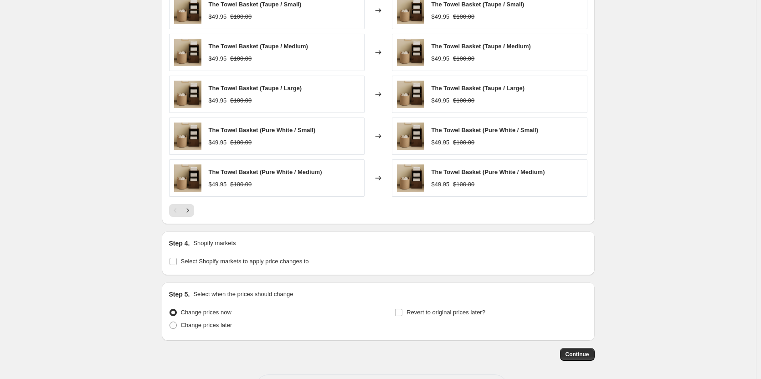
scroll to position [566, 0]
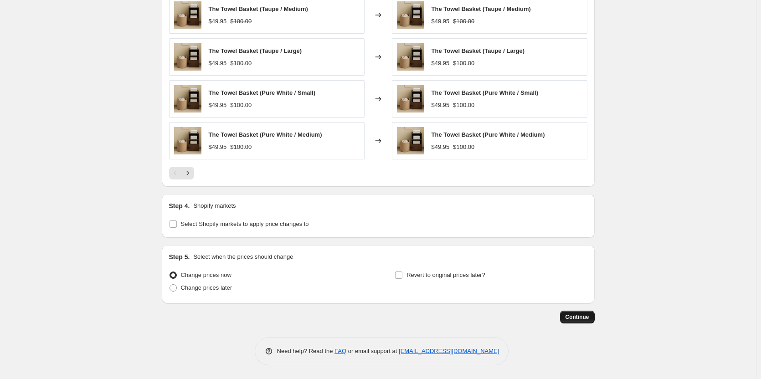
click at [587, 312] on button "Continue" at bounding box center [577, 317] width 35 height 13
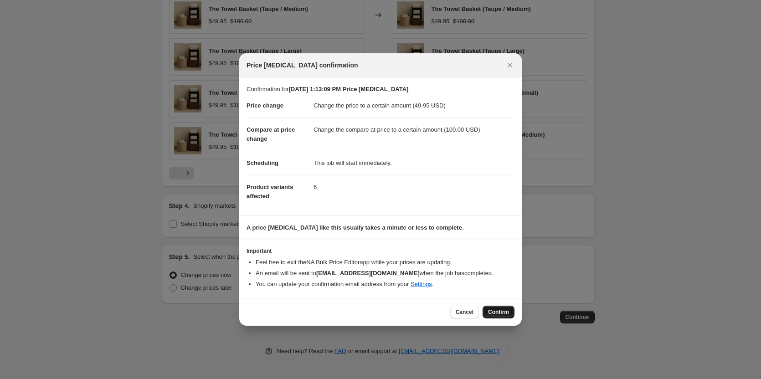
click at [499, 314] on span "Confirm" at bounding box center [498, 312] width 21 height 7
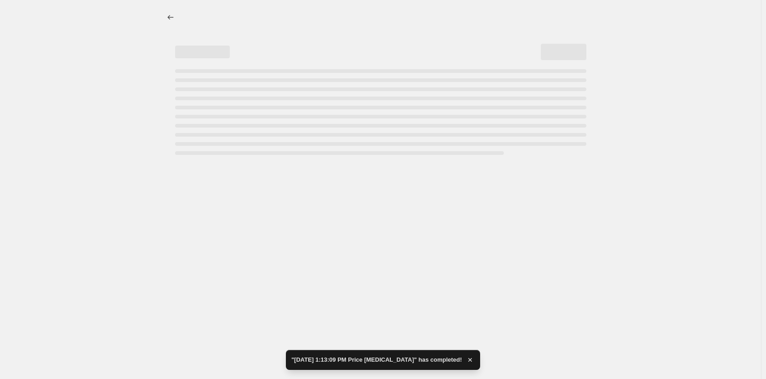
select select "to"
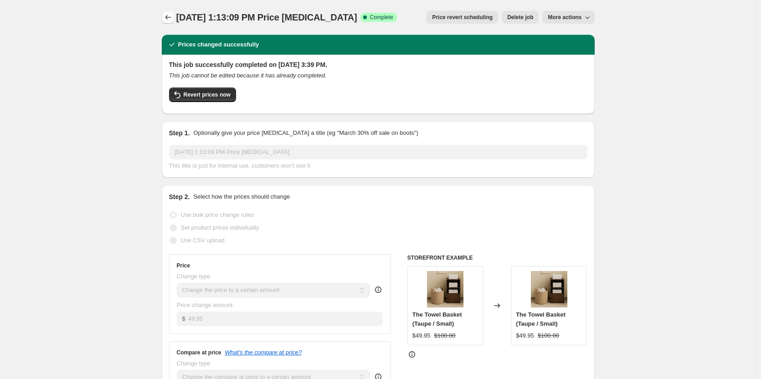
click at [171, 20] on icon "Price change jobs" at bounding box center [168, 17] width 9 height 9
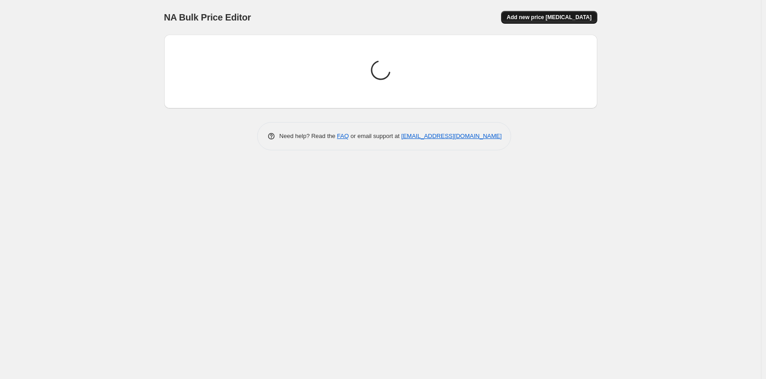
click at [551, 13] on button "Add new price [MEDICAL_DATA]" at bounding box center [549, 17] width 96 height 13
select select "percentage"
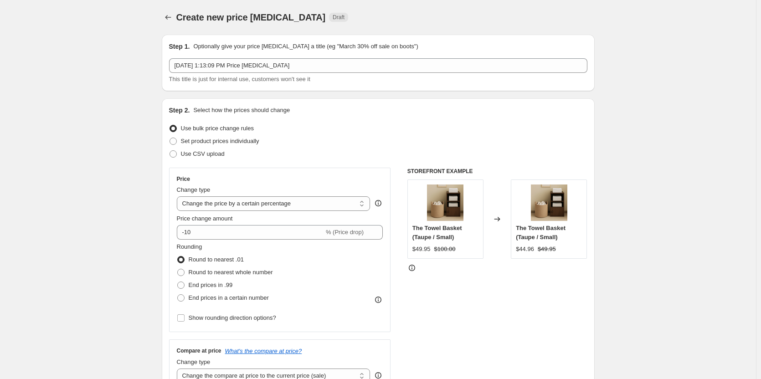
click at [165, 13] on button "Price change jobs" at bounding box center [168, 17] width 13 height 13
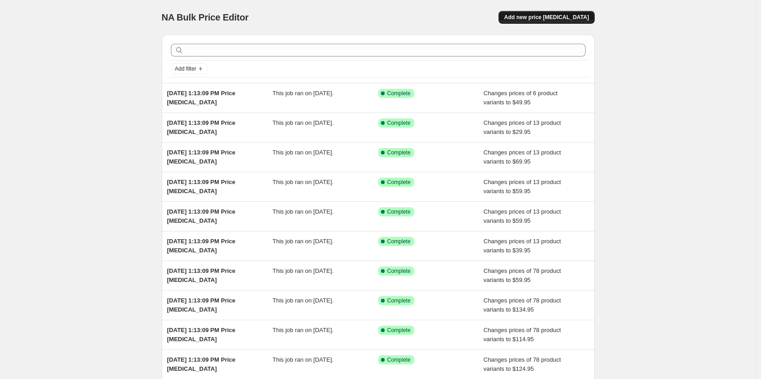
click at [568, 21] on span "Add new price [MEDICAL_DATA]" at bounding box center [546, 17] width 85 height 7
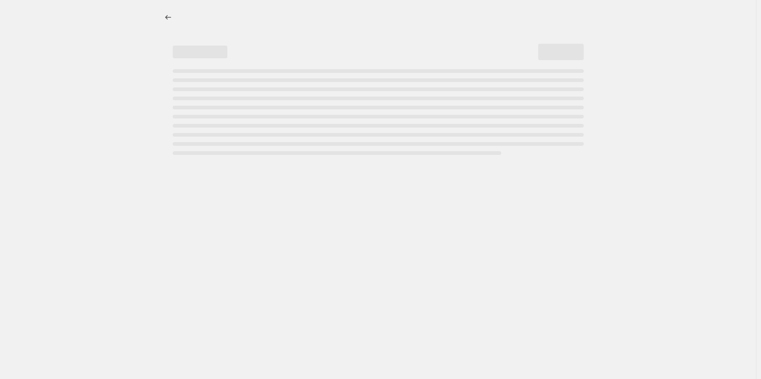
select select "percentage"
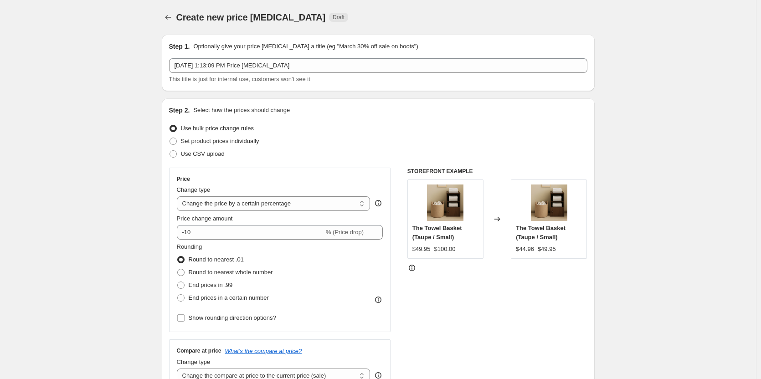
select select "percentage"
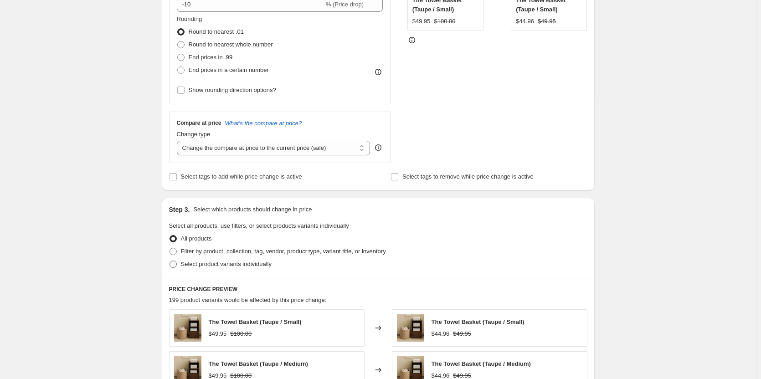
click at [195, 263] on span "Select product variants individually" at bounding box center [226, 264] width 91 height 7
click at [170, 261] on input "Select product variants individually" at bounding box center [170, 261] width 0 height 0
radio input "true"
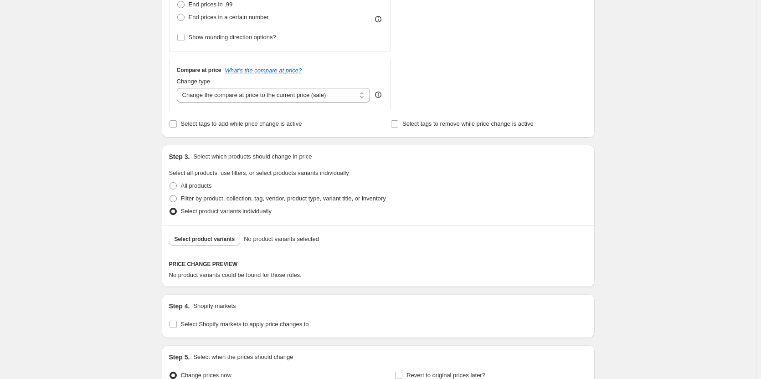
scroll to position [365, 0]
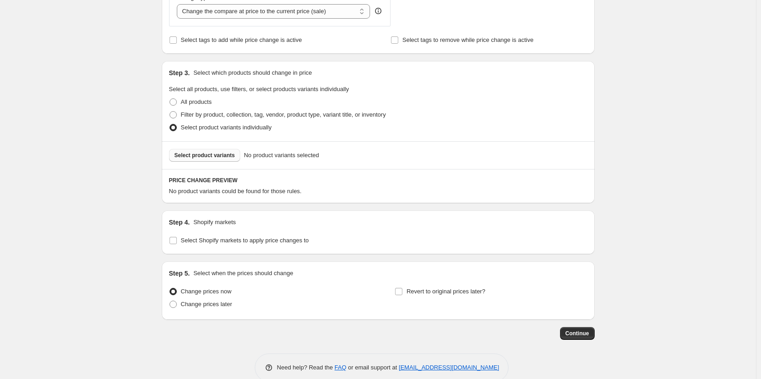
click at [189, 150] on button "Select product variants" at bounding box center [205, 155] width 72 height 13
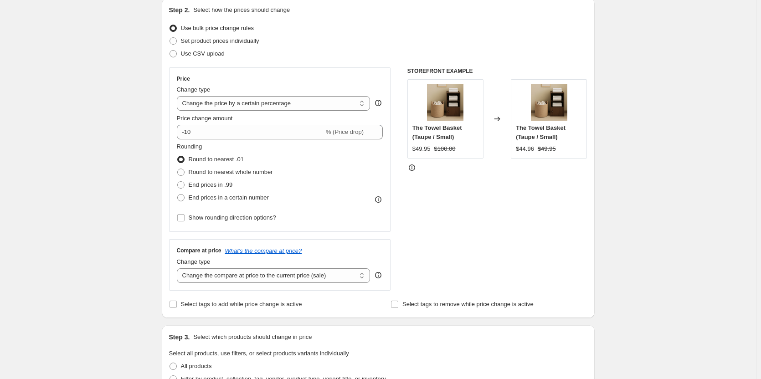
scroll to position [46, 0]
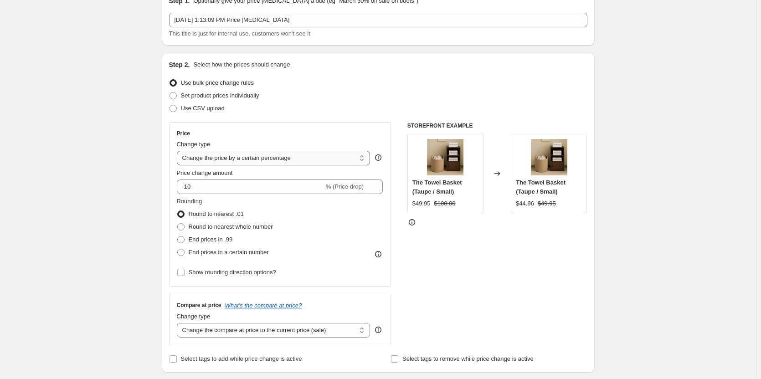
click at [260, 160] on select "Change the price to a certain amount Change the price by a certain amount Chang…" at bounding box center [274, 158] width 194 height 15
select select "to"
click at [179, 151] on select "Change the price to a certain amount Change the price by a certain amount Chang…" at bounding box center [274, 158] width 194 height 15
type input "80.00"
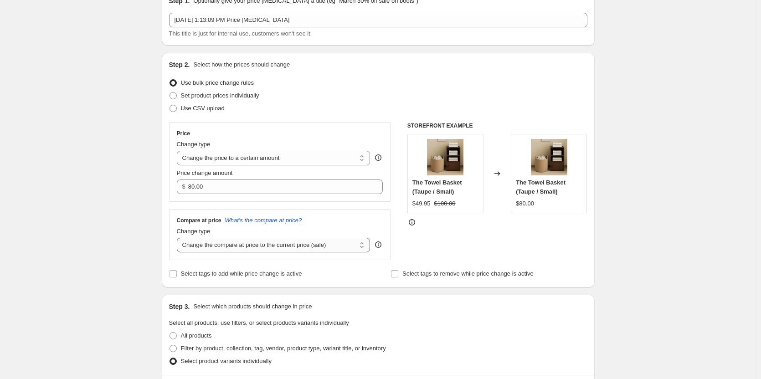
click at [269, 250] on select "Change the compare at price to the current price (sale) Change the compare at p…" at bounding box center [274, 245] width 194 height 15
click at [179, 238] on select "Change the compare at price to the current price (sale) Change the compare at p…" at bounding box center [274, 245] width 194 height 15
drag, startPoint x: 260, startPoint y: 240, endPoint x: 262, endPoint y: 250, distance: 10.1
click at [261, 242] on select "Change the compare at price to the current price (sale) Change the compare at p…" at bounding box center [274, 245] width 194 height 15
select select "to"
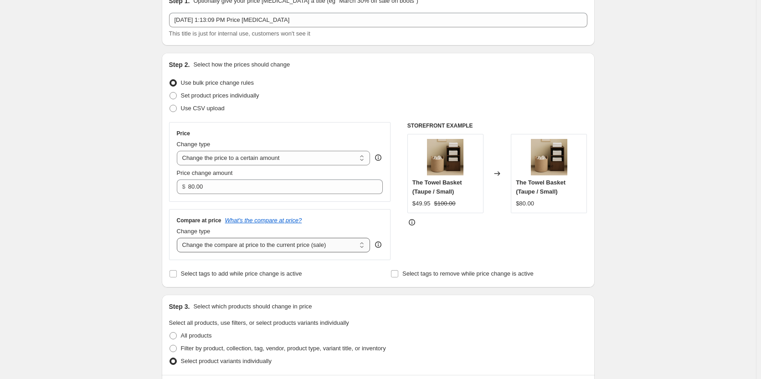
click at [179, 238] on select "Change the compare at price to the current price (sale) Change the compare at p…" at bounding box center [274, 245] width 194 height 15
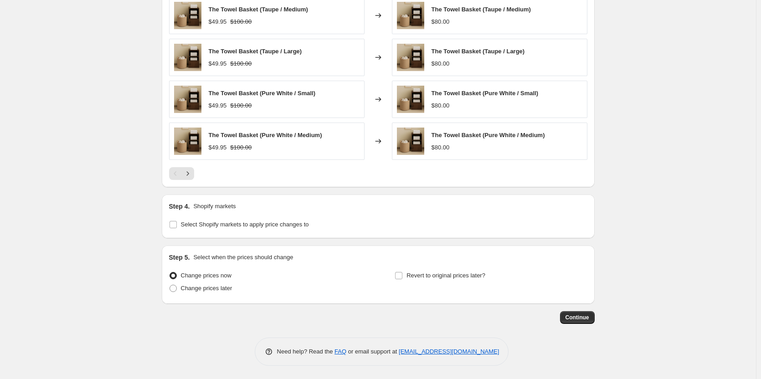
scroll to position [566, 0]
click at [200, 225] on span "Select Shopify markets to apply price changes to" at bounding box center [245, 224] width 128 height 7
click at [177, 225] on input "Select Shopify markets to apply price changes to" at bounding box center [173, 224] width 7 height 7
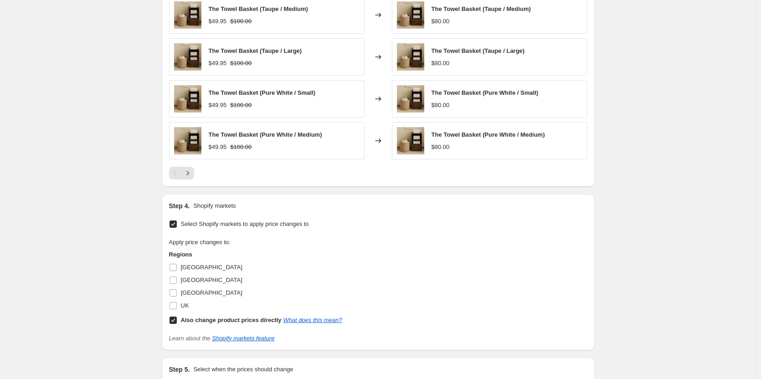
click at [200, 225] on span "Select Shopify markets to apply price changes to" at bounding box center [245, 224] width 128 height 7
click at [177, 225] on input "Select Shopify markets to apply price changes to" at bounding box center [173, 224] width 7 height 7
checkbox input "false"
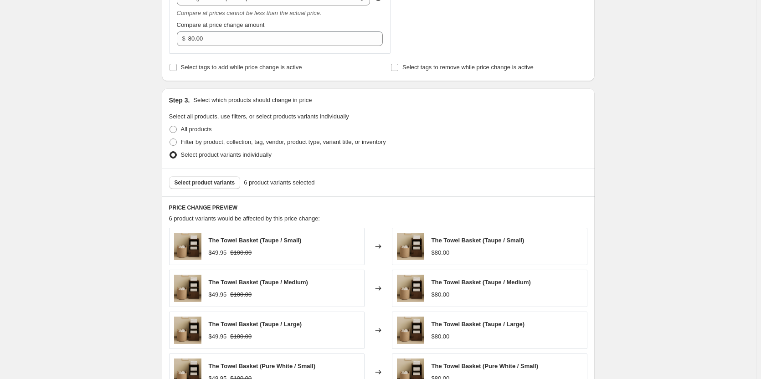
scroll to position [0, 0]
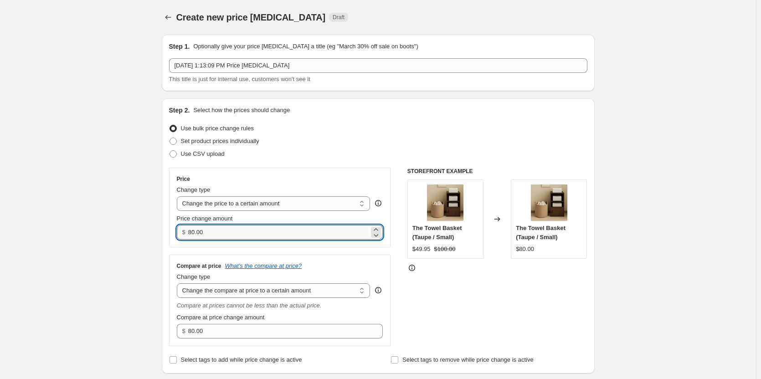
click at [232, 231] on input "80.00" at bounding box center [278, 232] width 181 height 15
paste input "49.95"
type input "49.95"
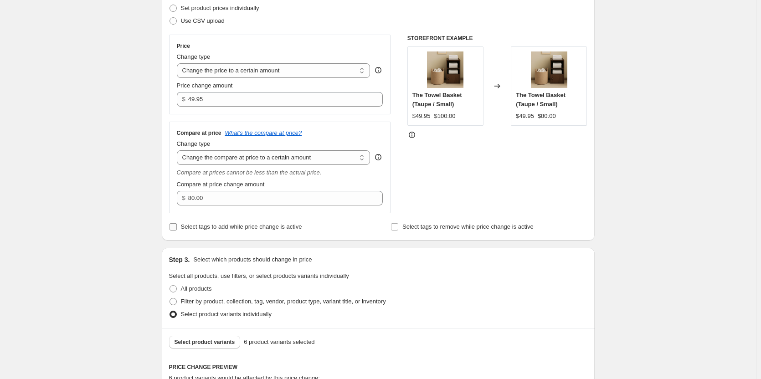
scroll to position [137, 0]
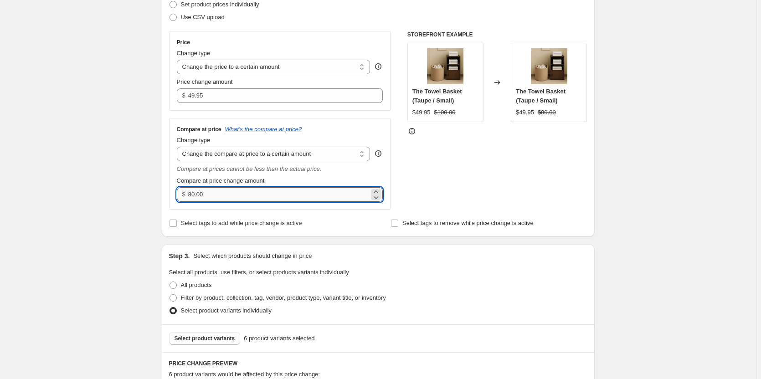
click at [240, 201] on input "80.00" at bounding box center [278, 194] width 181 height 15
paste input "1"
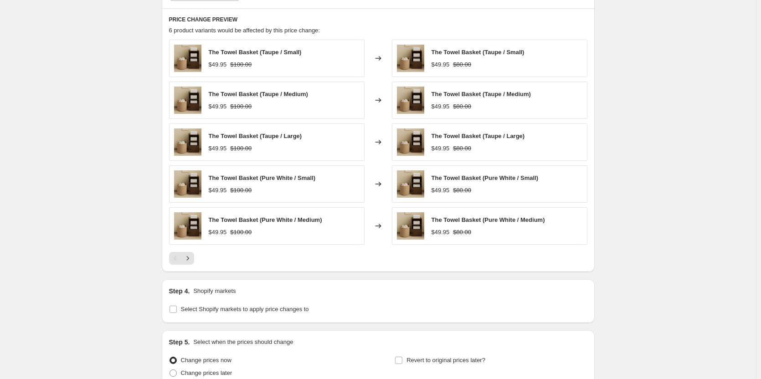
scroll to position [566, 0]
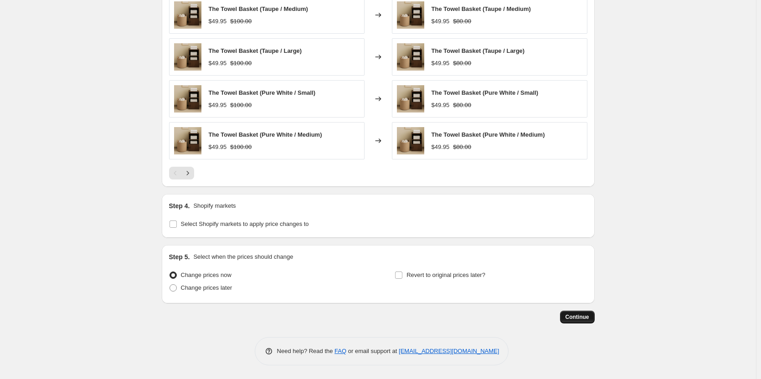
type input "100.00"
click at [584, 314] on button "Continue" at bounding box center [577, 317] width 35 height 13
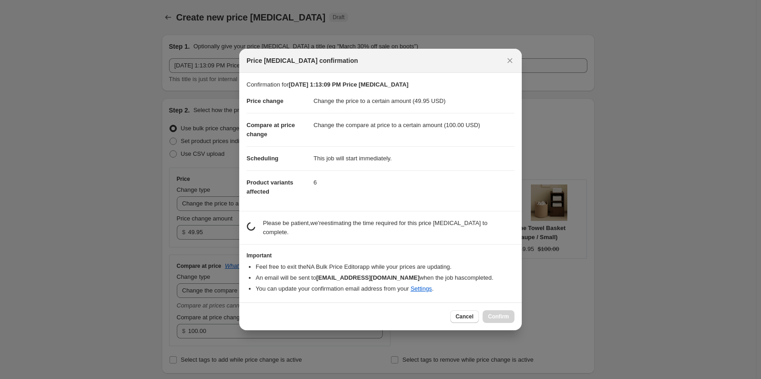
scroll to position [0, 0]
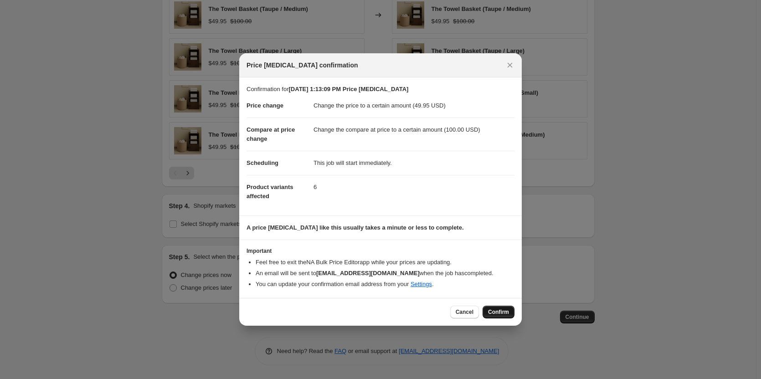
click at [503, 314] on span "Confirm" at bounding box center [498, 312] width 21 height 7
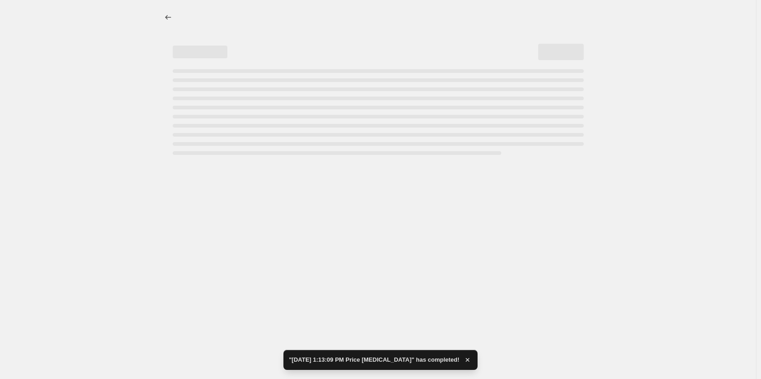
select select "to"
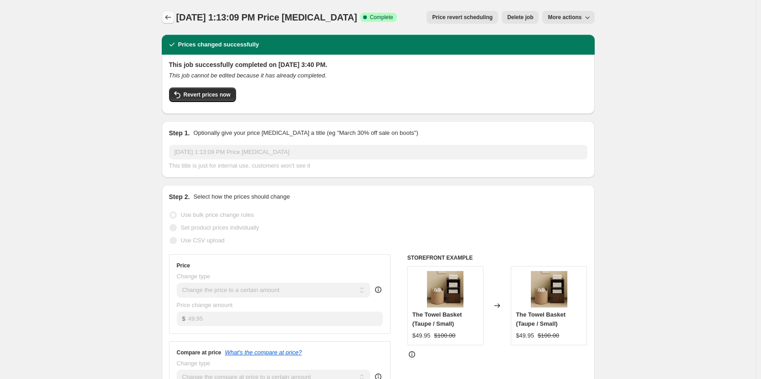
click at [173, 20] on icon "Price change jobs" at bounding box center [168, 17] width 9 height 9
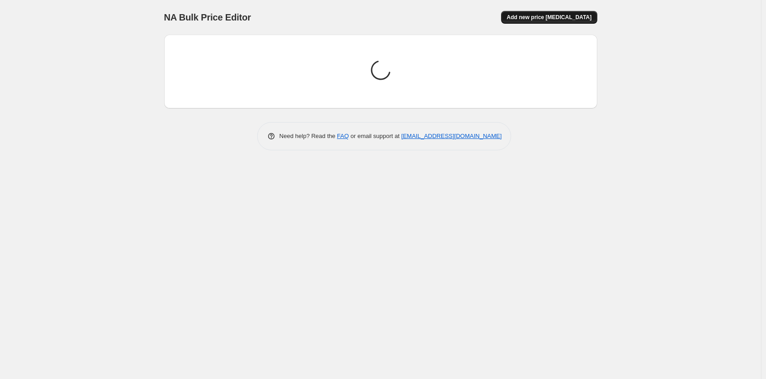
click at [570, 13] on button "Add new price [MEDICAL_DATA]" at bounding box center [549, 17] width 96 height 13
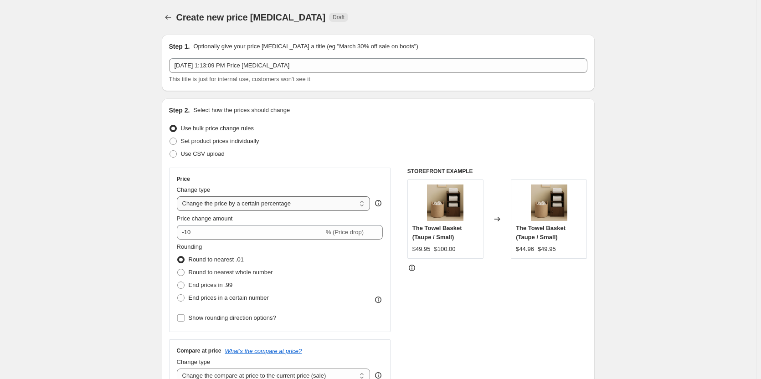
click at [282, 206] on select "Change the price to a certain amount Change the price by a certain amount Chang…" at bounding box center [274, 203] width 194 height 15
select select "to"
click at [179, 196] on select "Change the price to a certain amount Change the price by a certain amount Chang…" at bounding box center [274, 203] width 194 height 15
type input "80.00"
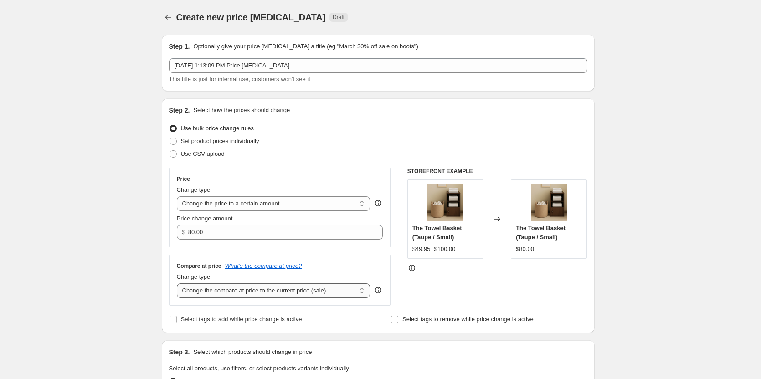
click at [276, 286] on select "Change the compare at price to the current price (sale) Change the compare at p…" at bounding box center [274, 290] width 194 height 15
select select "to"
click at [179, 283] on select "Change the compare at price to the current price (sale) Change the compare at p…" at bounding box center [274, 290] width 194 height 15
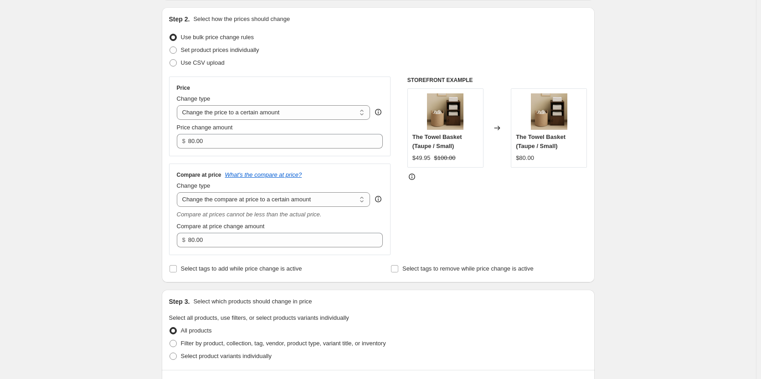
scroll to position [228, 0]
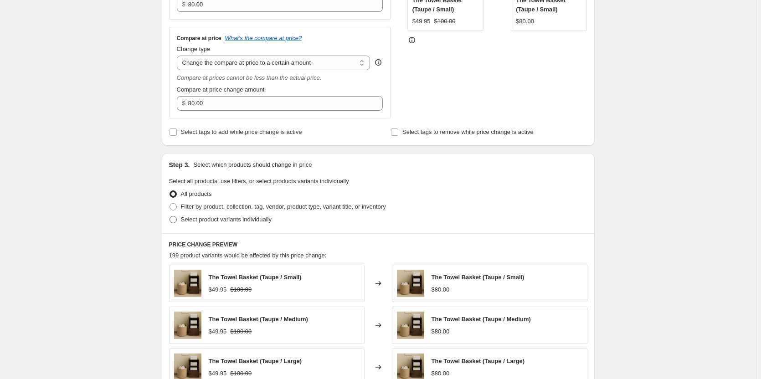
click at [175, 216] on span at bounding box center [173, 220] width 8 height 8
click at [170, 216] on input "Select product variants individually" at bounding box center [170, 216] width 0 height 0
radio input "true"
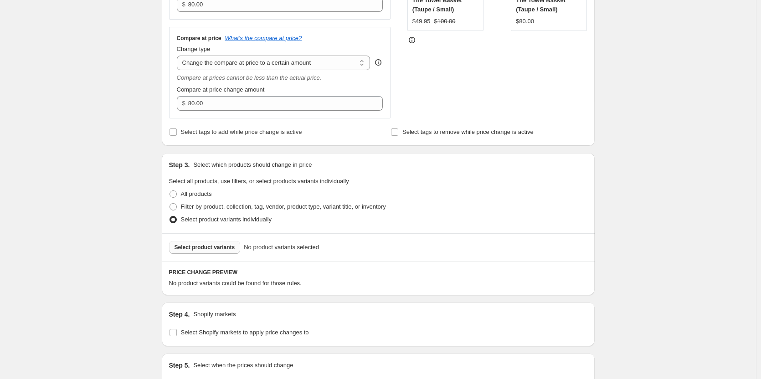
click at [216, 250] on span "Select product variants" at bounding box center [205, 247] width 61 height 7
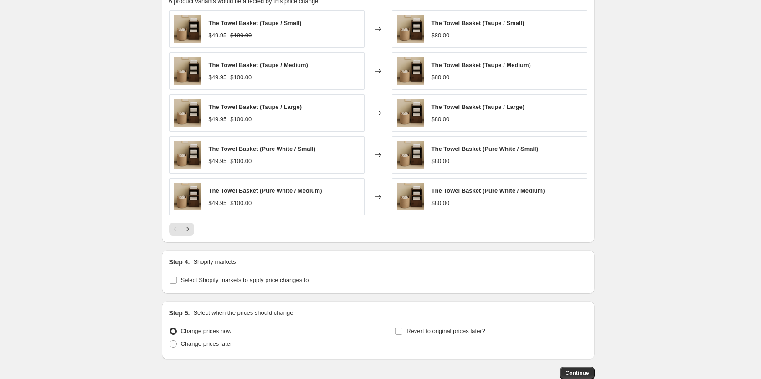
scroll to position [566, 0]
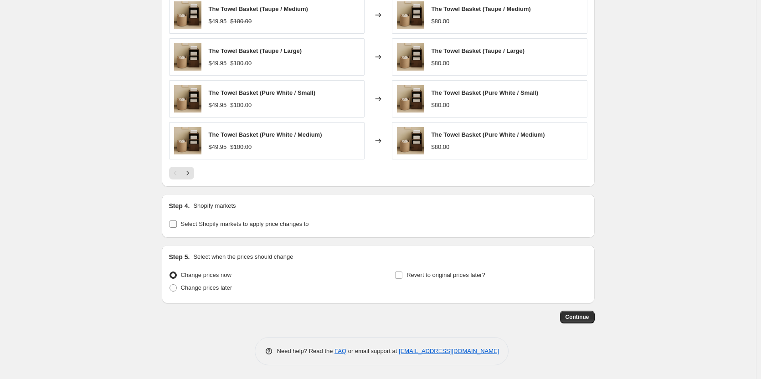
click at [177, 226] on input "Select Shopify markets to apply price changes to" at bounding box center [173, 224] width 7 height 7
checkbox input "true"
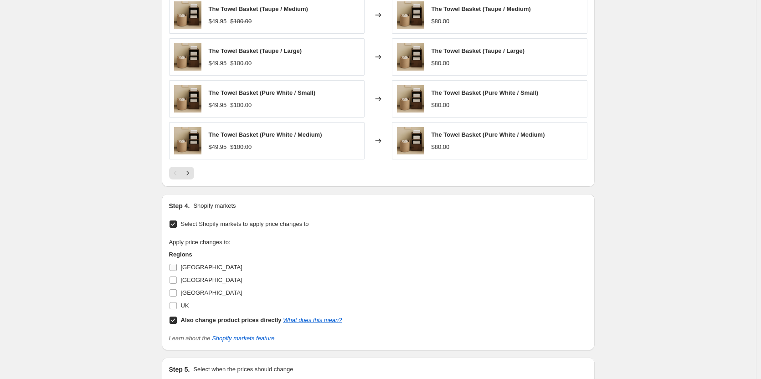
click at [202, 264] on span "[GEOGRAPHIC_DATA]" at bounding box center [212, 267] width 62 height 7
click at [177, 264] on input "[GEOGRAPHIC_DATA]" at bounding box center [173, 267] width 7 height 7
checkbox input "true"
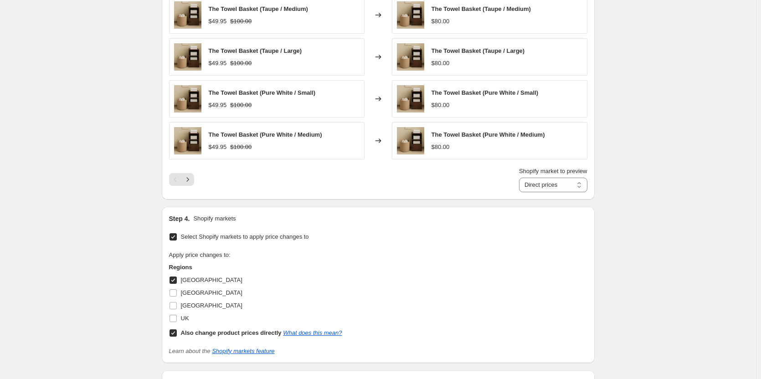
click at [176, 332] on input "Also change product prices directly What does this mean?" at bounding box center [173, 333] width 7 height 7
checkbox input "false"
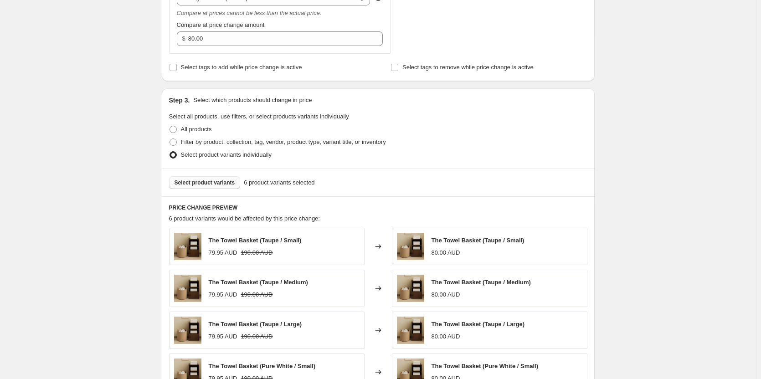
scroll to position [65, 0]
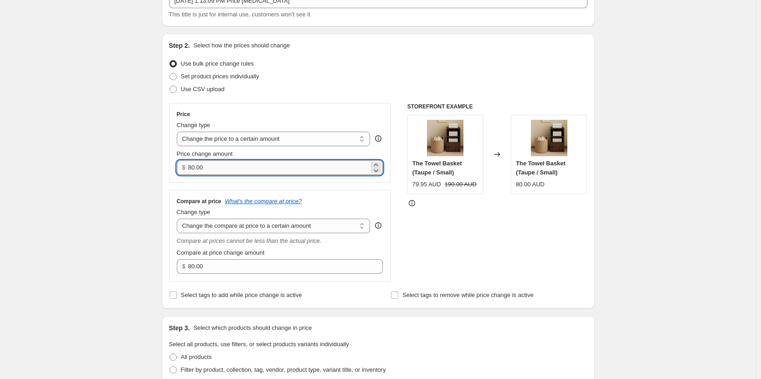
click at [248, 168] on input "80.00" at bounding box center [278, 167] width 181 height 15
click at [247, 168] on input "80.00" at bounding box center [278, 167] width 181 height 15
paste input "79.95"
type input "79.95"
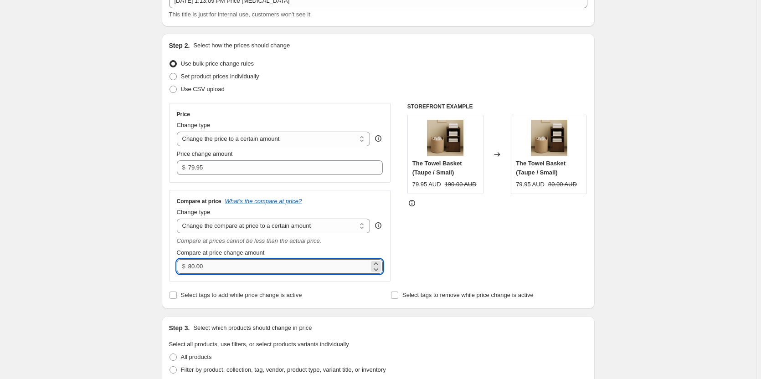
click at [218, 265] on input "80.00" at bounding box center [278, 266] width 181 height 15
paste input "16"
type input "160.00"
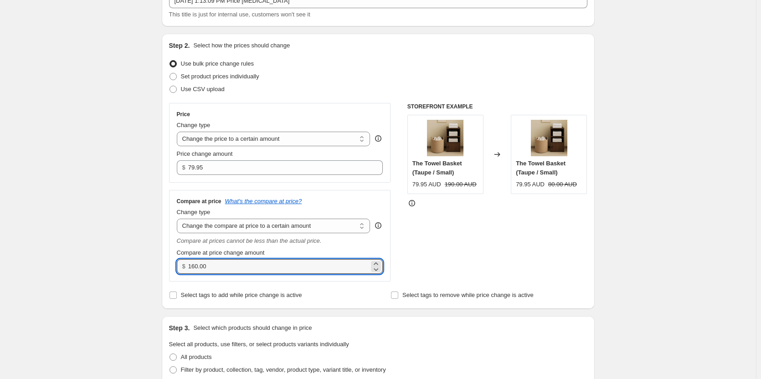
click at [563, 270] on div "STOREFRONT EXAMPLE The Towel Basket (Taupe / Small) 79.95 AUD 190.00 AUD Change…" at bounding box center [497, 192] width 180 height 179
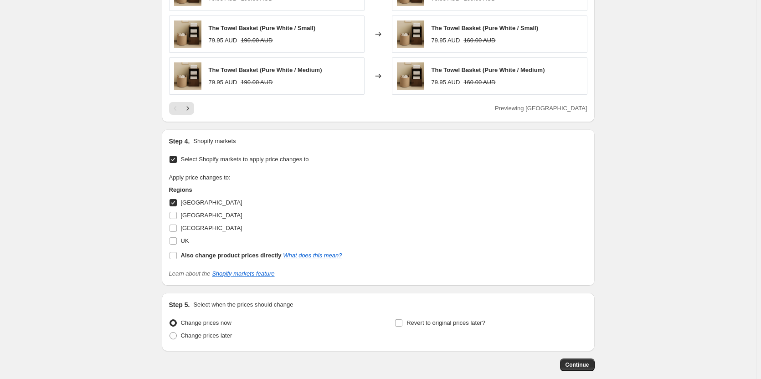
scroll to position [679, 0]
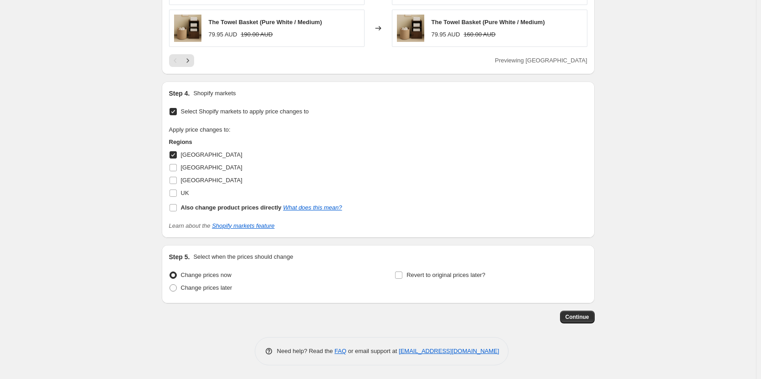
click at [582, 319] on span "Continue" at bounding box center [578, 317] width 24 height 7
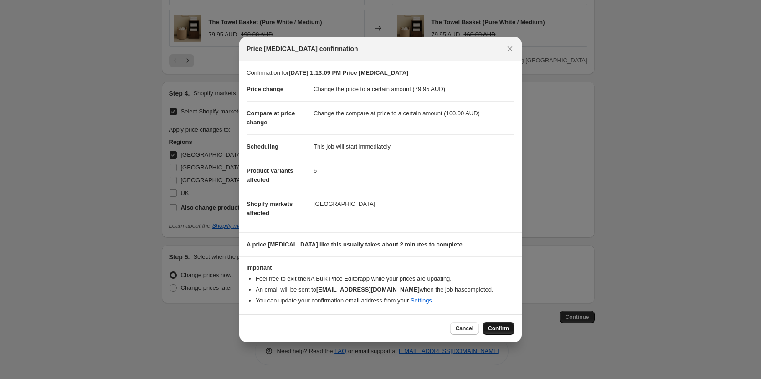
click at [498, 331] on span "Confirm" at bounding box center [498, 328] width 21 height 7
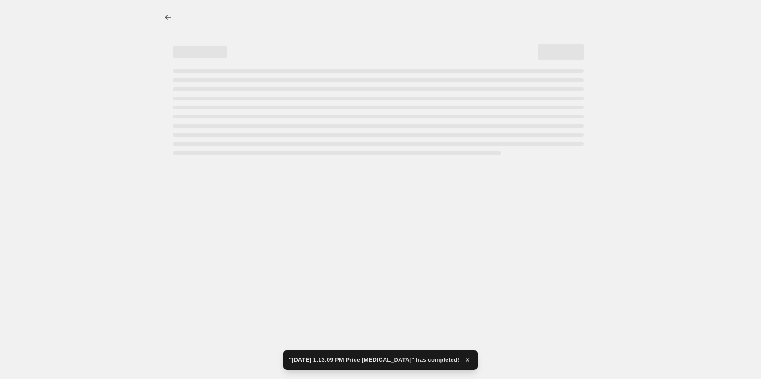
select select "to"
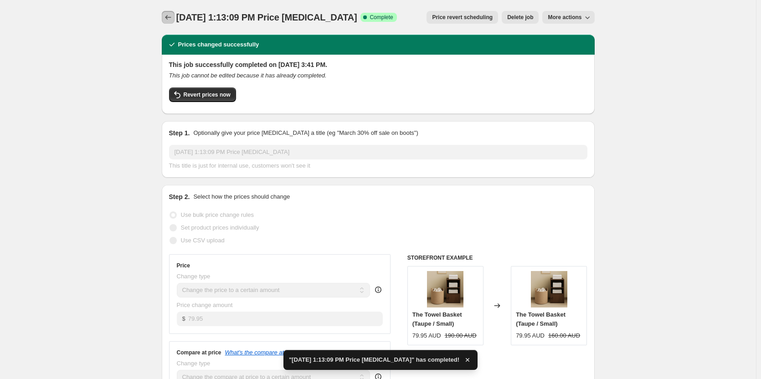
click at [170, 19] on icon "Price change jobs" at bounding box center [168, 17] width 9 height 9
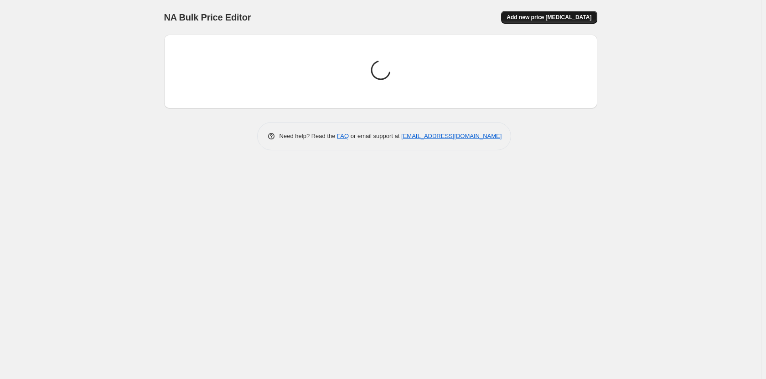
click at [561, 11] on button "Add new price [MEDICAL_DATA]" at bounding box center [549, 17] width 96 height 13
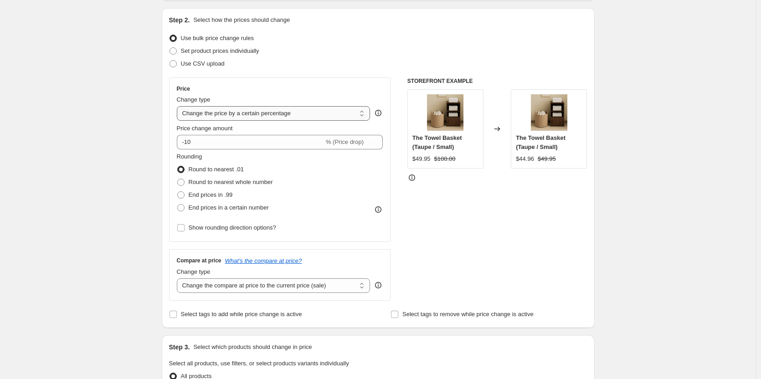
scroll to position [91, 0]
click at [252, 115] on select "Change the price to a certain amount Change the price by a certain amount Chang…" at bounding box center [274, 112] width 194 height 15
select select "to"
click at [179, 105] on select "Change the price to a certain amount Change the price by a certain amount Chang…" at bounding box center [274, 112] width 194 height 15
type input "80.00"
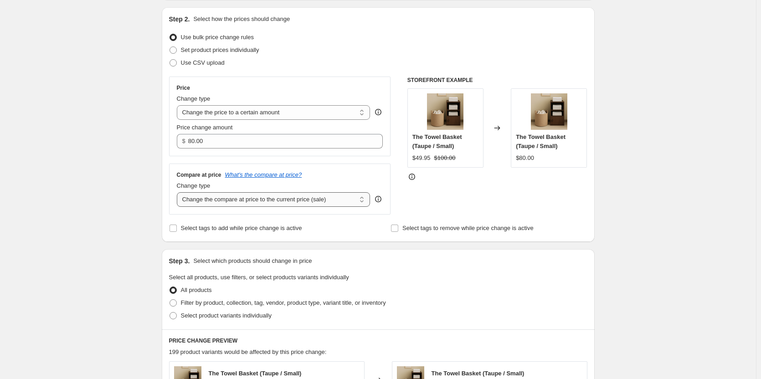
click at [251, 197] on select "Change the compare at price to the current price (sale) Change the compare at p…" at bounding box center [274, 199] width 194 height 15
select select "to"
click at [179, 192] on select "Change the compare at price to the current price (sale) Change the compare at p…" at bounding box center [274, 199] width 194 height 15
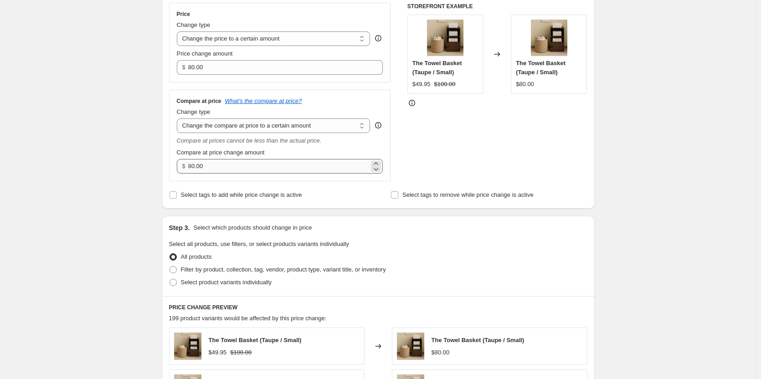
scroll to position [182, 0]
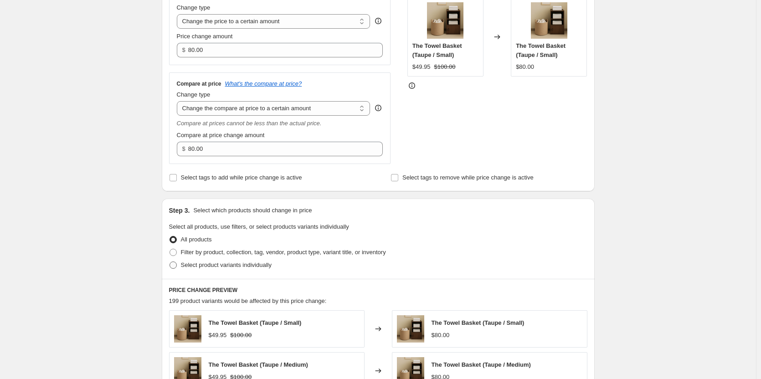
click at [180, 266] on label "Select product variants individually" at bounding box center [220, 265] width 103 height 13
click at [170, 262] on input "Select product variants individually" at bounding box center [170, 262] width 0 height 0
radio input "true"
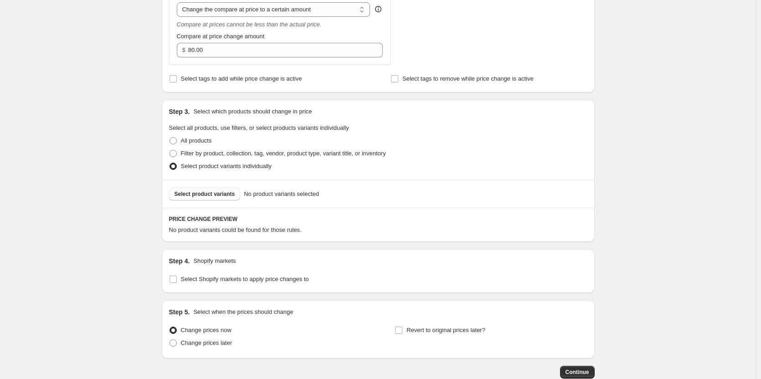
scroll to position [319, 0]
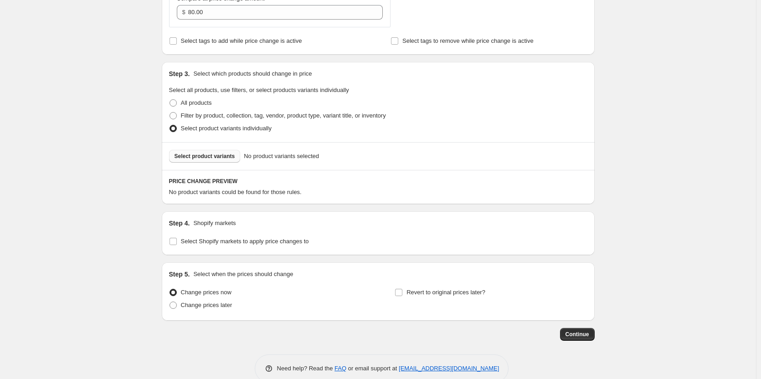
click at [228, 157] on span "Select product variants" at bounding box center [205, 156] width 61 height 7
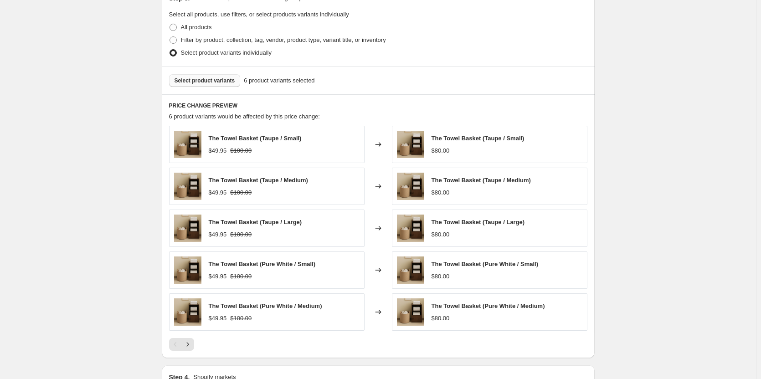
scroll to position [501, 0]
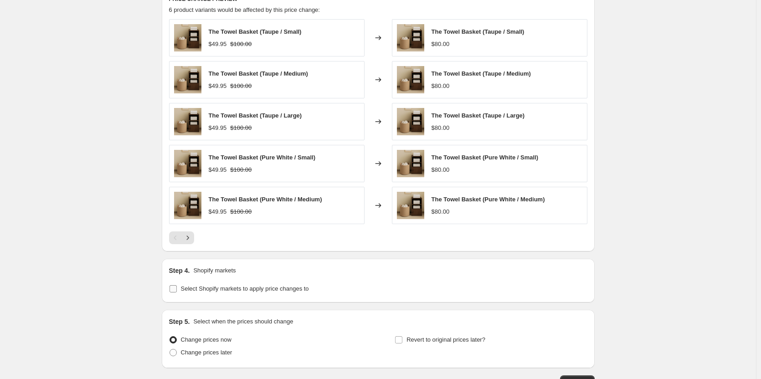
click at [172, 290] on input "Select Shopify markets to apply price changes to" at bounding box center [173, 288] width 7 height 7
checkbox input "true"
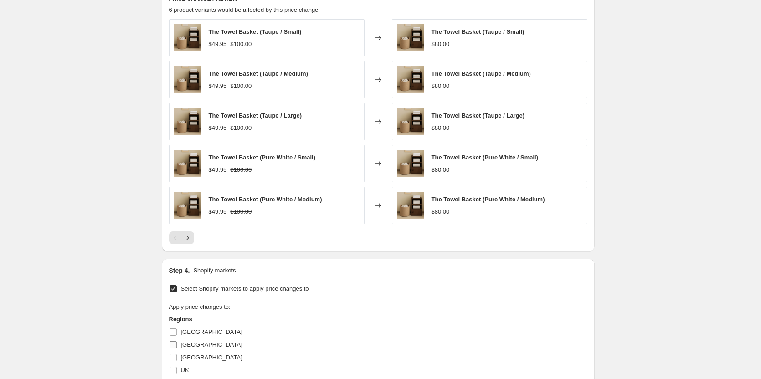
scroll to position [679, 0]
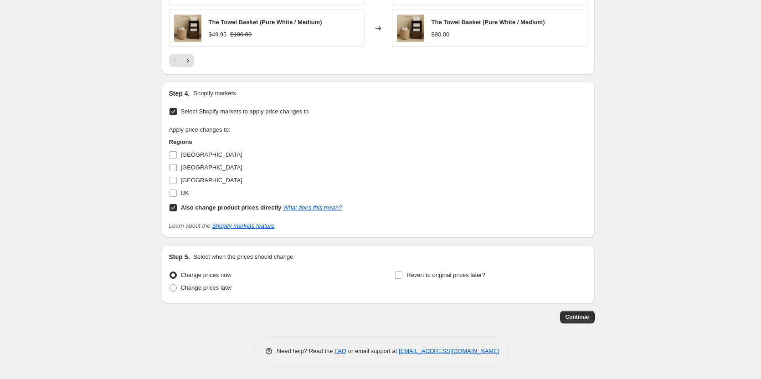
click at [182, 171] on label "[GEOGRAPHIC_DATA]" at bounding box center [205, 167] width 73 height 13
click at [177, 171] on input "[GEOGRAPHIC_DATA]" at bounding box center [173, 167] width 7 height 7
checkbox input "true"
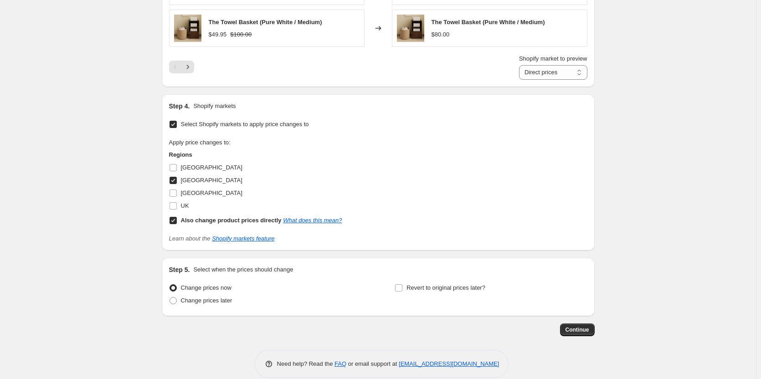
click at [175, 222] on input "Also change product prices directly What does this mean?" at bounding box center [173, 220] width 7 height 7
checkbox input "false"
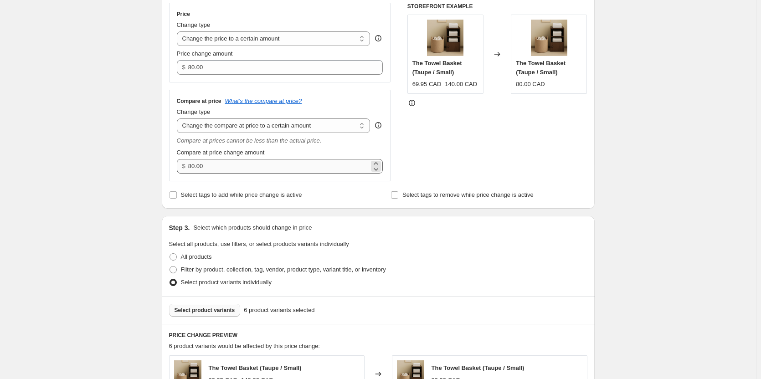
scroll to position [132, 0]
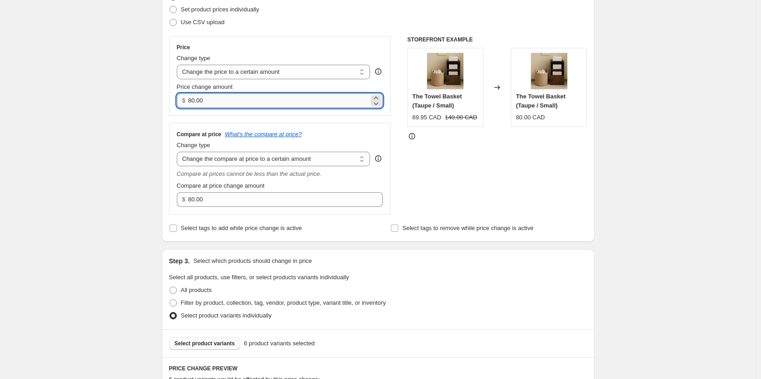
click at [245, 107] on input "80.00" at bounding box center [278, 100] width 181 height 15
paste input "69.95"
type input "69.95"
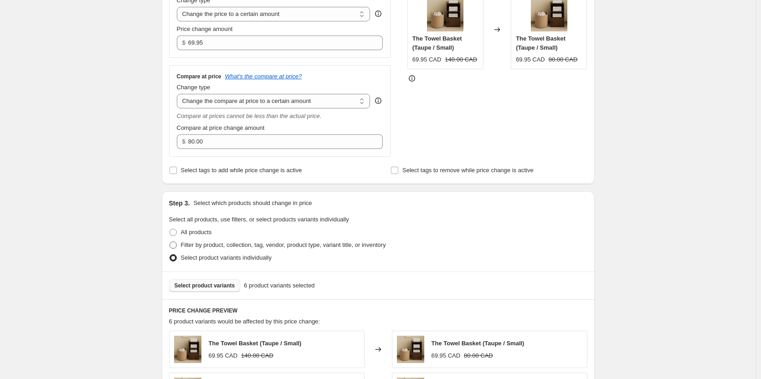
scroll to position [268, 0]
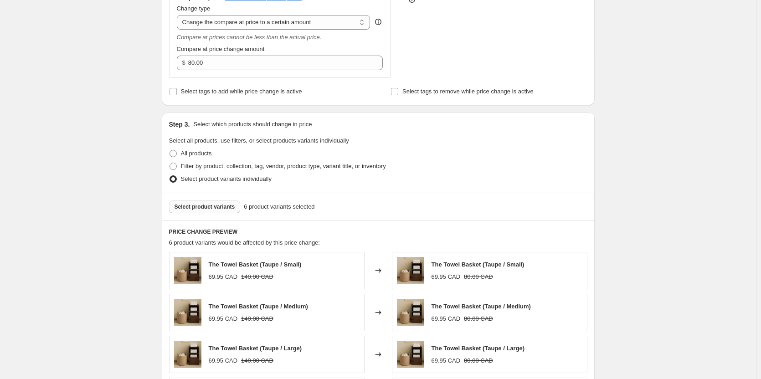
click at [196, 70] on div "Compare at price What's the compare at price? Change type Change the compare at…" at bounding box center [280, 32] width 222 height 92
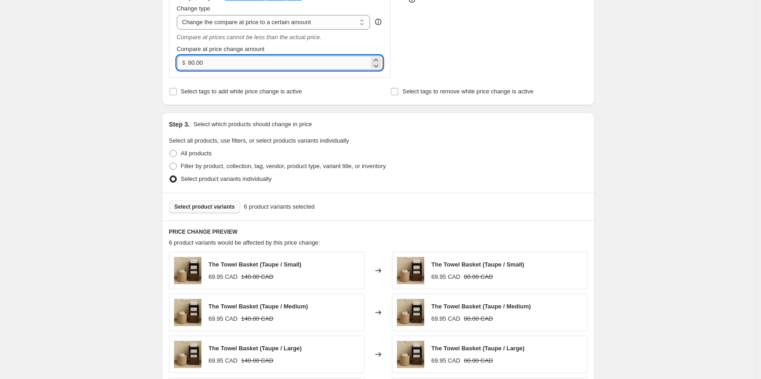
click at [208, 64] on input "80.00" at bounding box center [278, 63] width 181 height 15
paste input "14"
type input "140.00"
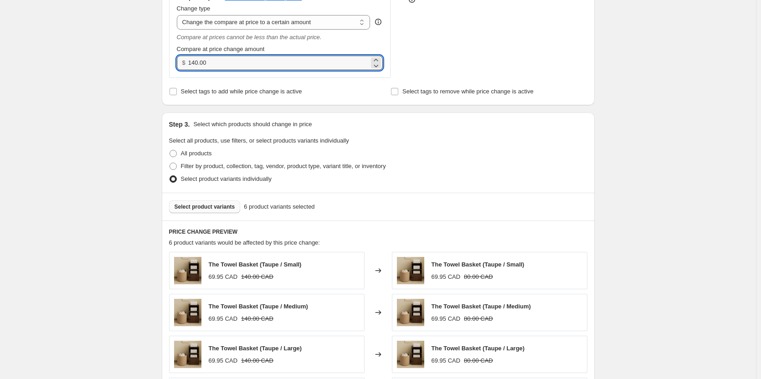
click at [407, 158] on div "All products" at bounding box center [378, 153] width 418 height 13
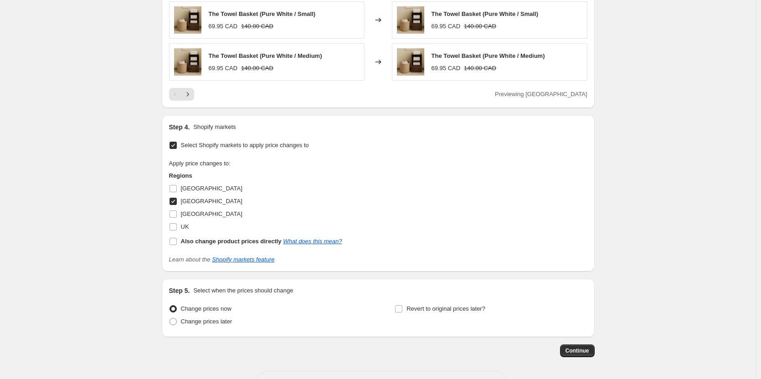
scroll to position [679, 0]
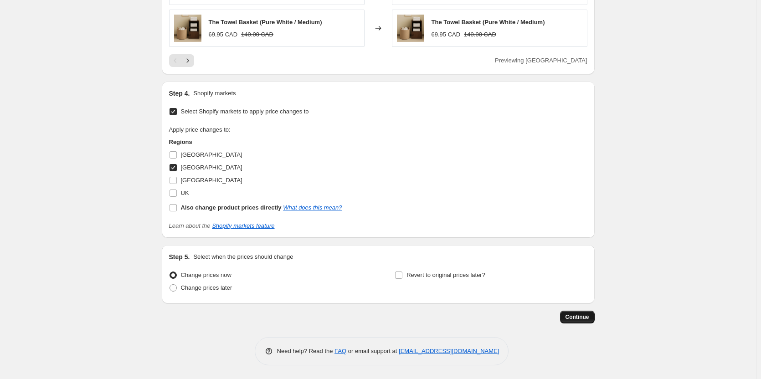
click at [570, 319] on span "Continue" at bounding box center [578, 317] width 24 height 7
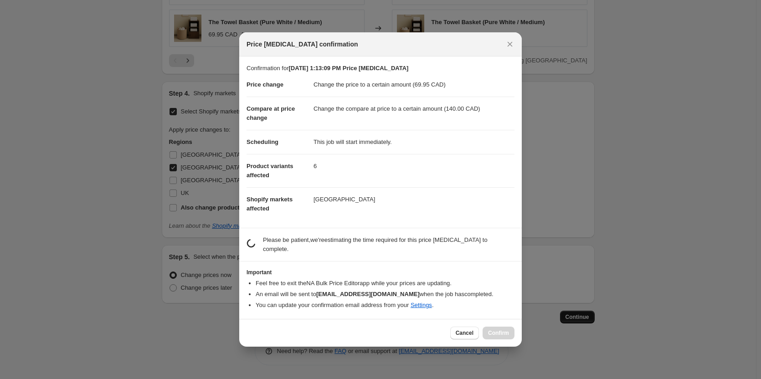
scroll to position [0, 0]
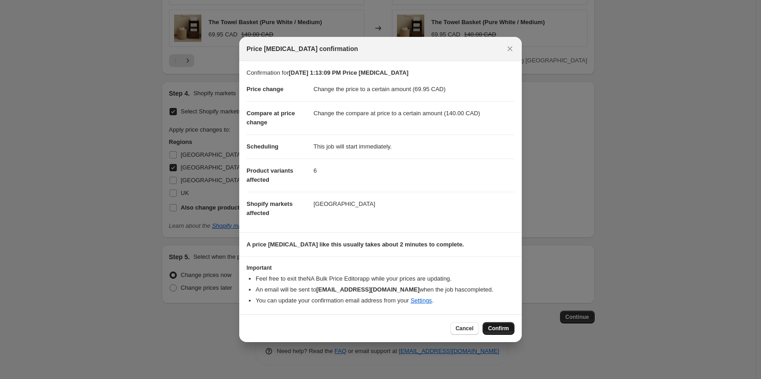
click at [503, 329] on span "Confirm" at bounding box center [498, 328] width 21 height 7
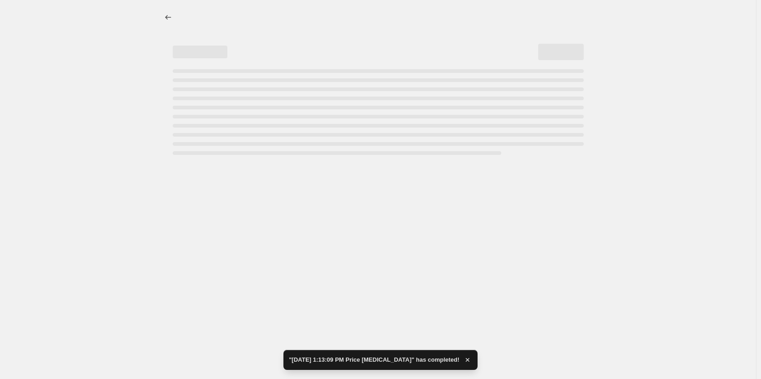
select select "to"
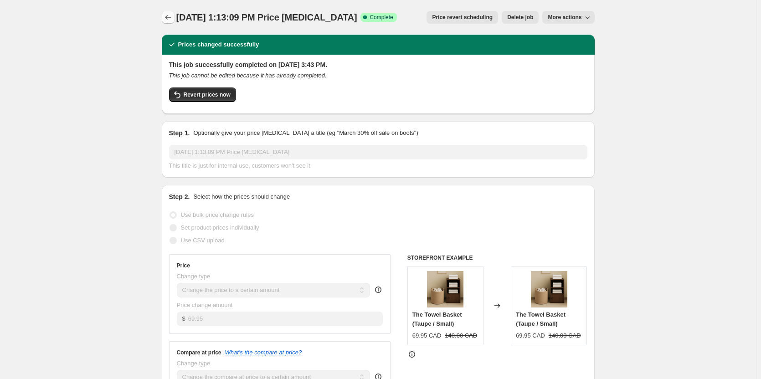
click at [172, 19] on icon "Price change jobs" at bounding box center [168, 17] width 9 height 9
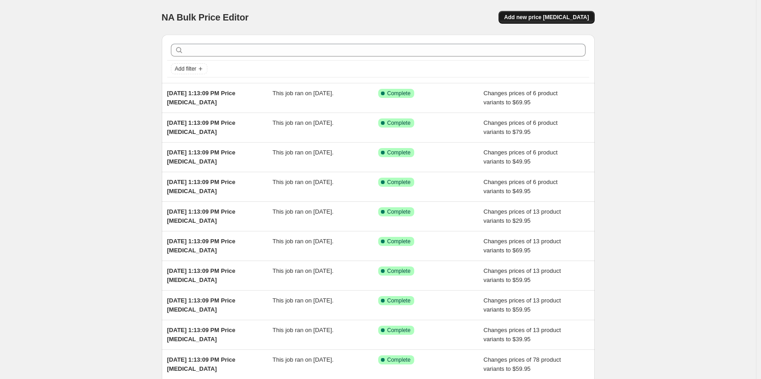
click at [562, 18] on span "Add new price [MEDICAL_DATA]" at bounding box center [546, 17] width 85 height 7
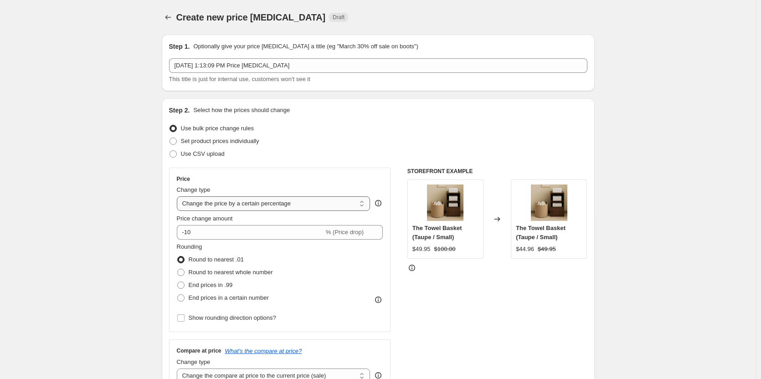
click at [220, 208] on select "Change the price to a certain amount Change the price by a certain amount Chang…" at bounding box center [274, 203] width 194 height 15
select select "to"
click at [179, 196] on select "Change the price to a certain amount Change the price by a certain amount Chang…" at bounding box center [274, 203] width 194 height 15
type input "80.00"
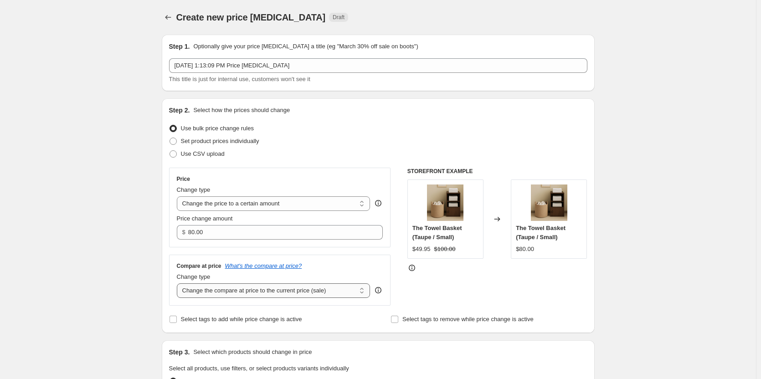
click at [226, 297] on select "Change the compare at price to the current price (sale) Change the compare at p…" at bounding box center [274, 290] width 194 height 15
select select "to"
click at [179, 283] on select "Change the compare at price to the current price (sale) Change the compare at p…" at bounding box center [274, 290] width 194 height 15
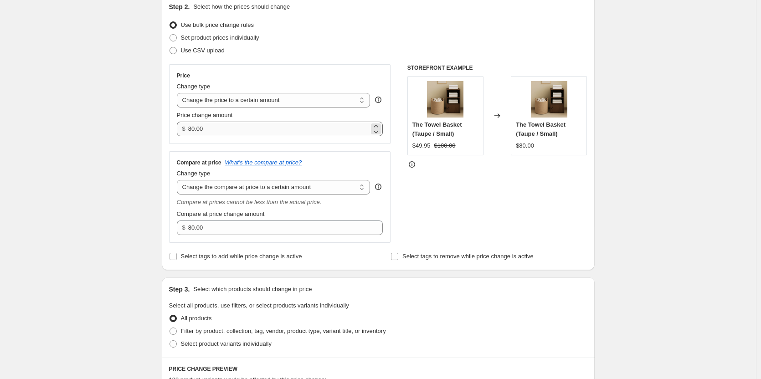
scroll to position [137, 0]
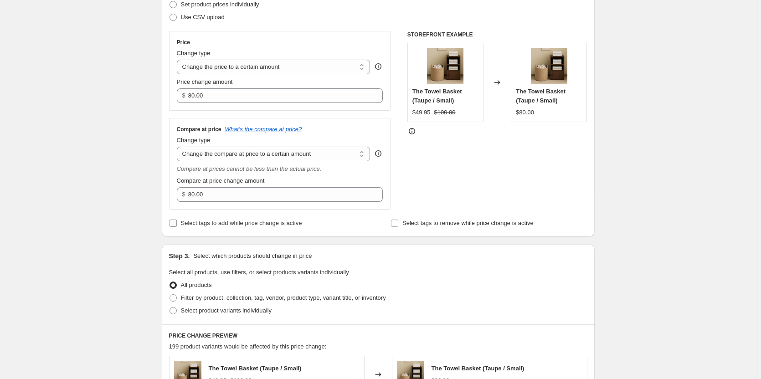
click at [175, 224] on input "Select tags to add while price change is active" at bounding box center [173, 223] width 7 height 7
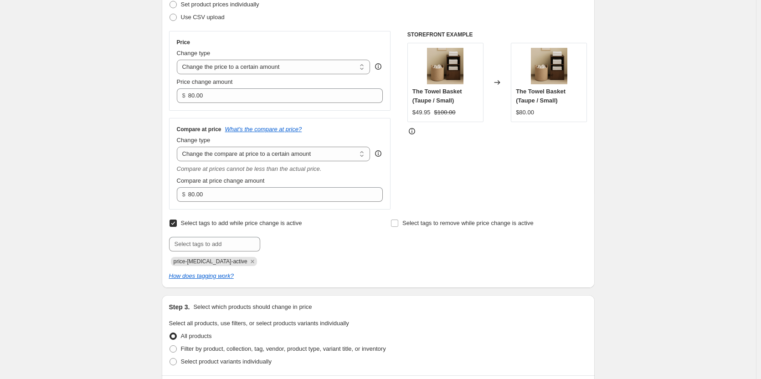
click at [175, 224] on input "Select tags to add while price change is active" at bounding box center [173, 223] width 7 height 7
checkbox input "false"
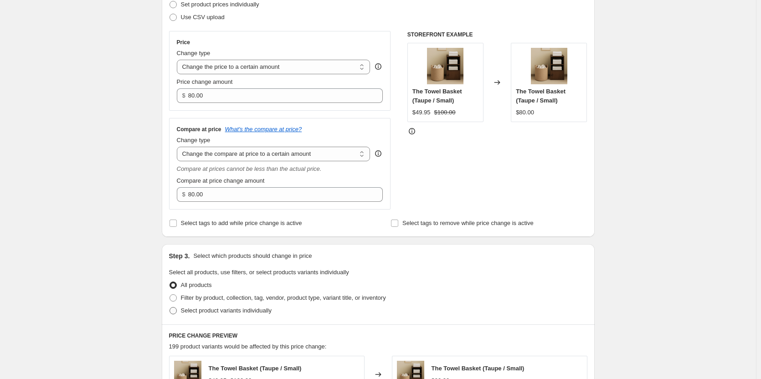
click at [177, 310] on span at bounding box center [173, 310] width 7 height 7
click at [170, 308] on input "Select product variants individually" at bounding box center [170, 307] width 0 height 0
radio input "true"
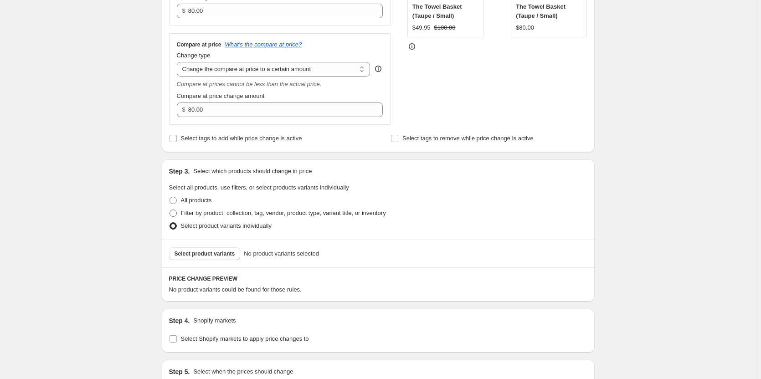
scroll to position [228, 0]
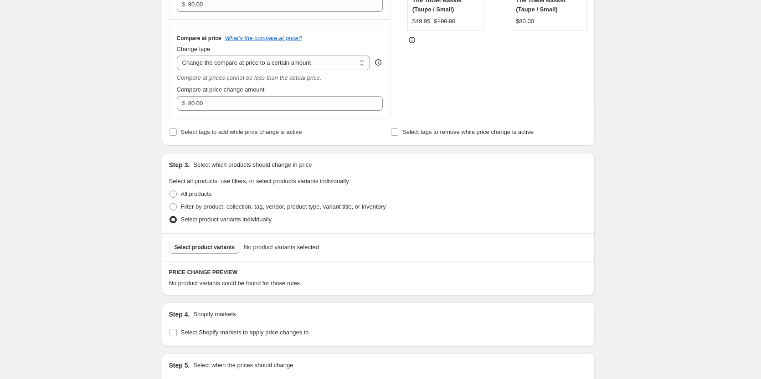
click at [205, 249] on span "Select product variants" at bounding box center [205, 247] width 61 height 7
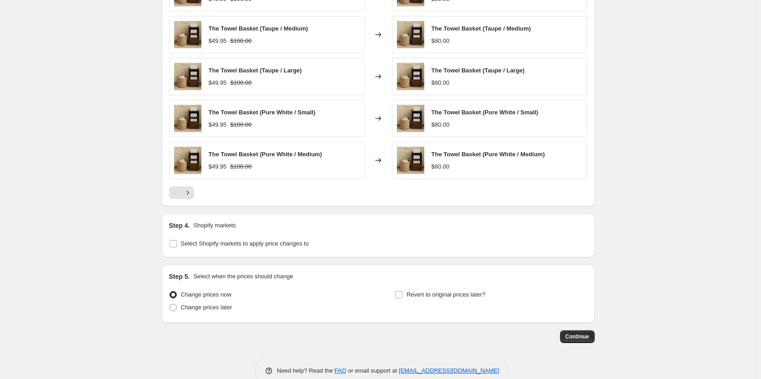
scroll to position [547, 0]
click at [177, 244] on input "Select Shopify markets to apply price changes to" at bounding box center [173, 243] width 7 height 7
checkbox input "true"
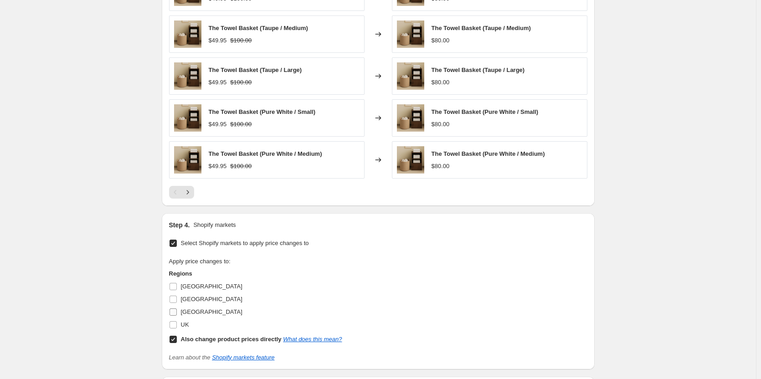
click at [174, 314] on input "[GEOGRAPHIC_DATA]" at bounding box center [173, 312] width 7 height 7
checkbox input "true"
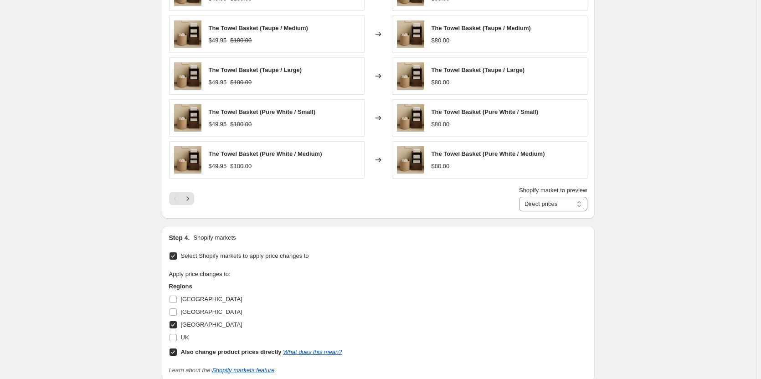
click at [177, 350] on input "Also change product prices directly What does this mean?" at bounding box center [173, 352] width 7 height 7
checkbox input "false"
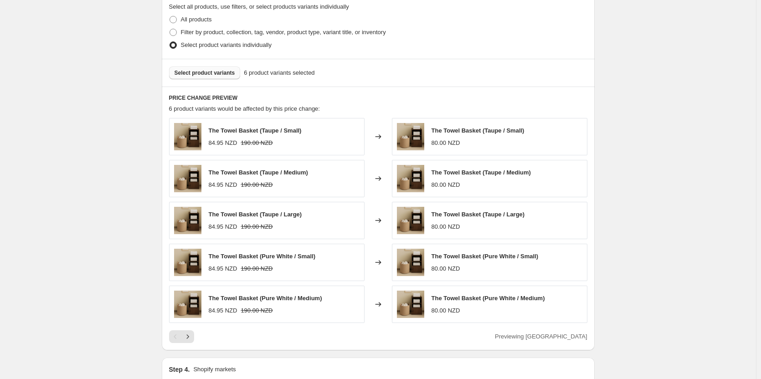
scroll to position [132, 0]
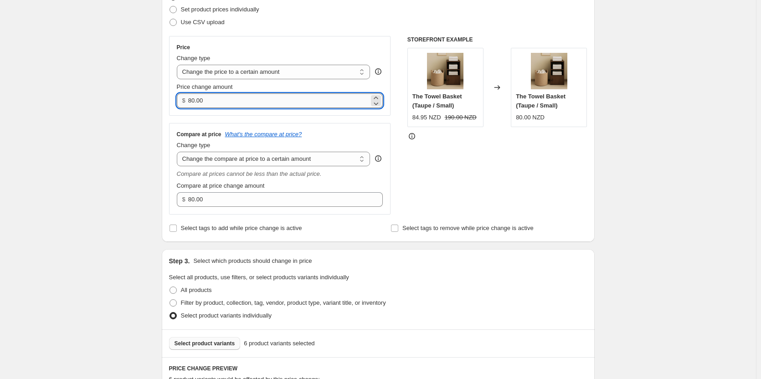
click at [252, 94] on input "80.00" at bounding box center [278, 100] width 181 height 15
paste input "4.95"
type input "84.95"
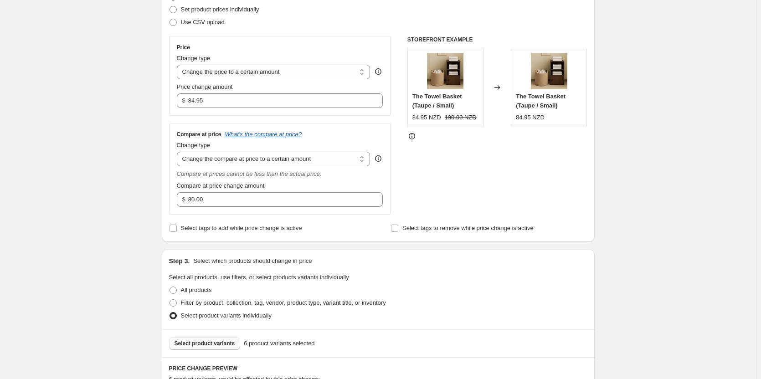
click at [278, 216] on div "Step 2. Select how the prices should change Use bulk price change rules Set pro…" at bounding box center [378, 104] width 418 height 261
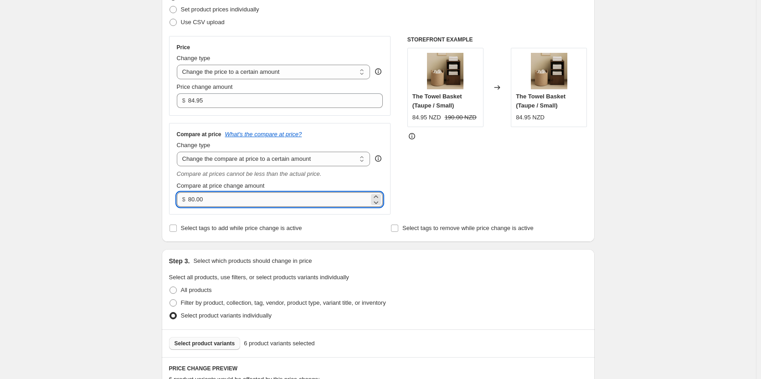
click at [272, 205] on input "80.00" at bounding box center [278, 199] width 181 height 15
paste input "17"
type input "170.00"
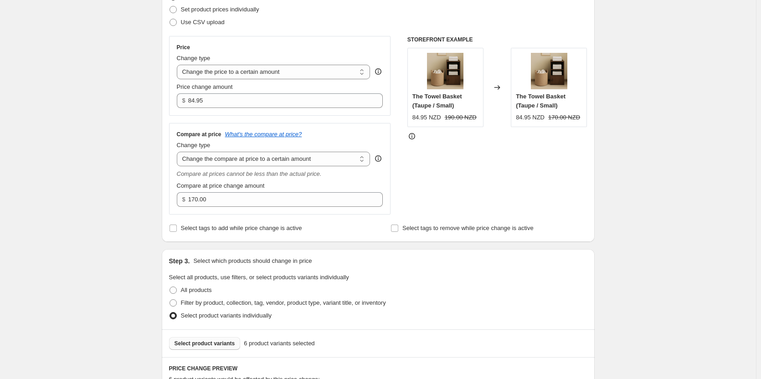
click at [539, 292] on div "All products" at bounding box center [378, 290] width 418 height 13
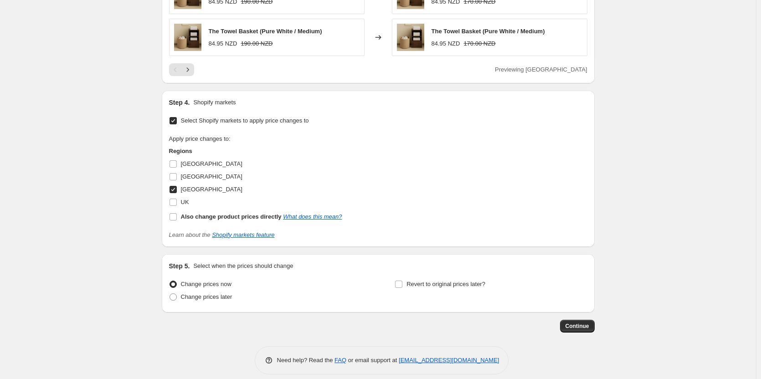
scroll to position [679, 0]
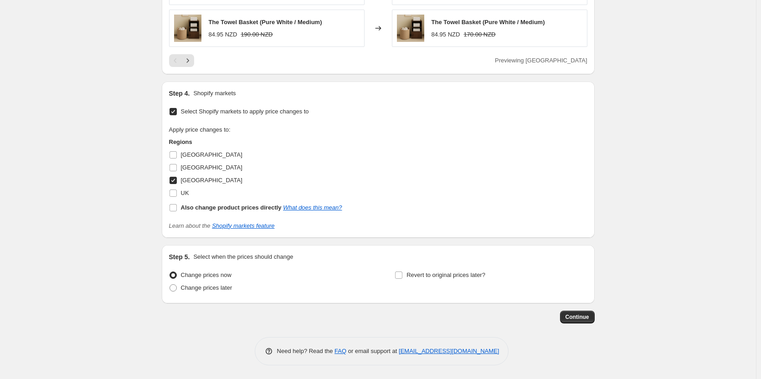
click at [573, 299] on div "Step 5. Select when the prices should change Change prices now Change prices la…" at bounding box center [378, 274] width 433 height 58
click at [581, 318] on span "Continue" at bounding box center [578, 317] width 24 height 7
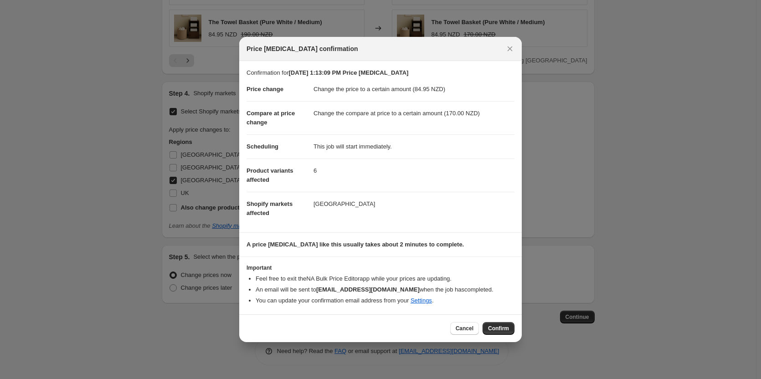
click at [517, 334] on div "Cancel Confirm" at bounding box center [380, 328] width 283 height 28
click at [510, 333] on button "Confirm" at bounding box center [499, 328] width 32 height 13
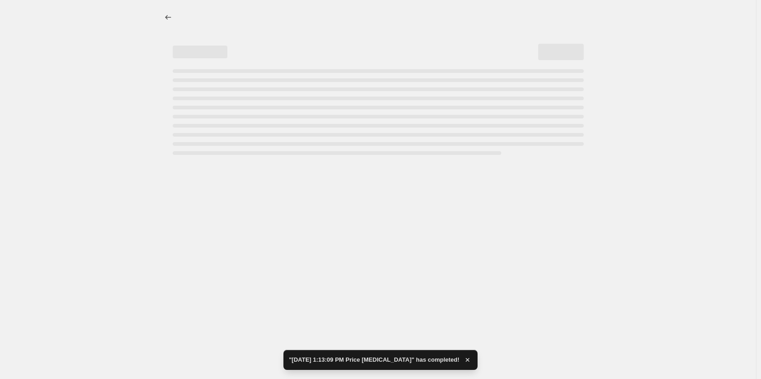
select select "to"
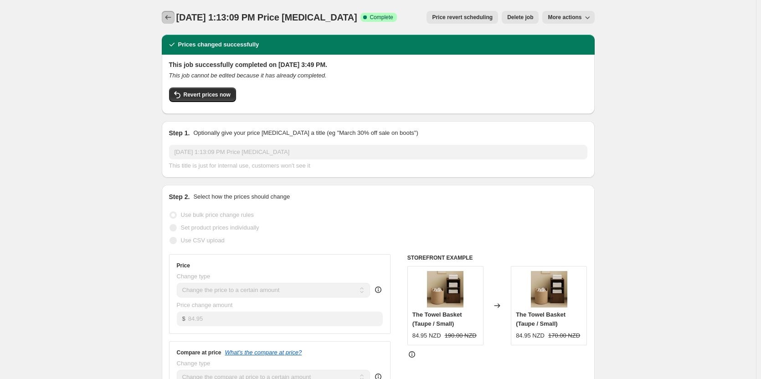
click at [167, 13] on button "Price change jobs" at bounding box center [168, 17] width 13 height 13
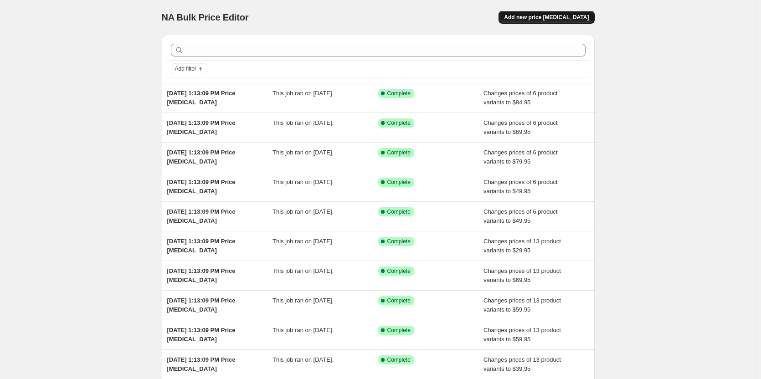
click at [547, 18] on span "Add new price [MEDICAL_DATA]" at bounding box center [546, 17] width 85 height 7
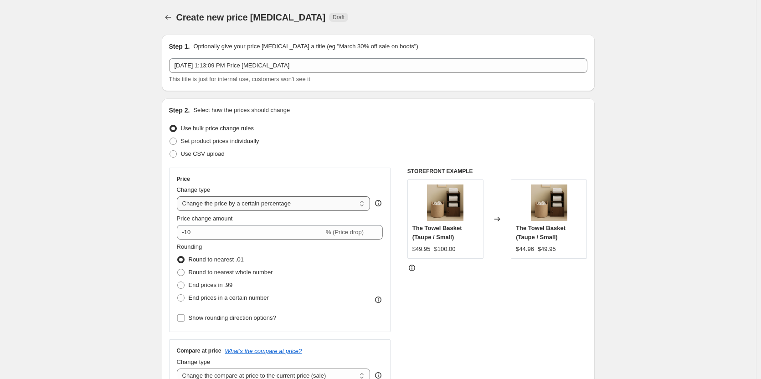
click at [276, 203] on select "Change the price to a certain amount Change the price by a certain amount Chang…" at bounding box center [274, 203] width 194 height 15
select select "to"
click at [179, 196] on select "Change the price to a certain amount Change the price by a certain amount Chang…" at bounding box center [274, 203] width 194 height 15
type input "80.00"
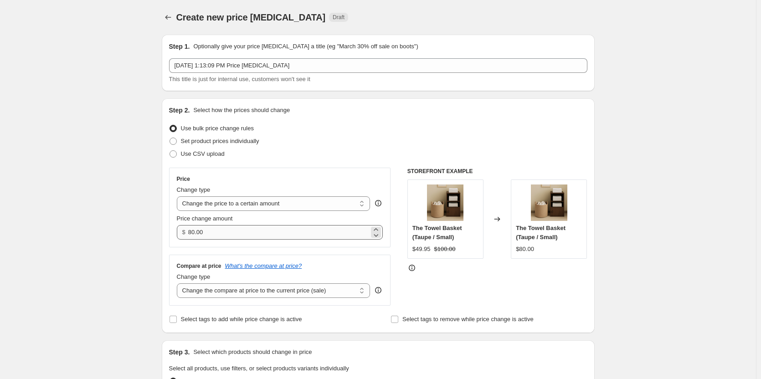
scroll to position [91, 0]
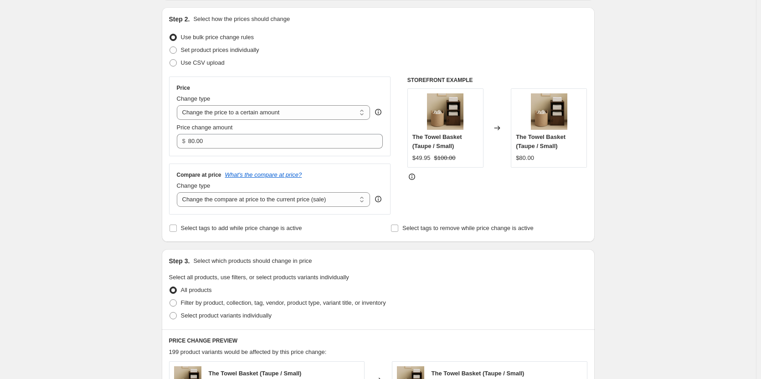
click at [264, 209] on div "Compare at price What's the compare at price? Change type Change the compare at…" at bounding box center [280, 189] width 222 height 51
click at [264, 207] on select "Change the compare at price to the current price (sale) Change the compare at p…" at bounding box center [274, 199] width 194 height 15
select select "to"
click at [179, 192] on select "Change the compare at price to the current price (sale) Change the compare at p…" at bounding box center [274, 199] width 194 height 15
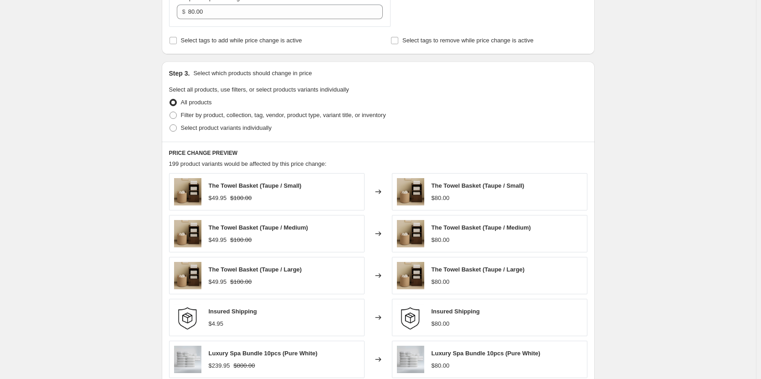
scroll to position [365, 0]
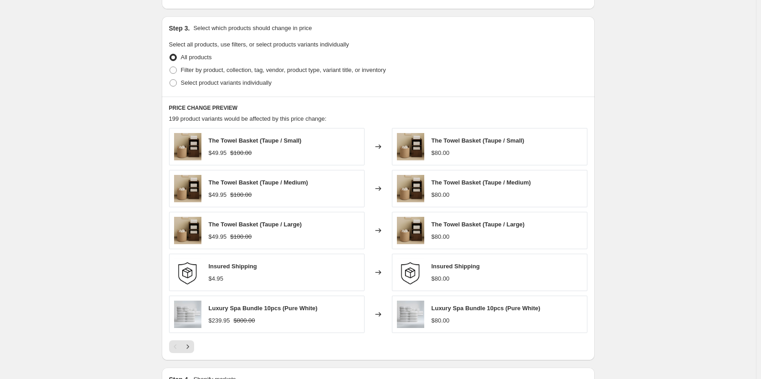
click at [169, 80] on div "Step 3. Select which products should change in price Select all products, use f…" at bounding box center [378, 56] width 433 height 80
drag, startPoint x: 170, startPoint y: 83, endPoint x: 180, endPoint y: 84, distance: 9.2
click at [170, 84] on div "Step 3. Select which products should change in price Select all products, use f…" at bounding box center [378, 56] width 433 height 80
click at [189, 85] on span "Select product variants individually" at bounding box center [226, 82] width 91 height 7
click at [170, 80] on input "Select product variants individually" at bounding box center [170, 79] width 0 height 0
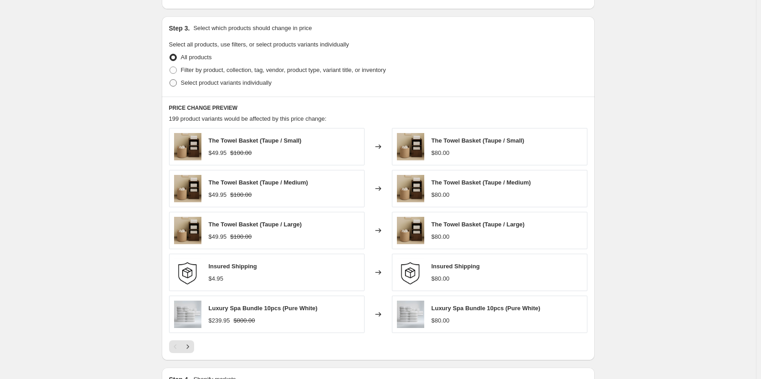
radio input "true"
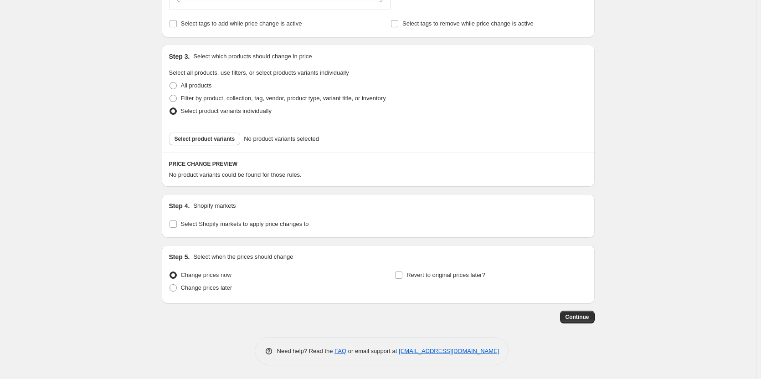
scroll to position [336, 0]
click at [177, 222] on input "Select Shopify markets to apply price changes to" at bounding box center [173, 224] width 7 height 7
checkbox input "true"
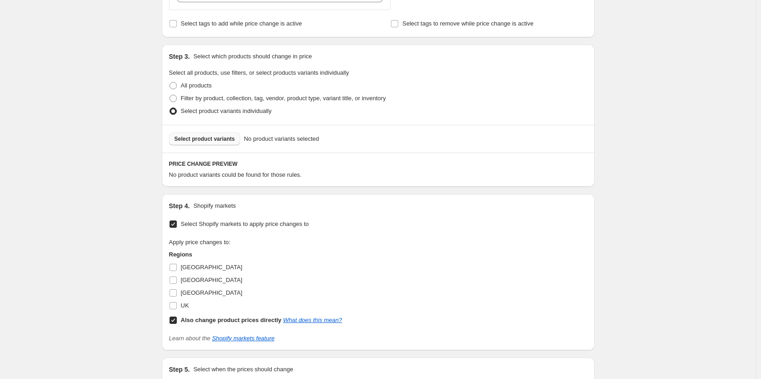
click at [206, 134] on button "Select product variants" at bounding box center [205, 139] width 72 height 13
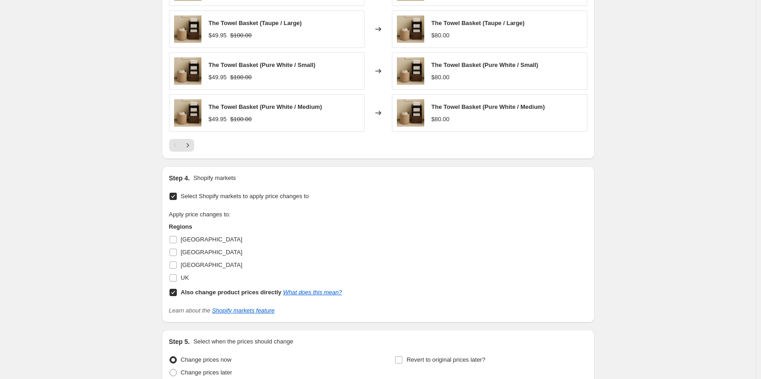
scroll to position [610, 0]
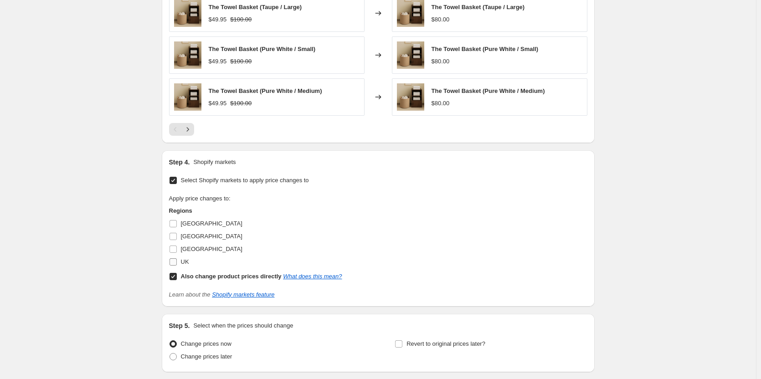
click at [177, 260] on input "UK" at bounding box center [173, 261] width 7 height 7
checkbox input "true"
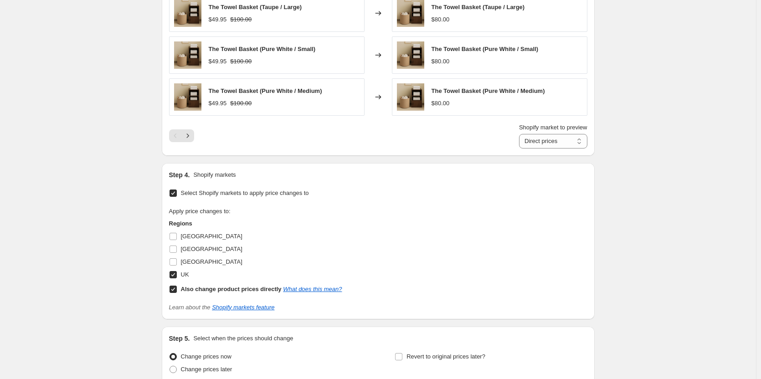
click at [176, 289] on input "Also change product prices directly What does this mean?" at bounding box center [173, 289] width 7 height 7
checkbox input "false"
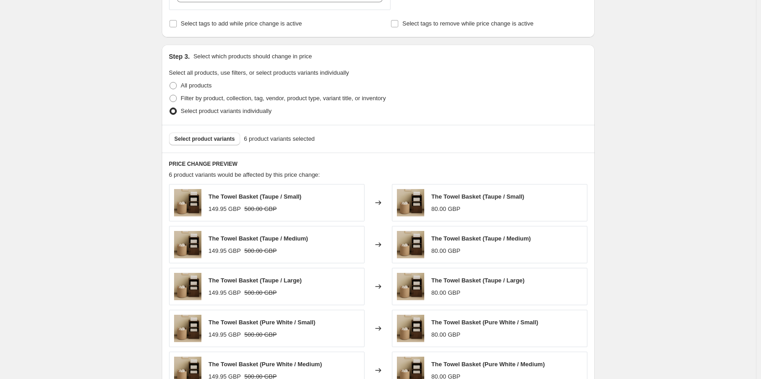
scroll to position [200, 0]
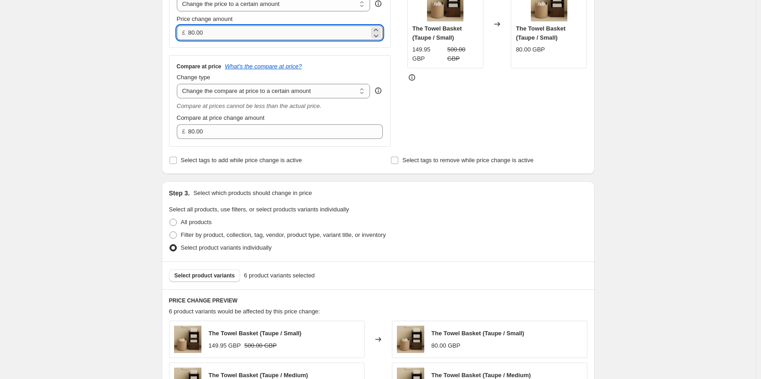
click at [249, 35] on input "80.00" at bounding box center [278, 33] width 181 height 15
paste input "37.95"
type input "37.95"
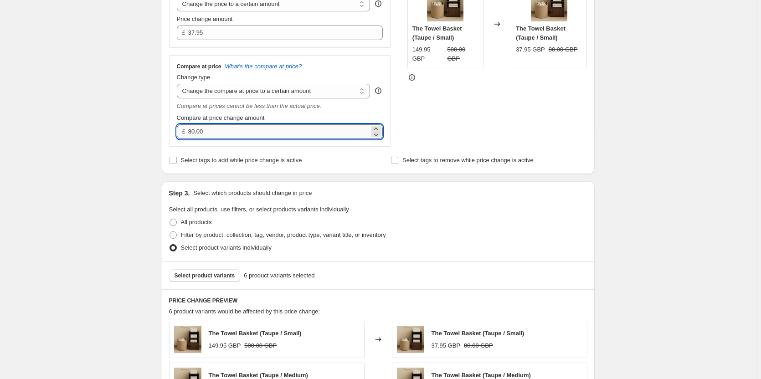
click at [253, 134] on input "80.00" at bounding box center [278, 131] width 181 height 15
paste input "75"
type input "75.00"
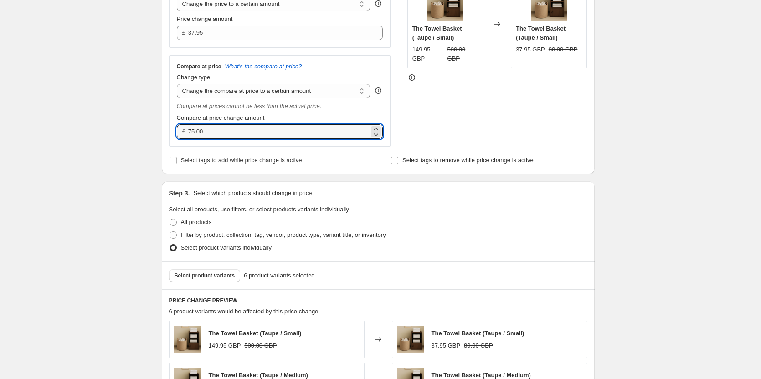
click at [545, 257] on div "Step 3. Select which products should change in price Select all products, use f…" at bounding box center [378, 221] width 433 height 80
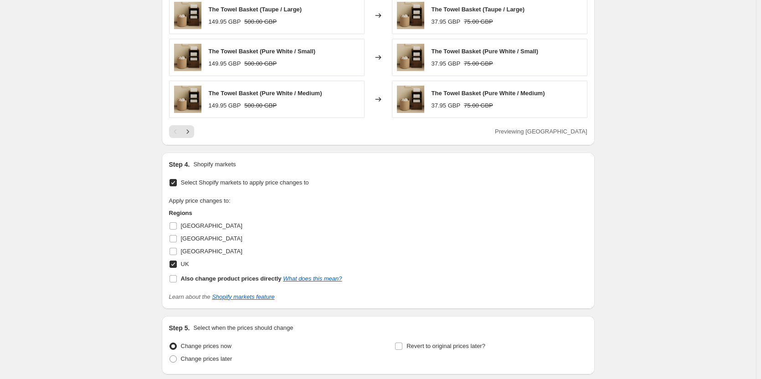
scroll to position [679, 0]
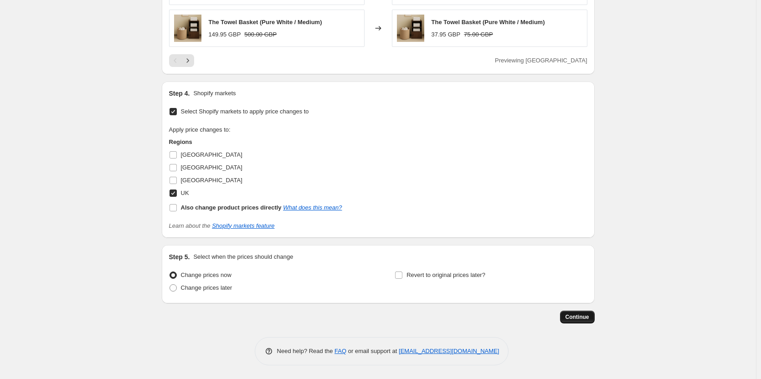
click at [588, 311] on button "Continue" at bounding box center [577, 317] width 35 height 13
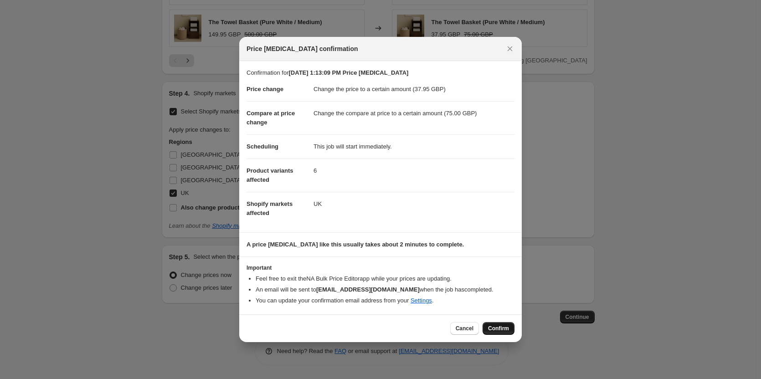
click at [510, 330] on button "Confirm" at bounding box center [499, 328] width 32 height 13
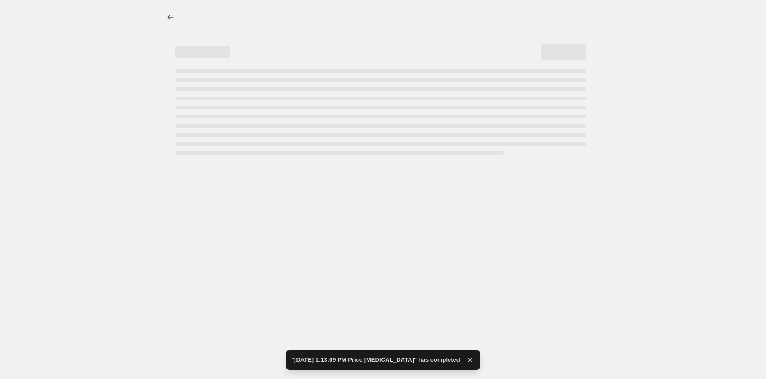
select select "to"
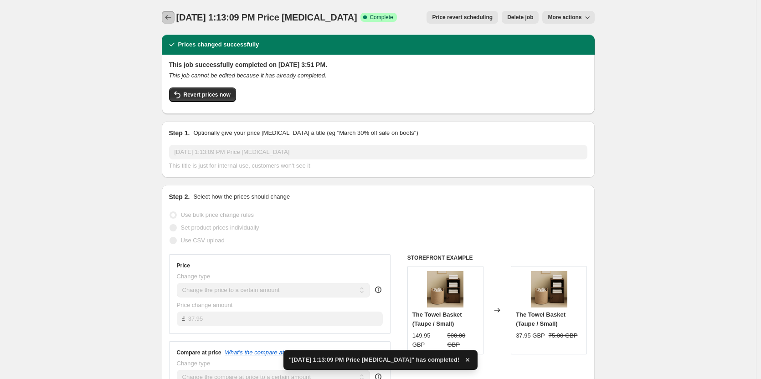
click at [165, 22] on button "Price change jobs" at bounding box center [168, 17] width 13 height 13
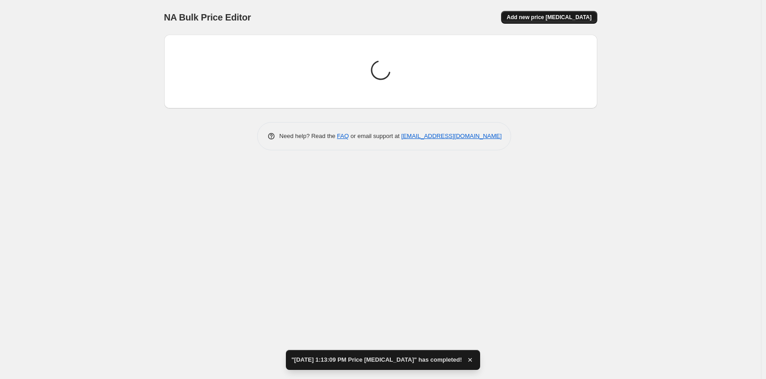
click at [553, 15] on span "Add new price [MEDICAL_DATA]" at bounding box center [548, 17] width 85 height 7
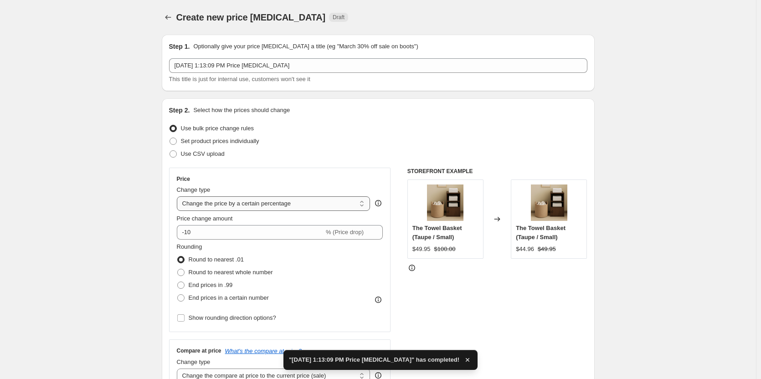
click at [295, 197] on select "Change the price to a certain amount Change the price by a certain amount Chang…" at bounding box center [274, 203] width 194 height 15
select select "to"
click at [179, 196] on select "Change the price to a certain amount Change the price by a certain amount Chang…" at bounding box center [274, 203] width 194 height 15
type input "80.00"
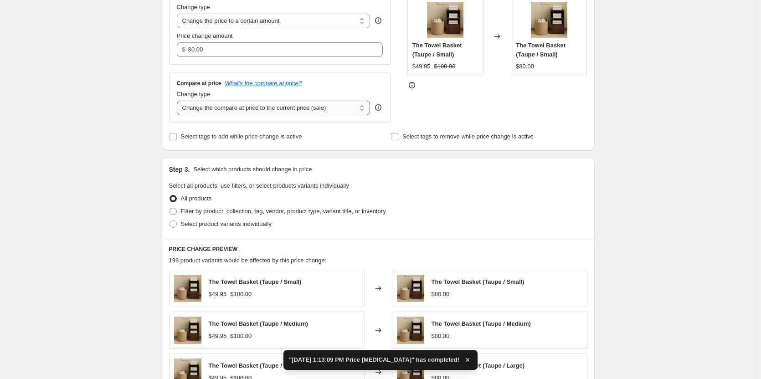
scroll to position [182, 0]
click at [301, 113] on select "Change the compare at price to the current price (sale) Change the compare at p…" at bounding box center [274, 108] width 194 height 15
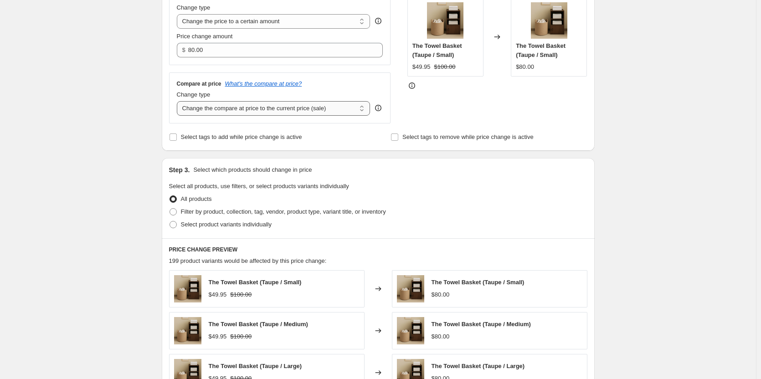
select select "to"
click at [179, 101] on select "Change the compare at price to the current price (sale) Change the compare at p…" at bounding box center [274, 108] width 194 height 15
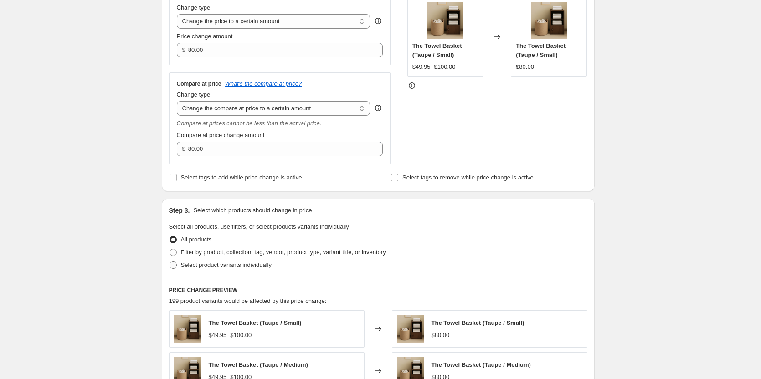
click at [177, 265] on span at bounding box center [173, 265] width 7 height 7
click at [170, 262] on input "Select product variants individually" at bounding box center [170, 262] width 0 height 0
radio input "true"
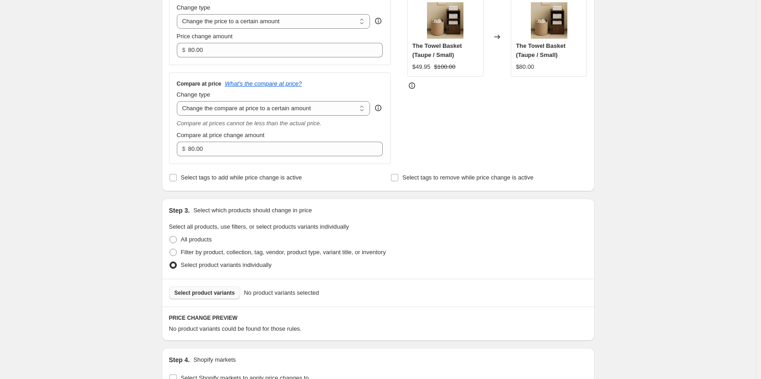
click at [205, 294] on span "Select product variants" at bounding box center [205, 292] width 61 height 7
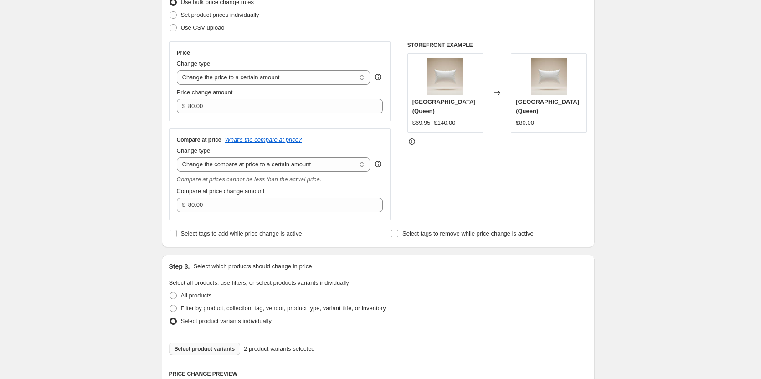
scroll to position [137, 0]
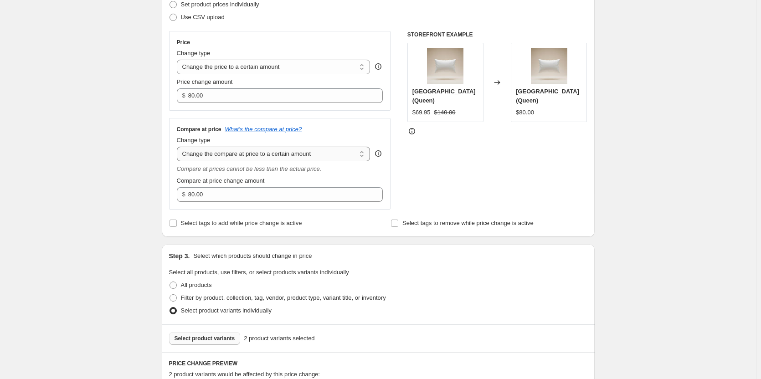
click at [206, 155] on select "Change the compare at price to the current price (sale) Change the compare at p…" at bounding box center [274, 154] width 194 height 15
click at [100, 163] on div "Create new price change job. This page is ready Create new price change job Dra…" at bounding box center [378, 272] width 756 height 819
click at [248, 151] on select "Change the compare at price to the current price (sale) Change the compare at p…" at bounding box center [274, 154] width 194 height 15
click at [179, 147] on select "Change the compare at price to the current price (sale) Change the compare at p…" at bounding box center [274, 154] width 194 height 15
click at [231, 160] on select "Change the compare at price to the current price (sale) Change the compare at p…" at bounding box center [274, 154] width 194 height 15
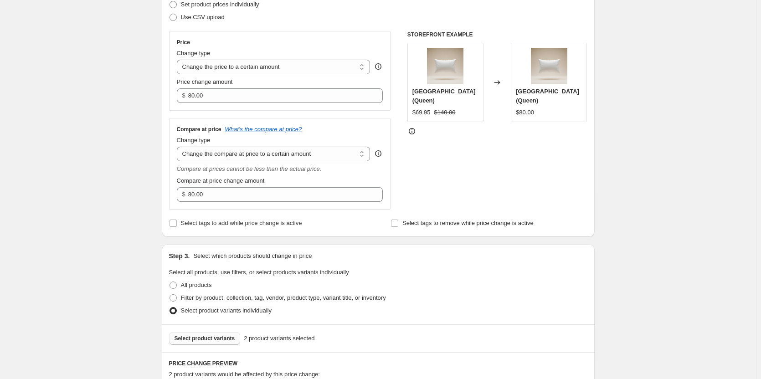
click at [222, 162] on div "Compare at price What's the compare at price? Change type Change the compare at…" at bounding box center [280, 164] width 206 height 76
click at [222, 159] on select "Change the compare at price to the current price (sale) Change the compare at p…" at bounding box center [274, 154] width 194 height 15
click at [179, 147] on select "Change the compare at price to the current price (sale) Change the compare at p…" at bounding box center [274, 154] width 194 height 15
click at [222, 108] on div "Price Change type Change the price to a certain amount Change the price by a ce…" at bounding box center [280, 71] width 222 height 80
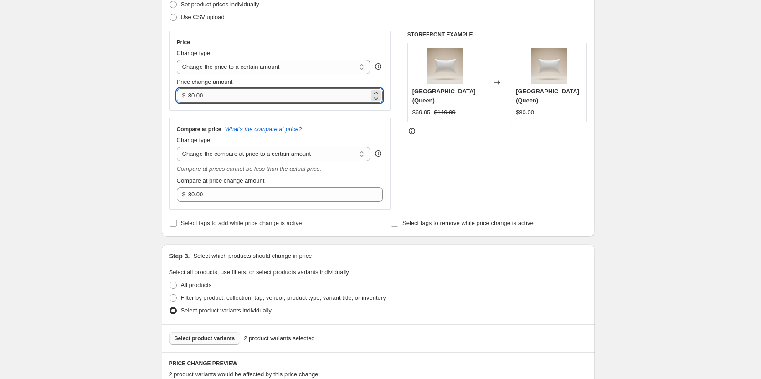
click at [224, 100] on input "80.00" at bounding box center [278, 95] width 181 height 15
paste input "number"
click at [235, 98] on input "Price change amount" at bounding box center [278, 95] width 181 height 15
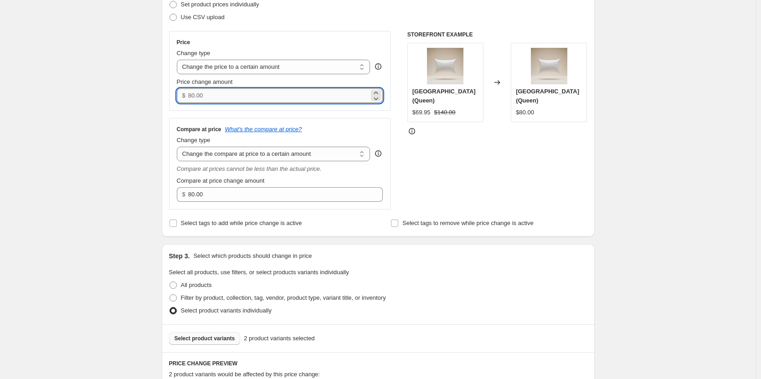
click at [235, 98] on input "Price change amount" at bounding box center [278, 95] width 181 height 15
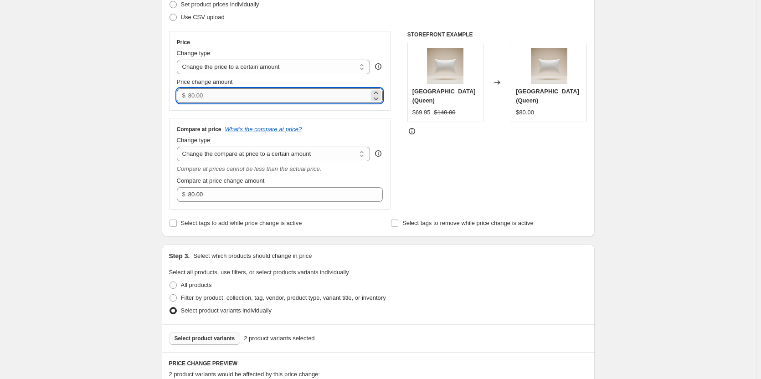
paste input "number"
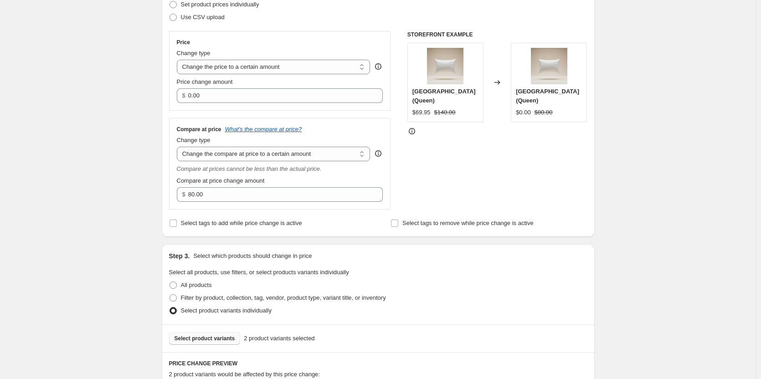
click at [232, 103] on div "Price Change type Change the price to a certain amount Change the price by a ce…" at bounding box center [280, 71] width 222 height 80
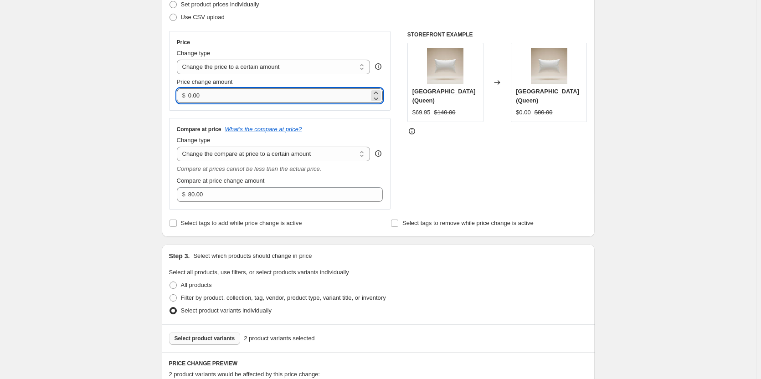
click at [232, 98] on input "0.00" at bounding box center [278, 95] width 181 height 15
paste input "69.95"
type input "69.95"
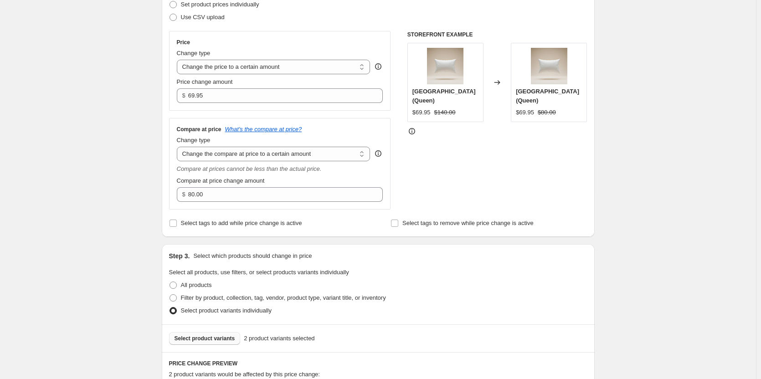
click at [471, 181] on div "STOREFRONT EXAMPLE Luxury Hotel Pillow (Queen) $69.95 $140.00 Changed to Luxury…" at bounding box center [497, 120] width 180 height 179
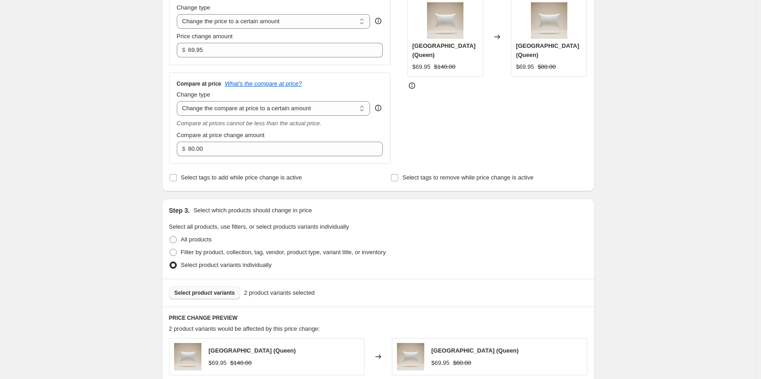
click at [202, 287] on button "Select product variants" at bounding box center [205, 293] width 72 height 13
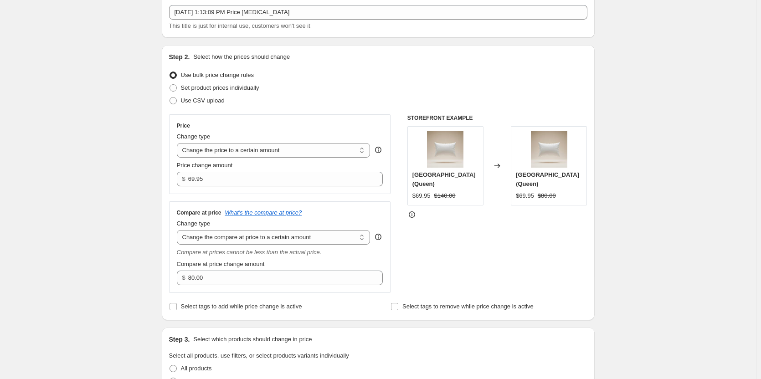
scroll to position [137, 0]
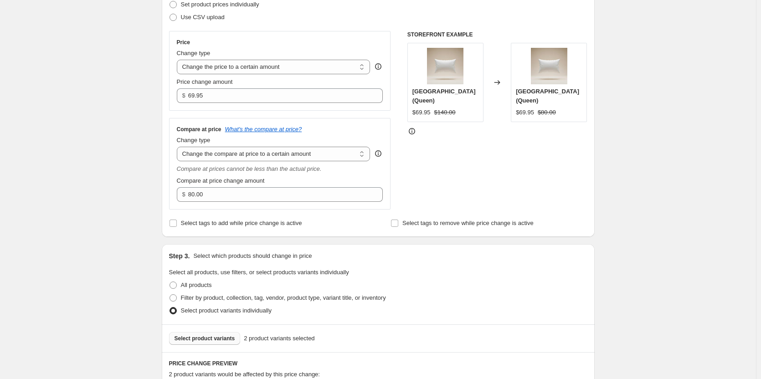
click at [205, 338] on span "Select product variants" at bounding box center [205, 338] width 61 height 7
click at [201, 341] on span "Select product variants" at bounding box center [205, 338] width 61 height 7
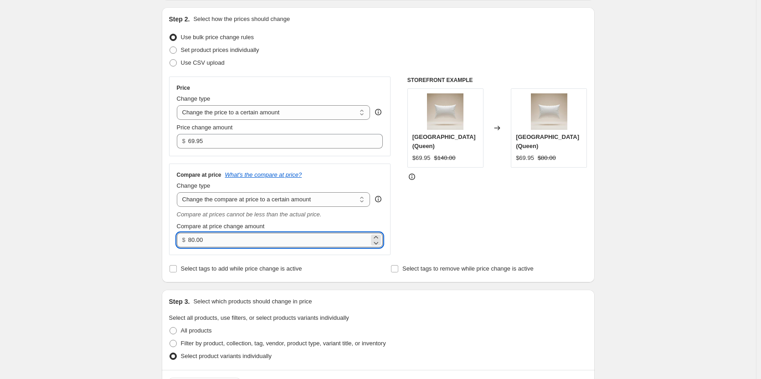
click at [257, 240] on input "80.00" at bounding box center [278, 240] width 181 height 15
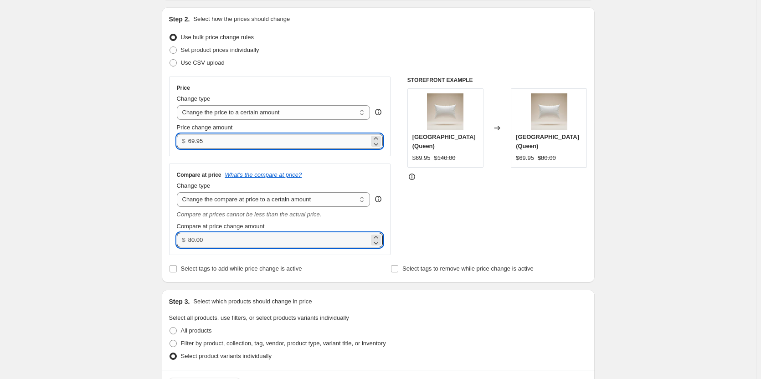
click at [257, 146] on input "69.95" at bounding box center [278, 141] width 181 height 15
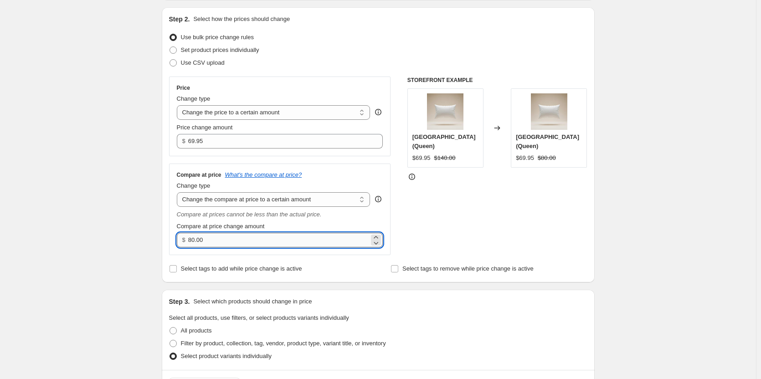
click at [271, 244] on input "80.00" at bounding box center [278, 240] width 181 height 15
paste input "14"
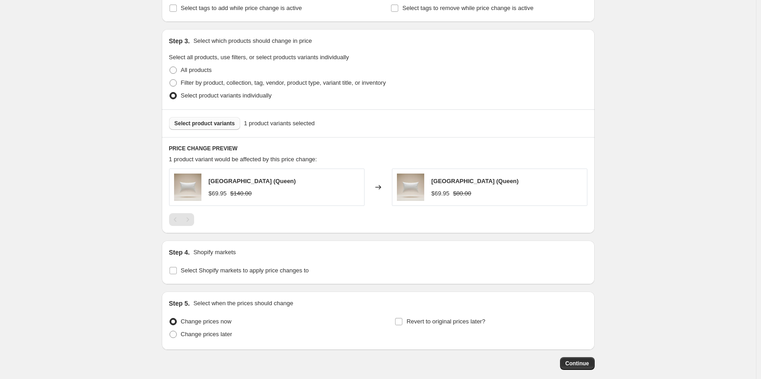
scroll to position [398, 0]
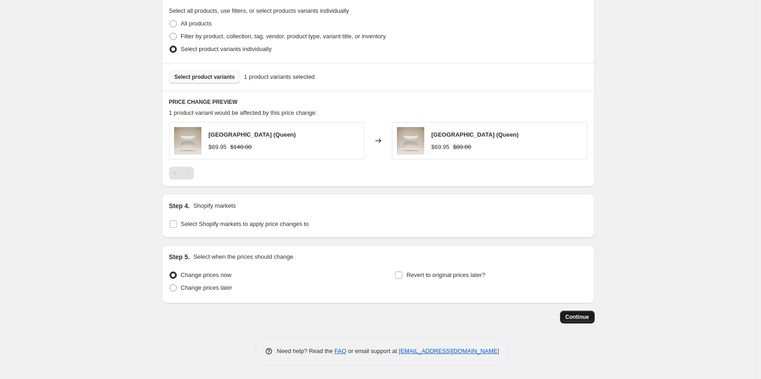
type input "140.00"
click at [594, 316] on button "Continue" at bounding box center [577, 317] width 35 height 13
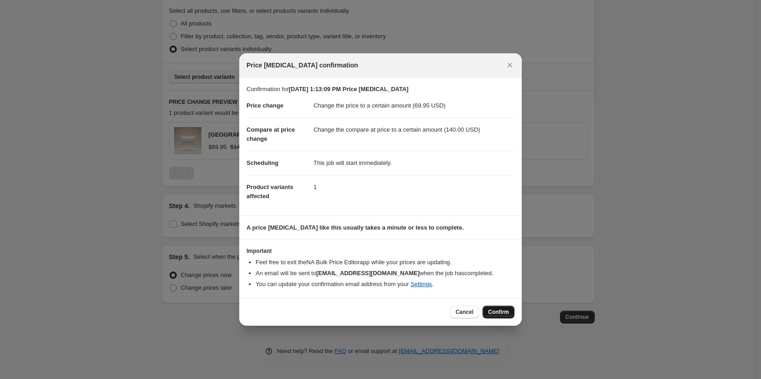
click at [488, 311] on span "Confirm" at bounding box center [498, 312] width 21 height 7
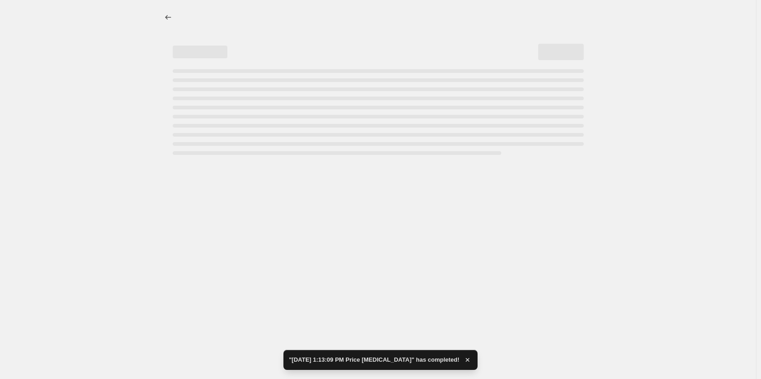
select select "to"
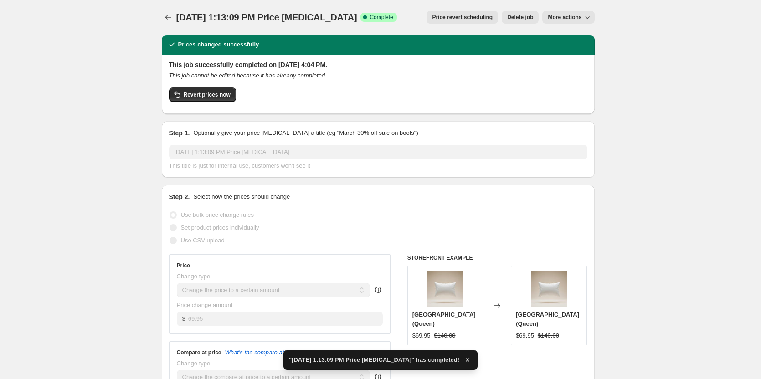
click at [164, 12] on div at bounding box center [169, 17] width 15 height 13
click at [173, 18] on icon "Price change jobs" at bounding box center [168, 17] width 9 height 9
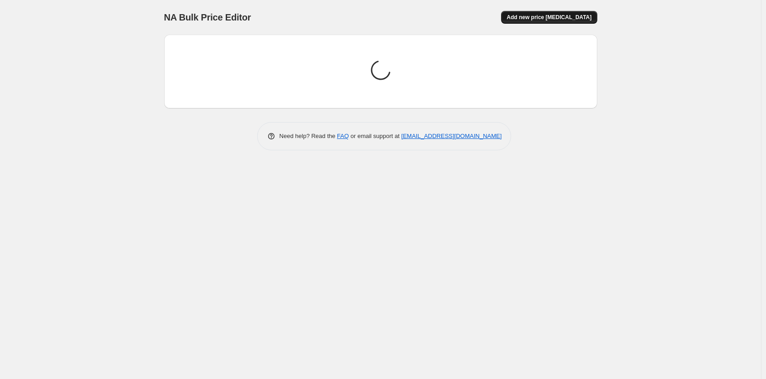
click at [569, 18] on span "Add new price [MEDICAL_DATA]" at bounding box center [548, 17] width 85 height 7
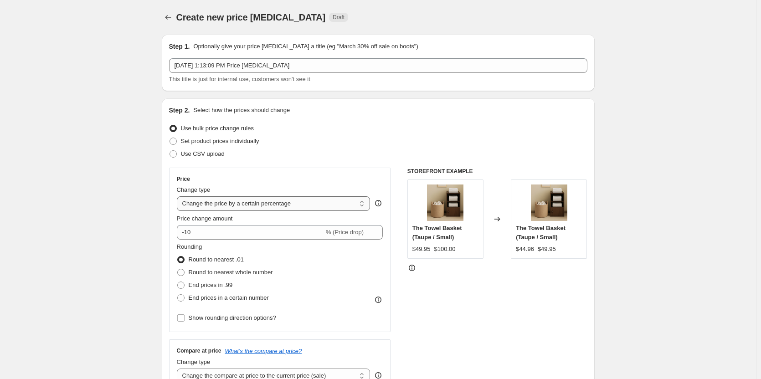
click at [278, 202] on select "Change the price to a certain amount Change the price by a certain amount Chang…" at bounding box center [274, 203] width 194 height 15
select select "to"
click at [179, 196] on select "Change the price to a certain amount Change the price by a certain amount Chang…" at bounding box center [274, 203] width 194 height 15
type input "80.00"
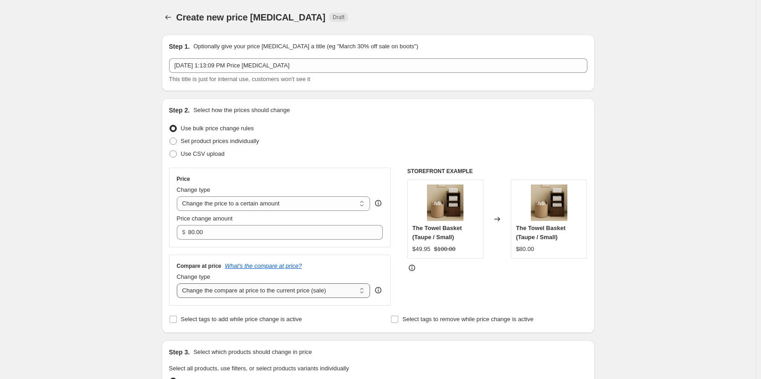
click at [257, 289] on select "Change the compare at price to the current price (sale) Change the compare at p…" at bounding box center [274, 290] width 194 height 15
select select "to"
click at [179, 283] on select "Change the compare at price to the current price (sale) Change the compare at p…" at bounding box center [274, 290] width 194 height 15
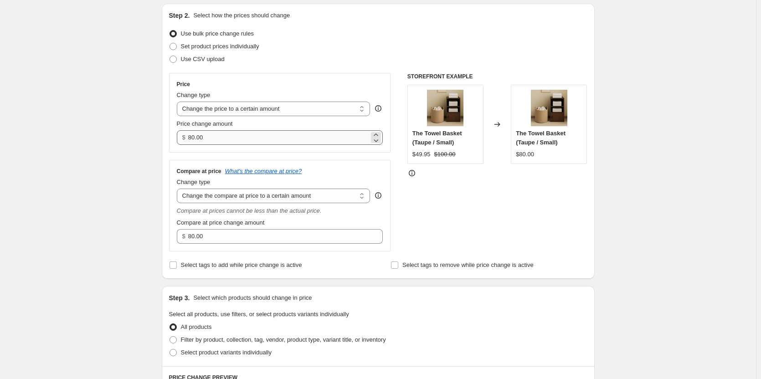
scroll to position [137, 0]
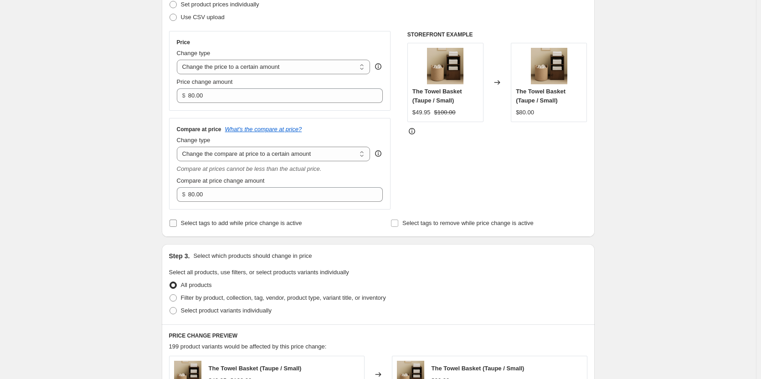
click at [180, 222] on label "Select tags to add while price change is active" at bounding box center [235, 223] width 133 height 13
click at [177, 222] on input "Select tags to add while price change is active" at bounding box center [173, 223] width 7 height 7
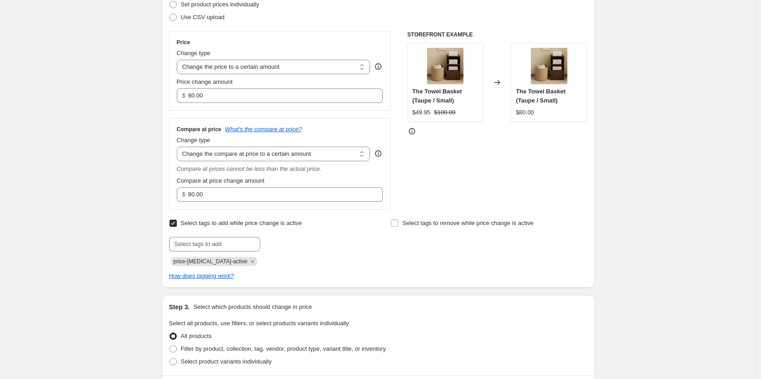
click at [173, 230] on div "Select tags to add while price change is active Submit price-change-job-active" at bounding box center [267, 241] width 196 height 49
click at [176, 222] on input "Select tags to add while price change is active" at bounding box center [173, 223] width 7 height 7
checkbox input "false"
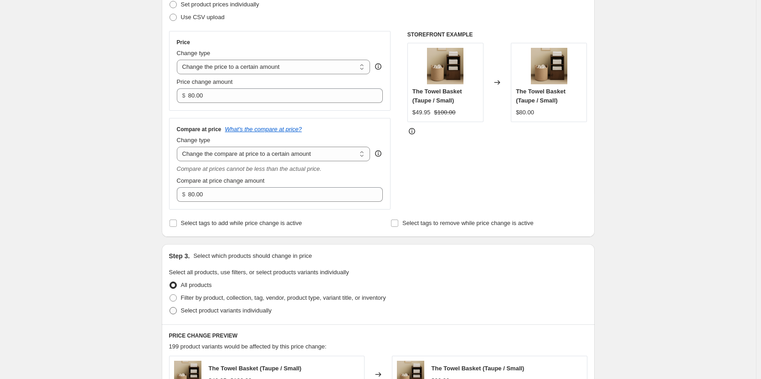
click at [175, 314] on span at bounding box center [173, 310] width 7 height 7
click at [170, 308] on input "Select product variants individually" at bounding box center [170, 307] width 0 height 0
radio input "true"
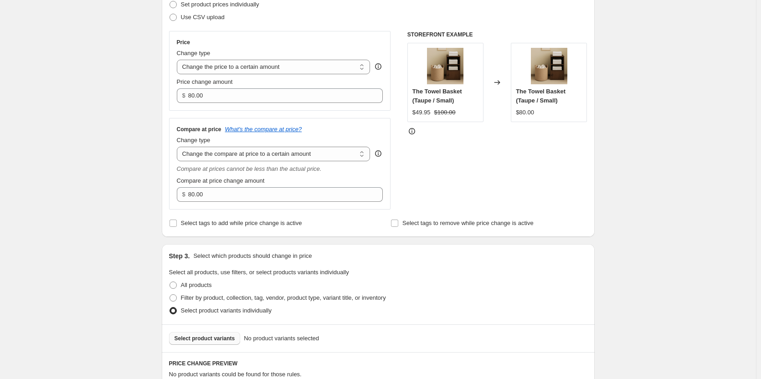
click at [210, 343] on button "Select product variants" at bounding box center [205, 338] width 72 height 13
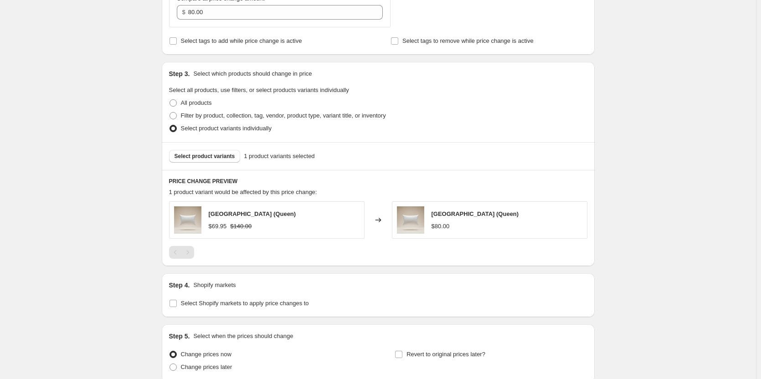
scroll to position [398, 0]
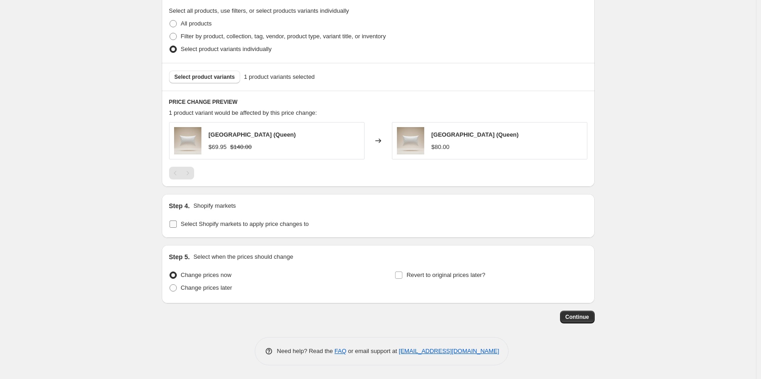
click at [177, 225] on input "Select Shopify markets to apply price changes to" at bounding box center [173, 224] width 7 height 7
checkbox input "true"
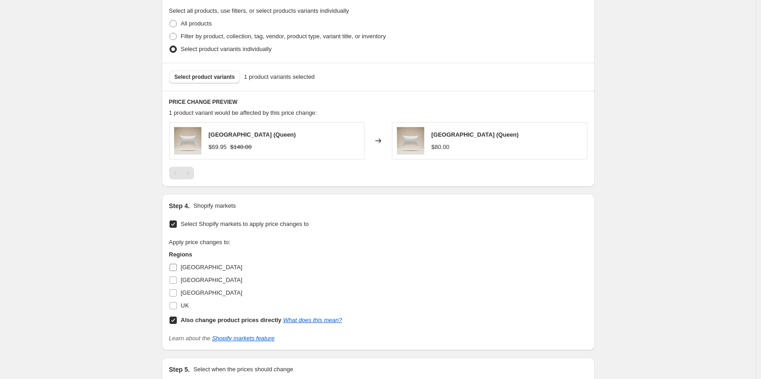
click at [180, 269] on label "[GEOGRAPHIC_DATA]" at bounding box center [205, 267] width 73 height 13
click at [177, 269] on input "[GEOGRAPHIC_DATA]" at bounding box center [173, 267] width 7 height 7
checkbox input "true"
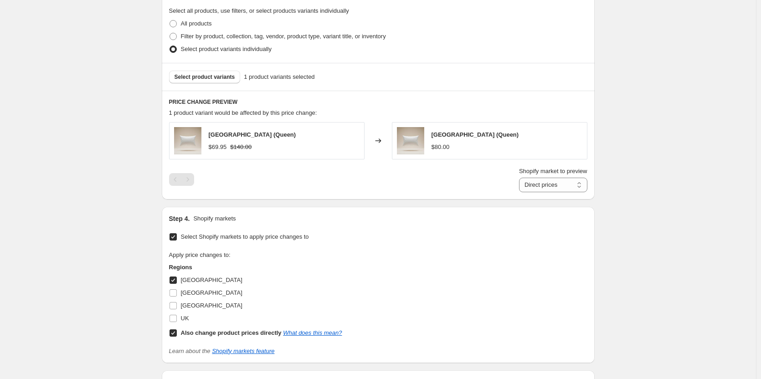
click at [172, 331] on input "Also change product prices directly What does this mean?" at bounding box center [173, 333] width 7 height 7
checkbox input "false"
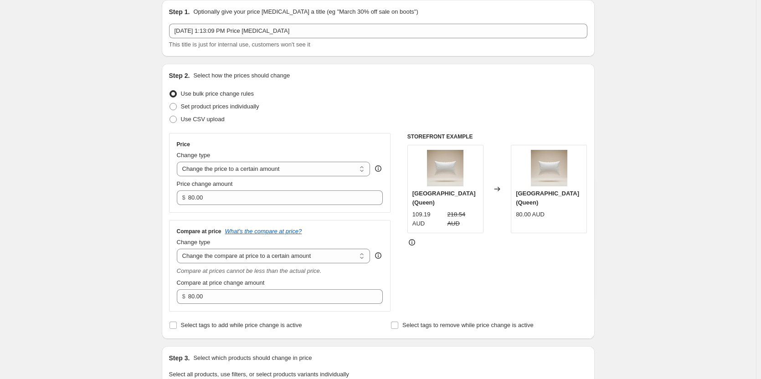
scroll to position [34, 0]
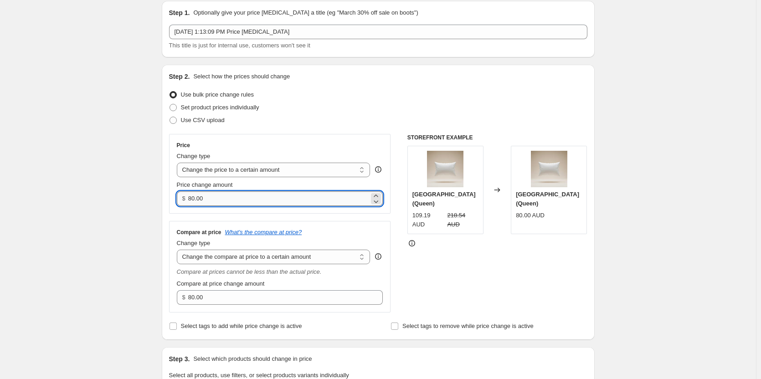
click at [233, 204] on input "80.00" at bounding box center [278, 198] width 181 height 15
paste input "104.95"
type input "104.95"
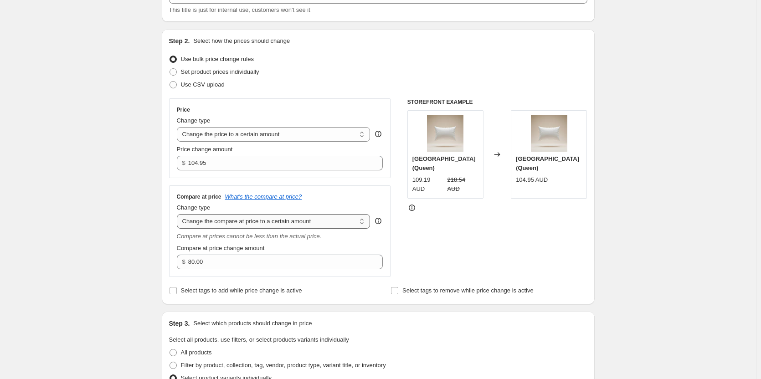
scroll to position [79, 0]
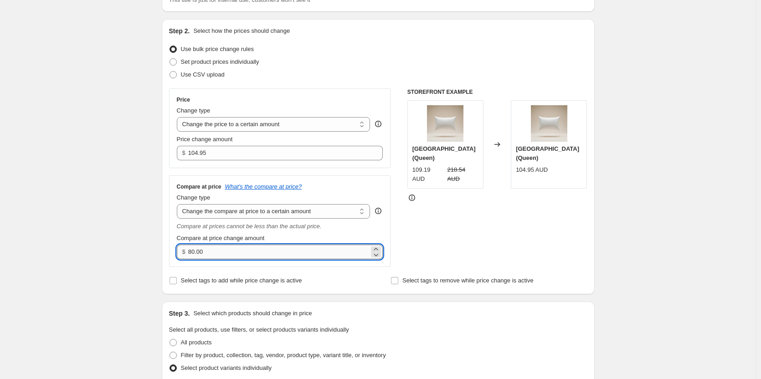
click at [268, 254] on input "80.00" at bounding box center [278, 252] width 181 height 15
paste input "21"
type input "210.00"
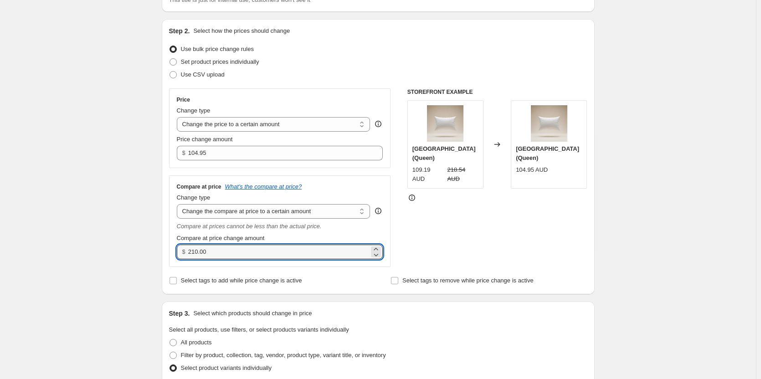
click at [490, 263] on div "STOREFRONT EXAMPLE Luxury Hotel Pillow (Queen) 109.19 AUD 218.54 AUD Changed to…" at bounding box center [497, 177] width 180 height 179
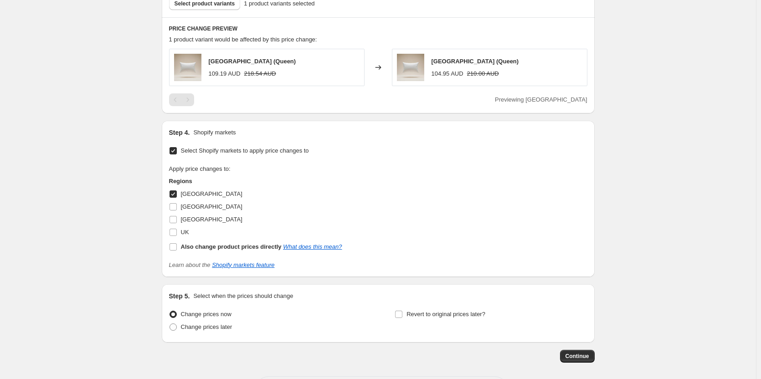
scroll to position [511, 0]
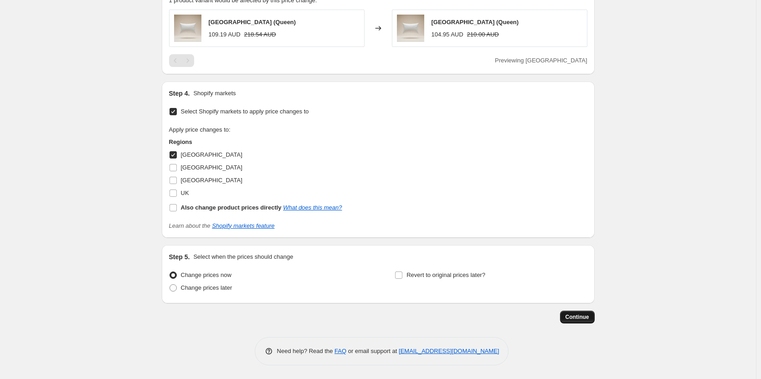
click at [586, 319] on span "Continue" at bounding box center [578, 317] width 24 height 7
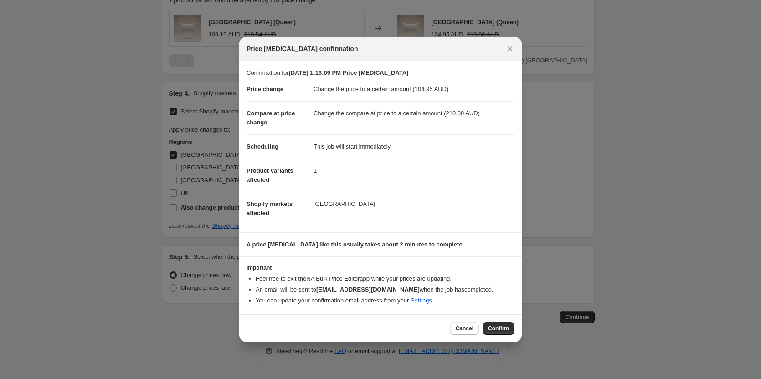
click at [522, 327] on div at bounding box center [380, 189] width 761 height 379
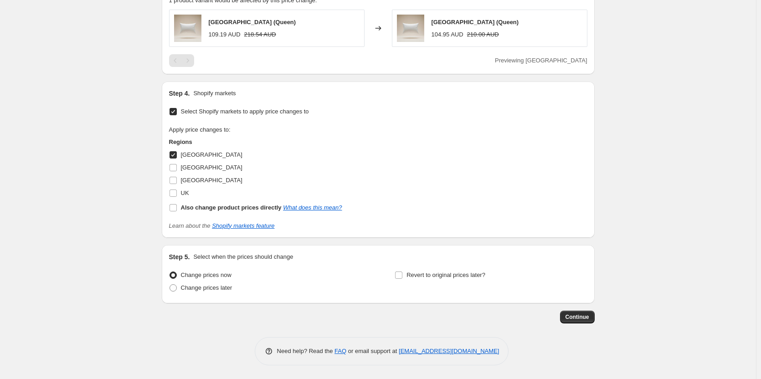
click at [572, 322] on button "Continue" at bounding box center [577, 317] width 35 height 13
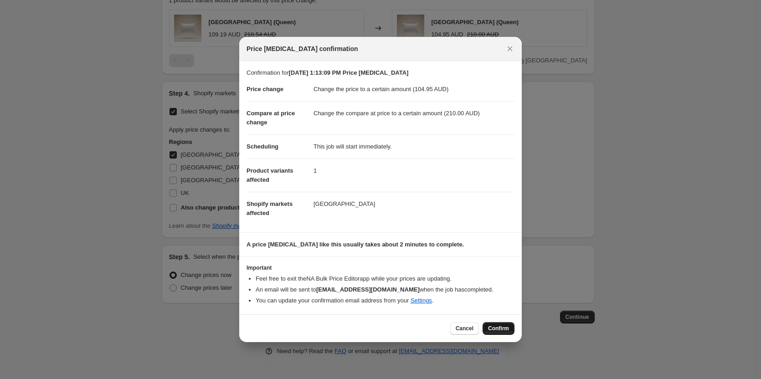
click at [505, 329] on span "Confirm" at bounding box center [498, 328] width 21 height 7
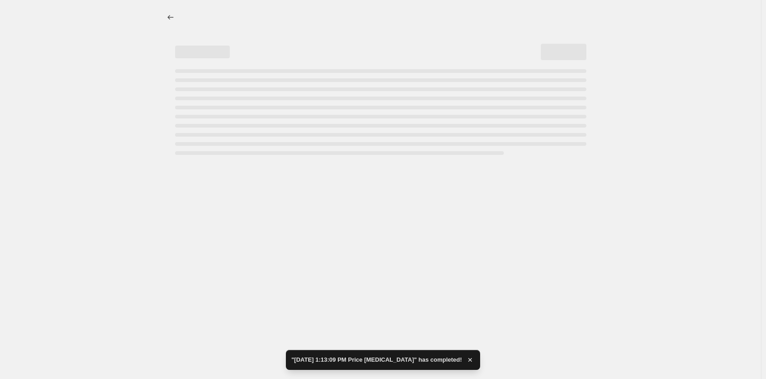
select select "to"
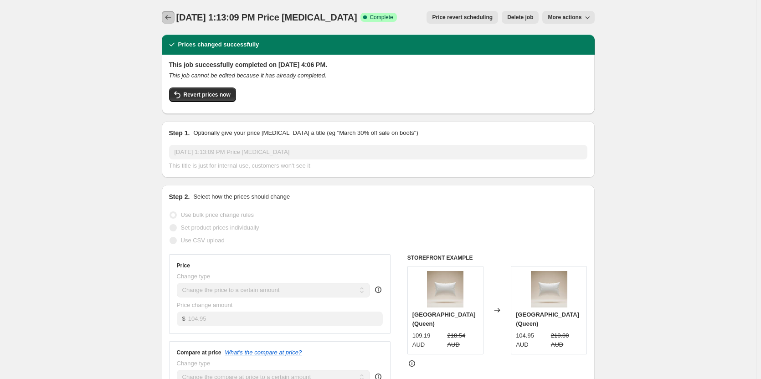
click at [171, 16] on icon "Price change jobs" at bounding box center [168, 17] width 9 height 9
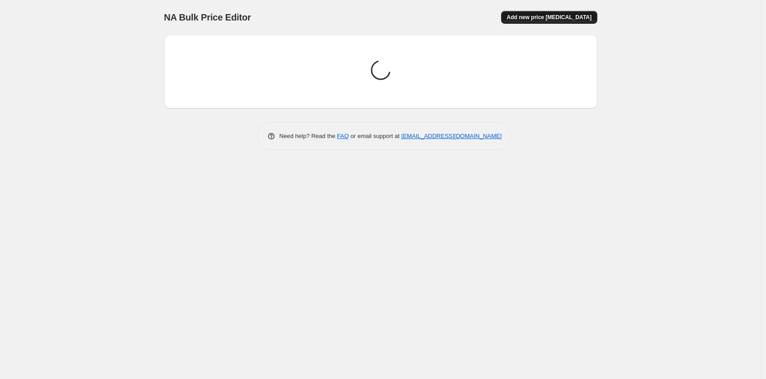
drag, startPoint x: 605, startPoint y: 16, endPoint x: 587, endPoint y: 18, distance: 17.4
click at [603, 16] on div "NA Bulk Price Editor. This page is ready NA Bulk Price Editor Add new price cha…" at bounding box center [380, 82] width 455 height 164
click at [587, 18] on span "Add new price [MEDICAL_DATA]" at bounding box center [548, 17] width 85 height 7
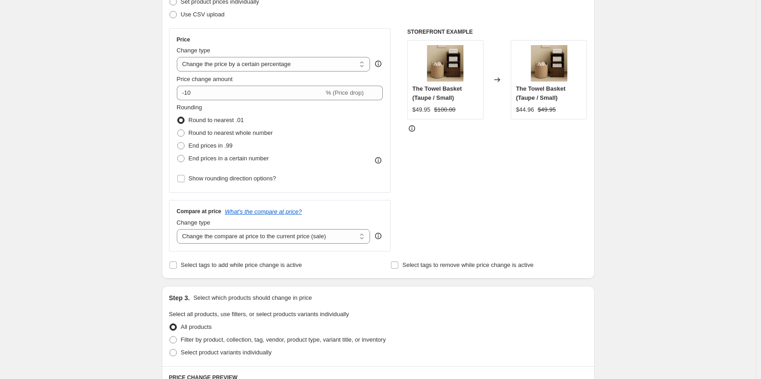
scroll to position [137, 0]
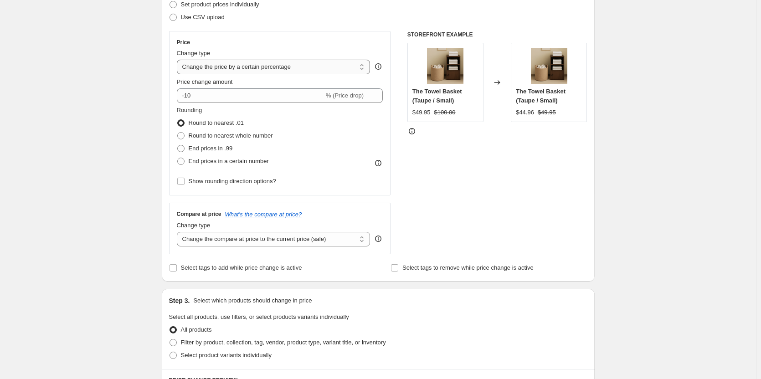
click at [297, 74] on select "Change the price to a certain amount Change the price by a certain amount Chang…" at bounding box center [274, 67] width 194 height 15
select select "to"
click at [179, 60] on select "Change the price to a certain amount Change the price by a certain amount Chang…" at bounding box center [274, 67] width 194 height 15
type input "80.00"
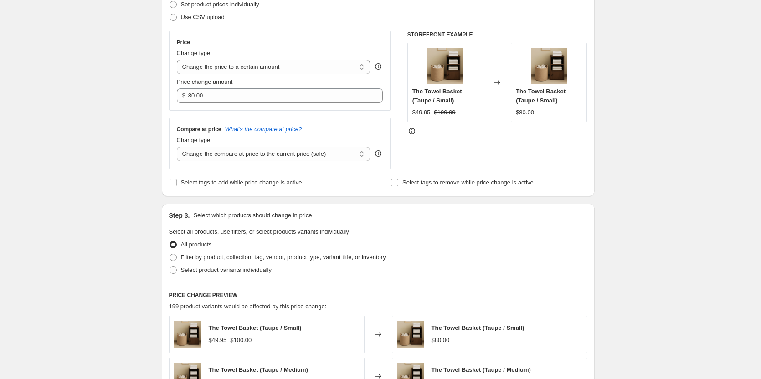
click at [292, 144] on div "Change type" at bounding box center [274, 140] width 194 height 9
click at [293, 152] on select "Change the compare at price to the current price (sale) Change the compare at p…" at bounding box center [274, 154] width 194 height 15
select select "to"
click at [179, 147] on select "Change the compare at price to the current price (sale) Change the compare at p…" at bounding box center [274, 154] width 194 height 15
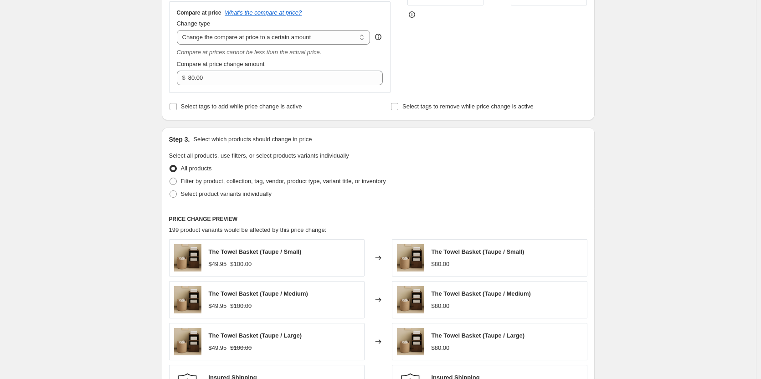
scroll to position [273, 0]
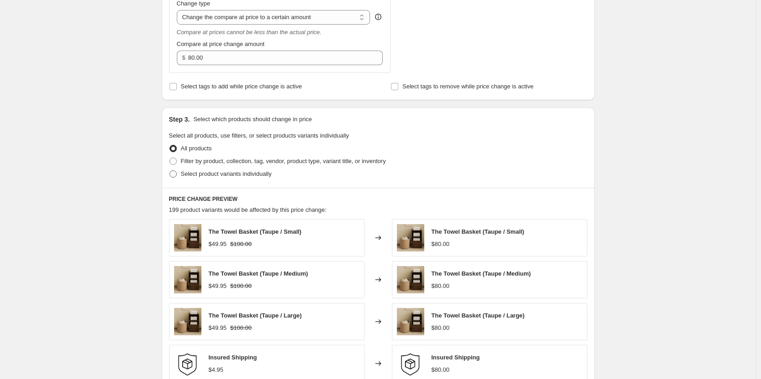
click at [175, 175] on span at bounding box center [173, 173] width 7 height 7
click at [170, 171] on input "Select product variants individually" at bounding box center [170, 170] width 0 height 0
radio input "true"
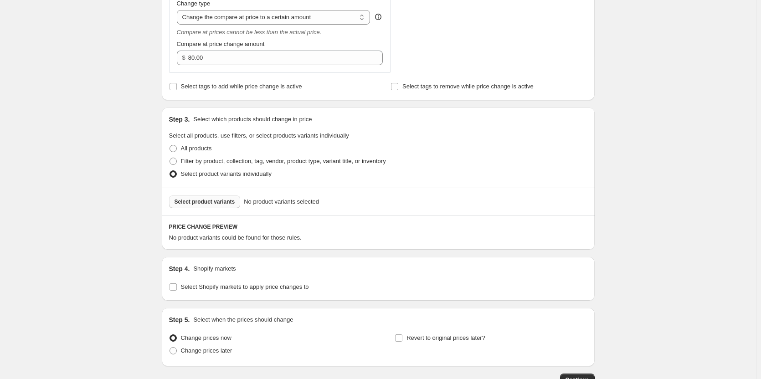
click at [187, 201] on span "Select product variants" at bounding box center [205, 201] width 61 height 7
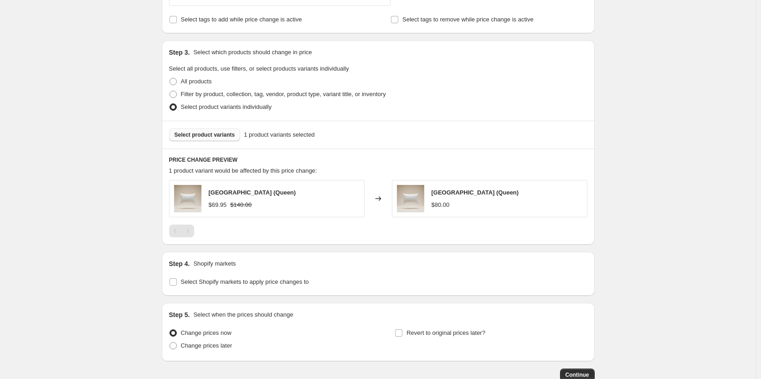
scroll to position [365, 0]
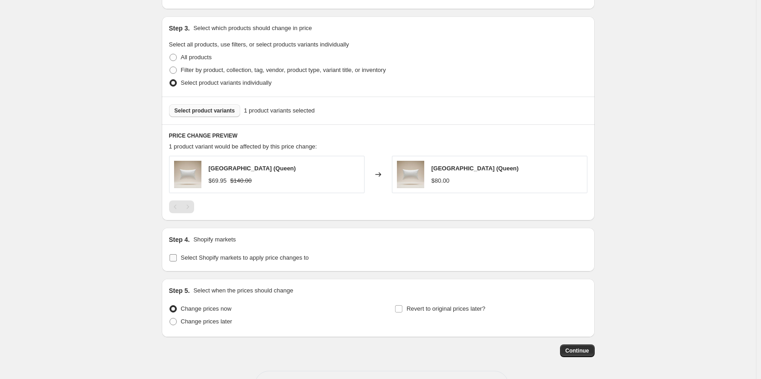
click at [175, 260] on input "Select Shopify markets to apply price changes to" at bounding box center [173, 257] width 7 height 7
checkbox input "true"
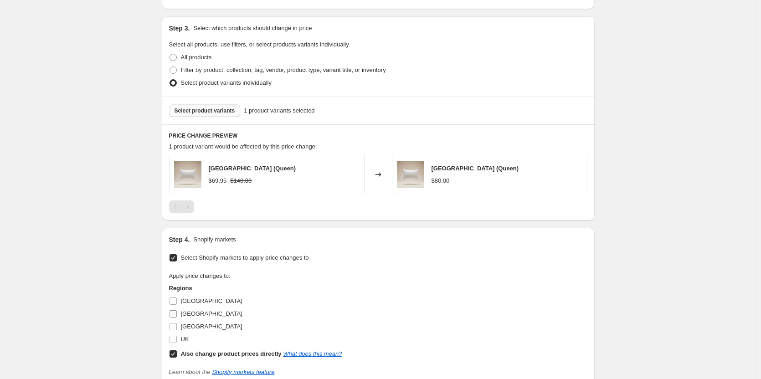
click at [192, 316] on span "[GEOGRAPHIC_DATA]" at bounding box center [212, 313] width 62 height 7
click at [177, 316] on input "[GEOGRAPHIC_DATA]" at bounding box center [173, 313] width 7 height 7
checkbox input "true"
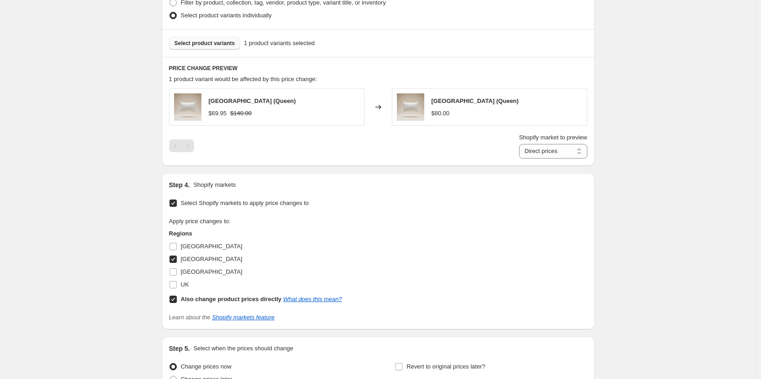
scroll to position [456, 0]
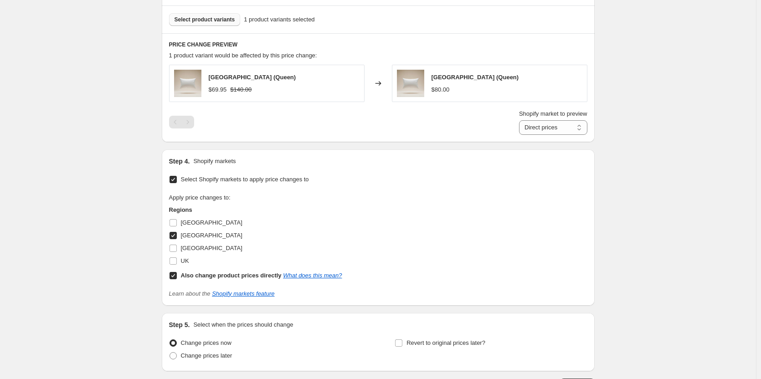
click at [174, 275] on input "Also change product prices directly What does this mean?" at bounding box center [173, 275] width 7 height 7
checkbox input "false"
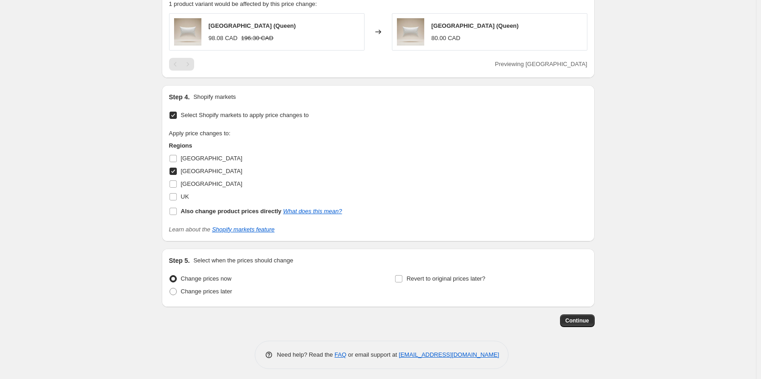
scroll to position [511, 0]
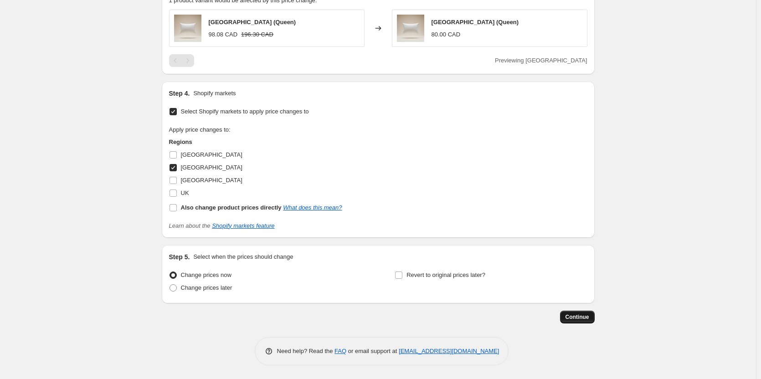
click at [586, 319] on span "Continue" at bounding box center [578, 317] width 24 height 7
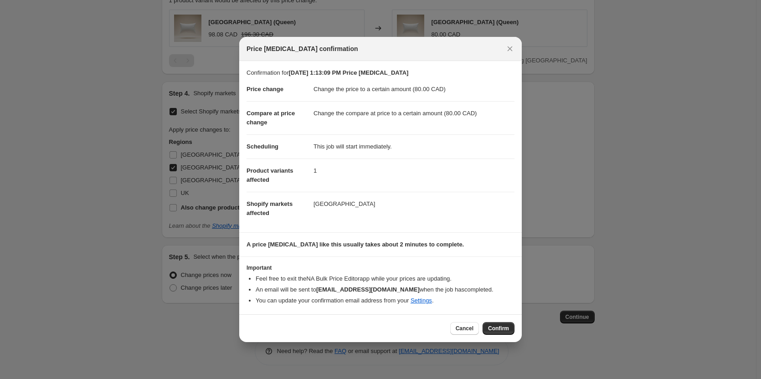
drag, startPoint x: 515, startPoint y: 50, endPoint x: 531, endPoint y: 72, distance: 27.3
click at [514, 50] on button "Close" at bounding box center [510, 48] width 13 height 13
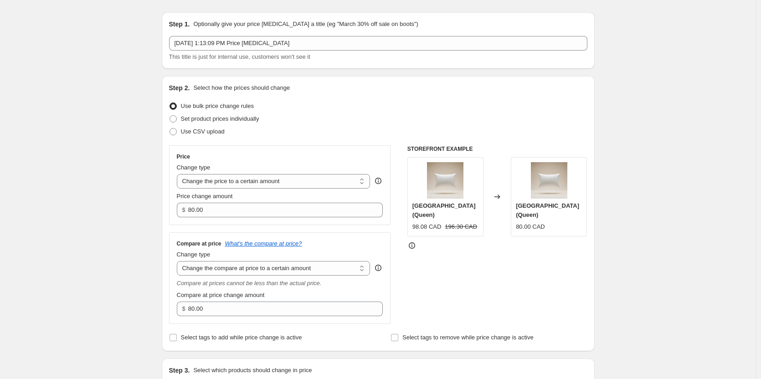
scroll to position [0, 0]
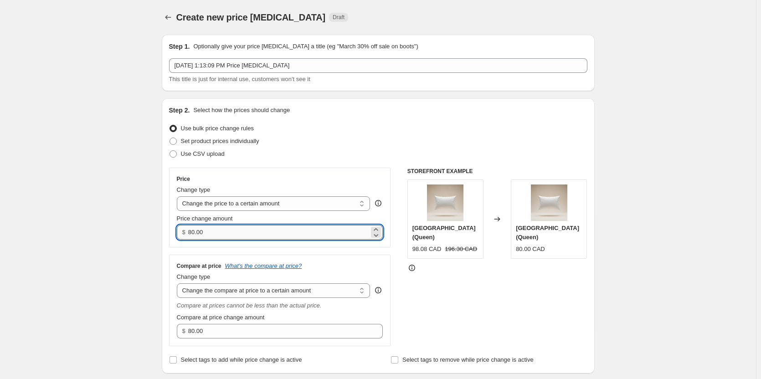
click at [224, 228] on input "80.00" at bounding box center [278, 232] width 181 height 15
paste input "99.95"
type input "99.95"
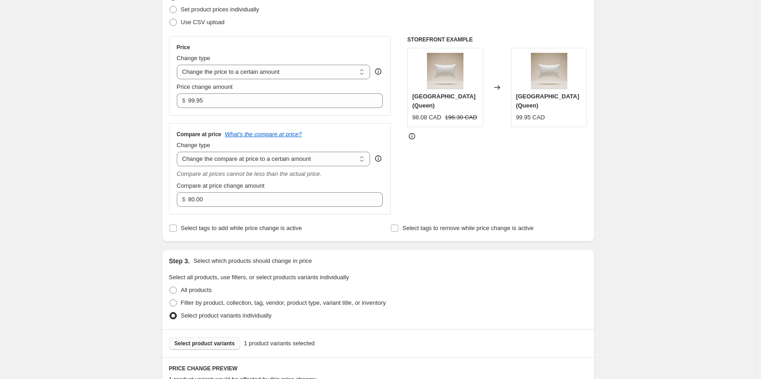
scroll to position [137, 0]
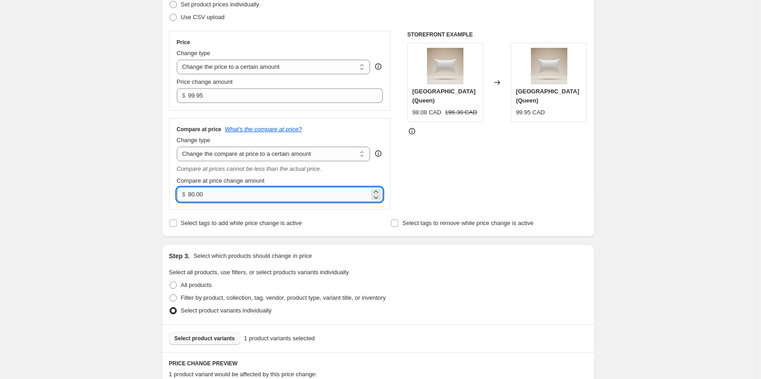
click at [273, 197] on input "80.00" at bounding box center [278, 194] width 181 height 15
paste input "2"
type input "200.00"
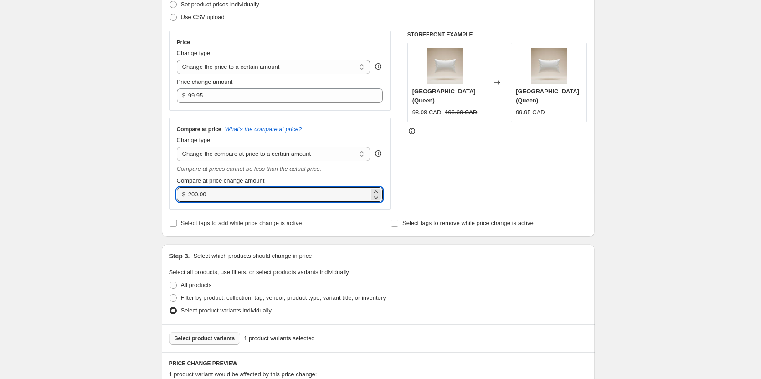
click at [394, 252] on div "Step 3. Select which products should change in price" at bounding box center [378, 256] width 418 height 9
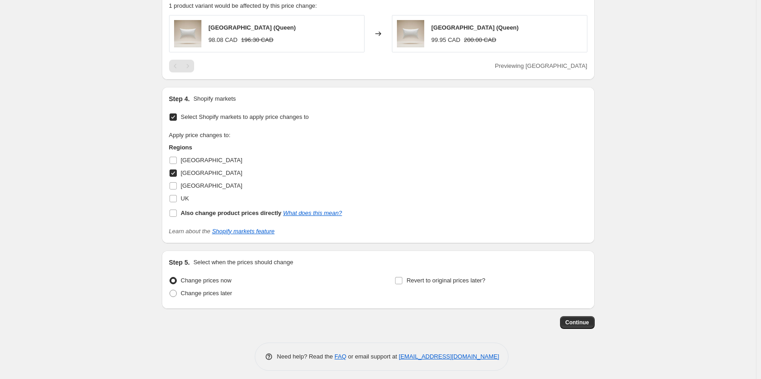
scroll to position [511, 0]
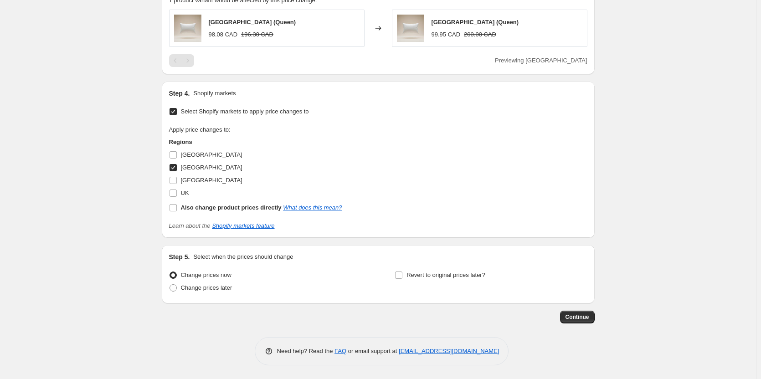
click at [589, 317] on span "Continue" at bounding box center [578, 317] width 24 height 7
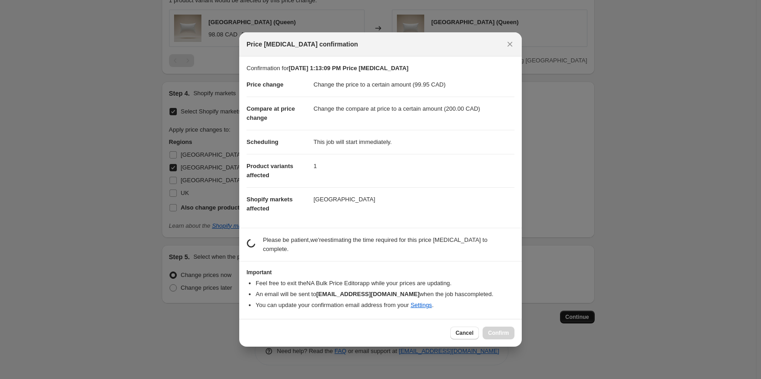
scroll to position [0, 0]
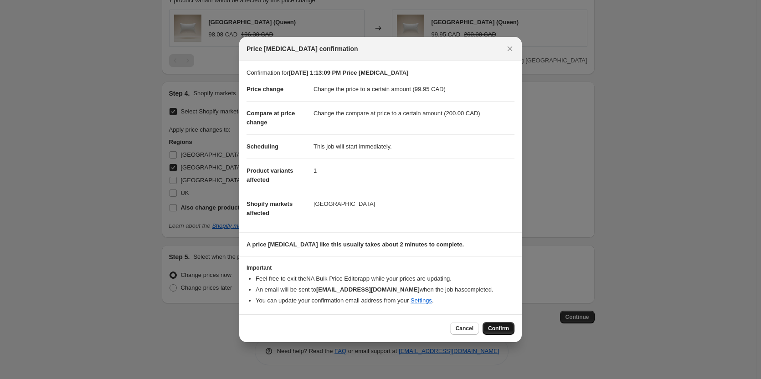
click at [507, 324] on button "Confirm" at bounding box center [499, 328] width 32 height 13
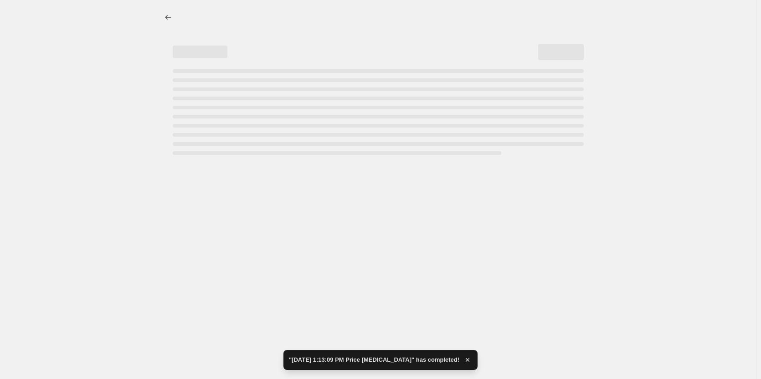
select select "to"
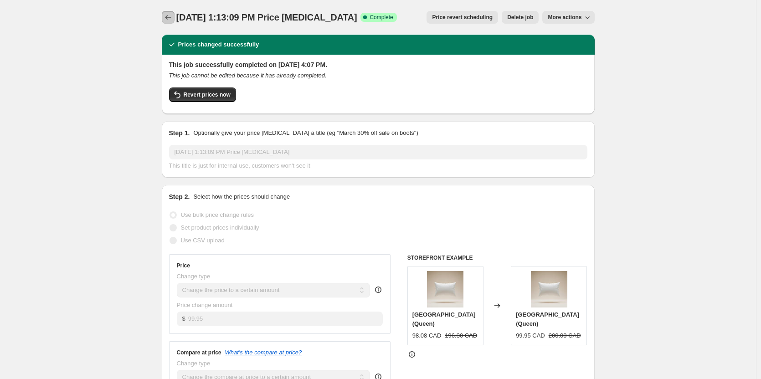
click at [171, 21] on icon "Price change jobs" at bounding box center [168, 17] width 9 height 9
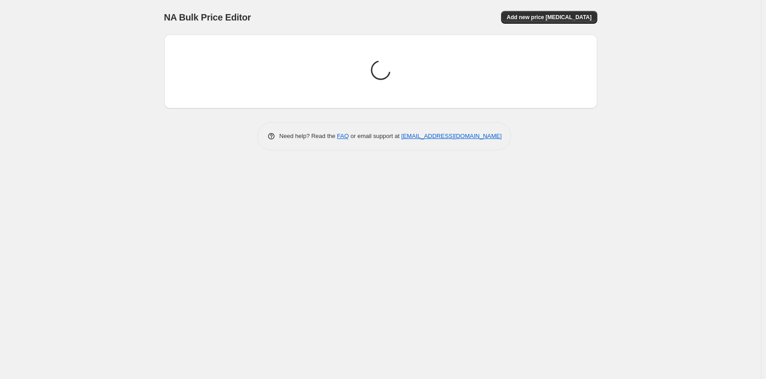
click at [528, 4] on div "NA Bulk Price Editor. This page is ready NA Bulk Price Editor Add new price [ME…" at bounding box center [380, 17] width 433 height 35
click at [535, 21] on button "Add new price [MEDICAL_DATA]" at bounding box center [549, 17] width 96 height 13
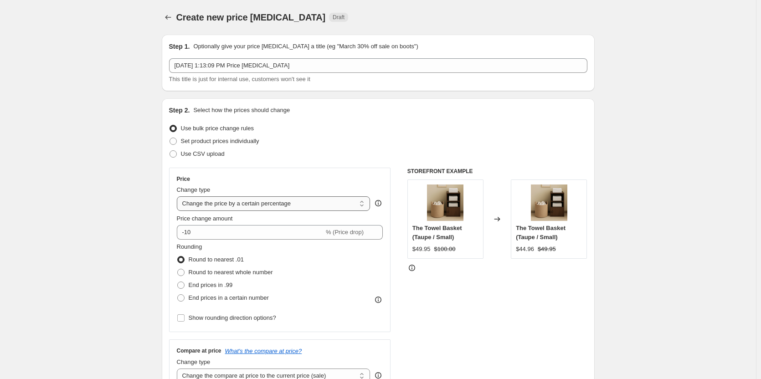
click at [257, 210] on select "Change the price to a certain amount Change the price by a certain amount Chang…" at bounding box center [274, 203] width 194 height 15
select select "to"
click at [179, 196] on select "Change the price to a certain amount Change the price by a certain amount Chang…" at bounding box center [274, 203] width 194 height 15
type input "80.00"
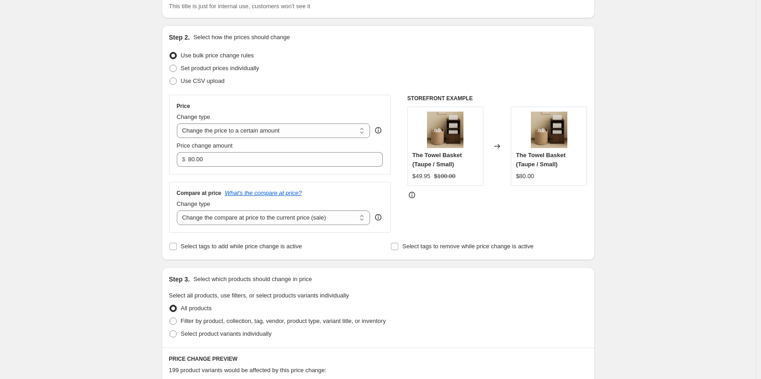
scroll to position [91, 0]
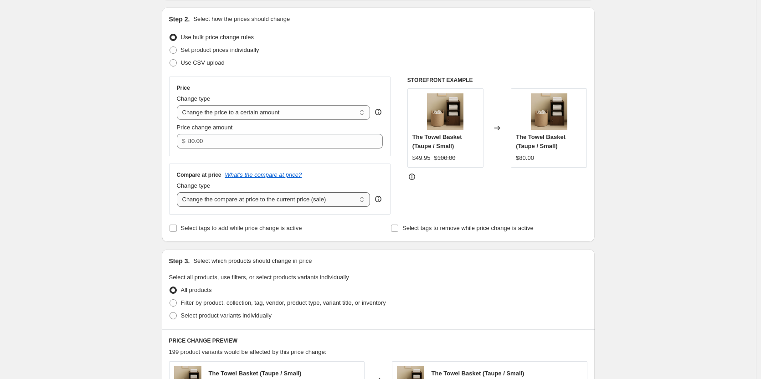
click at [261, 196] on select "Change the compare at price to the current price (sale) Change the compare at p…" at bounding box center [274, 199] width 194 height 15
select select "to"
click at [179, 192] on select "Change the compare at price to the current price (sale) Change the compare at p…" at bounding box center [274, 199] width 194 height 15
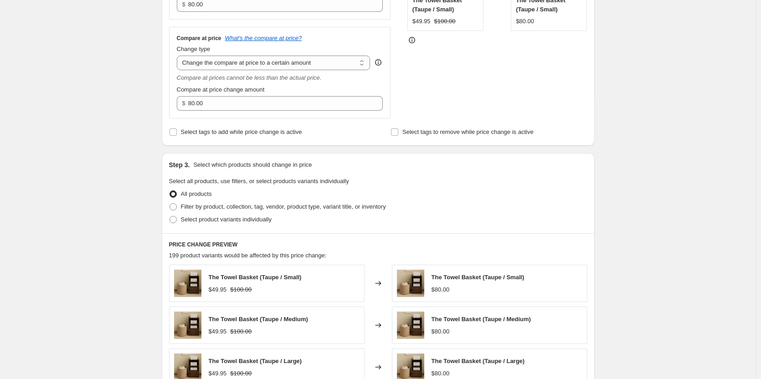
scroll to position [137, 0]
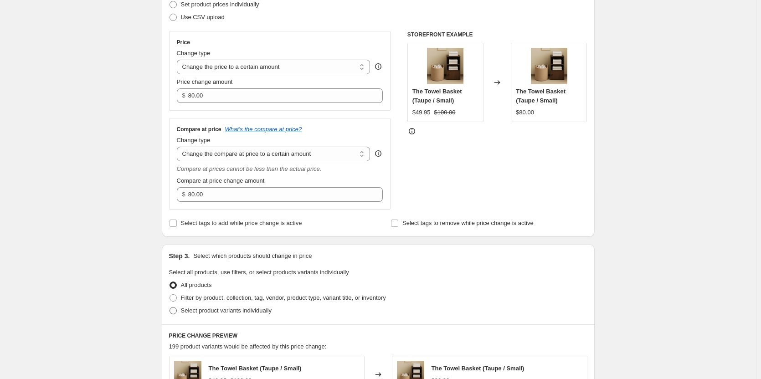
click at [189, 310] on span "Select product variants individually" at bounding box center [226, 310] width 91 height 7
click at [170, 308] on input "Select product variants individually" at bounding box center [170, 307] width 0 height 0
radio input "true"
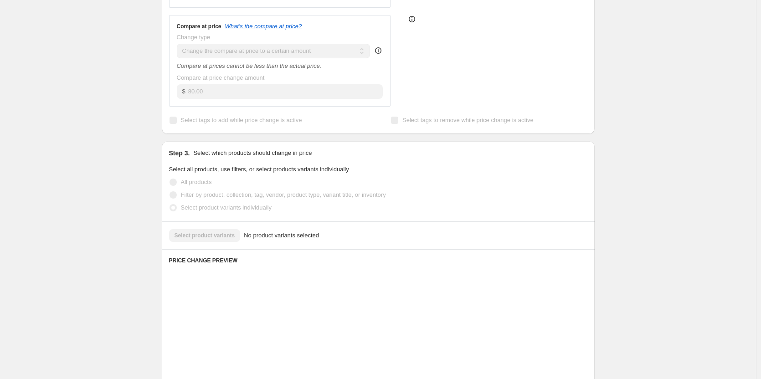
scroll to position [273, 0]
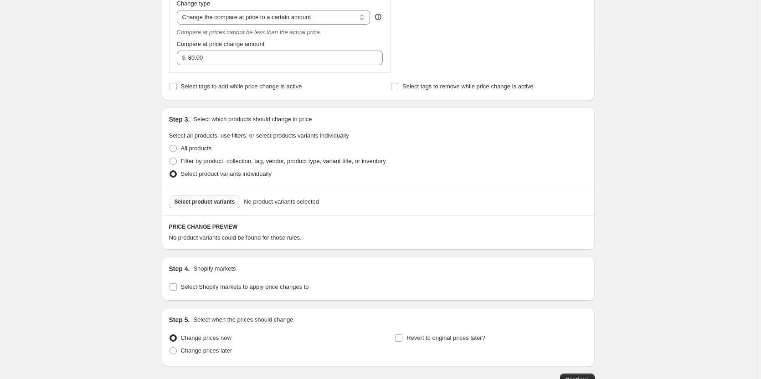
click at [218, 201] on span "Select product variants" at bounding box center [205, 201] width 61 height 7
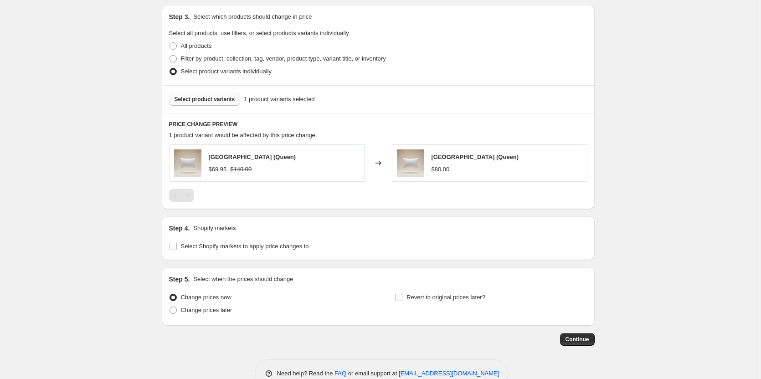
scroll to position [398, 0]
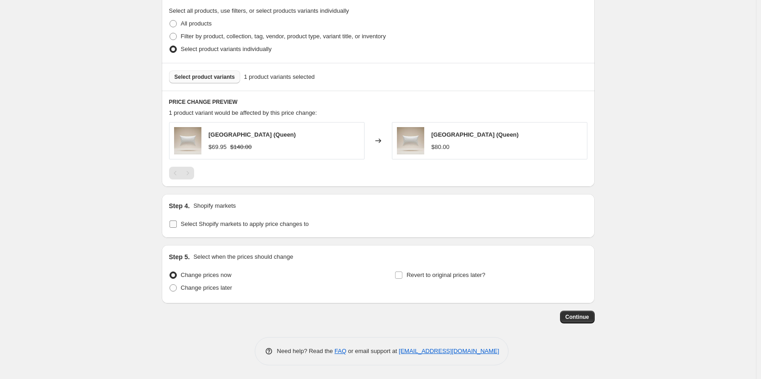
click at [177, 224] on input "Select Shopify markets to apply price changes to" at bounding box center [173, 224] width 7 height 7
checkbox input "true"
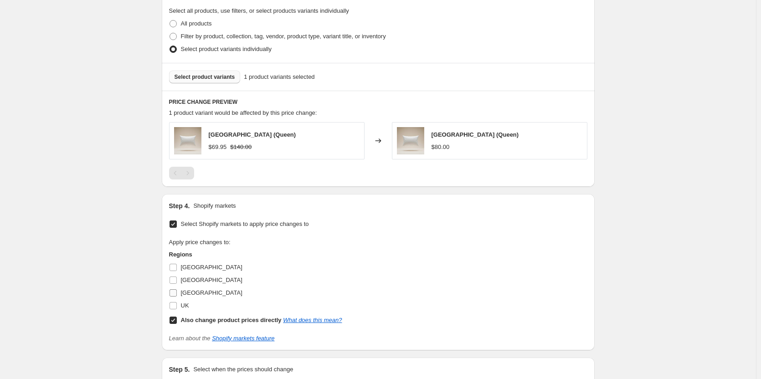
click at [175, 294] on input "[GEOGRAPHIC_DATA]" at bounding box center [173, 292] width 7 height 7
checkbox input "true"
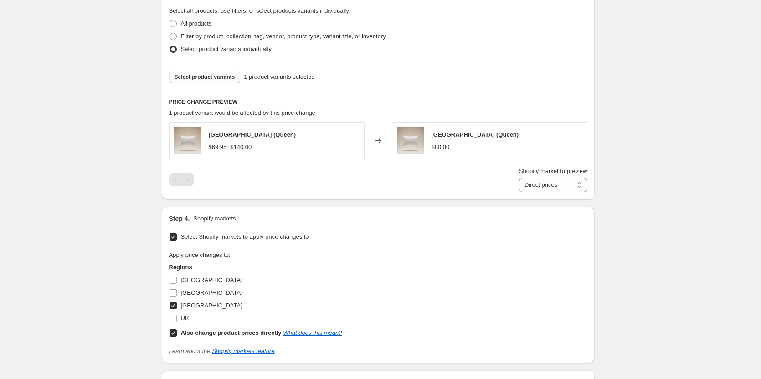
click at [177, 334] on input "Also change product prices directly What does this mean?" at bounding box center [173, 333] width 7 height 7
checkbox input "false"
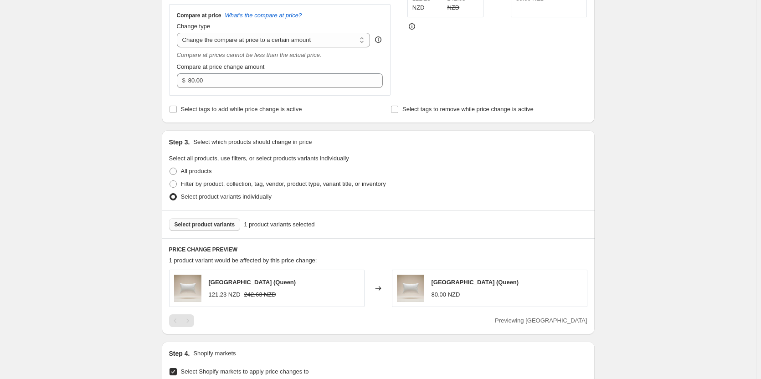
scroll to position [125, 0]
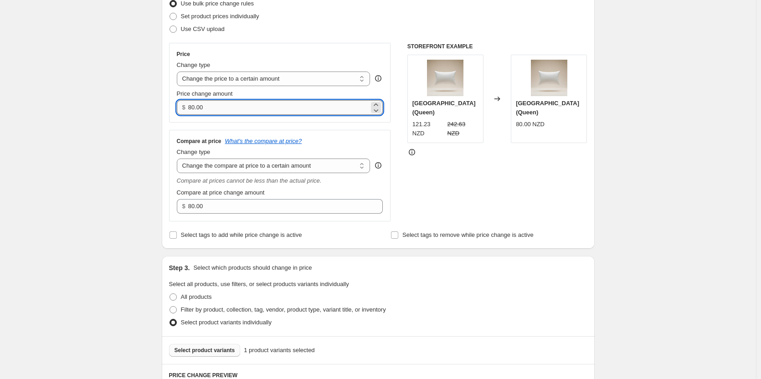
click at [244, 113] on input "80.00" at bounding box center [278, 107] width 181 height 15
paste input "119.95"
type input "119.95"
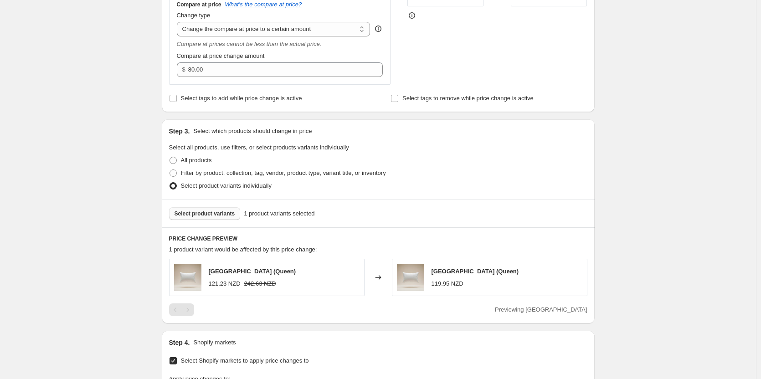
scroll to position [170, 0]
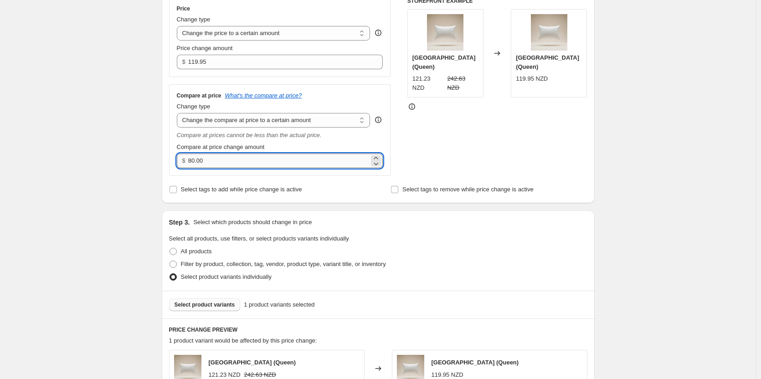
click at [227, 155] on input "80.00" at bounding box center [278, 161] width 181 height 15
paste input "24"
type input "240.00"
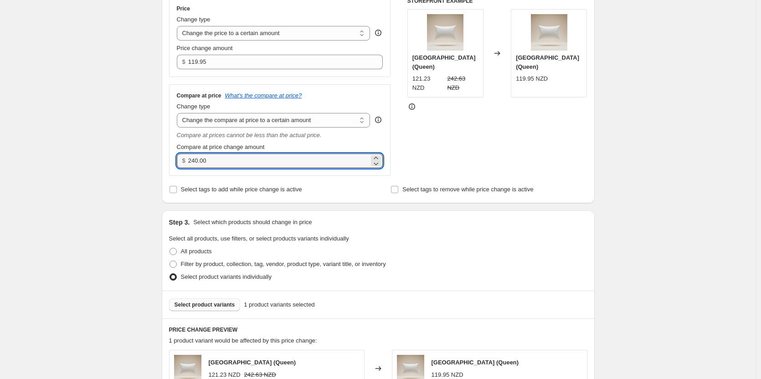
click at [334, 186] on div "Select tags to add while price change is active" at bounding box center [267, 189] width 196 height 13
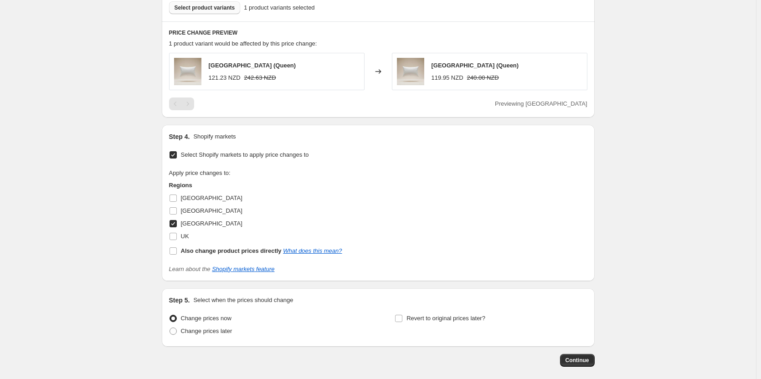
scroll to position [511, 0]
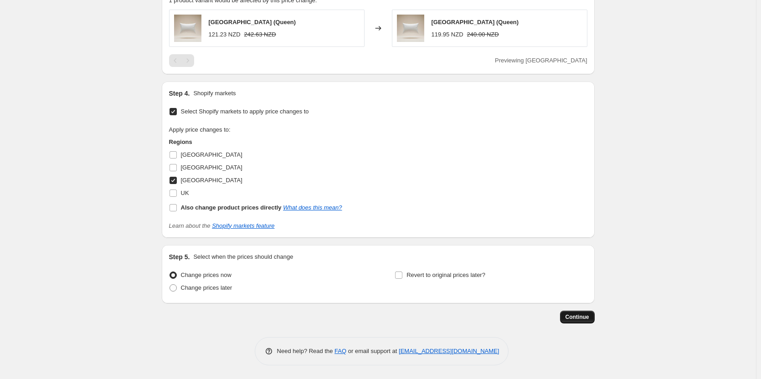
click at [577, 321] on button "Continue" at bounding box center [577, 317] width 35 height 13
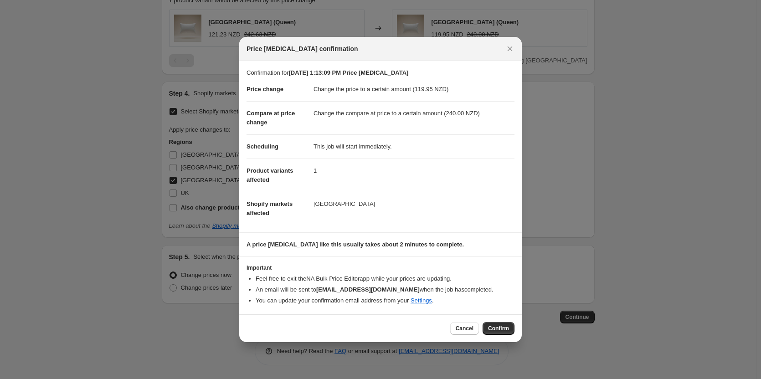
click at [493, 324] on button "Confirm" at bounding box center [499, 328] width 32 height 13
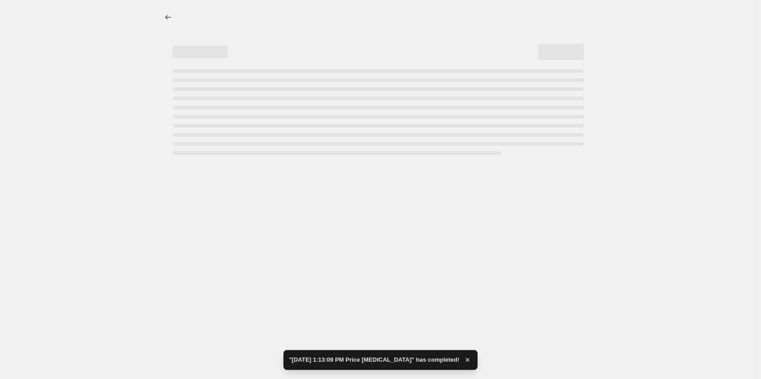
select select "to"
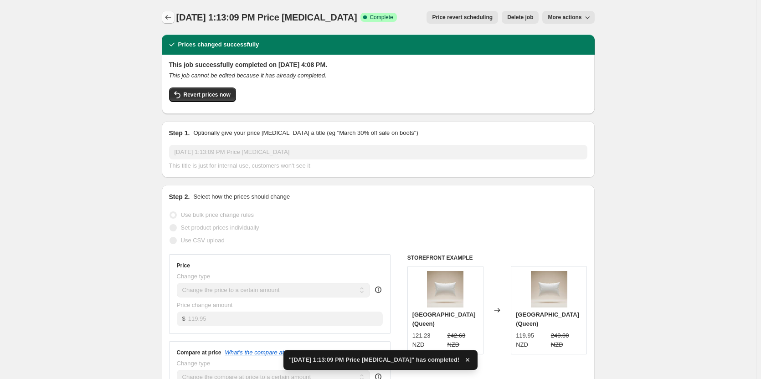
click at [170, 21] on icon "Price change jobs" at bounding box center [168, 17] width 9 height 9
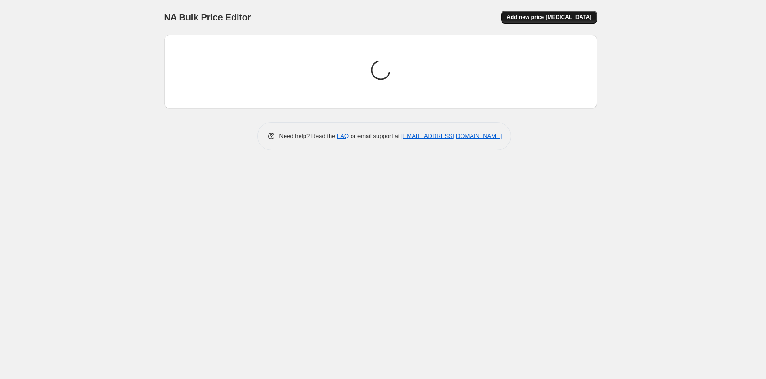
click at [535, 21] on span "Add new price [MEDICAL_DATA]" at bounding box center [548, 17] width 85 height 7
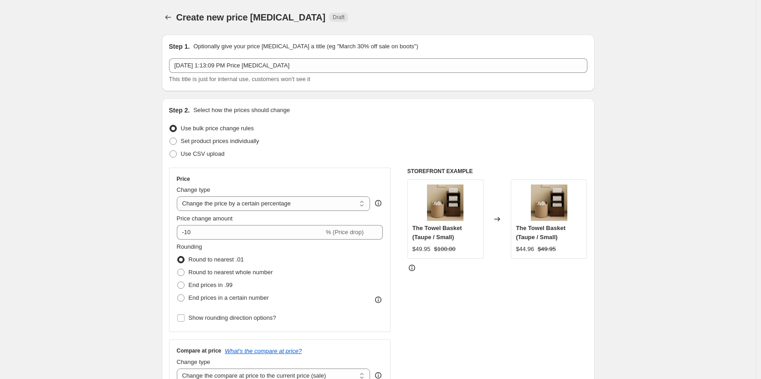
click at [201, 195] on label "Change type" at bounding box center [194, 189] width 34 height 9
click at [201, 196] on select "Change the price to a certain amount Change the price by a certain amount Chang…" at bounding box center [274, 203] width 194 height 15
click at [211, 198] on select "Change the price to a certain amount Change the price by a certain amount Chang…" at bounding box center [274, 203] width 194 height 15
select select "to"
click at [179, 196] on select "Change the price to a certain amount Change the price by a certain amount Chang…" at bounding box center [274, 203] width 194 height 15
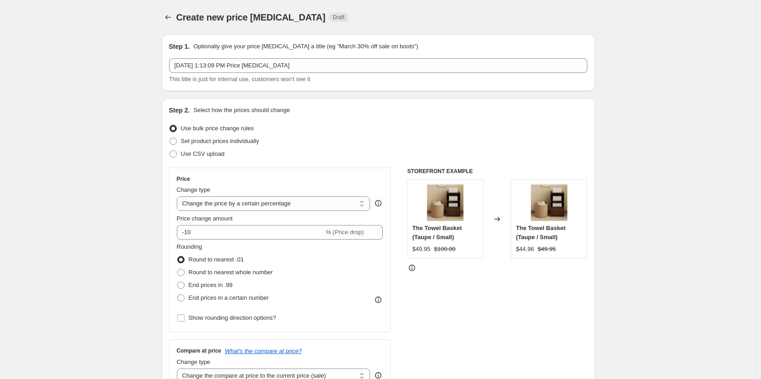
type input "80.00"
click at [314, 206] on select "Change the price to a certain amount Change the price by a certain amount Chang…" at bounding box center [274, 203] width 194 height 15
click at [577, 143] on div "Set product prices individually" at bounding box center [378, 141] width 418 height 13
click at [499, 221] on icon at bounding box center [497, 219] width 9 height 9
click at [224, 203] on select "Change the price to a certain amount Change the price by a certain amount Chang…" at bounding box center [274, 203] width 194 height 15
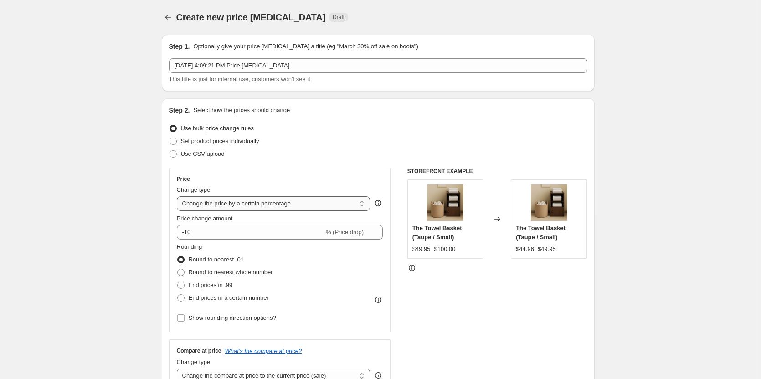
select select "to"
click at [179, 196] on select "Change the price to a certain amount Change the price by a certain amount Chang…" at bounding box center [274, 203] width 194 height 15
type input "80.00"
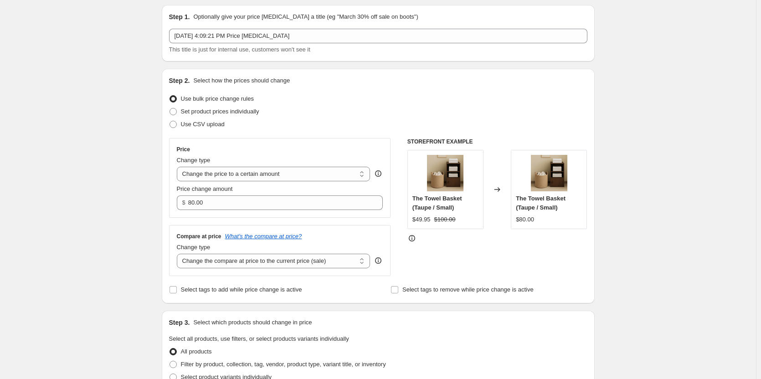
scroll to position [46, 0]
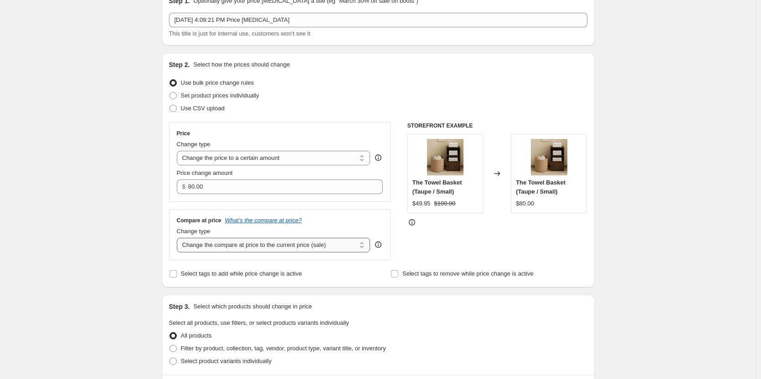
click at [264, 238] on select "Change the compare at price to the current price (sale) Change the compare at p…" at bounding box center [274, 245] width 194 height 15
select select "to"
click at [179, 238] on select "Change the compare at price to the current price (sale) Change the compare at p…" at bounding box center [274, 245] width 194 height 15
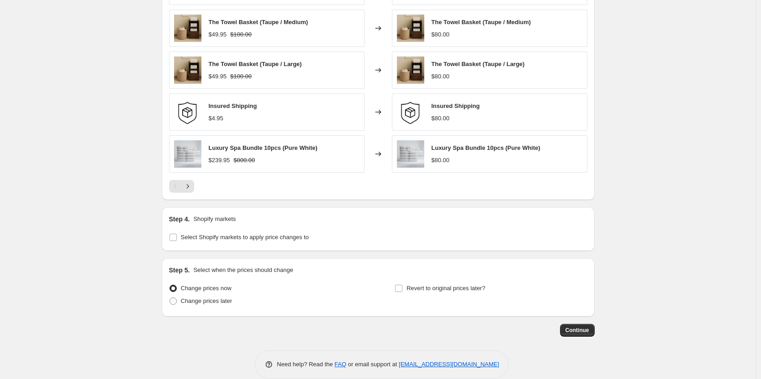
scroll to position [538, 0]
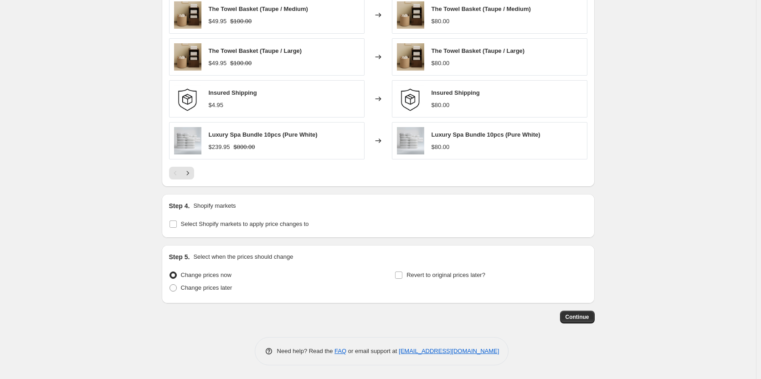
click at [204, 232] on div "Step 4. Shopify markets Select Shopify markets to apply price changes to" at bounding box center [378, 216] width 433 height 44
click at [203, 225] on span "Select Shopify markets to apply price changes to" at bounding box center [245, 224] width 128 height 7
click at [177, 225] on input "Select Shopify markets to apply price changes to" at bounding box center [173, 224] width 7 height 7
checkbox input "true"
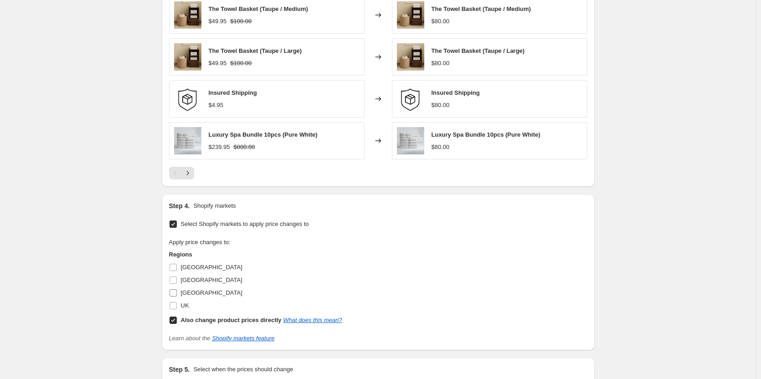
click at [177, 295] on input "[GEOGRAPHIC_DATA]" at bounding box center [173, 292] width 7 height 7
checkbox input "true"
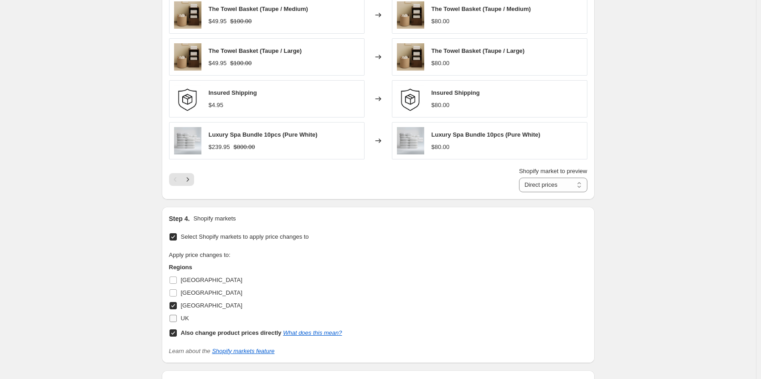
click at [174, 316] on input "UK" at bounding box center [173, 318] width 7 height 7
checkbox input "true"
click at [174, 306] on input "[GEOGRAPHIC_DATA]" at bounding box center [173, 305] width 7 height 7
checkbox input "false"
click at [175, 332] on input "Also change product prices directly What does this mean?" at bounding box center [173, 333] width 7 height 7
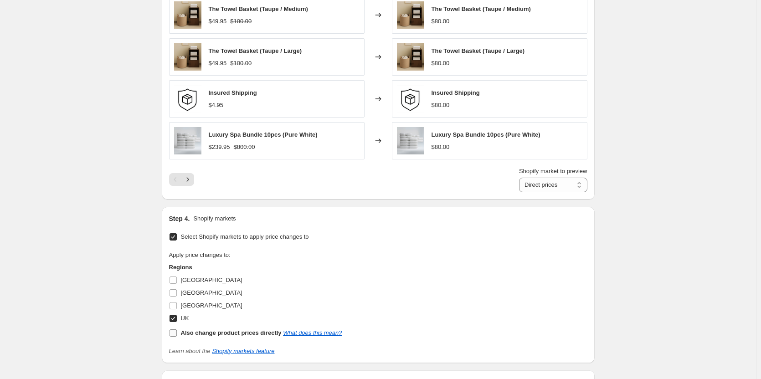
checkbox input "false"
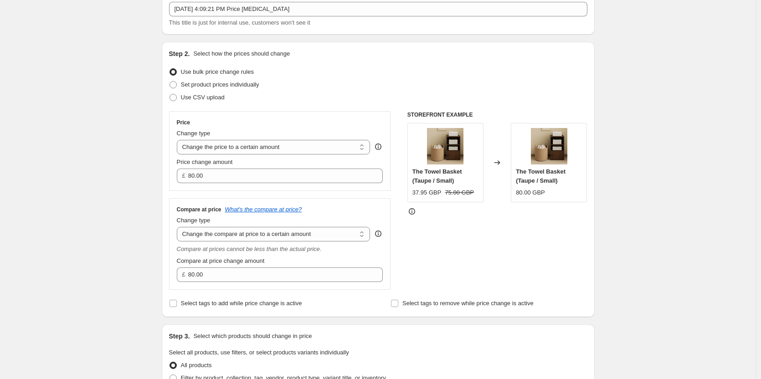
scroll to position [182, 0]
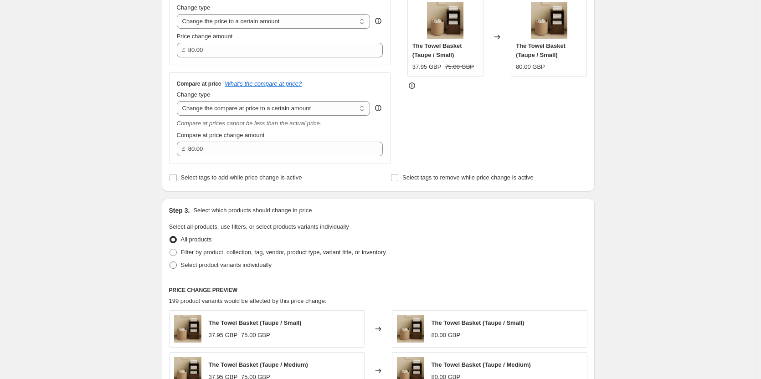
click at [175, 266] on span at bounding box center [173, 265] width 7 height 7
click at [170, 262] on input "Select product variants individually" at bounding box center [170, 262] width 0 height 0
radio input "true"
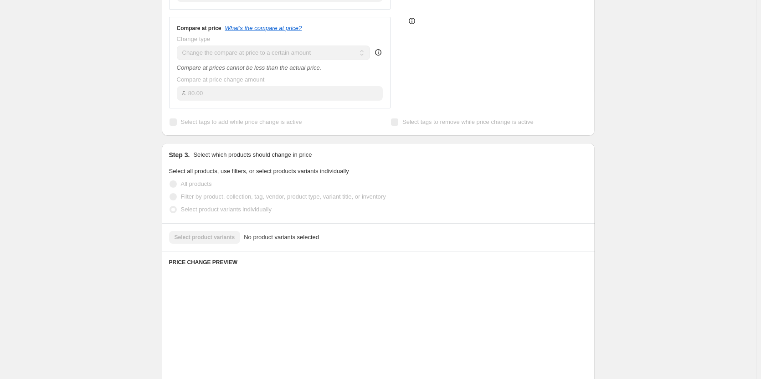
scroll to position [319, 0]
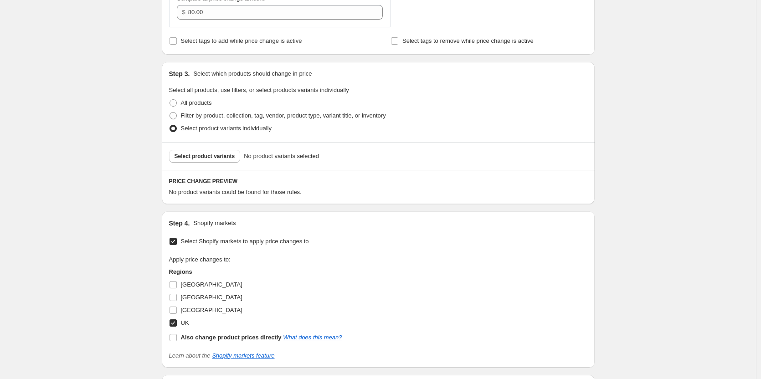
click at [222, 161] on button "Select product variants" at bounding box center [205, 156] width 72 height 13
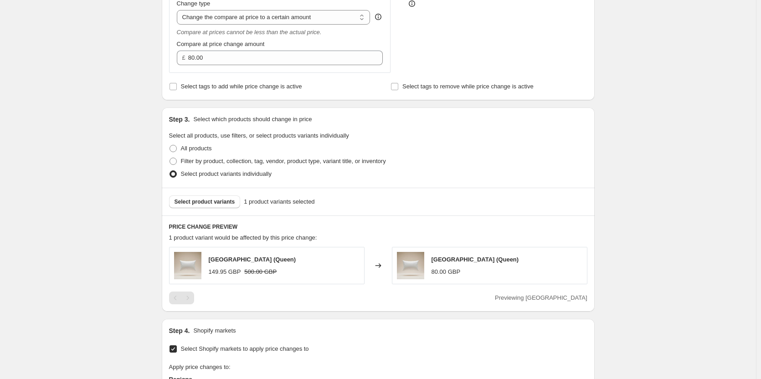
scroll to position [0, 0]
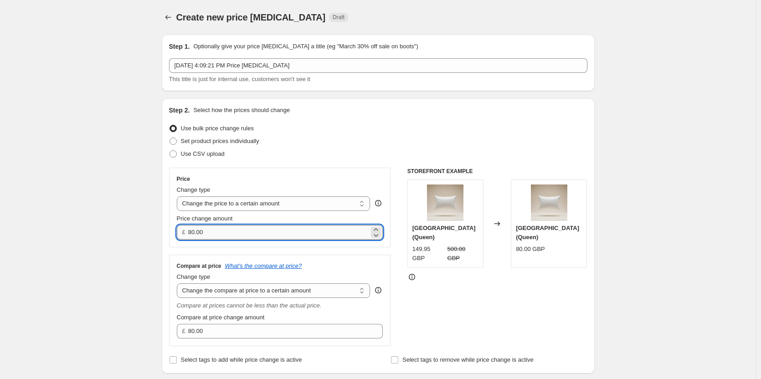
click at [235, 237] on input "80.00" at bounding box center [278, 232] width 181 height 15
paste input "49.95"
type input "49.95"
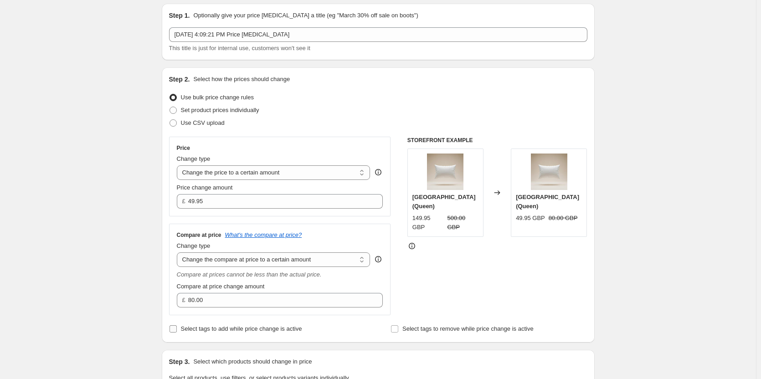
scroll to position [46, 0]
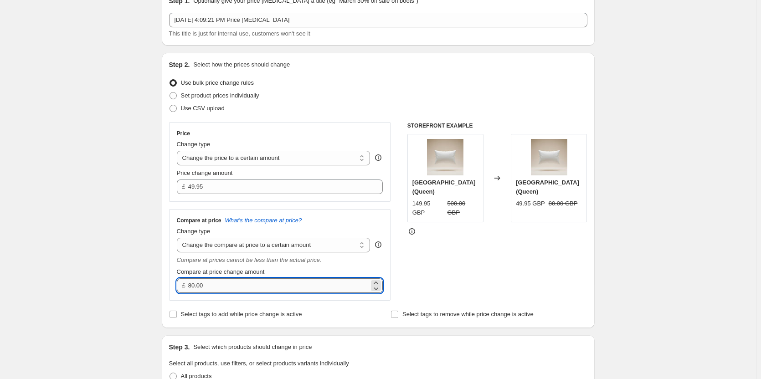
click at [224, 287] on input "80.00" at bounding box center [278, 285] width 181 height 15
paste input "1"
type input "100.00"
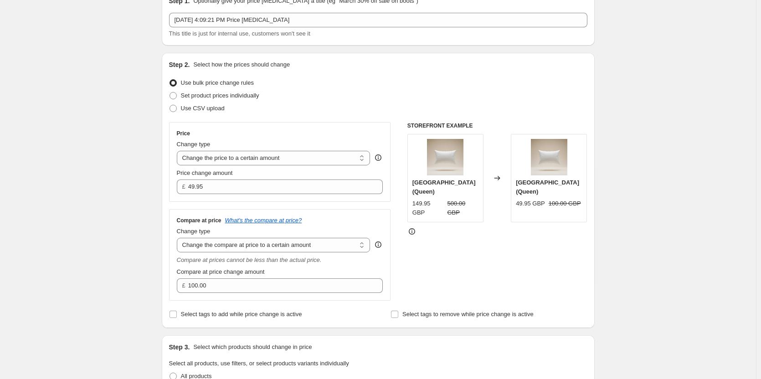
click at [334, 321] on div "Step 2. Select how the prices should change Use bulk price change rules Set pro…" at bounding box center [378, 190] width 433 height 275
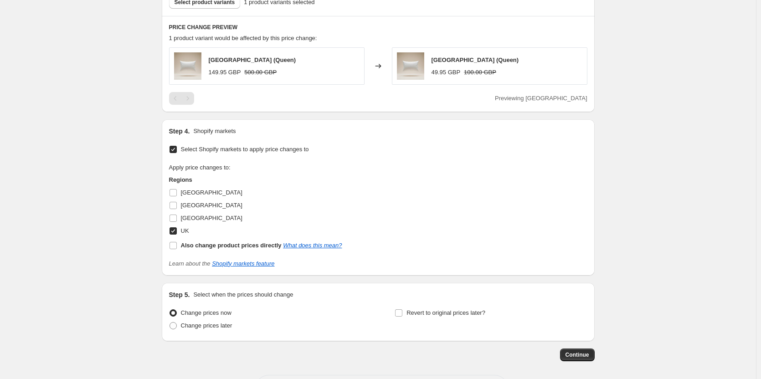
scroll to position [511, 0]
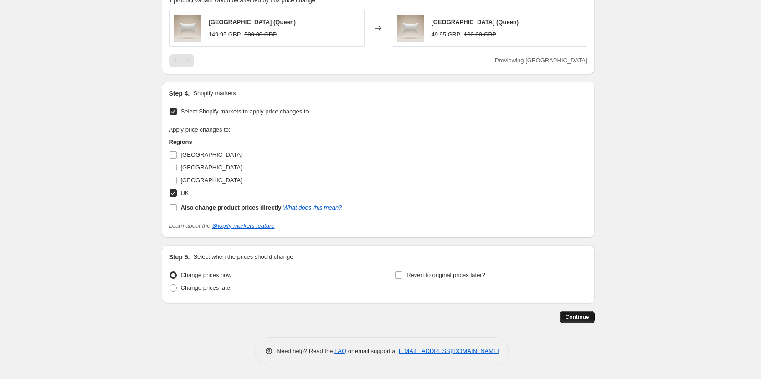
click at [569, 319] on span "Continue" at bounding box center [578, 317] width 24 height 7
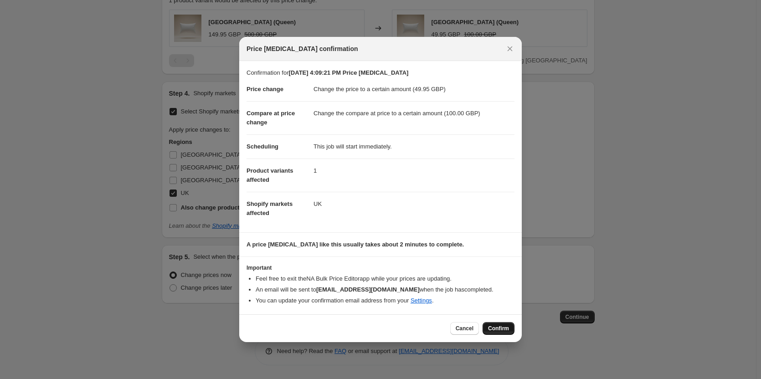
click at [504, 325] on button "Confirm" at bounding box center [499, 328] width 32 height 13
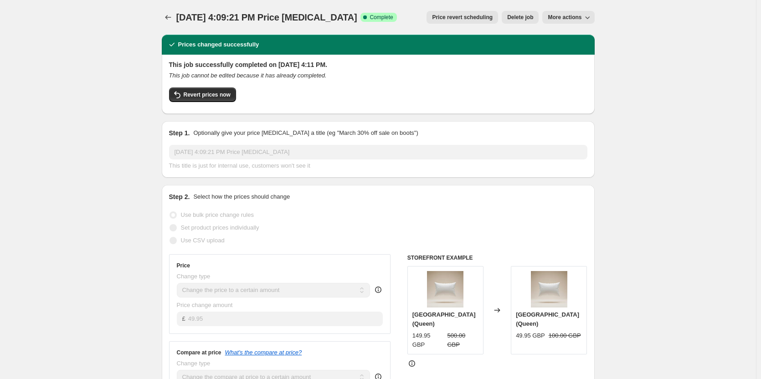
click at [302, 226] on div "Set product prices individually" at bounding box center [378, 227] width 418 height 13
click at [165, 20] on icon "Price change jobs" at bounding box center [168, 17] width 9 height 9
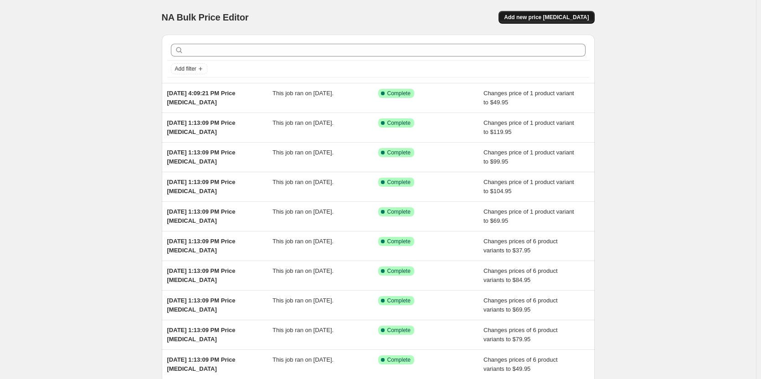
click at [568, 16] on span "Add new price [MEDICAL_DATA]" at bounding box center [546, 17] width 85 height 7
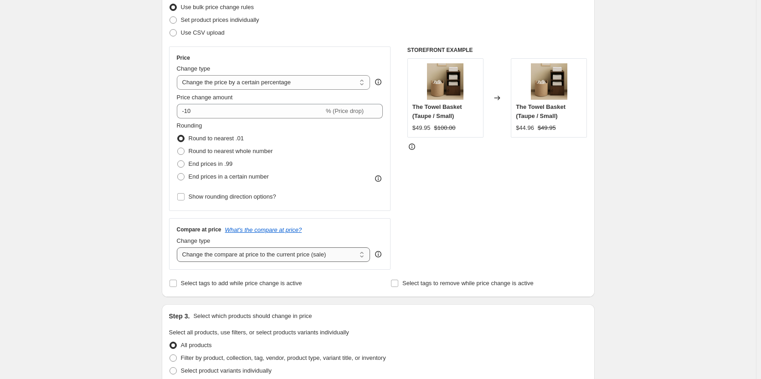
scroll to position [46, 0]
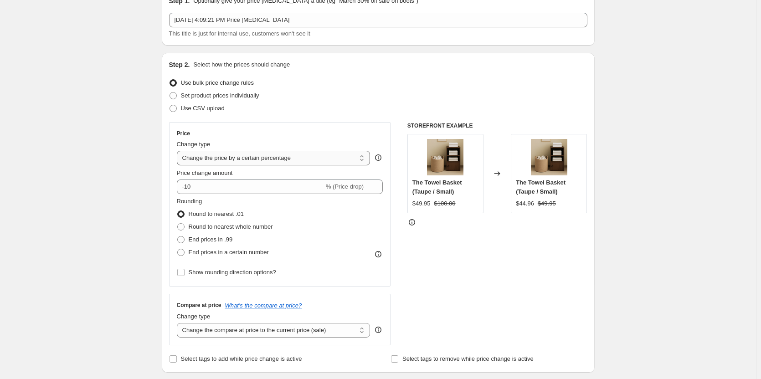
click at [215, 160] on select "Change the price to a certain amount Change the price by a certain amount Chang…" at bounding box center [274, 158] width 194 height 15
select select "by"
click at [179, 151] on select "Change the price to a certain amount Change the price by a certain amount Chang…" at bounding box center [274, 158] width 194 height 15
type input "-10.00"
click at [246, 160] on select "Change the price to a certain amount Change the price by a certain amount Chang…" at bounding box center [274, 158] width 194 height 15
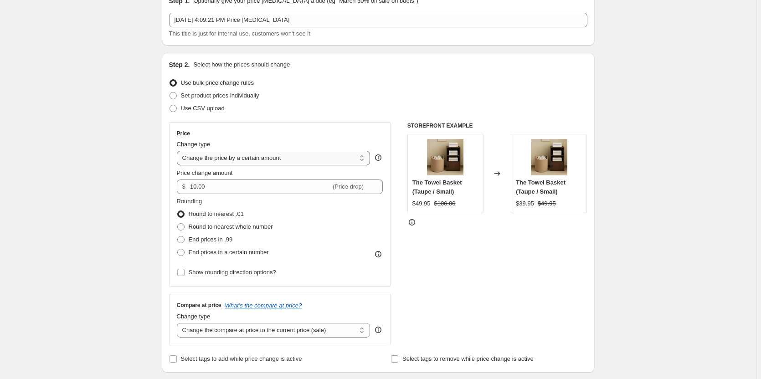
select select "to"
click at [179, 151] on select "Change the price to a certain amount Change the price by a certain amount Chang…" at bounding box center [274, 158] width 194 height 15
type input "80.00"
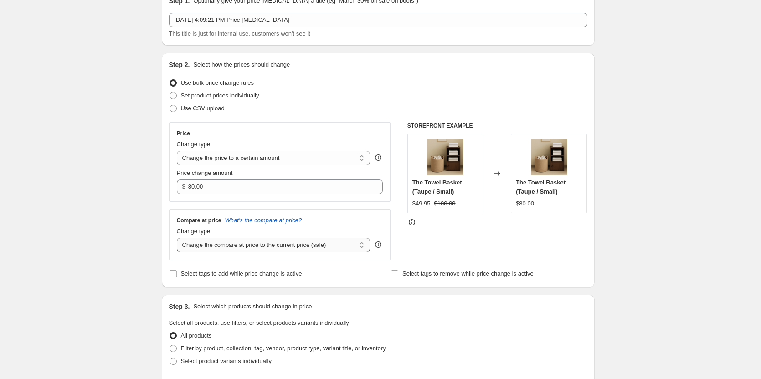
drag, startPoint x: 261, startPoint y: 243, endPoint x: 261, endPoint y: 248, distance: 4.6
click at [261, 246] on select "Change the compare at price to the current price (sale) Change the compare at p…" at bounding box center [274, 245] width 194 height 15
select select "to"
click at [179, 238] on select "Change the compare at price to the current price (sale) Change the compare at p…" at bounding box center [274, 245] width 194 height 15
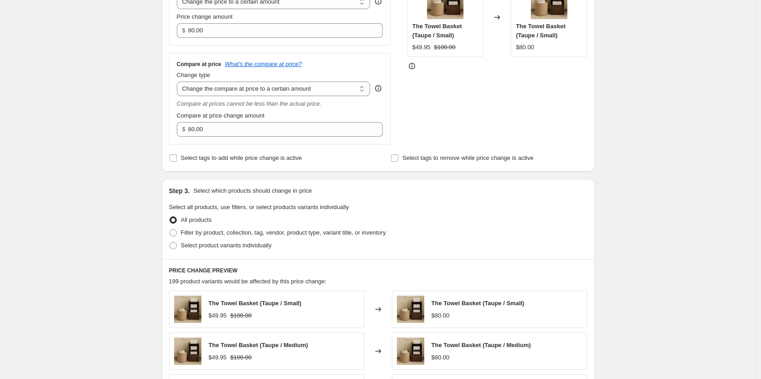
scroll to position [228, 0]
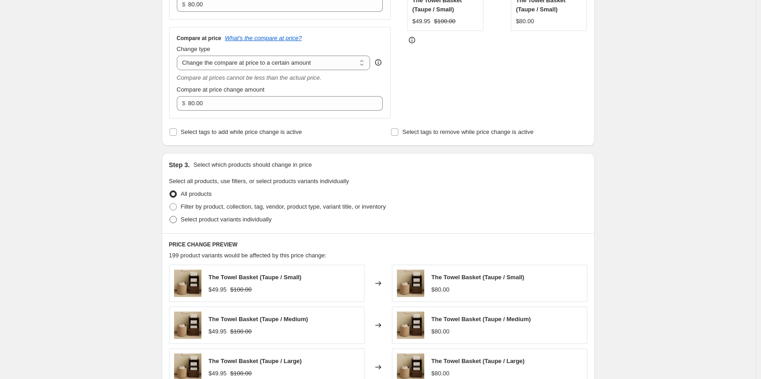
click at [177, 223] on span at bounding box center [173, 219] width 7 height 7
click at [170, 216] on input "Select product variants individually" at bounding box center [170, 216] width 0 height 0
radio input "true"
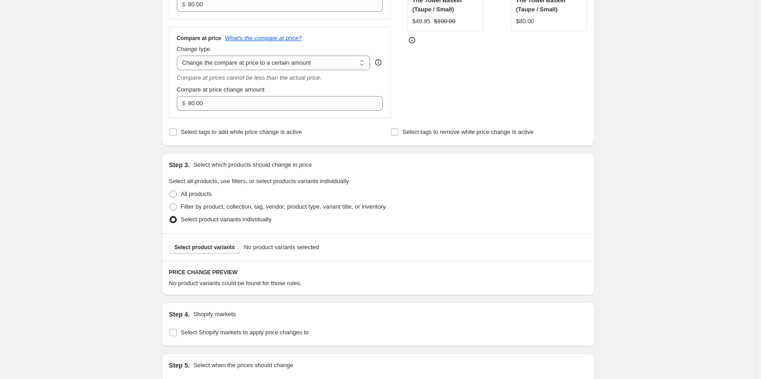
click at [201, 244] on span "Select product variants" at bounding box center [205, 247] width 61 height 7
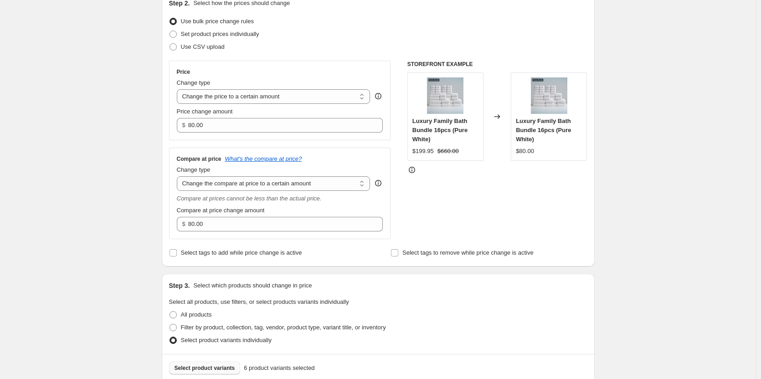
scroll to position [91, 0]
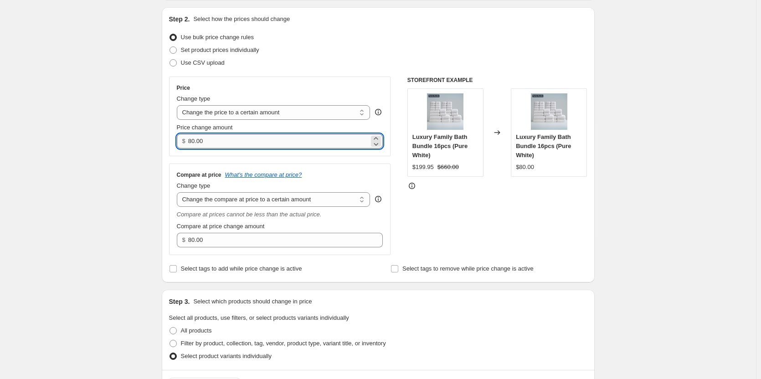
click at [354, 144] on input "80.00" at bounding box center [278, 141] width 181 height 15
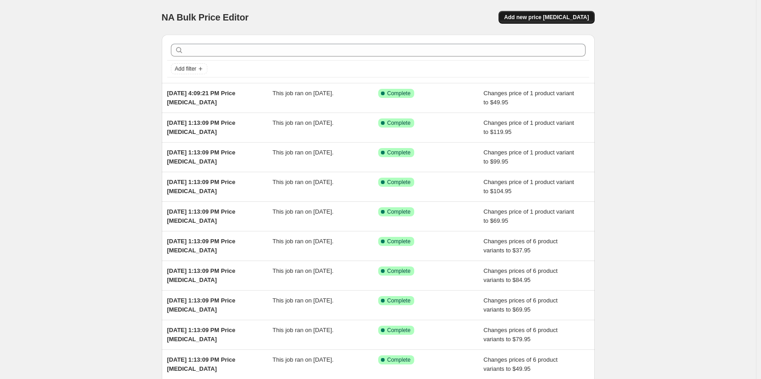
click at [546, 21] on button "Add new price [MEDICAL_DATA]" at bounding box center [547, 17] width 96 height 13
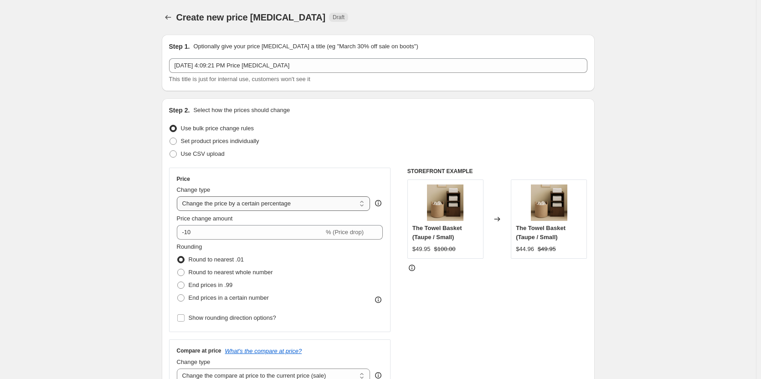
click at [313, 204] on select "Change the price to a certain amount Change the price by a certain amount Chang…" at bounding box center [274, 203] width 194 height 15
select select "to"
click at [179, 196] on select "Change the price to a certain amount Change the price by a certain amount Chang…" at bounding box center [274, 203] width 194 height 15
type input "80.00"
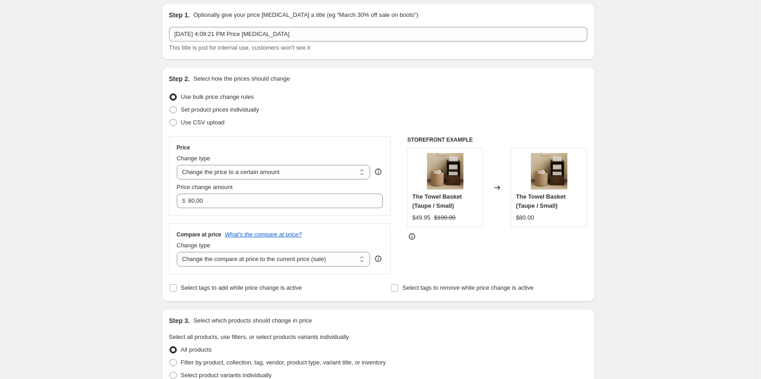
scroll to position [91, 0]
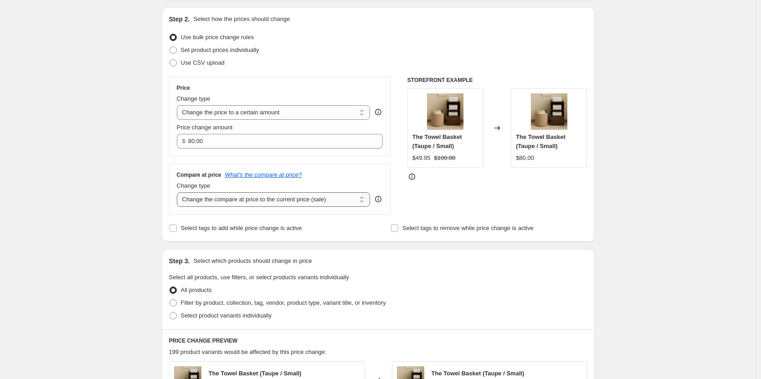
click at [274, 206] on select "Change the compare at price to the current price (sale) Change the compare at p…" at bounding box center [274, 199] width 194 height 15
click at [275, 202] on select "Change the compare at price to the current price (sale) Change the compare at p…" at bounding box center [274, 199] width 194 height 15
select select "to"
click at [179, 192] on select "Change the compare at price to the current price (sale) Change the compare at p…" at bounding box center [274, 199] width 194 height 15
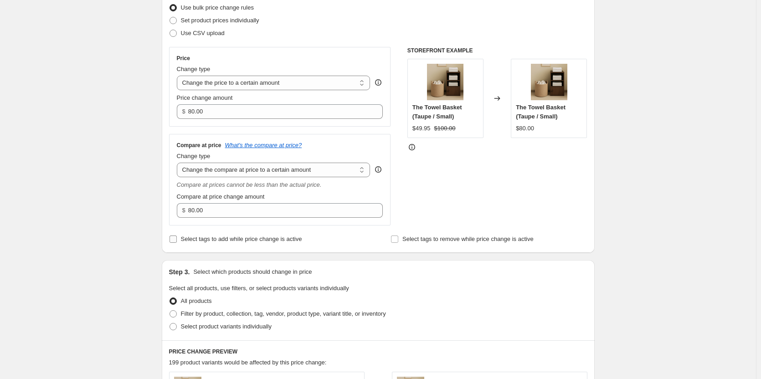
scroll to position [137, 0]
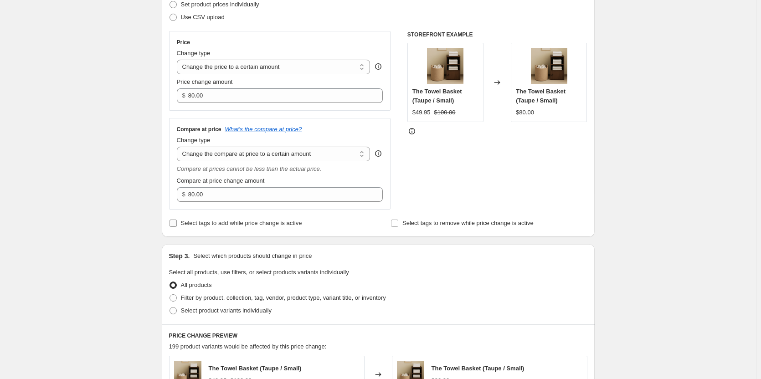
click at [177, 224] on span at bounding box center [173, 223] width 8 height 8
click at [177, 224] on input "Select tags to add while price change is active" at bounding box center [173, 223] width 7 height 7
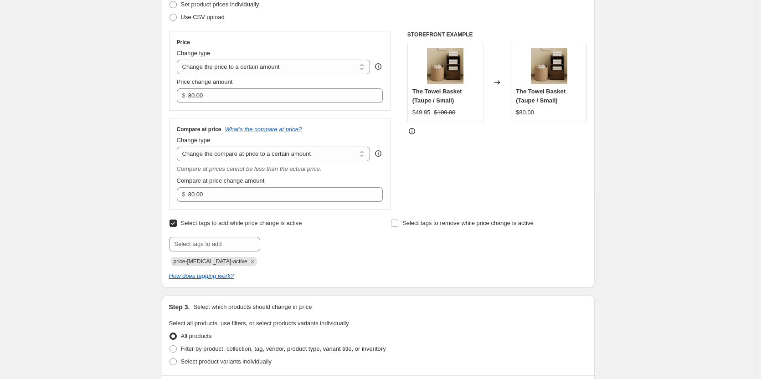
click at [177, 224] on span at bounding box center [173, 223] width 8 height 8
click at [177, 224] on input "Select tags to add while price change is active" at bounding box center [173, 223] width 7 height 7
checkbox input "false"
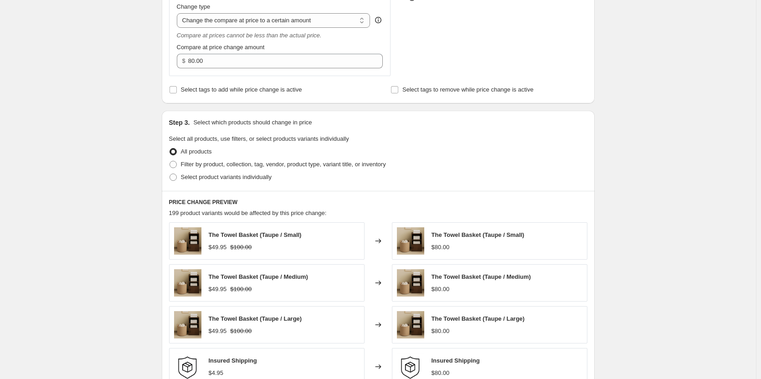
scroll to position [273, 0]
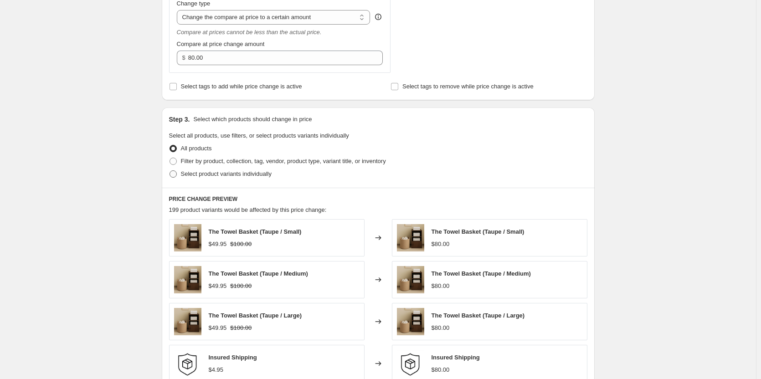
click at [181, 173] on label "Select product variants individually" at bounding box center [220, 174] width 103 height 13
click at [170, 171] on input "Select product variants individually" at bounding box center [170, 170] width 0 height 0
radio input "true"
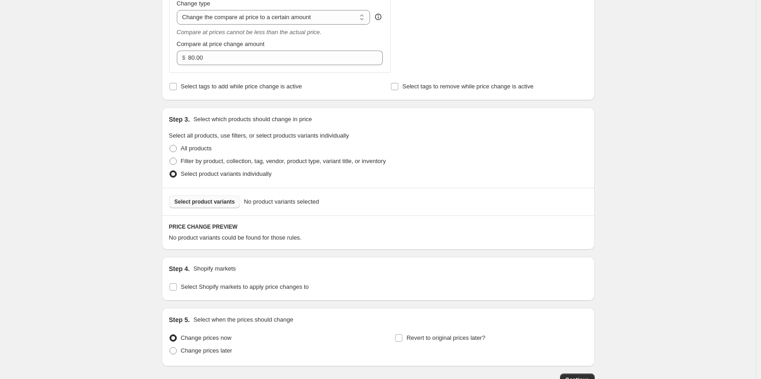
click at [222, 197] on button "Select product variants" at bounding box center [205, 202] width 72 height 13
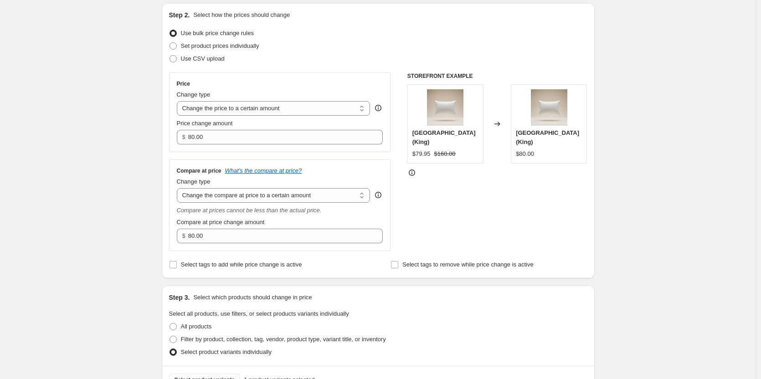
scroll to position [79, 0]
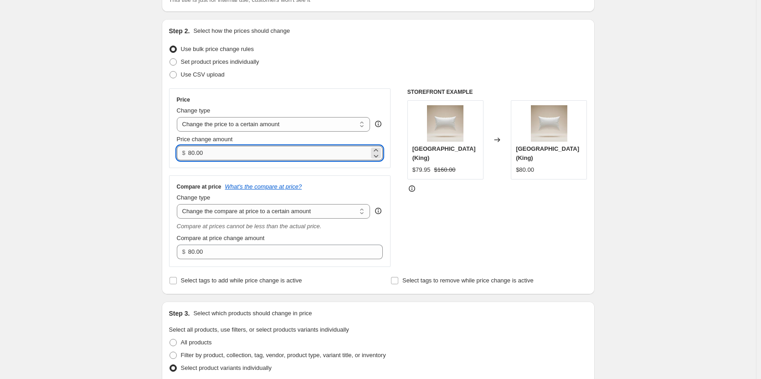
click at [247, 146] on input "80.00" at bounding box center [278, 153] width 181 height 15
paste input "79.95"
type input "79.95"
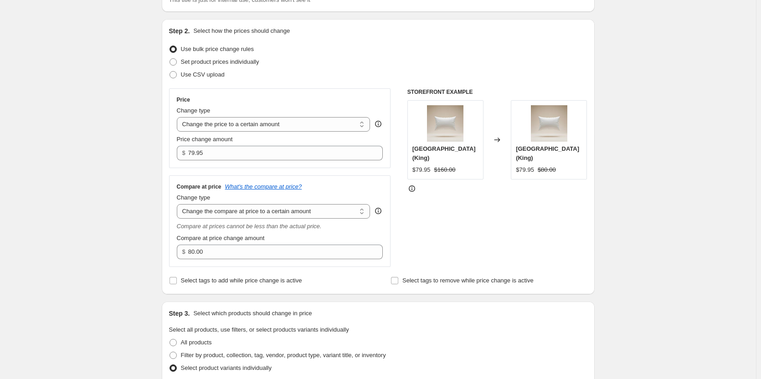
click at [219, 242] on label "Compare at price change amount" at bounding box center [221, 238] width 88 height 9
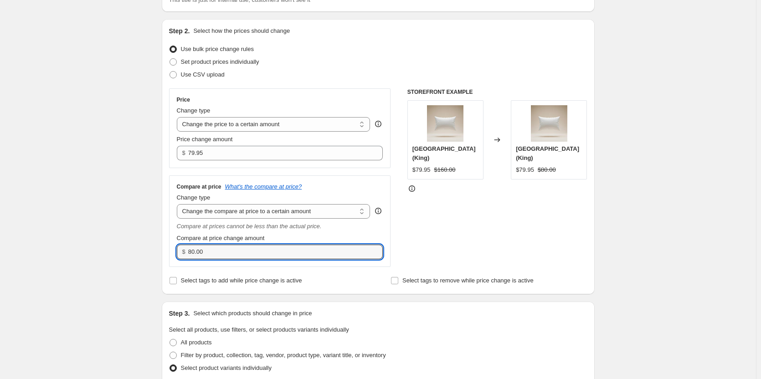
click at [219, 245] on input "80.00" at bounding box center [278, 252] width 181 height 15
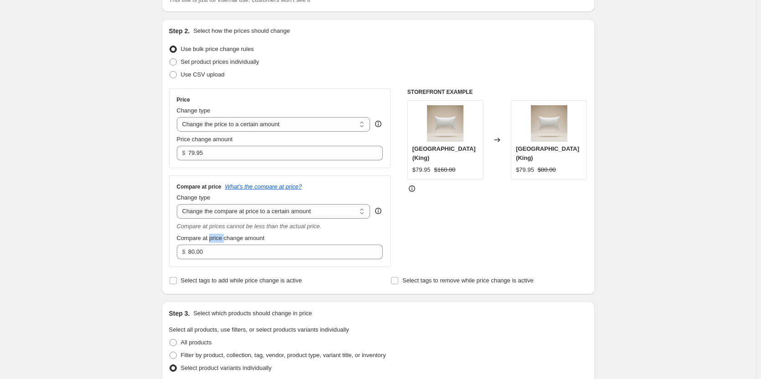
click at [219, 242] on label "Compare at price change amount" at bounding box center [221, 238] width 88 height 9
click at [219, 245] on input "80.00" at bounding box center [278, 252] width 181 height 15
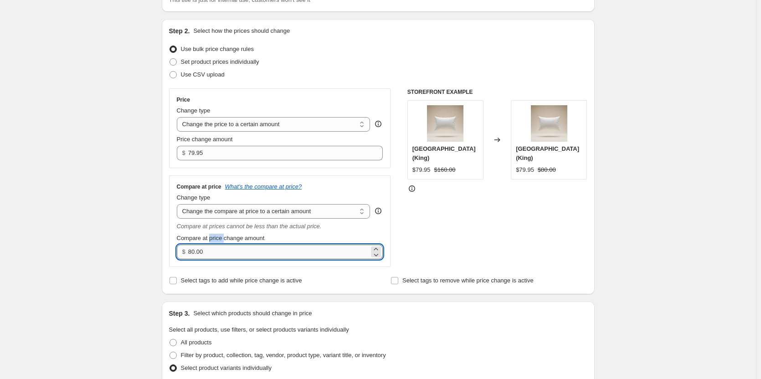
click at [226, 255] on input "80.00" at bounding box center [278, 252] width 181 height 15
paste input "16"
type input "160.00"
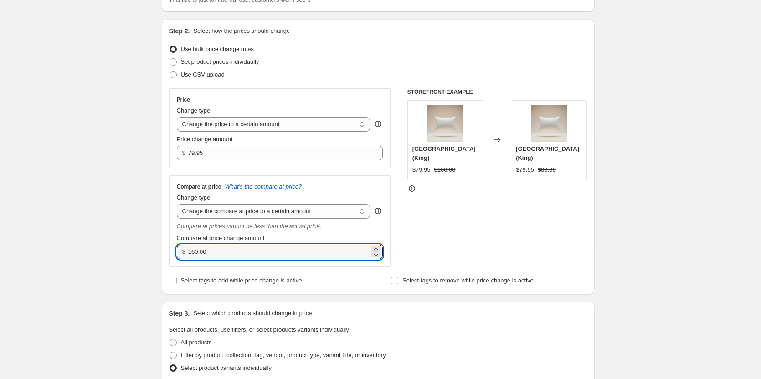
click at [517, 250] on div "STOREFRONT EXAMPLE Luxury Hotel Pillow (King) $79.95 $160.00 Changed to Luxury …" at bounding box center [497, 177] width 180 height 179
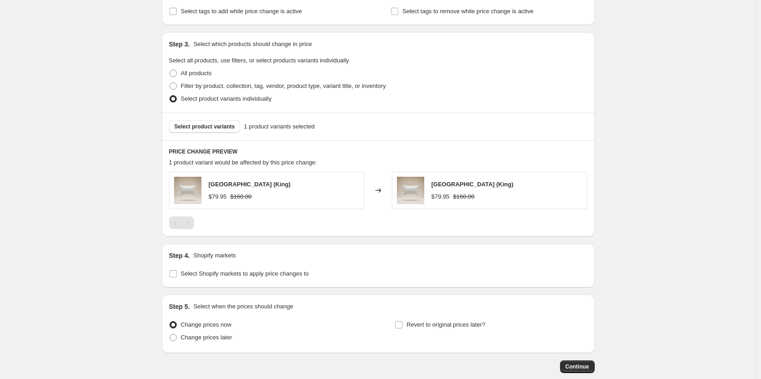
scroll to position [398, 0]
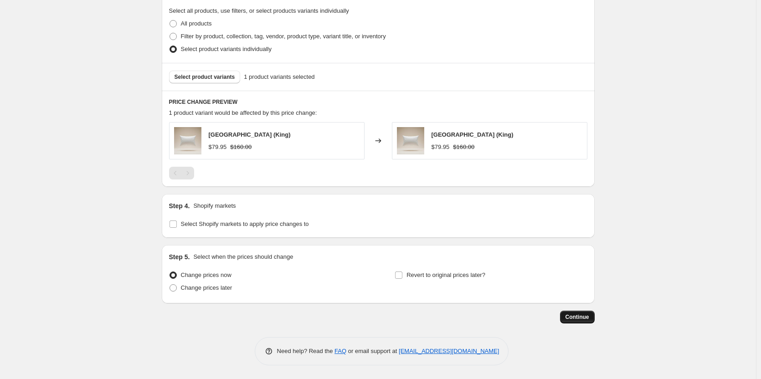
click at [579, 317] on span "Continue" at bounding box center [578, 317] width 24 height 7
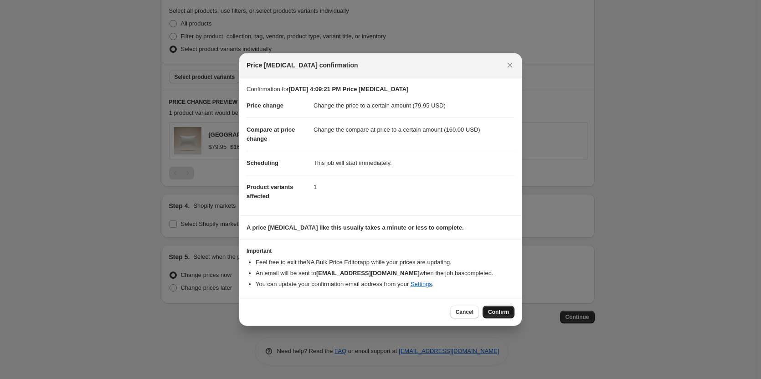
click at [497, 315] on span "Confirm" at bounding box center [498, 312] width 21 height 7
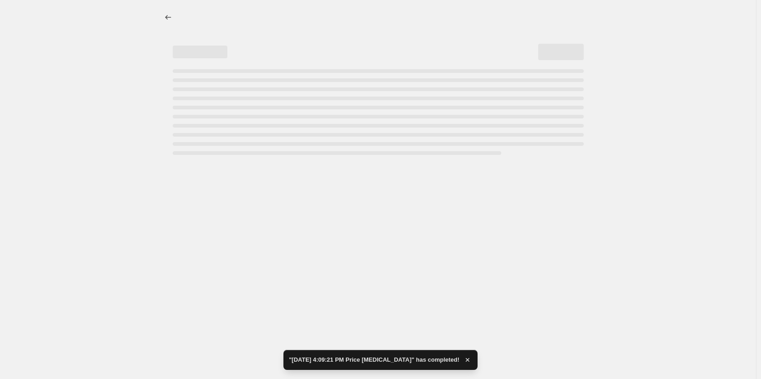
select select "to"
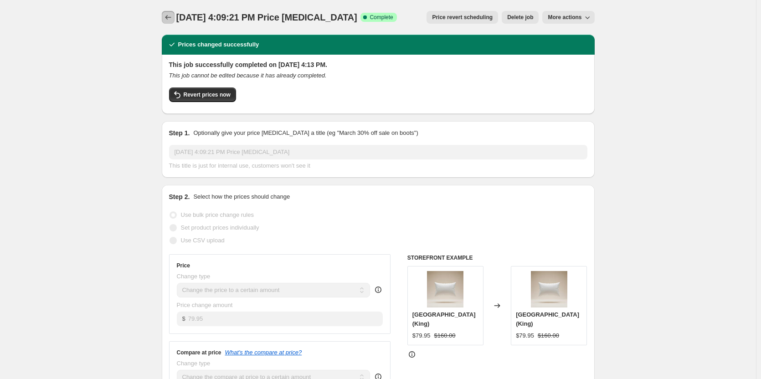
click at [171, 18] on icon "Price change jobs" at bounding box center [168, 17] width 9 height 9
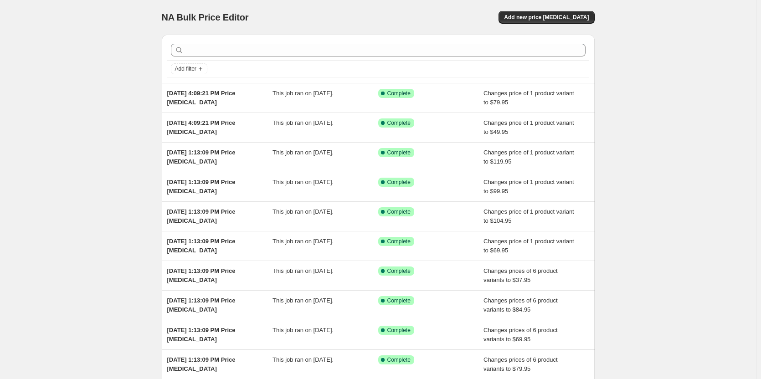
click at [539, 25] on div "NA Bulk Price Editor. This page is ready NA Bulk Price Editor Add new price [ME…" at bounding box center [378, 17] width 433 height 35
click at [540, 18] on span "Add new price [MEDICAL_DATA]" at bounding box center [546, 17] width 85 height 7
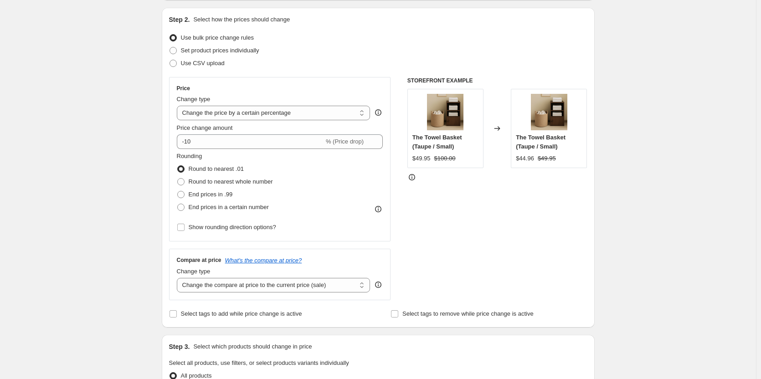
scroll to position [91, 0]
click at [323, 117] on select "Change the price to a certain amount Change the price by a certain amount Chang…" at bounding box center [274, 112] width 194 height 15
select select "to"
click at [179, 105] on select "Change the price to a certain amount Change the price by a certain amount Chang…" at bounding box center [274, 112] width 194 height 15
type input "80.00"
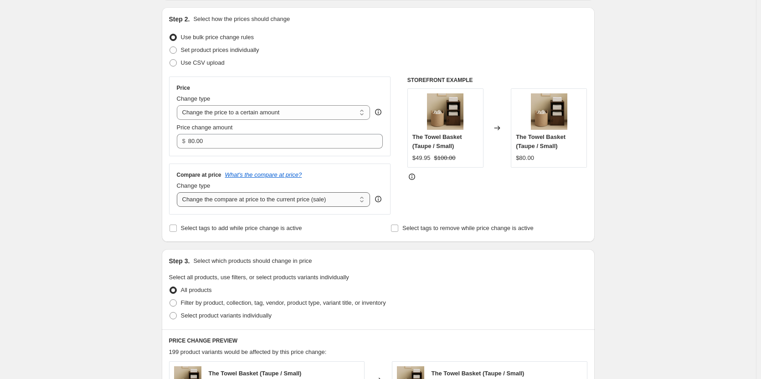
click at [291, 201] on select "Change the compare at price to the current price (sale) Change the compare at p…" at bounding box center [274, 199] width 194 height 15
select select "to"
click at [179, 192] on select "Change the compare at price to the current price (sale) Change the compare at p…" at bounding box center [274, 199] width 194 height 15
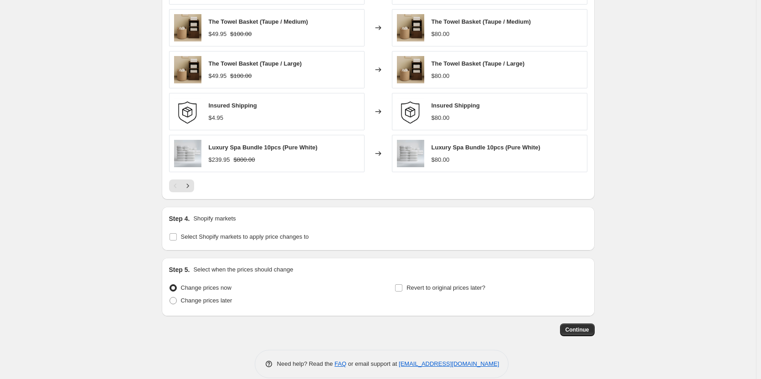
scroll to position [538, 0]
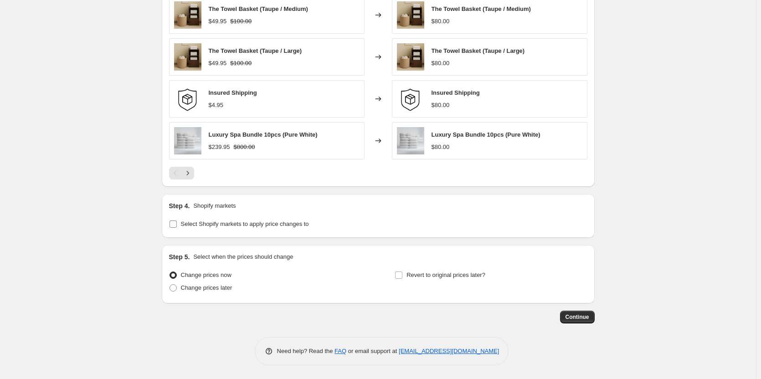
click at [176, 219] on label "Select Shopify markets to apply price changes to" at bounding box center [239, 224] width 140 height 13
click at [176, 221] on input "Select Shopify markets to apply price changes to" at bounding box center [173, 224] width 7 height 7
checkbox input "true"
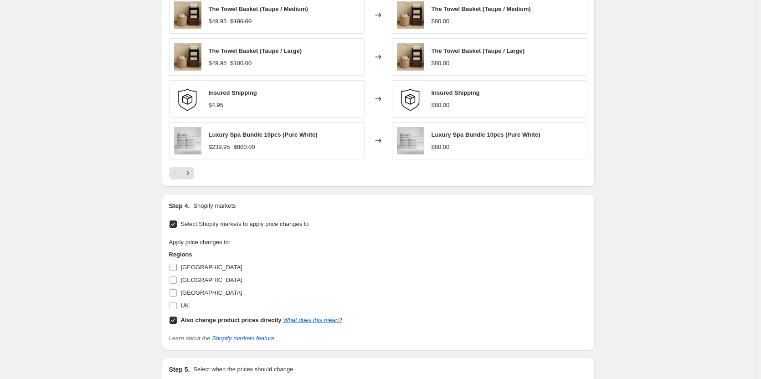
click at [173, 267] on input "[GEOGRAPHIC_DATA]" at bounding box center [173, 267] width 7 height 7
checkbox input "true"
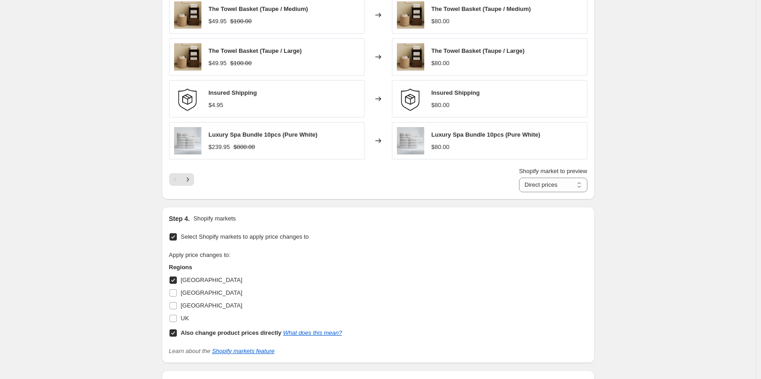
click at [176, 331] on input "Also change product prices directly What does this mean?" at bounding box center [173, 333] width 7 height 7
checkbox input "false"
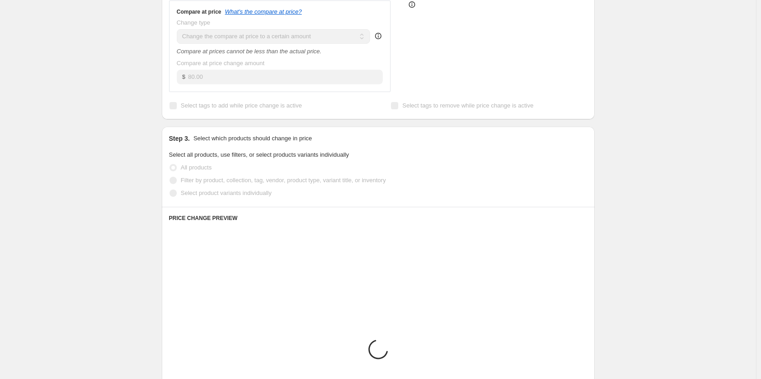
scroll to position [128, 0]
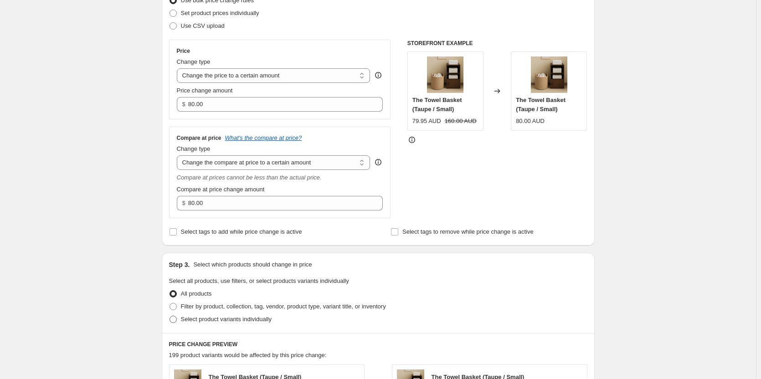
click at [185, 316] on span "Select product variants individually" at bounding box center [226, 319] width 91 height 7
click at [170, 316] on input "Select product variants individually" at bounding box center [170, 316] width 0 height 0
radio input "true"
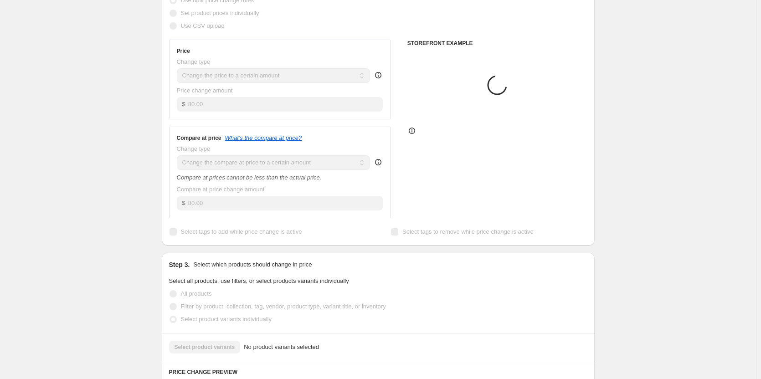
scroll to position [310, 0]
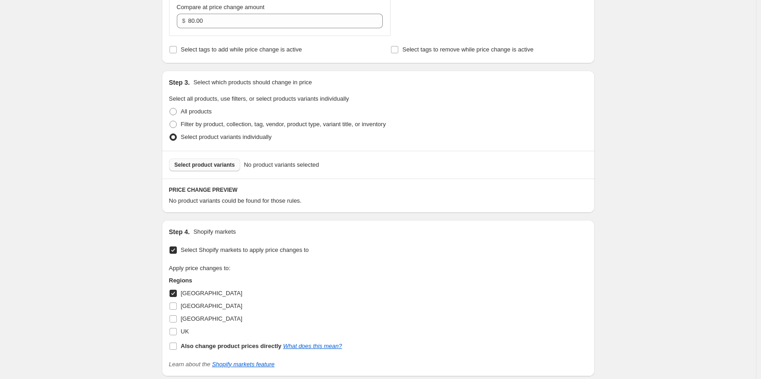
click at [194, 164] on span "Select product variants" at bounding box center [205, 164] width 61 height 7
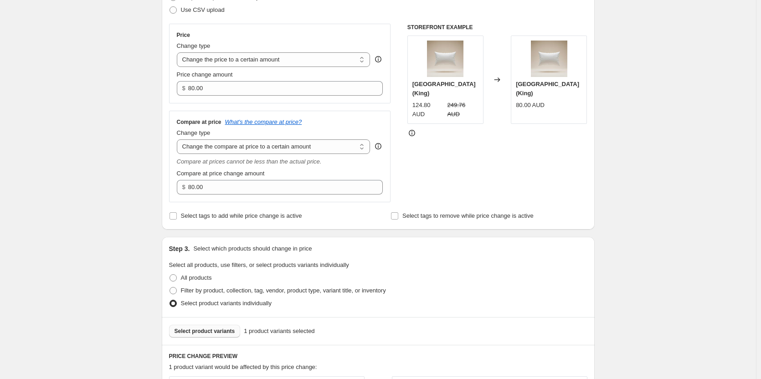
scroll to position [128, 0]
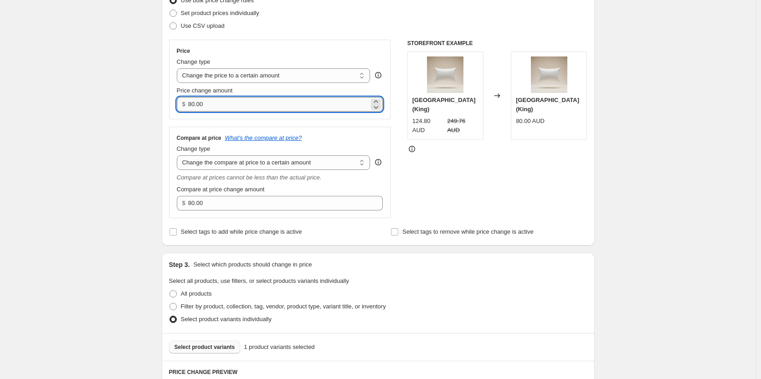
click at [283, 109] on input "80.00" at bounding box center [278, 104] width 181 height 15
paste input "114.95"
type input "114.95"
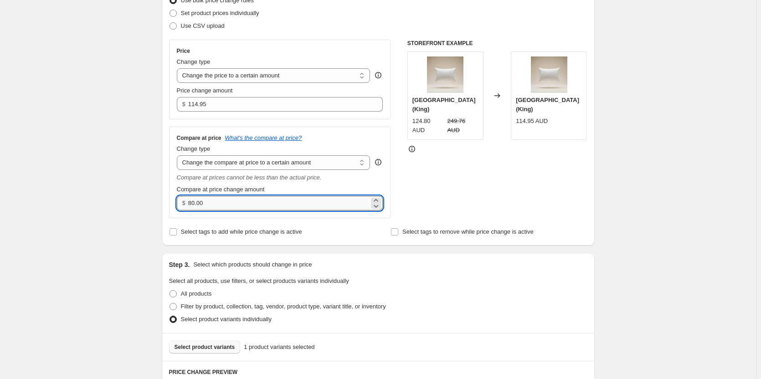
click at [308, 201] on input "80.00" at bounding box center [278, 203] width 181 height 15
paste input "23"
type input "230.00"
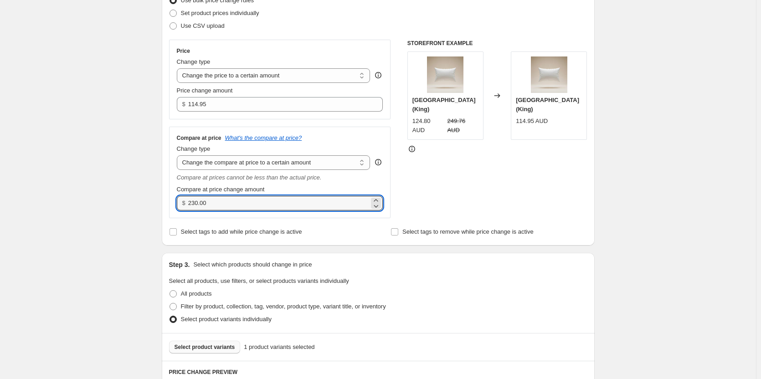
click at [536, 178] on div "STOREFRONT EXAMPLE Luxury Hotel Pillow (King) 124.80 AUD 249.76 AUD Changed to …" at bounding box center [497, 129] width 180 height 179
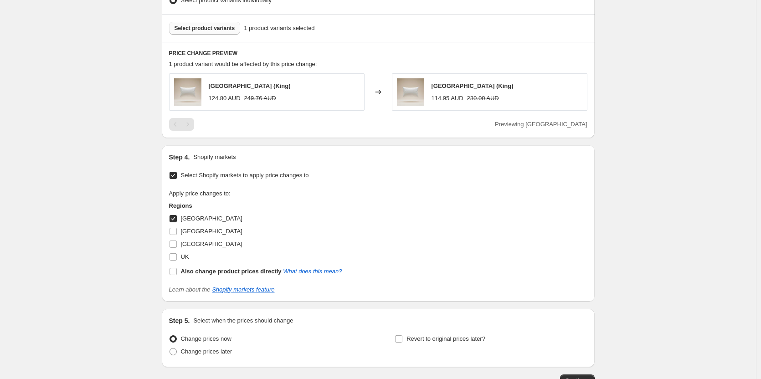
scroll to position [511, 0]
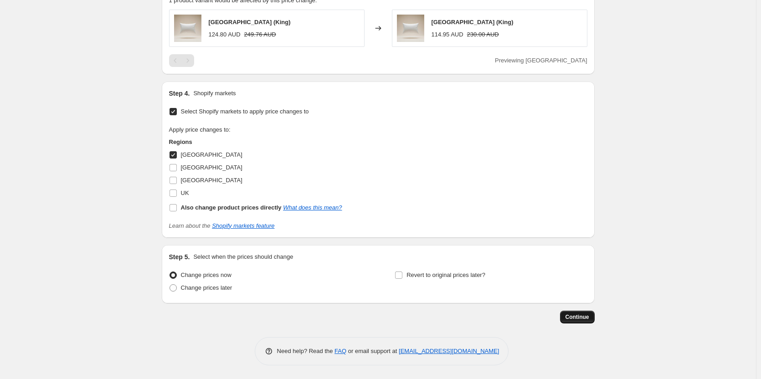
click at [583, 319] on span "Continue" at bounding box center [578, 317] width 24 height 7
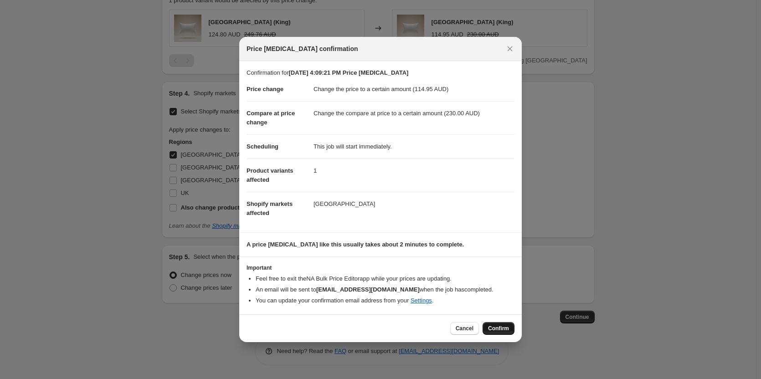
click at [499, 332] on span "Confirm" at bounding box center [498, 328] width 21 height 7
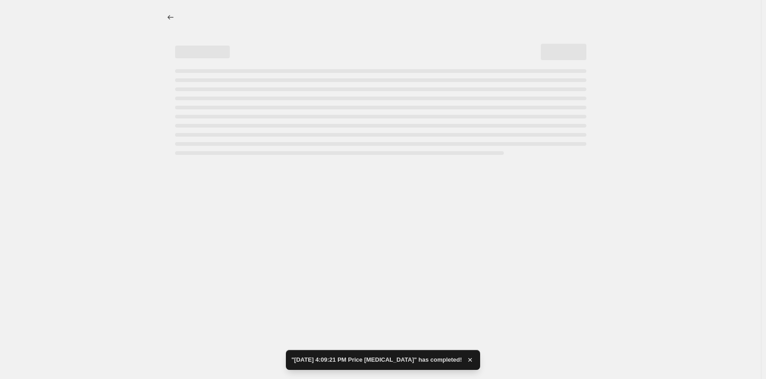
select select "to"
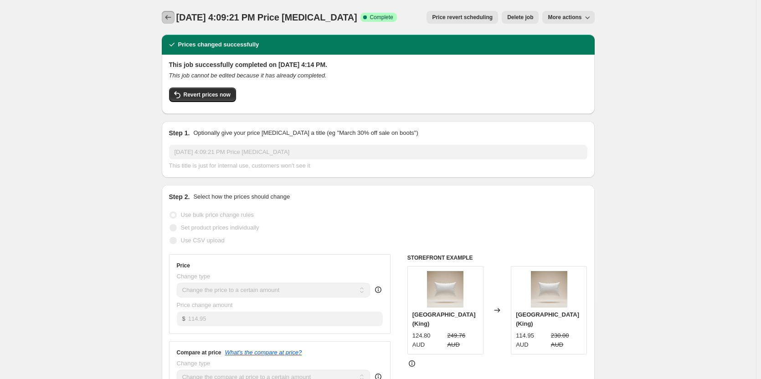
click at [175, 17] on button "Price change jobs" at bounding box center [168, 17] width 13 height 13
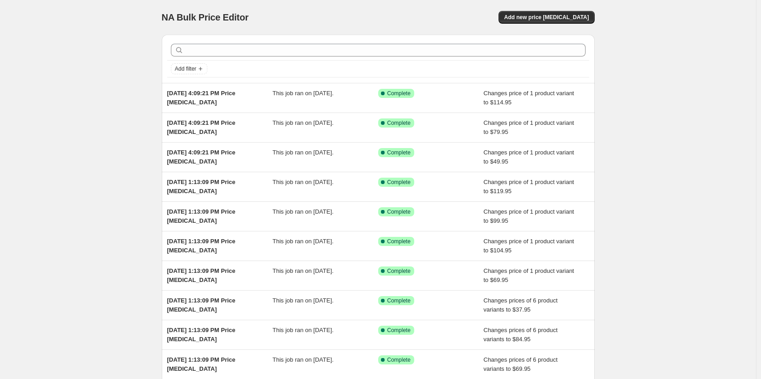
click at [559, 28] on div "NA Bulk Price Editor. This page is ready NA Bulk Price Editor Add new price [ME…" at bounding box center [378, 17] width 433 height 35
click at [559, 20] on span "Add new price [MEDICAL_DATA]" at bounding box center [546, 17] width 85 height 7
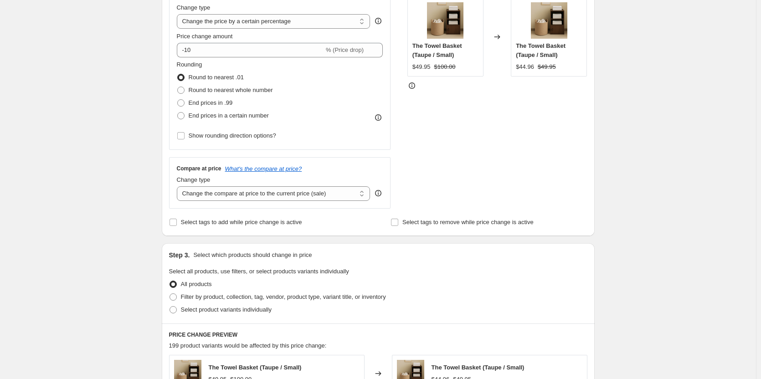
scroll to position [91, 0]
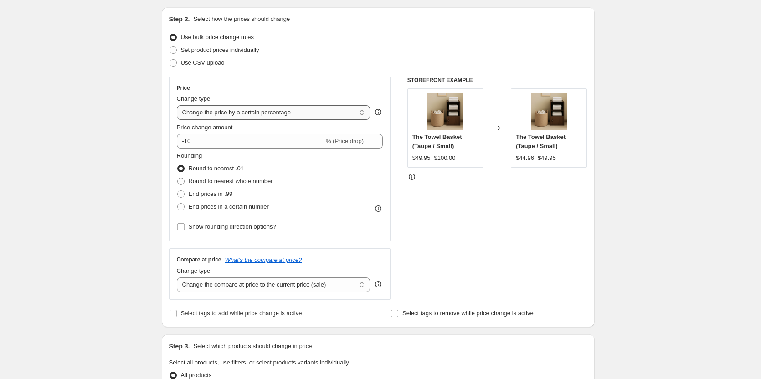
click at [288, 120] on div "Price Change type Change the price to a certain amount Change the price by a ce…" at bounding box center [280, 158] width 206 height 149
click at [330, 115] on select "Change the price to a certain amount Change the price by a certain amount Chang…" at bounding box center [274, 112] width 194 height 15
select select "to"
click at [179, 105] on select "Change the price to a certain amount Change the price by a certain amount Chang…" at bounding box center [274, 112] width 194 height 15
type input "80.00"
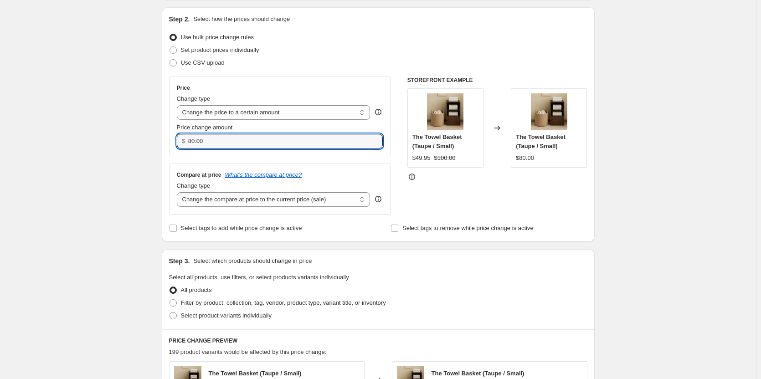
click at [328, 154] on div "Price Change type Change the price to a certain amount Change the price by a ce…" at bounding box center [280, 117] width 222 height 80
click at [333, 204] on select "Change the compare at price to the current price (sale) Change the compare at p…" at bounding box center [274, 199] width 194 height 15
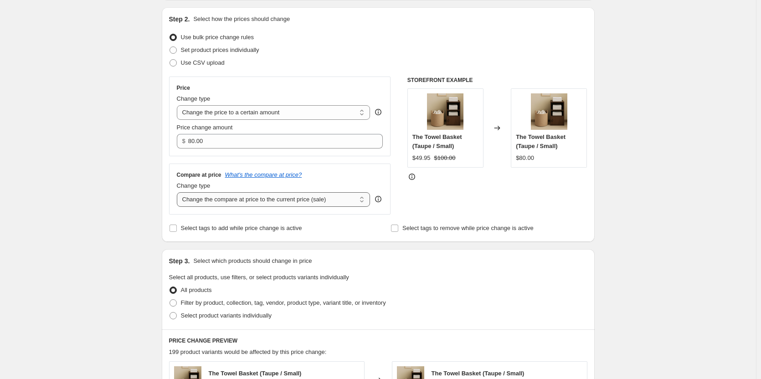
select select "to"
click at [179, 192] on select "Change the compare at price to the current price (sale) Change the compare at p…" at bounding box center [274, 199] width 194 height 15
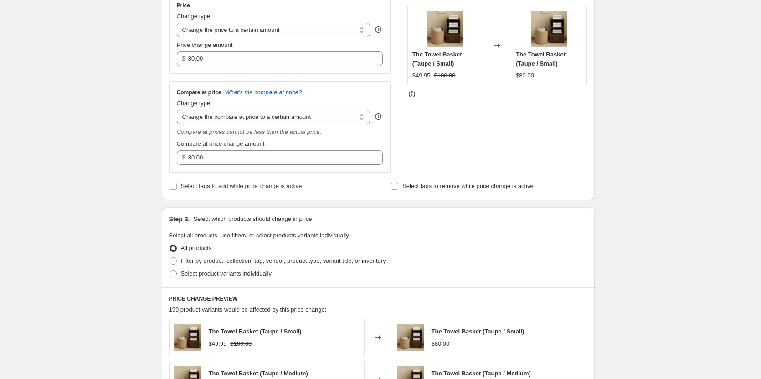
scroll to position [228, 0]
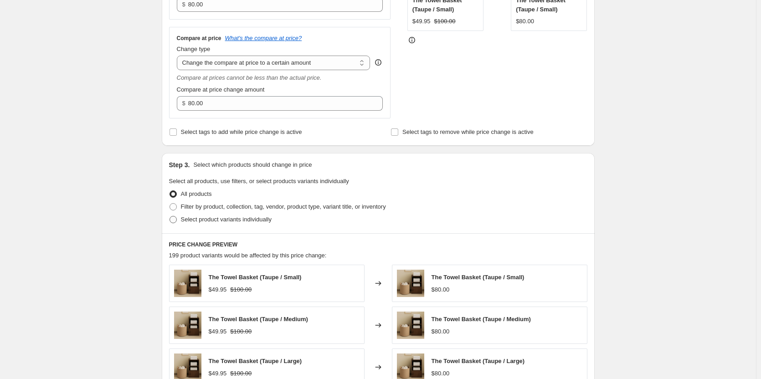
click at [188, 218] on span "Select product variants individually" at bounding box center [226, 219] width 91 height 7
click at [170, 216] on input "Select product variants individually" at bounding box center [170, 216] width 0 height 0
radio input "true"
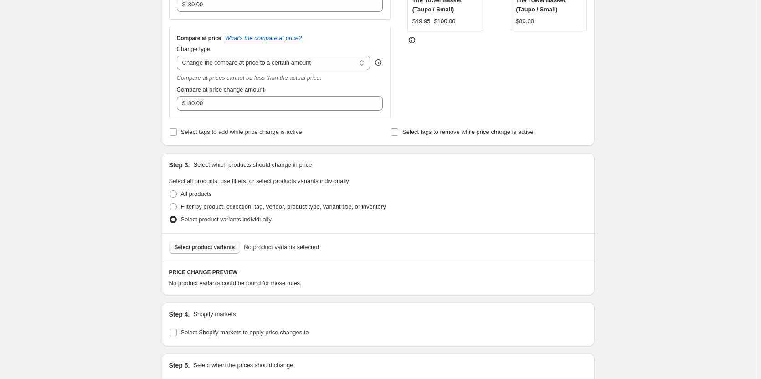
click at [211, 246] on span "Select product variants" at bounding box center [205, 247] width 61 height 7
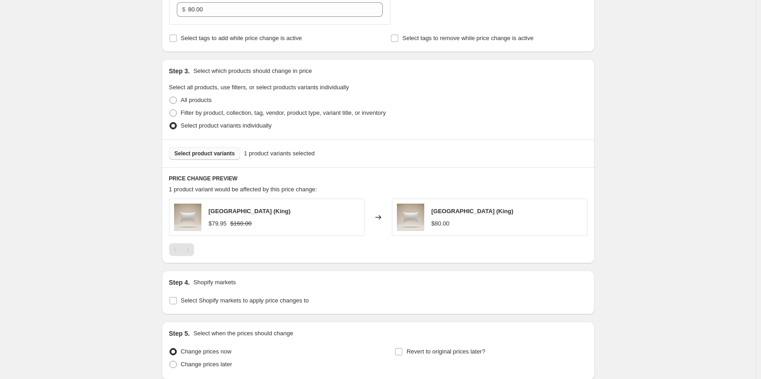
scroll to position [398, 0]
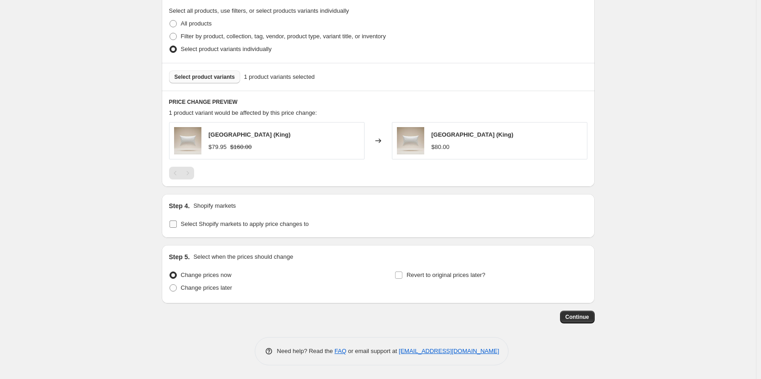
click at [172, 223] on input "Select Shopify markets to apply price changes to" at bounding box center [173, 224] width 7 height 7
checkbox input "true"
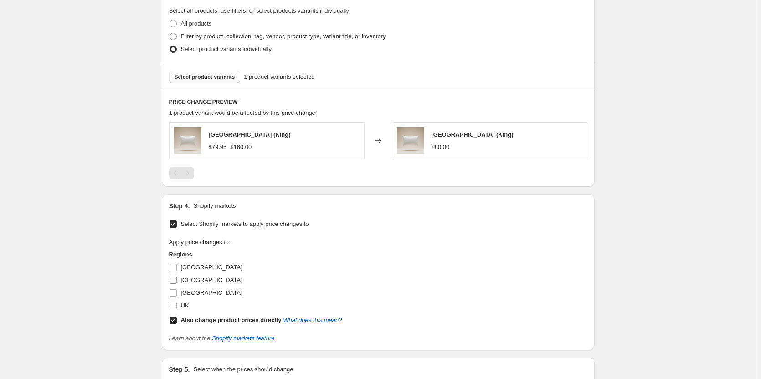
click at [192, 280] on span "[GEOGRAPHIC_DATA]" at bounding box center [212, 280] width 62 height 7
click at [177, 280] on input "[GEOGRAPHIC_DATA]" at bounding box center [173, 280] width 7 height 7
checkbox input "true"
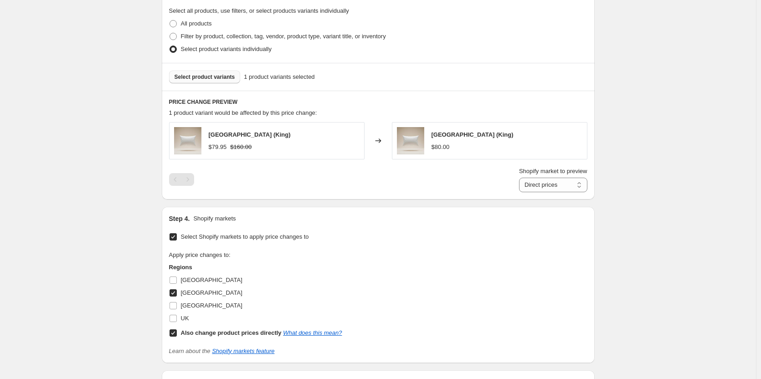
click at [174, 336] on input "Also change product prices directly What does this mean?" at bounding box center [173, 333] width 7 height 7
checkbox input "false"
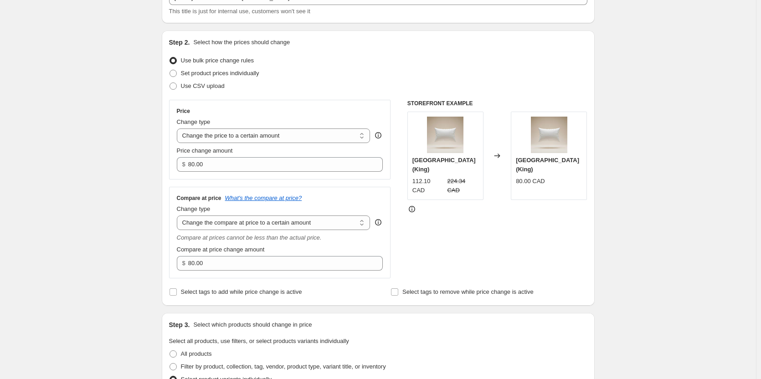
scroll to position [0, 0]
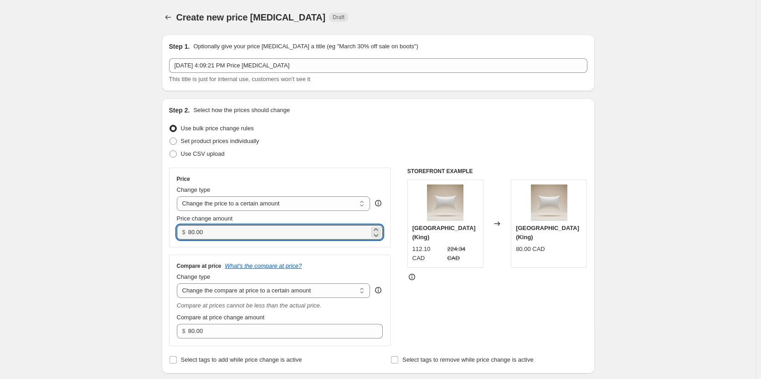
click at [283, 242] on div "Price Change type Change the price to a certain amount Change the price by a ce…" at bounding box center [280, 208] width 222 height 80
click at [282, 235] on input "80.00" at bounding box center [278, 232] width 181 height 15
paste input "109.95"
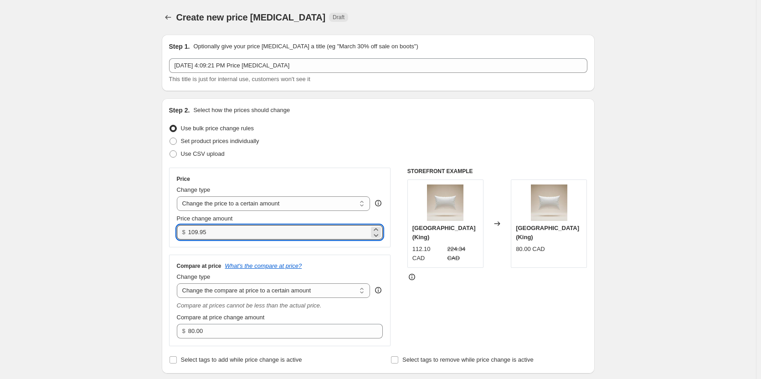
type input "109.95"
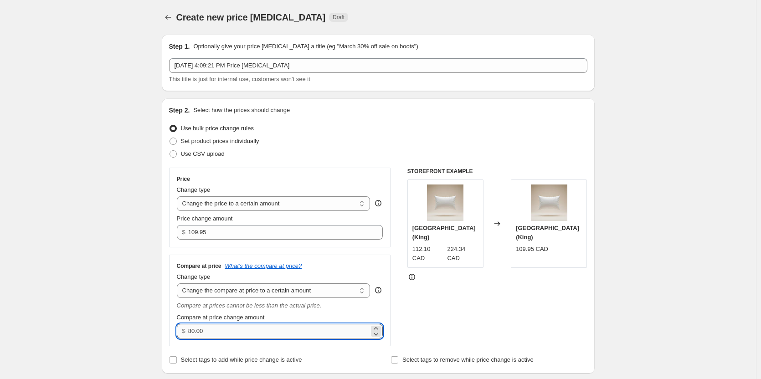
click at [242, 328] on input "80.00" at bounding box center [278, 331] width 181 height 15
paste input "22"
type input "220.00"
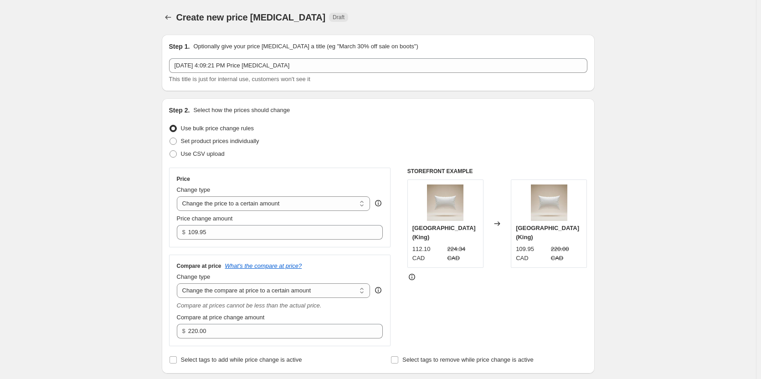
click at [479, 312] on div "STOREFRONT EXAMPLE Luxury Hotel Pillow (King) 112.10 CAD 224.34 CAD Changed to …" at bounding box center [497, 257] width 180 height 179
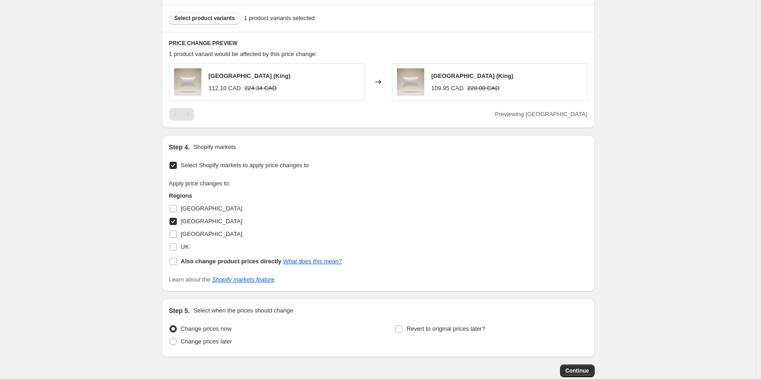
scroll to position [511, 0]
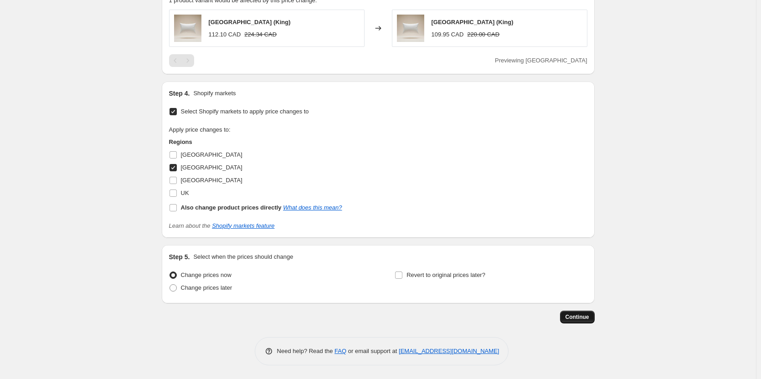
click at [587, 320] on span "Continue" at bounding box center [578, 317] width 24 height 7
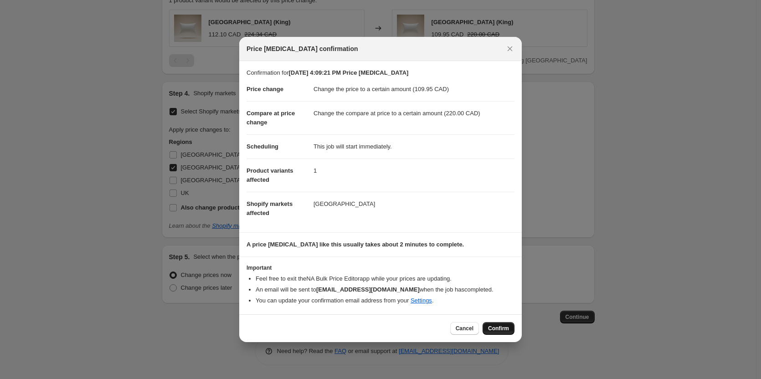
click at [497, 331] on span "Confirm" at bounding box center [498, 328] width 21 height 7
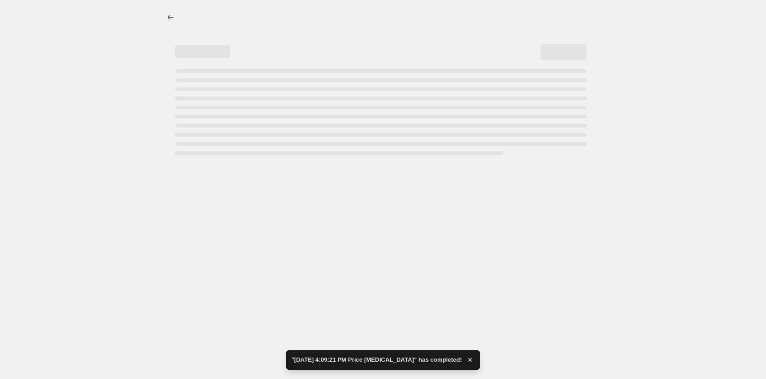
select select "to"
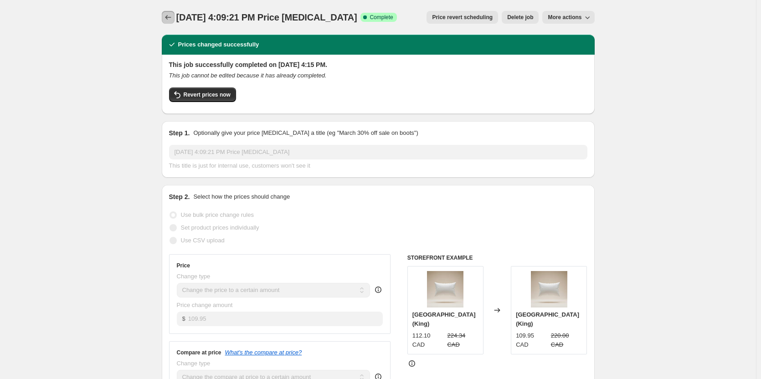
click at [164, 22] on div at bounding box center [169, 17] width 15 height 13
click at [205, 5] on div "Aug 29, 2025, 4:09:21 PM Price change job. This page is ready Aug 29, 2025, 4:0…" at bounding box center [378, 17] width 433 height 35
click at [171, 16] on icon "Price change jobs" at bounding box center [168, 17] width 9 height 9
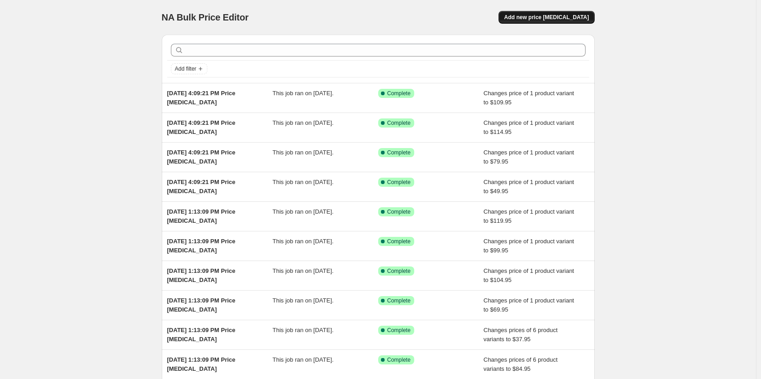
click at [538, 14] on button "Add new price [MEDICAL_DATA]" at bounding box center [547, 17] width 96 height 13
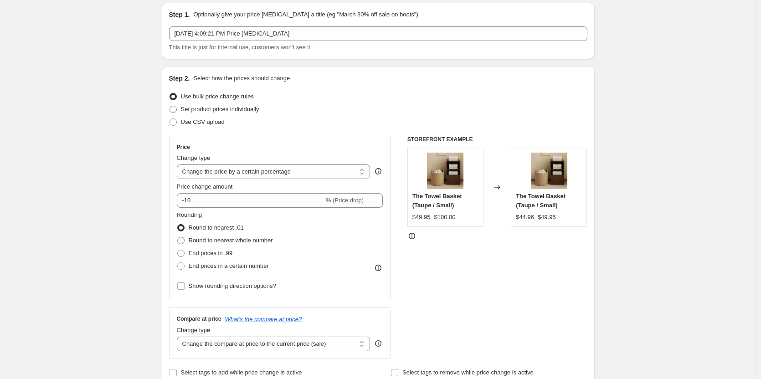
scroll to position [46, 0]
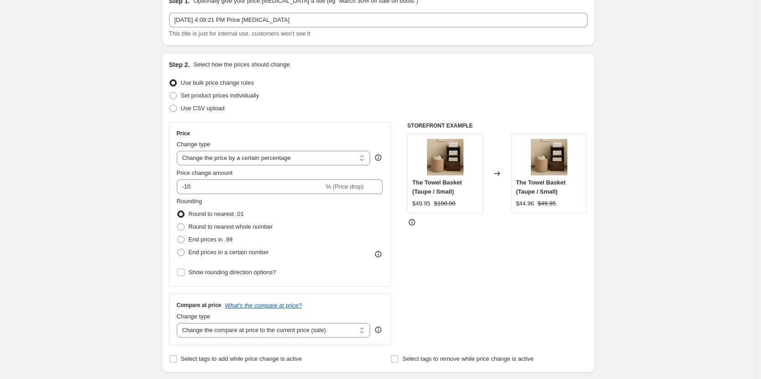
click at [340, 148] on div "Change type" at bounding box center [274, 144] width 194 height 9
click at [346, 160] on select "Change the price to a certain amount Change the price by a certain amount Chang…" at bounding box center [274, 158] width 194 height 15
select select "to"
click at [179, 151] on select "Change the price to a certain amount Change the price by a certain amount Chang…" at bounding box center [274, 158] width 194 height 15
type input "80.00"
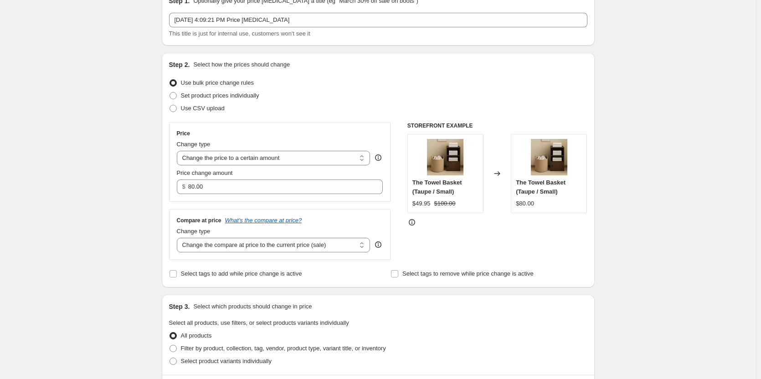
scroll to position [182, 0]
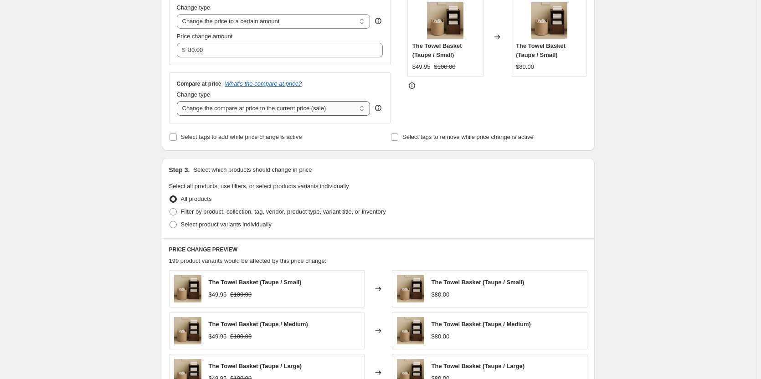
click at [286, 116] on select "Change the compare at price to the current price (sale) Change the compare at p…" at bounding box center [274, 108] width 194 height 15
select select "to"
click at [179, 101] on select "Change the compare at price to the current price (sale) Change the compare at p…" at bounding box center [274, 108] width 194 height 15
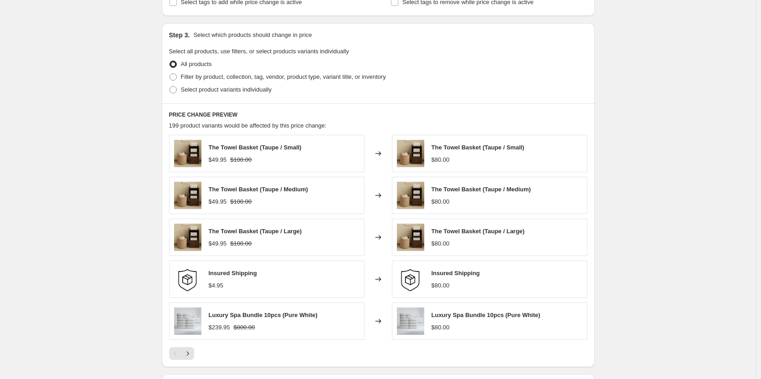
scroll to position [365, 0]
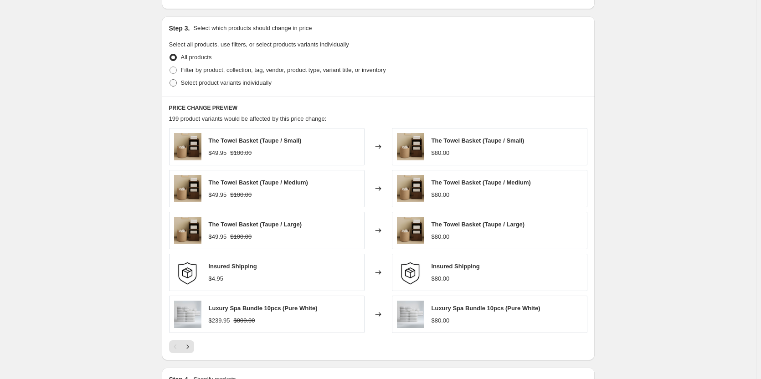
click at [177, 83] on span at bounding box center [173, 82] width 7 height 7
click at [170, 80] on input "Select product variants individually" at bounding box center [170, 79] width 0 height 0
radio input "true"
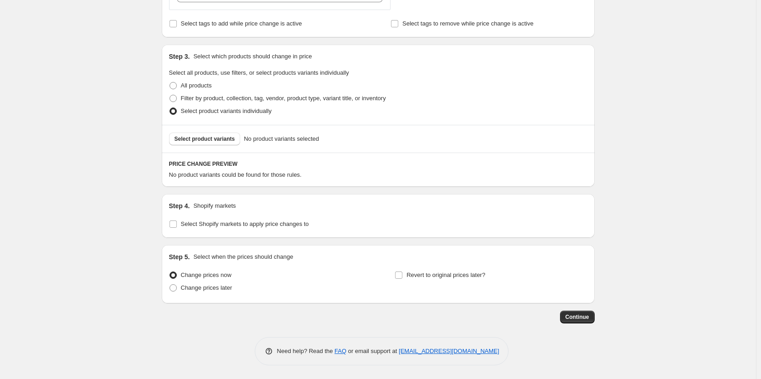
scroll to position [336, 0]
click at [211, 145] on div "Select product variants No product variants selected" at bounding box center [378, 139] width 433 height 28
click at [211, 144] on button "Select product variants" at bounding box center [205, 139] width 72 height 13
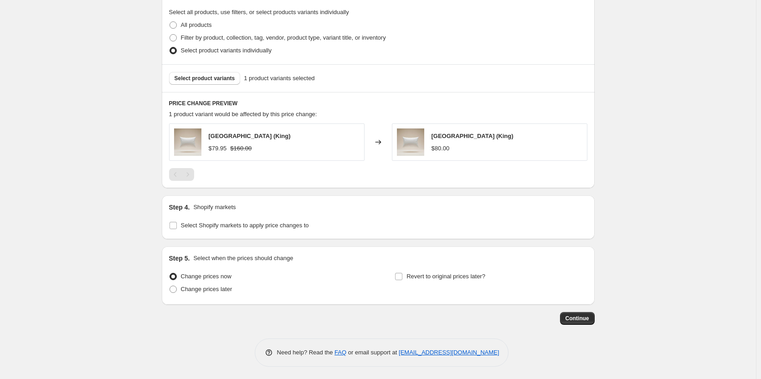
scroll to position [398, 0]
click at [191, 226] on span "Select Shopify markets to apply price changes to" at bounding box center [245, 224] width 128 height 7
click at [177, 226] on input "Select Shopify markets to apply price changes to" at bounding box center [173, 224] width 7 height 7
checkbox input "true"
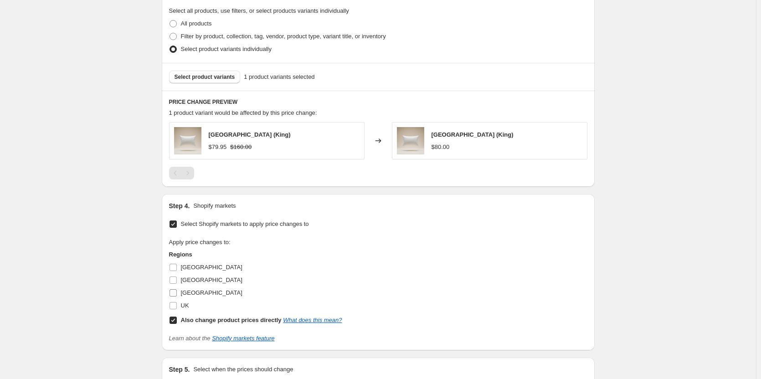
click at [194, 288] on span "[GEOGRAPHIC_DATA]" at bounding box center [212, 292] width 62 height 9
click at [177, 289] on input "[GEOGRAPHIC_DATA]" at bounding box center [173, 292] width 7 height 7
checkbox input "true"
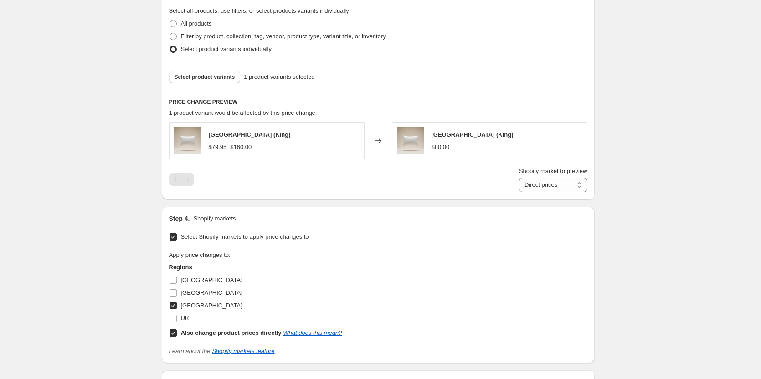
click at [174, 332] on input "Also change product prices directly What does this mean?" at bounding box center [173, 333] width 7 height 7
checkbox input "false"
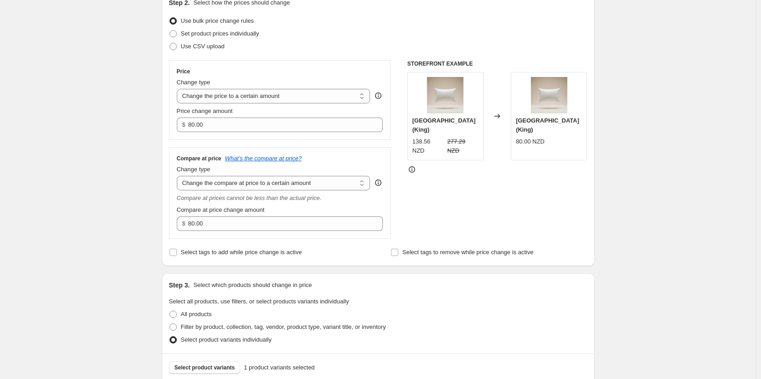
scroll to position [79, 0]
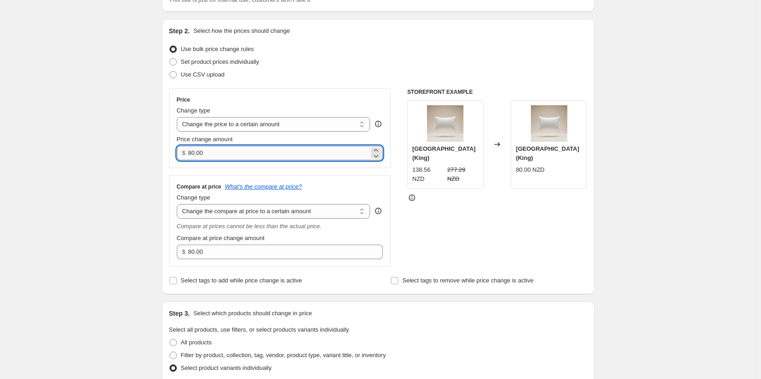
click at [361, 158] on input "80.00" at bounding box center [278, 153] width 181 height 15
click at [360, 158] on input "80.00" at bounding box center [278, 153] width 181 height 15
paste input "129.95"
type input "129.95"
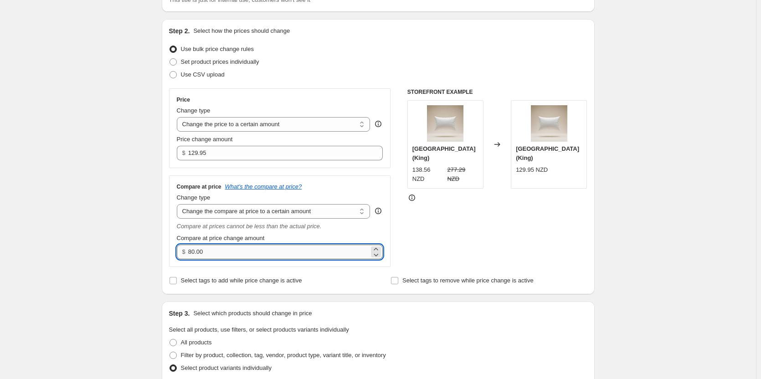
click at [253, 254] on input "80.00" at bounding box center [278, 252] width 181 height 15
paste input "26"
type input "260.00"
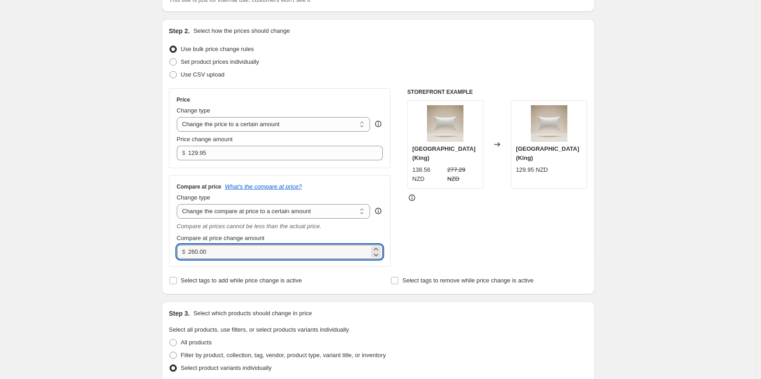
click at [611, 329] on div "Create new price change job. This page is ready Create new price change job Dra…" at bounding box center [378, 366] width 756 height 890
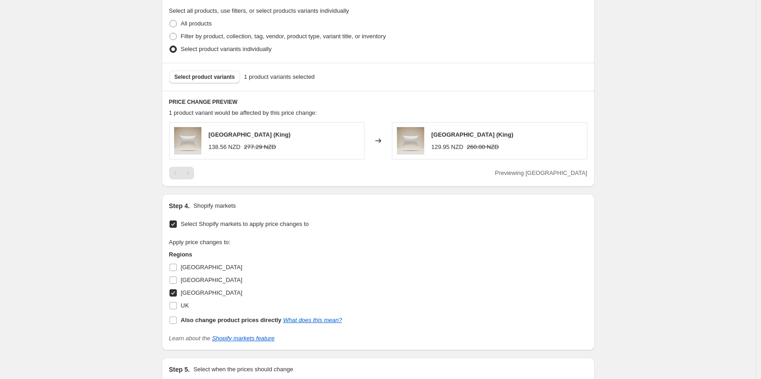
scroll to position [511, 0]
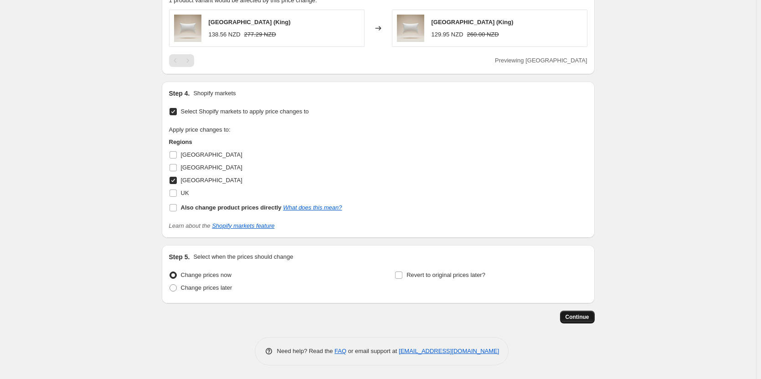
click at [569, 319] on span "Continue" at bounding box center [578, 317] width 24 height 7
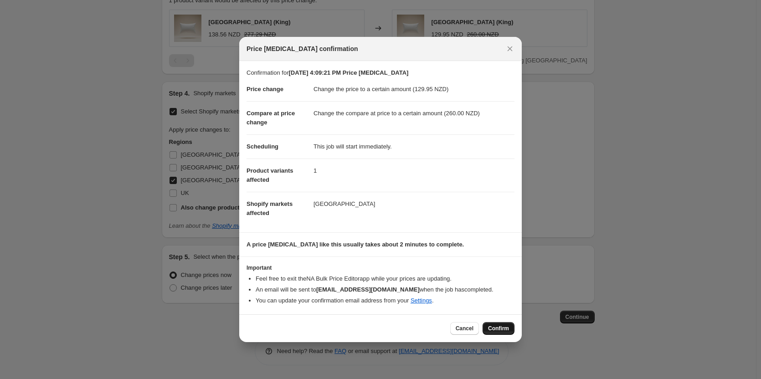
click at [504, 330] on span "Confirm" at bounding box center [498, 328] width 21 height 7
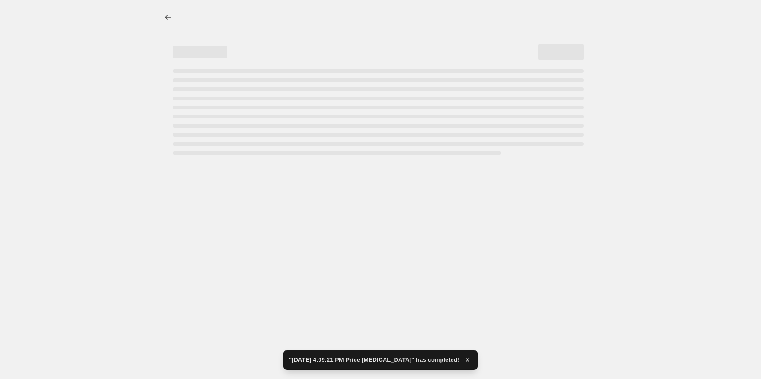
select select "to"
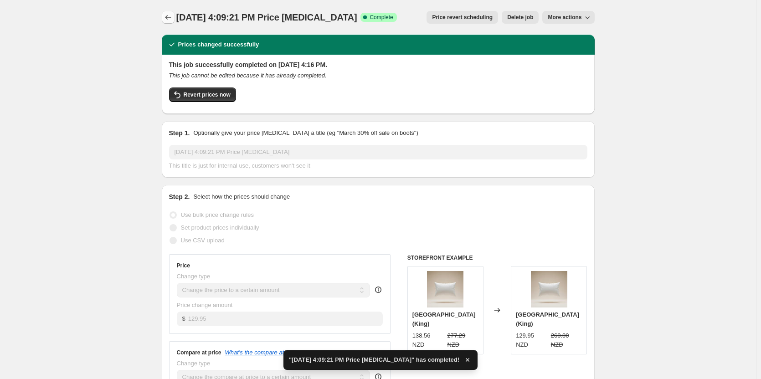
click at [165, 18] on icon "Price change jobs" at bounding box center [168, 17] width 9 height 9
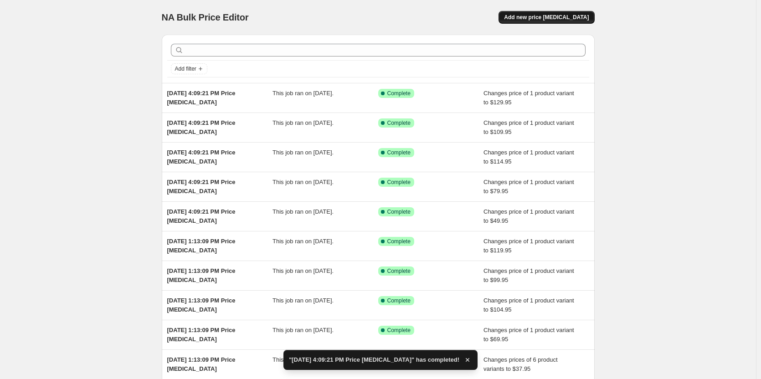
click at [536, 19] on span "Add new price [MEDICAL_DATA]" at bounding box center [546, 17] width 85 height 7
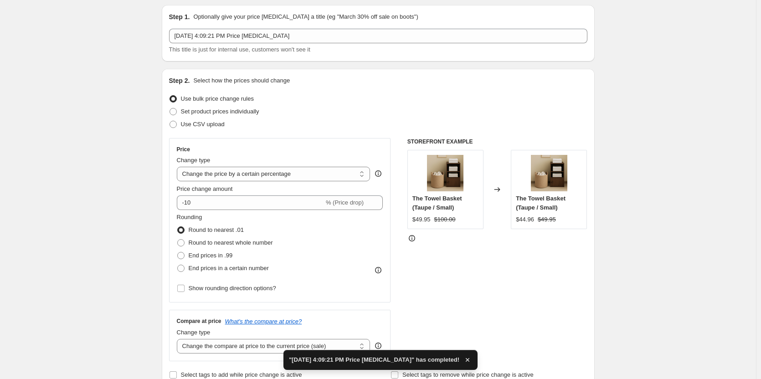
scroll to position [46, 0]
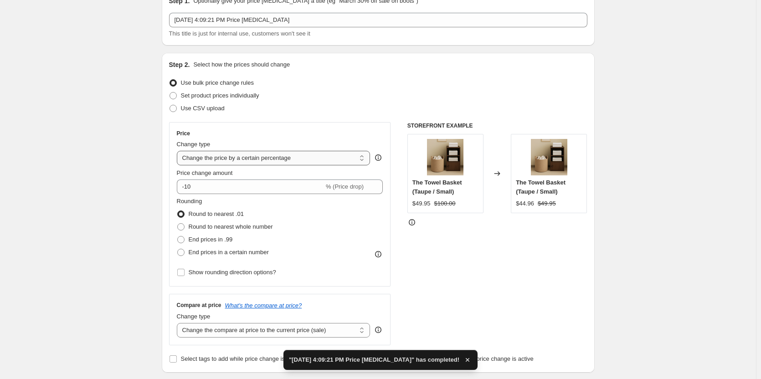
drag, startPoint x: 269, startPoint y: 152, endPoint x: 270, endPoint y: 158, distance: 6.0
click at [269, 153] on select "Change the price to a certain amount Change the price by a certain amount Chang…" at bounding box center [274, 158] width 194 height 15
select select "to"
click at [179, 151] on select "Change the price to a certain amount Change the price by a certain amount Chang…" at bounding box center [274, 158] width 194 height 15
type input "80.00"
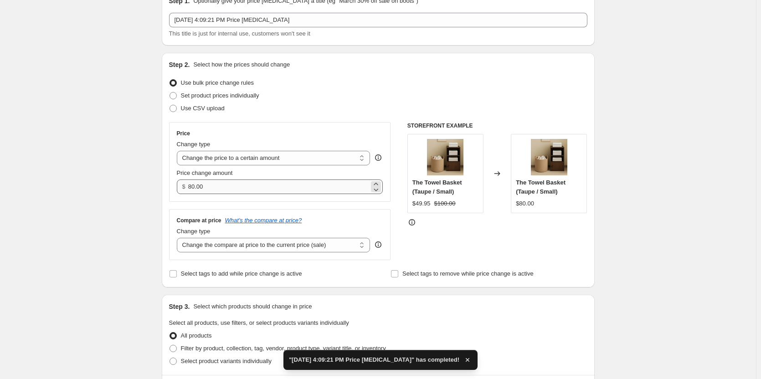
scroll to position [137, 0]
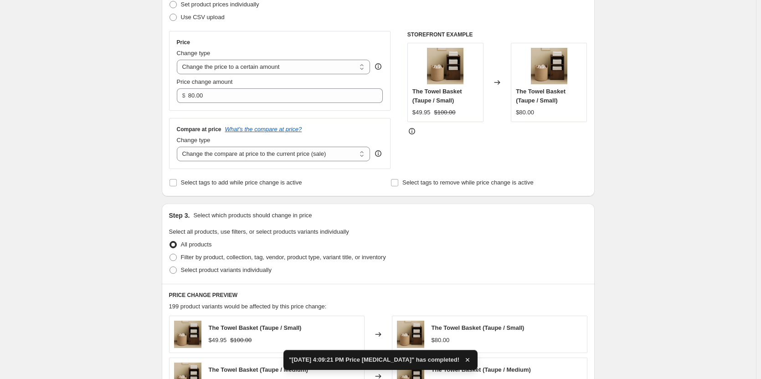
click at [270, 146] on div "Change type Change the compare at price to the current price (sale) Change the …" at bounding box center [274, 149] width 194 height 26
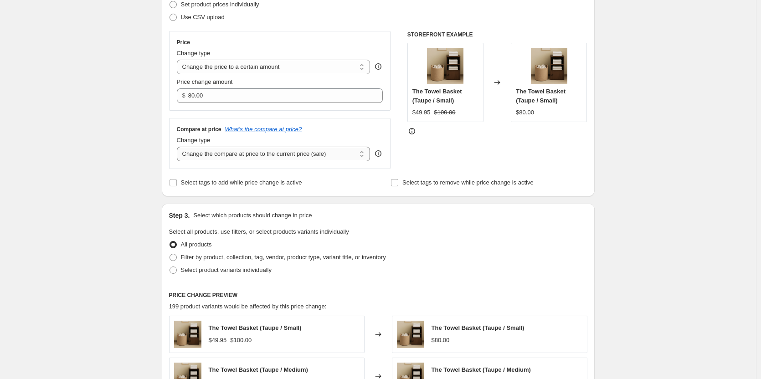
click at [270, 155] on select "Change the compare at price to the current price (sale) Change the compare at p…" at bounding box center [274, 154] width 194 height 15
select select "to"
click at [179, 147] on select "Change the compare at price to the current price (sale) Change the compare at p…" at bounding box center [274, 154] width 194 height 15
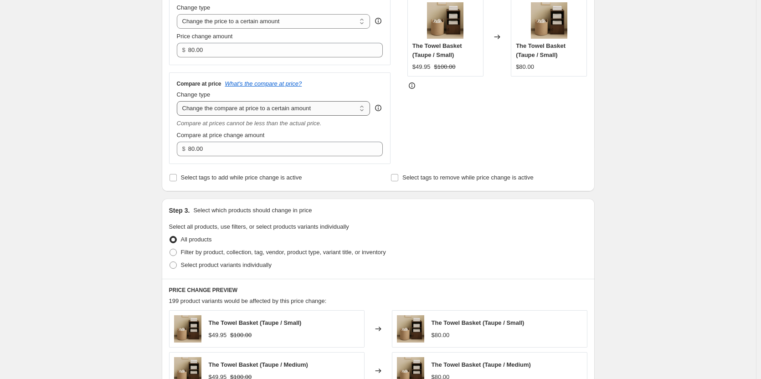
scroll to position [410, 0]
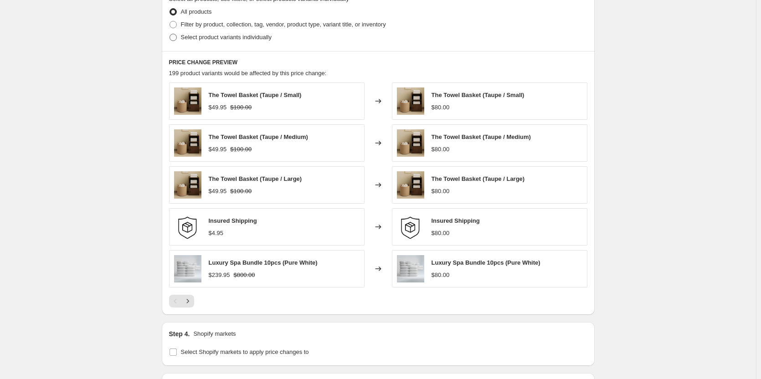
click at [211, 42] on label "Select product variants individually" at bounding box center [220, 37] width 103 height 13
click at [170, 34] on input "Select product variants individually" at bounding box center [170, 34] width 0 height 0
radio input "true"
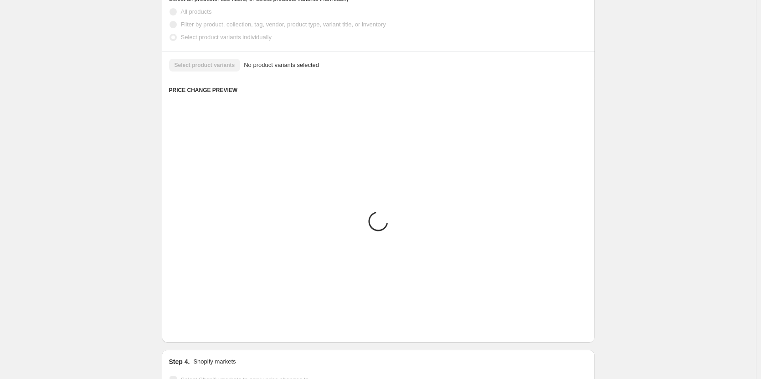
scroll to position [336, 0]
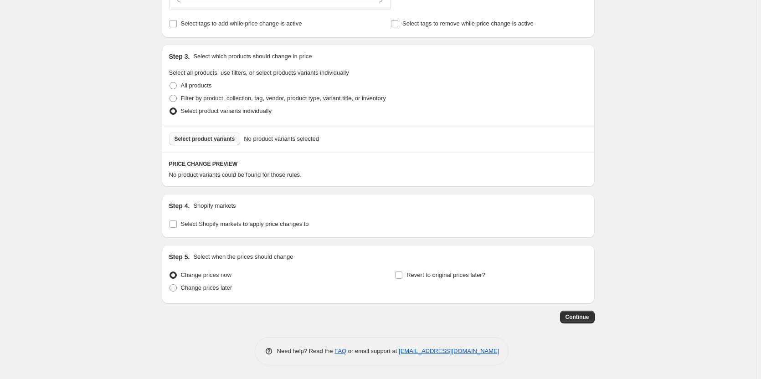
click at [215, 135] on span "Select product variants" at bounding box center [205, 138] width 61 height 7
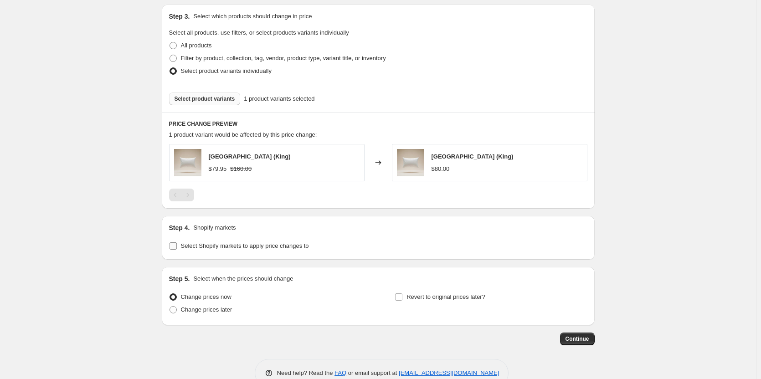
scroll to position [398, 0]
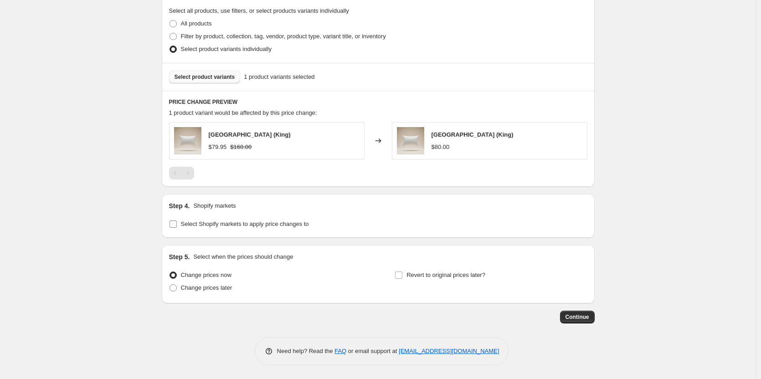
click at [177, 221] on input "Select Shopify markets to apply price changes to" at bounding box center [173, 224] width 7 height 7
checkbox input "true"
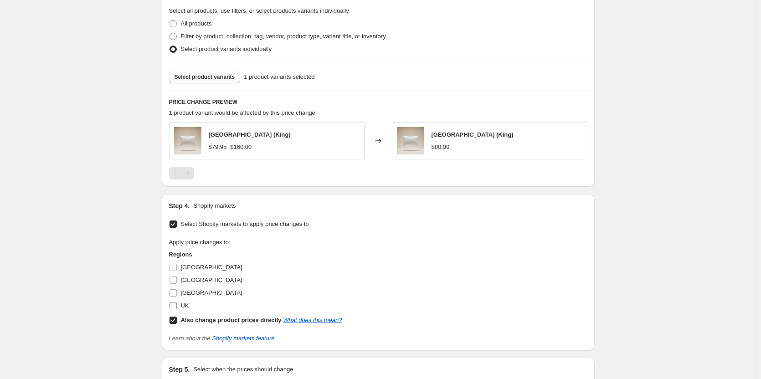
click at [175, 305] on input "UK" at bounding box center [173, 305] width 7 height 7
checkbox input "true"
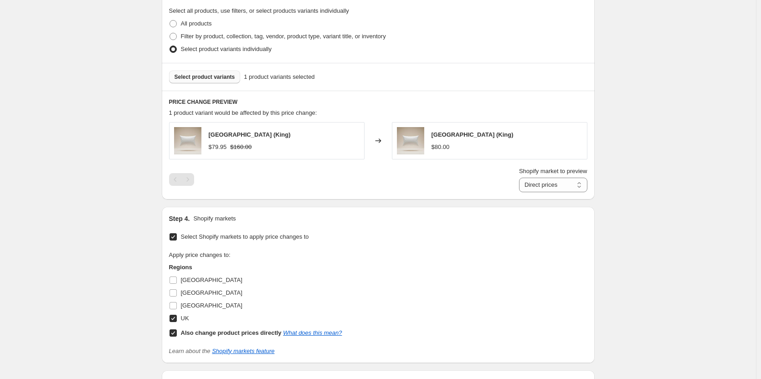
click at [173, 329] on span at bounding box center [173, 333] width 8 height 8
click at [174, 333] on input "Also change product prices directly What does this mean?" at bounding box center [173, 333] width 7 height 7
checkbox input "false"
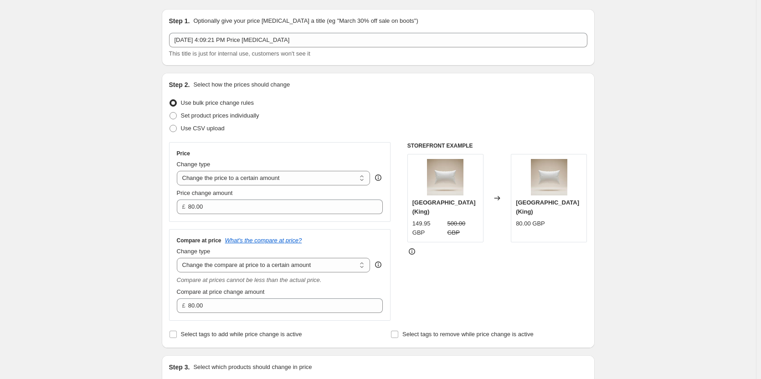
scroll to position [0, 0]
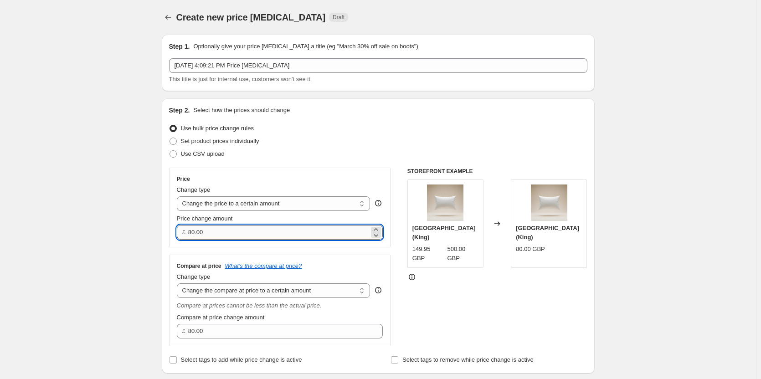
click at [272, 233] on input "80.00" at bounding box center [278, 232] width 181 height 15
paste input "59.95"
type input "59.95"
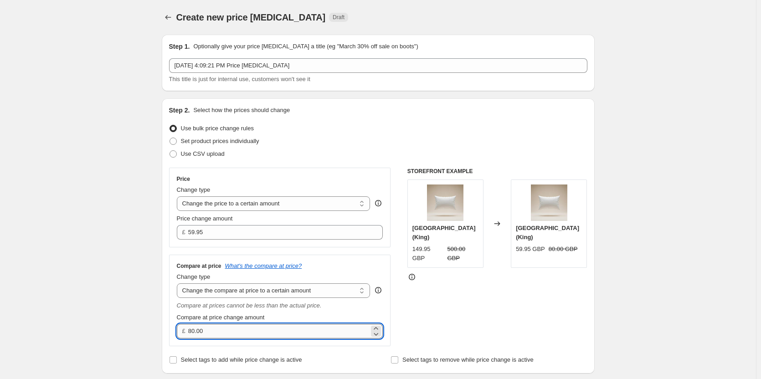
click at [256, 327] on input "80.00" at bounding box center [278, 331] width 181 height 15
paste input "12"
type input "120.00"
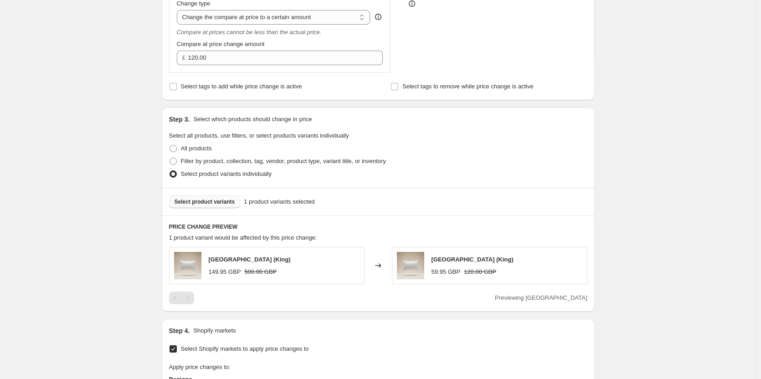
scroll to position [511, 0]
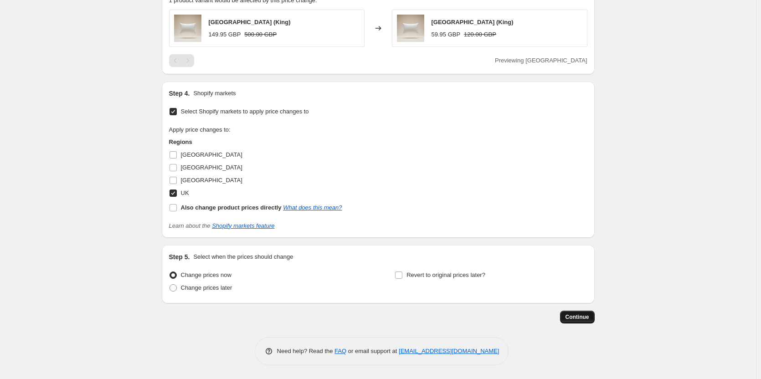
click at [583, 317] on span "Continue" at bounding box center [578, 317] width 24 height 7
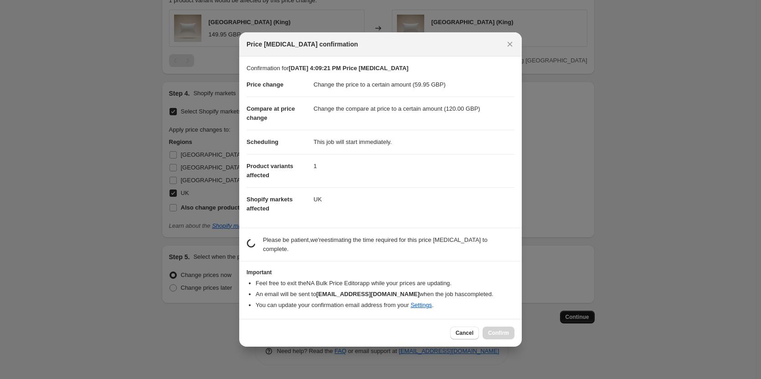
scroll to position [0, 0]
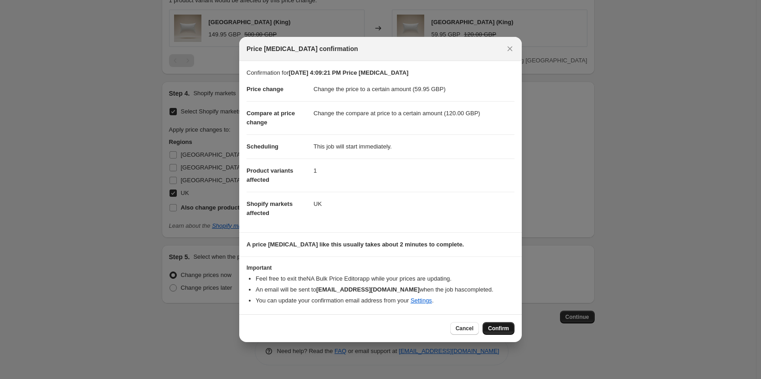
click at [503, 331] on span "Confirm" at bounding box center [498, 328] width 21 height 7
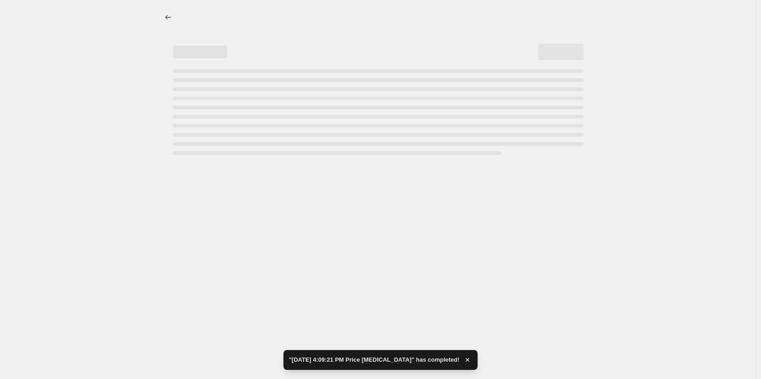
select select "to"
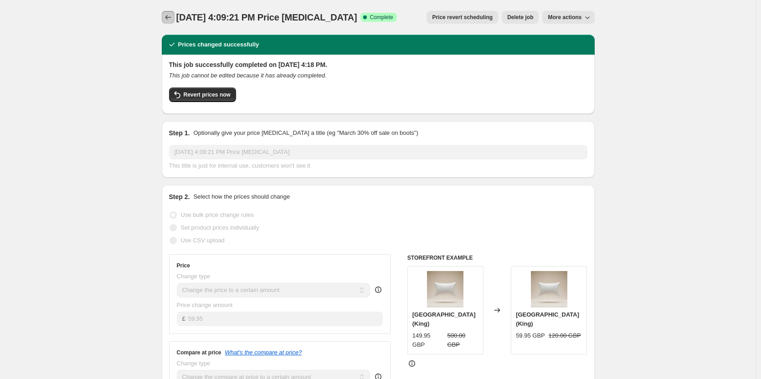
click at [170, 11] on button "Price change jobs" at bounding box center [168, 17] width 13 height 13
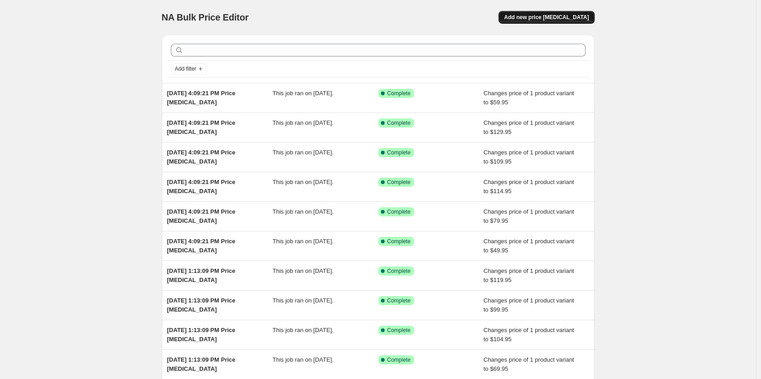
click at [580, 15] on span "Add new price [MEDICAL_DATA]" at bounding box center [546, 17] width 85 height 7
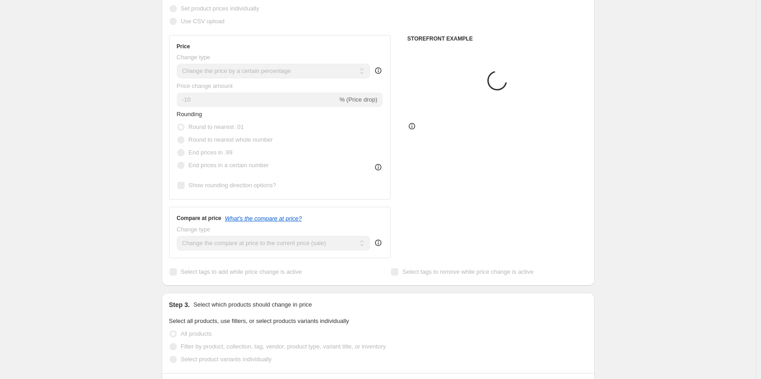
scroll to position [137, 0]
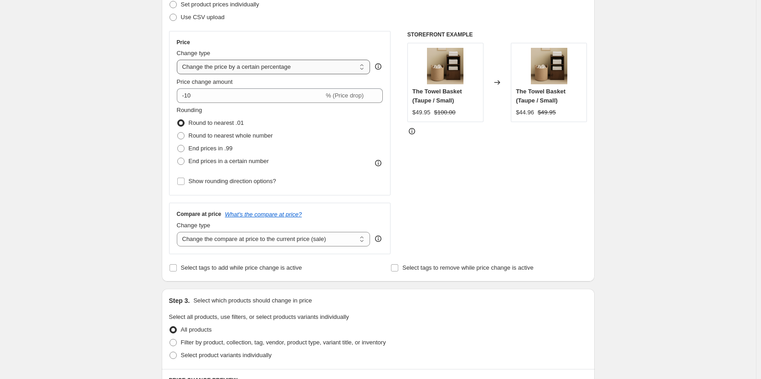
click at [251, 69] on select "Change the price to a certain amount Change the price by a certain amount Chang…" at bounding box center [274, 67] width 194 height 15
select select "to"
click at [179, 60] on select "Change the price to a certain amount Change the price by a certain amount Chang…" at bounding box center [274, 67] width 194 height 15
type input "80.00"
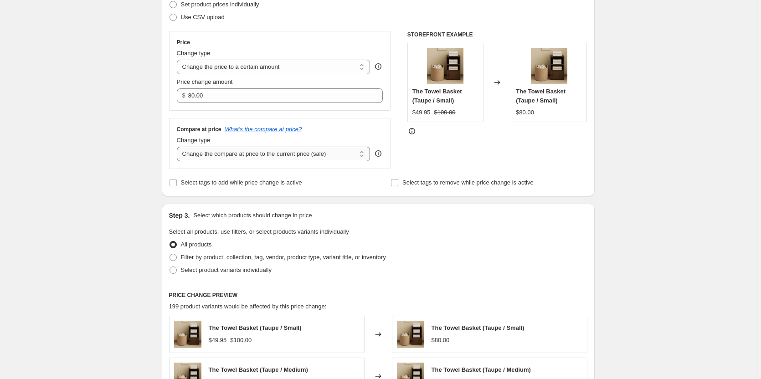
click at [263, 152] on select "Change the compare at price to the current price (sale) Change the compare at p…" at bounding box center [274, 154] width 194 height 15
select select "to"
click at [179, 147] on select "Change the compare at price to the current price (sale) Change the compare at p…" at bounding box center [274, 154] width 194 height 15
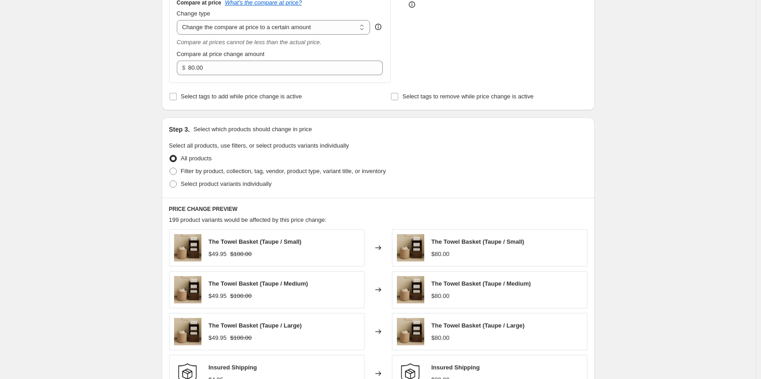
scroll to position [273, 0]
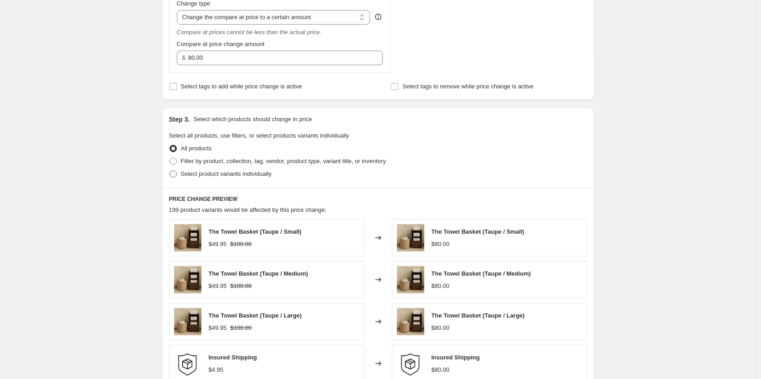
click at [175, 176] on span at bounding box center [173, 173] width 7 height 7
click at [170, 171] on input "Select product variants individually" at bounding box center [170, 170] width 0 height 0
radio input "true"
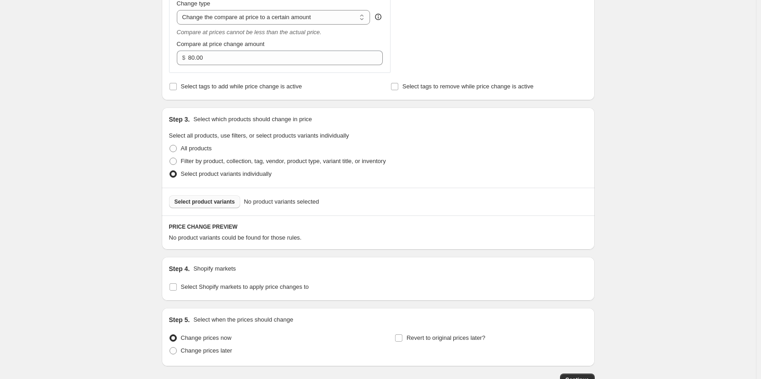
click at [227, 201] on span "Select product variants" at bounding box center [205, 201] width 61 height 7
